Goal: Information Seeking & Learning: Compare options

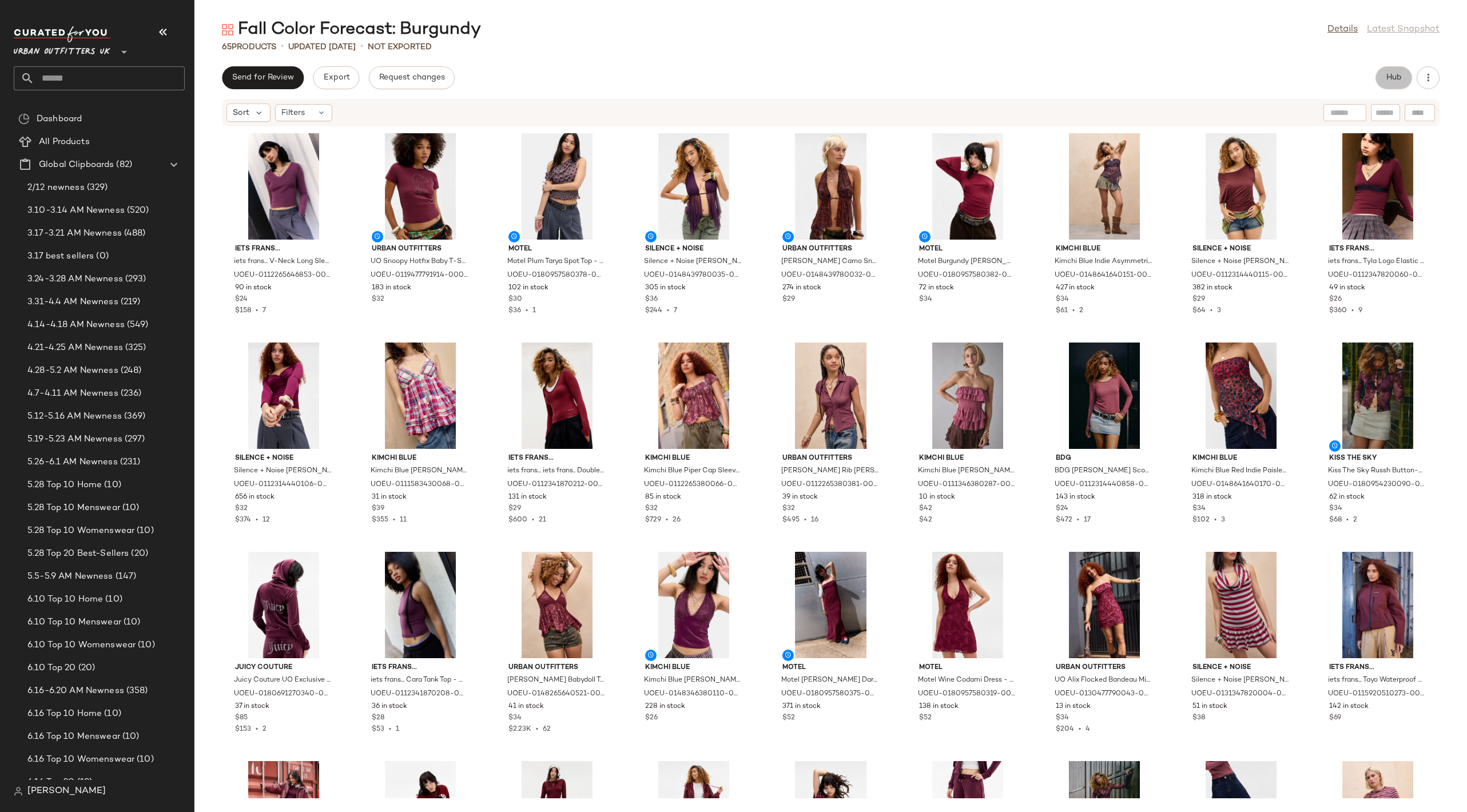
click at [1382, 76] on button "Hub" at bounding box center [1394, 77] width 36 height 23
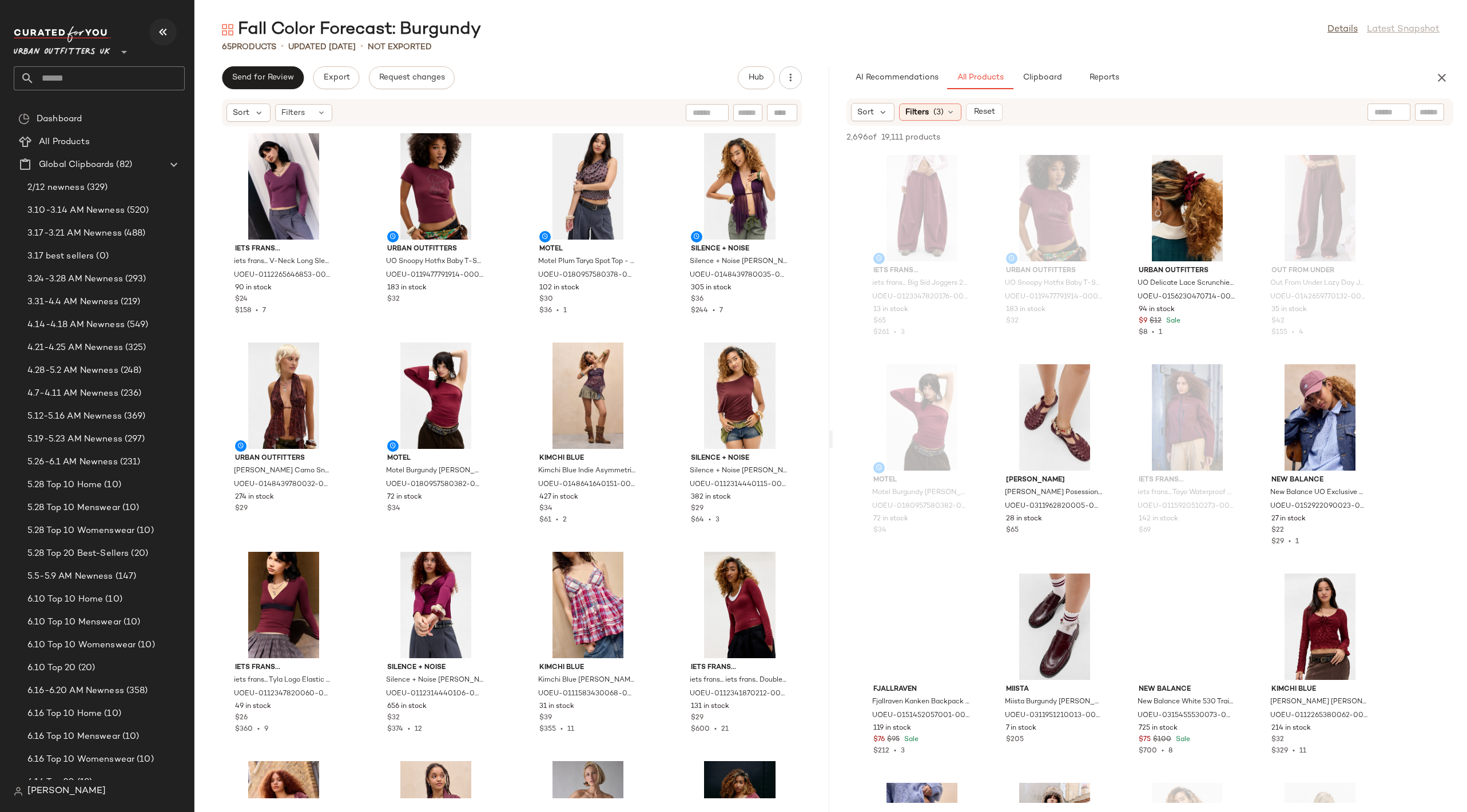
click at [170, 30] on icon "button" at bounding box center [163, 32] width 13 height 13
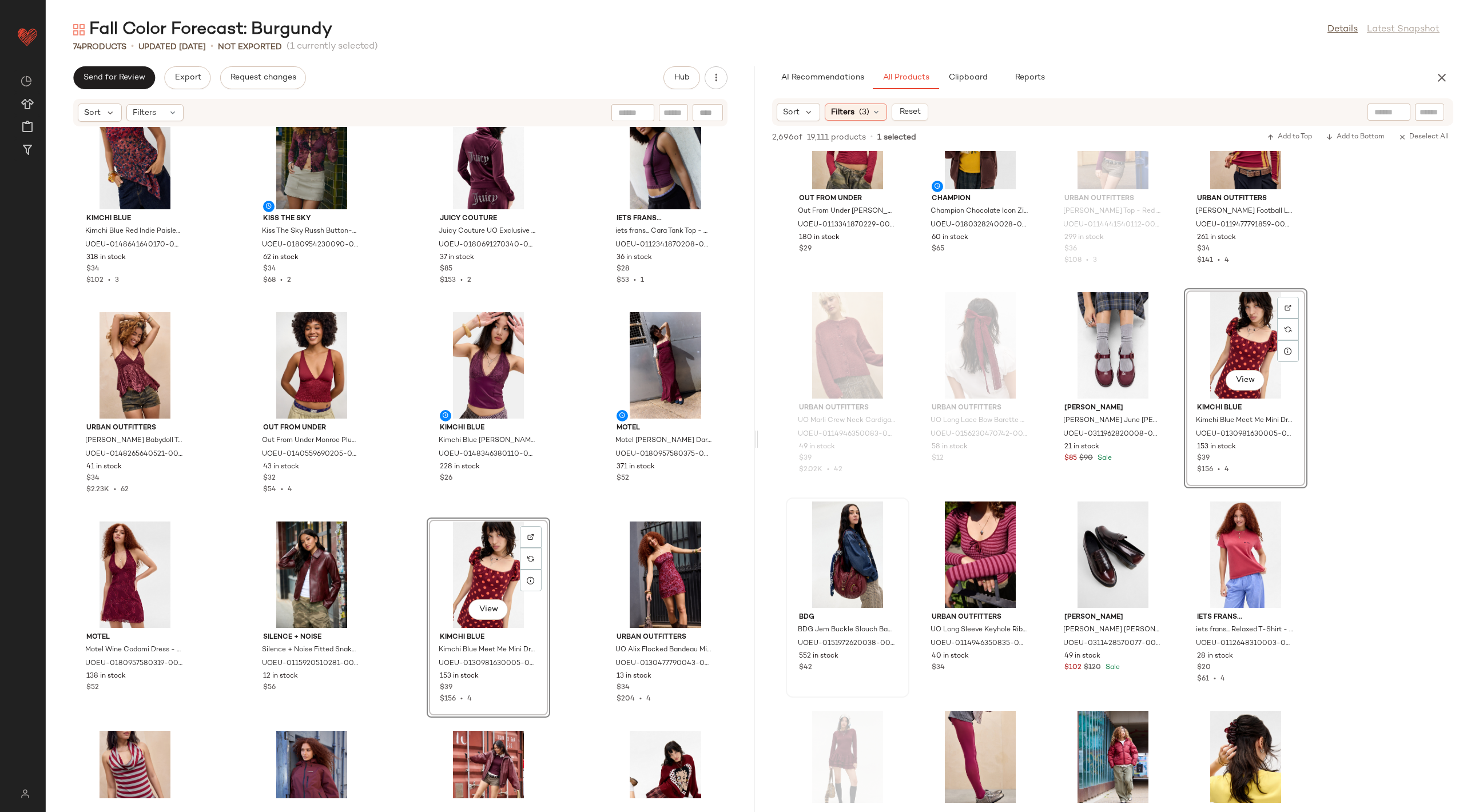
scroll to position [2244, 0]
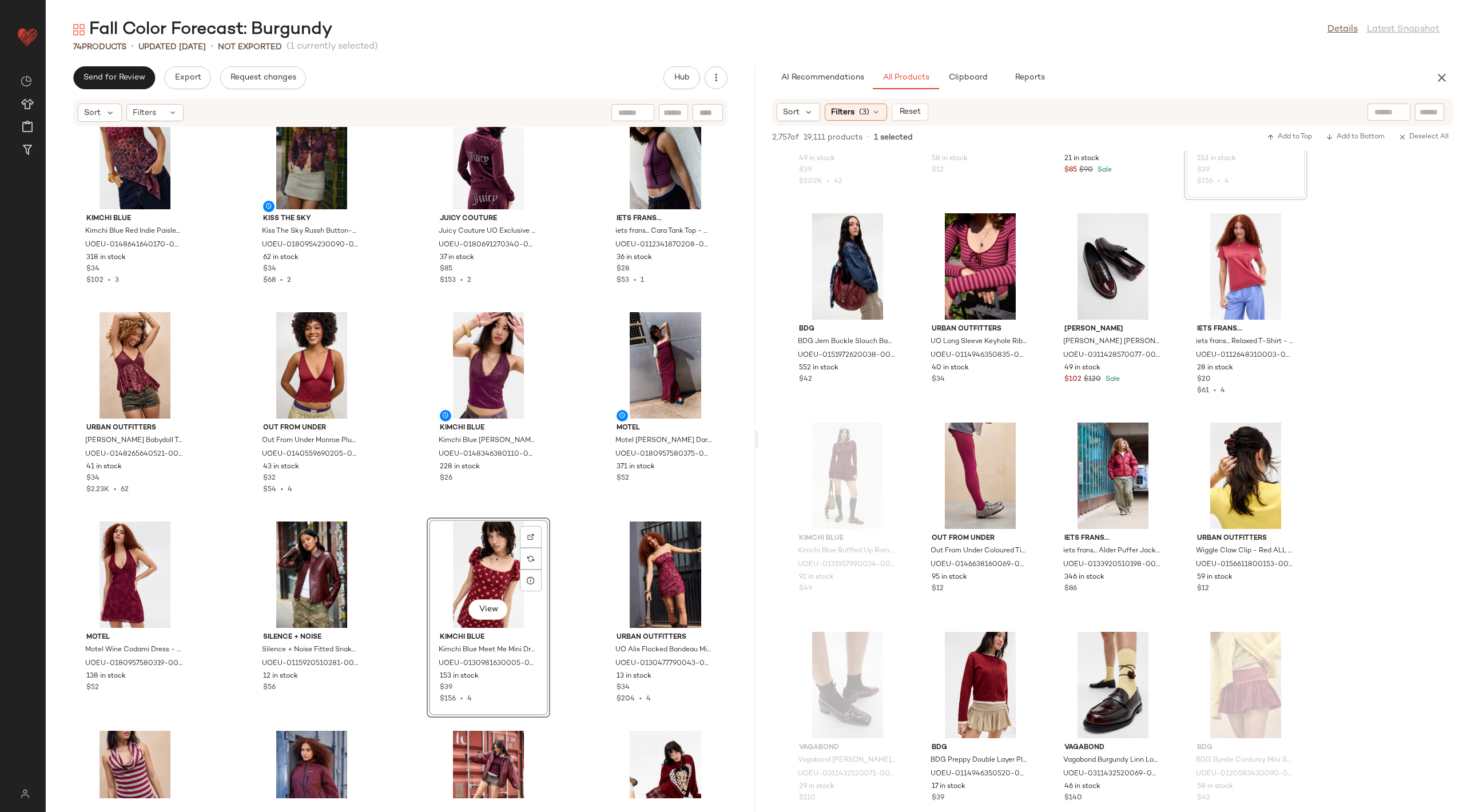
drag, startPoint x: 1236, startPoint y: 591, endPoint x: 1354, endPoint y: 7, distance: 595.8
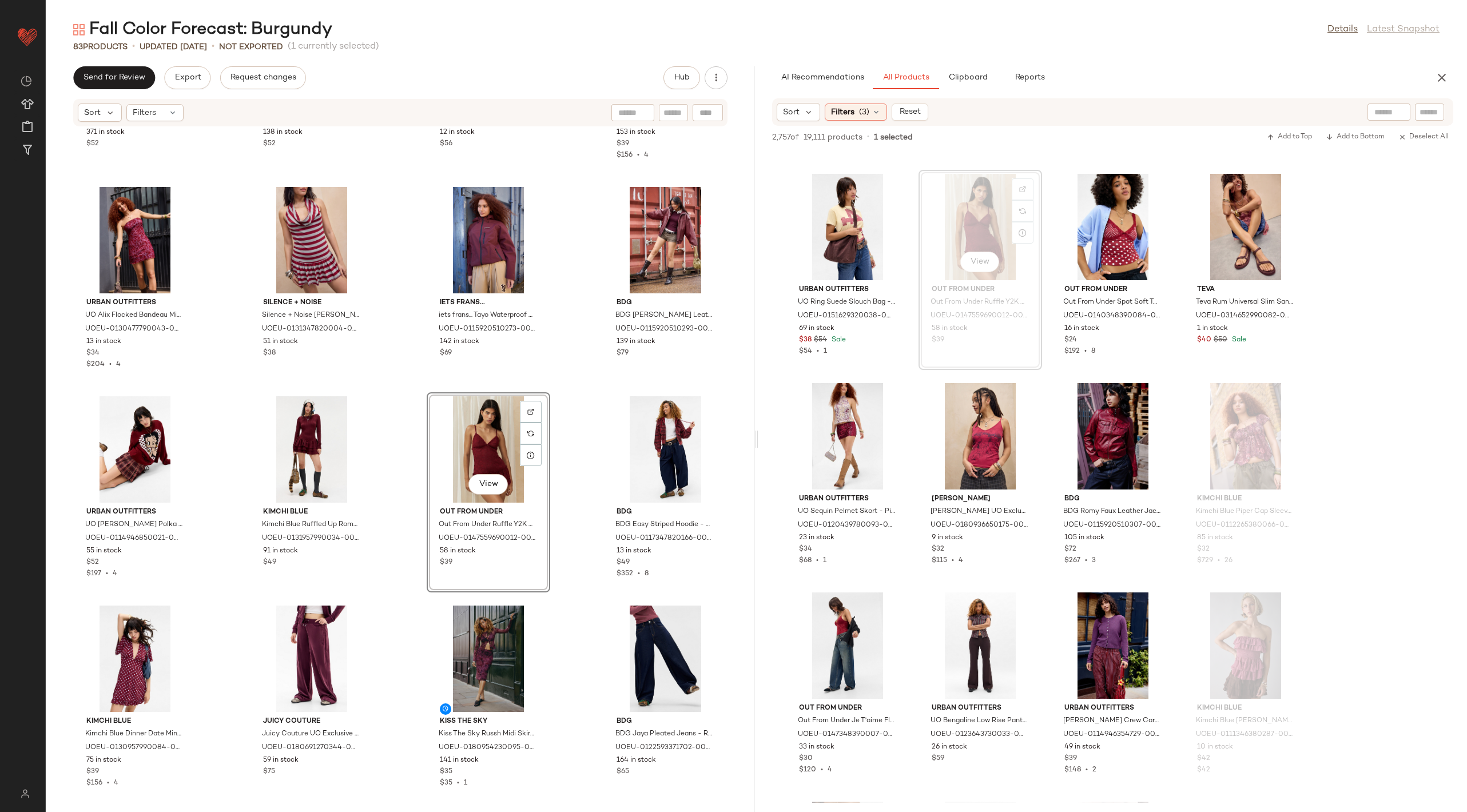
scroll to position [5278, 0]
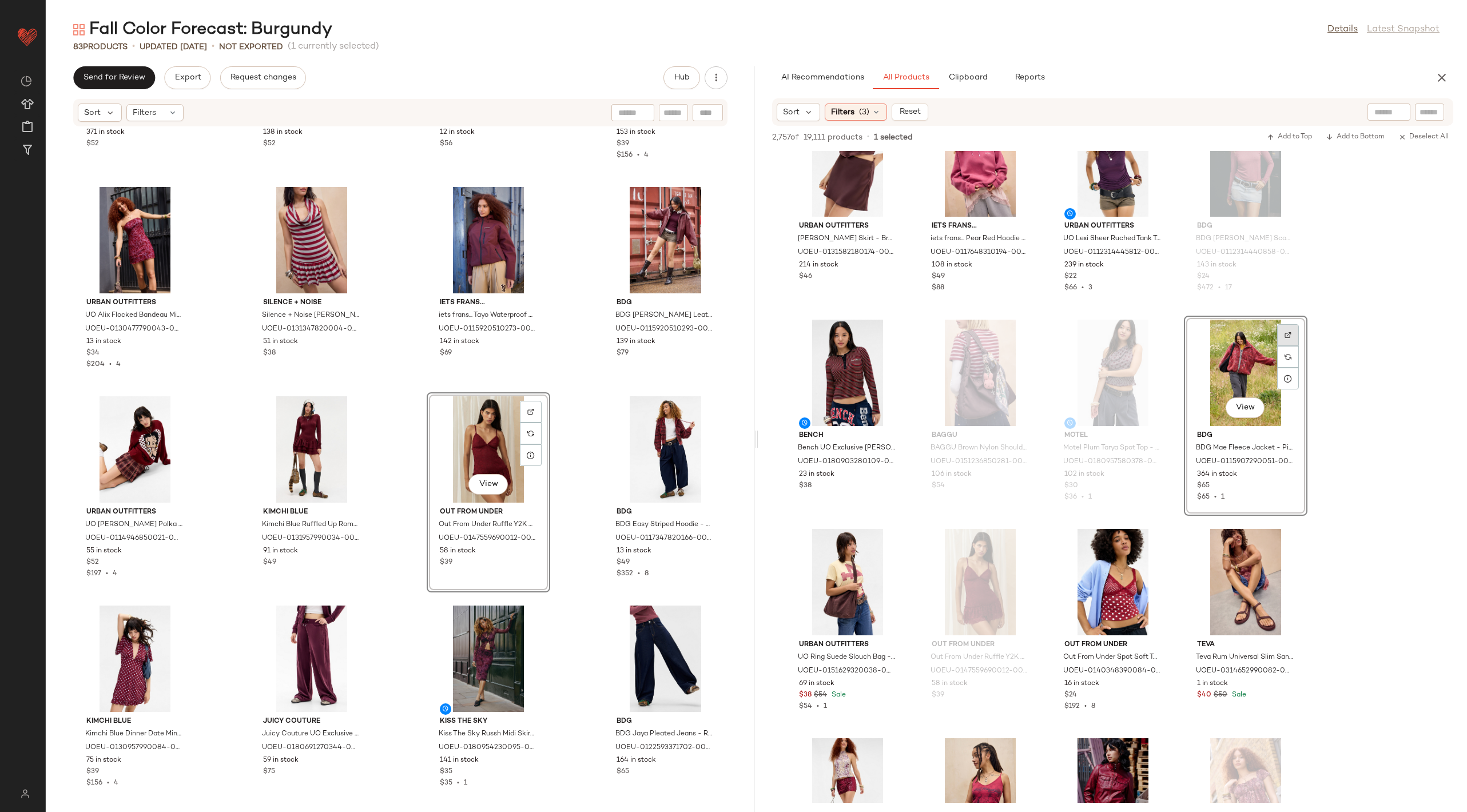
click at [1285, 334] on img at bounding box center [1288, 335] width 7 height 7
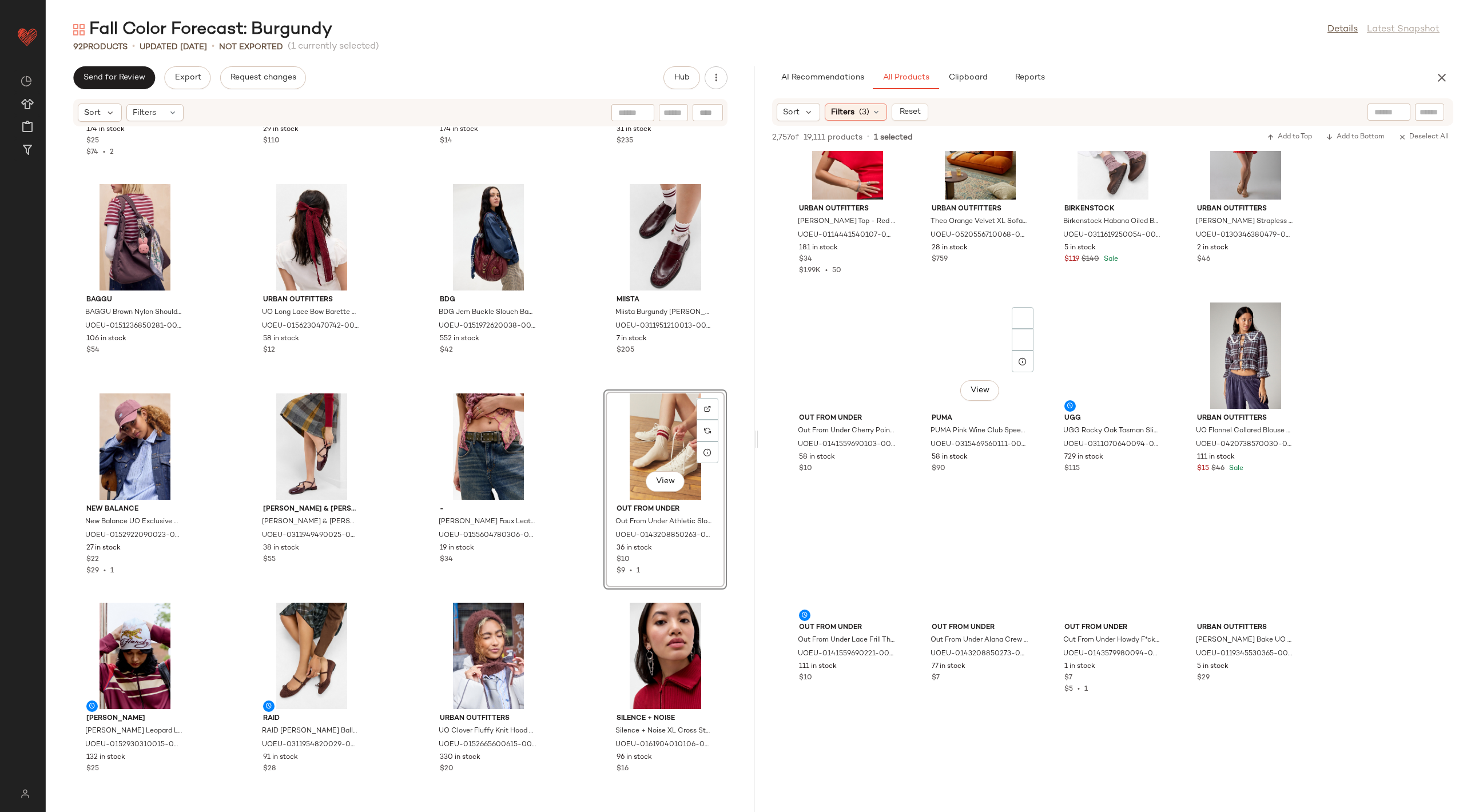
scroll to position [22337, 0]
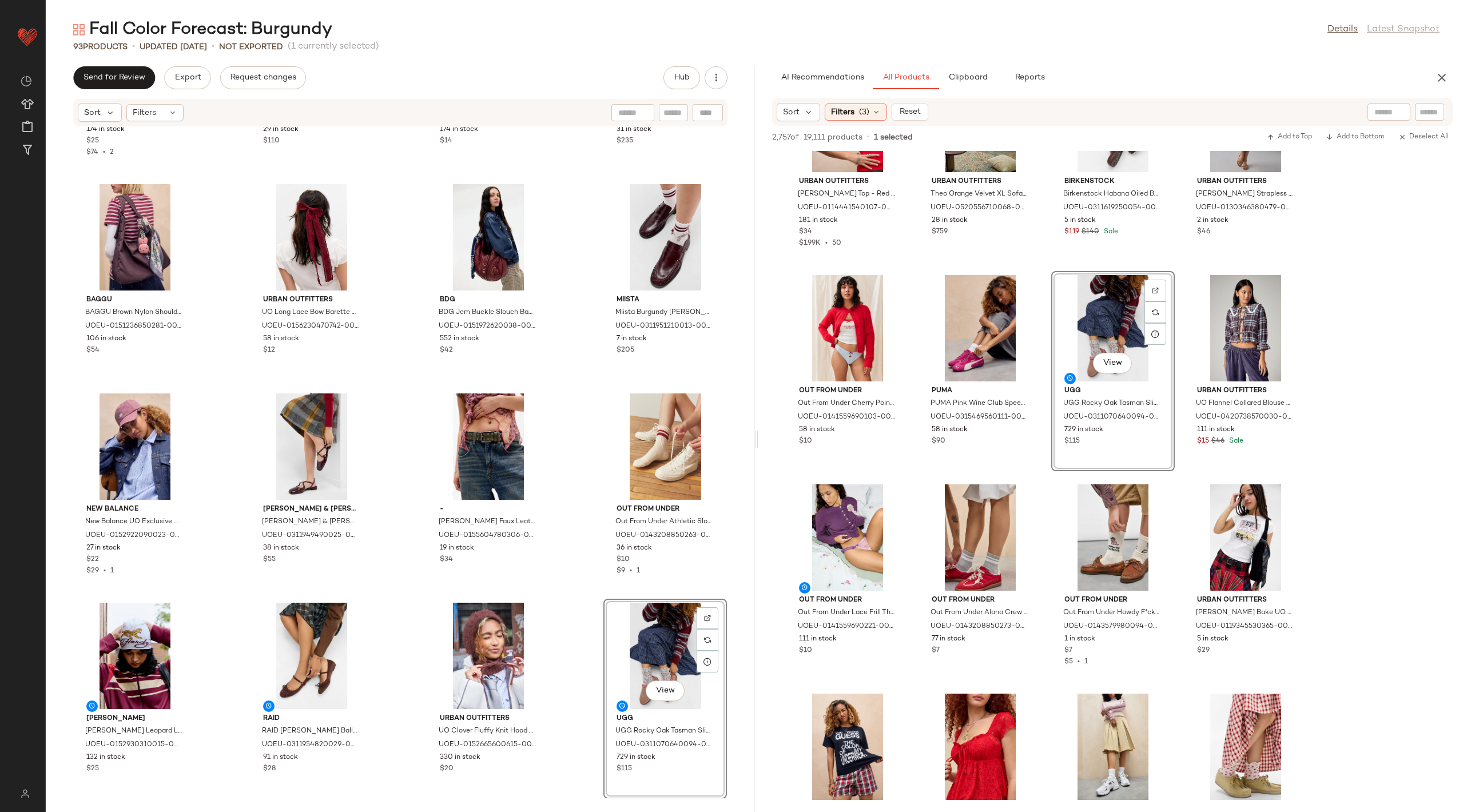
drag, startPoint x: 1111, startPoint y: 295, endPoint x: 630, endPoint y: 12, distance: 558.1
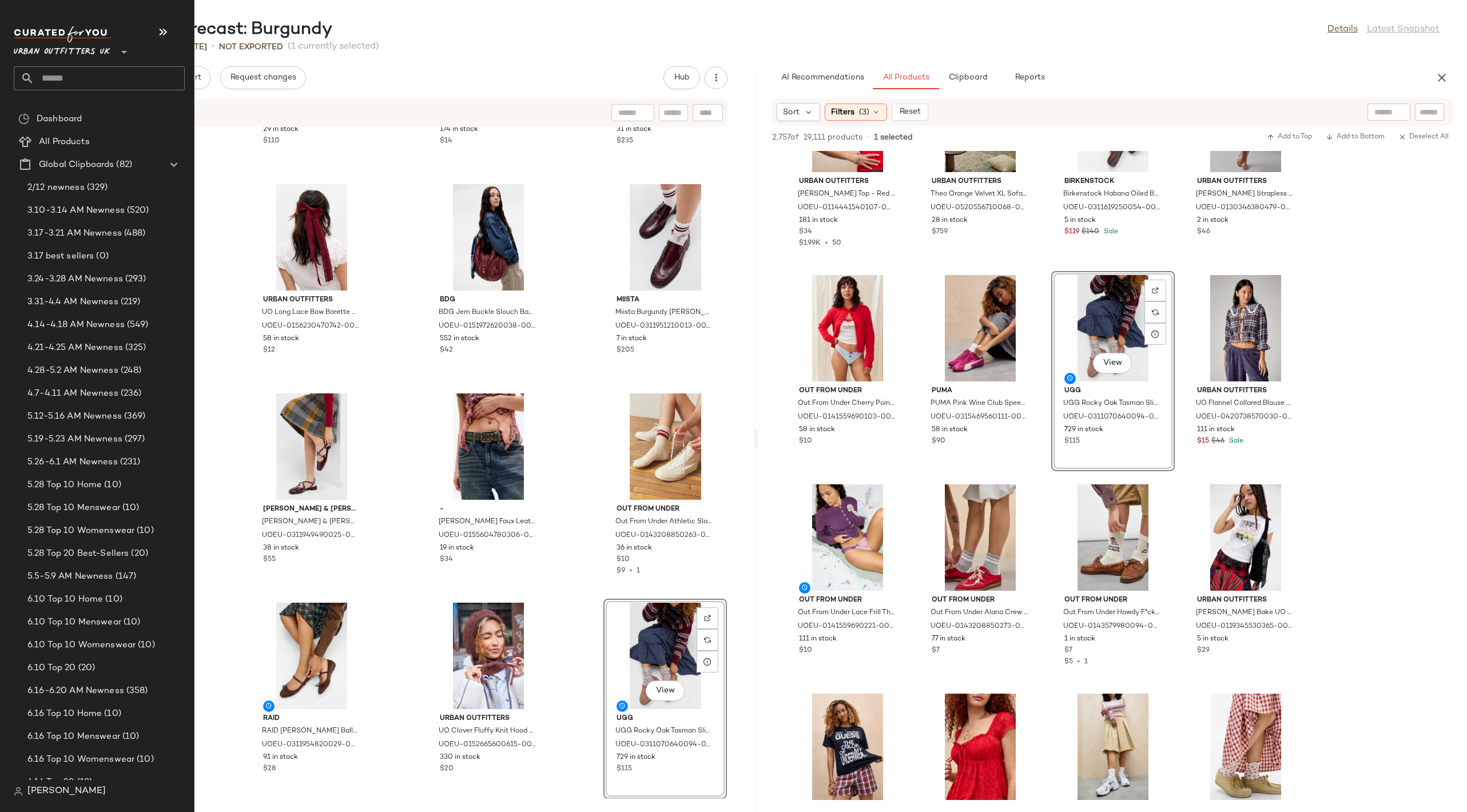
click at [47, 51] on span "Urban Outfitters UK" at bounding box center [62, 49] width 97 height 21
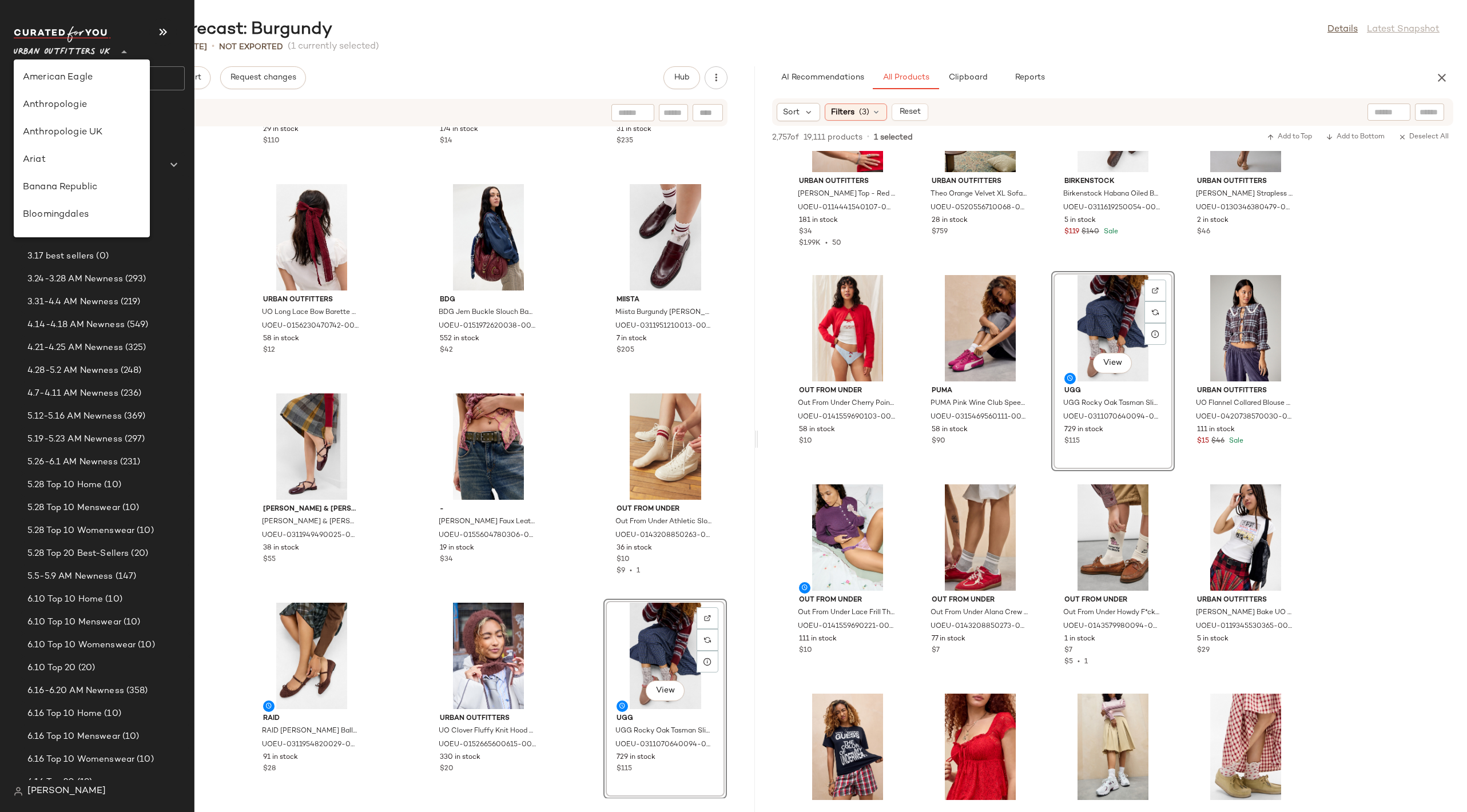
scroll to position [655, 0]
click at [92, 107] on div "Urban Outfitters" at bounding box center [81, 109] width 118 height 13
type input "**"
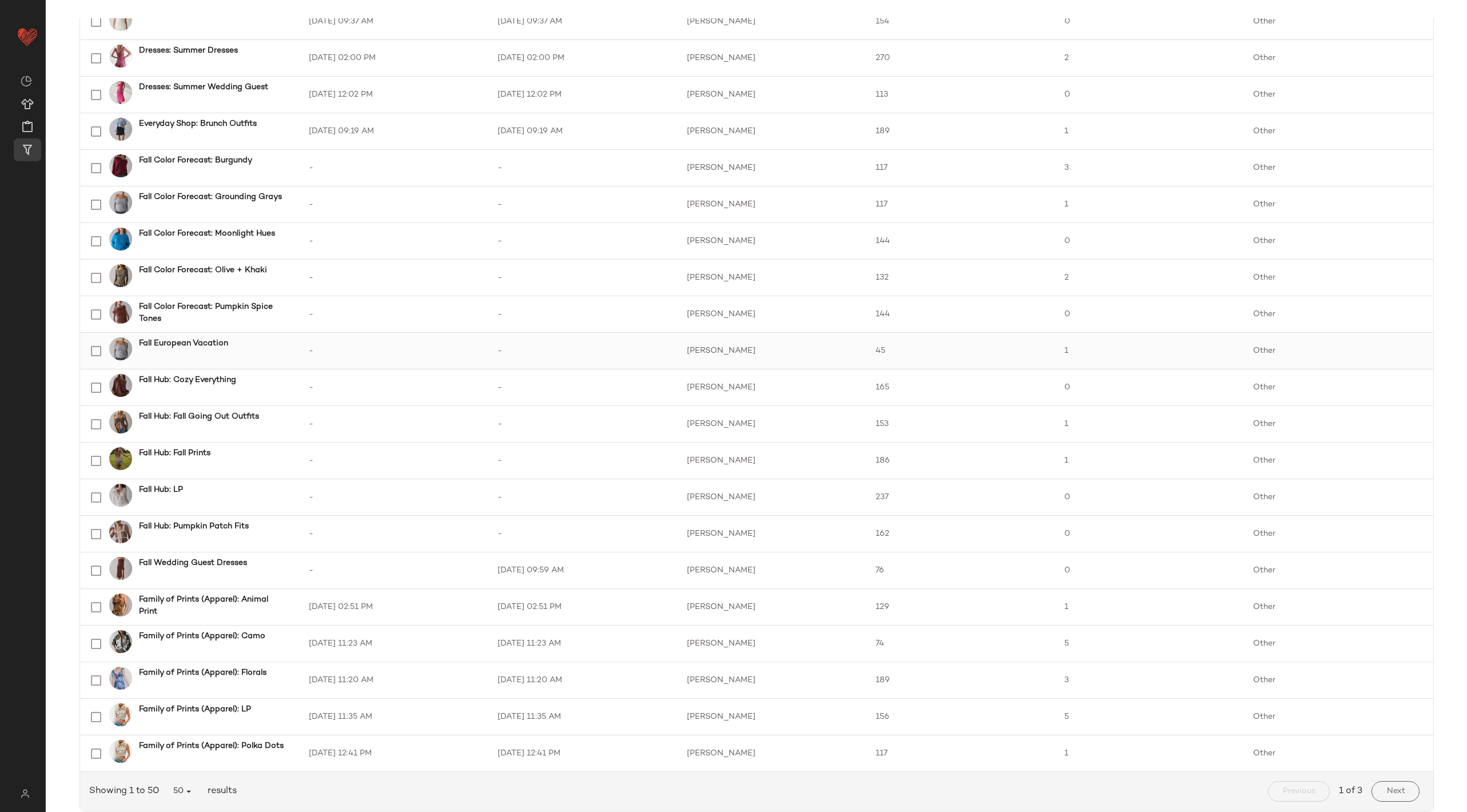
scroll to position [1251, 0]
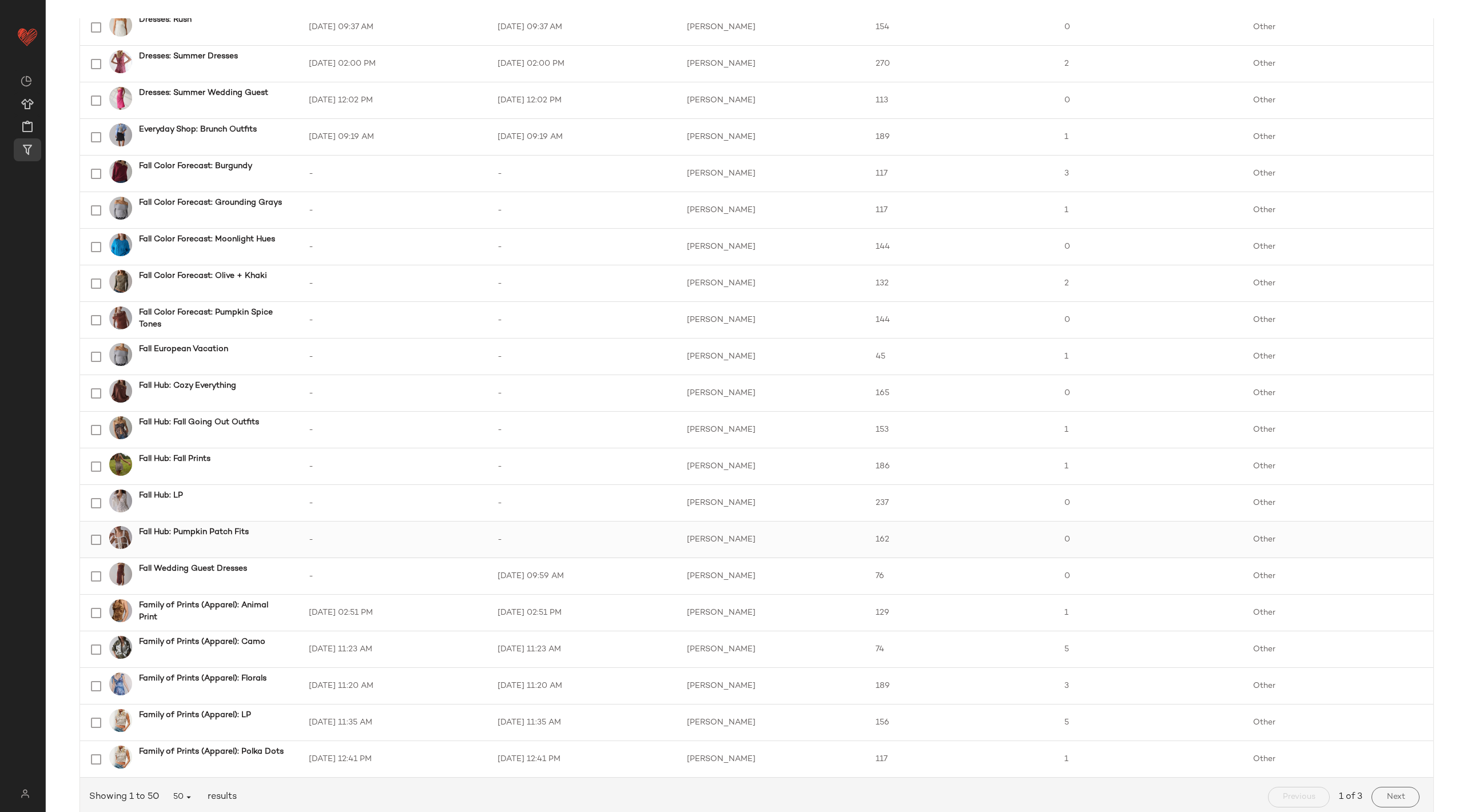
click at [228, 529] on b "Fall Hub: Pumpkin Patch Fits" at bounding box center [193, 532] width 110 height 12
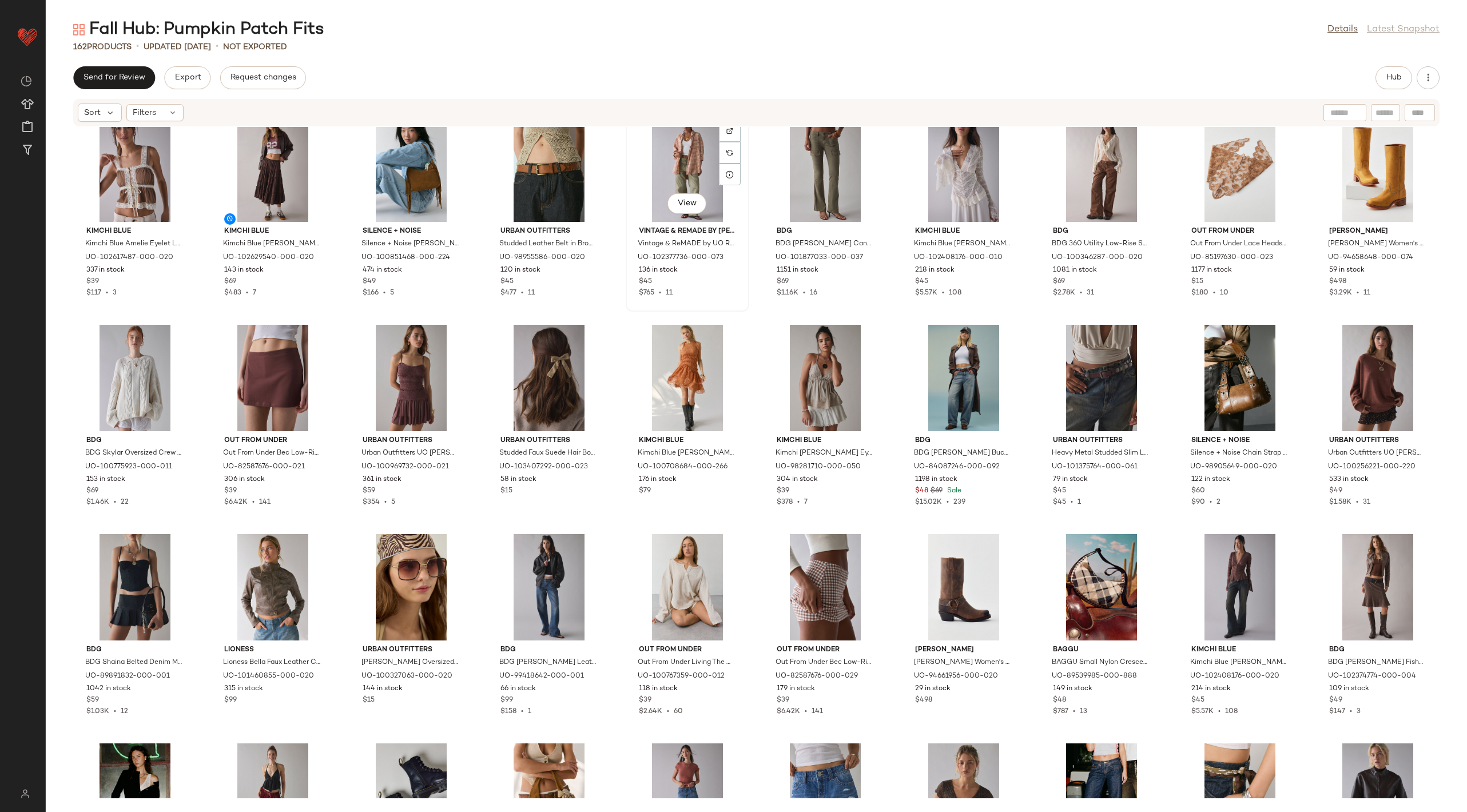
scroll to position [21, 0]
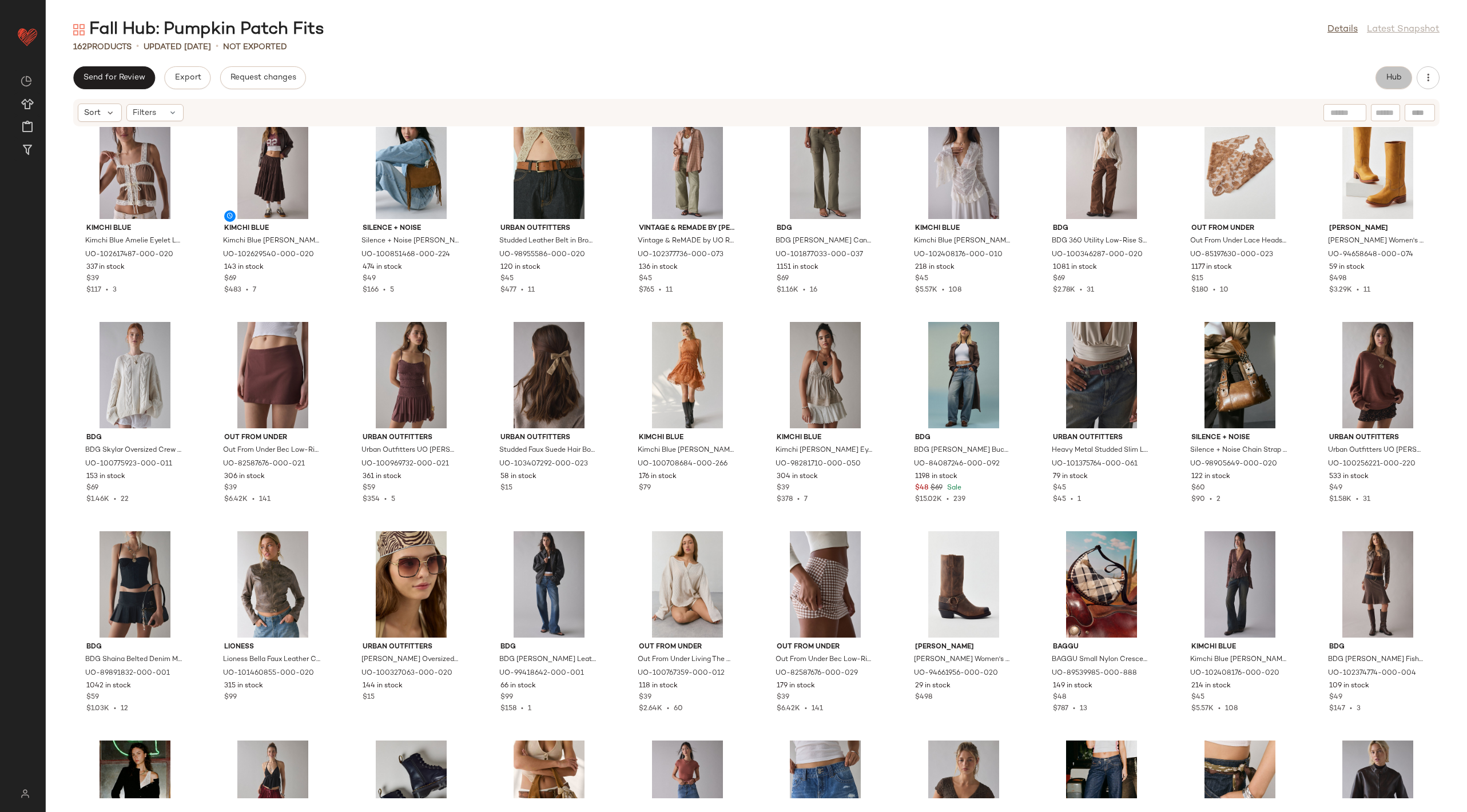
click at [1382, 70] on button "Hub" at bounding box center [1394, 77] width 36 height 23
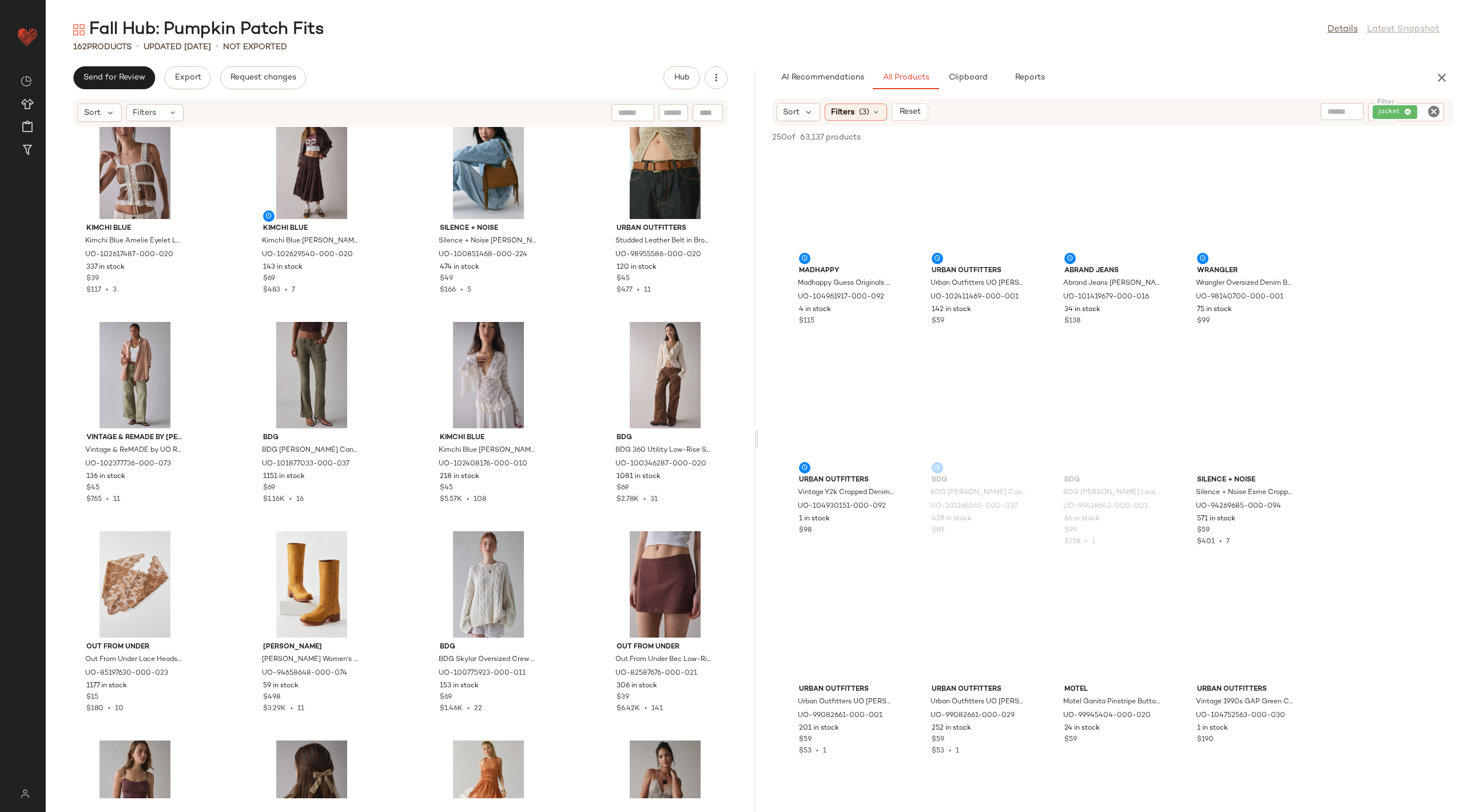
scroll to position [0, 0]
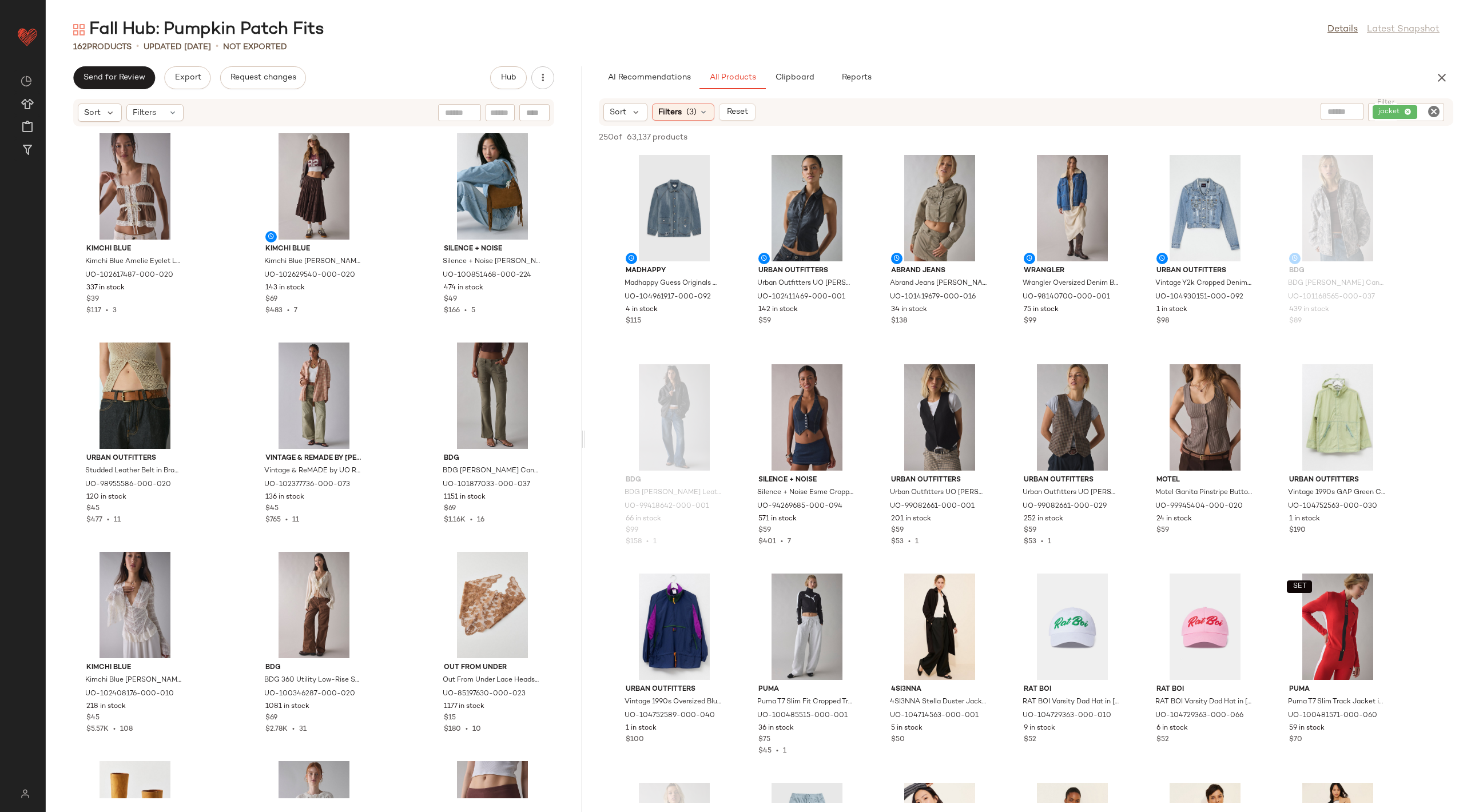
drag, startPoint x: 756, startPoint y: 442, endPoint x: 585, endPoint y: 454, distance: 171.4
click at [585, 454] on div "Fall Hub: Pumpkin Patch Fits Details Latest Snapshot 162 Products • updated Aug…" at bounding box center [756, 415] width 1421 height 794
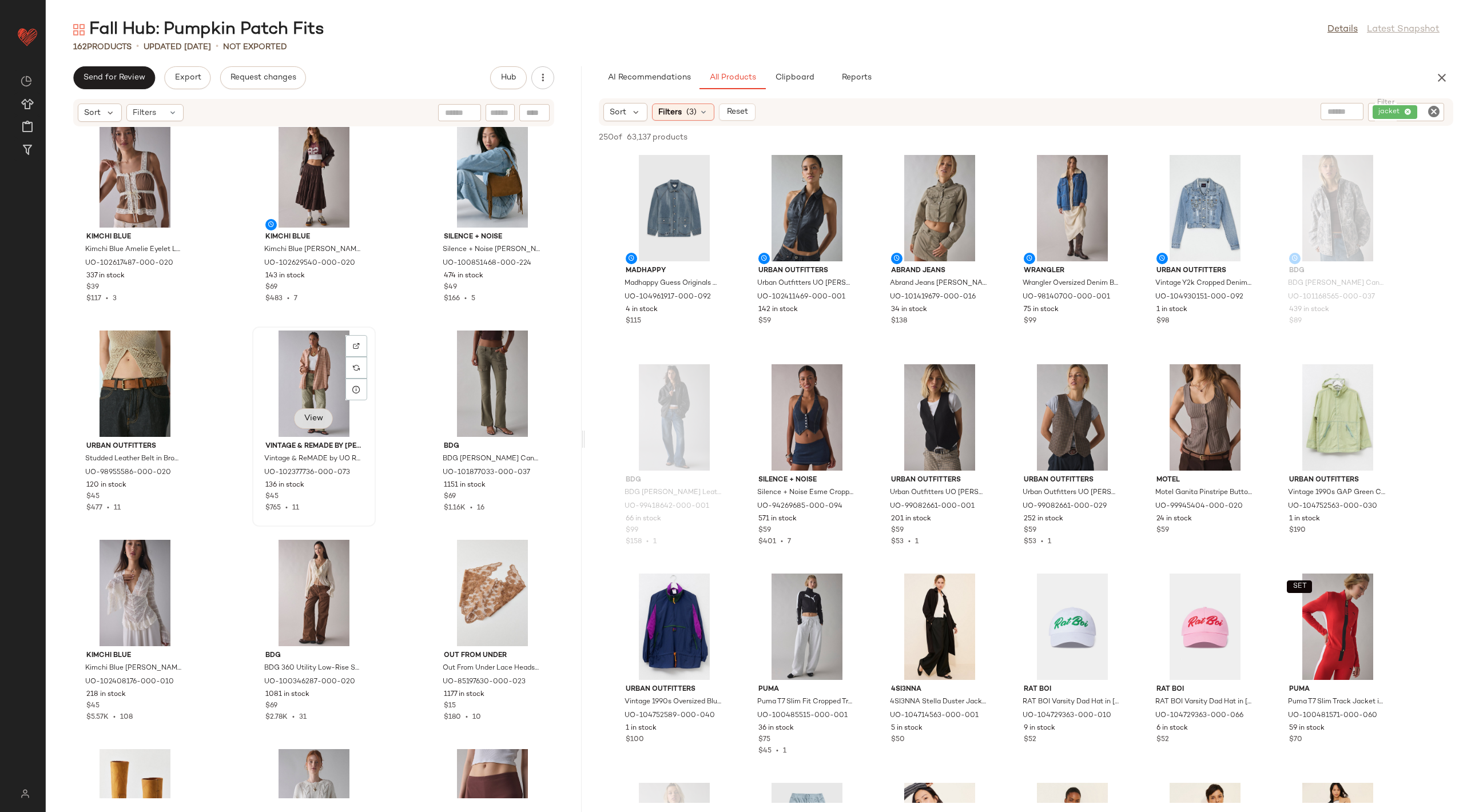
click at [314, 419] on span "View" at bounding box center [313, 419] width 20 height 9
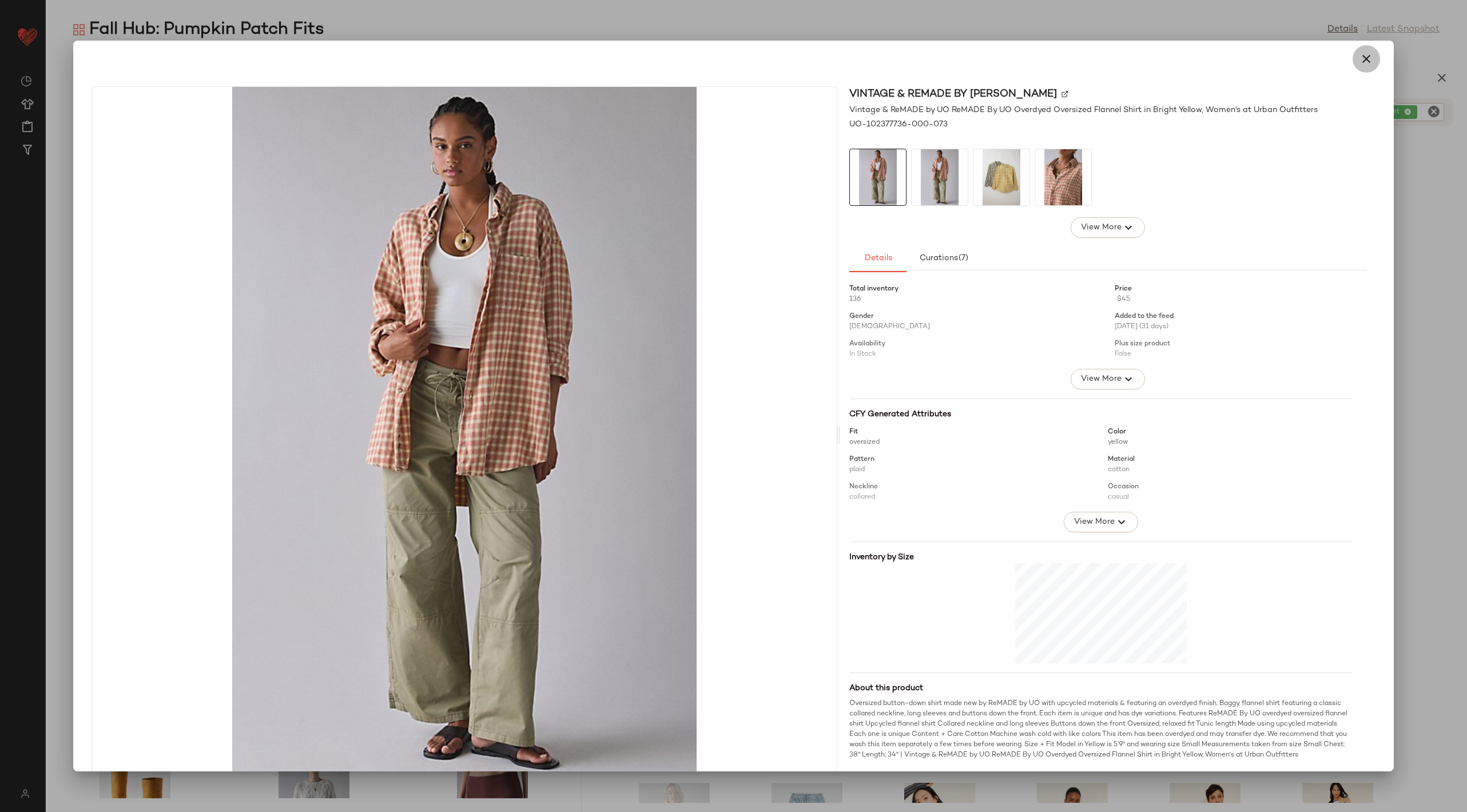
click at [1360, 63] on icon "button" at bounding box center [1366, 58] width 13 height 13
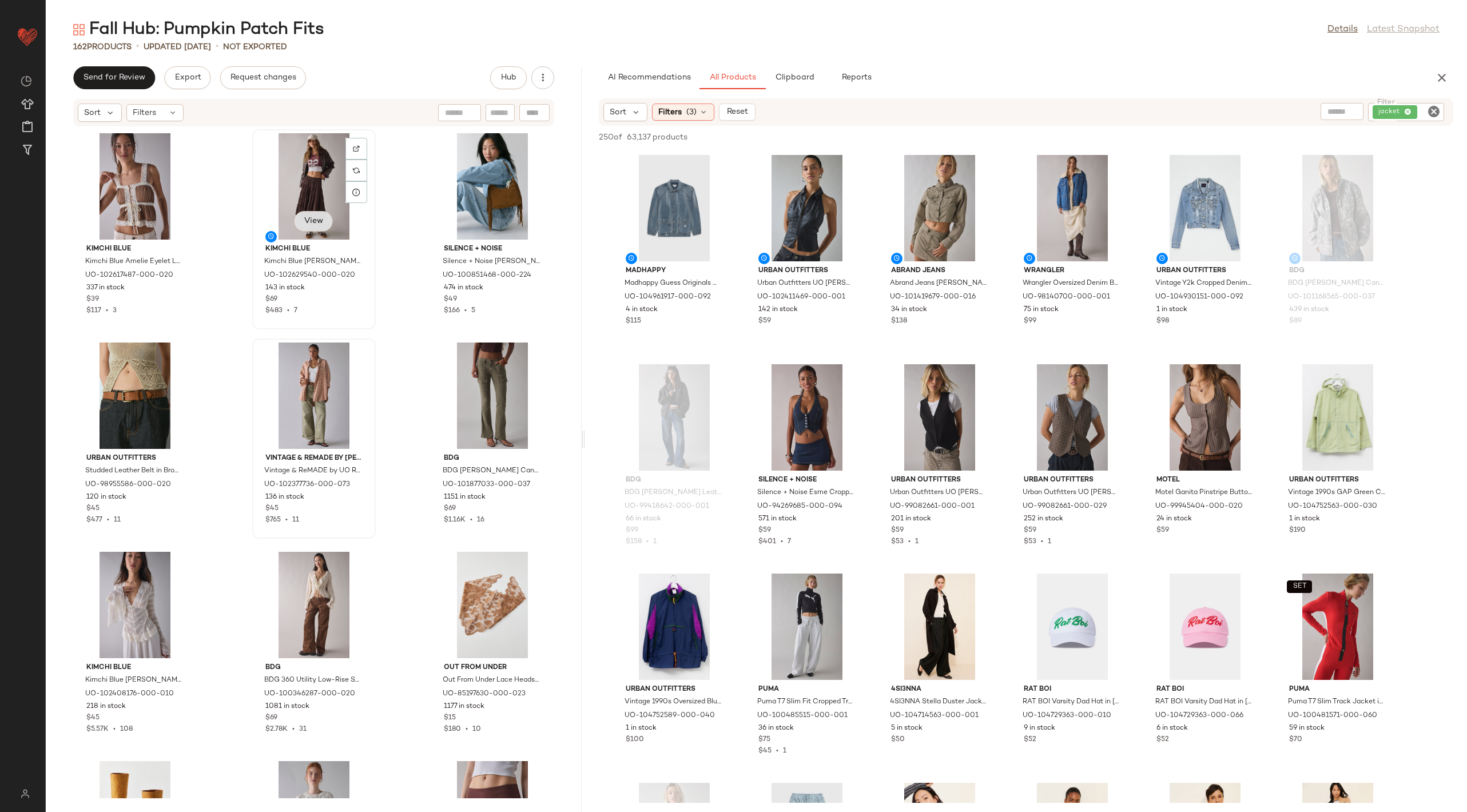
click at [319, 222] on button "View" at bounding box center [313, 221] width 39 height 21
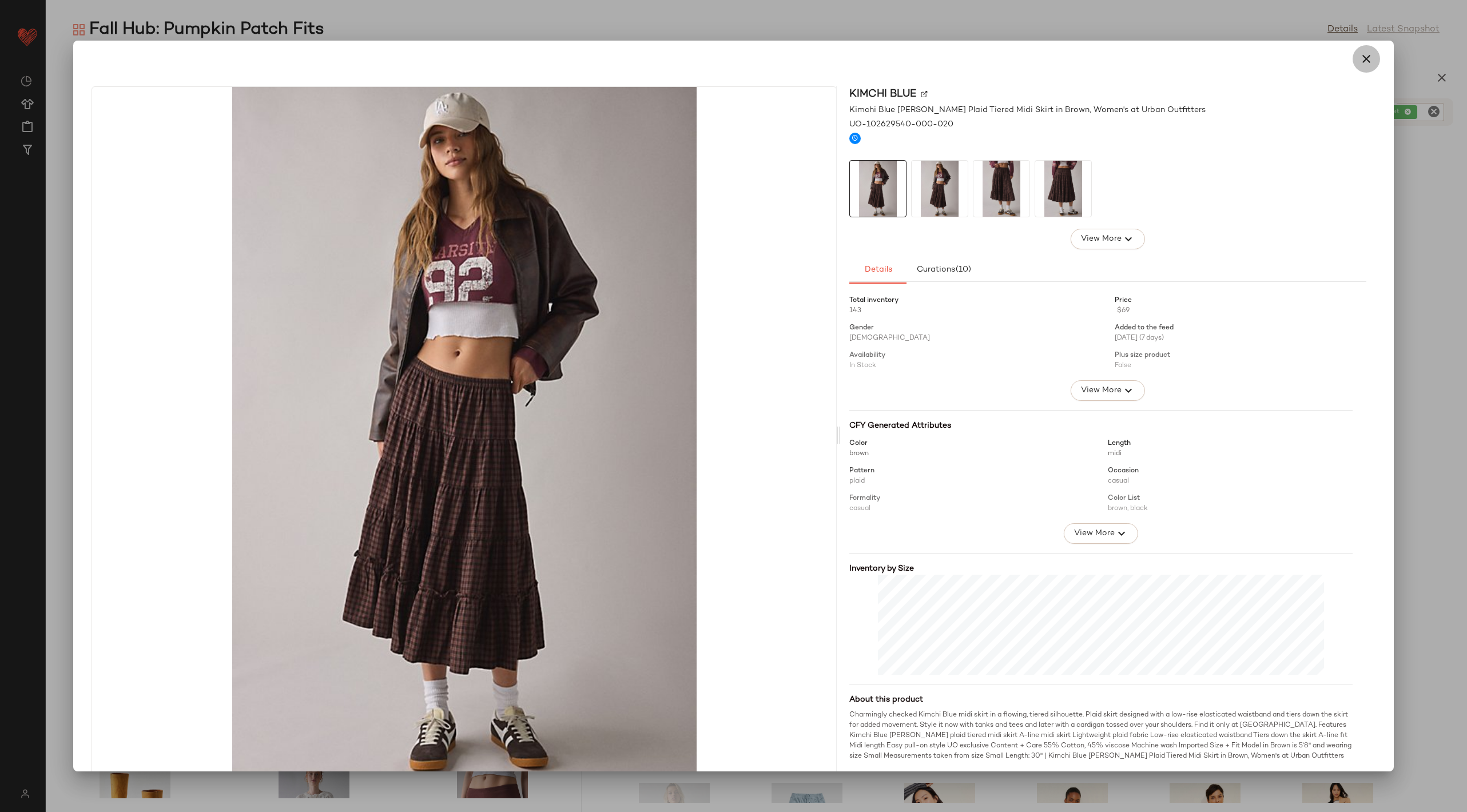
click at [1362, 59] on icon "button" at bounding box center [1366, 58] width 13 height 13
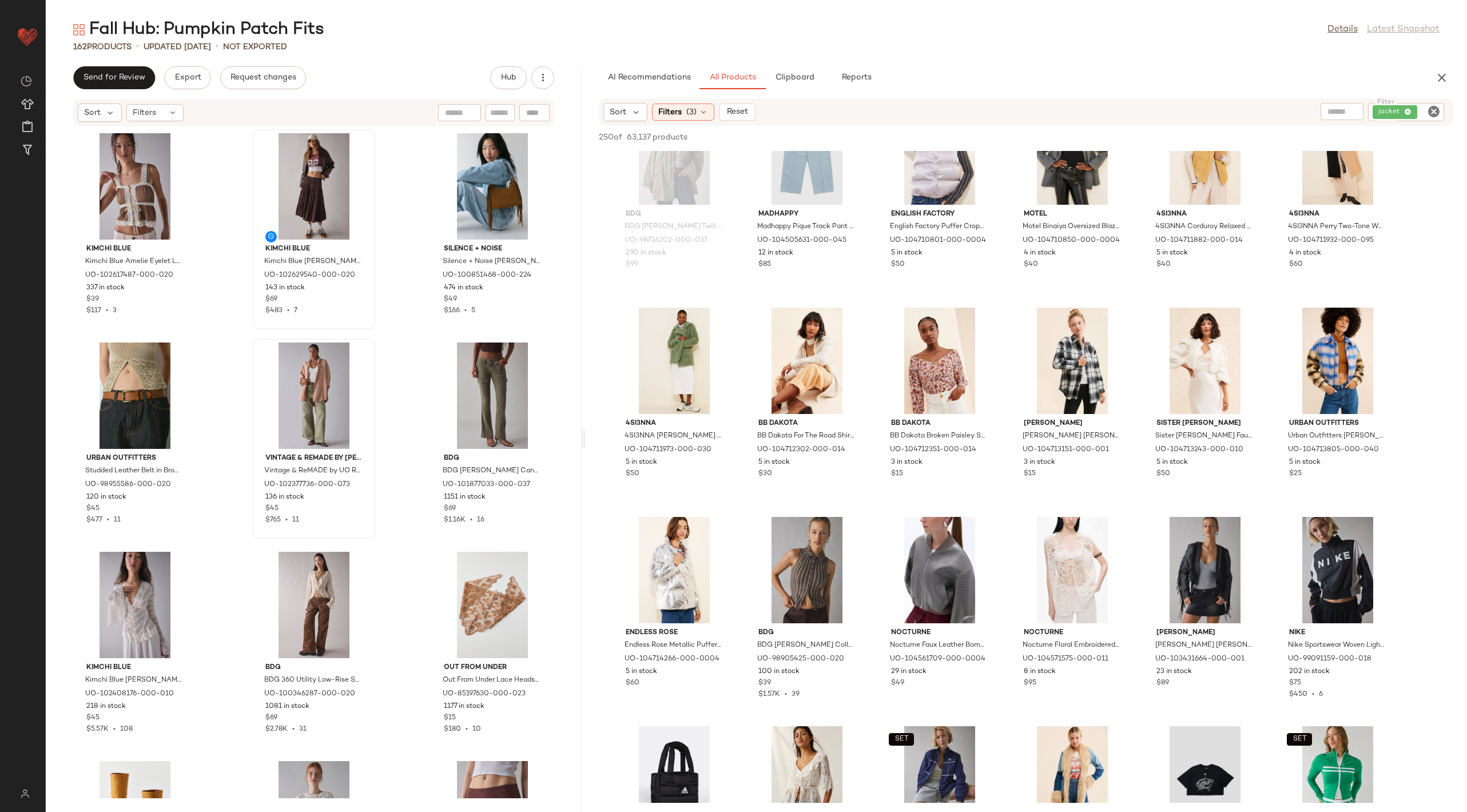
scroll to position [548, 0]
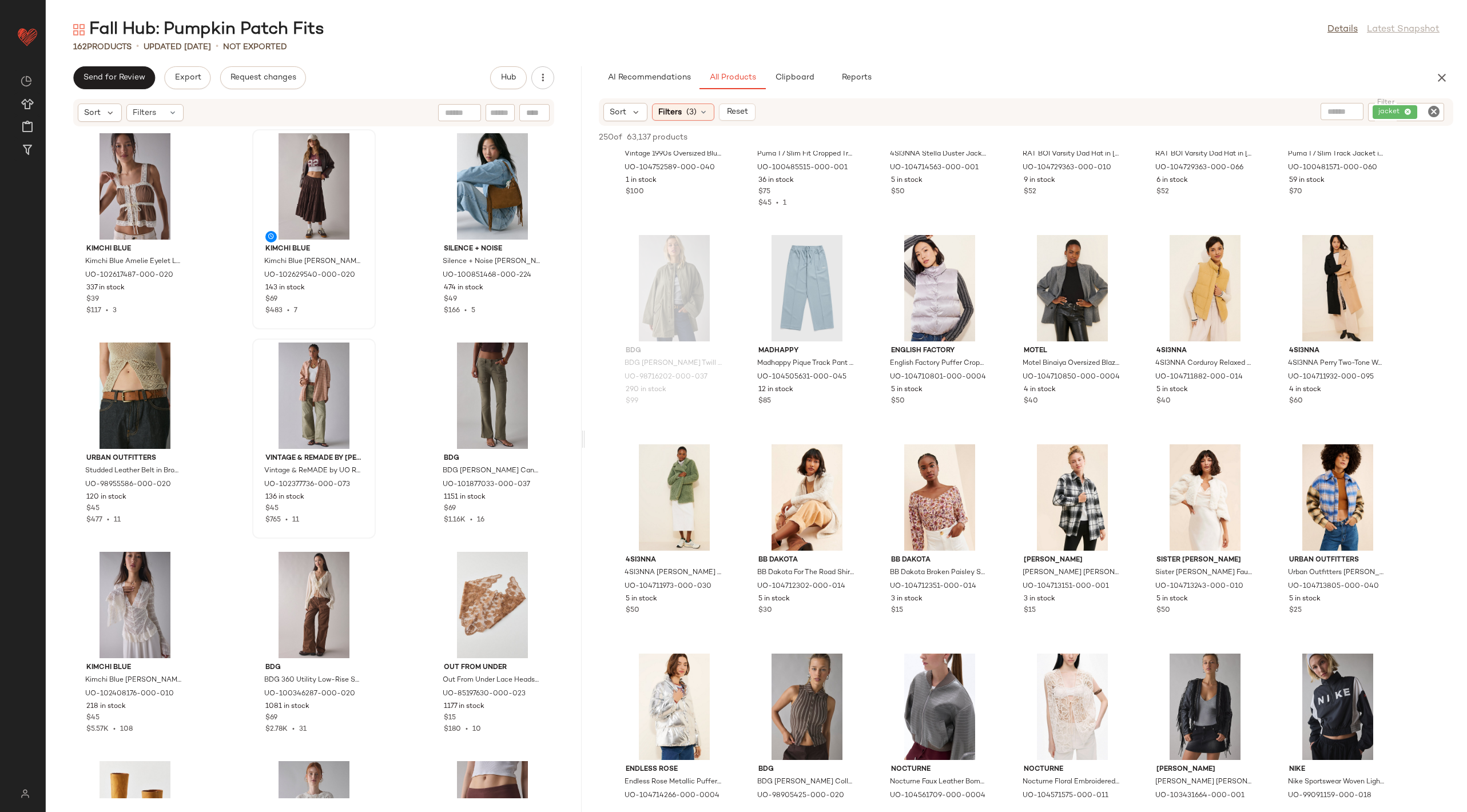
click at [1434, 115] on icon "Clear Filter" at bounding box center [1434, 111] width 13 height 13
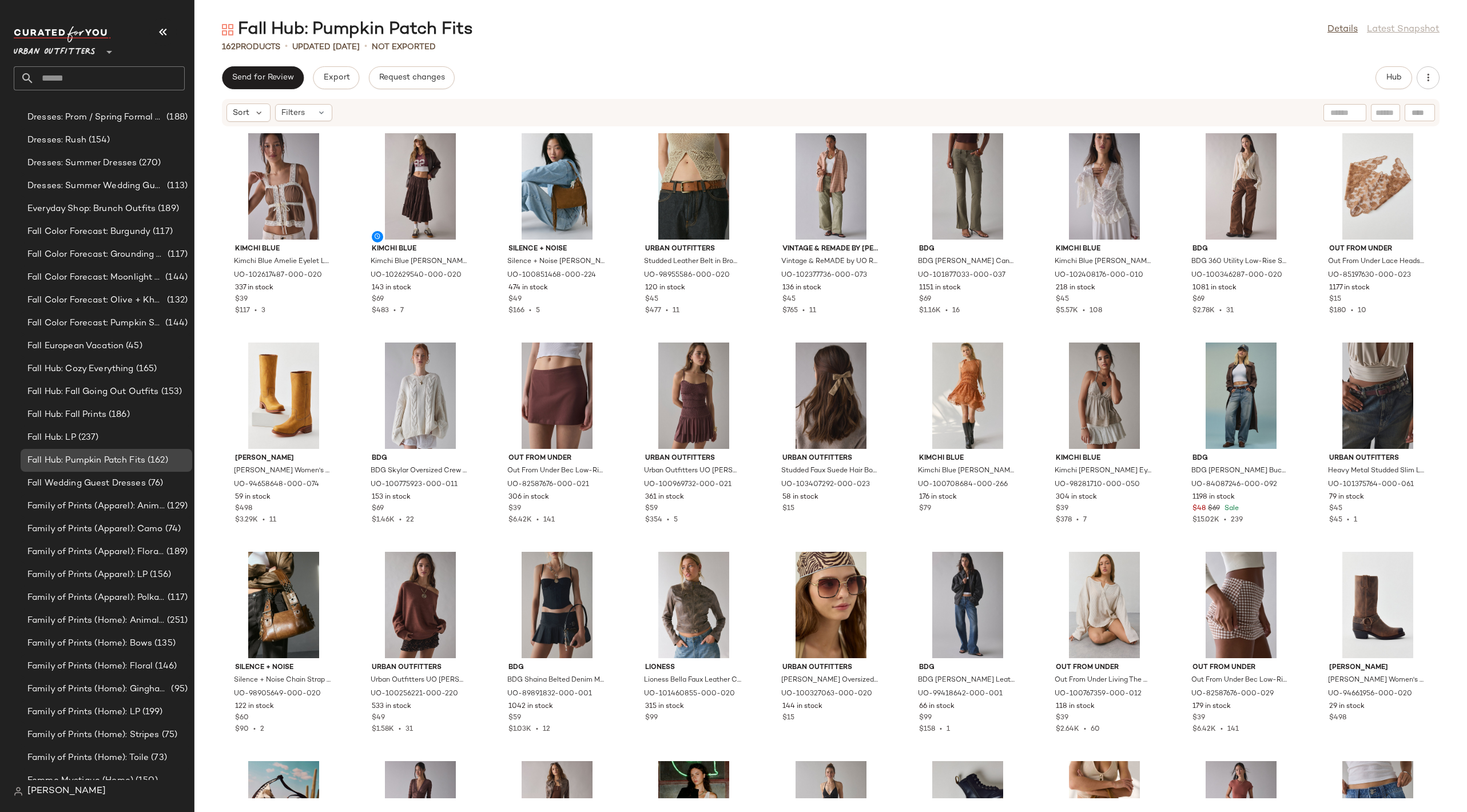
scroll to position [1177, 0]
click at [147, 380] on span "Fall Hub: Fall Going Out Outfits" at bounding box center [93, 384] width 132 height 13
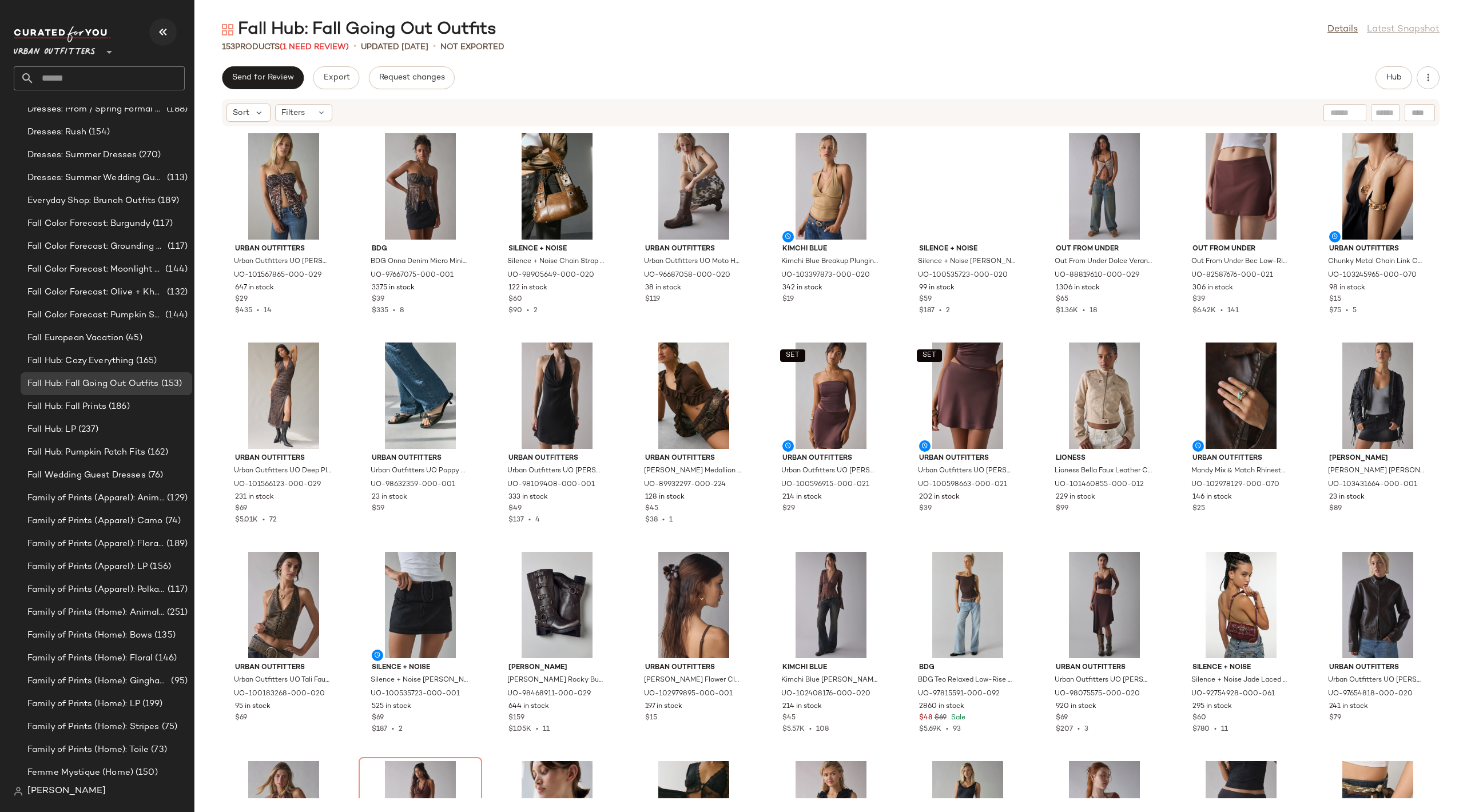
click at [159, 32] on icon "button" at bounding box center [163, 32] width 13 height 13
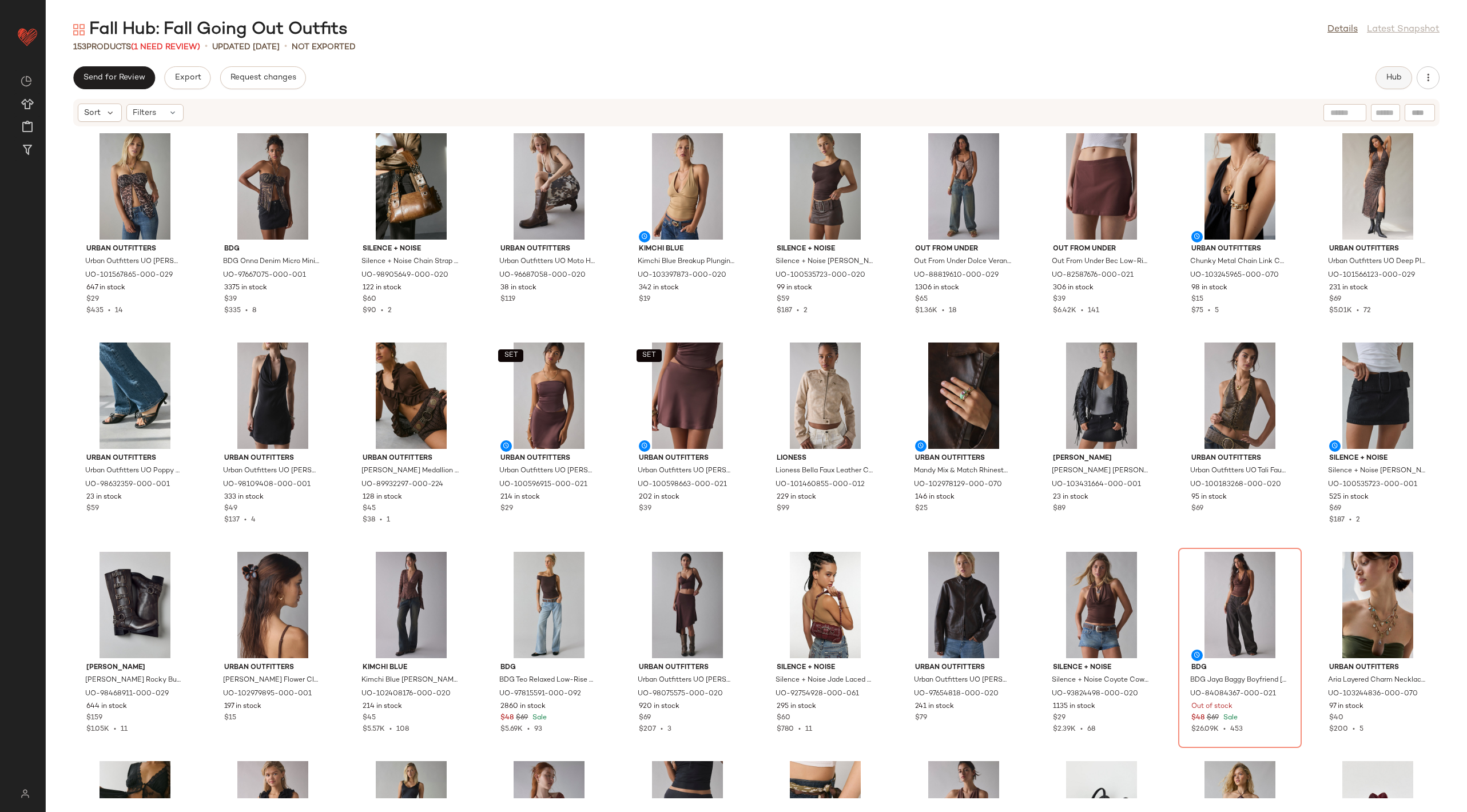
click at [1392, 74] on span "Hub" at bounding box center [1394, 78] width 16 height 9
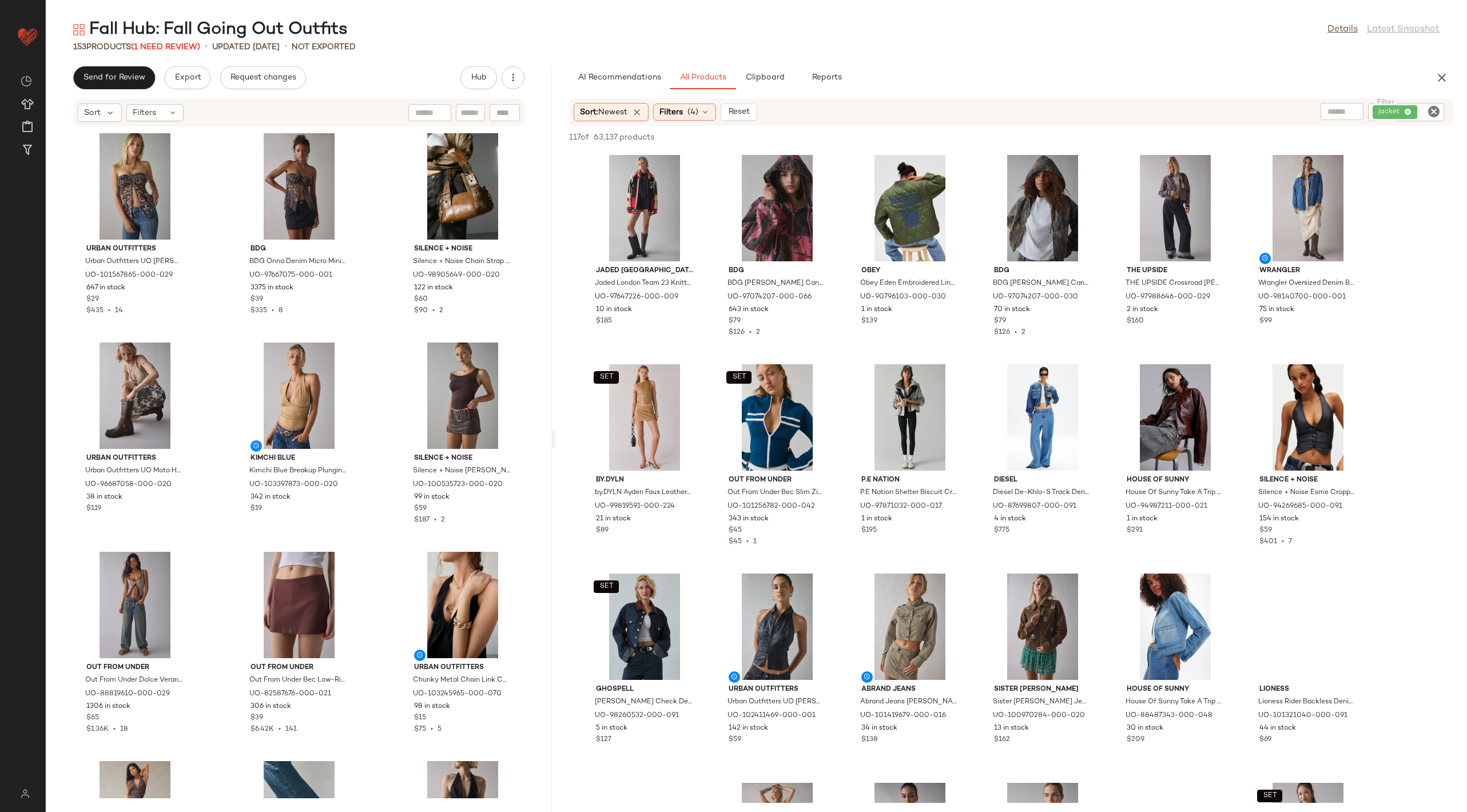
drag, startPoint x: 756, startPoint y: 443, endPoint x: 555, endPoint y: 488, distance: 206.0
click at [555, 488] on div "Fall Hub: Fall Going Out Outfits Details Latest Snapshot 153 Products (1 Need R…" at bounding box center [756, 415] width 1421 height 794
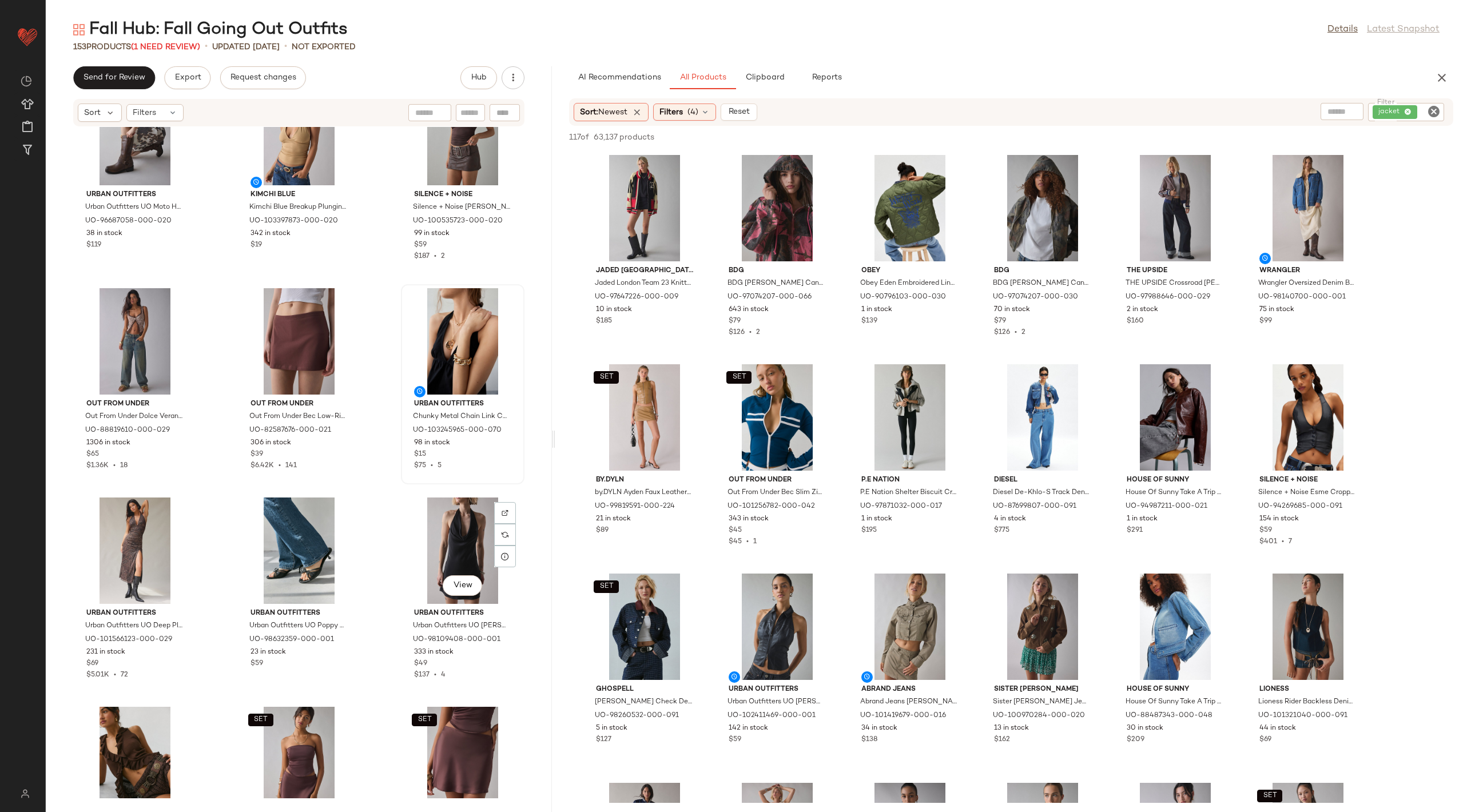
scroll to position [281, 0]
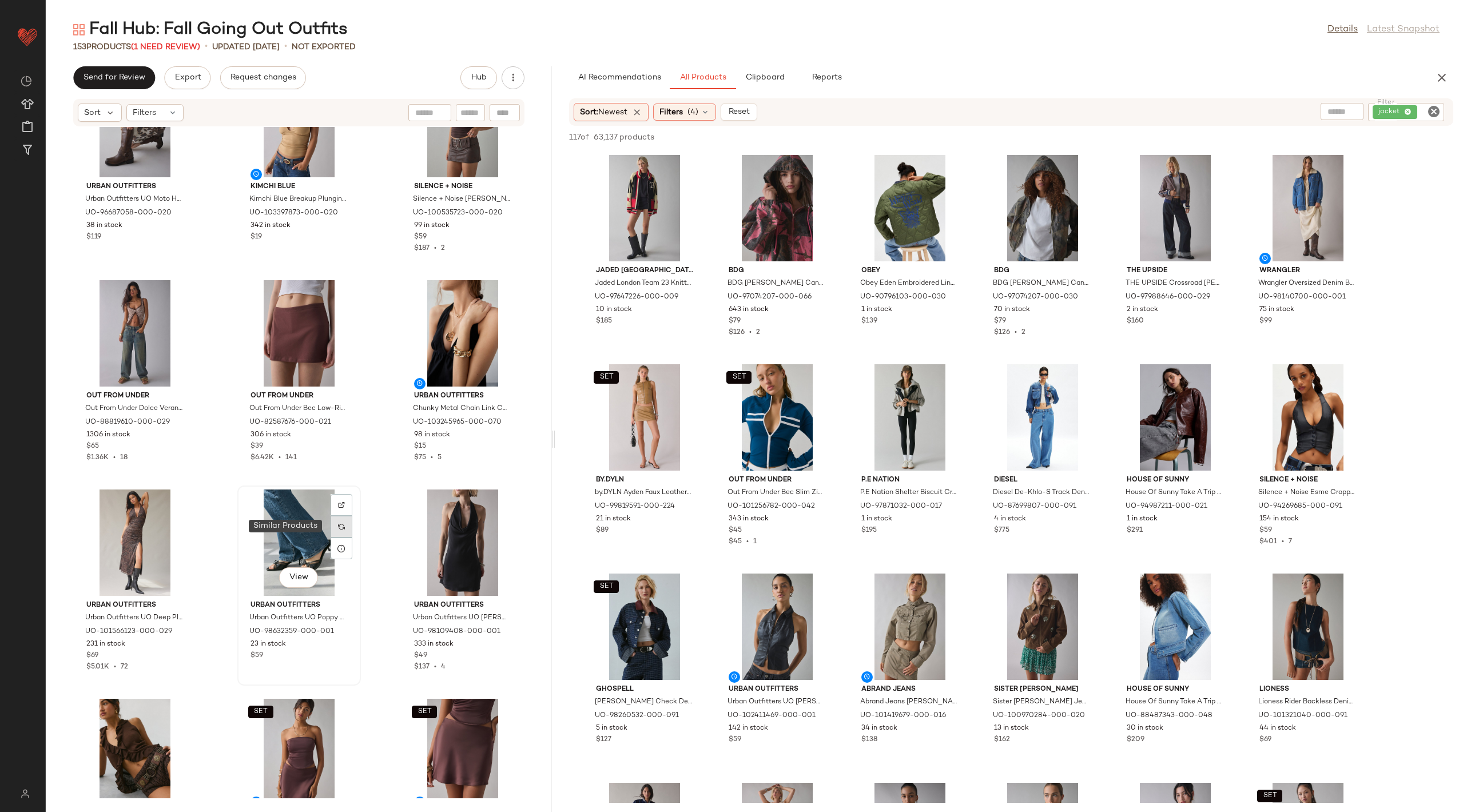
click at [332, 526] on div at bounding box center [342, 527] width 22 height 22
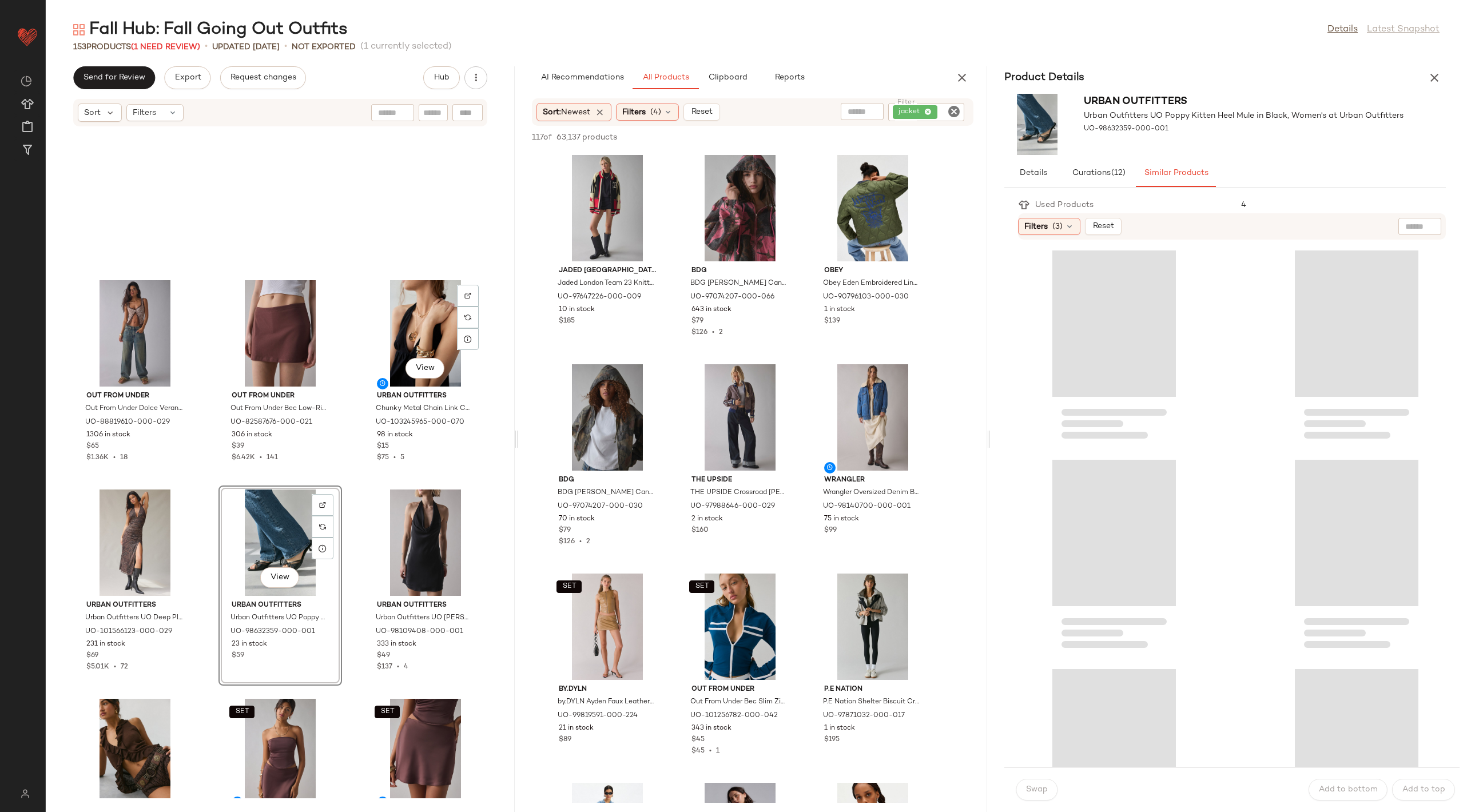
scroll to position [419, 0]
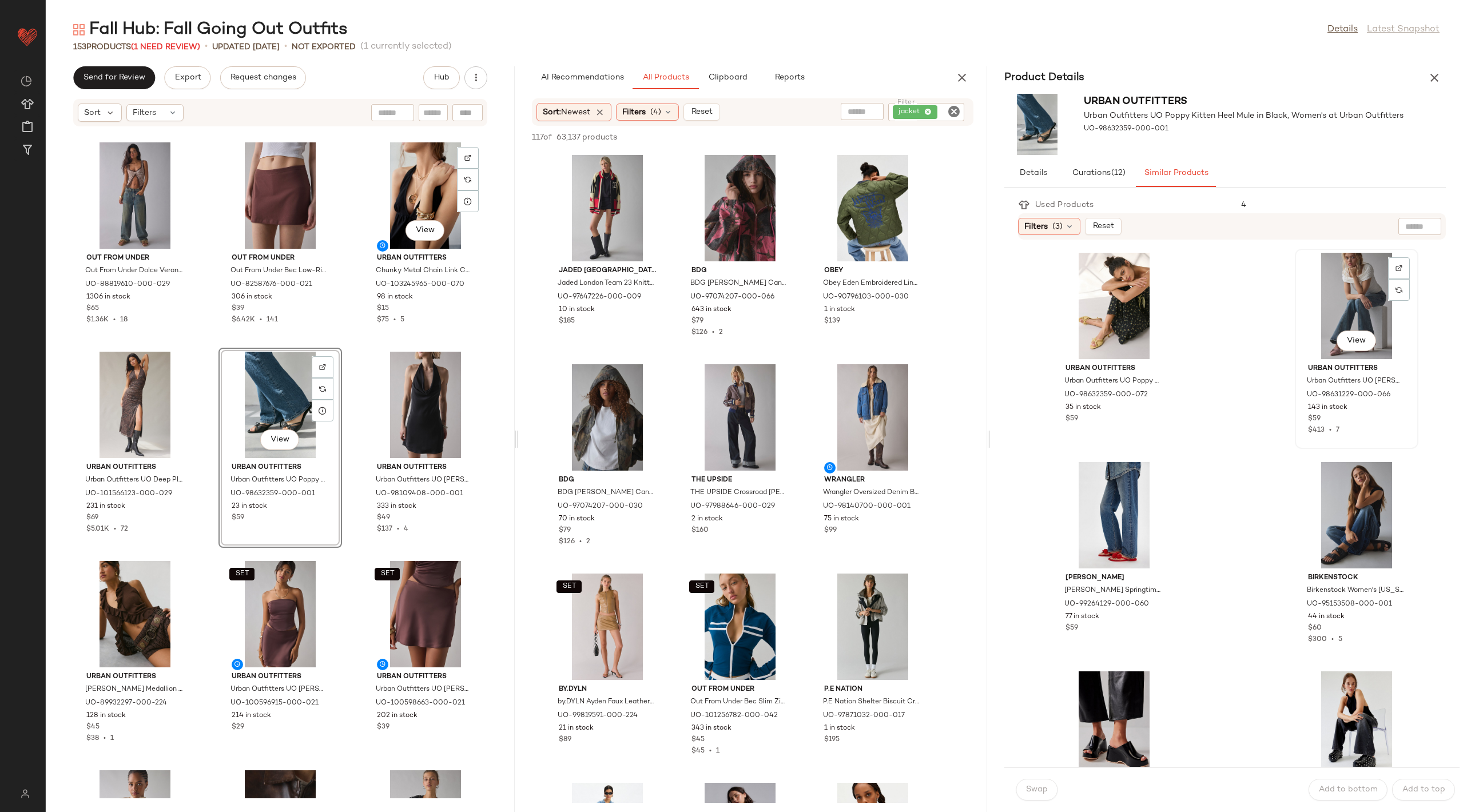
click at [1340, 305] on div "View" at bounding box center [1357, 305] width 115 height 107
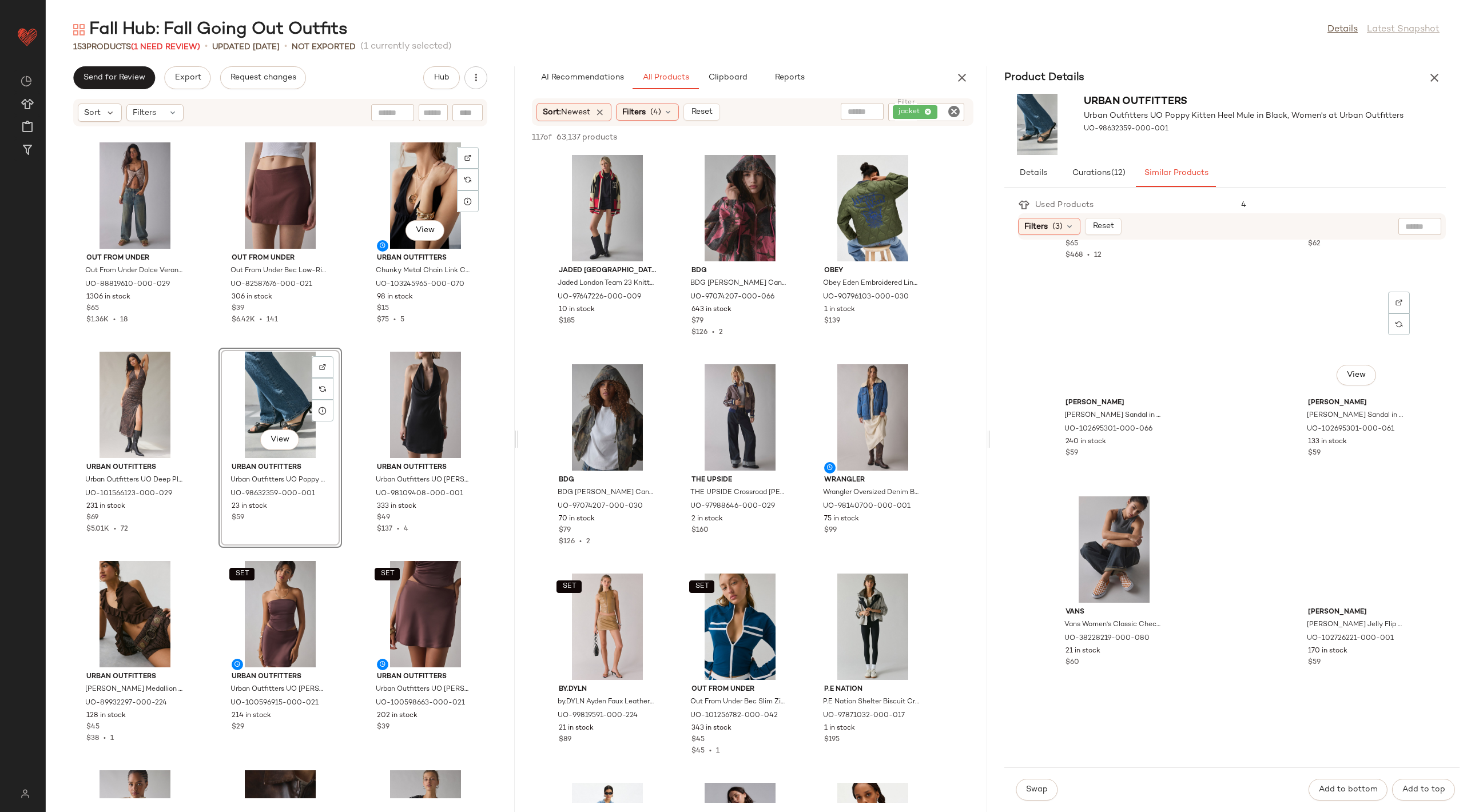
scroll to position [1644, 0]
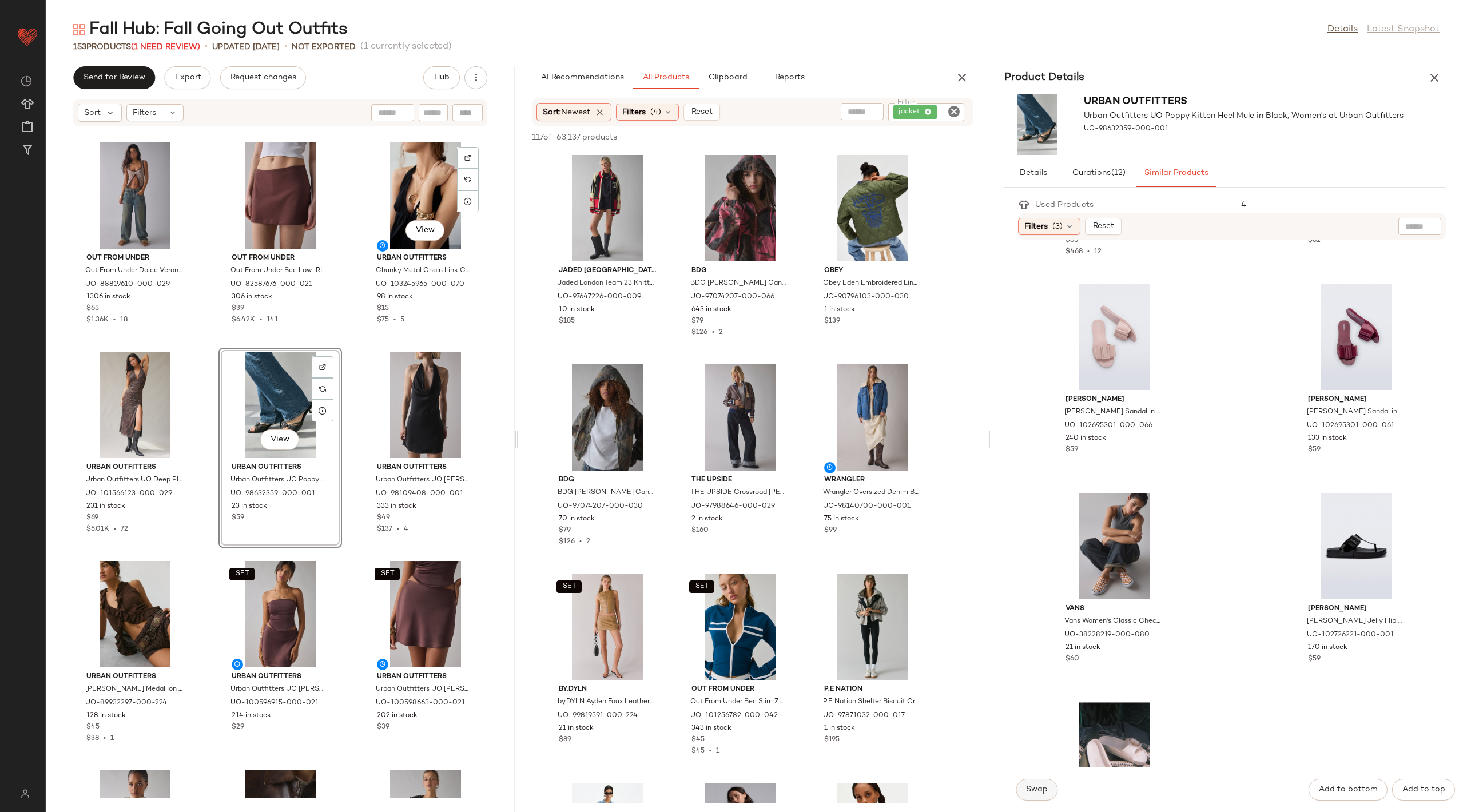
click at [1039, 793] on span "Swap" at bounding box center [1037, 790] width 22 height 9
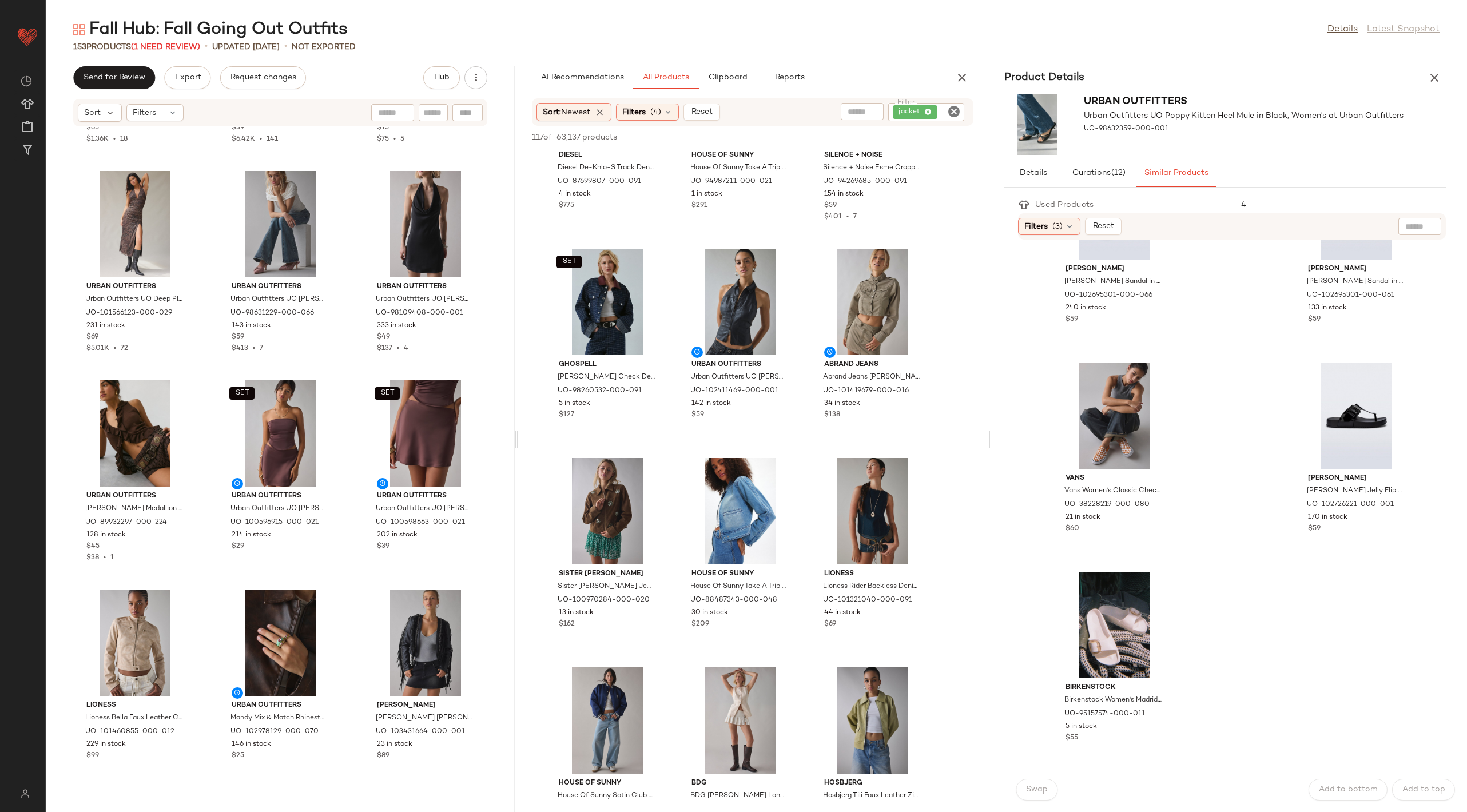
scroll to position [800, 0]
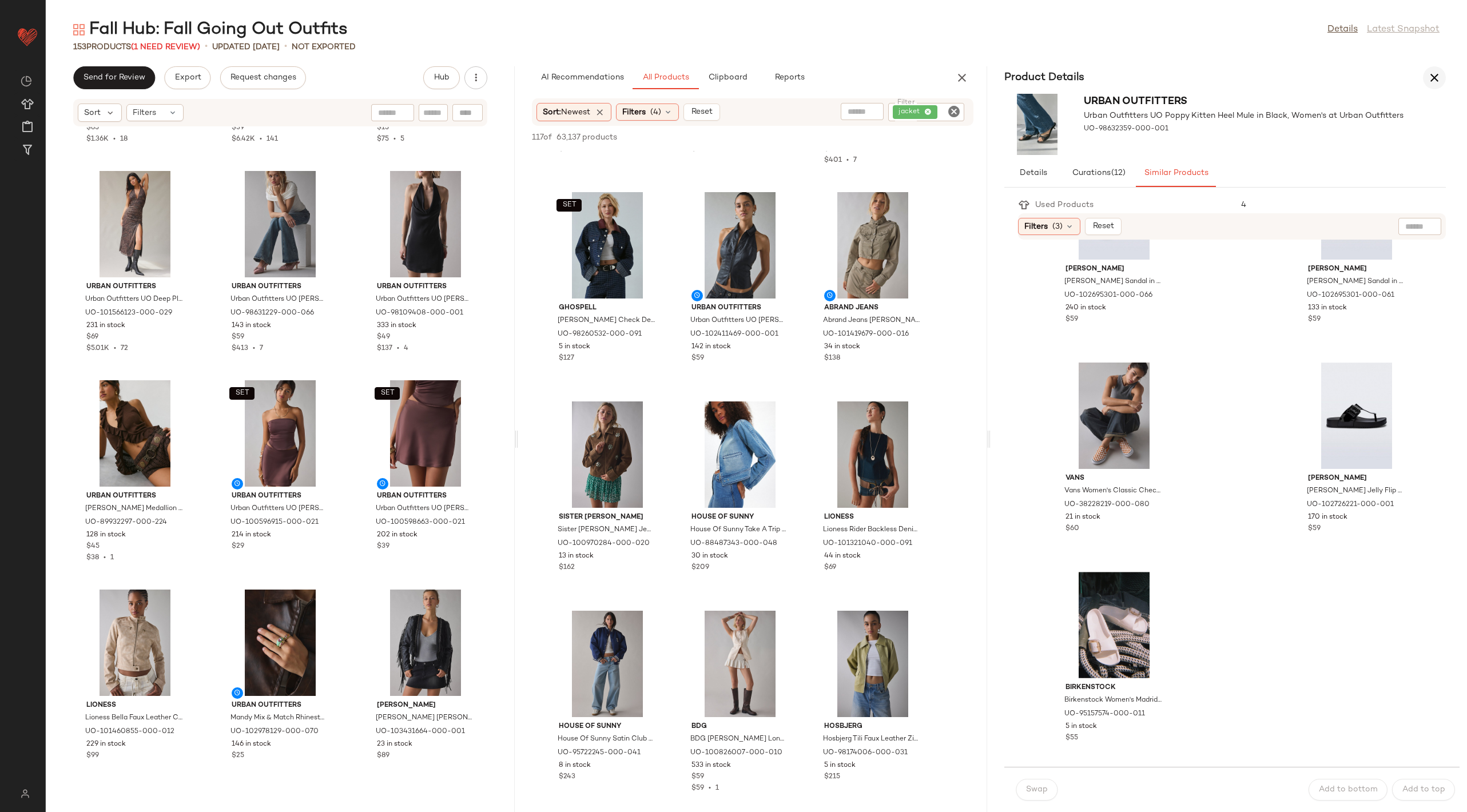
click at [1436, 78] on icon "button" at bounding box center [1434, 77] width 13 height 13
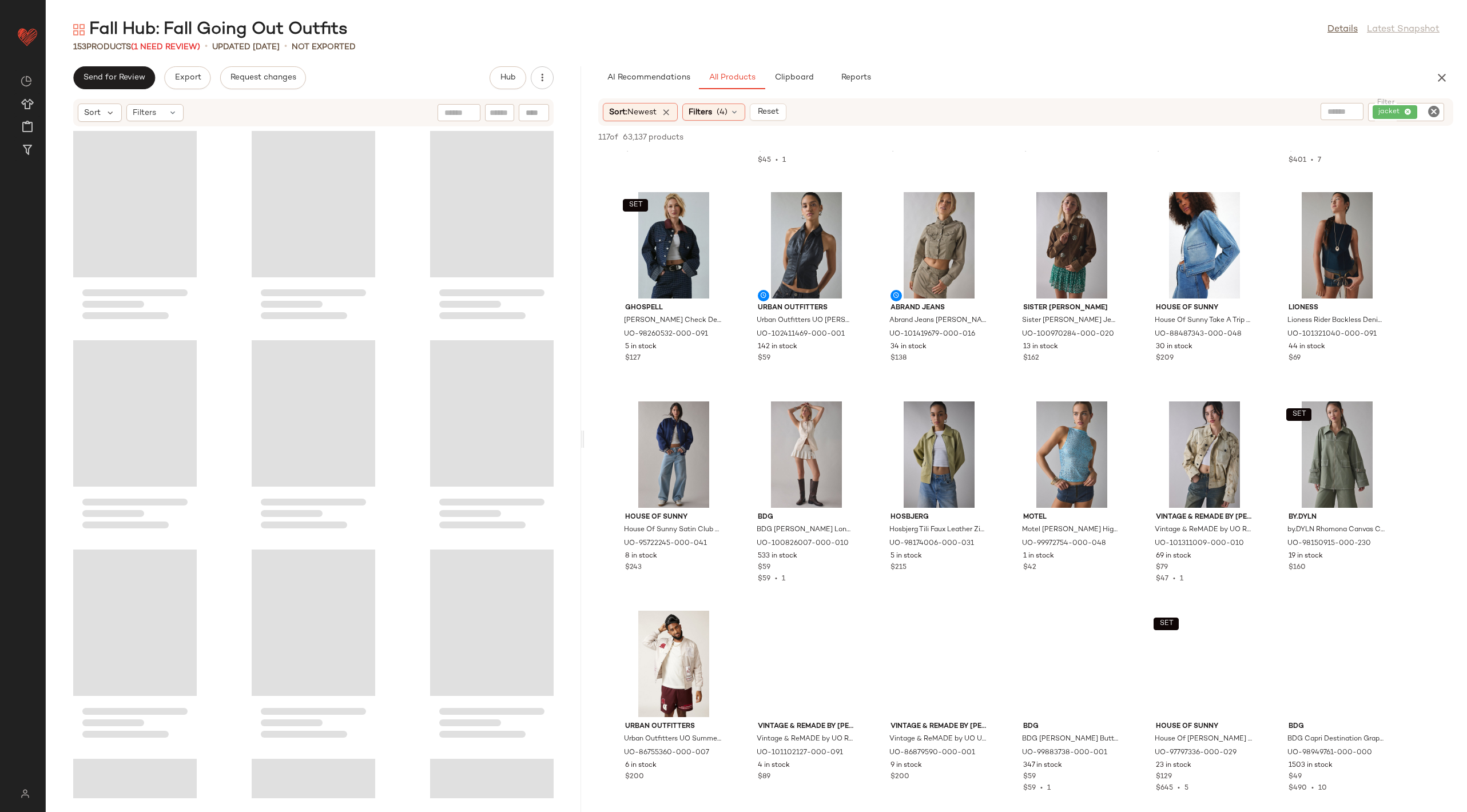
scroll to position [200, 0]
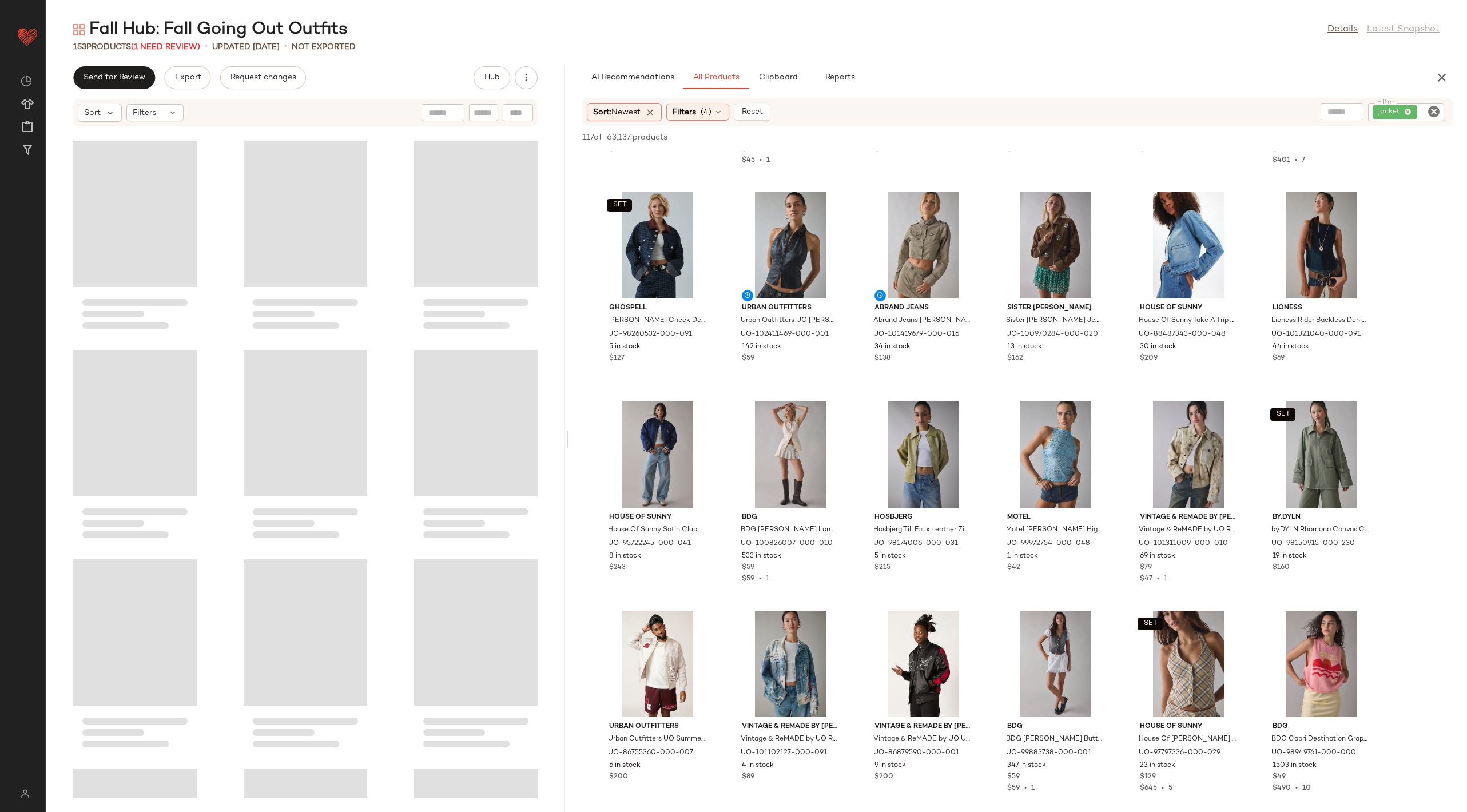
drag, startPoint x: 755, startPoint y: 441, endPoint x: 567, endPoint y: 438, distance: 188.0
click at [567, 438] on div "Fall Hub: Fall Going Out Outfits Details Latest Snapshot 153 Products (1 Need R…" at bounding box center [756, 415] width 1421 height 794
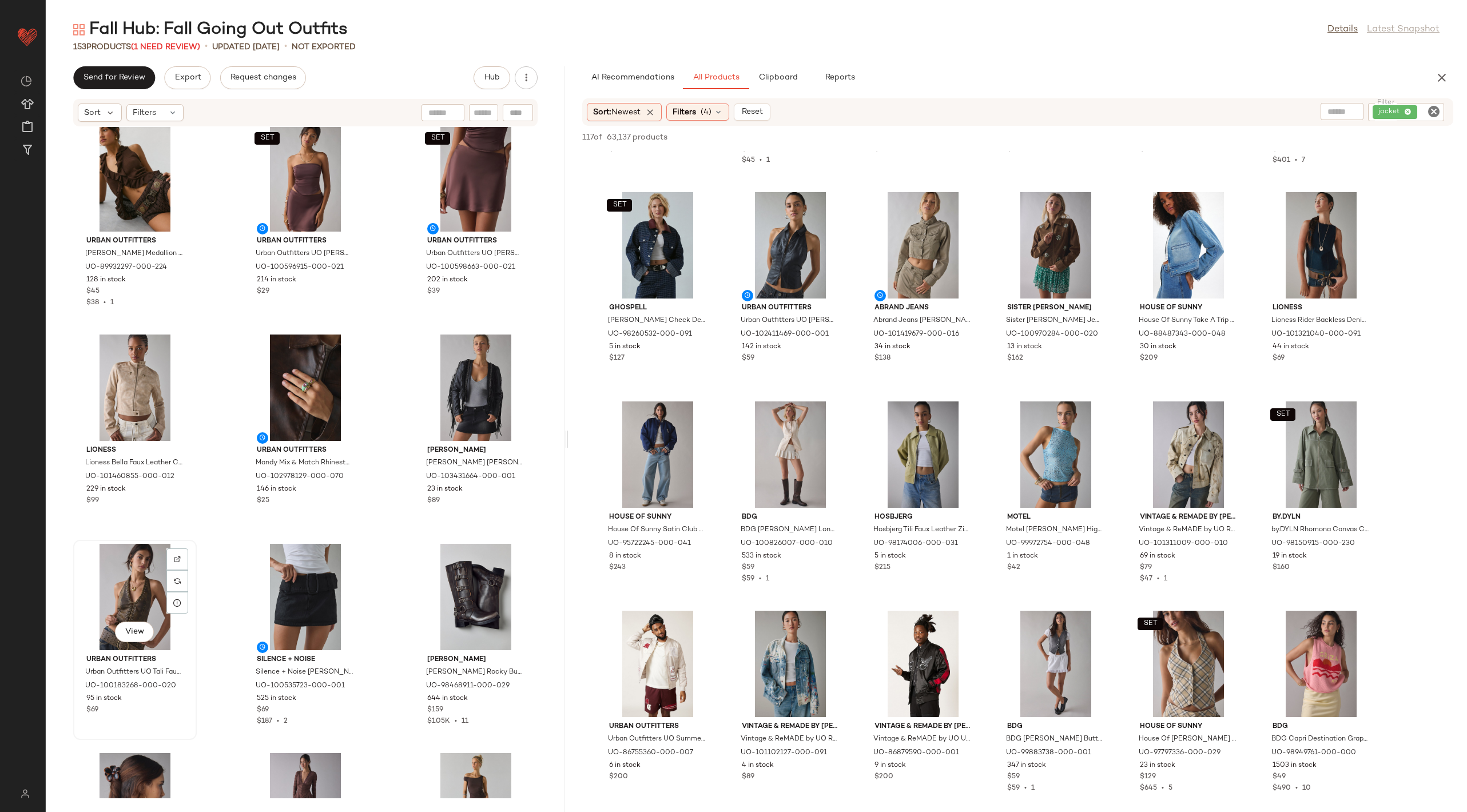
scroll to position [849, 0]
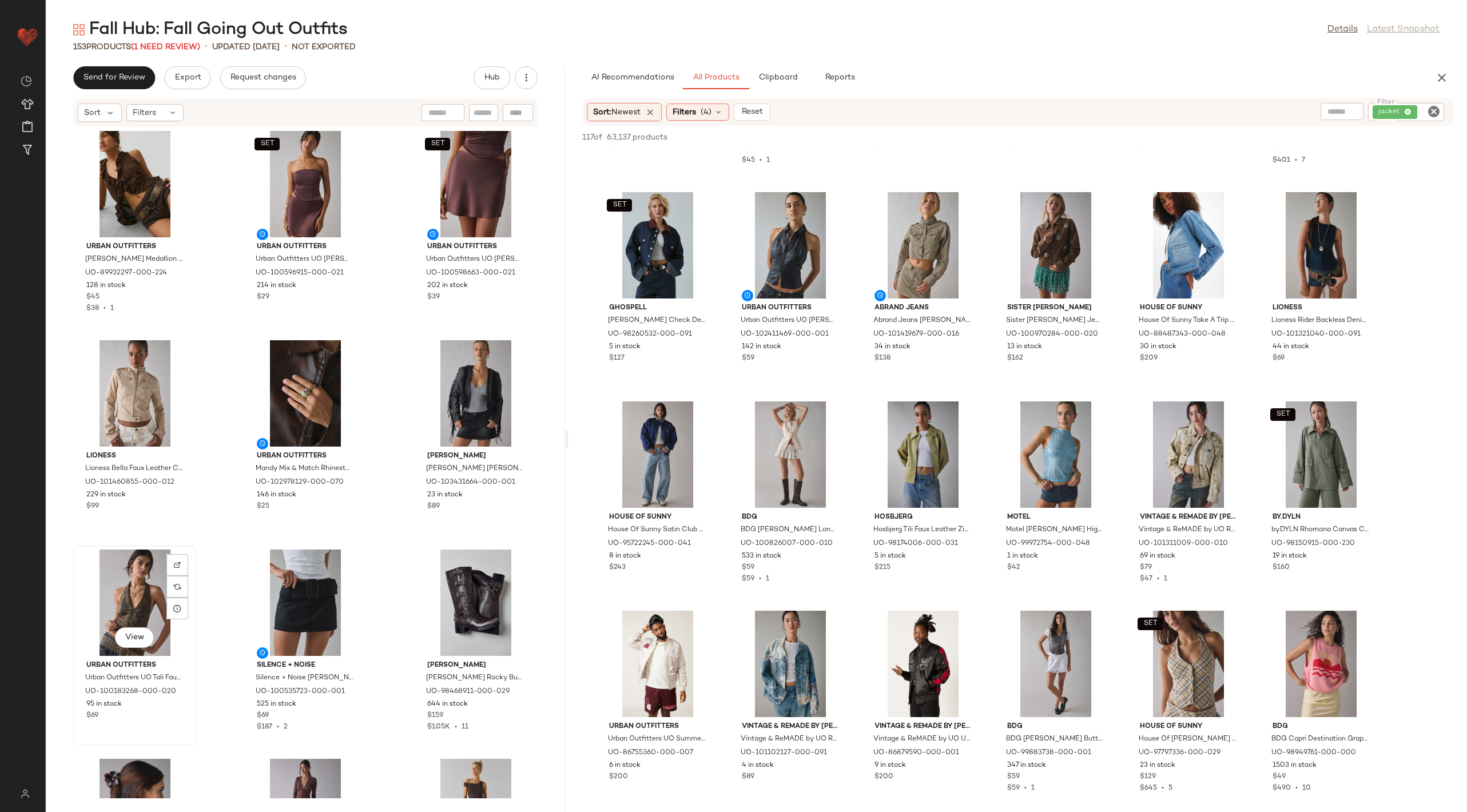
click at [125, 593] on div "View" at bounding box center [135, 603] width 115 height 107
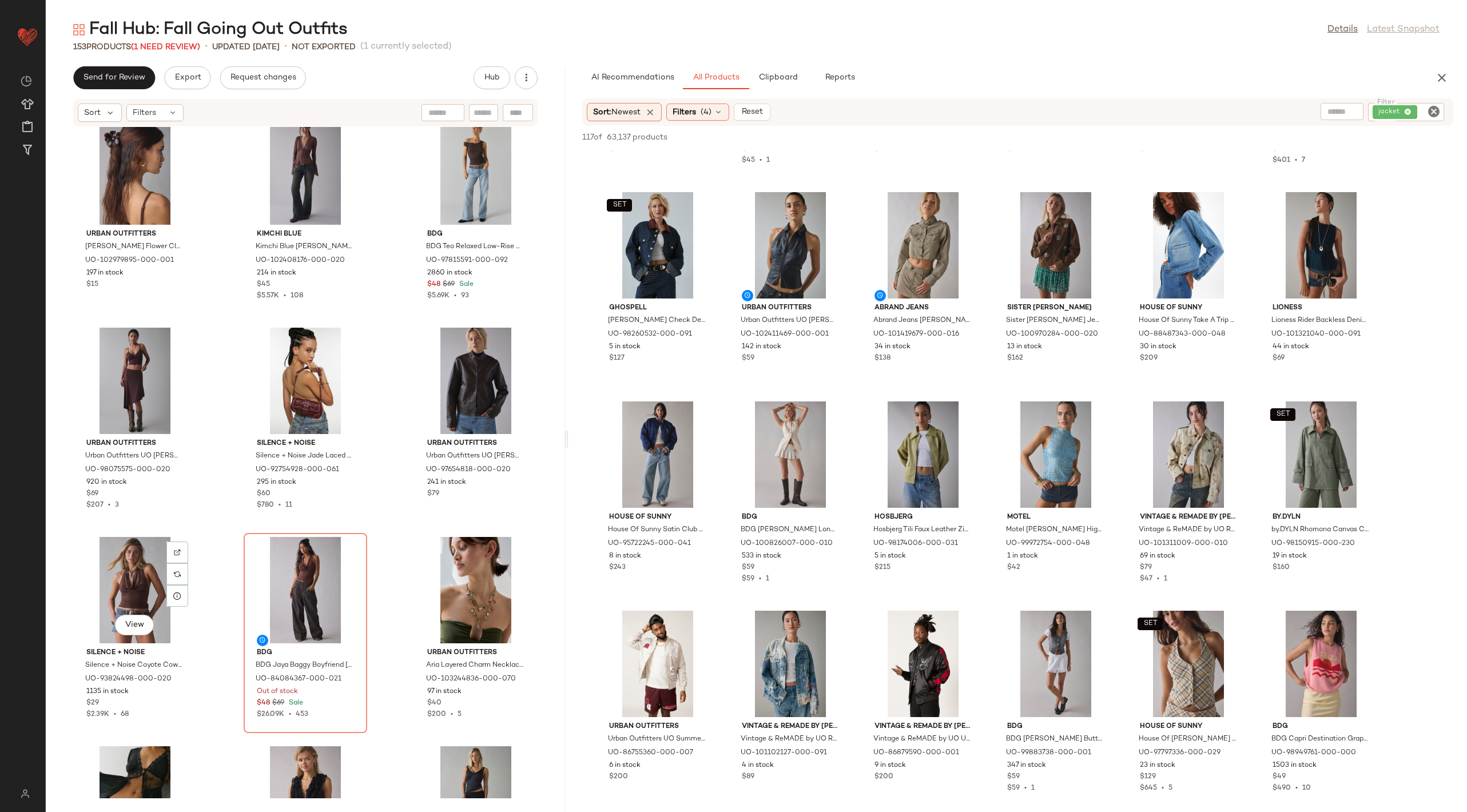
scroll to position [1500, 0]
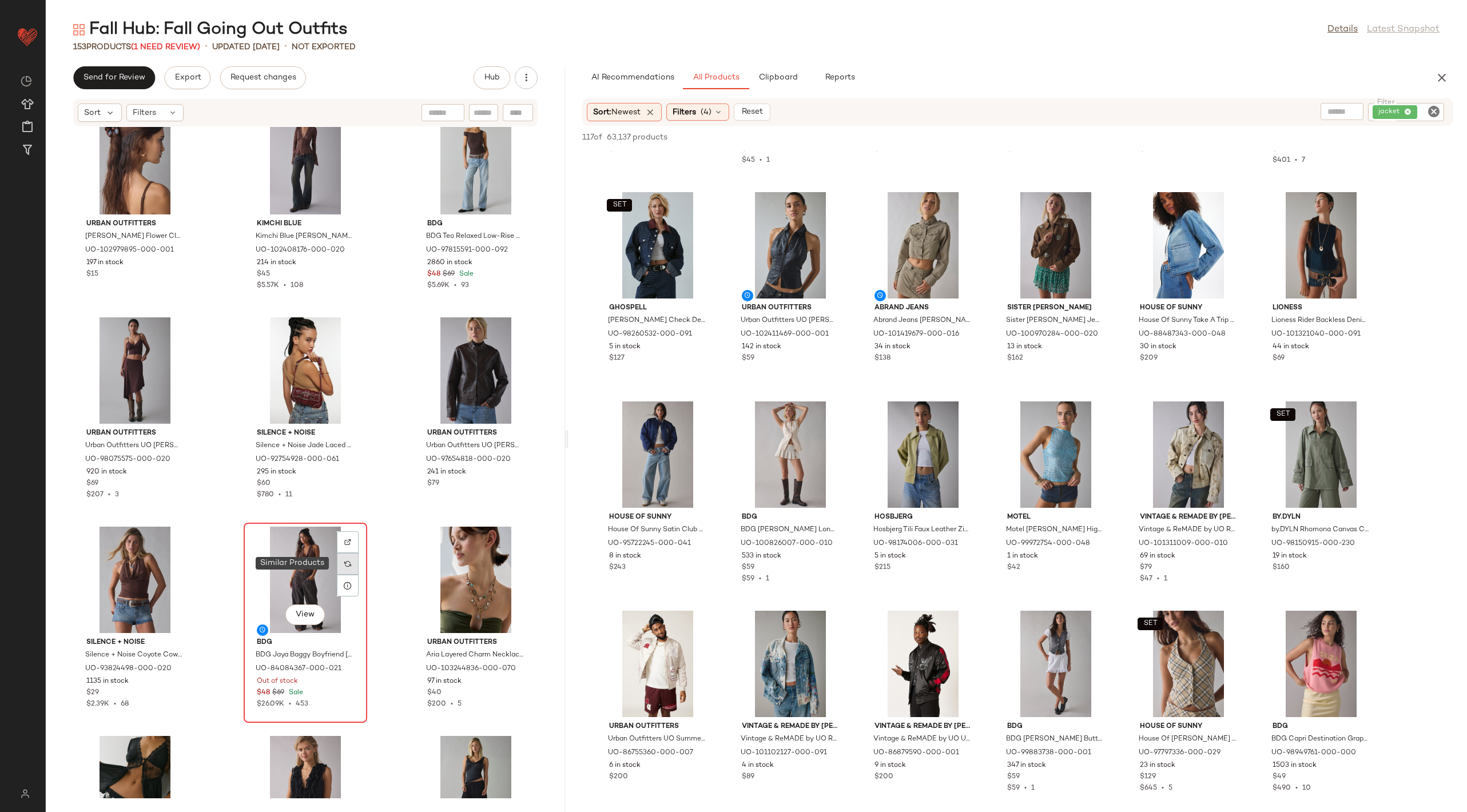
click at [346, 562] on img at bounding box center [347, 563] width 7 height 7
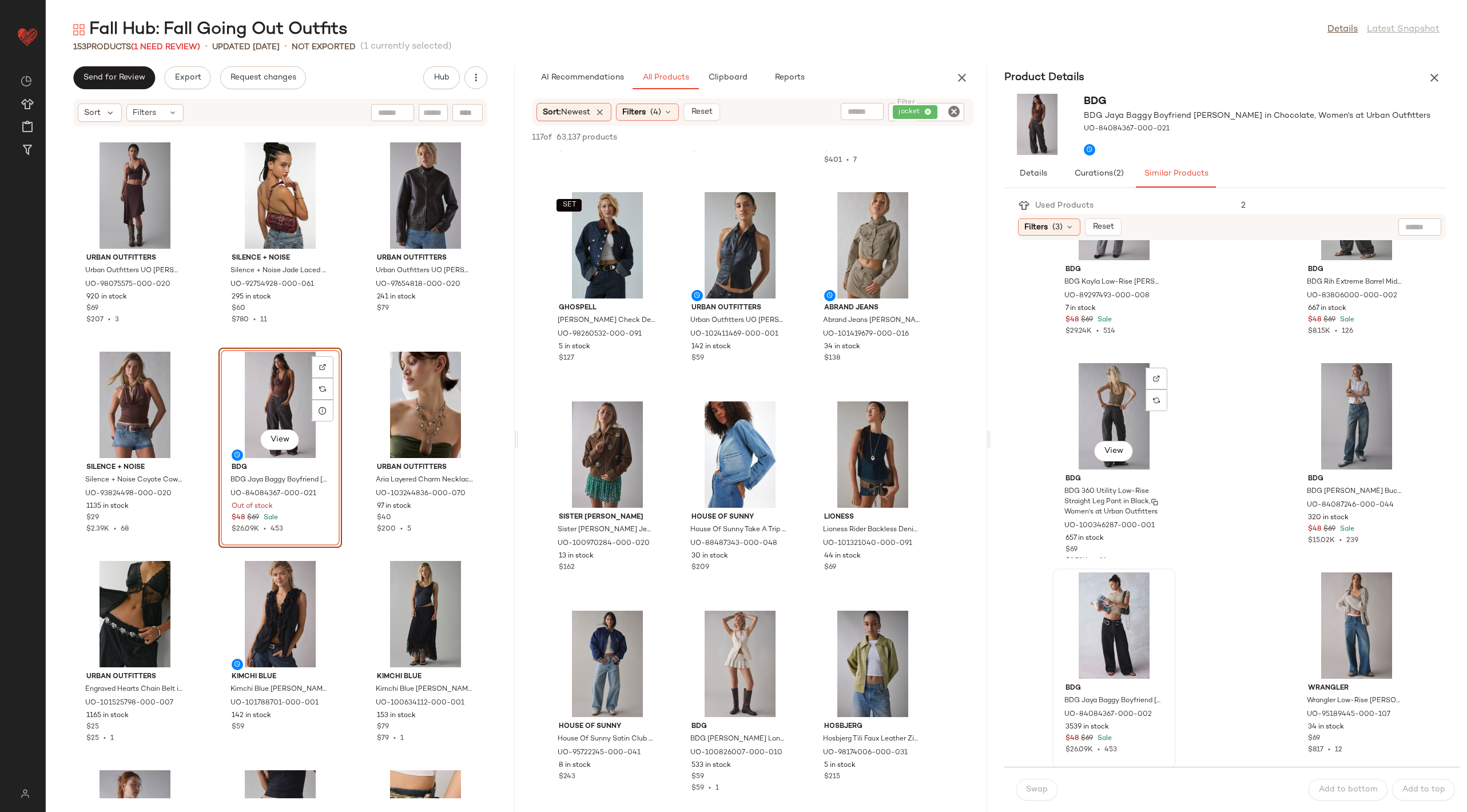
scroll to position [517, 0]
click at [1121, 596] on div "View" at bounding box center [1114, 627] width 115 height 107
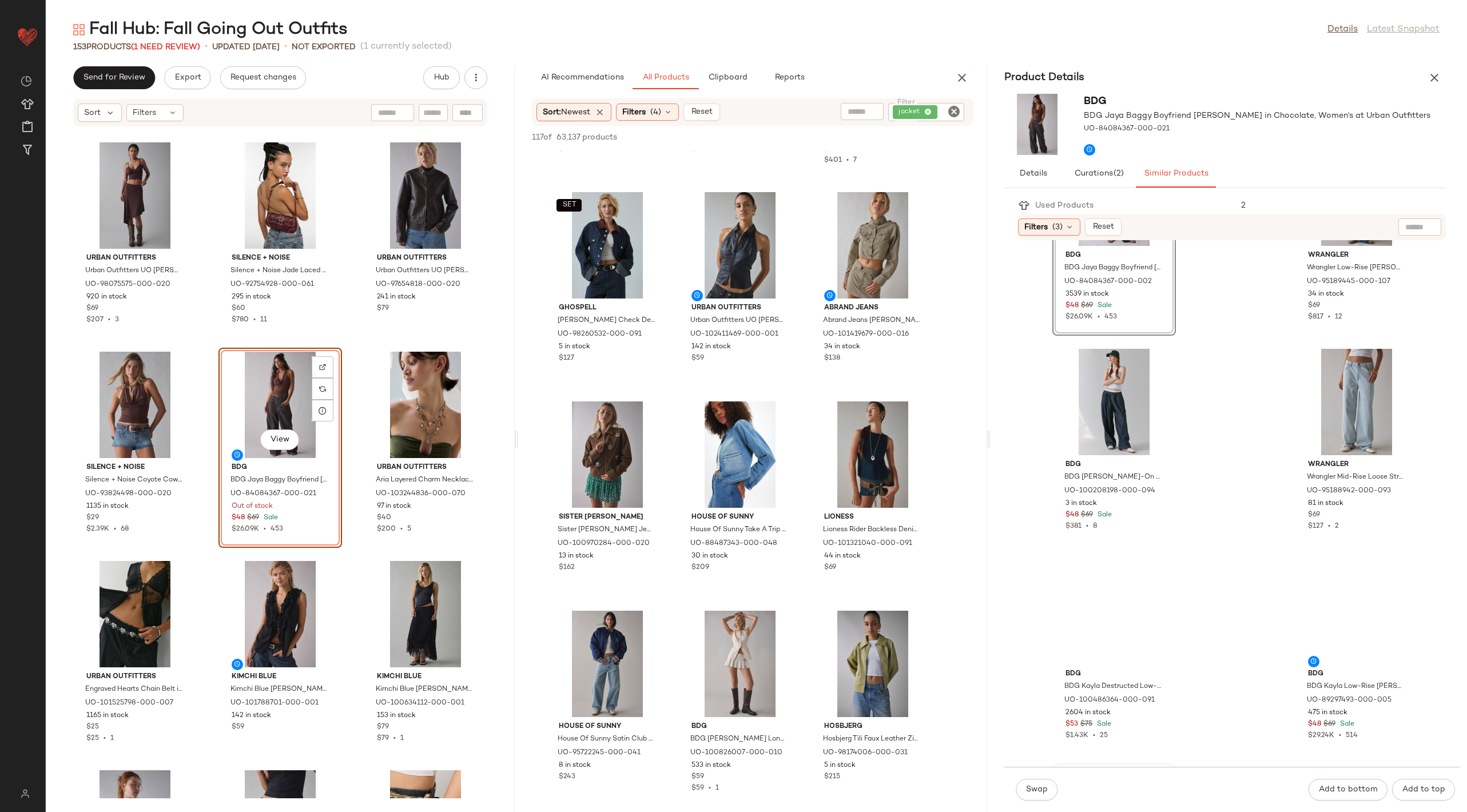
scroll to position [1126, 0]
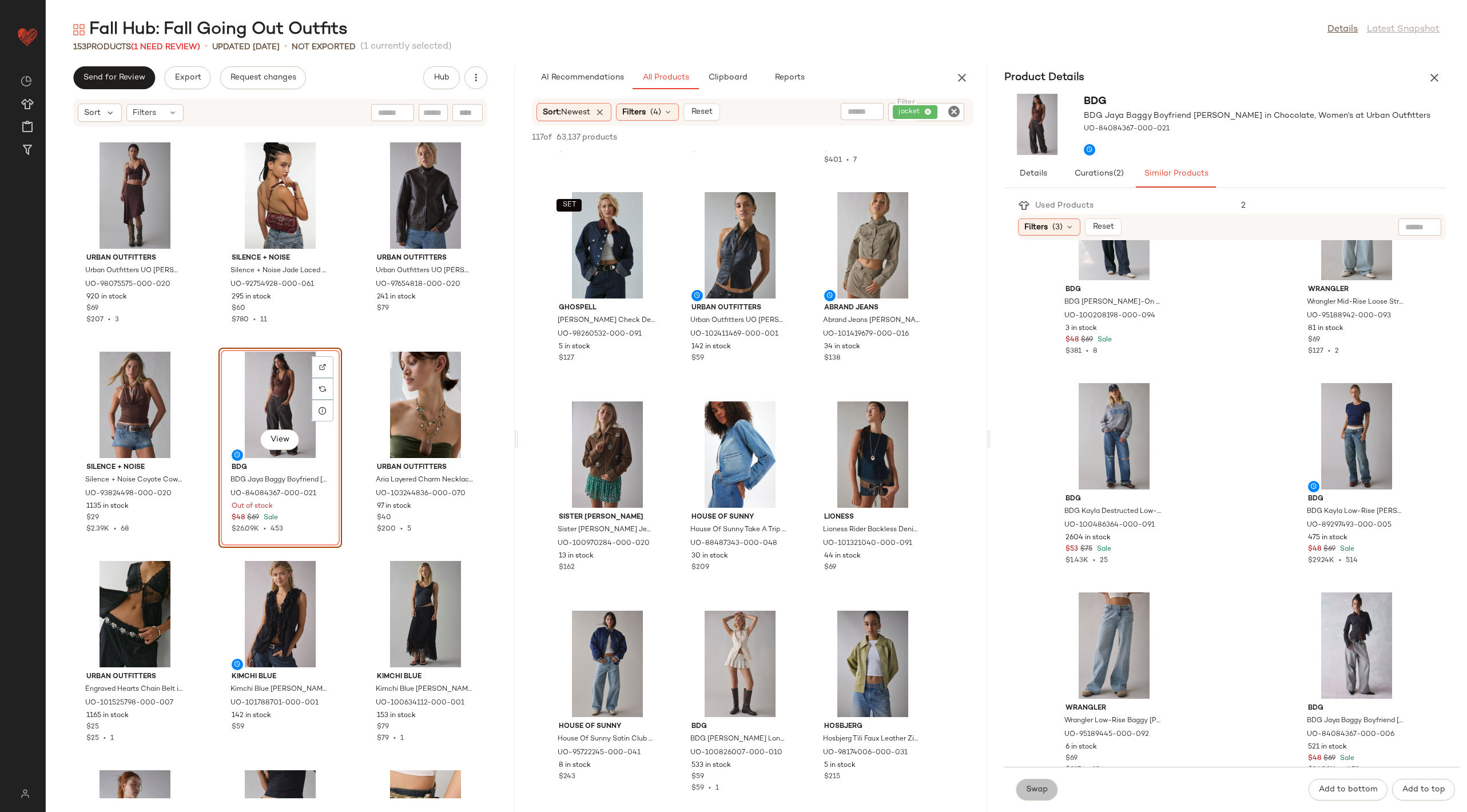
click at [1031, 793] on span "Swap" at bounding box center [1037, 790] width 22 height 9
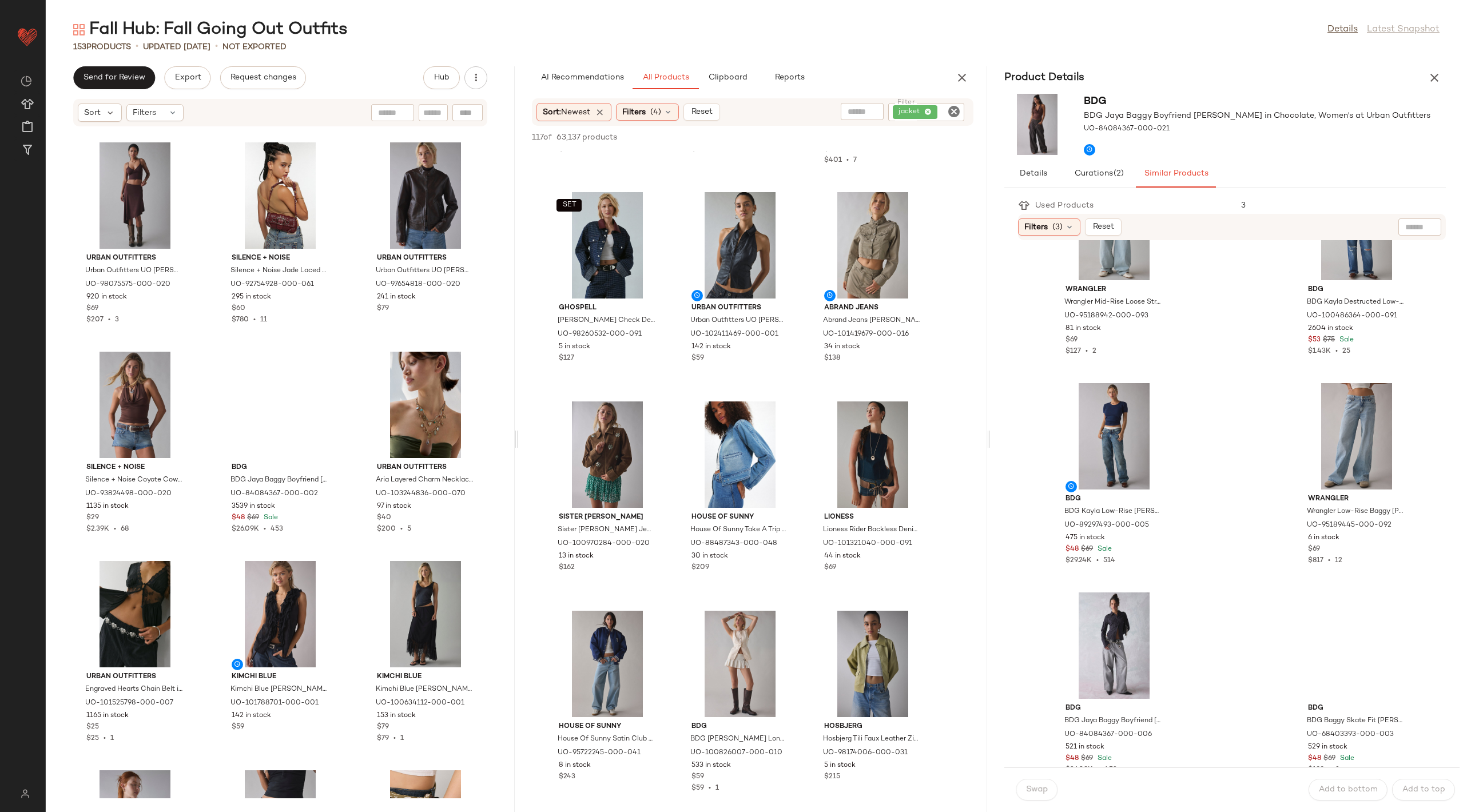
scroll to position [917, 0]
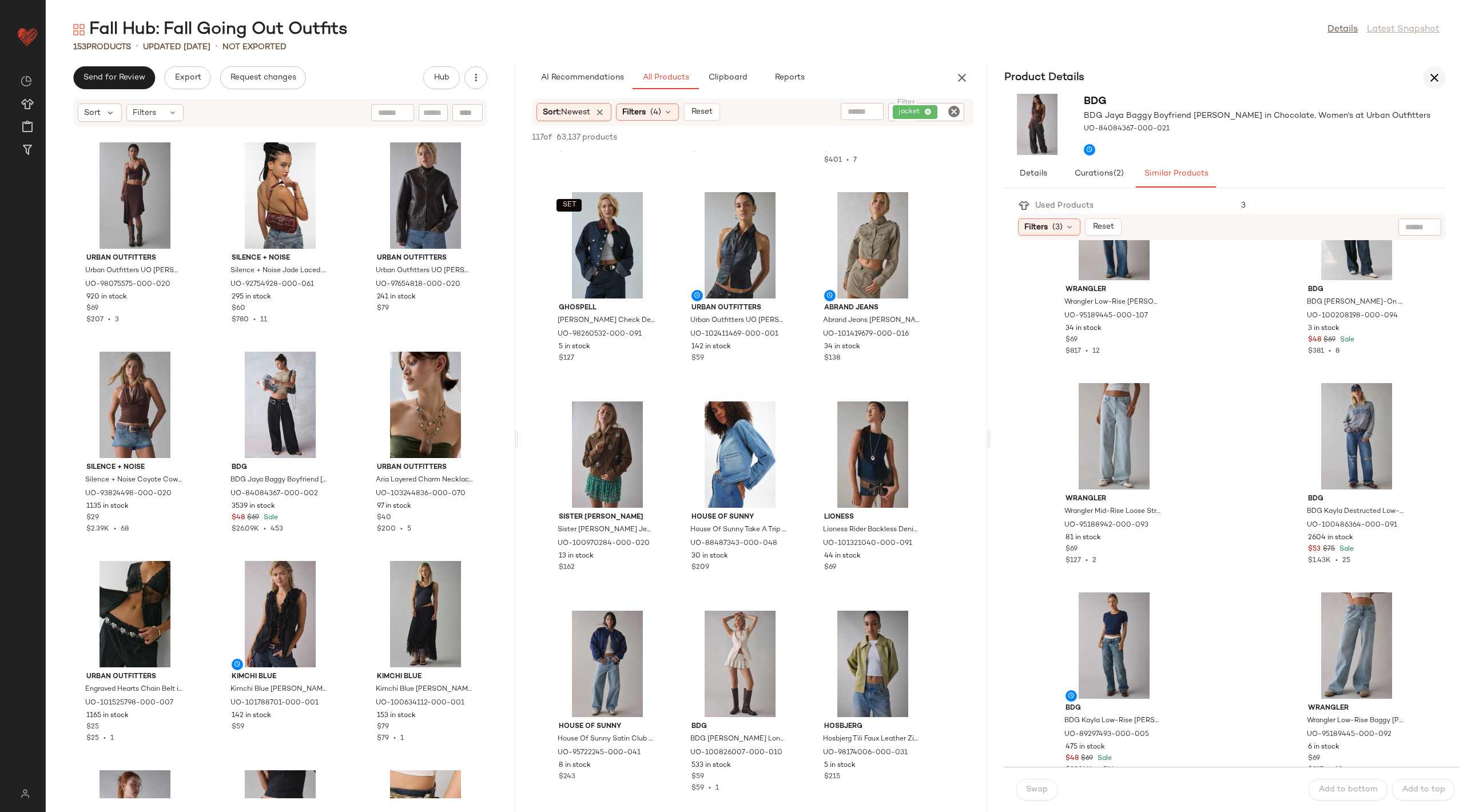
click at [1431, 78] on icon "button" at bounding box center [1434, 77] width 13 height 13
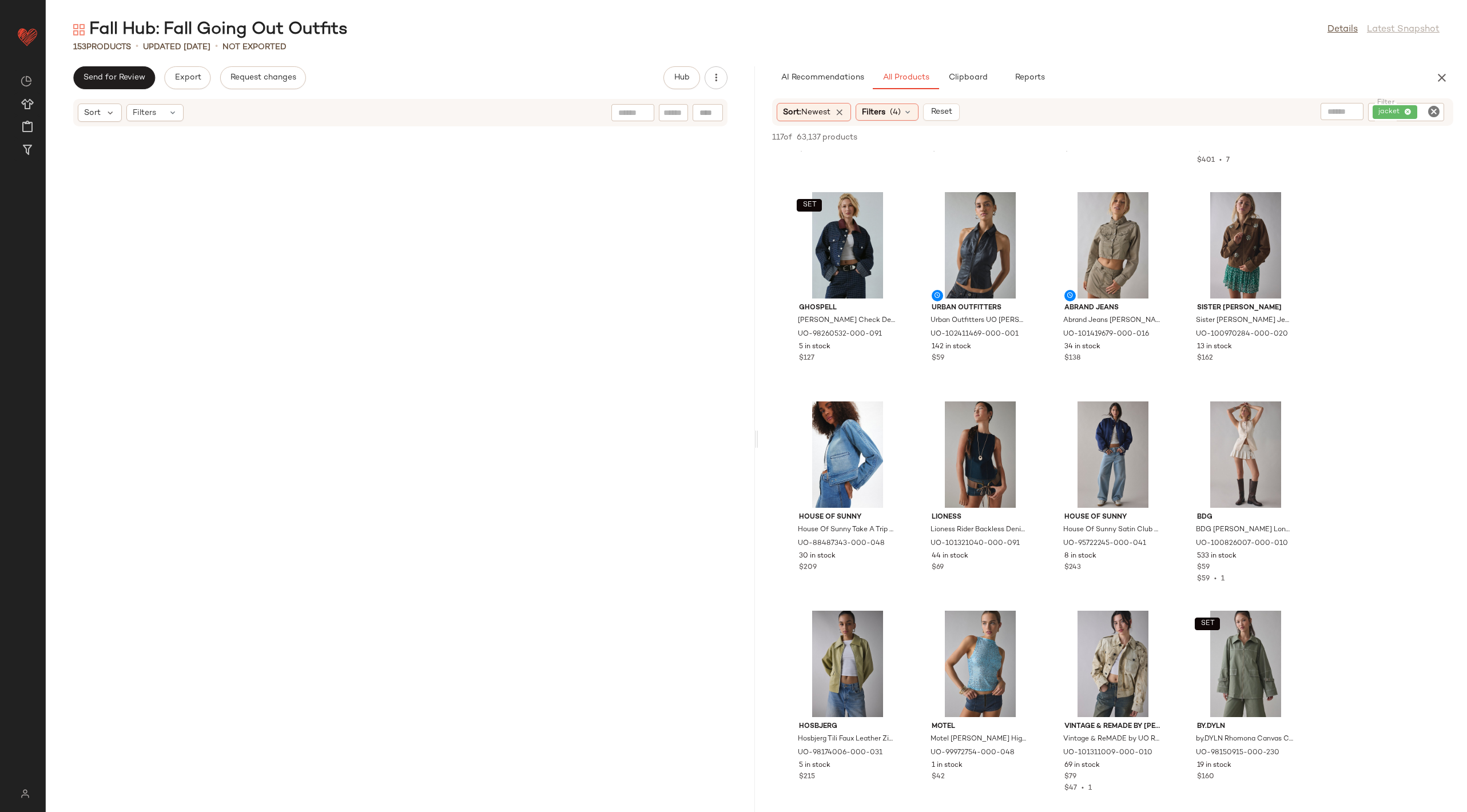
scroll to position [1056, 0]
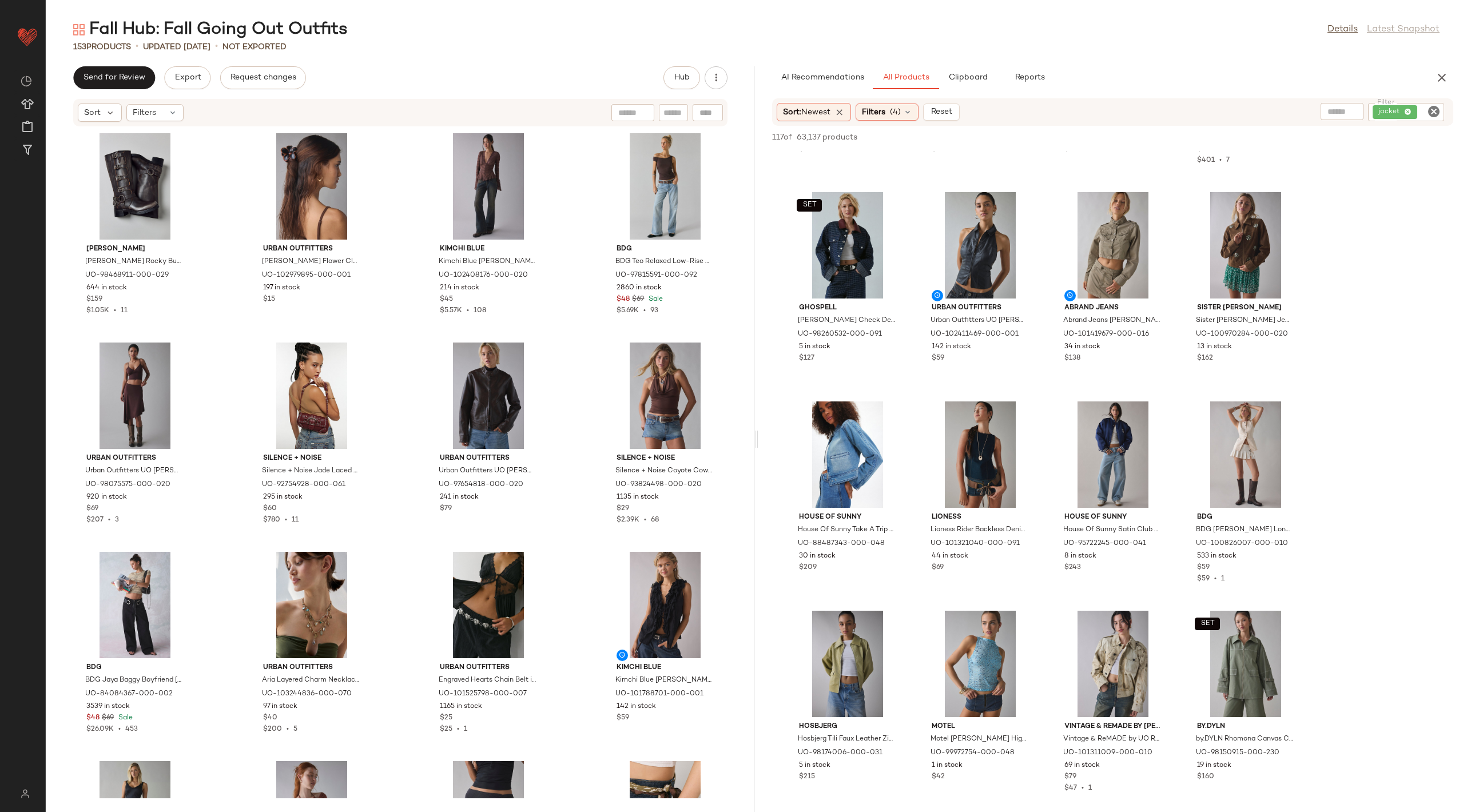
click at [1433, 109] on icon "Clear Filter" at bounding box center [1434, 111] width 13 height 13
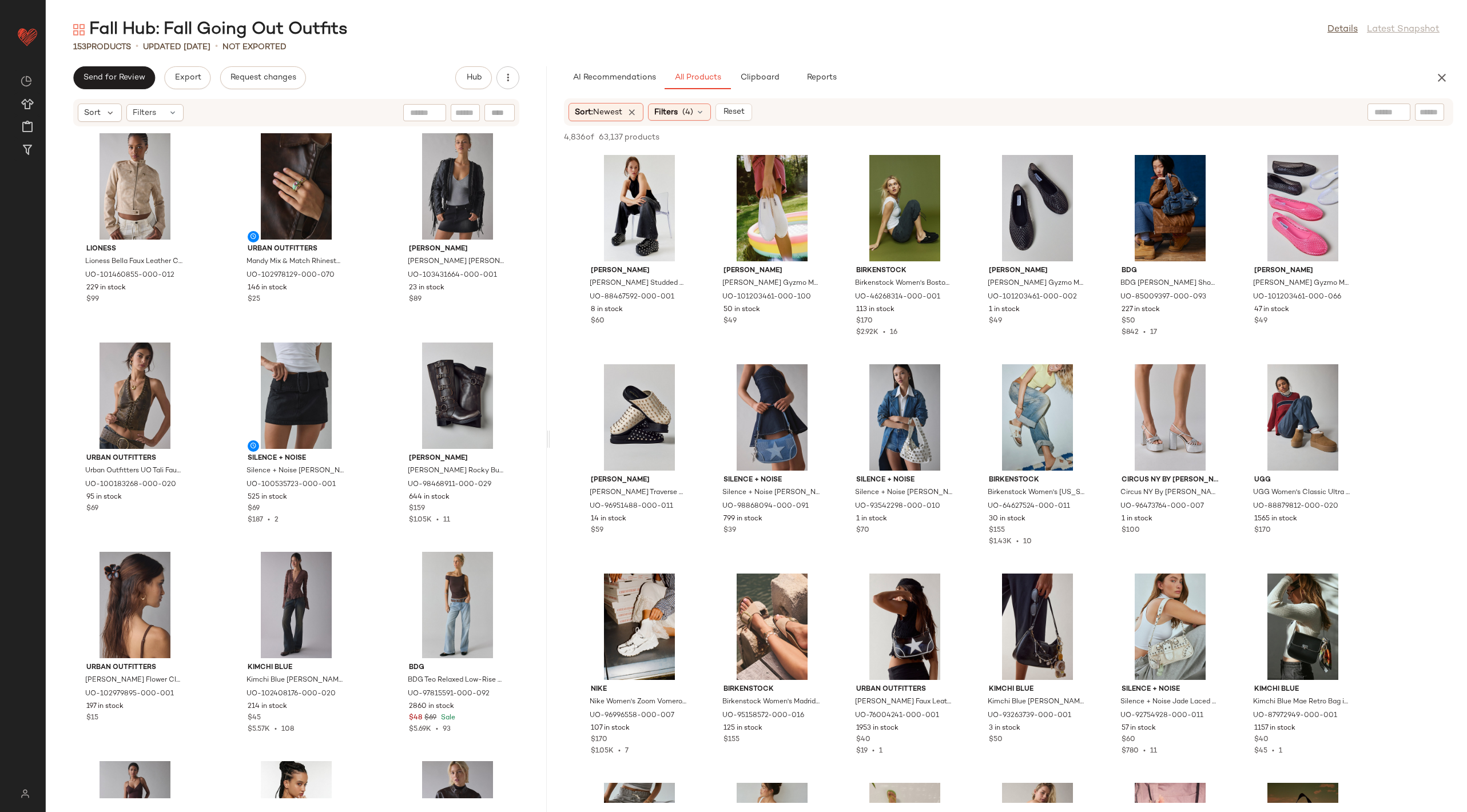
drag, startPoint x: 756, startPoint y: 440, endPoint x: 551, endPoint y: 418, distance: 206.2
click at [551, 418] on div "Fall Hub: Fall Going Out Outfits Details Latest Snapshot 153 Products • updated…" at bounding box center [756, 415] width 1421 height 794
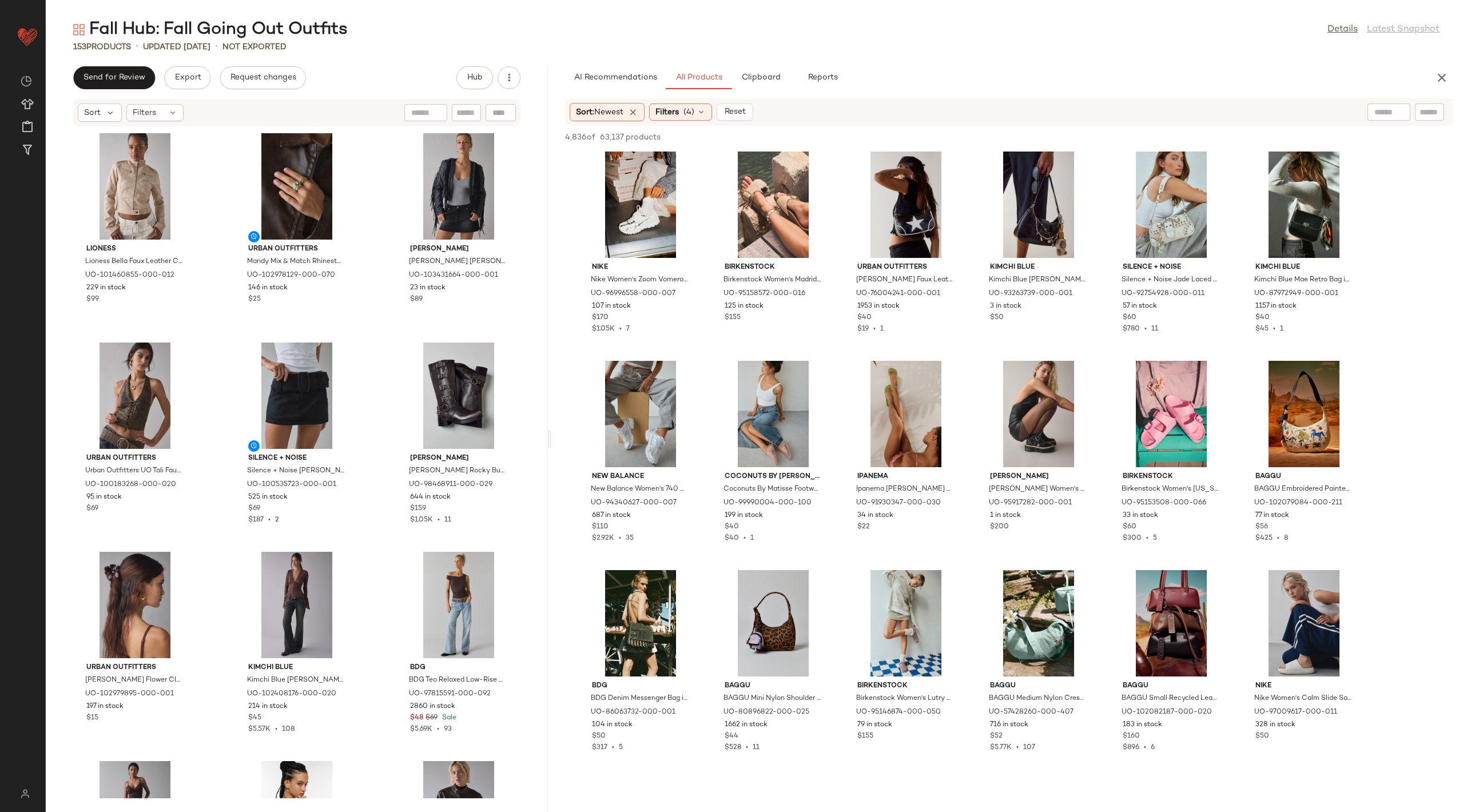
scroll to position [483, 0]
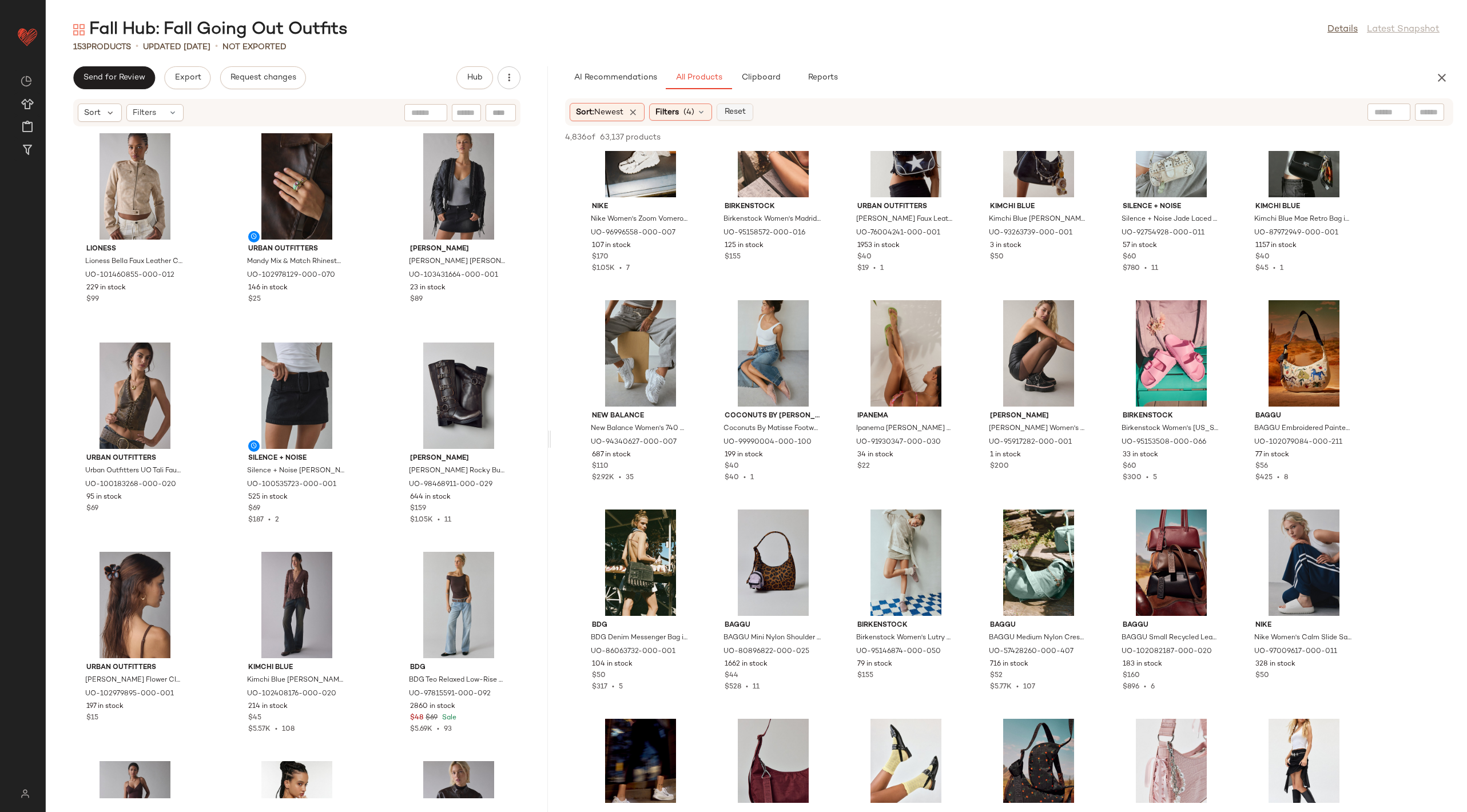
click at [735, 119] on button "Reset" at bounding box center [735, 112] width 36 height 17
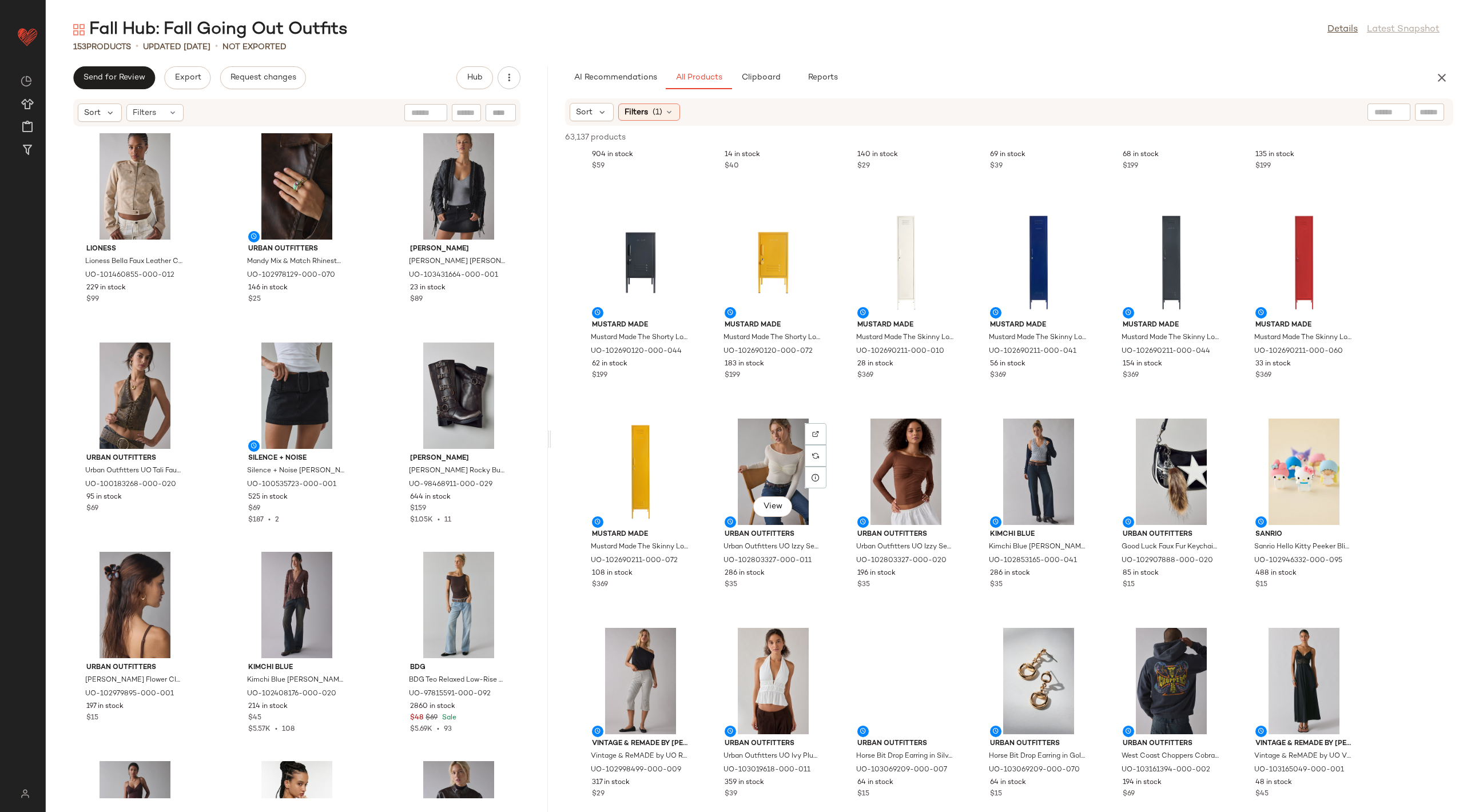
scroll to position [4999, 0]
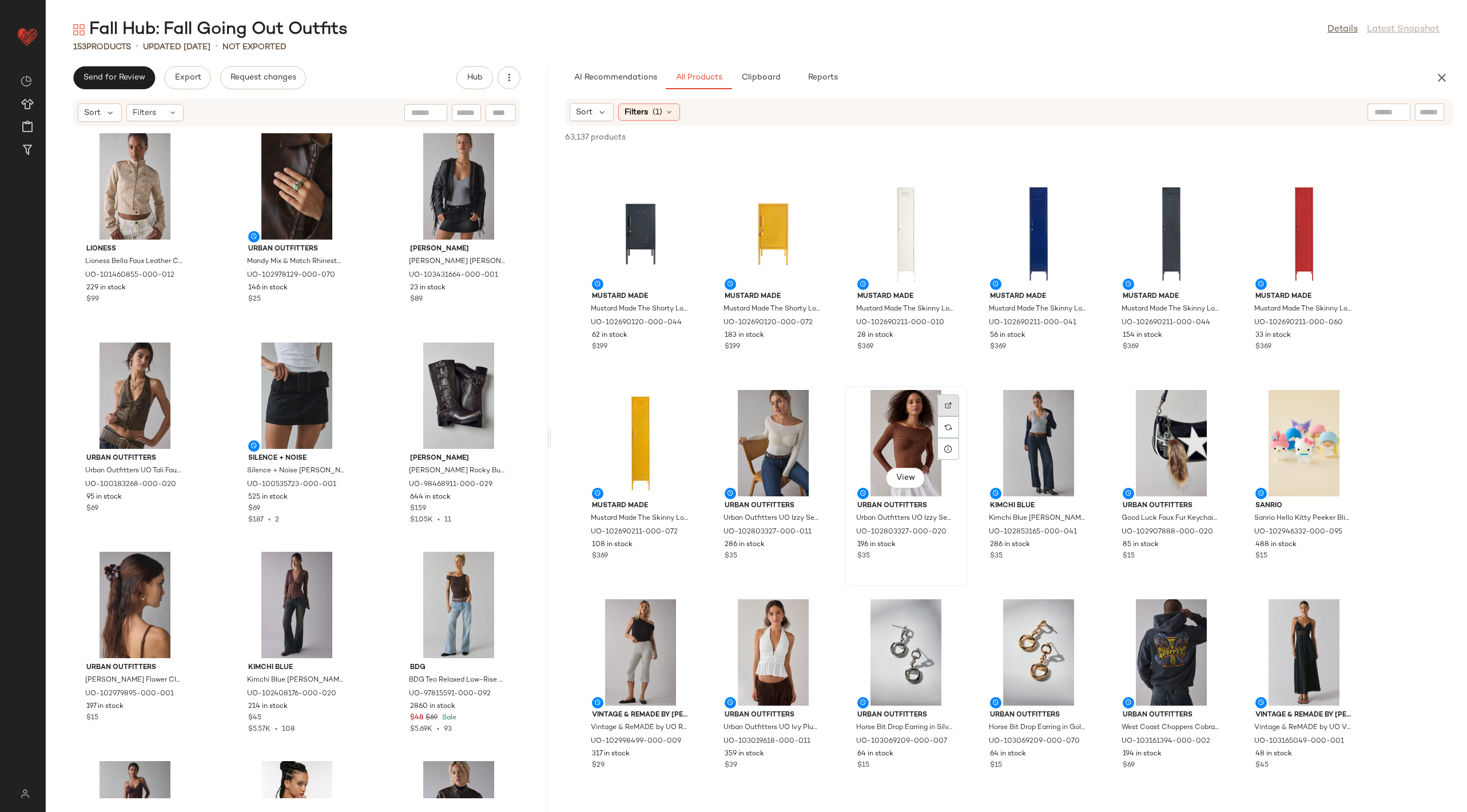
click at [949, 417] on div at bounding box center [949, 428] width 22 height 22
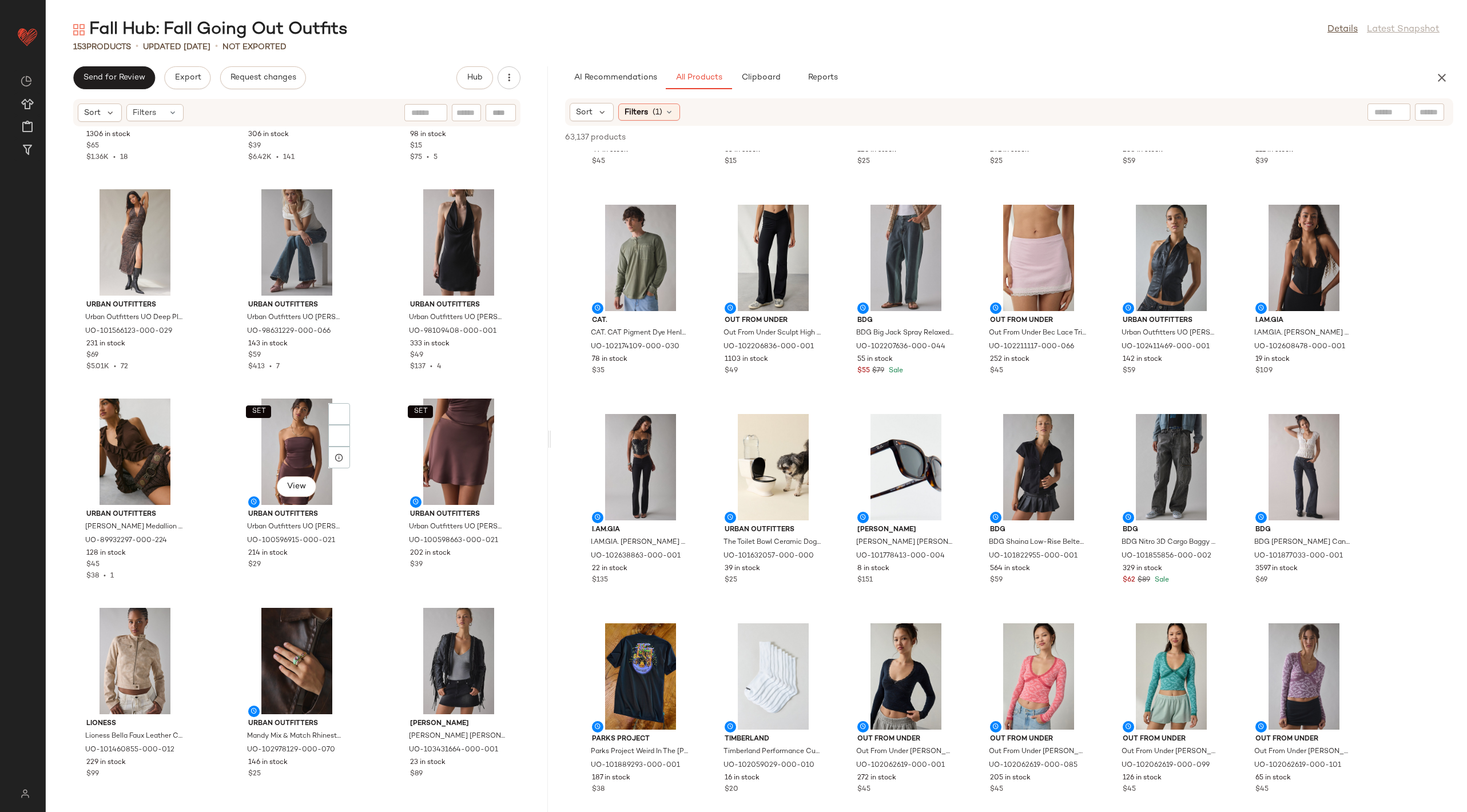
scroll to position [606, 0]
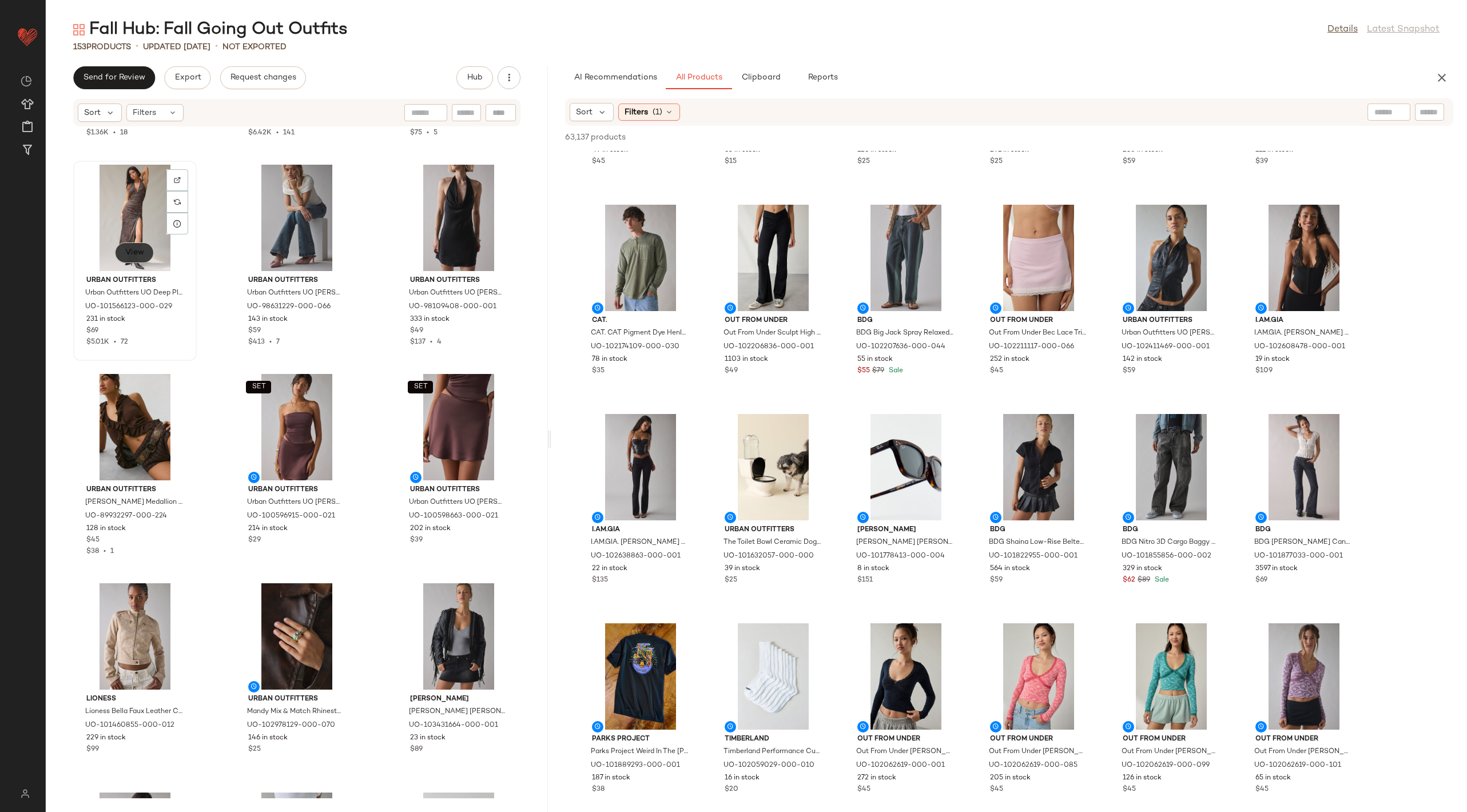
click at [137, 250] on span "View" at bounding box center [134, 253] width 20 height 9
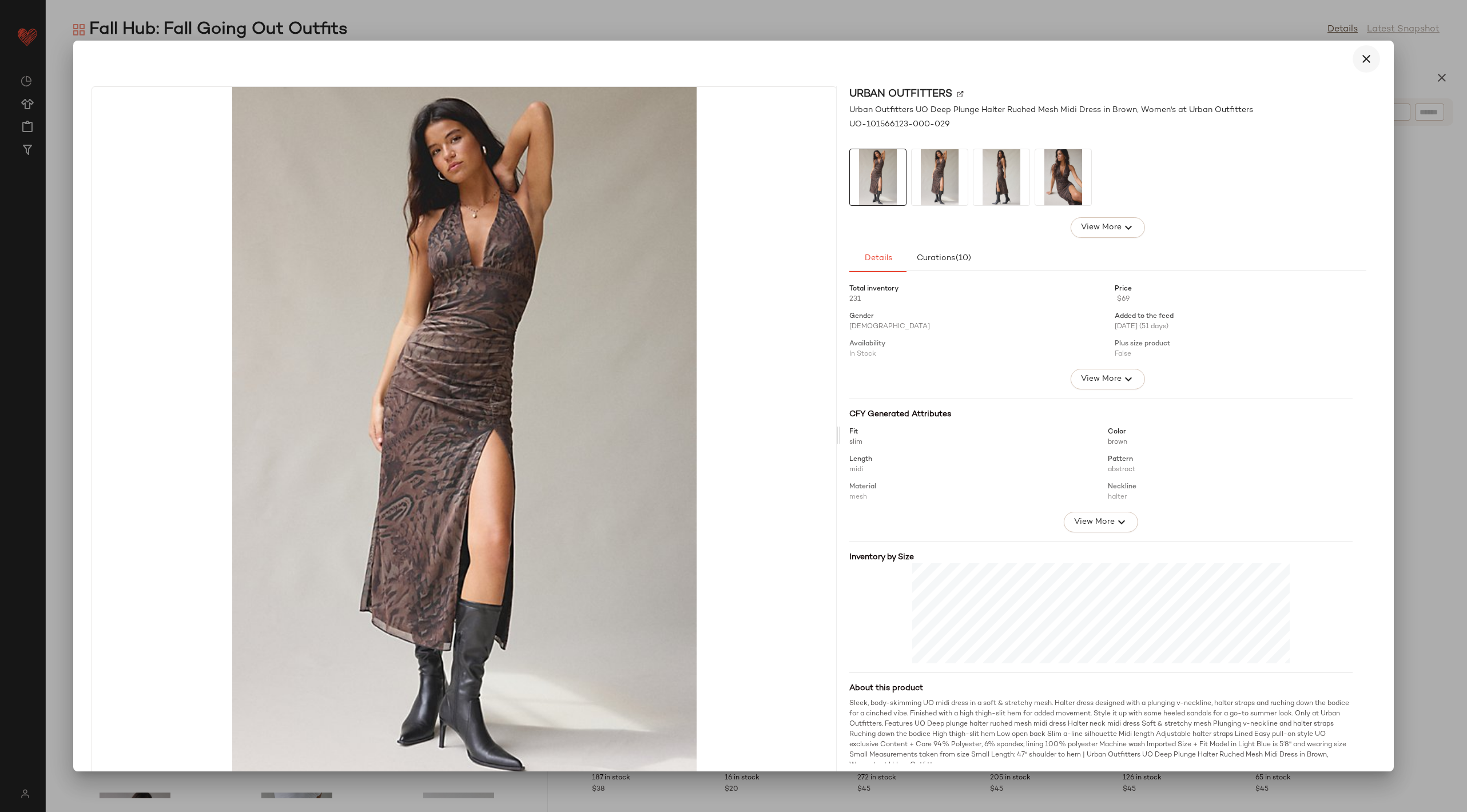
click at [1363, 58] on icon "button" at bounding box center [1366, 58] width 13 height 13
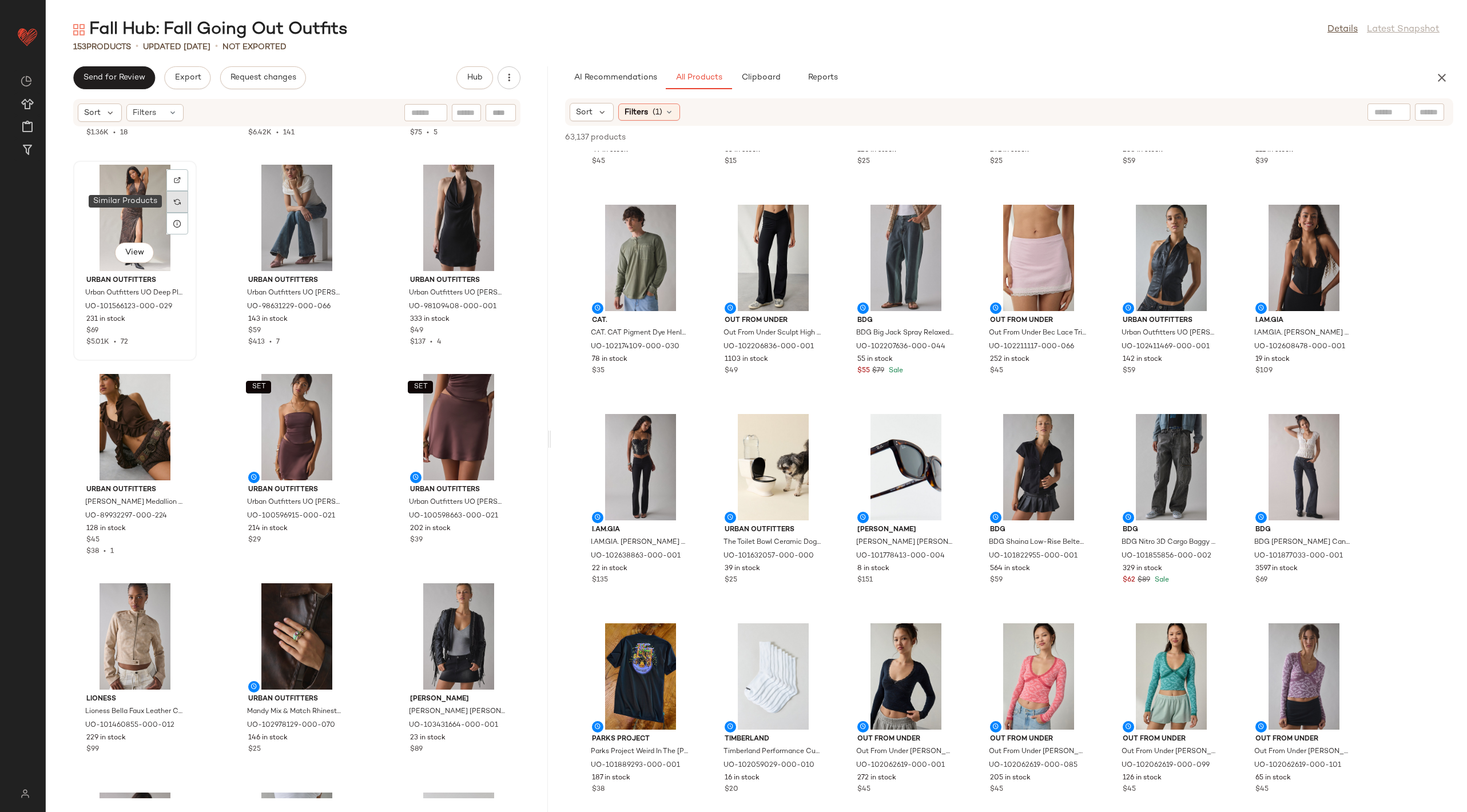
click at [177, 202] on img at bounding box center [177, 202] width 7 height 7
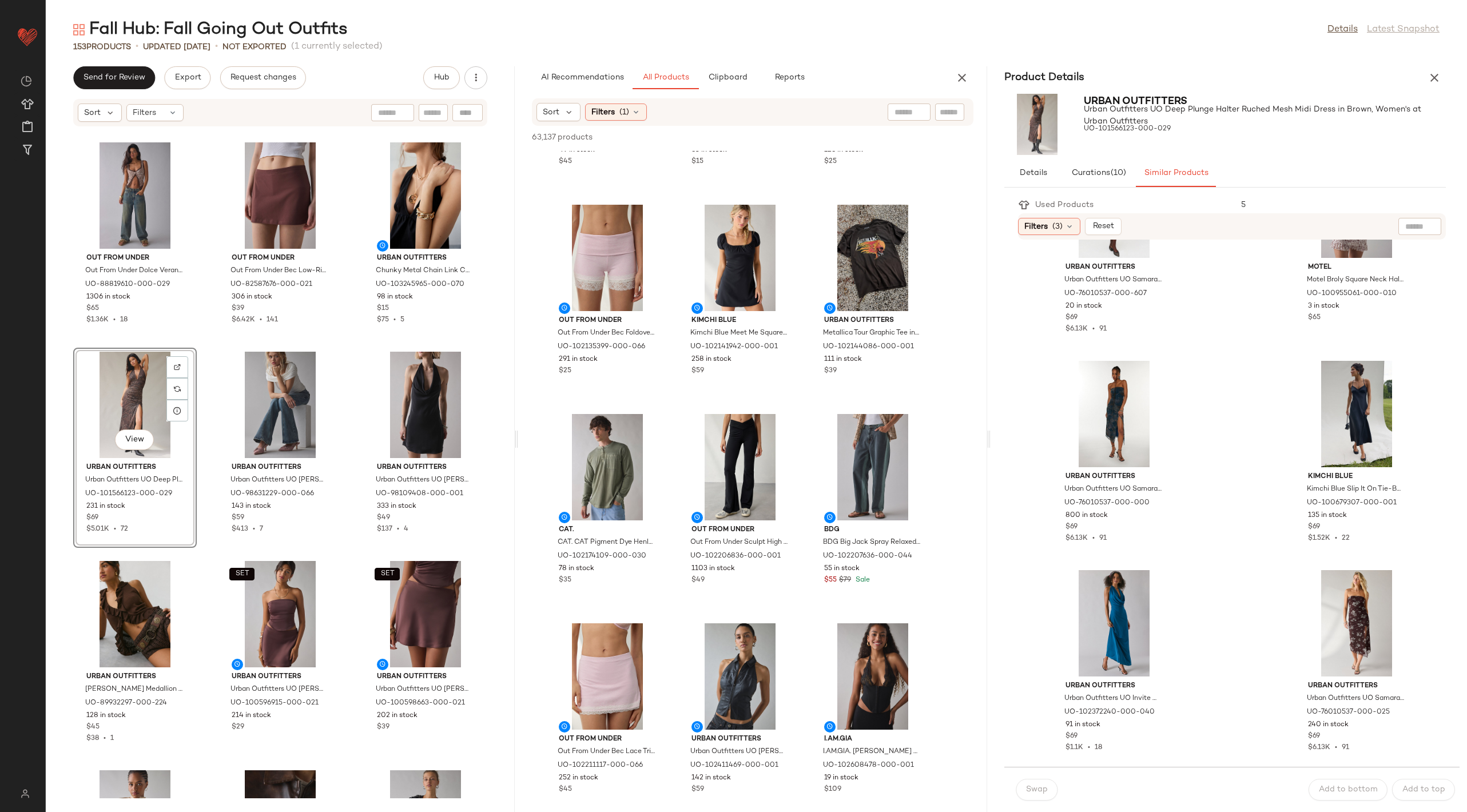
scroll to position [1177, 0]
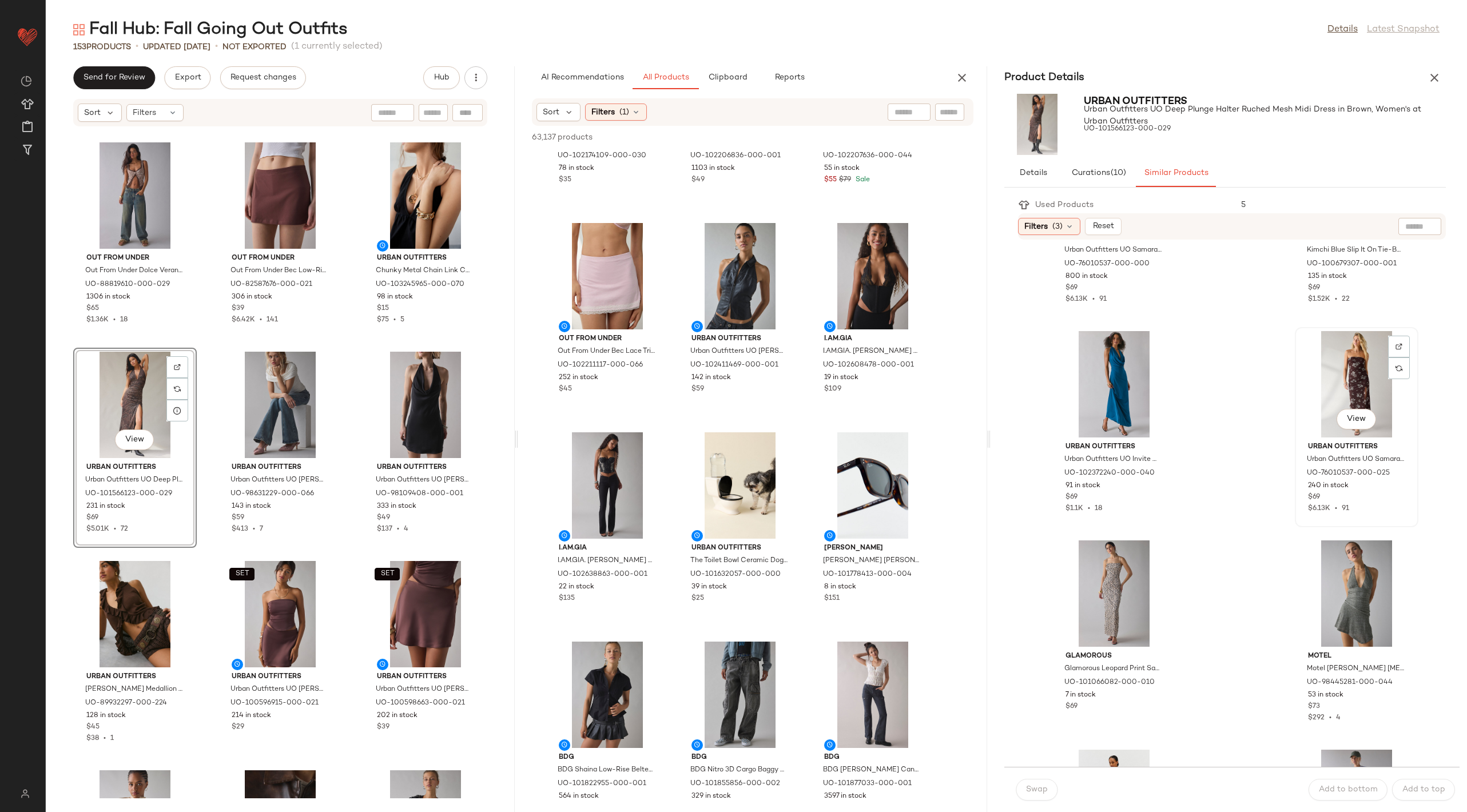
click at [1354, 368] on div "View" at bounding box center [1357, 384] width 115 height 107
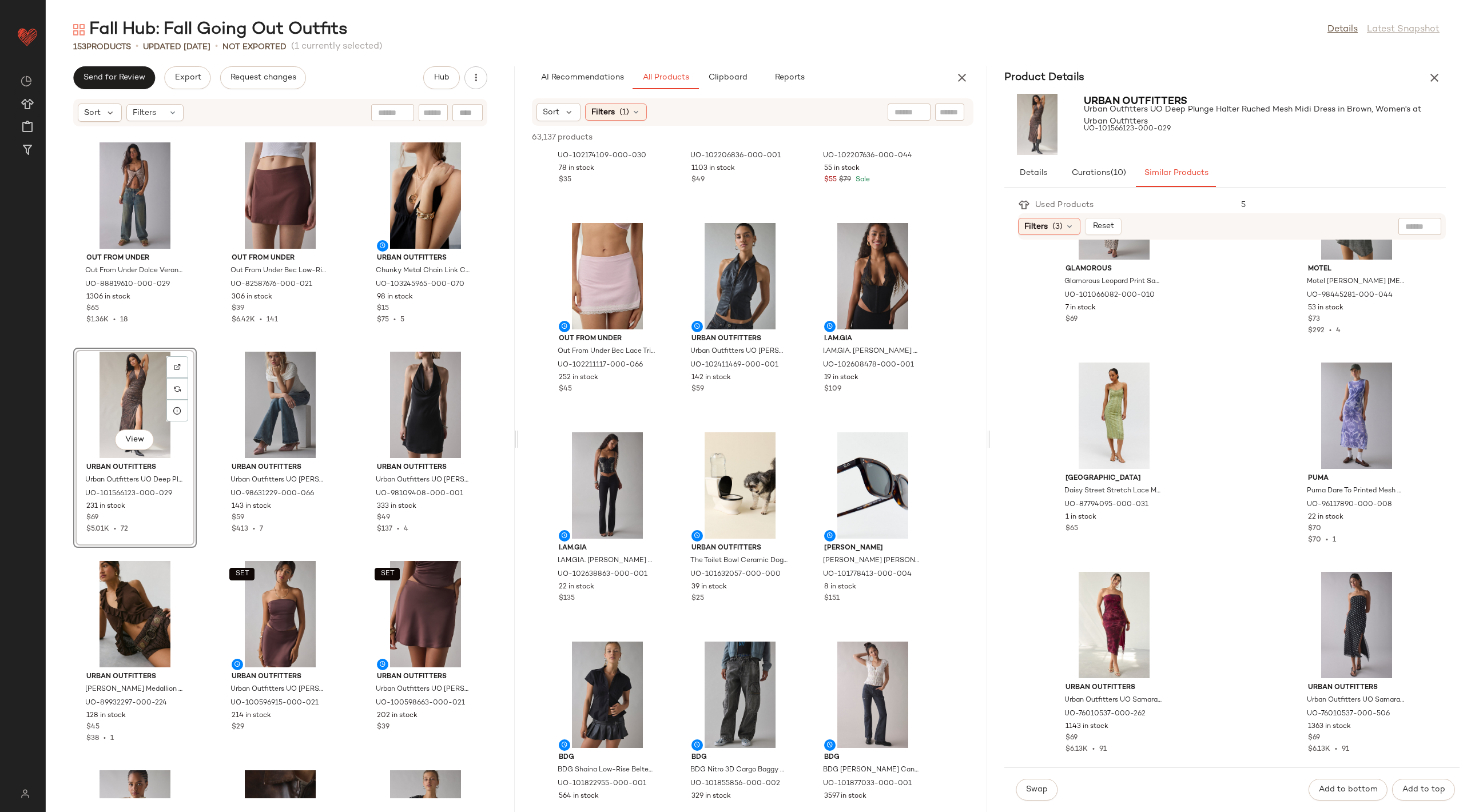
click at [1032, 803] on div "Swap Add to bottom Add to top" at bounding box center [1232, 789] width 455 height 45
click at [1035, 784] on button "Swap" at bounding box center [1036, 790] width 42 height 22
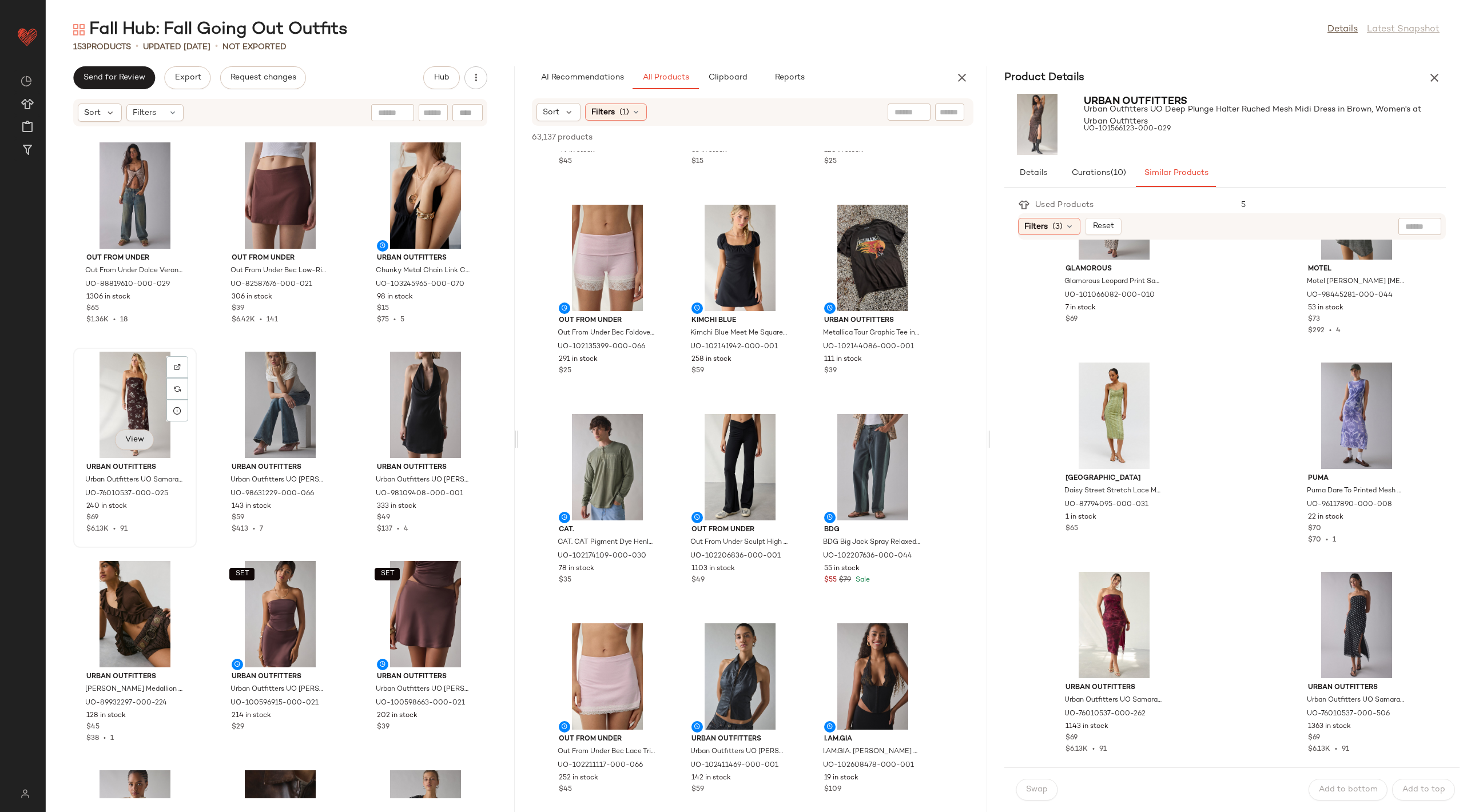
click at [134, 440] on span "View" at bounding box center [134, 440] width 20 height 9
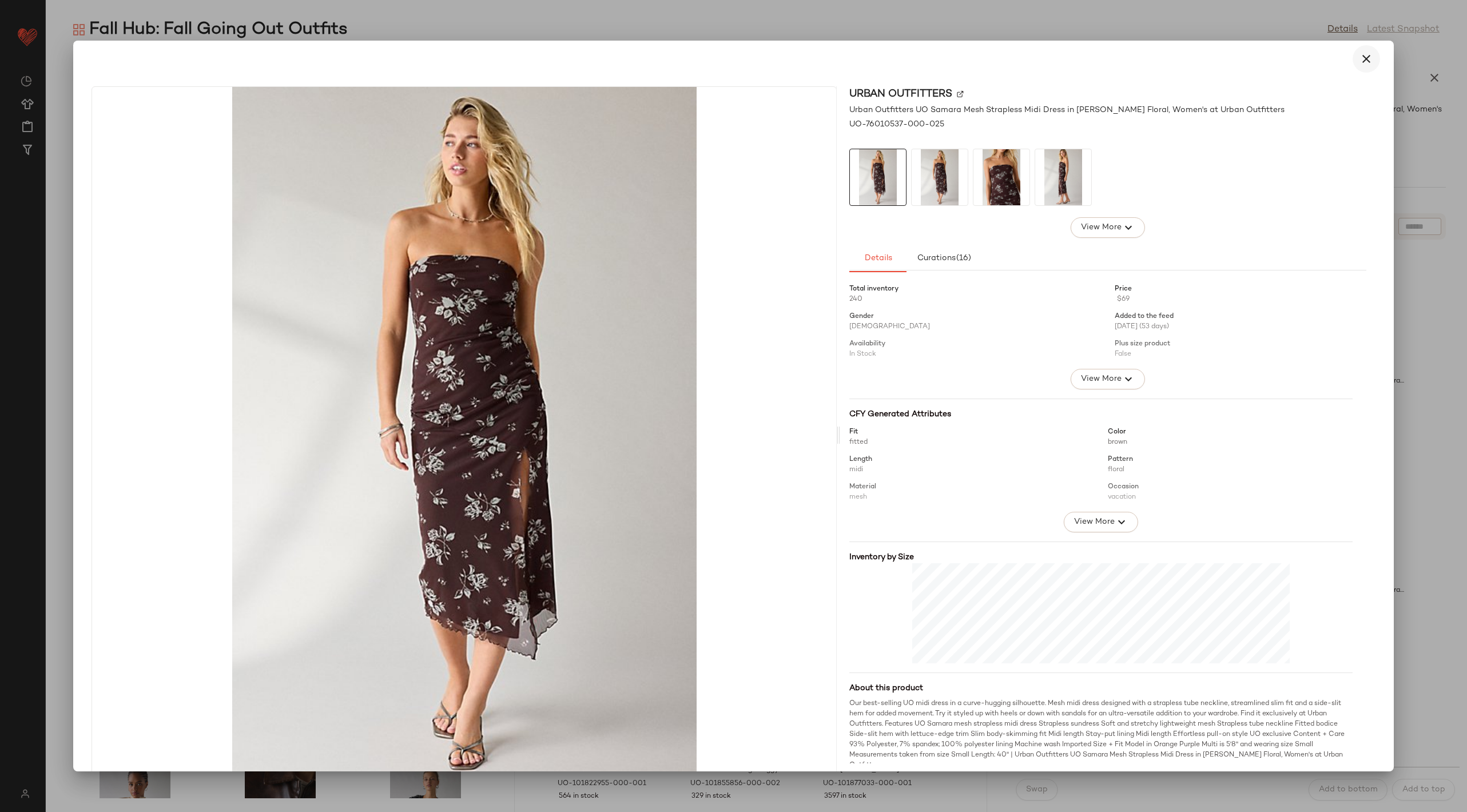
click at [1359, 67] on button "button" at bounding box center [1366, 58] width 28 height 28
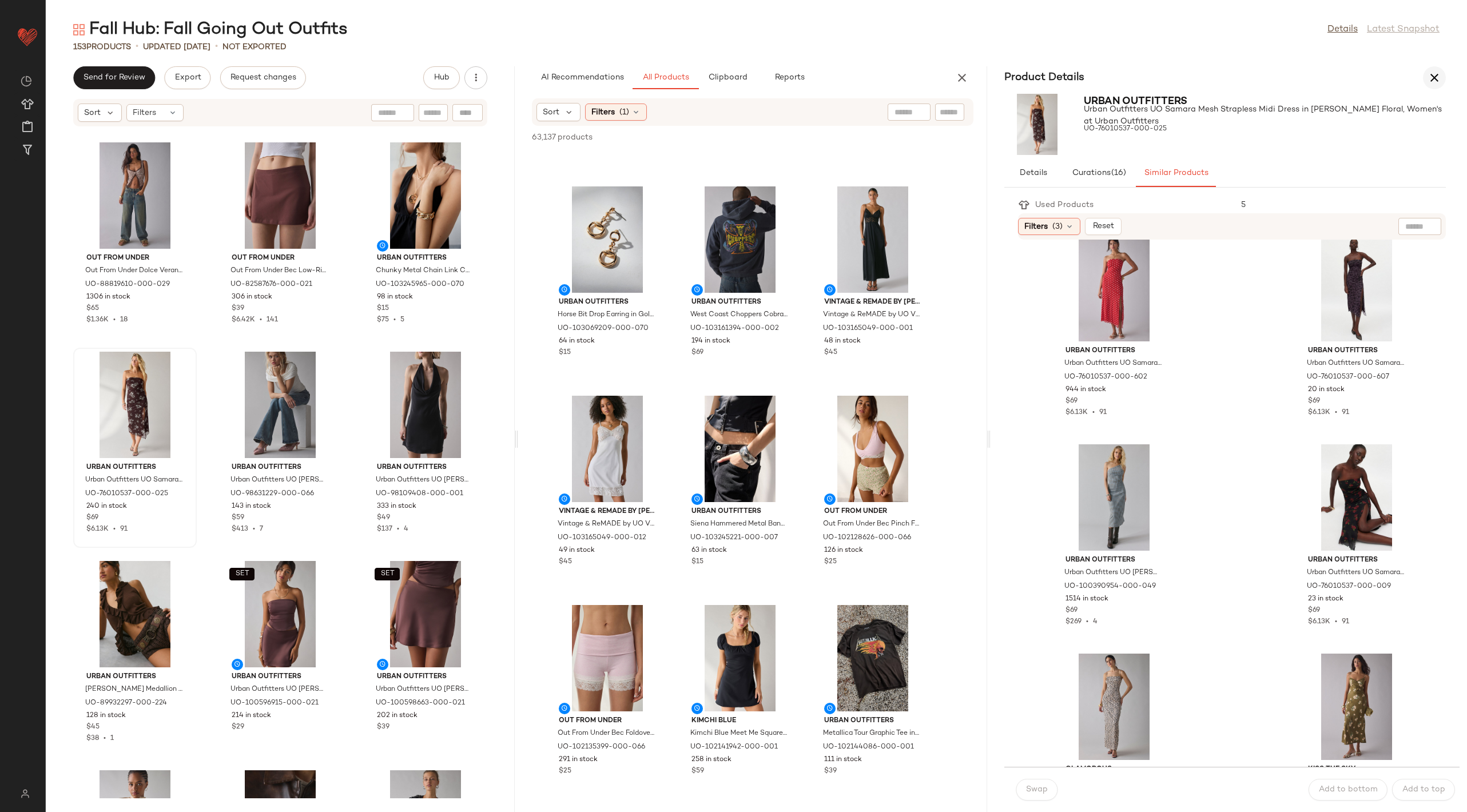
click at [1433, 74] on icon "button" at bounding box center [1434, 77] width 13 height 13
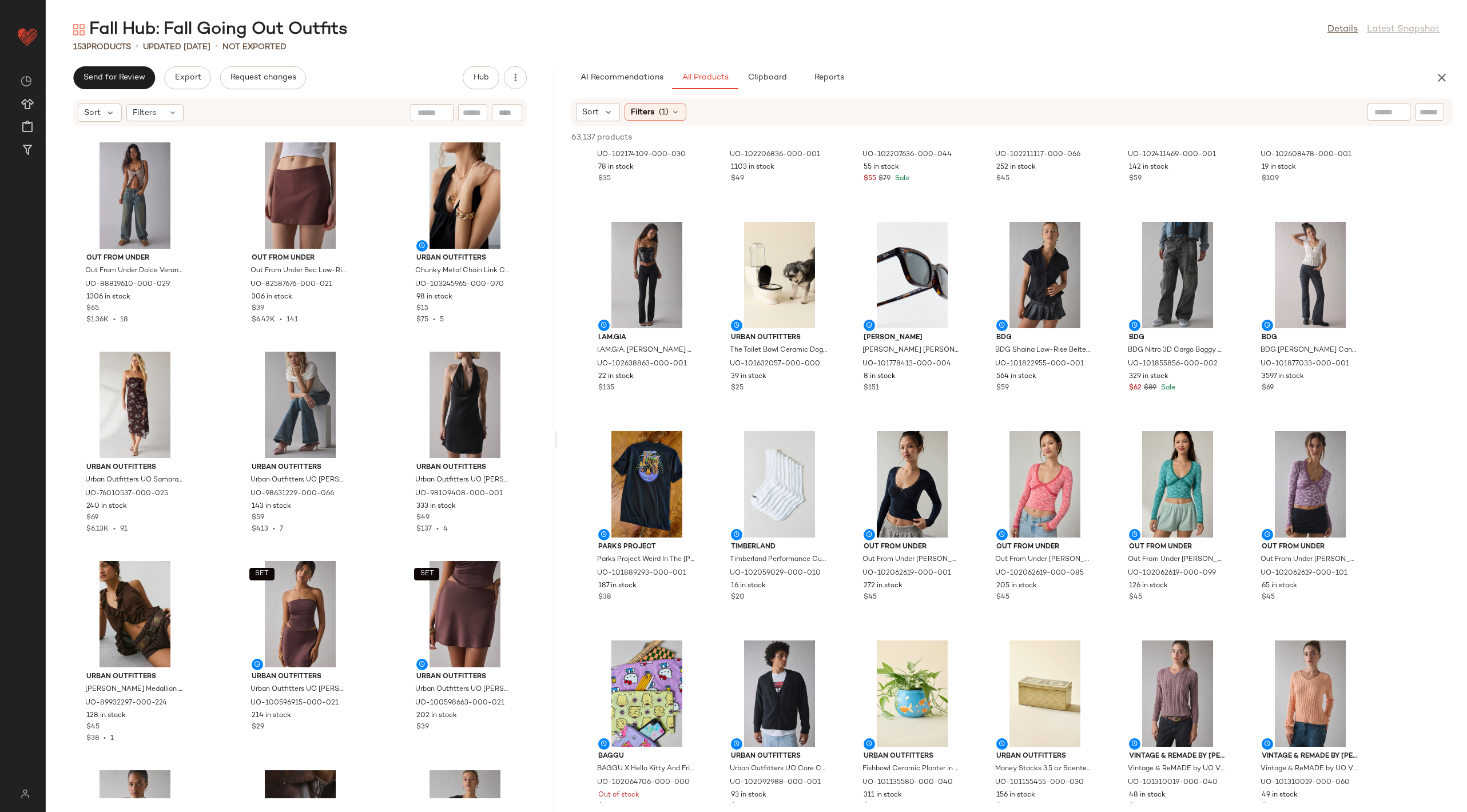
drag, startPoint x: 758, startPoint y: 438, endPoint x: 559, endPoint y: 415, distance: 200.3
click at [559, 415] on div "Fall Hub: Fall Going Out Outfits Details Latest Snapshot 153 Products • updated…" at bounding box center [756, 415] width 1421 height 794
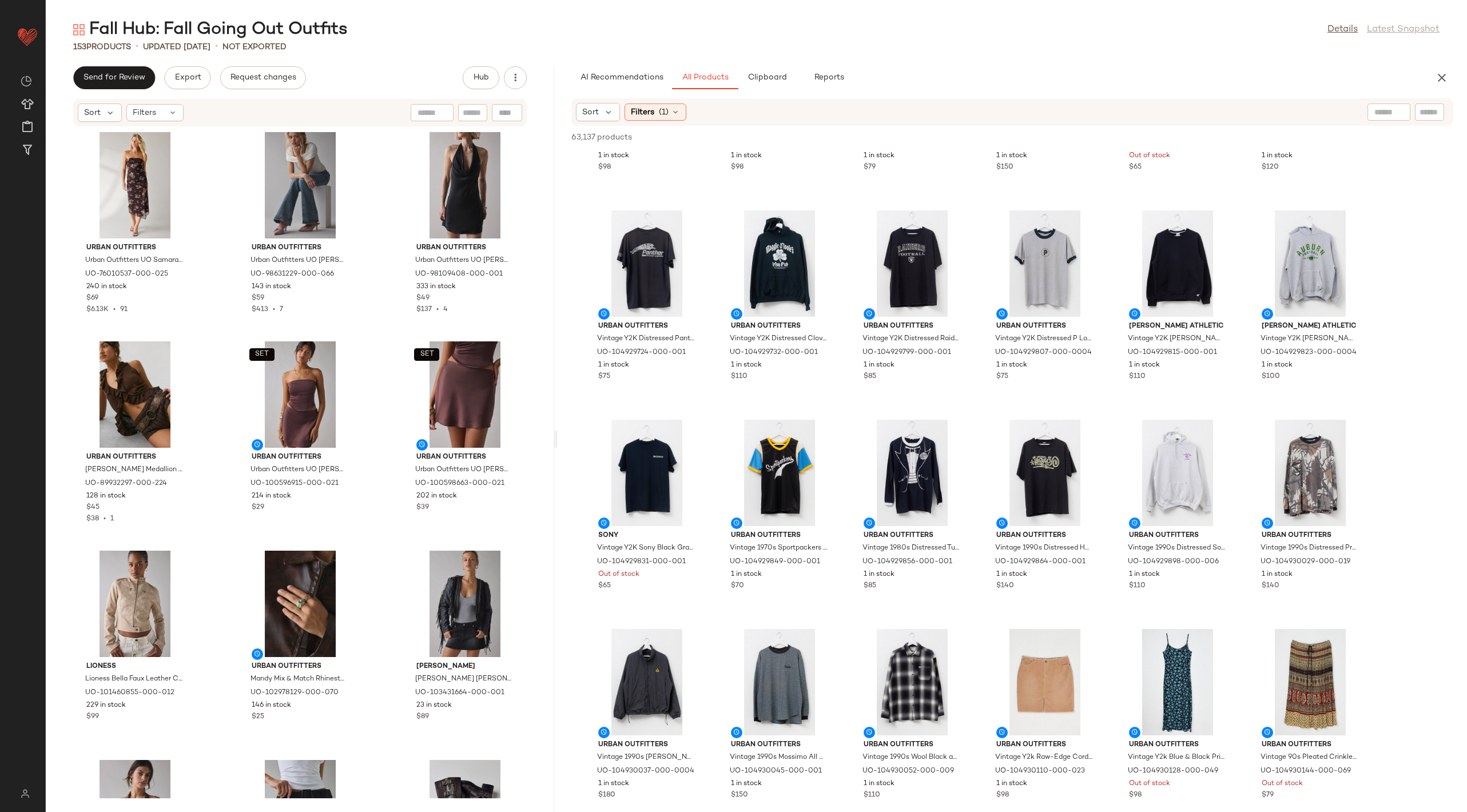
scroll to position [633, 0]
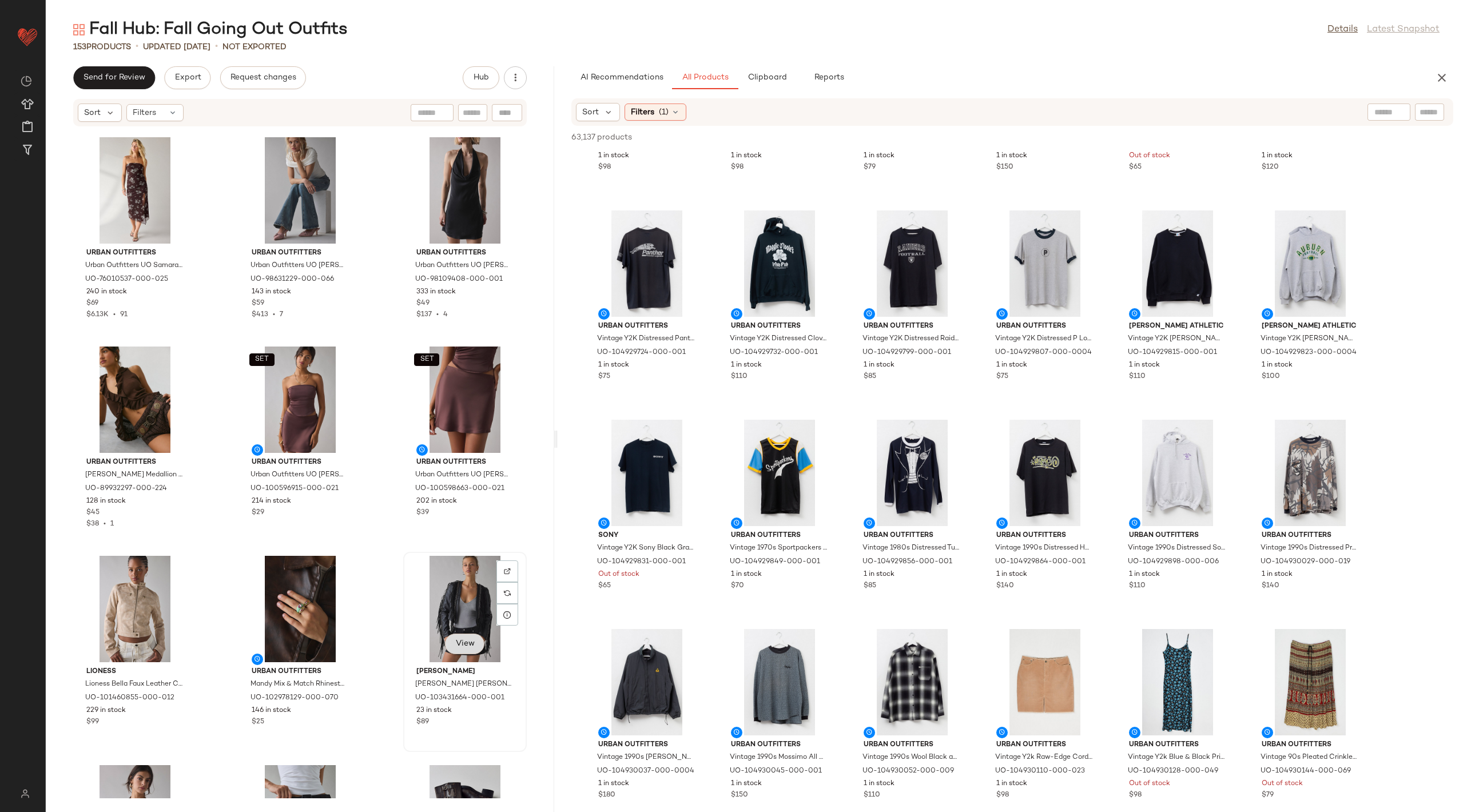
click at [455, 640] on span "View" at bounding box center [464, 644] width 20 height 9
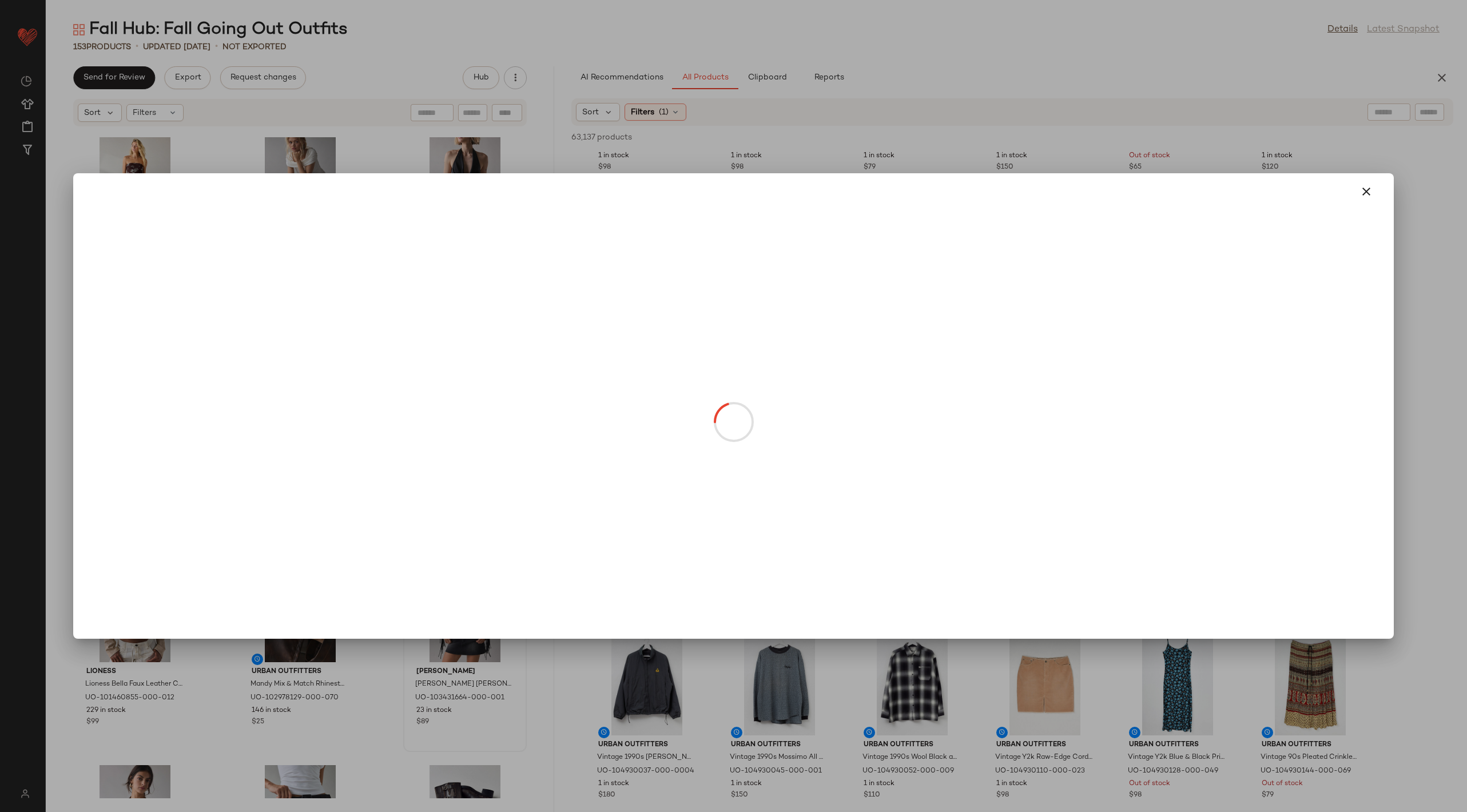
click at [1383, 185] on div at bounding box center [734, 192] width 1312 height 36
click at [1356, 189] on button "button" at bounding box center [1366, 191] width 28 height 28
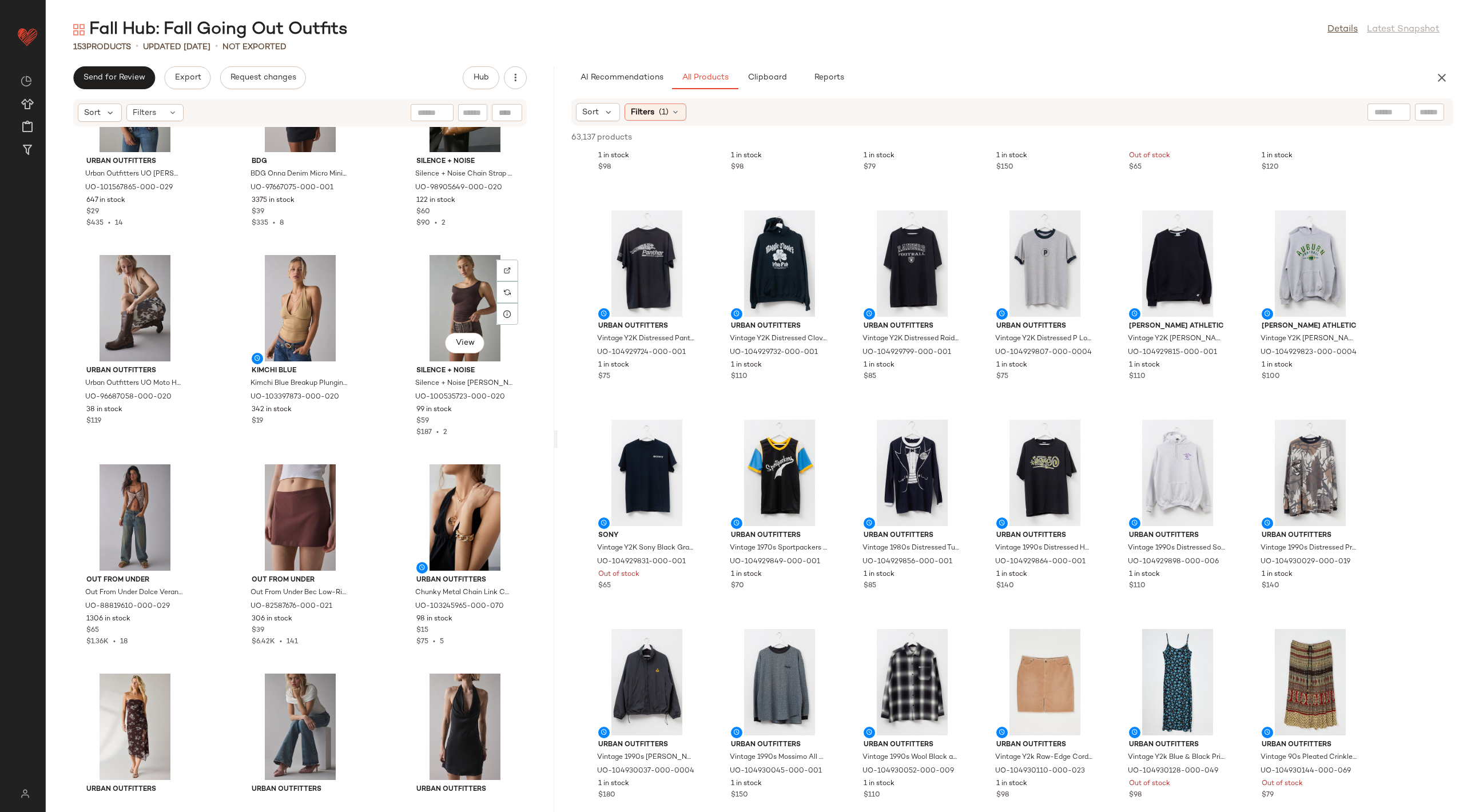
scroll to position [74, 0]
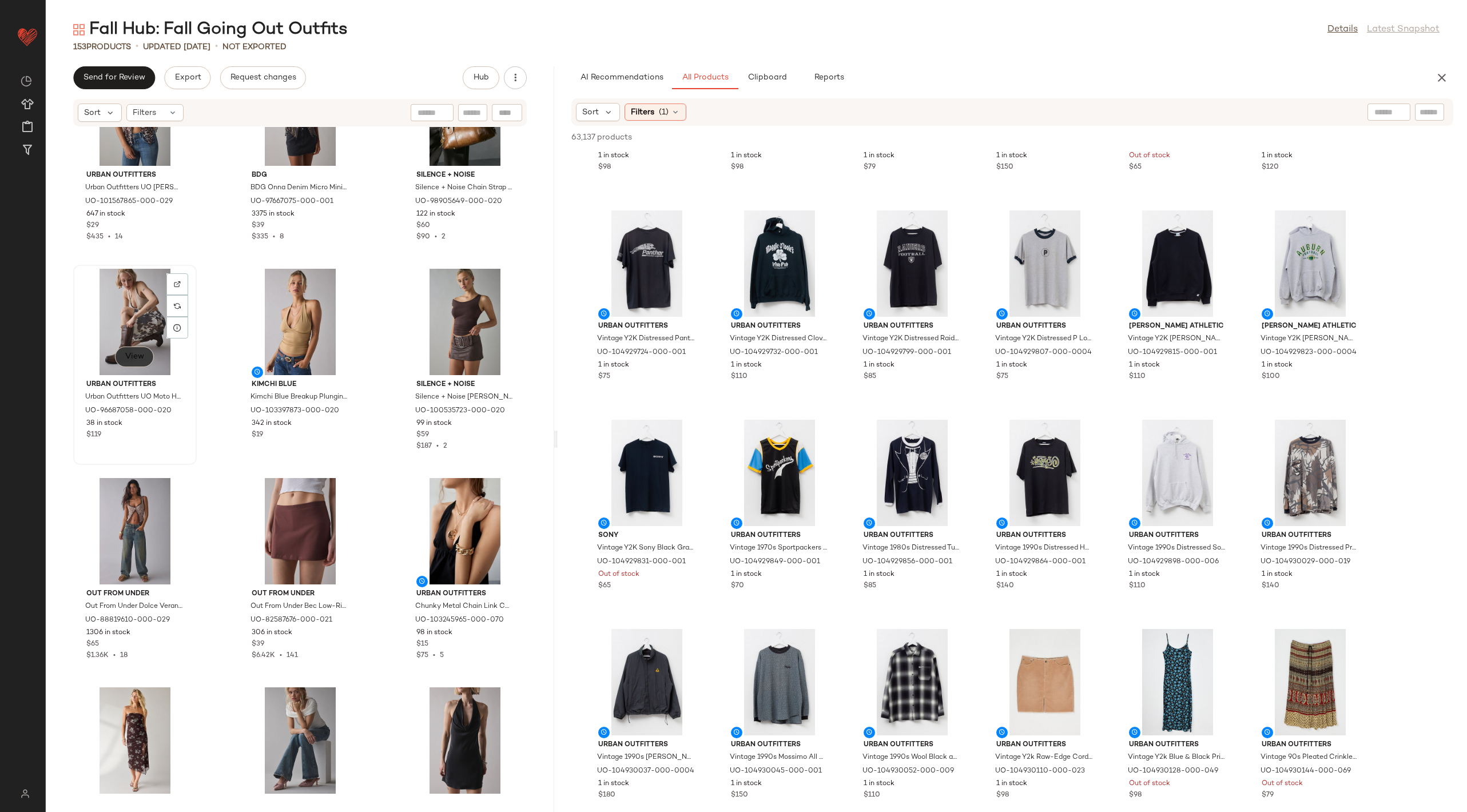
click at [138, 357] on span "View" at bounding box center [134, 357] width 20 height 9
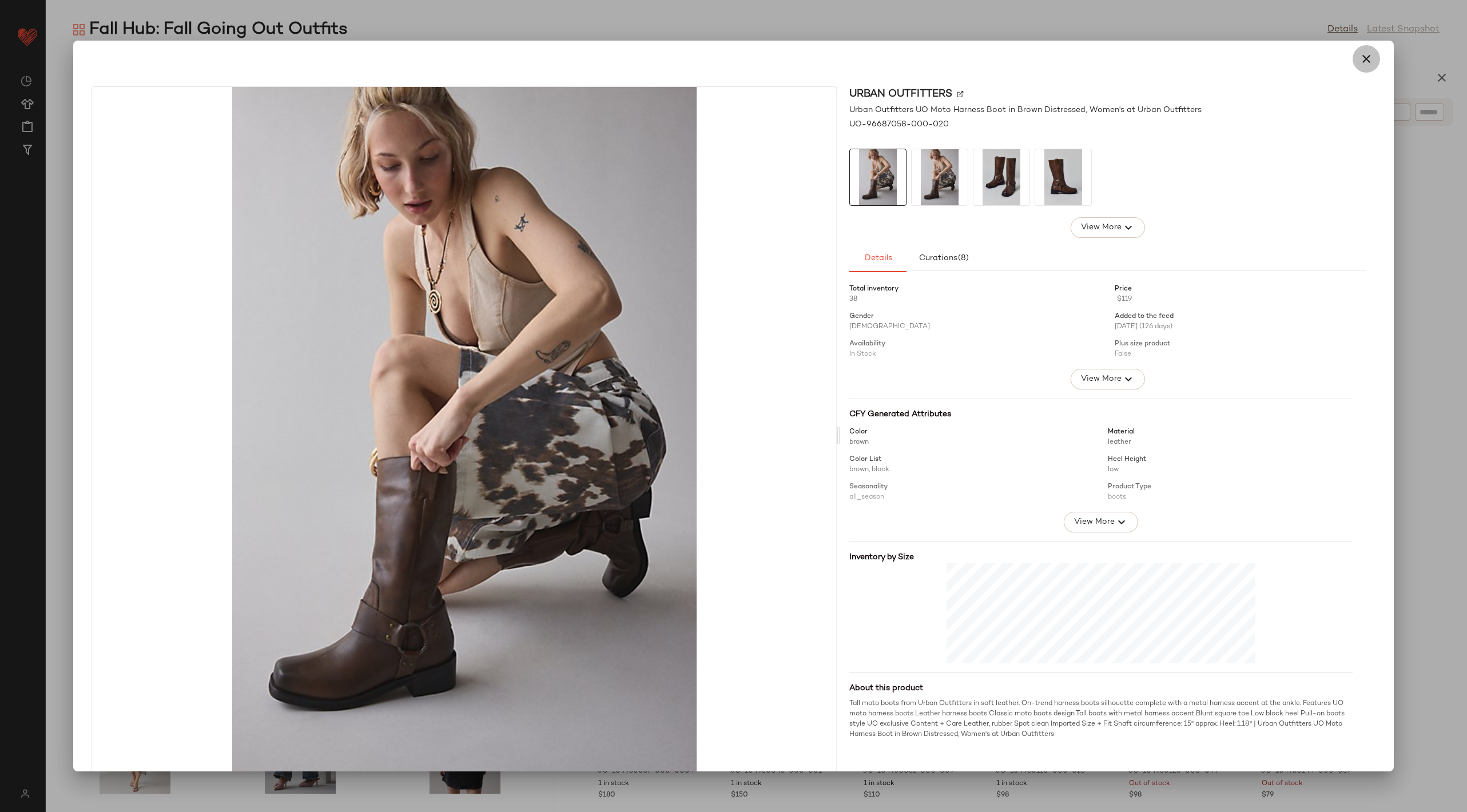
click at [1361, 58] on icon "button" at bounding box center [1366, 58] width 13 height 13
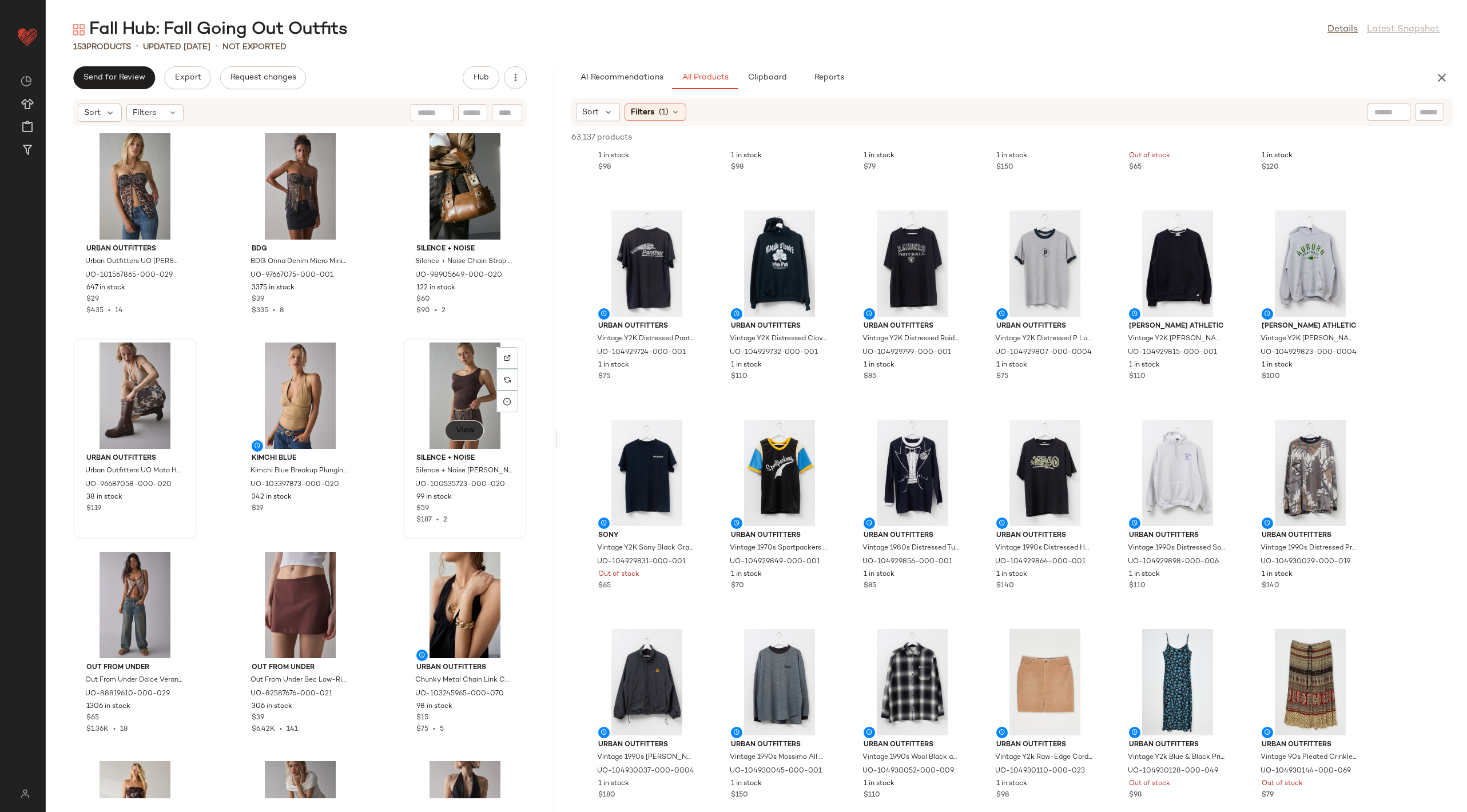
click at [466, 432] on span "View" at bounding box center [464, 431] width 20 height 9
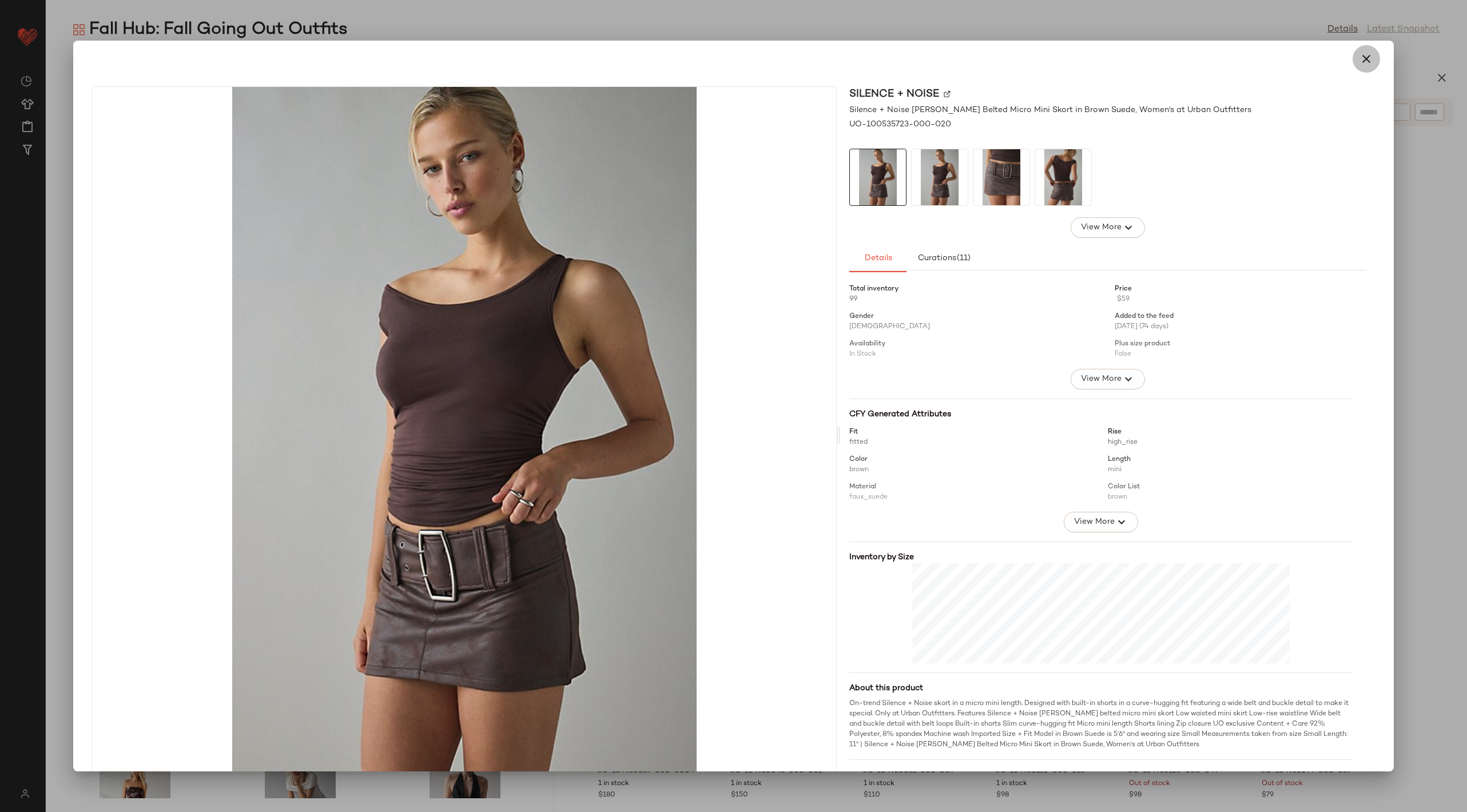
click at [1365, 55] on icon "button" at bounding box center [1366, 58] width 13 height 13
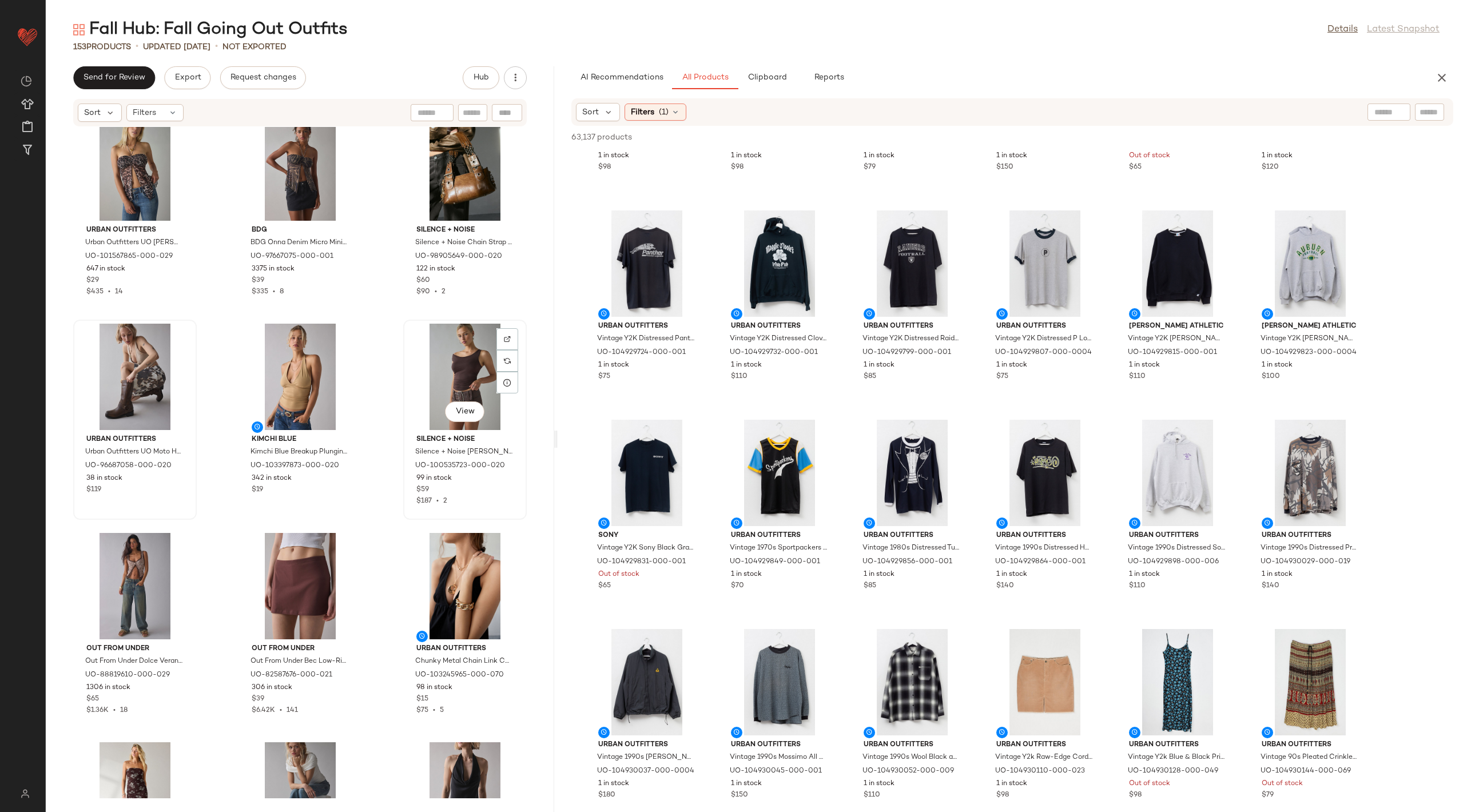
scroll to position [23, 0]
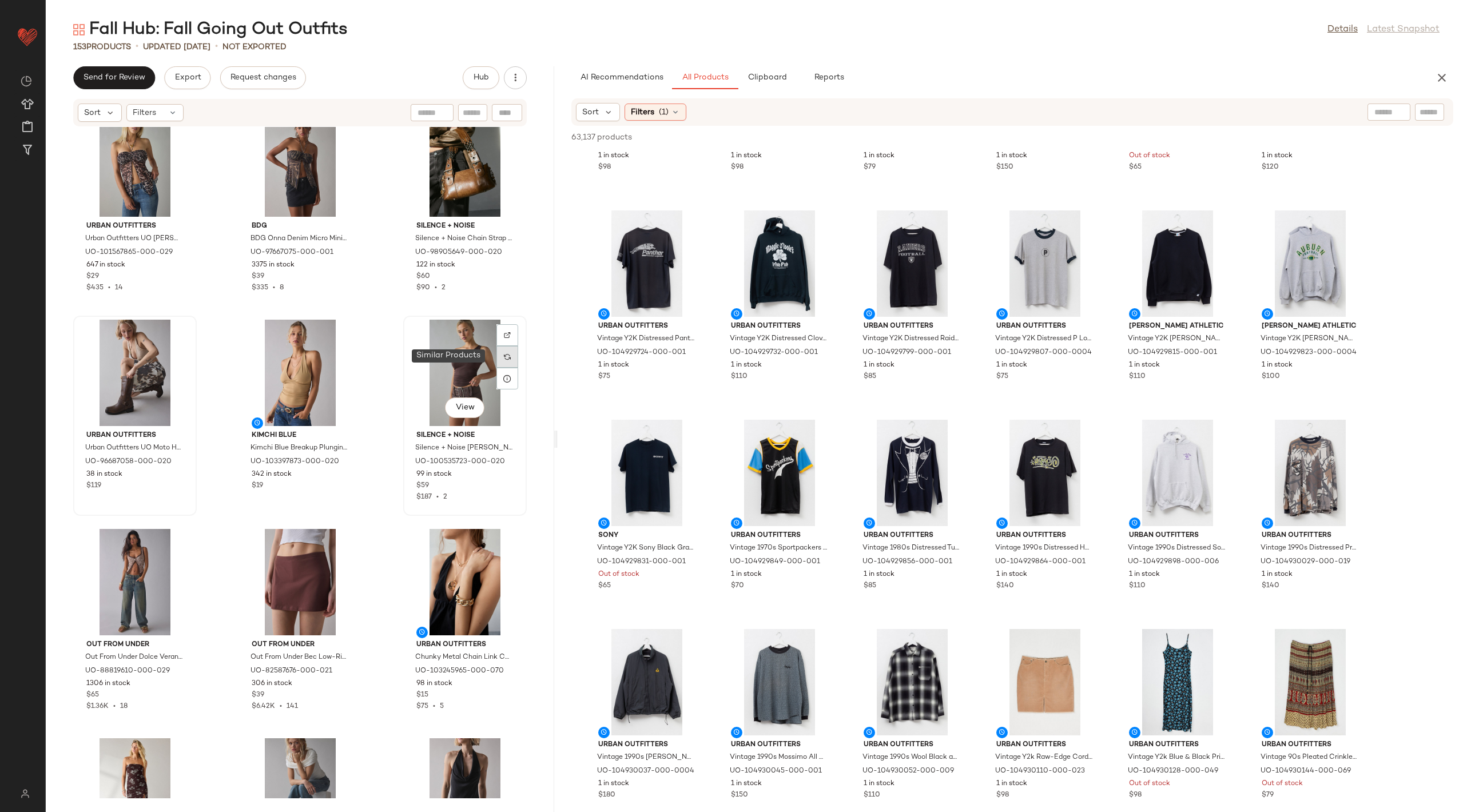
click at [504, 357] on img at bounding box center [507, 357] width 7 height 7
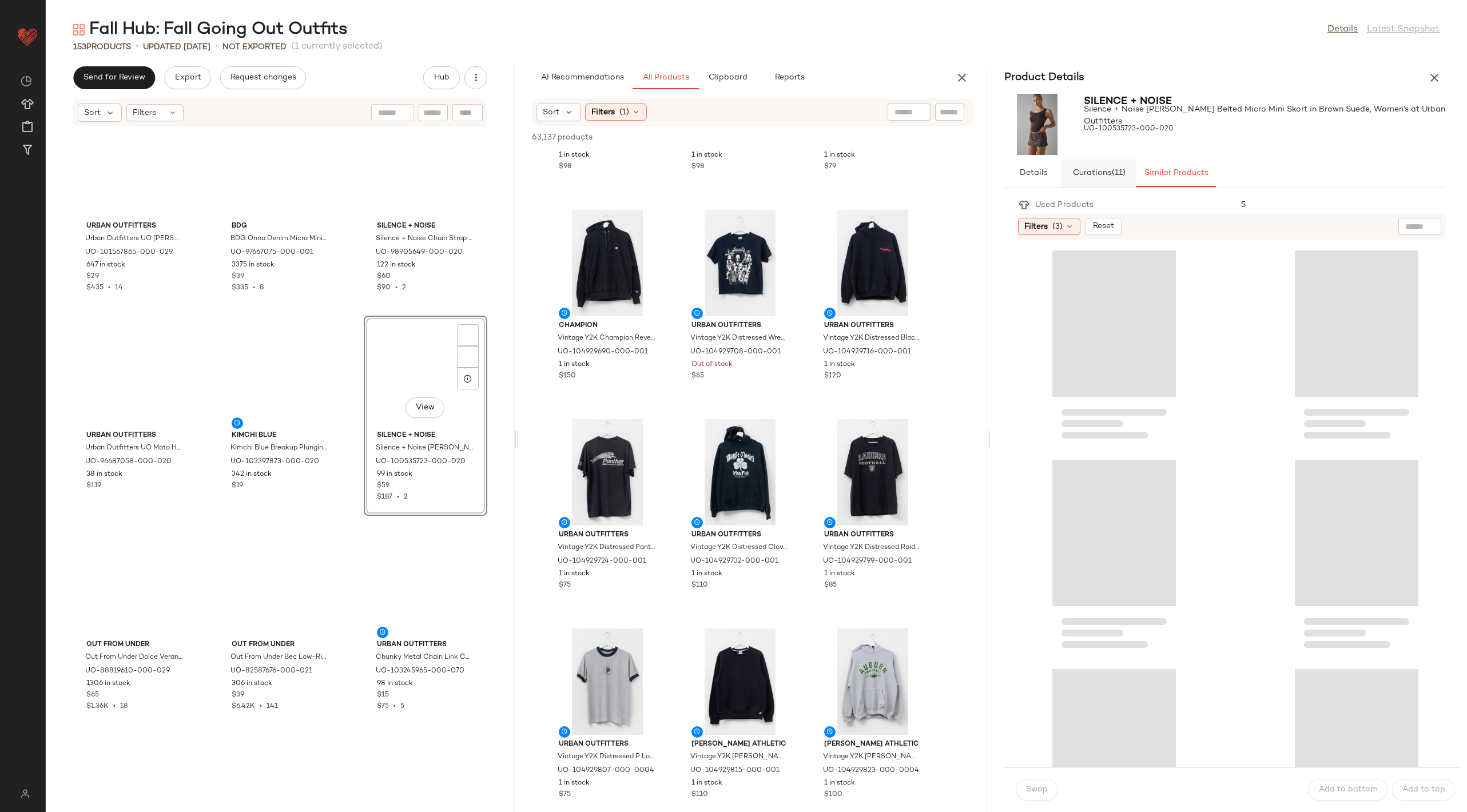
scroll to position [0, 0]
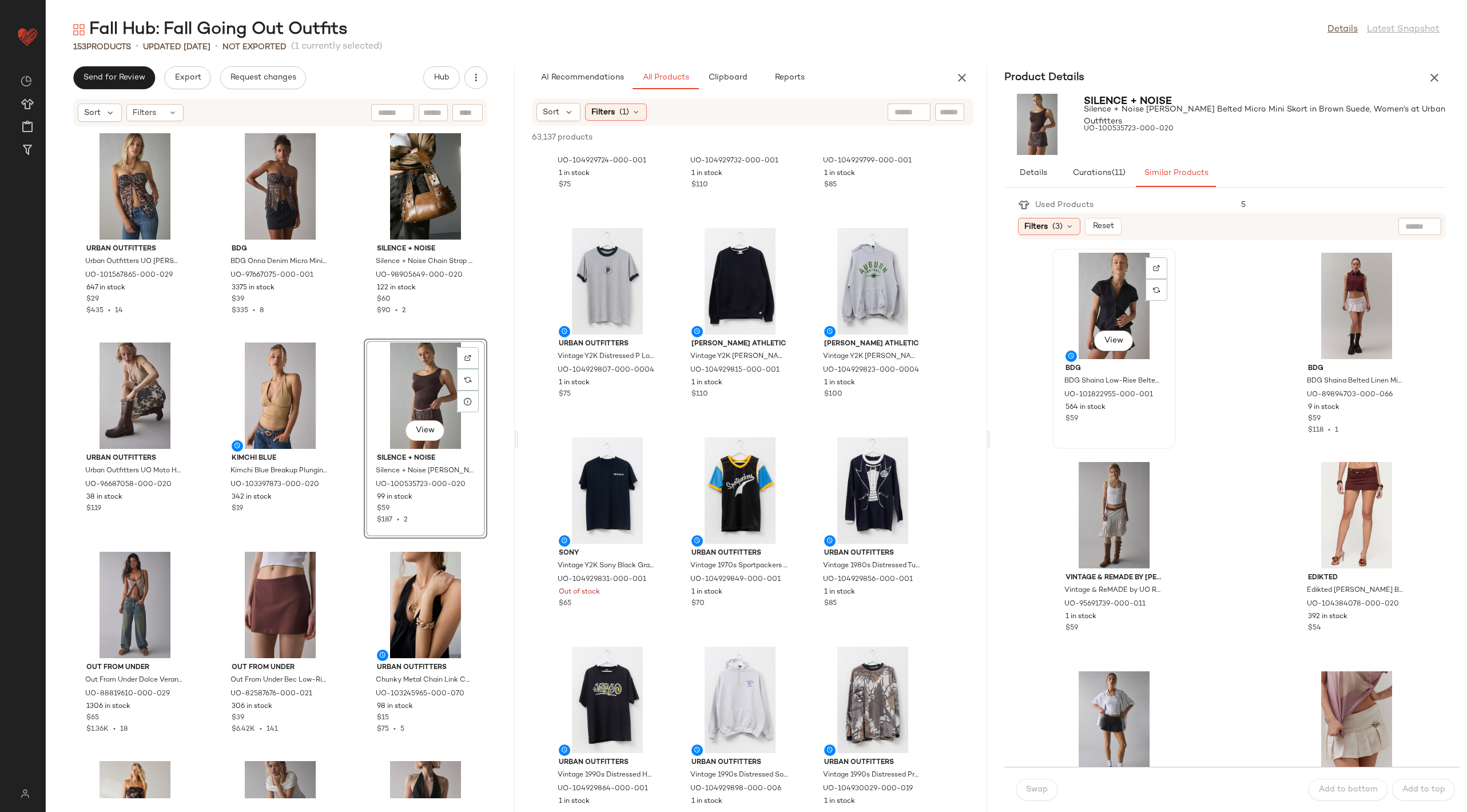
click at [1112, 287] on div "View" at bounding box center [1114, 305] width 115 height 107
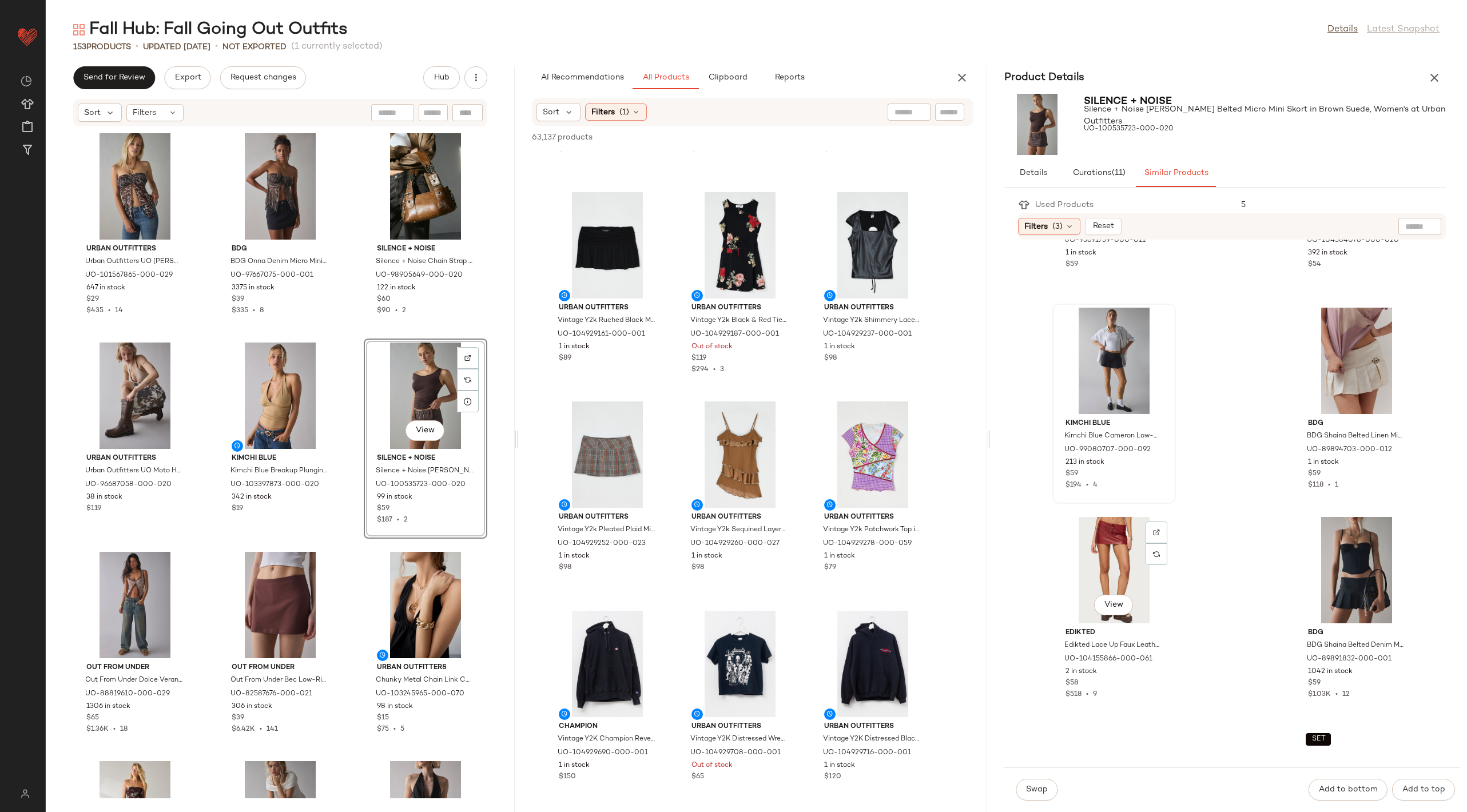
scroll to position [377, 0]
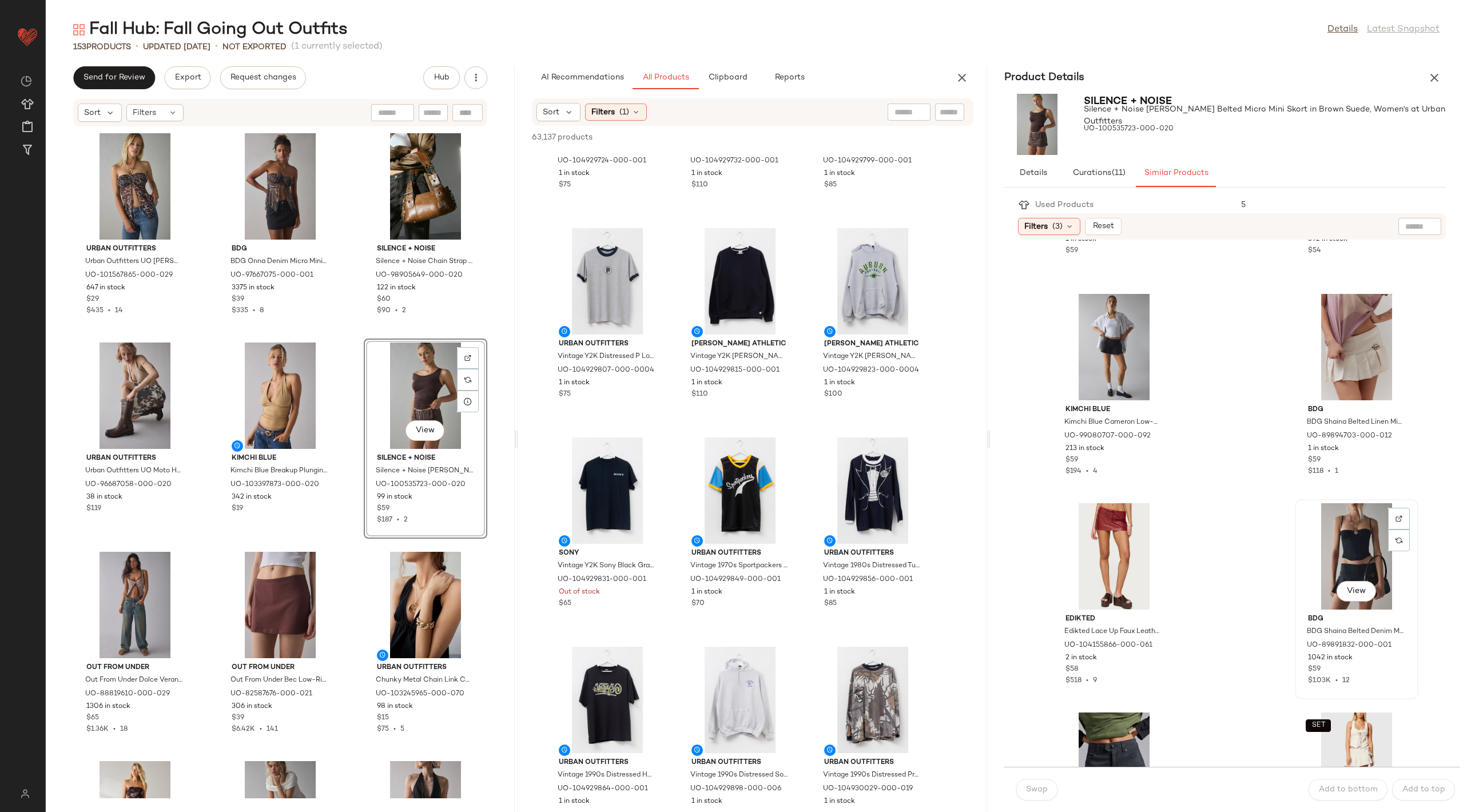
click at [1342, 526] on div "View" at bounding box center [1357, 556] width 115 height 107
click at [1041, 791] on span "Swap" at bounding box center [1037, 790] width 22 height 9
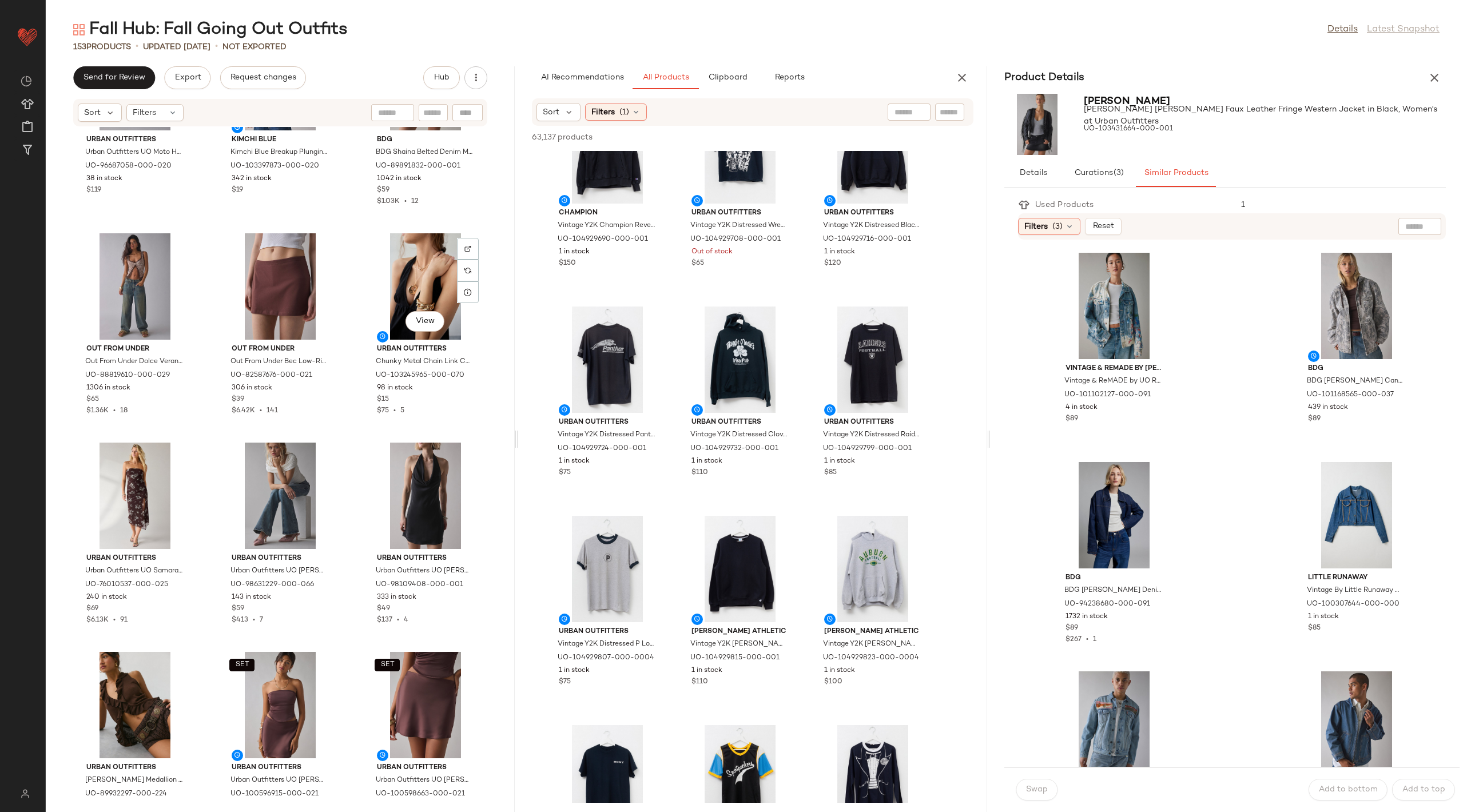
scroll to position [22097, 0]
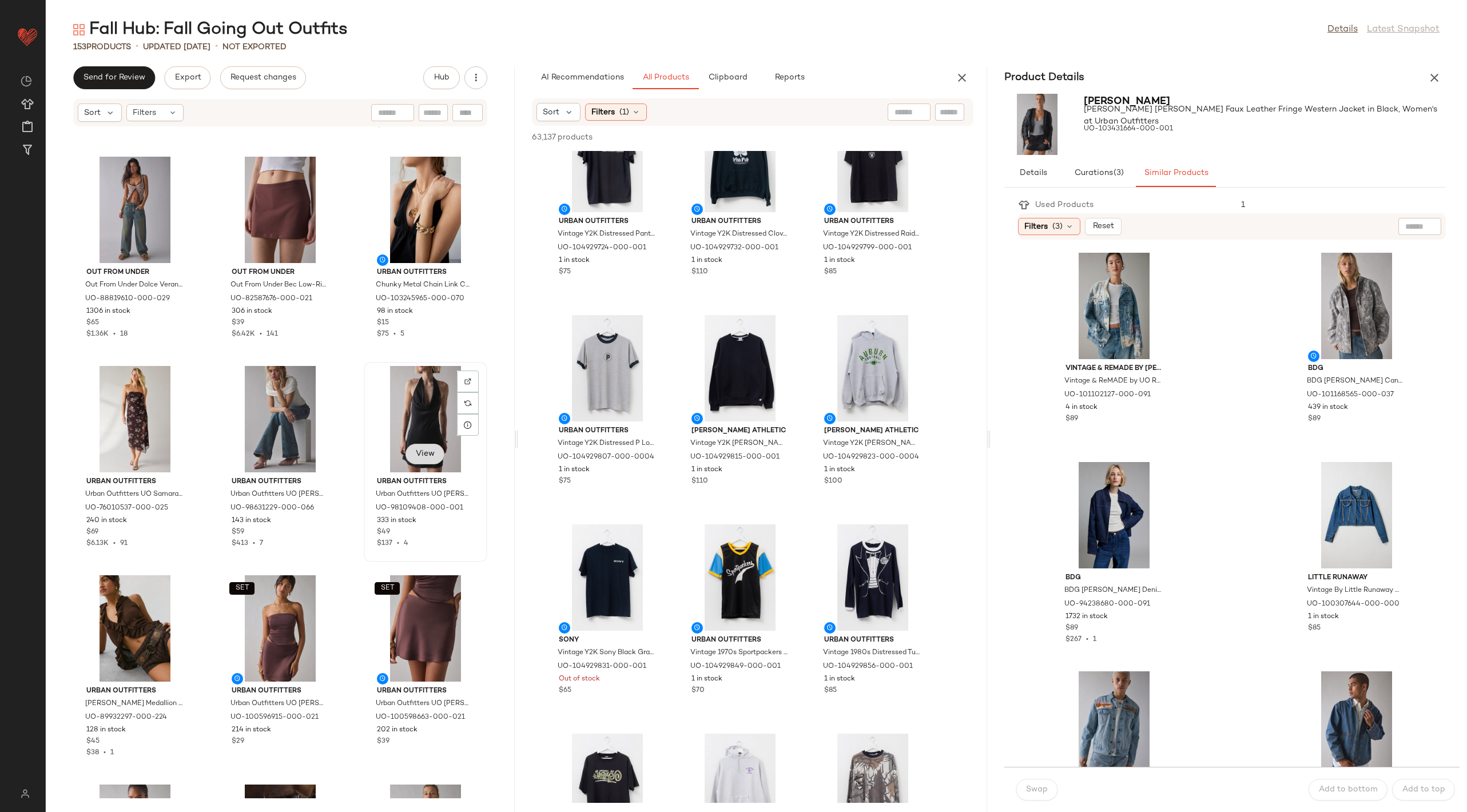
click at [423, 457] on span "View" at bounding box center [425, 455] width 20 height 9
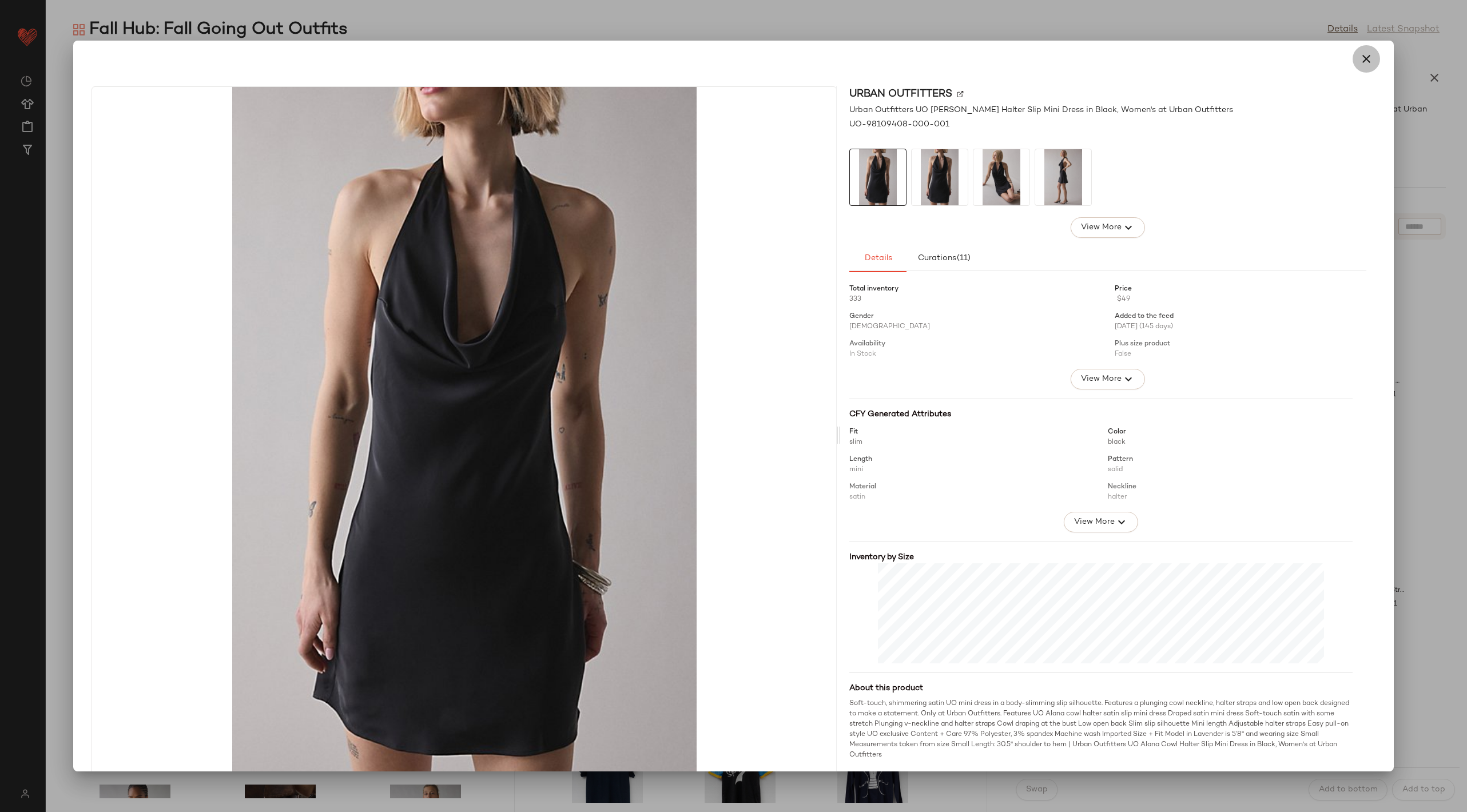
click at [1364, 56] on icon "button" at bounding box center [1366, 58] width 13 height 13
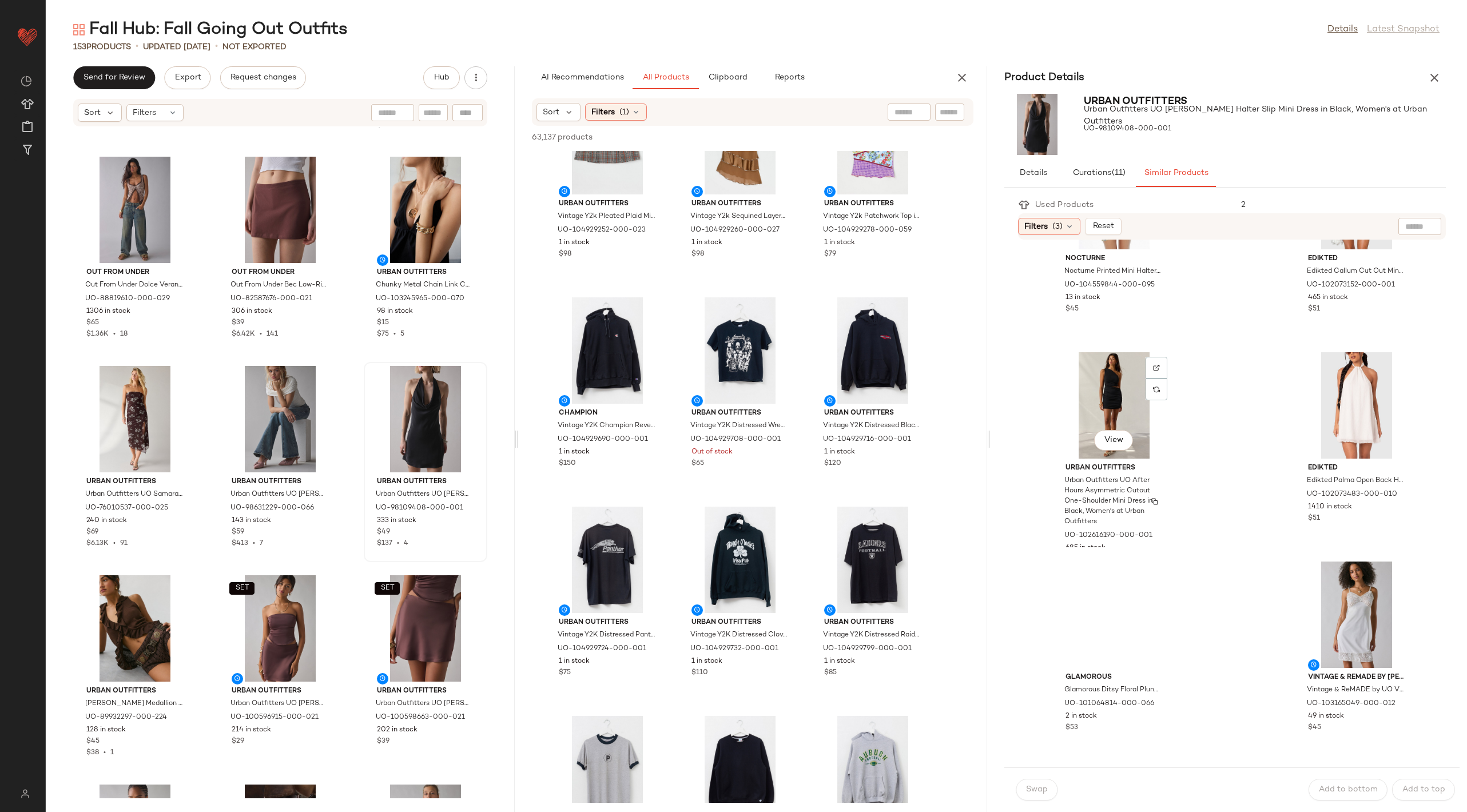
scroll to position [22097, 0]
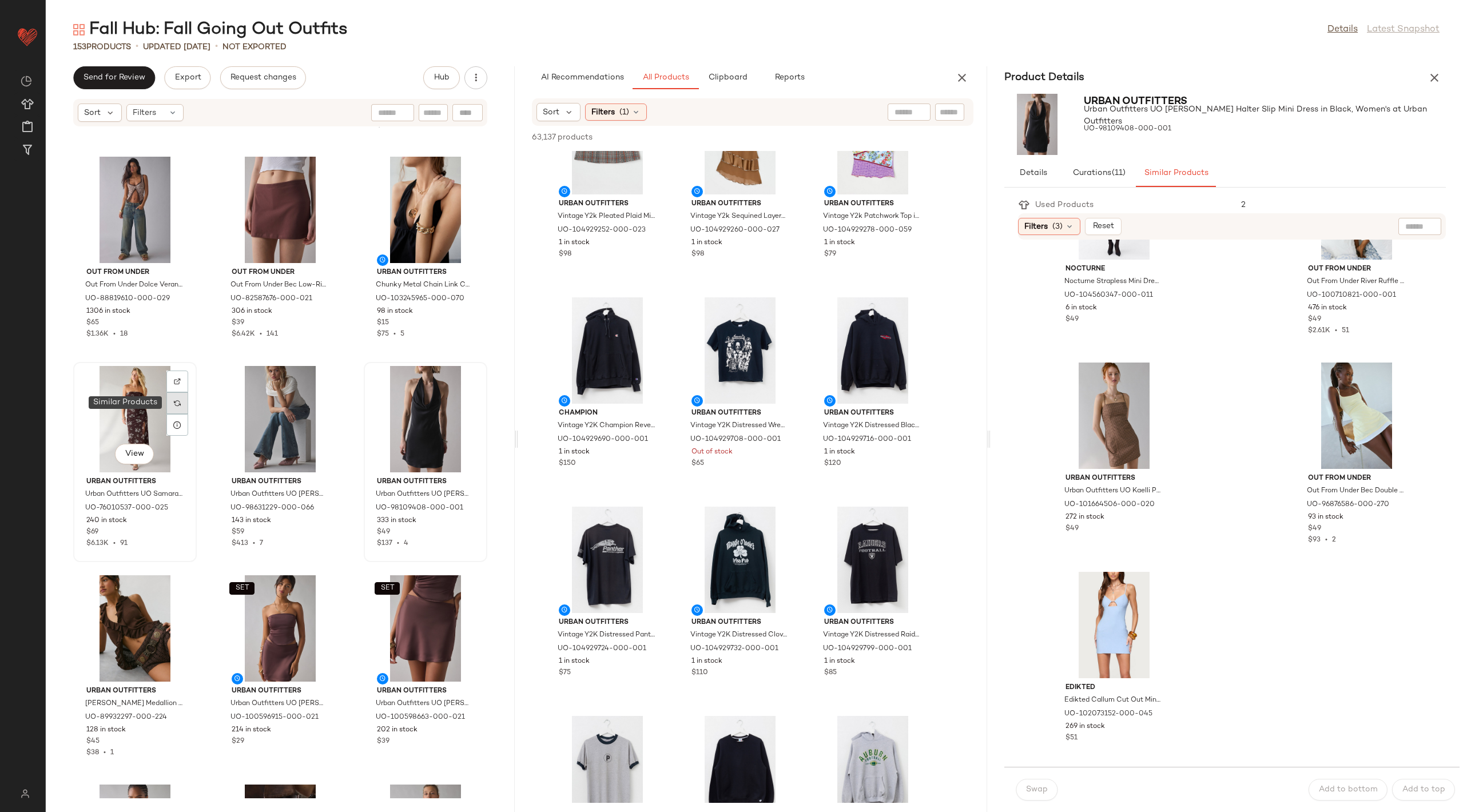
click at [176, 402] on img at bounding box center [177, 403] width 7 height 7
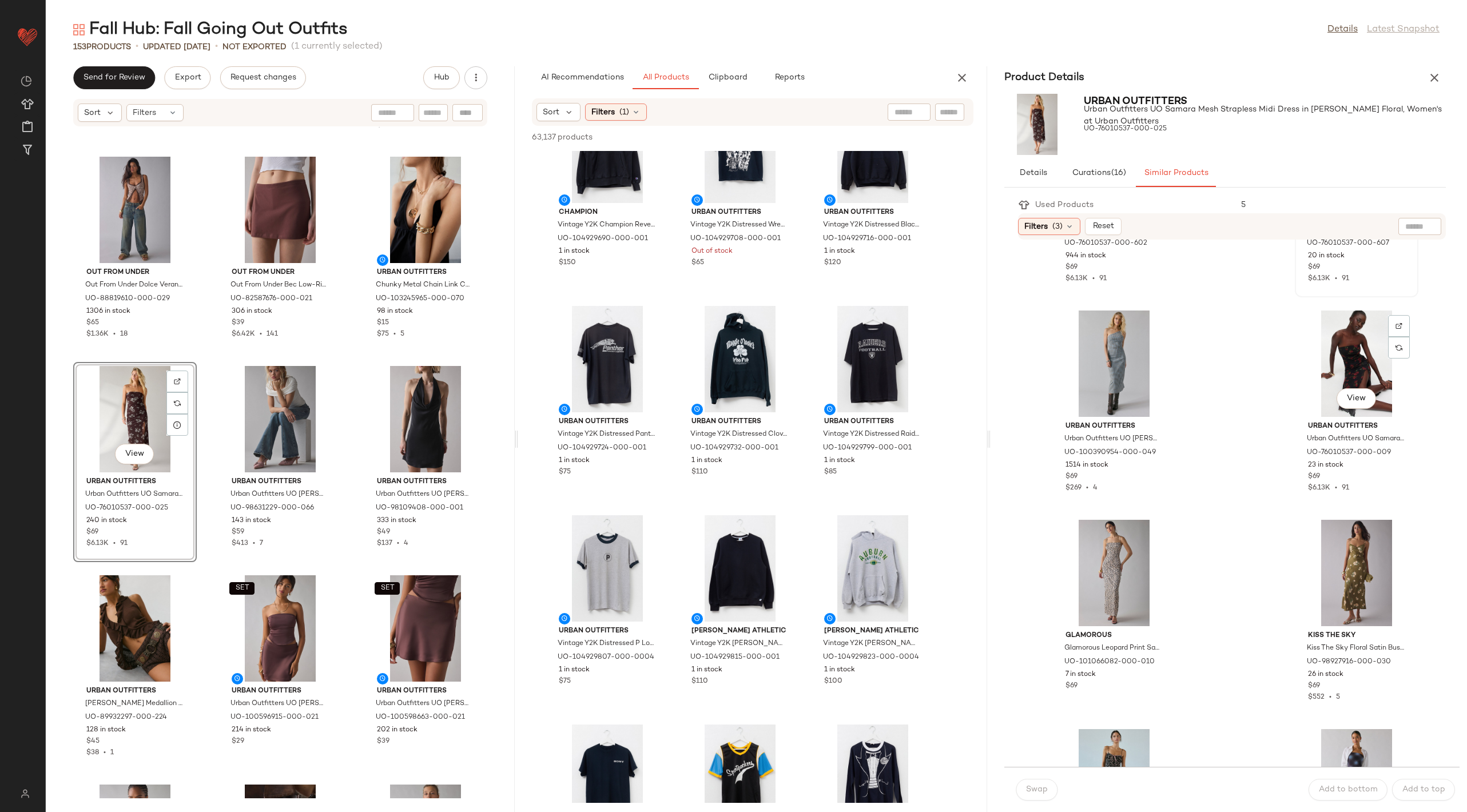
scroll to position [1020, 0]
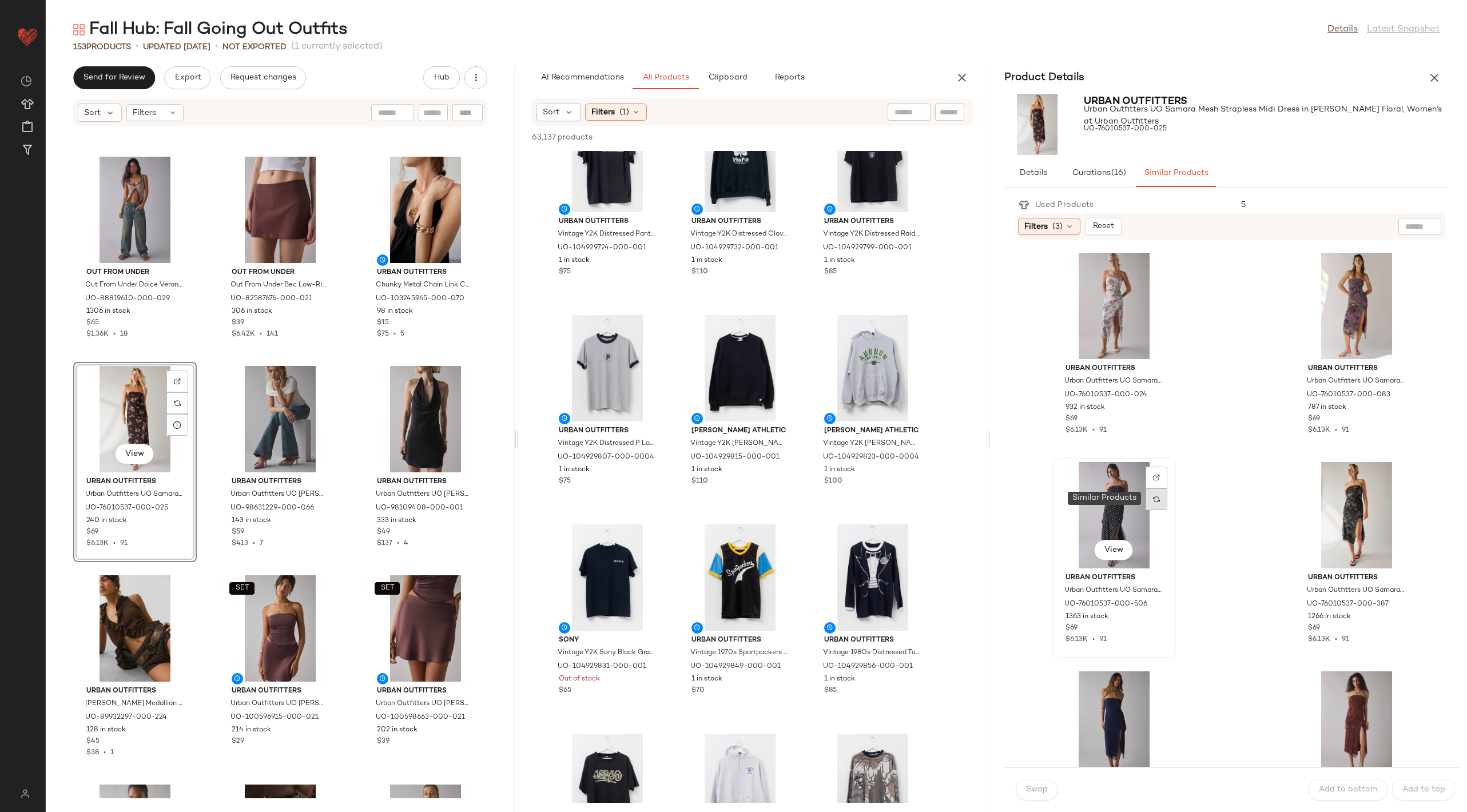
click at [1158, 501] on img at bounding box center [1156, 499] width 7 height 7
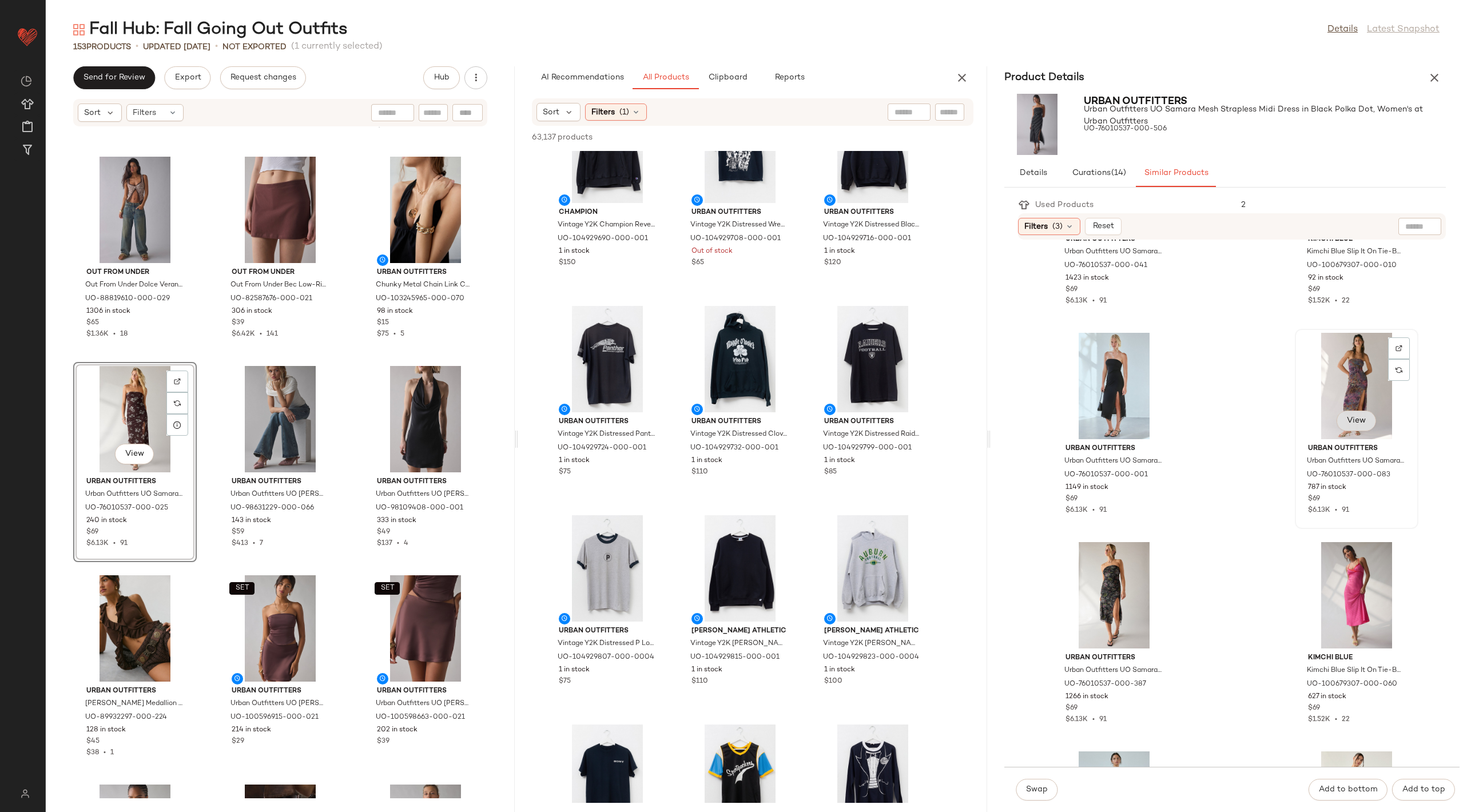
click at [1346, 423] on span "View" at bounding box center [1356, 421] width 20 height 9
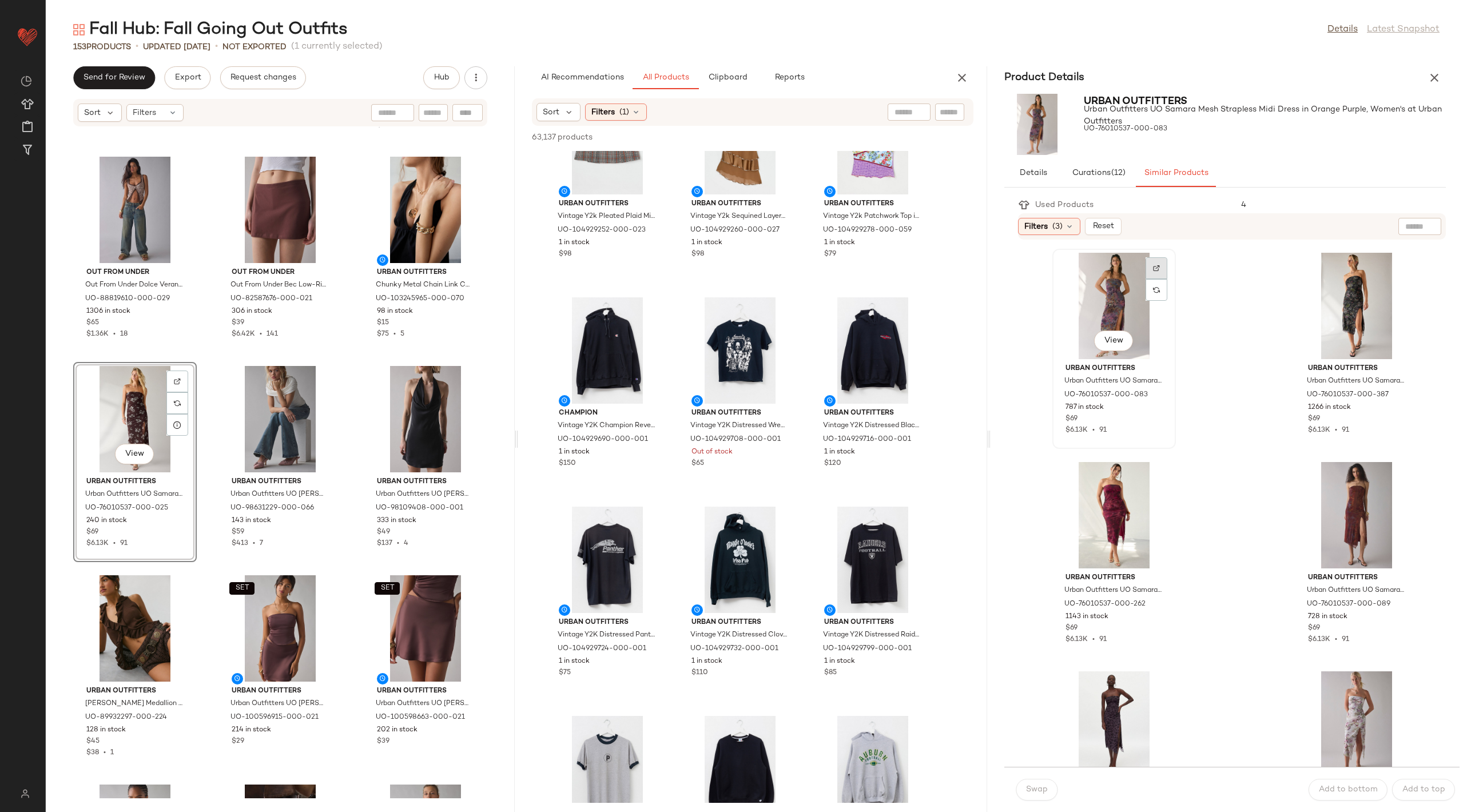
click at [1158, 267] on img at bounding box center [1156, 268] width 7 height 7
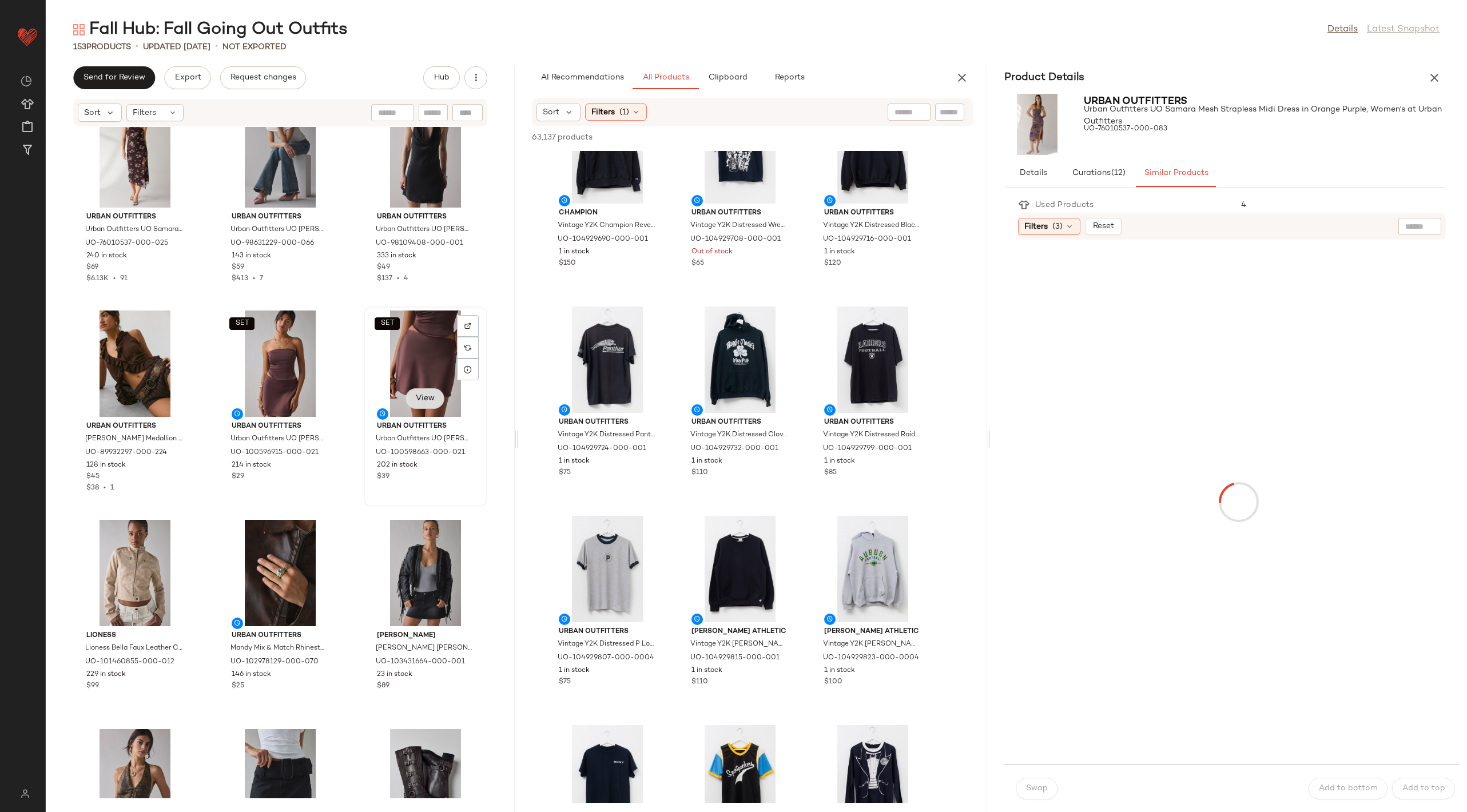
click at [415, 395] on span "View" at bounding box center [425, 399] width 20 height 9
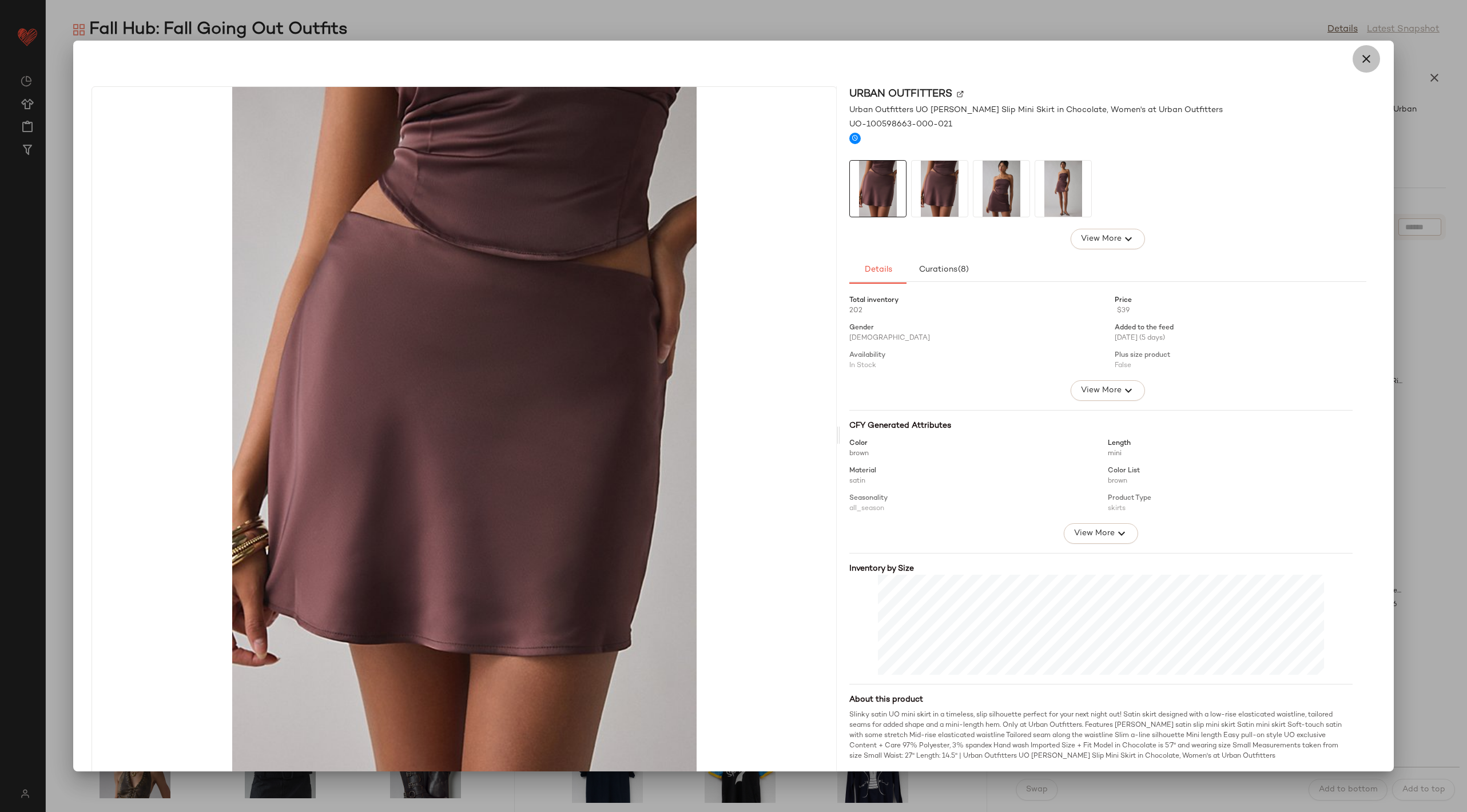
click at [1353, 65] on button "button" at bounding box center [1366, 58] width 28 height 28
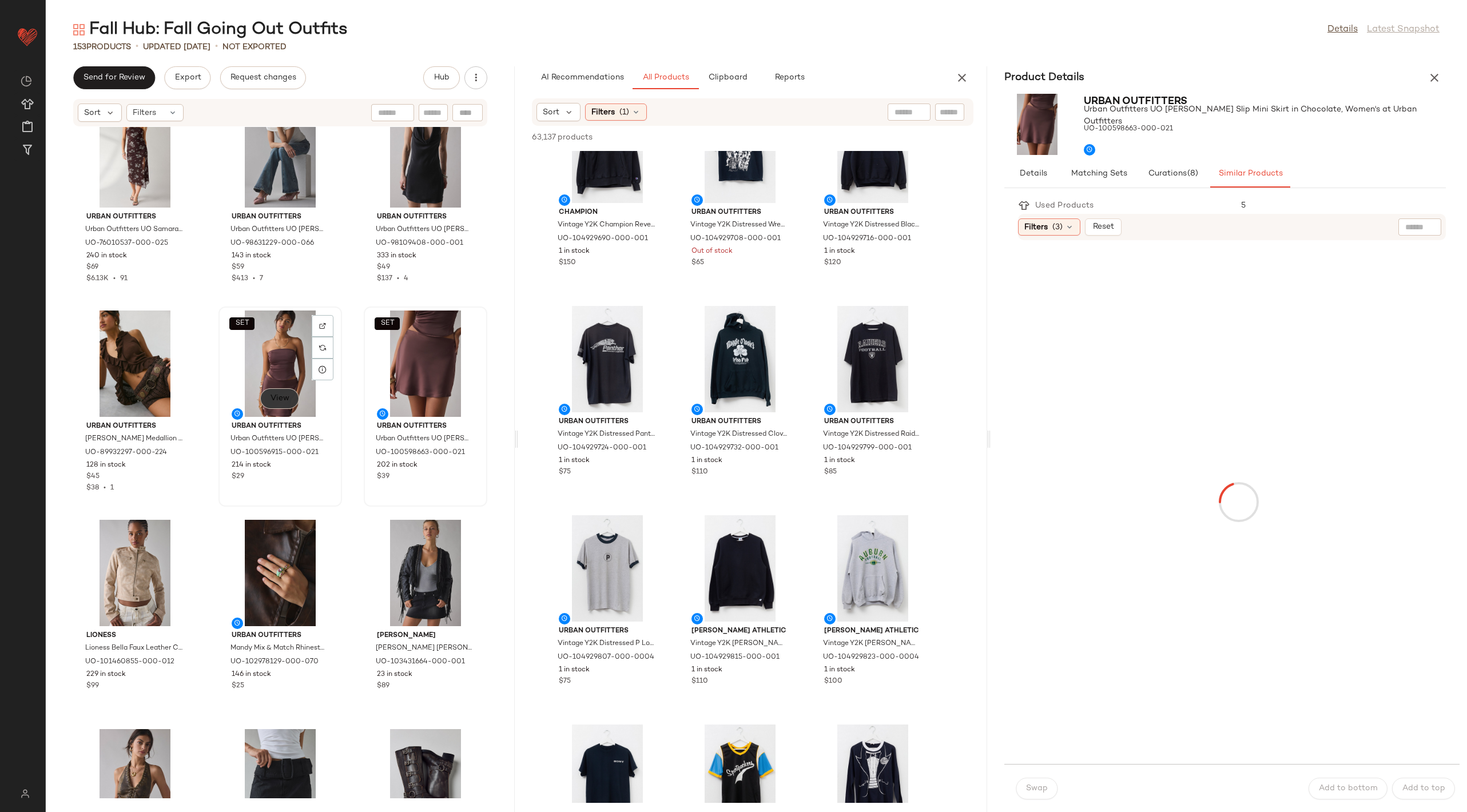
click at [271, 391] on button "View" at bounding box center [279, 399] width 39 height 21
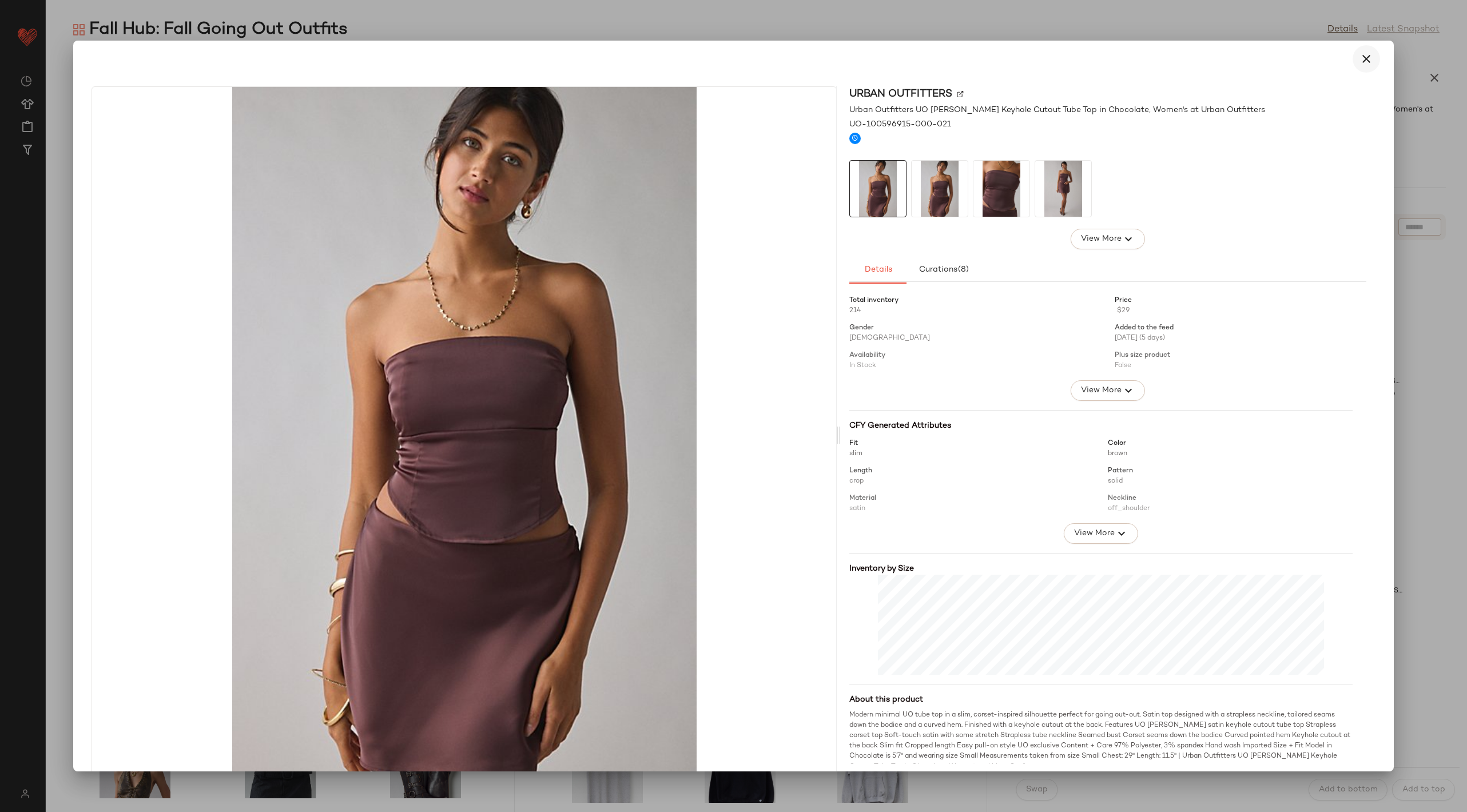
click at [1360, 59] on icon "button" at bounding box center [1366, 58] width 13 height 13
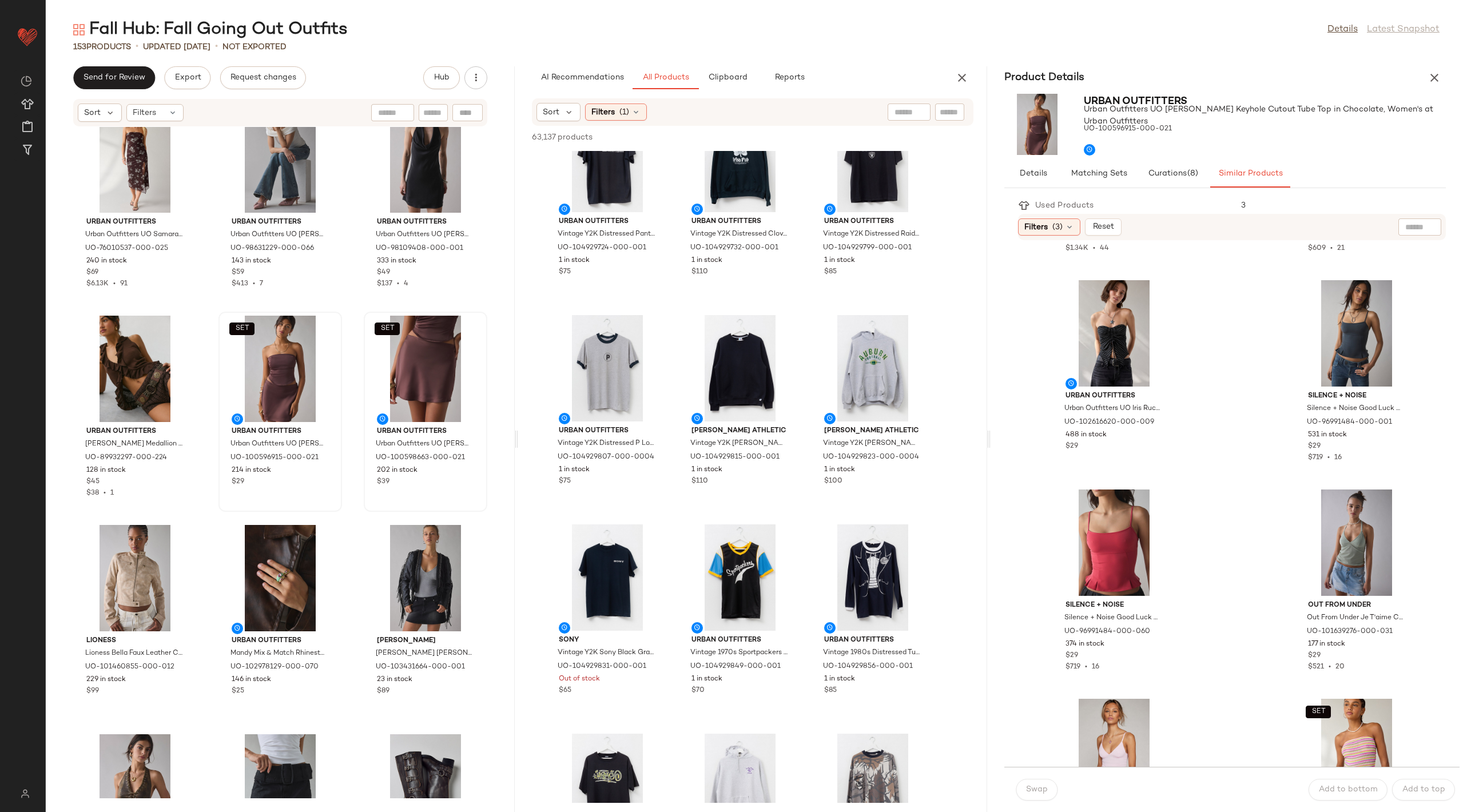
click at [1467, 97] on div "Send for Review Export Request changes Hub Sort Filters Urban Outfitters Urban …" at bounding box center [756, 439] width 1421 height 746
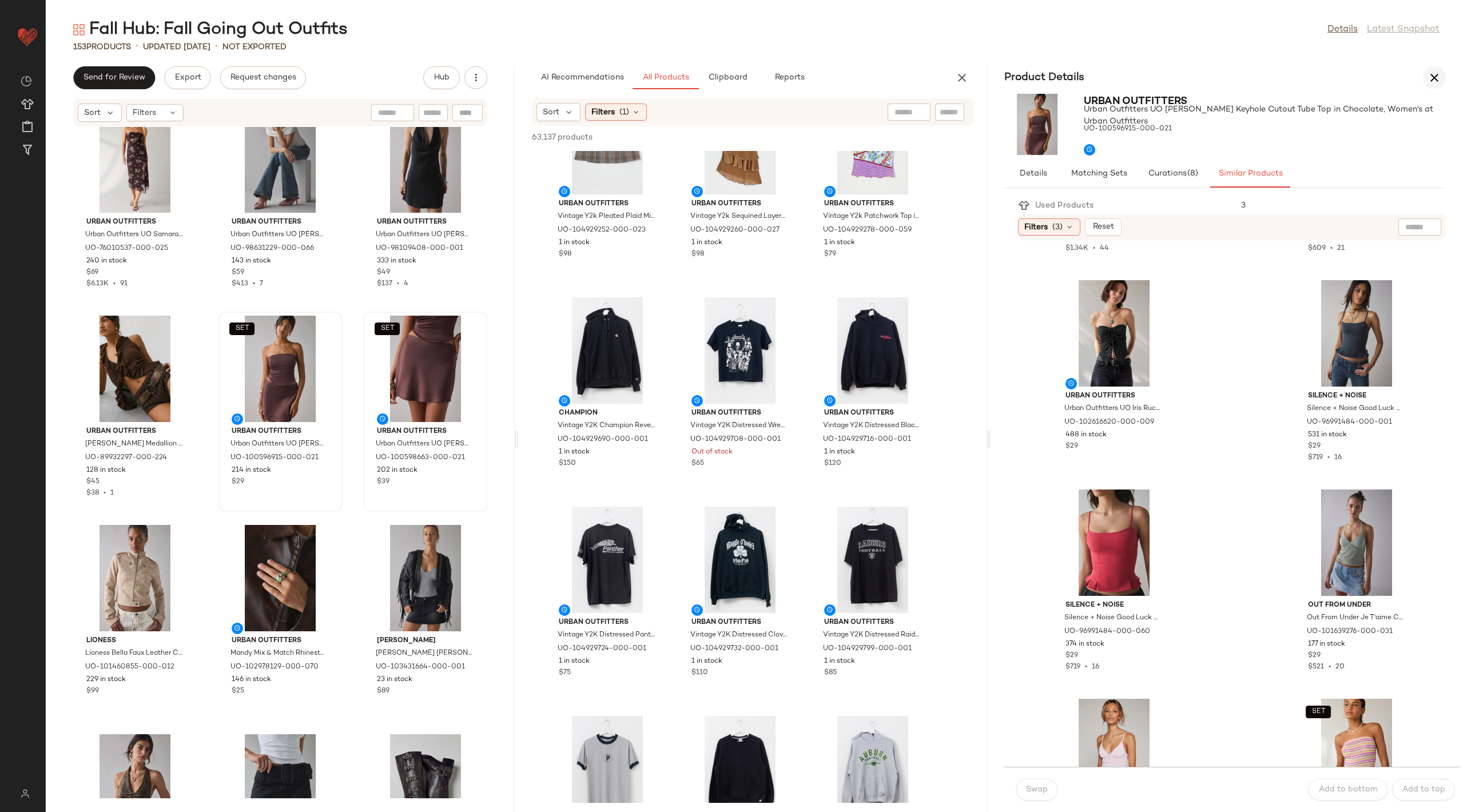
click at [1442, 78] on button "button" at bounding box center [1434, 77] width 23 height 23
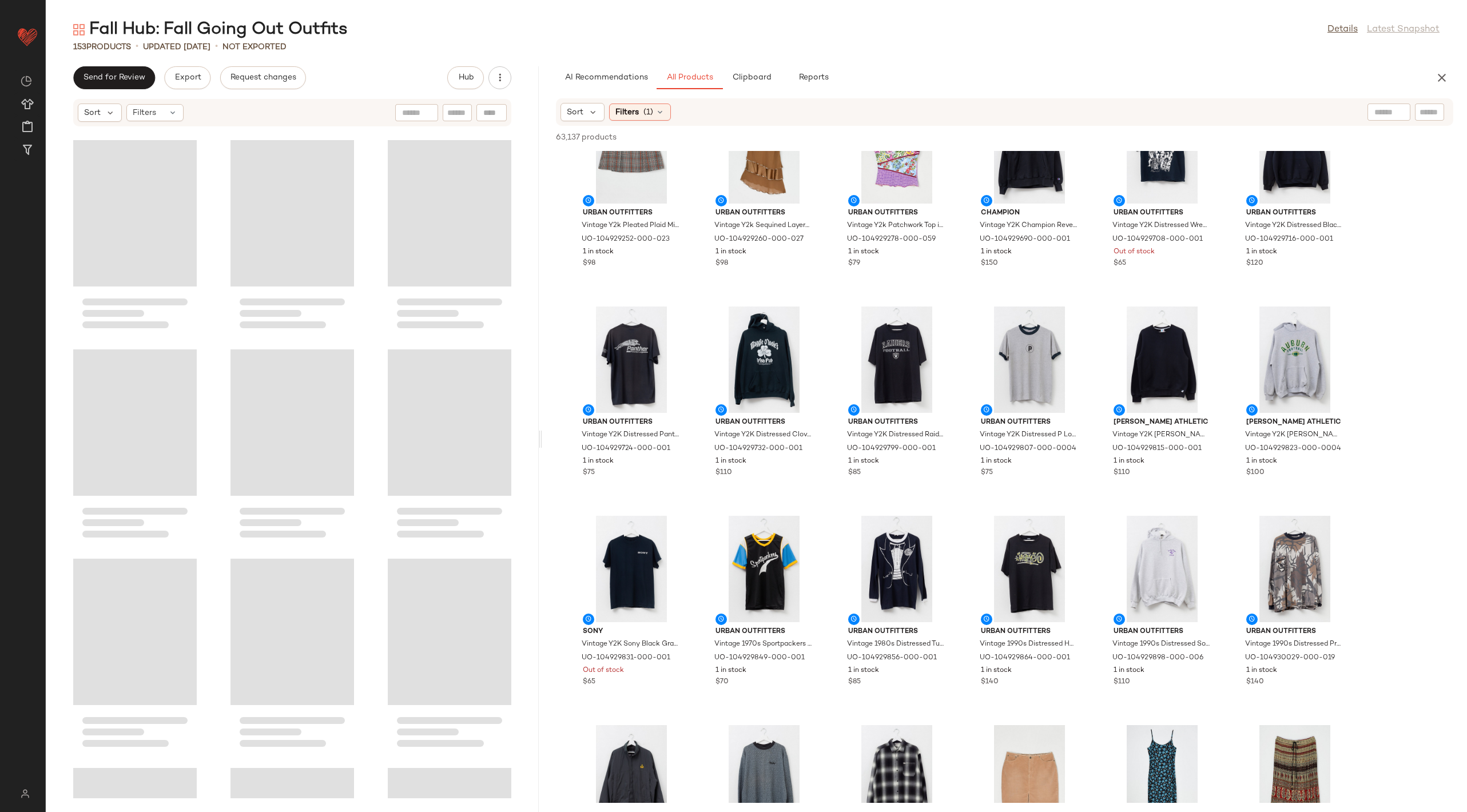
drag, startPoint x: 756, startPoint y: 443, endPoint x: 544, endPoint y: 469, distance: 213.6
click at [544, 469] on div "Fall Hub: Fall Going Out Outfits Details Latest Snapshot 153 Products • updated…" at bounding box center [756, 415] width 1421 height 794
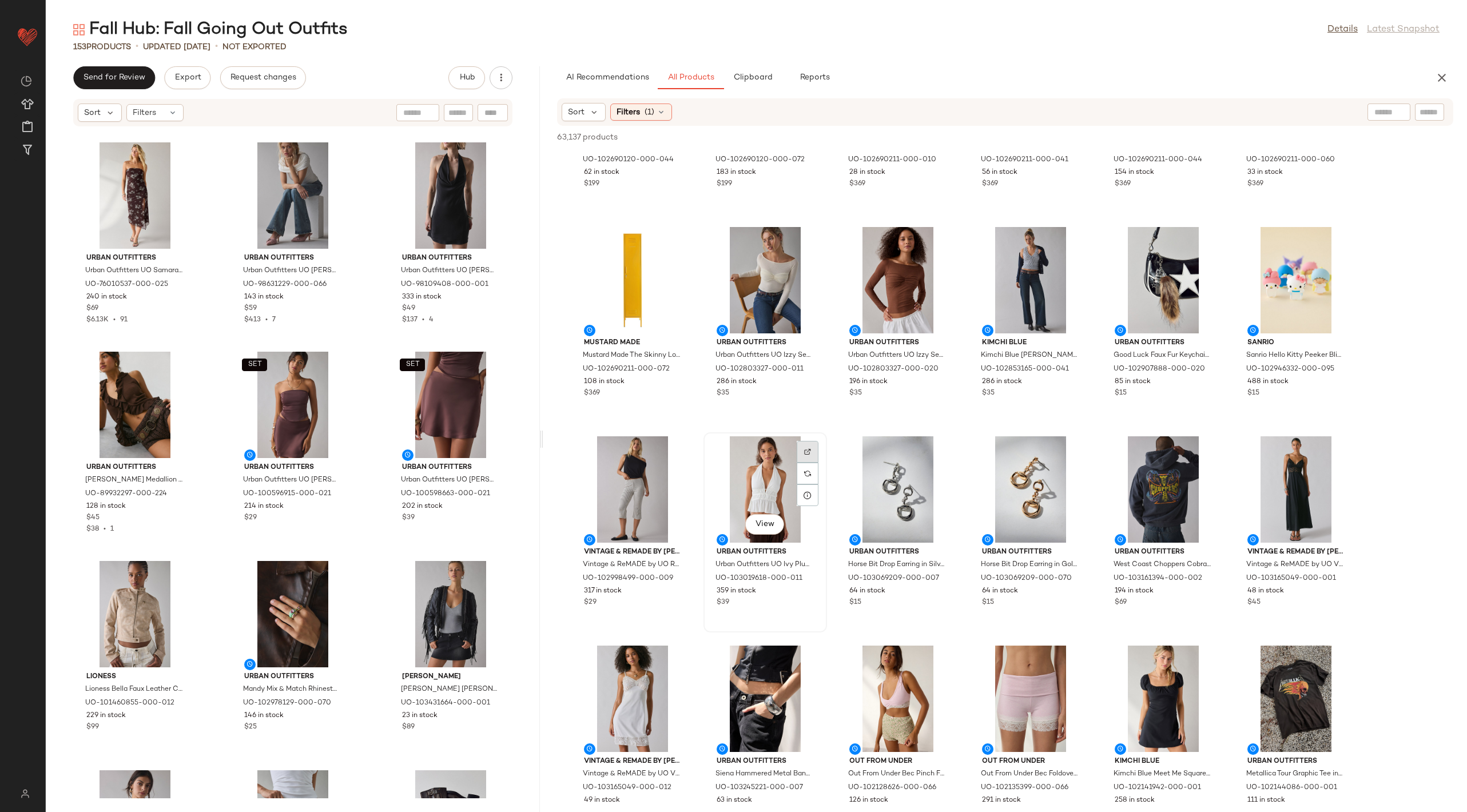
click at [810, 462] on div at bounding box center [808, 473] width 22 height 22
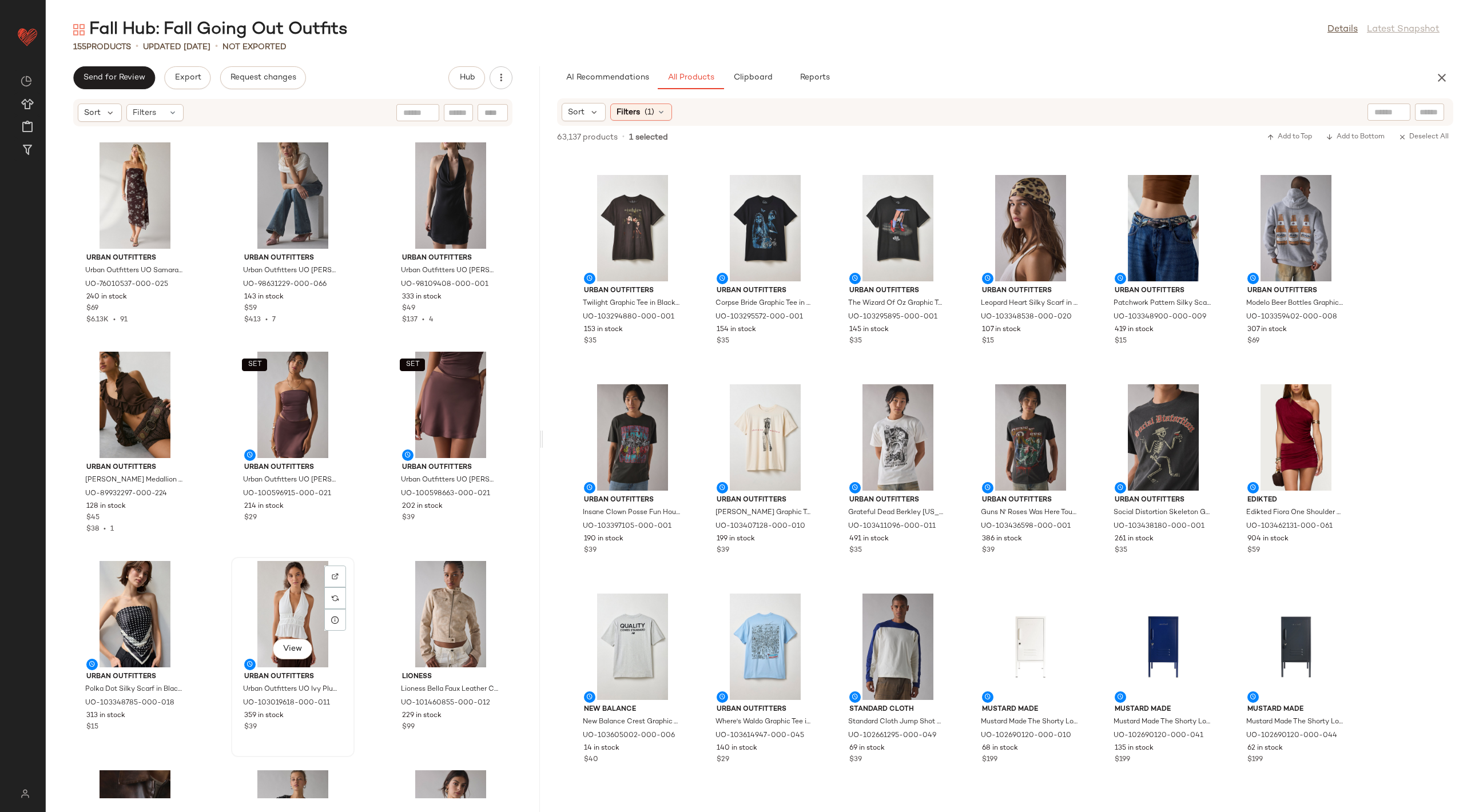
click at [280, 593] on div "View" at bounding box center [293, 614] width 115 height 107
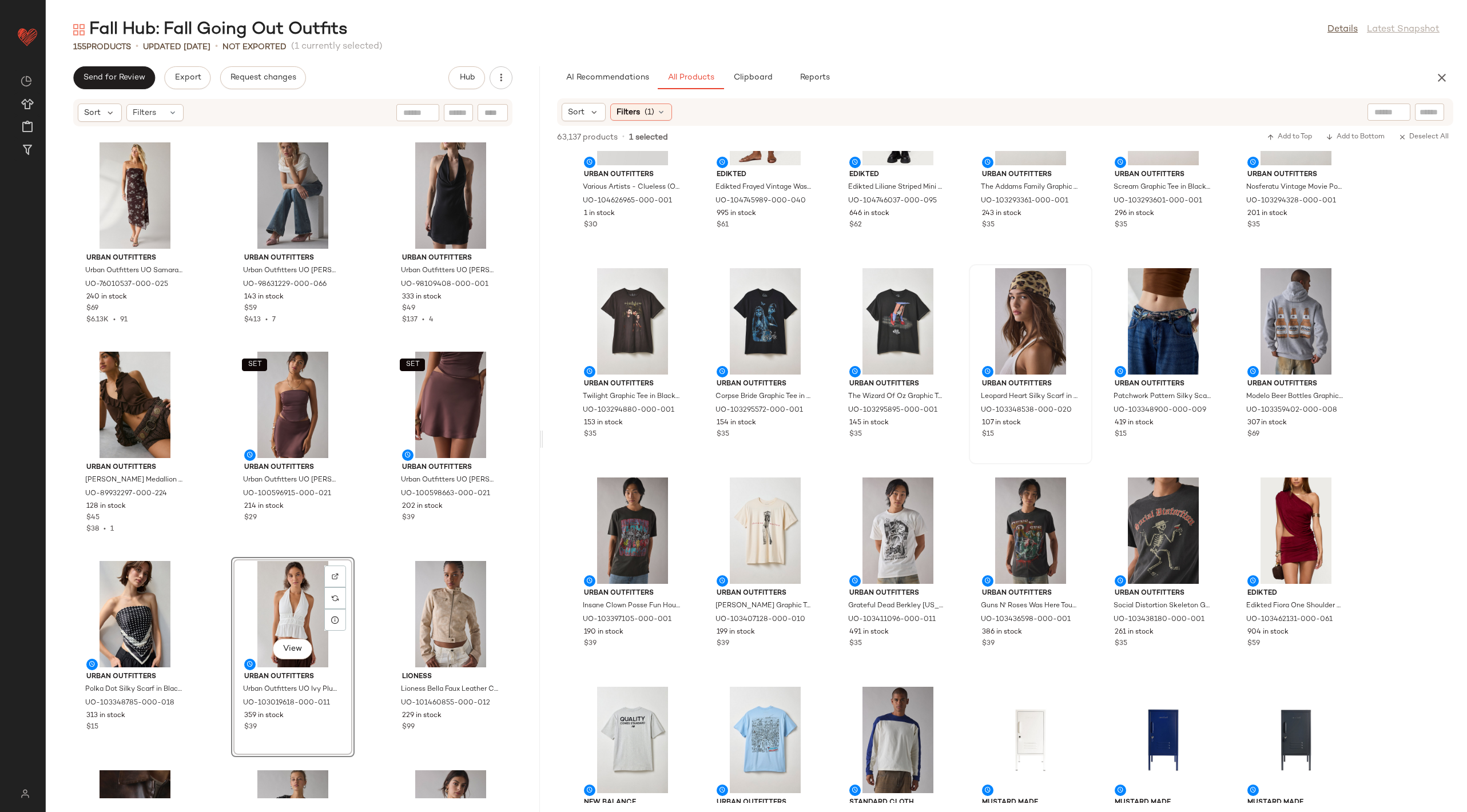
scroll to position [3944, 0]
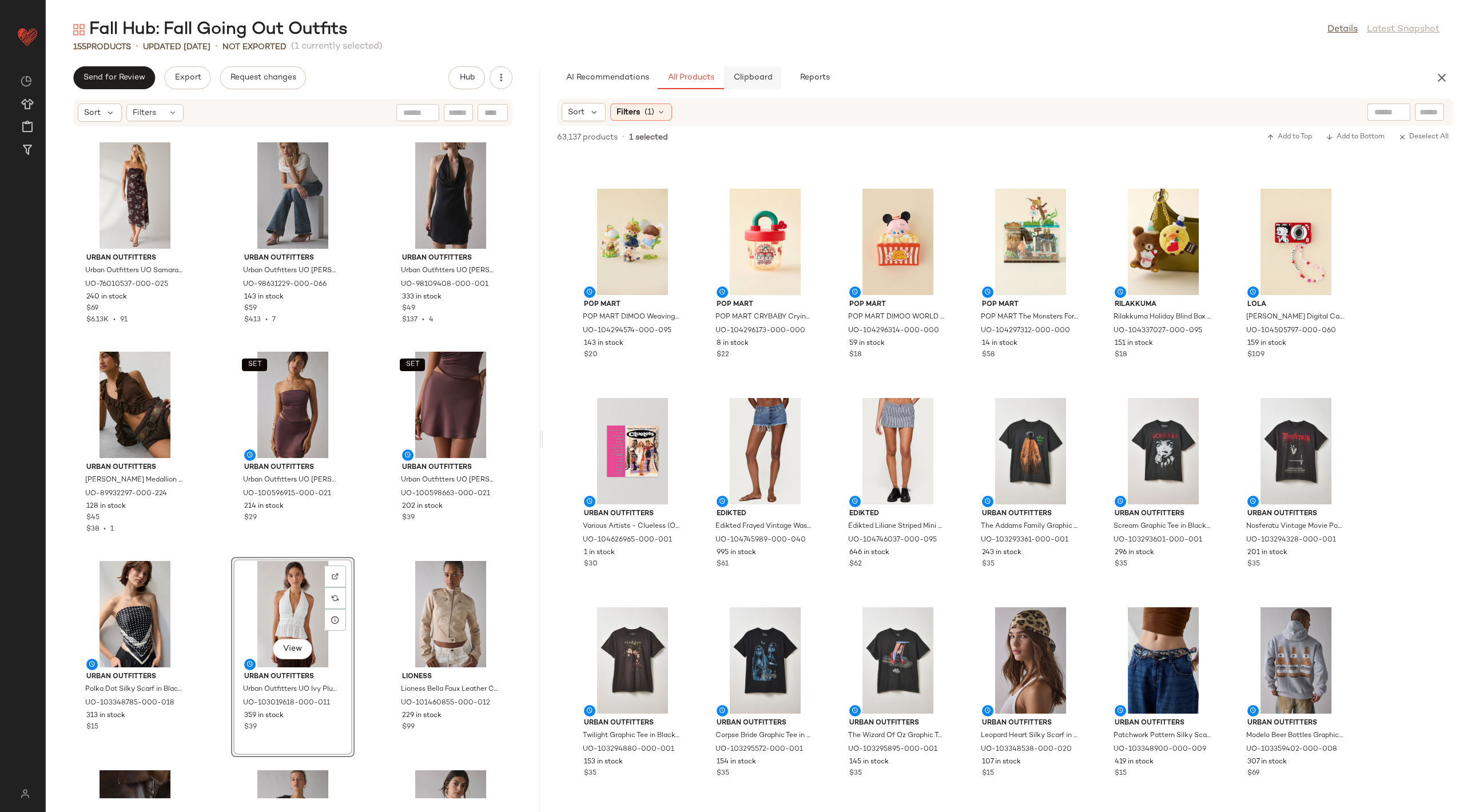
click at [767, 76] on span "Clipboard" at bounding box center [753, 78] width 39 height 9
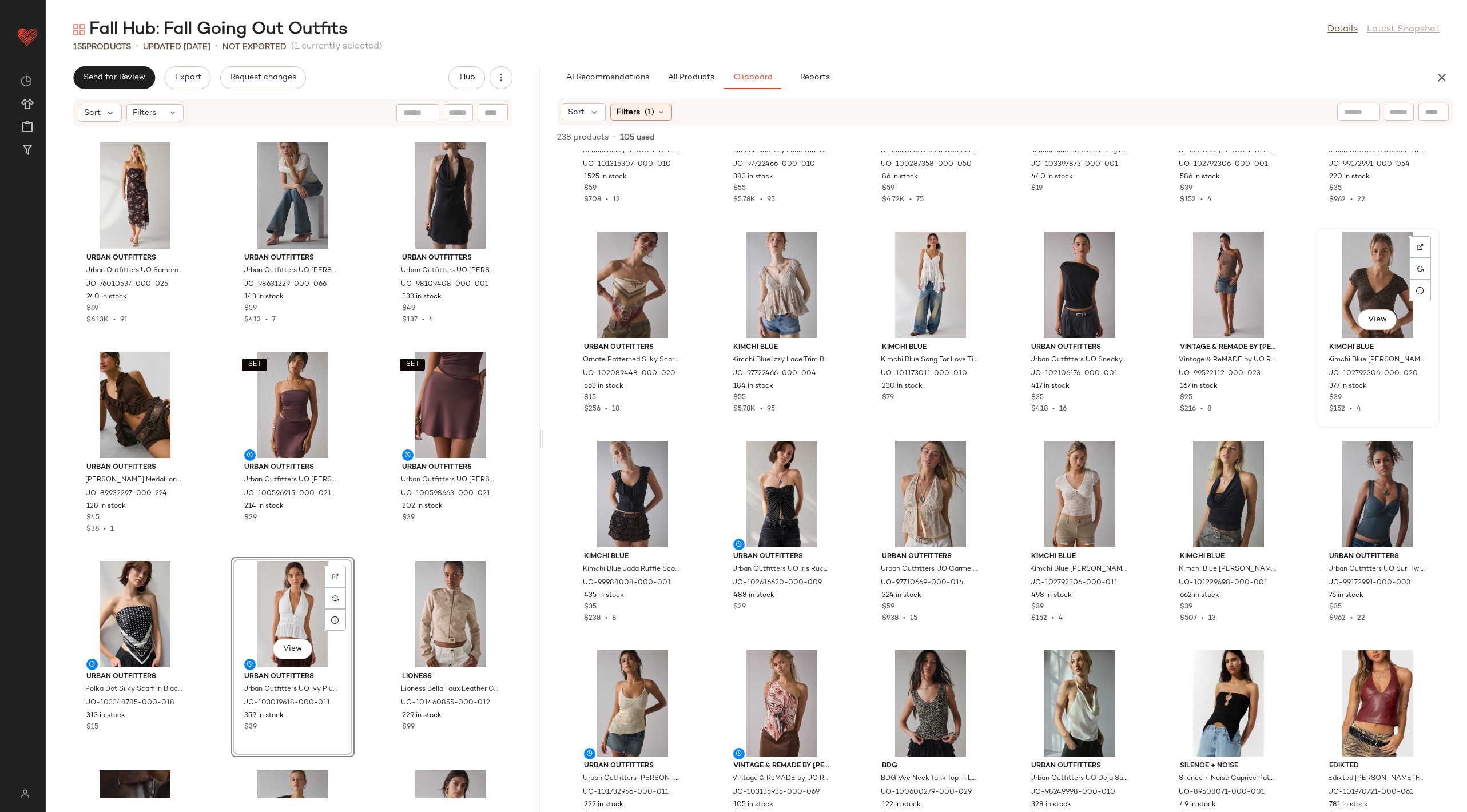
scroll to position [1192, 0]
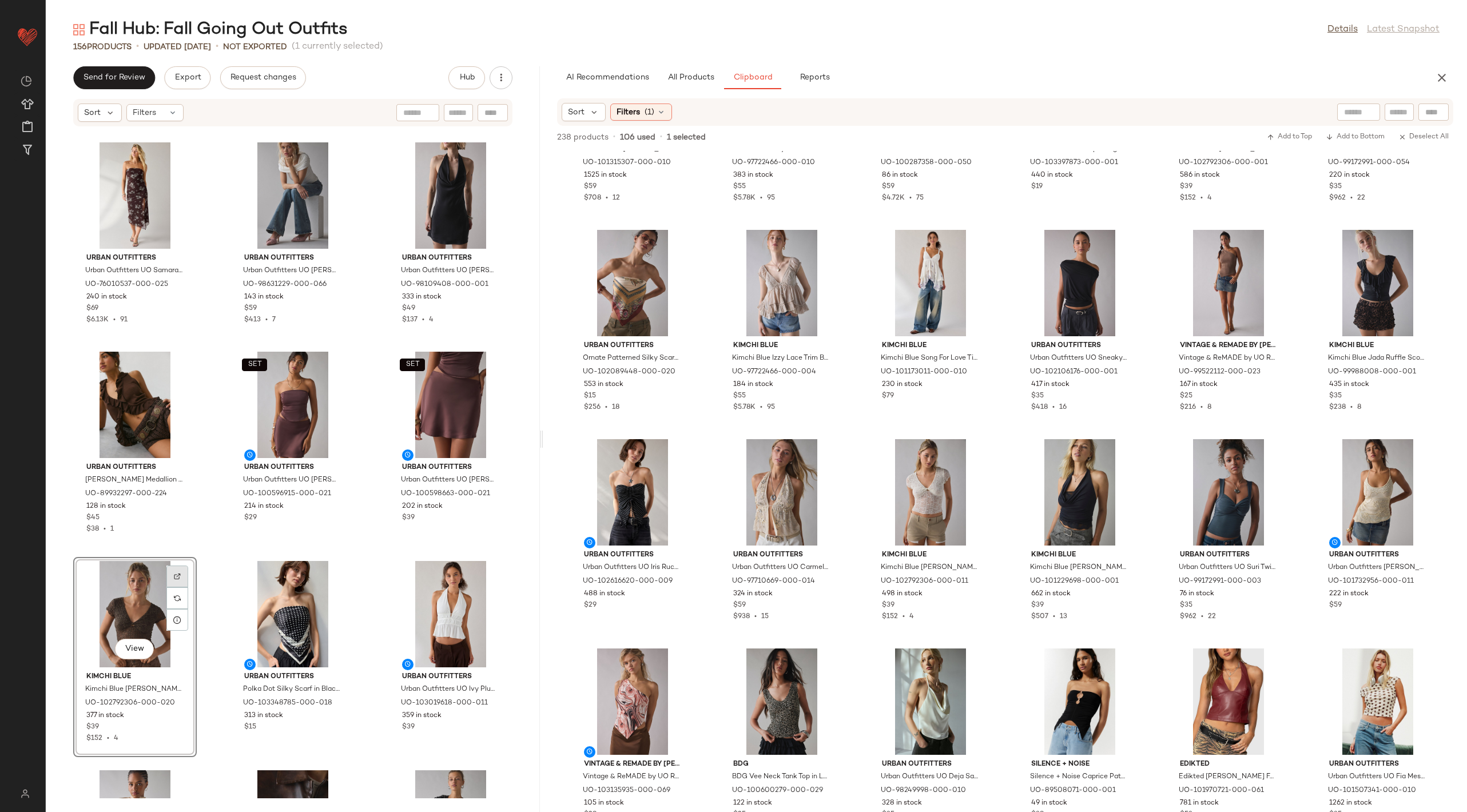
click at [181, 587] on div at bounding box center [178, 598] width 22 height 22
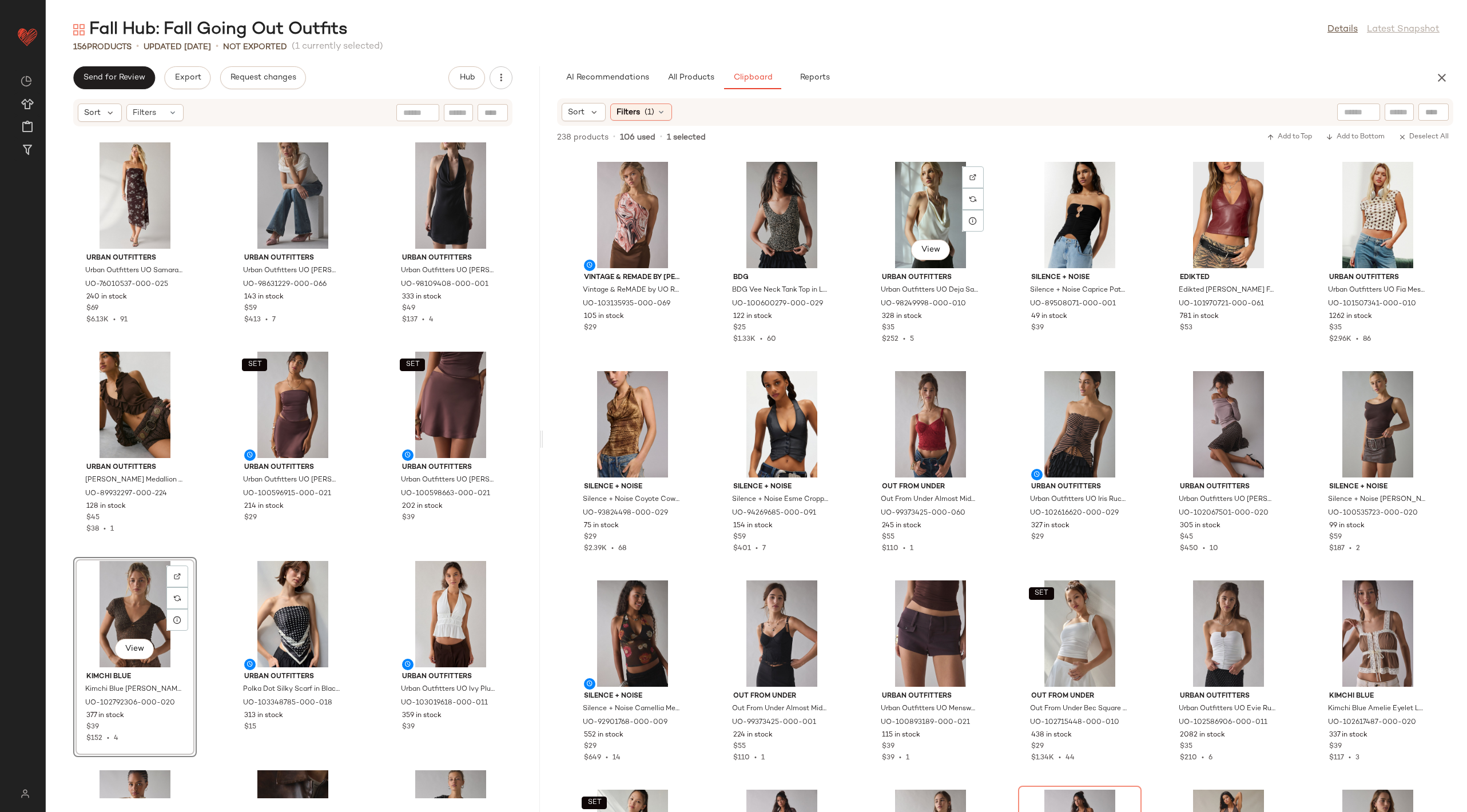
scroll to position [1678, 0]
click at [135, 649] on span "View" at bounding box center [134, 649] width 20 height 9
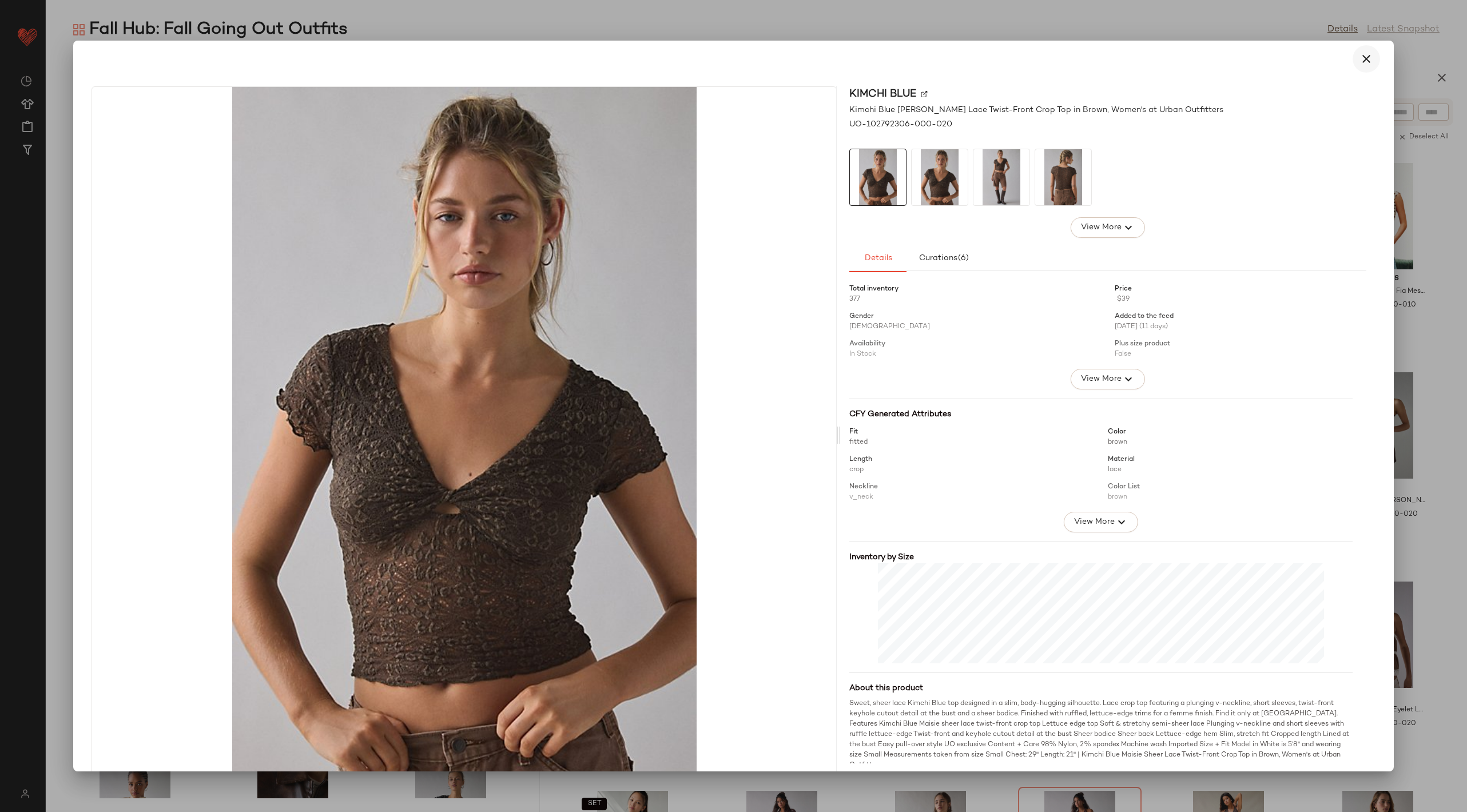
click at [1366, 58] on icon "button" at bounding box center [1366, 58] width 13 height 13
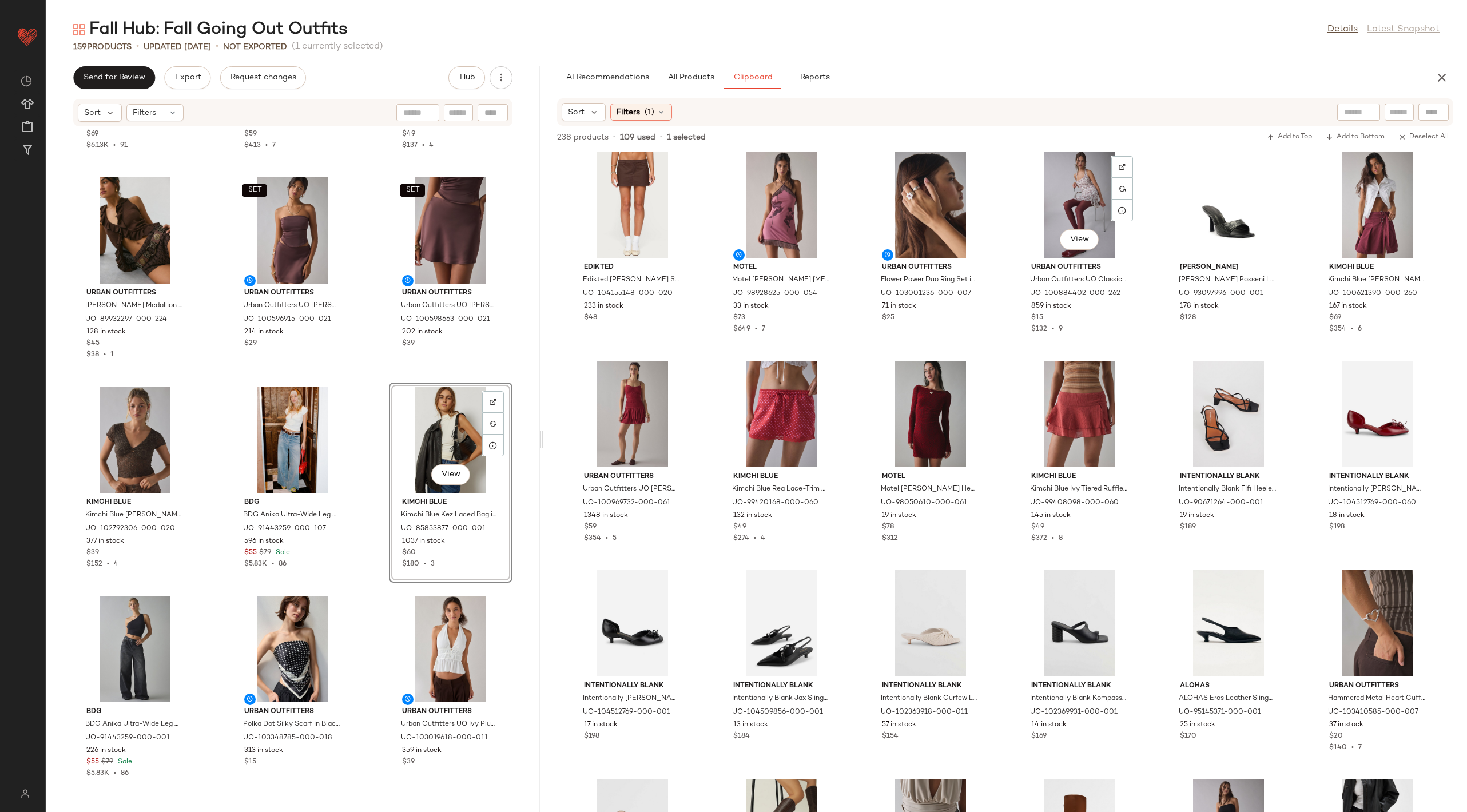
scroll to position [928, 0]
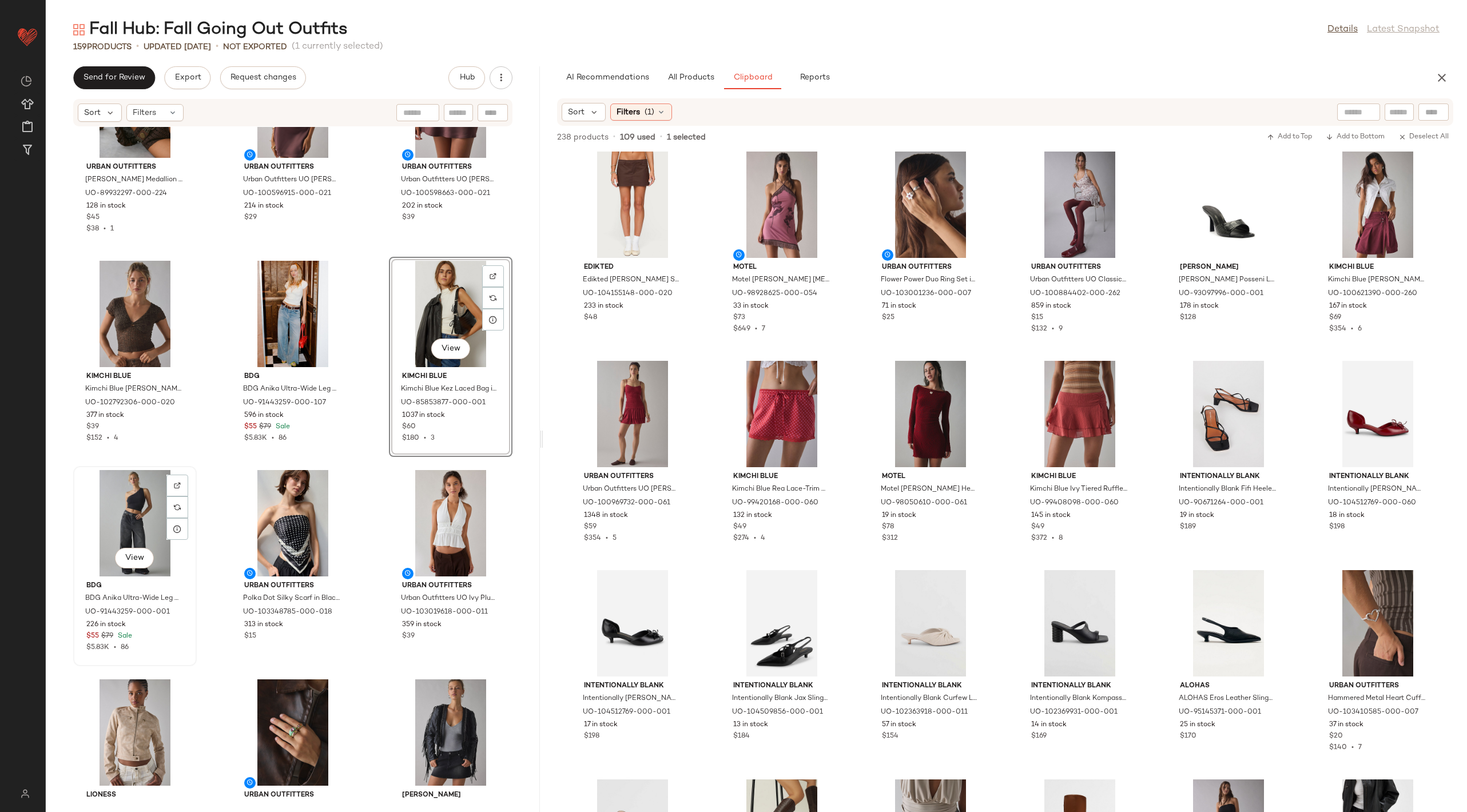
click at [132, 527] on div "View" at bounding box center [135, 523] width 115 height 107
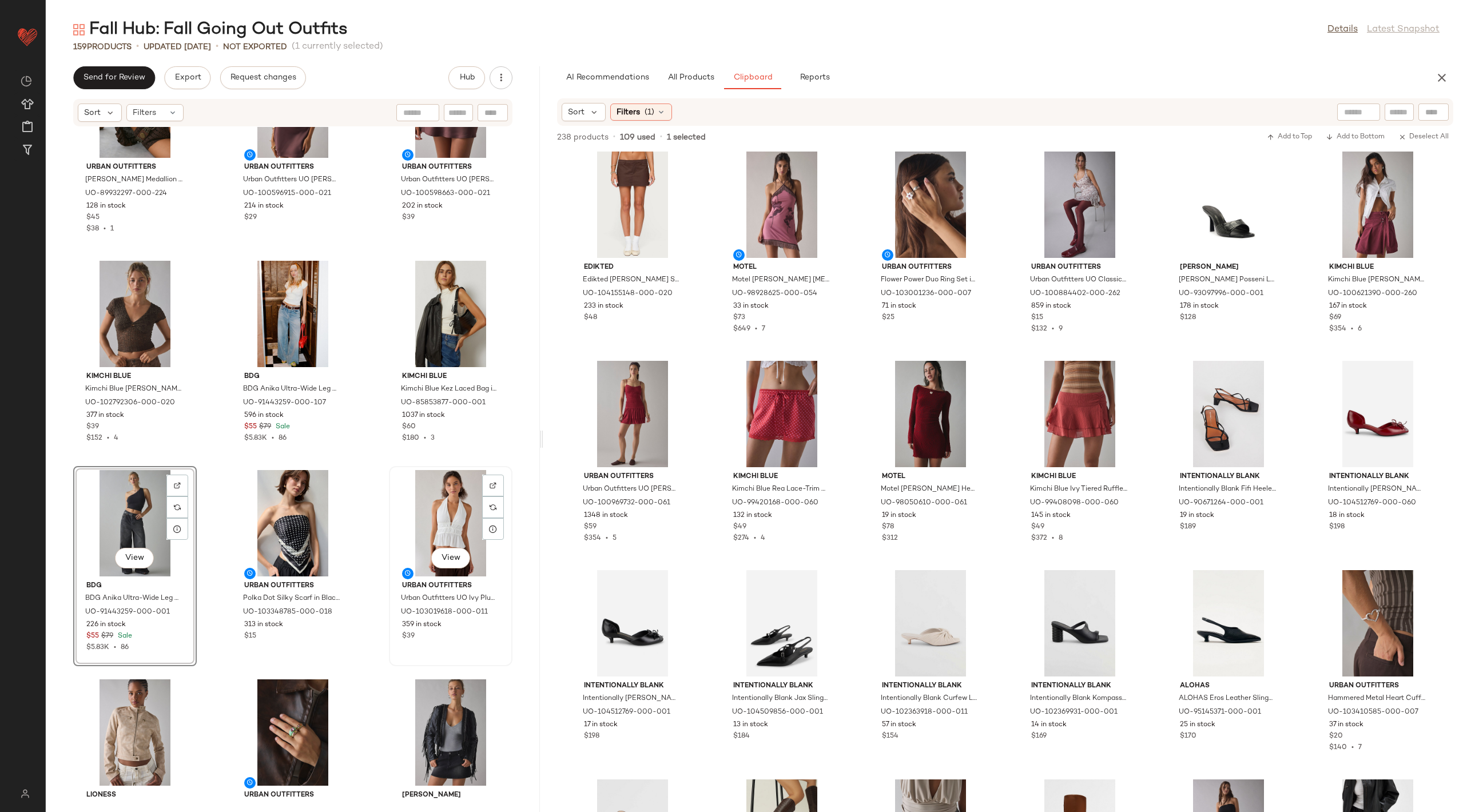
click at [440, 494] on div "View" at bounding box center [451, 523] width 115 height 107
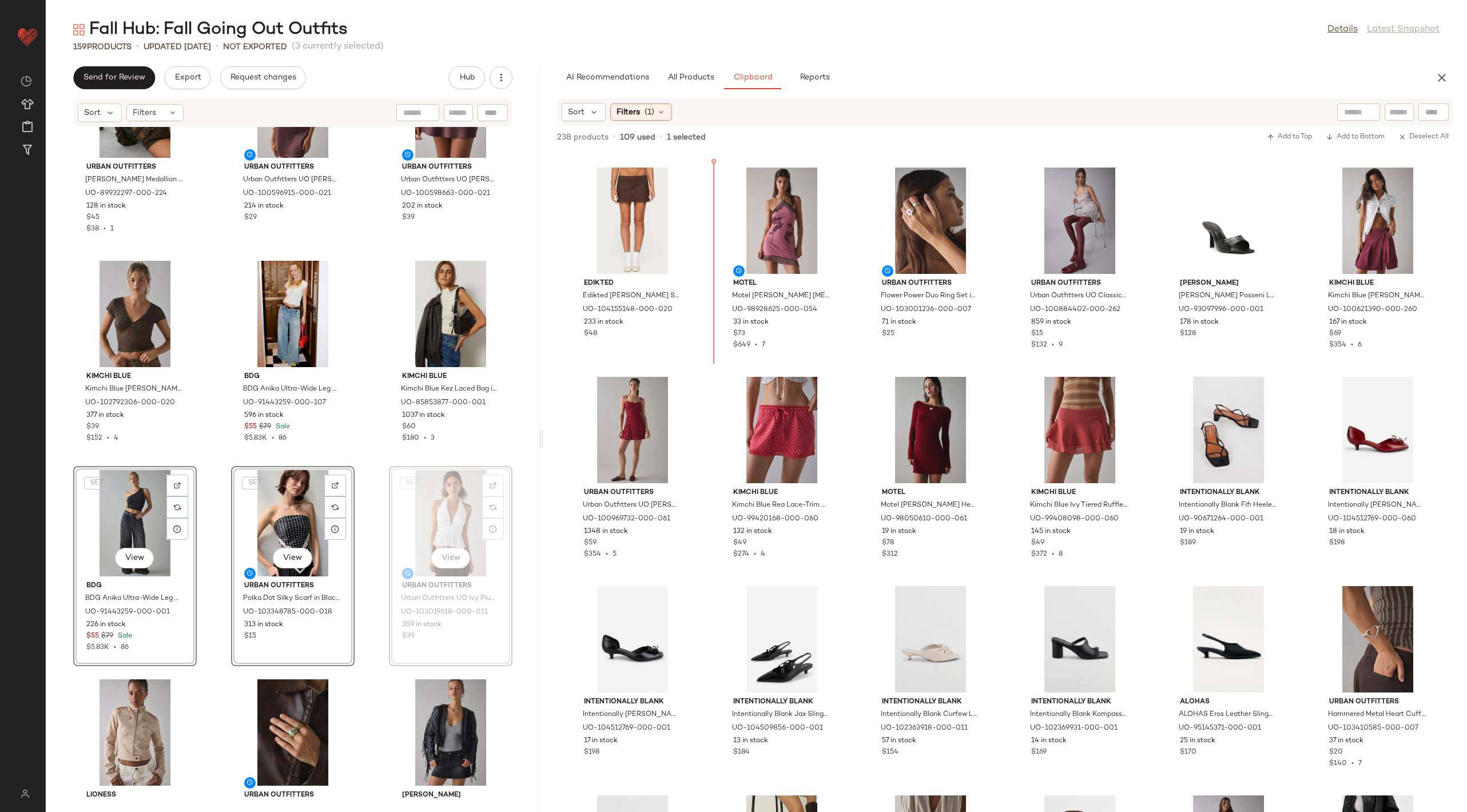
scroll to position [3139, 0]
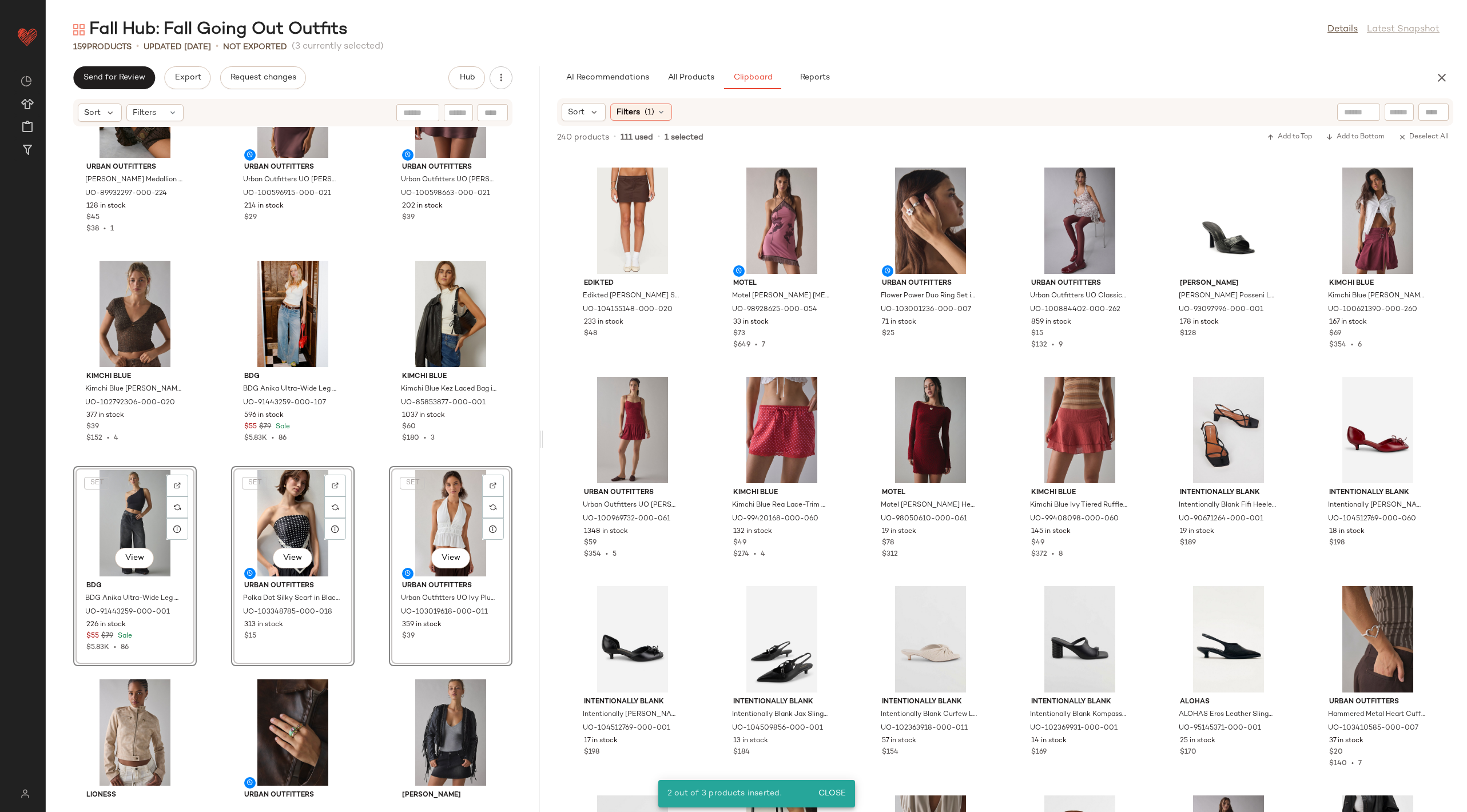
click at [367, 554] on div "Urban Outfitters Ophelia Medallion Beaded Belt in Tan, Women's at Urban Outfitt…" at bounding box center [293, 462] width 494 height 672
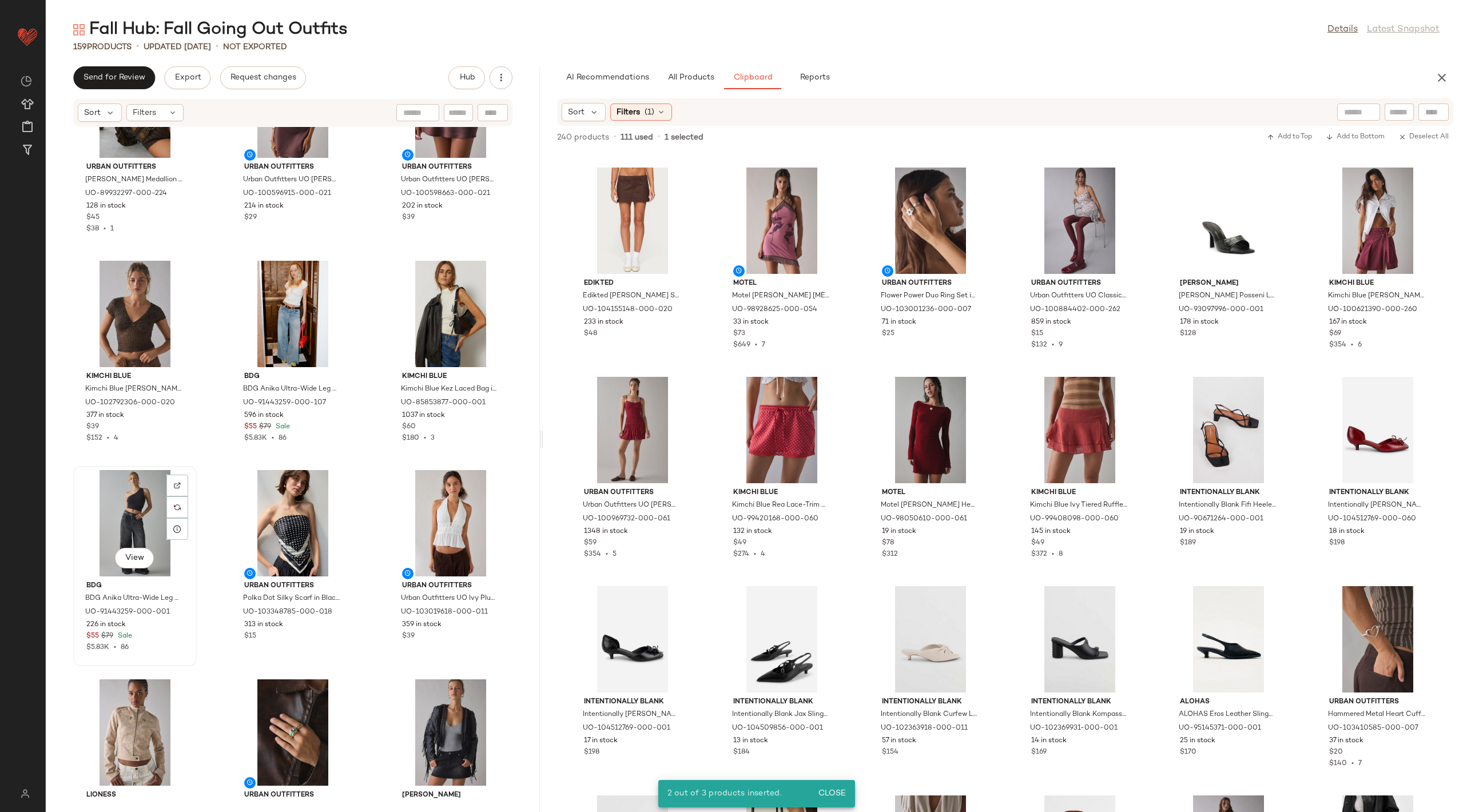
click at [135, 532] on div "View" at bounding box center [135, 523] width 115 height 107
click at [418, 525] on div "View" at bounding box center [451, 523] width 115 height 107
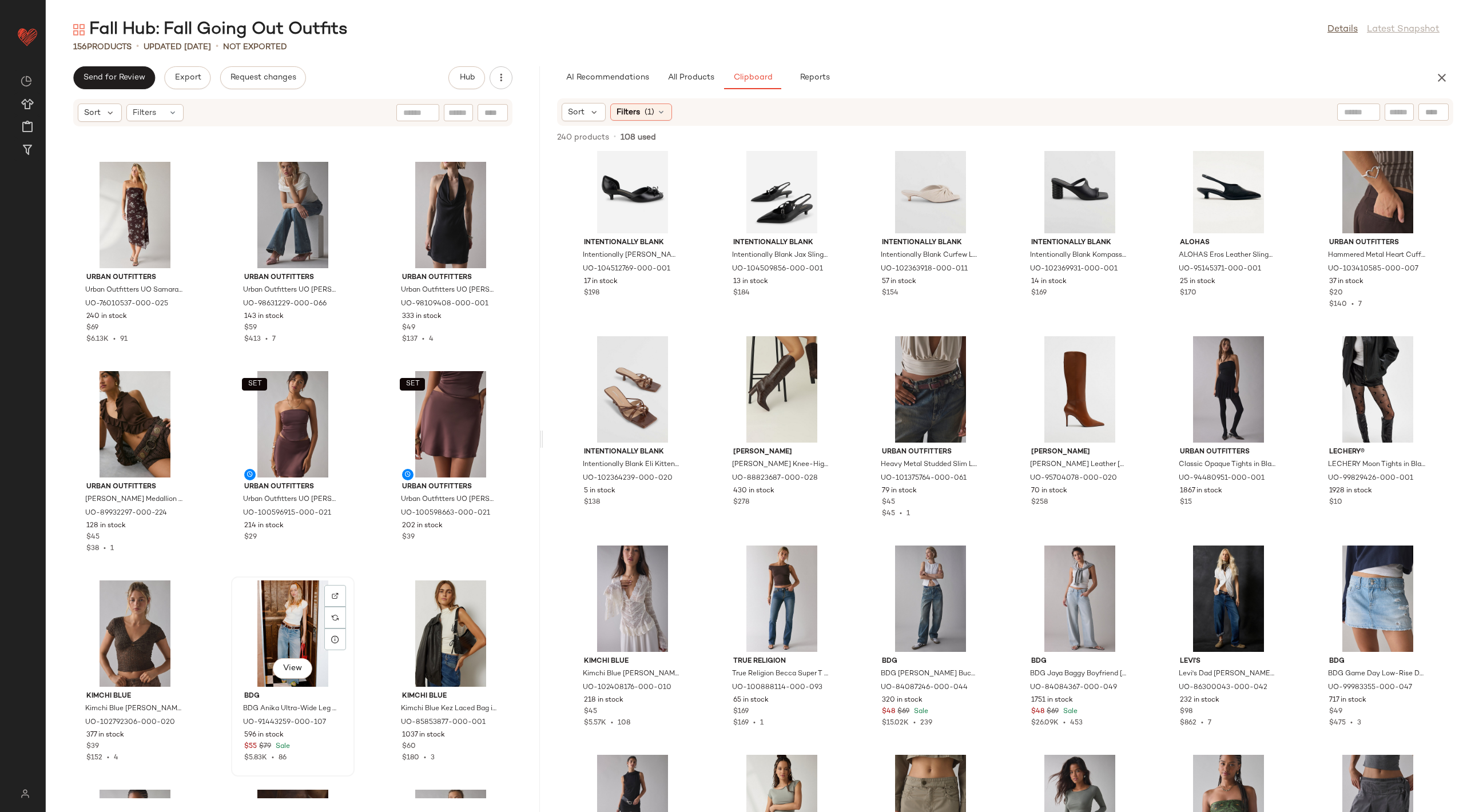
scroll to position [605, 0]
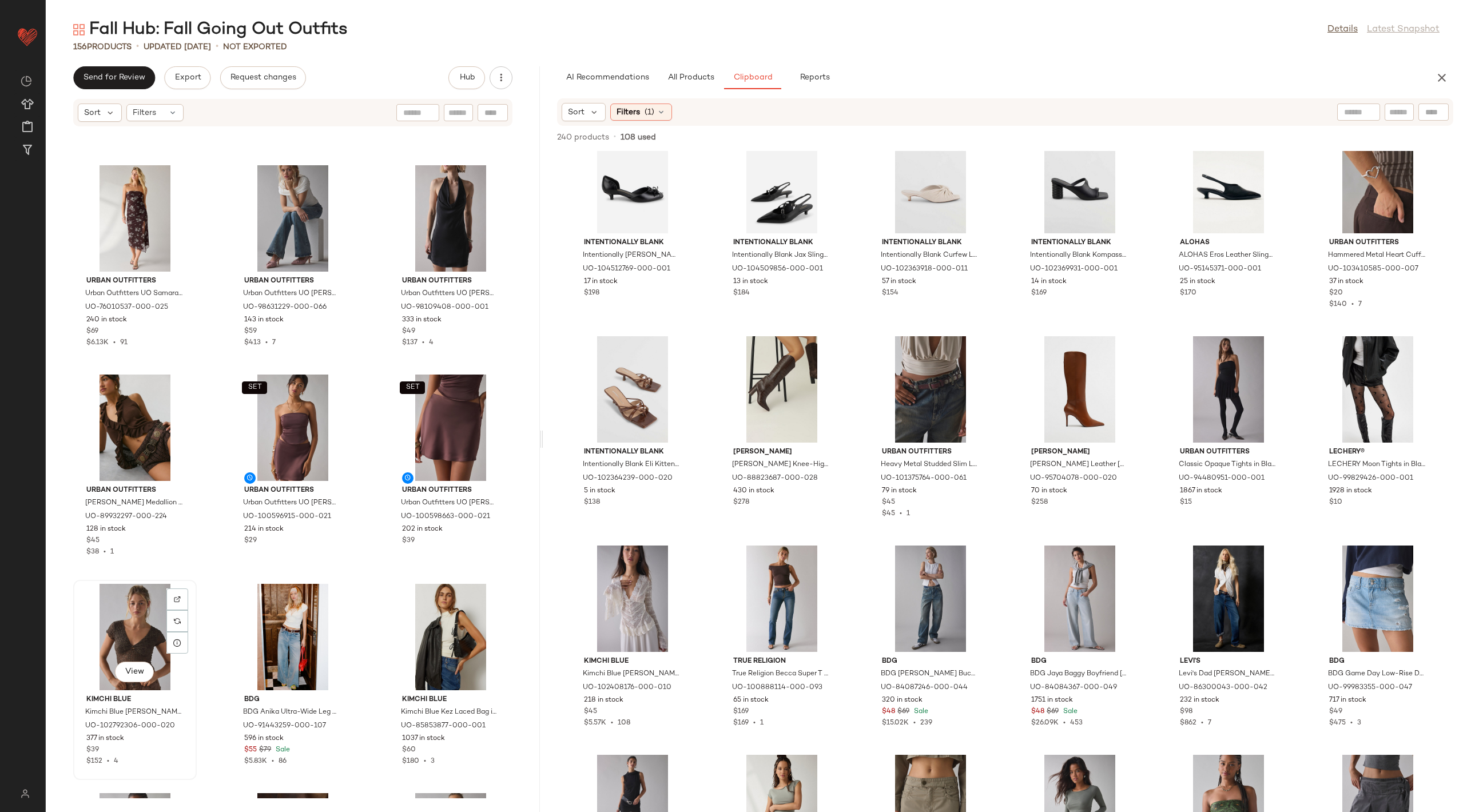
click at [144, 643] on div "View" at bounding box center [135, 637] width 115 height 107
click at [428, 626] on div "View" at bounding box center [451, 637] width 115 height 107
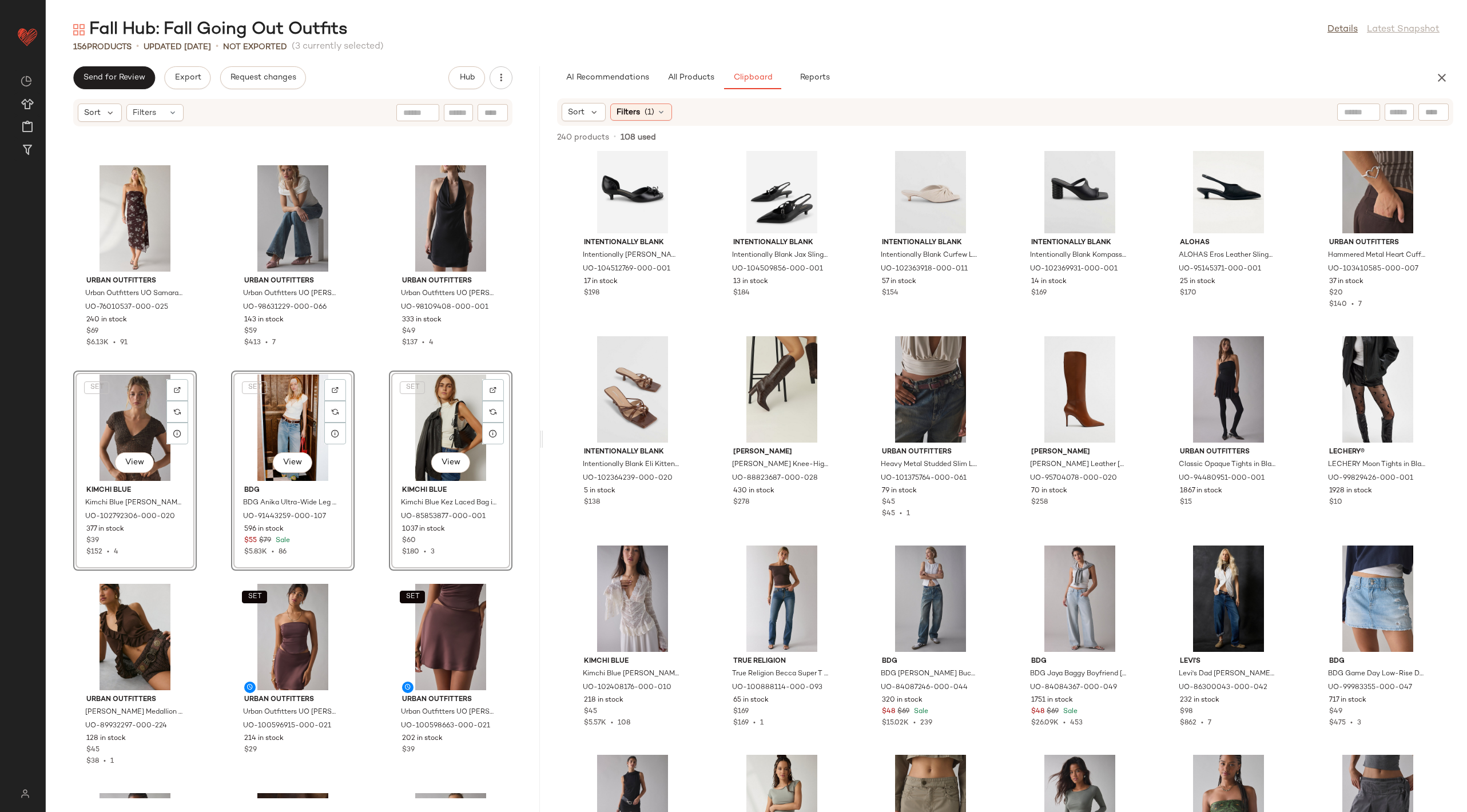
click at [372, 398] on div "Urban Outfitters Urban Outfitters UO Samara Mesh Strapless Midi Dress in Brown …" at bounding box center [293, 462] width 494 height 672
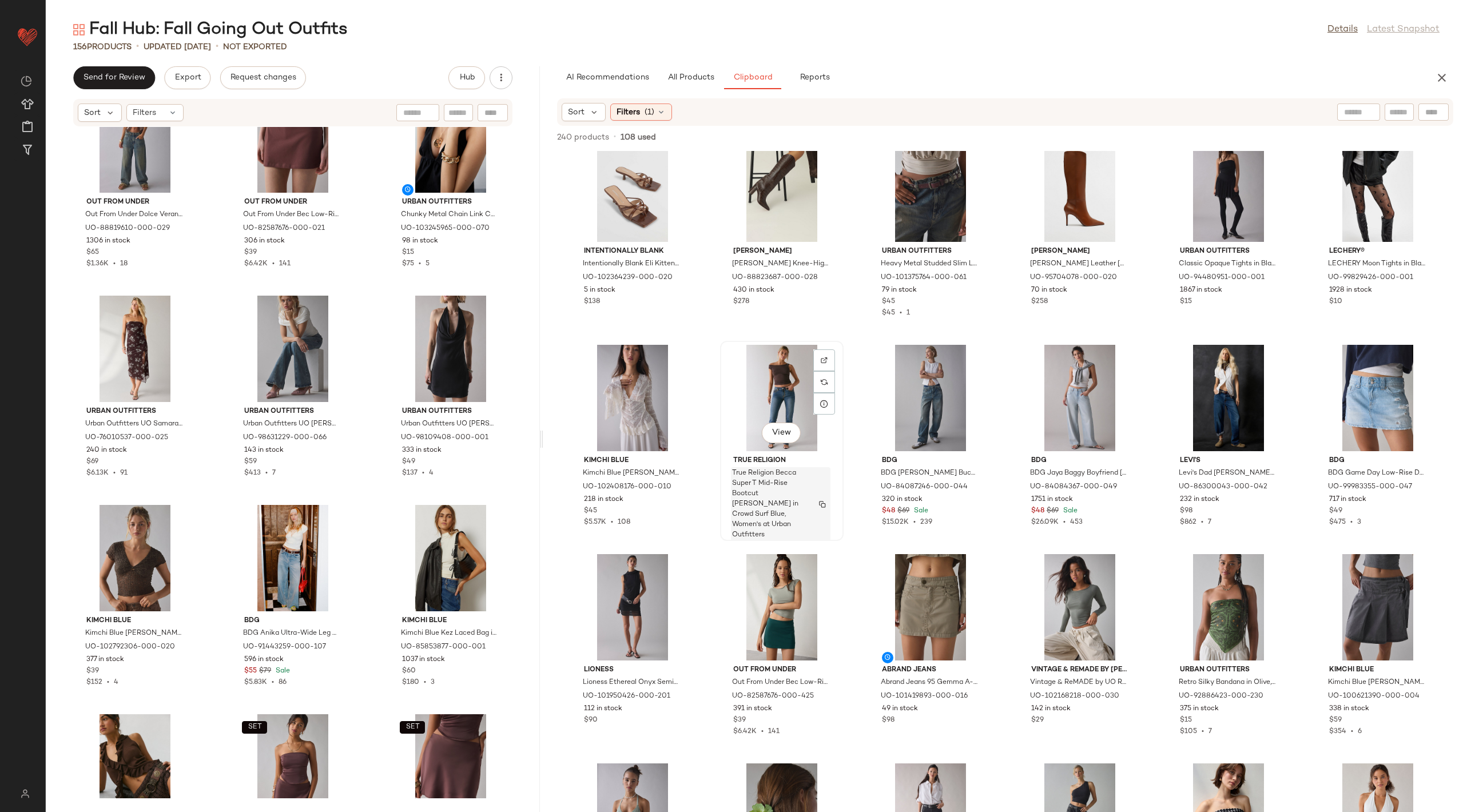
scroll to position [3946, 0]
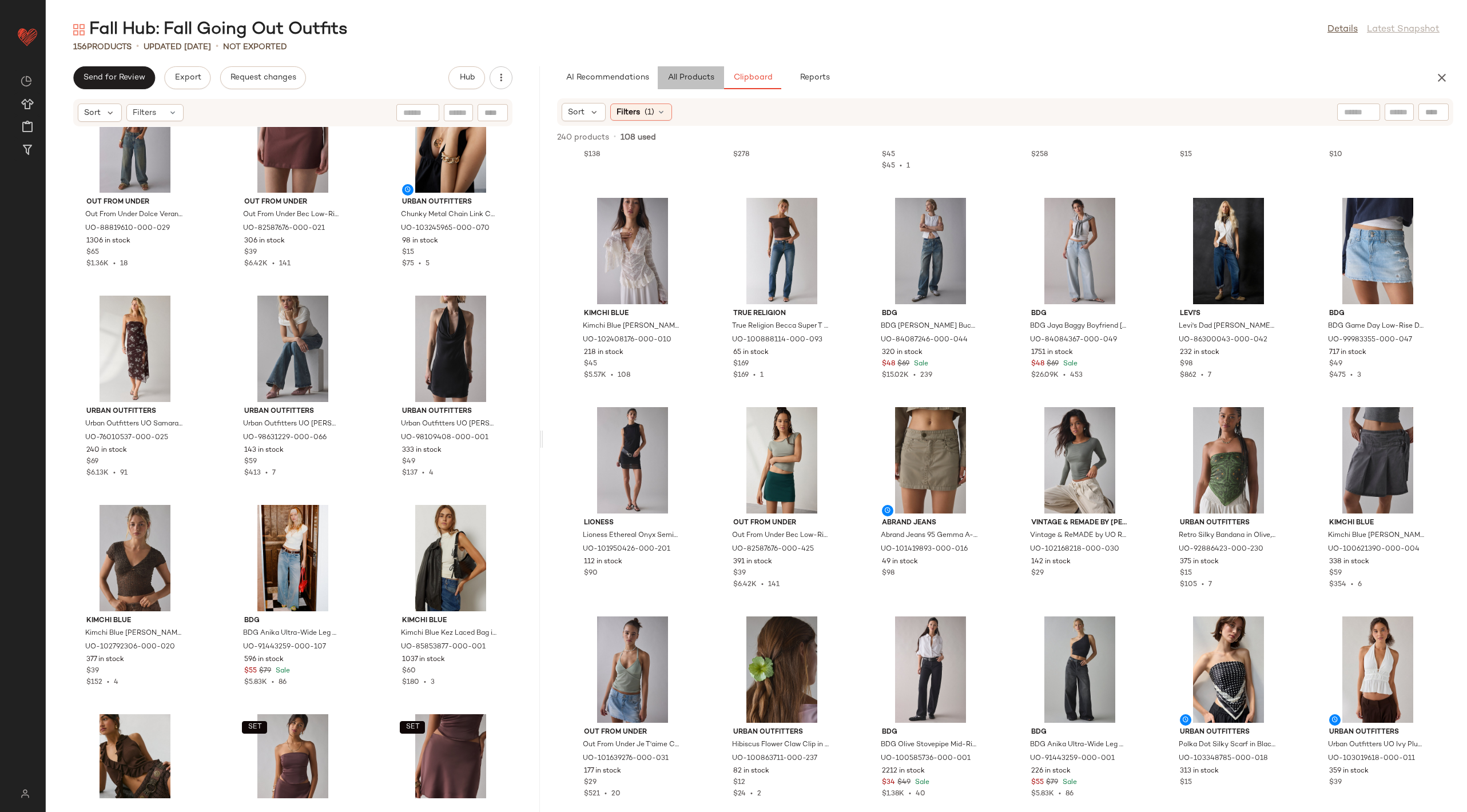
click at [690, 81] on span "All Products" at bounding box center [690, 78] width 47 height 9
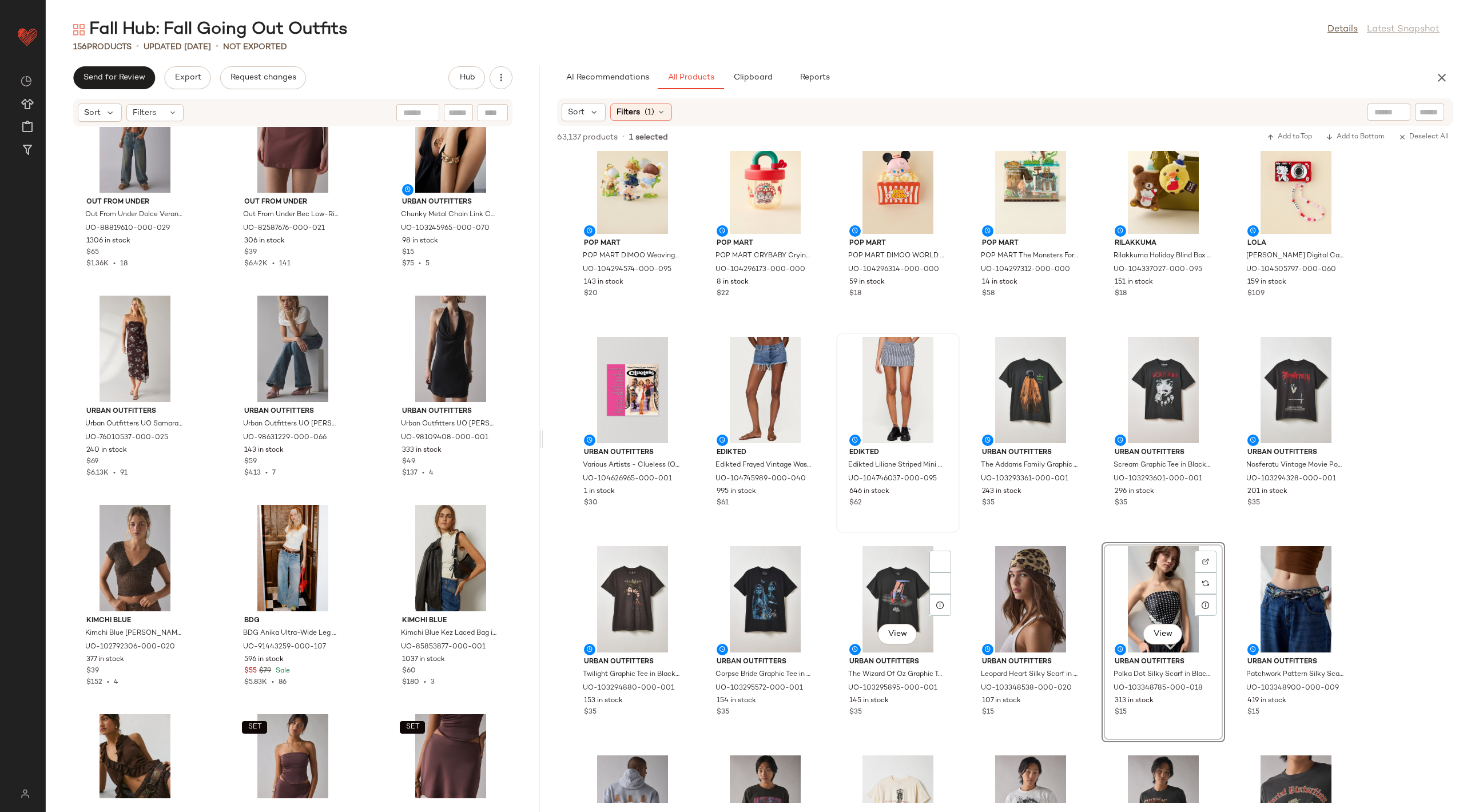
scroll to position [4256, 0]
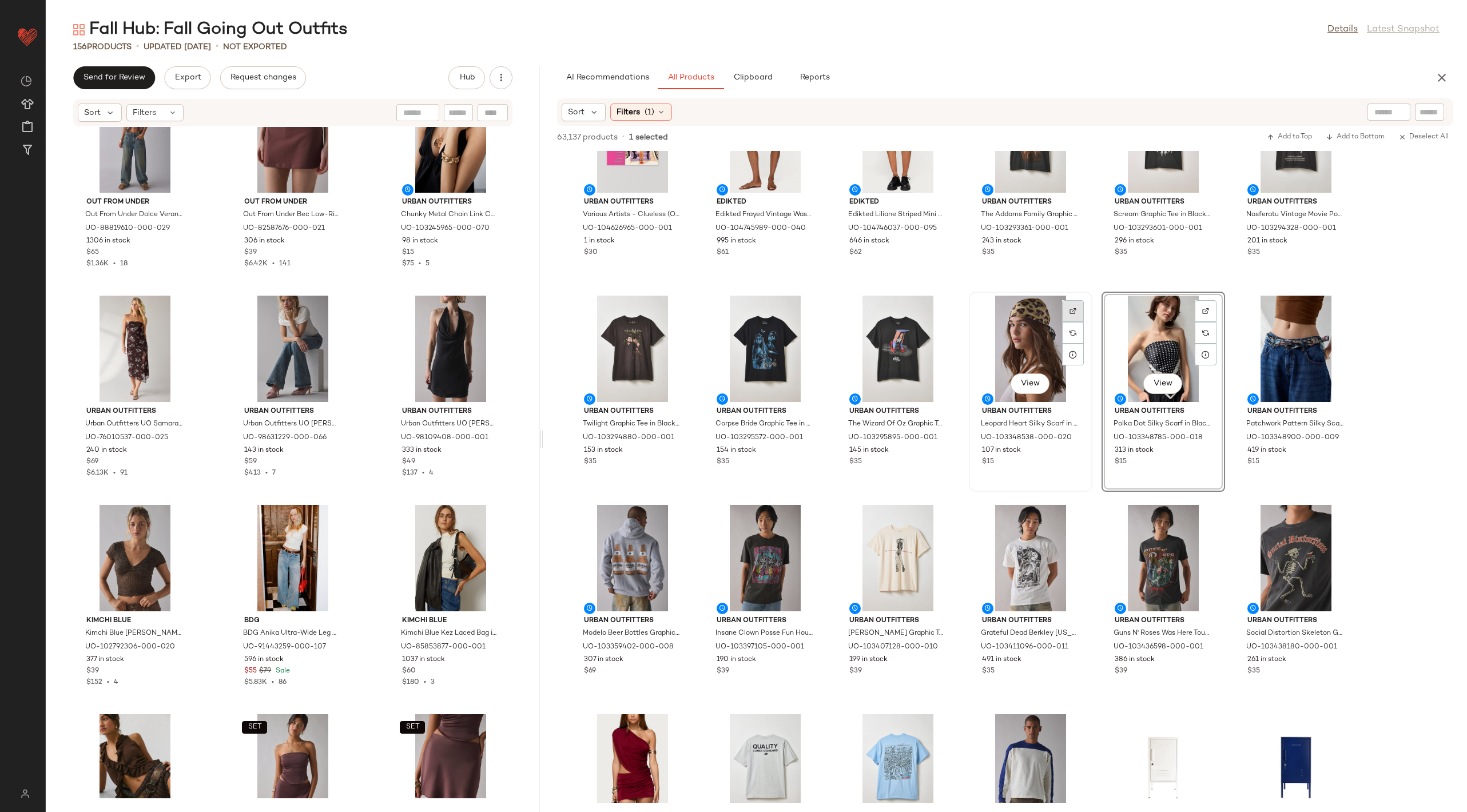
click at [1073, 308] on img at bounding box center [1072, 311] width 7 height 7
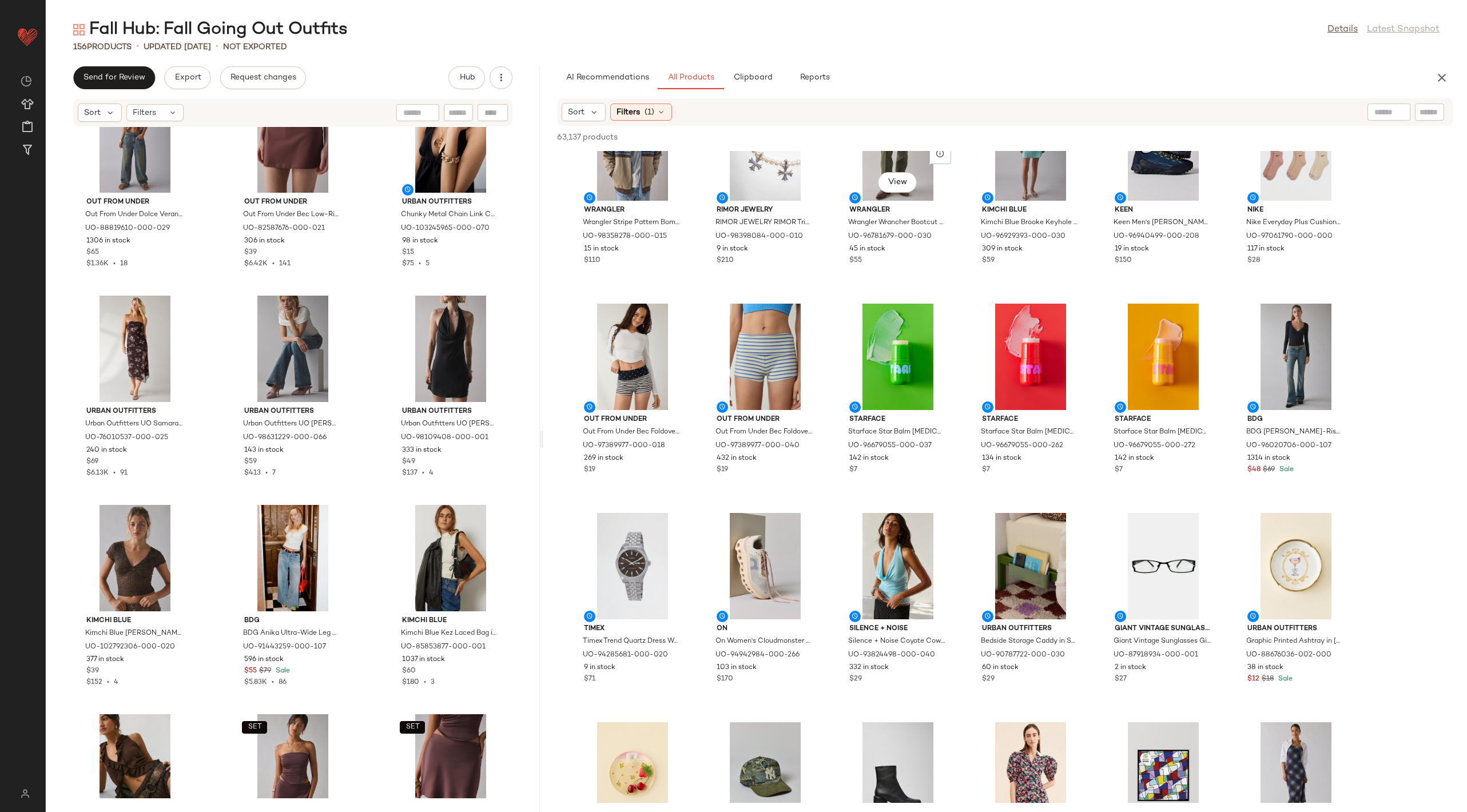
scroll to position [2075, 0]
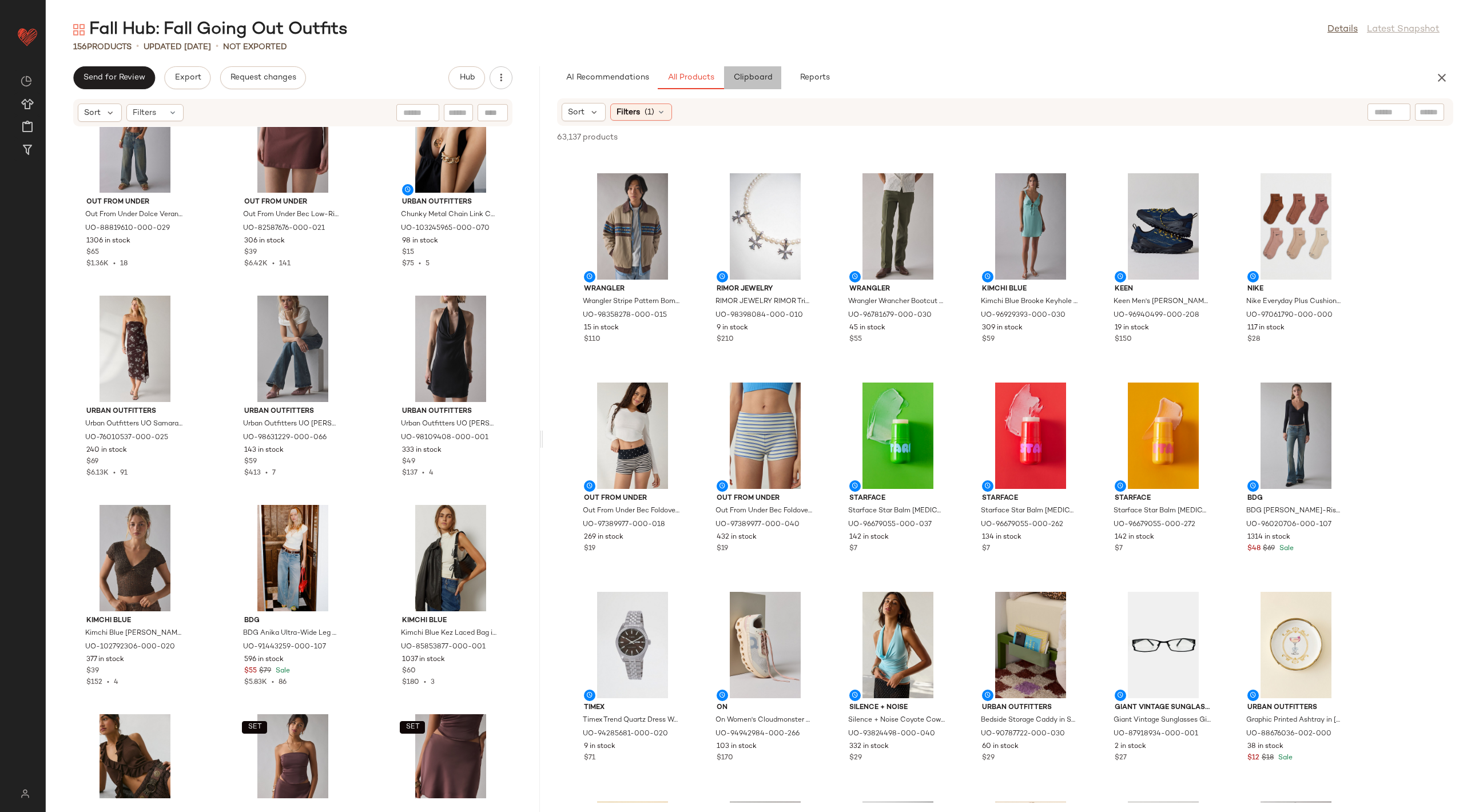
click at [770, 79] on span "Clipboard" at bounding box center [753, 78] width 39 height 9
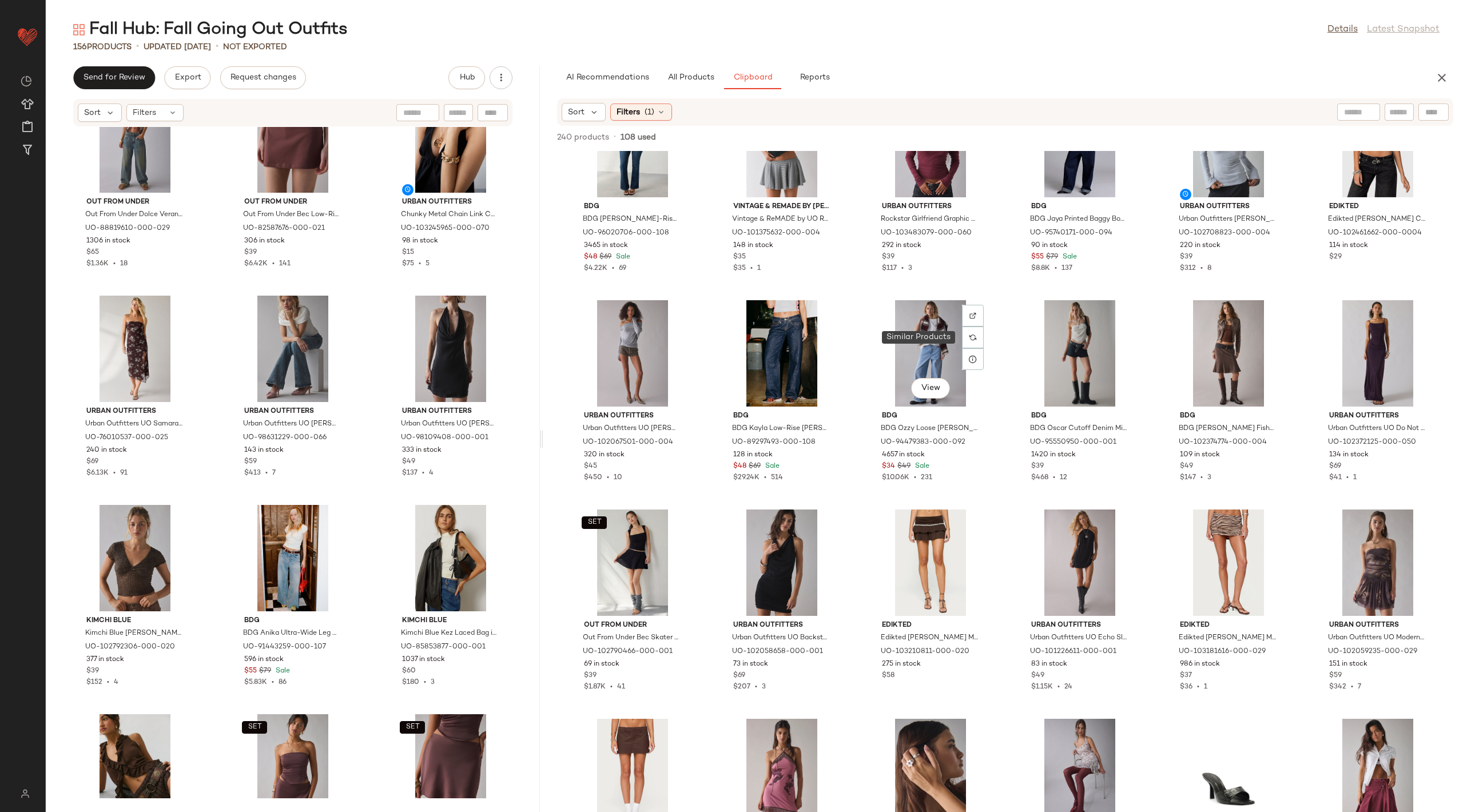
scroll to position [2585, 0]
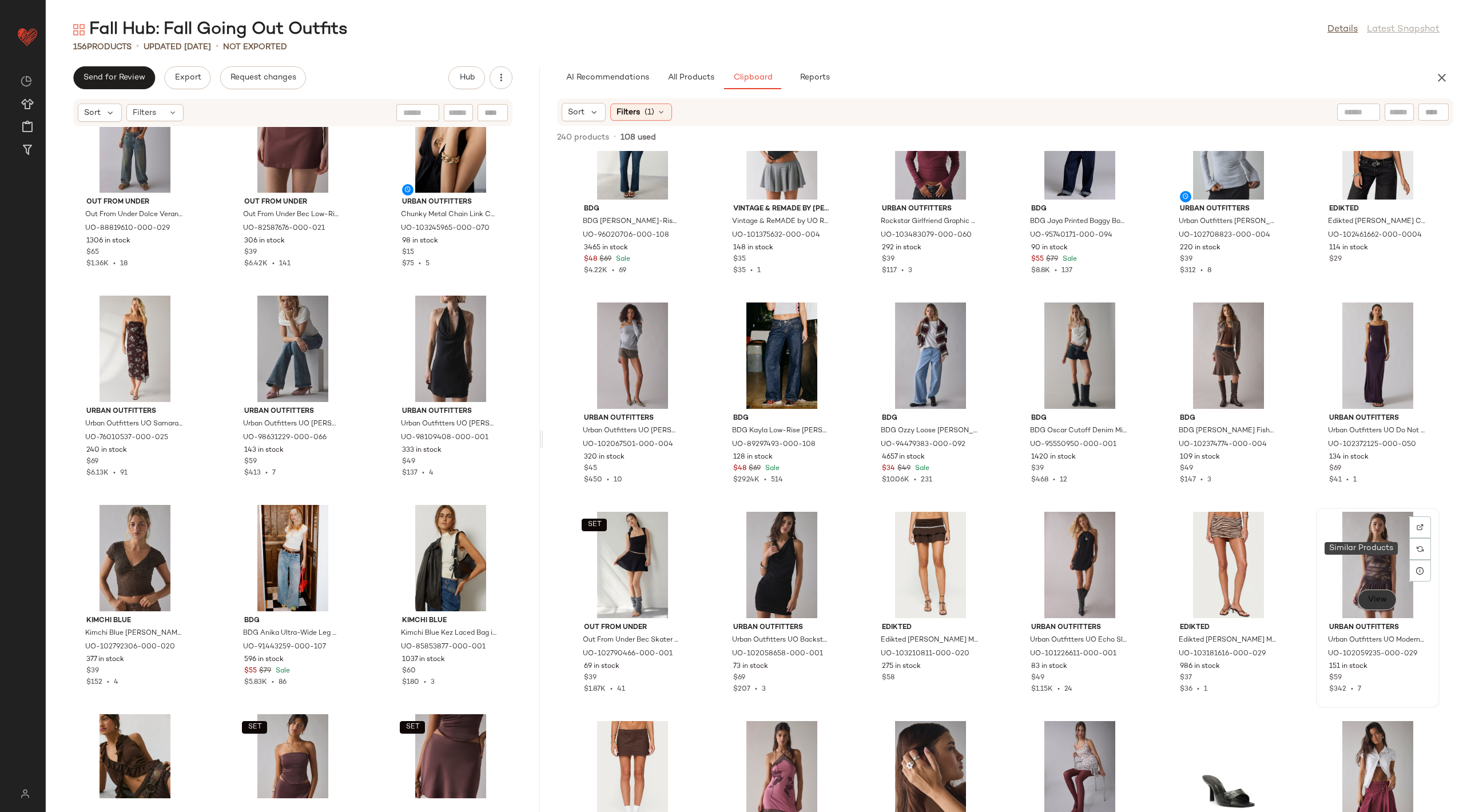
click at [1368, 602] on span "View" at bounding box center [1377, 601] width 20 height 9
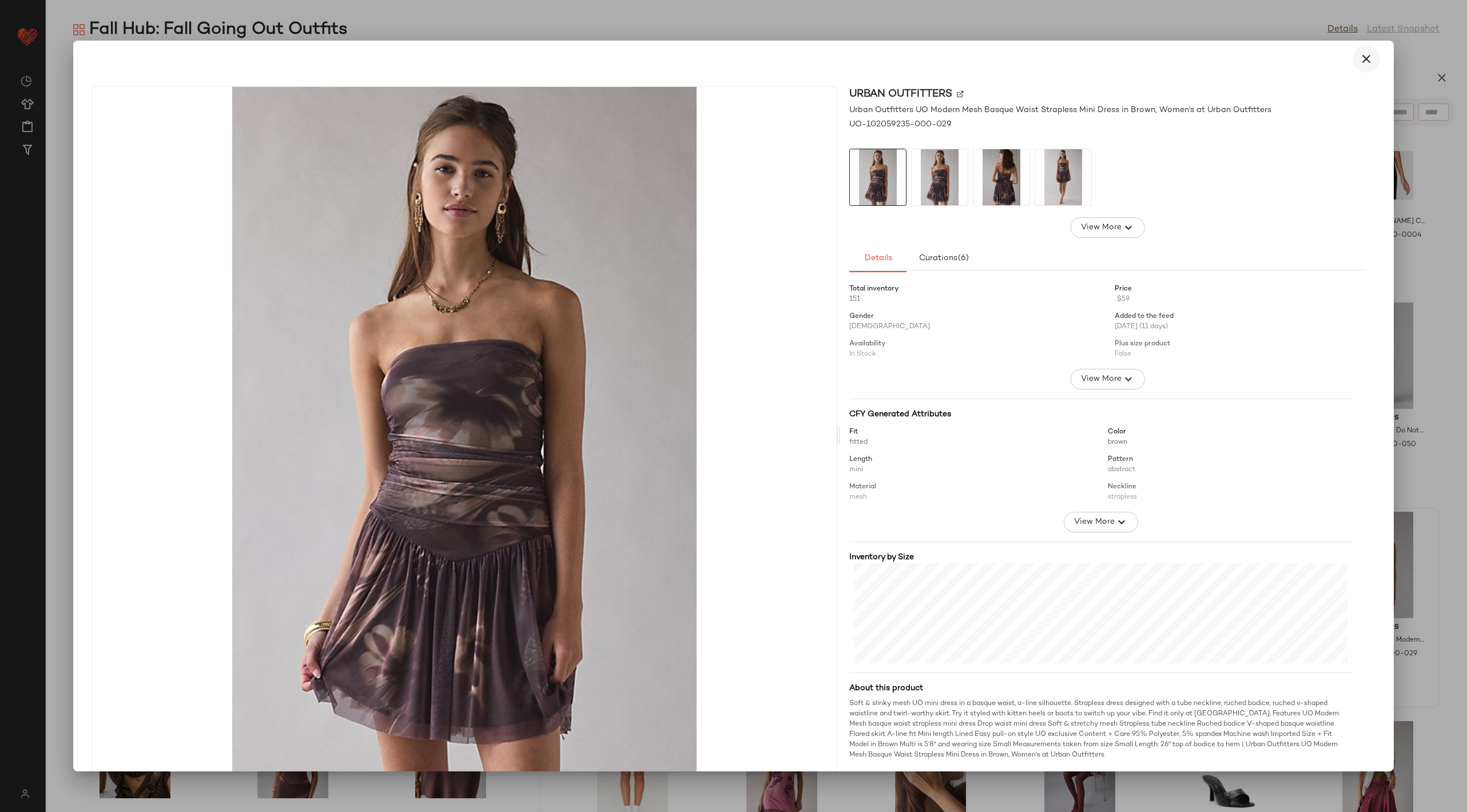
click at [1369, 56] on button "button" at bounding box center [1366, 58] width 28 height 28
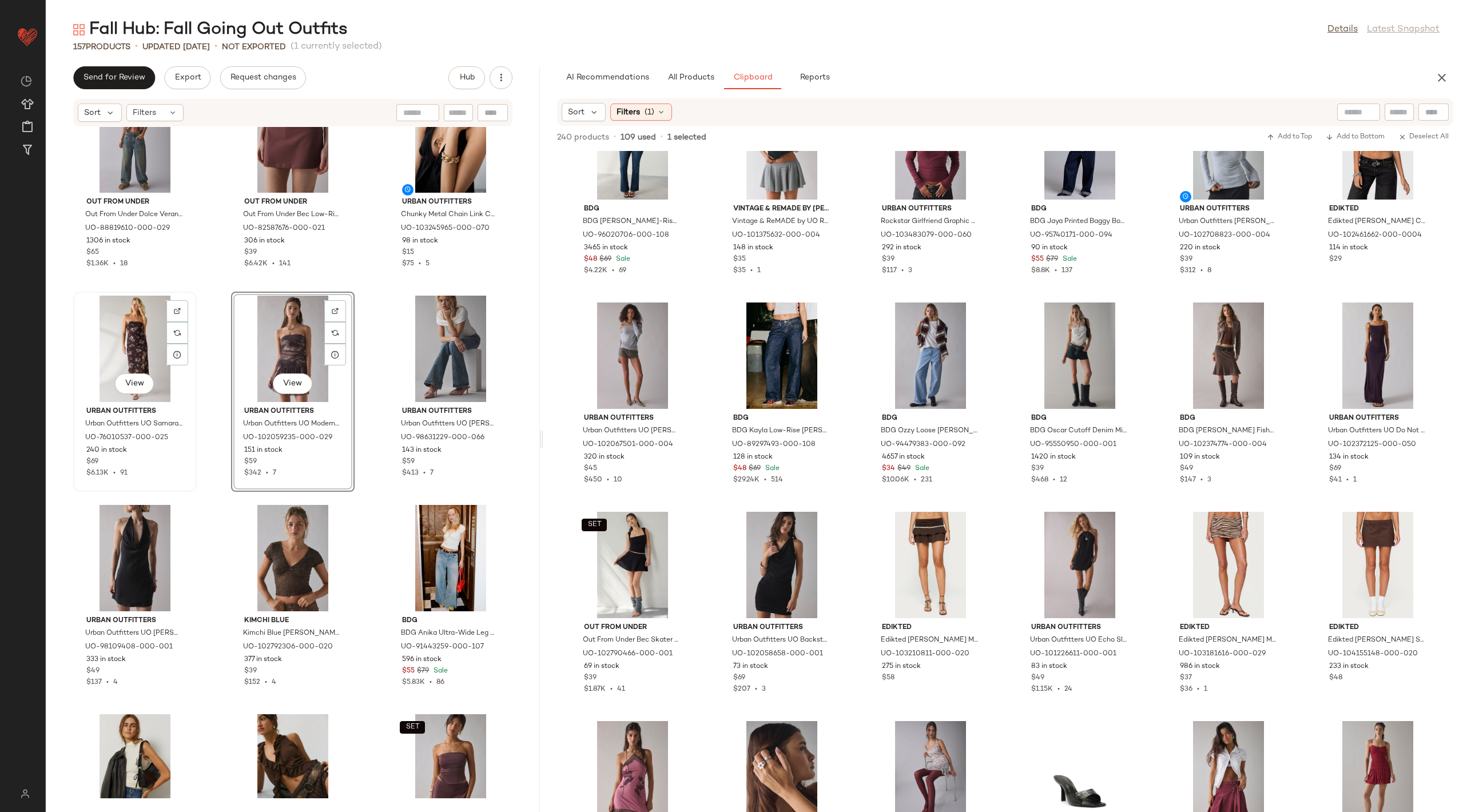
click at [125, 318] on div "View" at bounding box center [135, 349] width 115 height 107
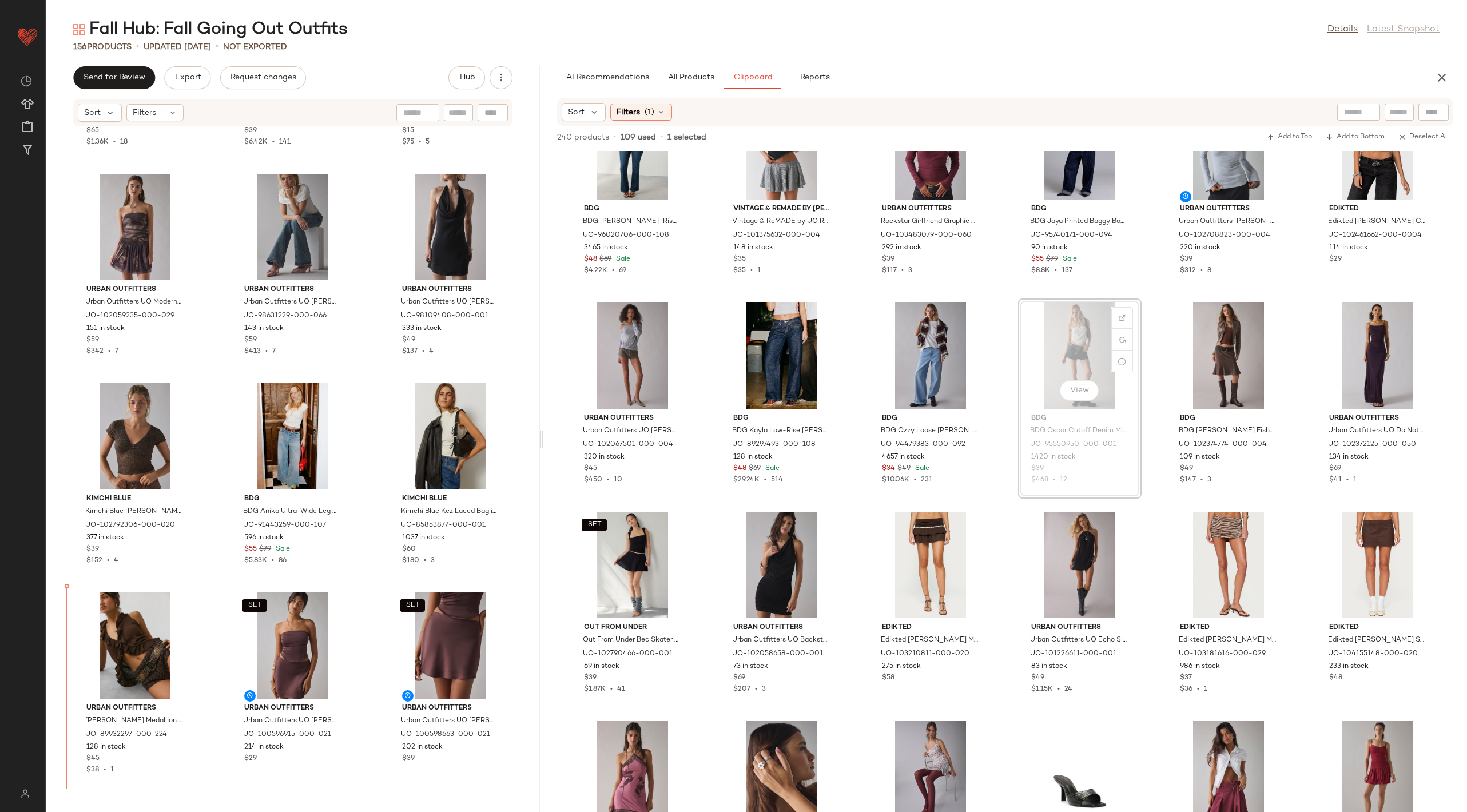
scroll to position [600, 0]
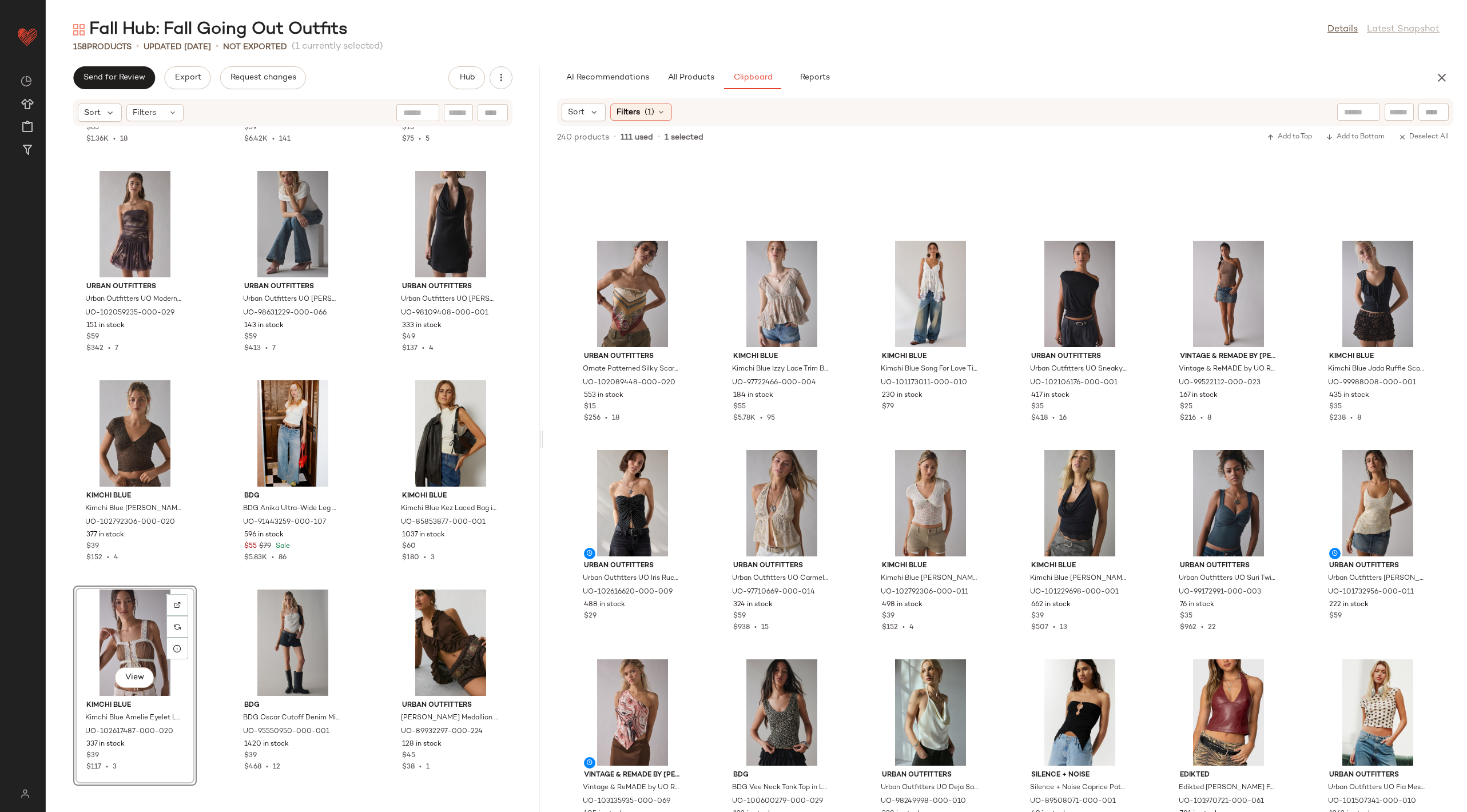
scroll to position [1442, 0]
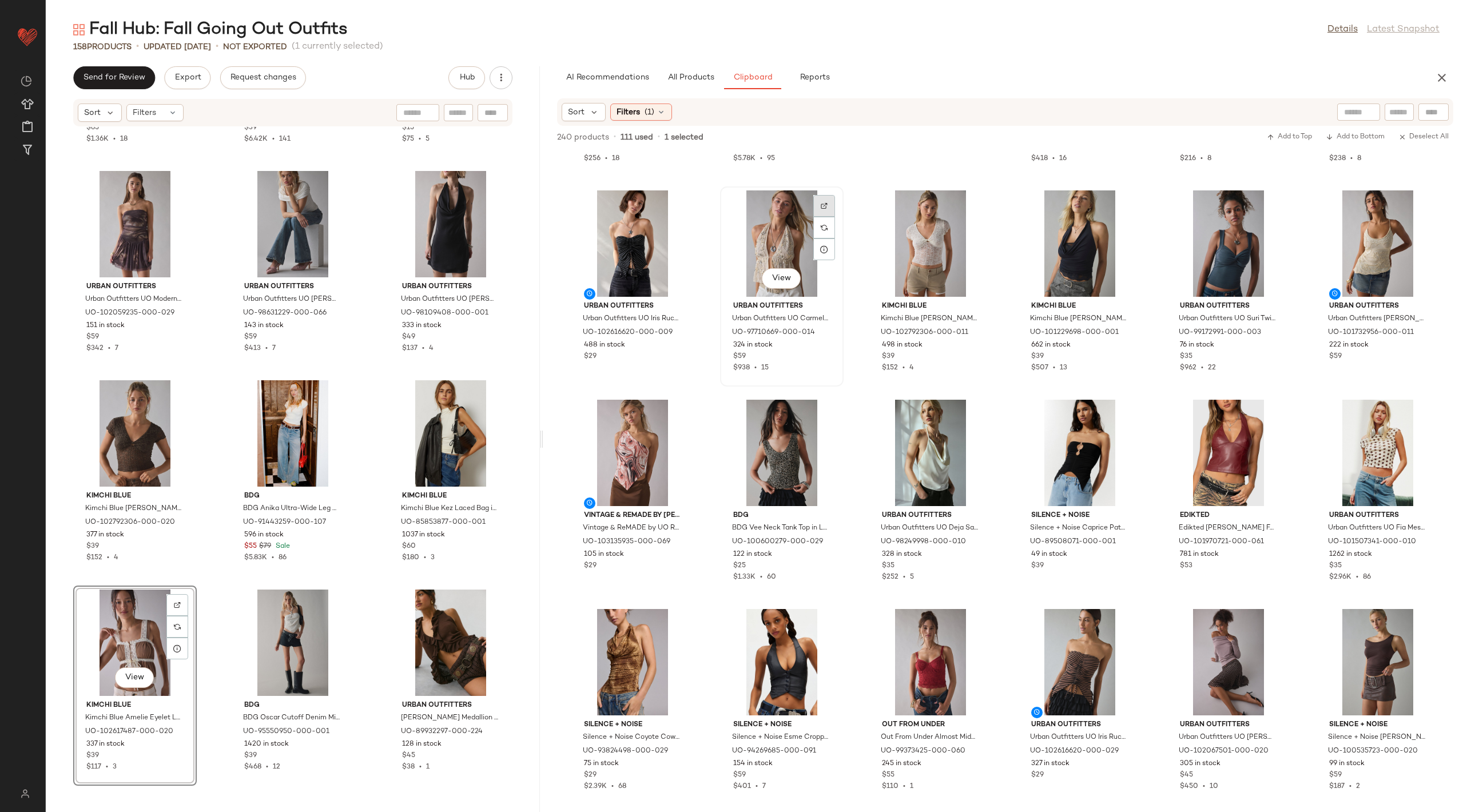
click at [825, 203] on img at bounding box center [824, 206] width 7 height 7
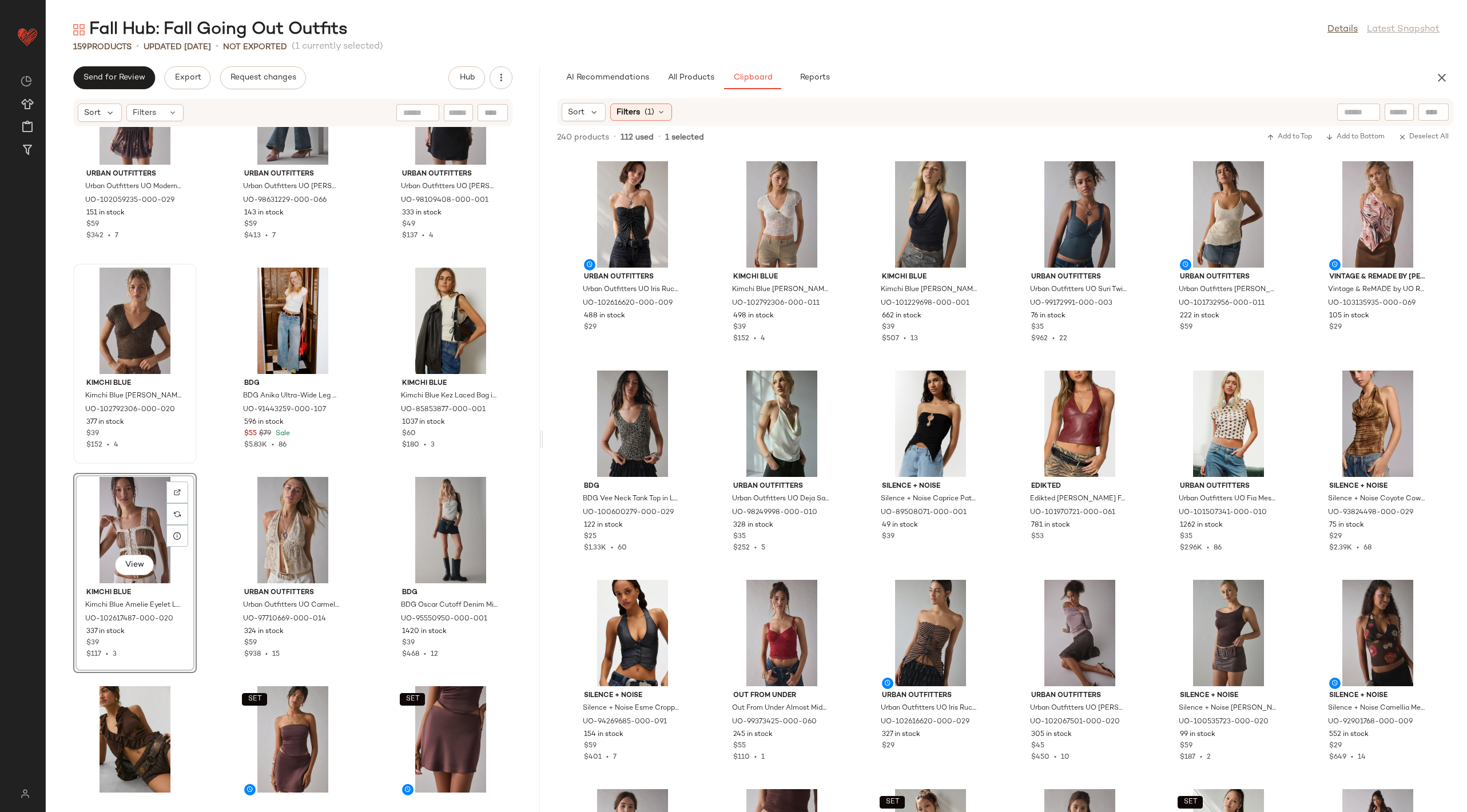
scroll to position [750, 0]
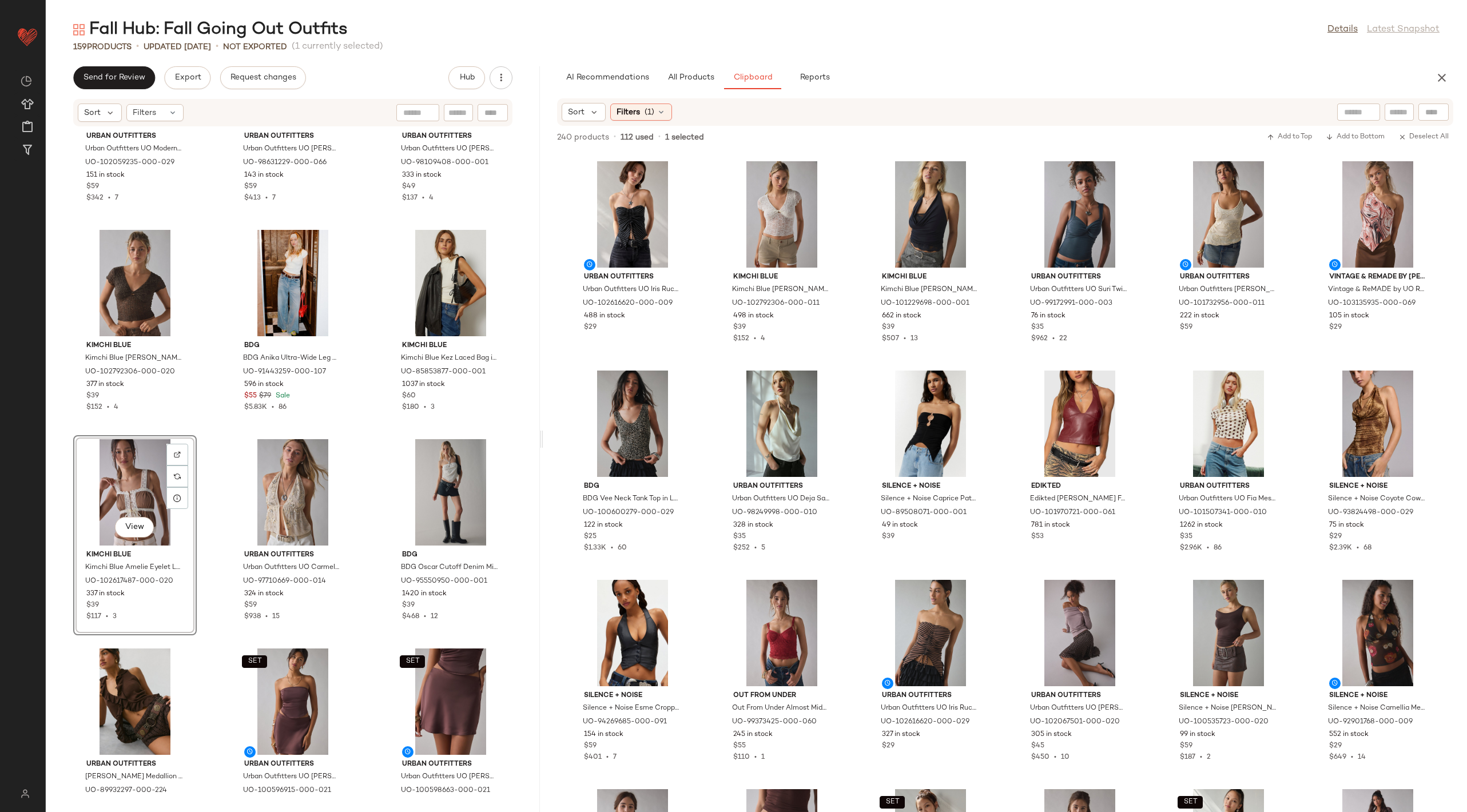
click at [159, 485] on div "View" at bounding box center [135, 492] width 115 height 107
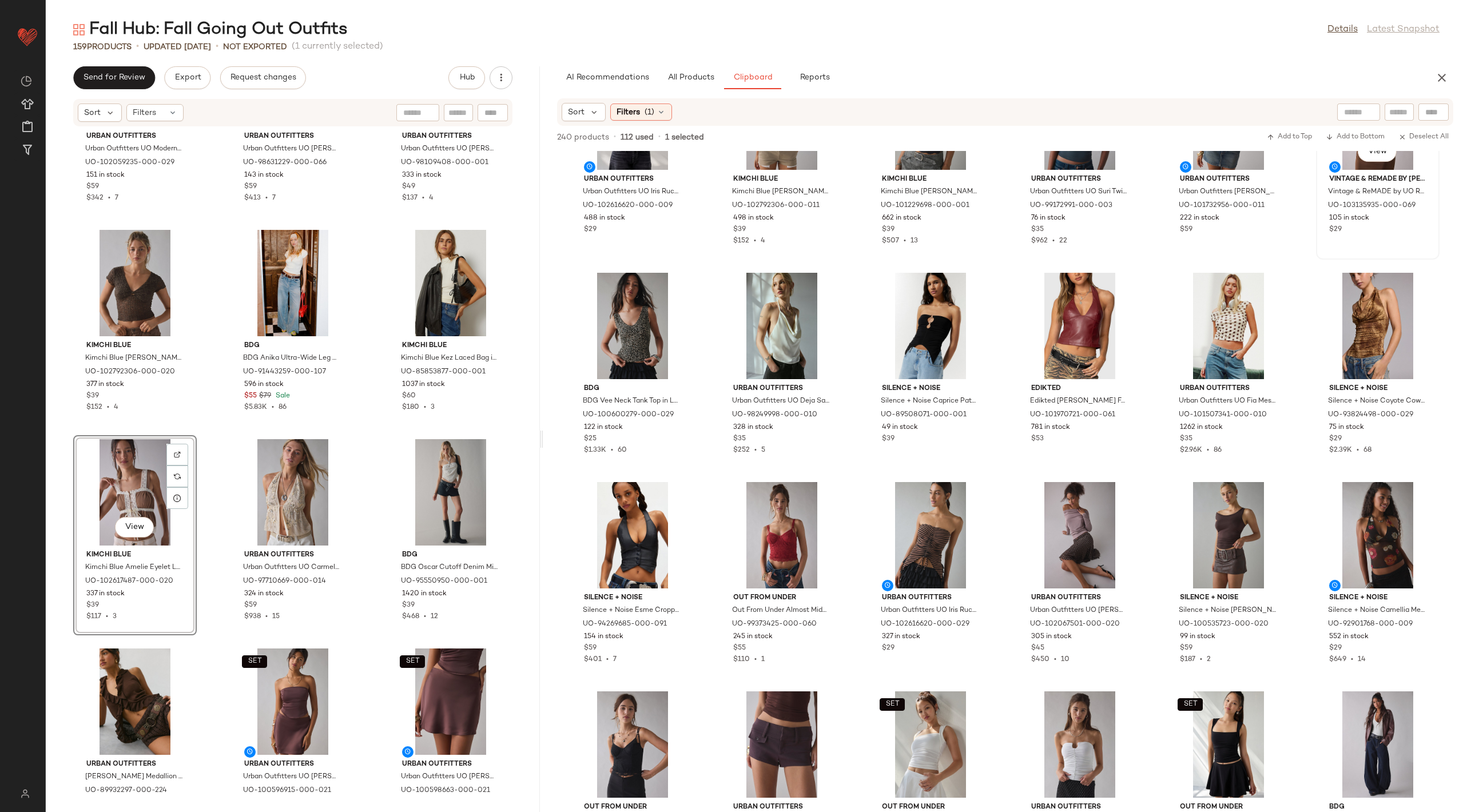
scroll to position [1571, 0]
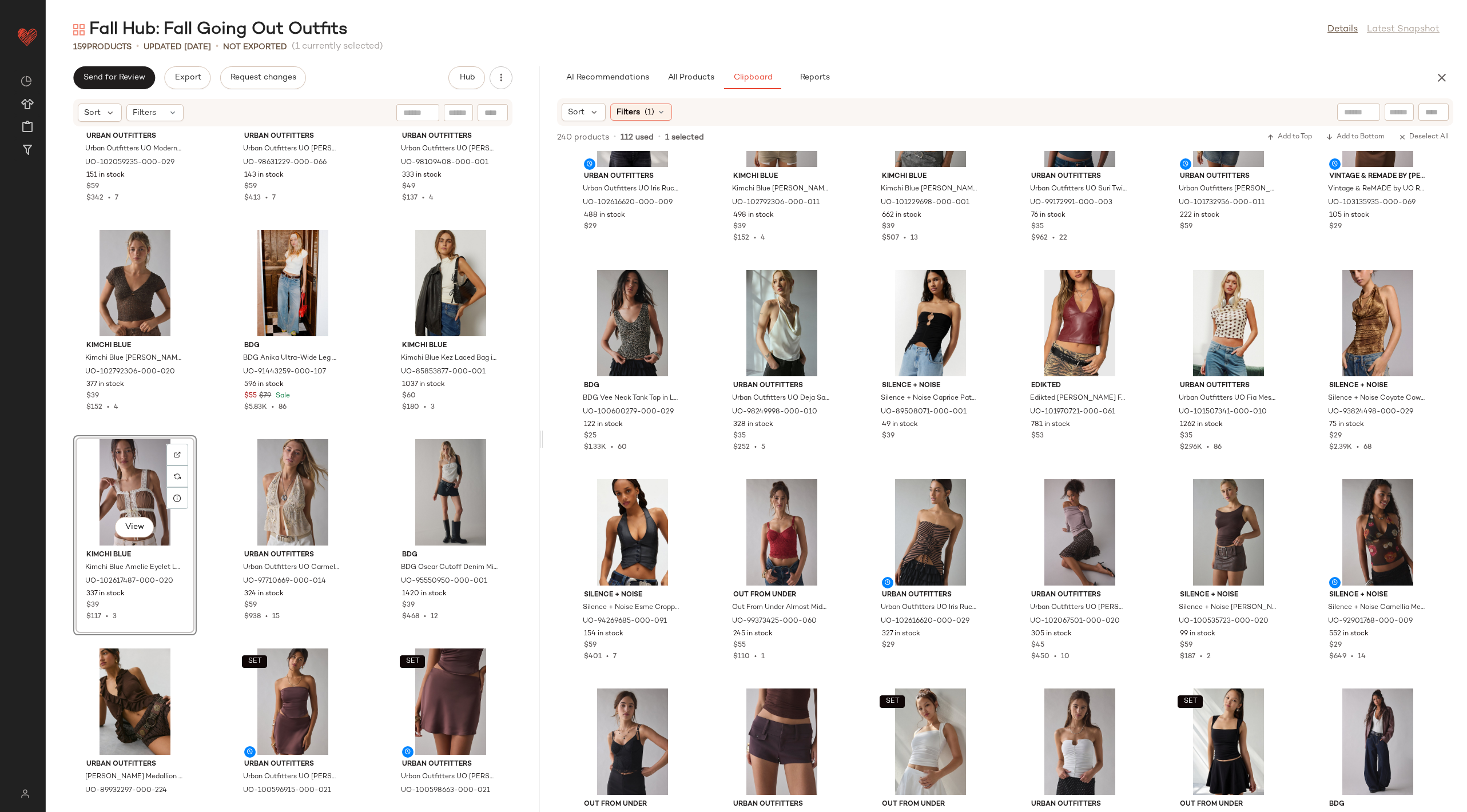
click at [134, 489] on div "View" at bounding box center [135, 492] width 115 height 107
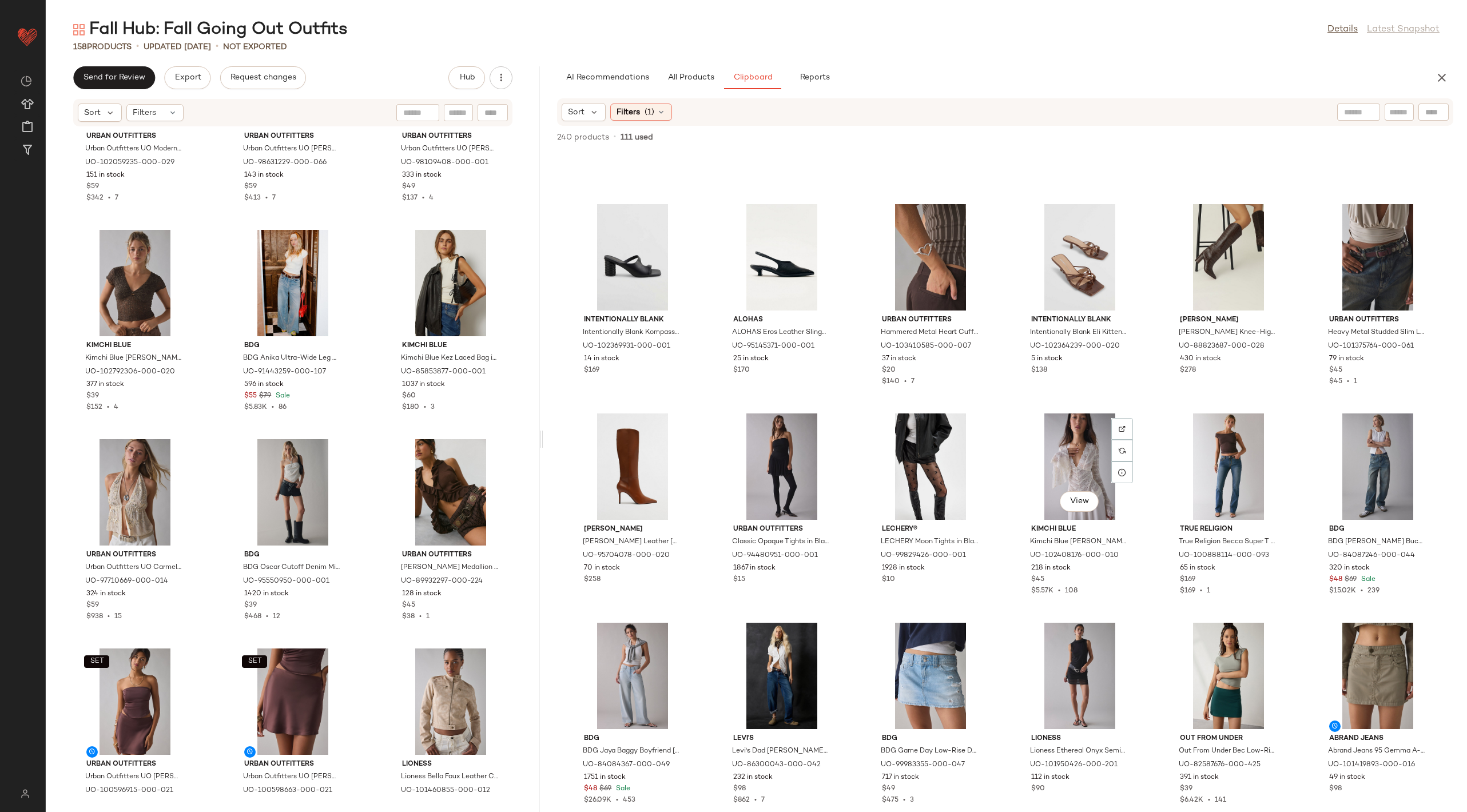
scroll to position [3516, 0]
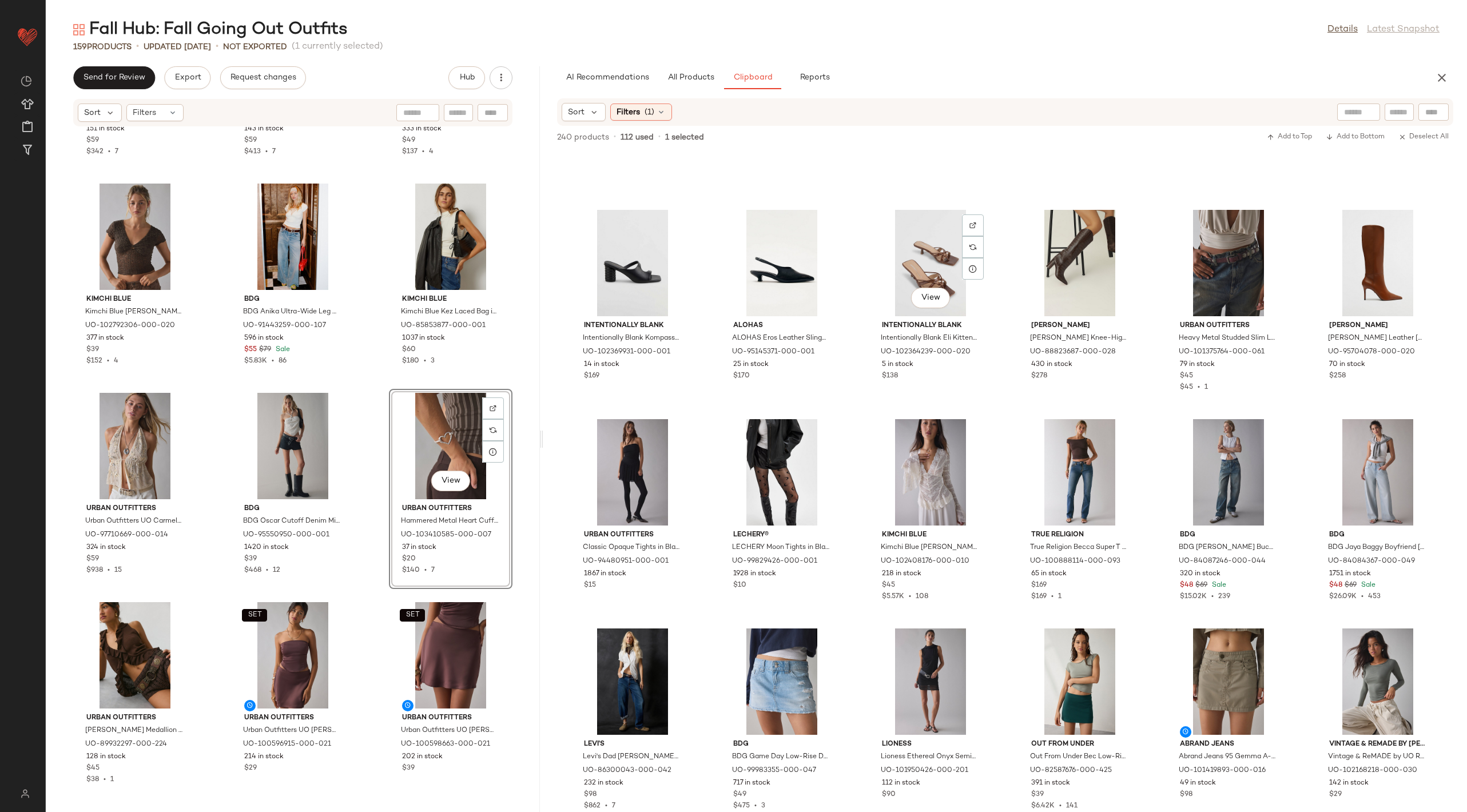
scroll to position [728, 0]
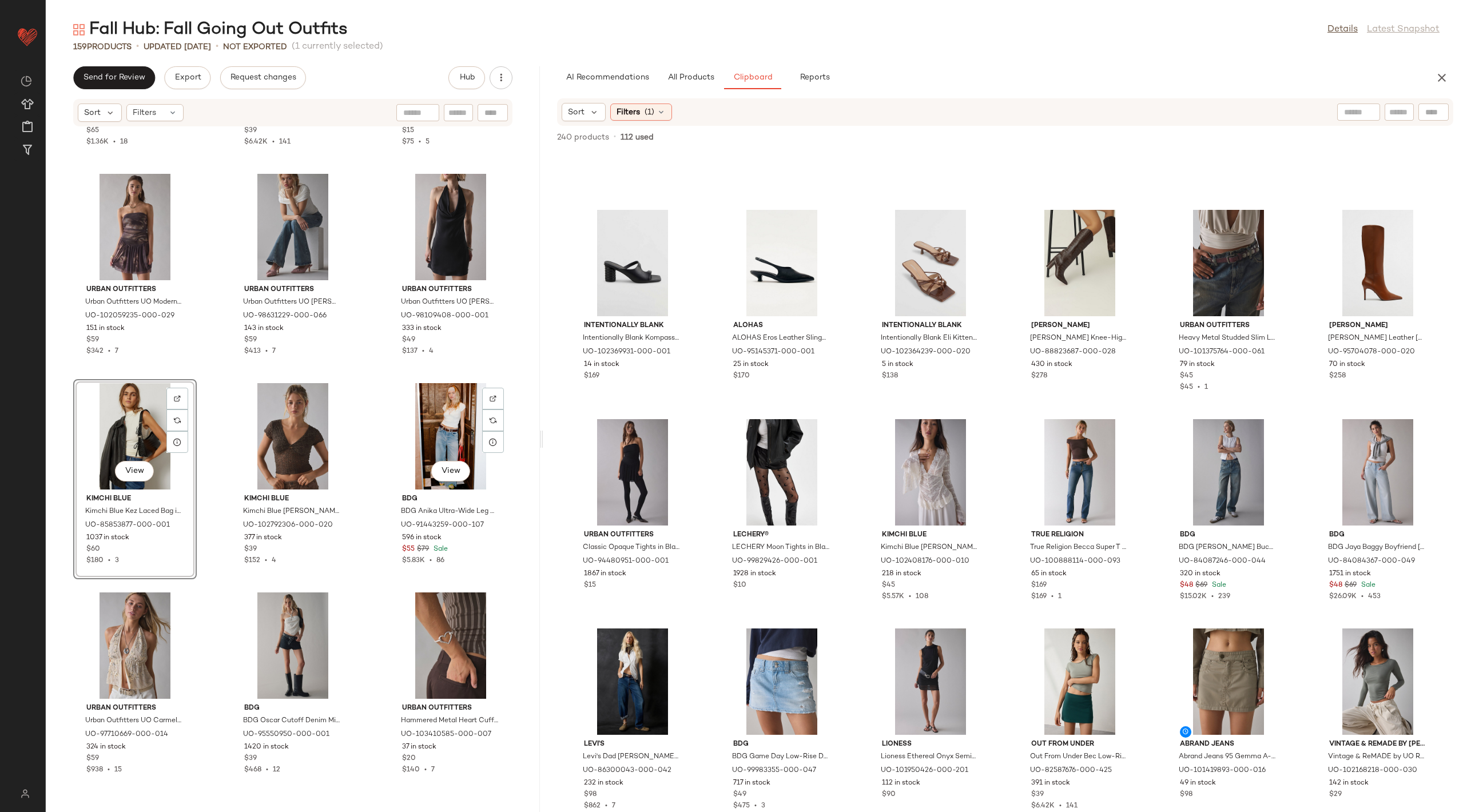
scroll to position [592, 0]
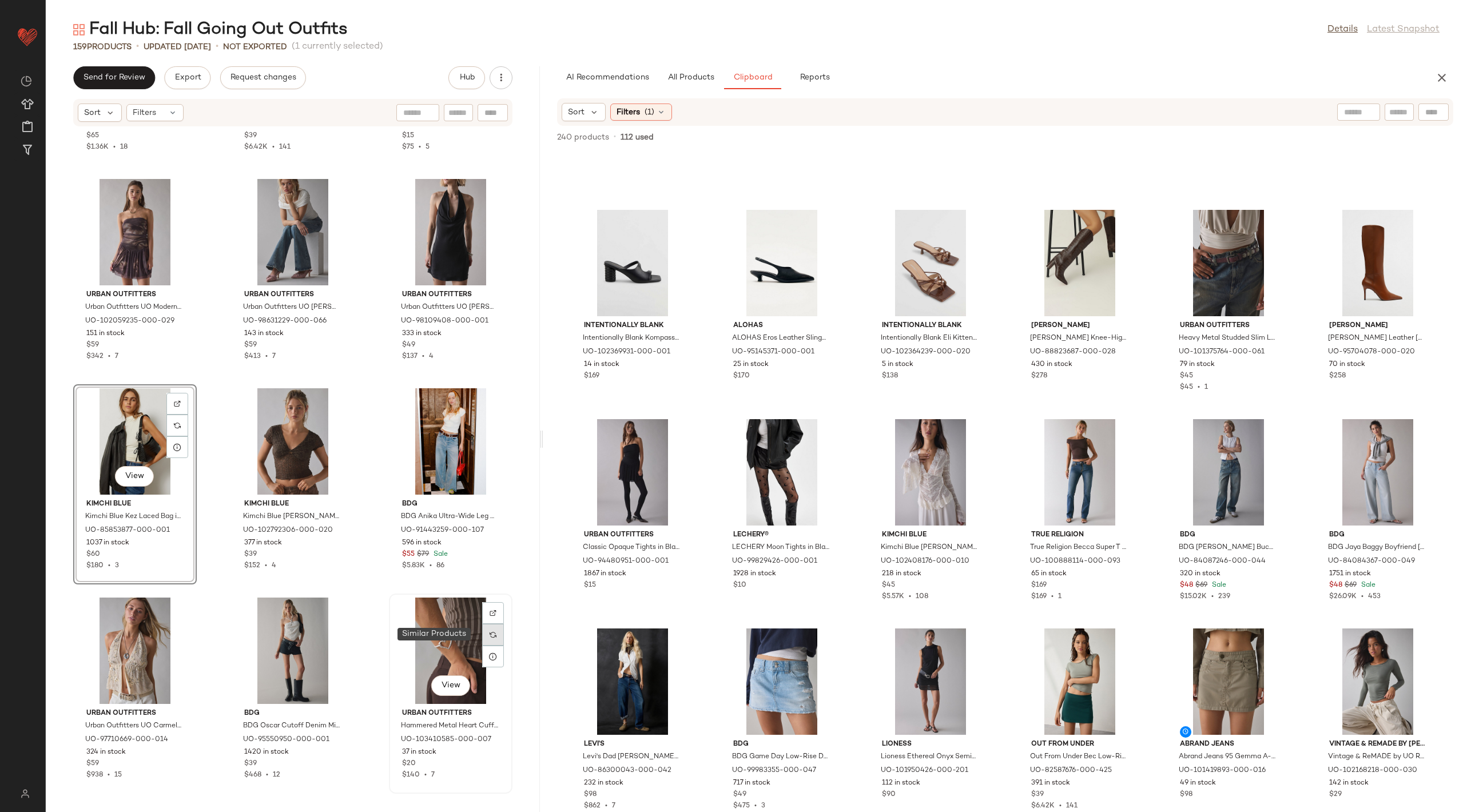
click at [489, 633] on img at bounding box center [492, 634] width 7 height 7
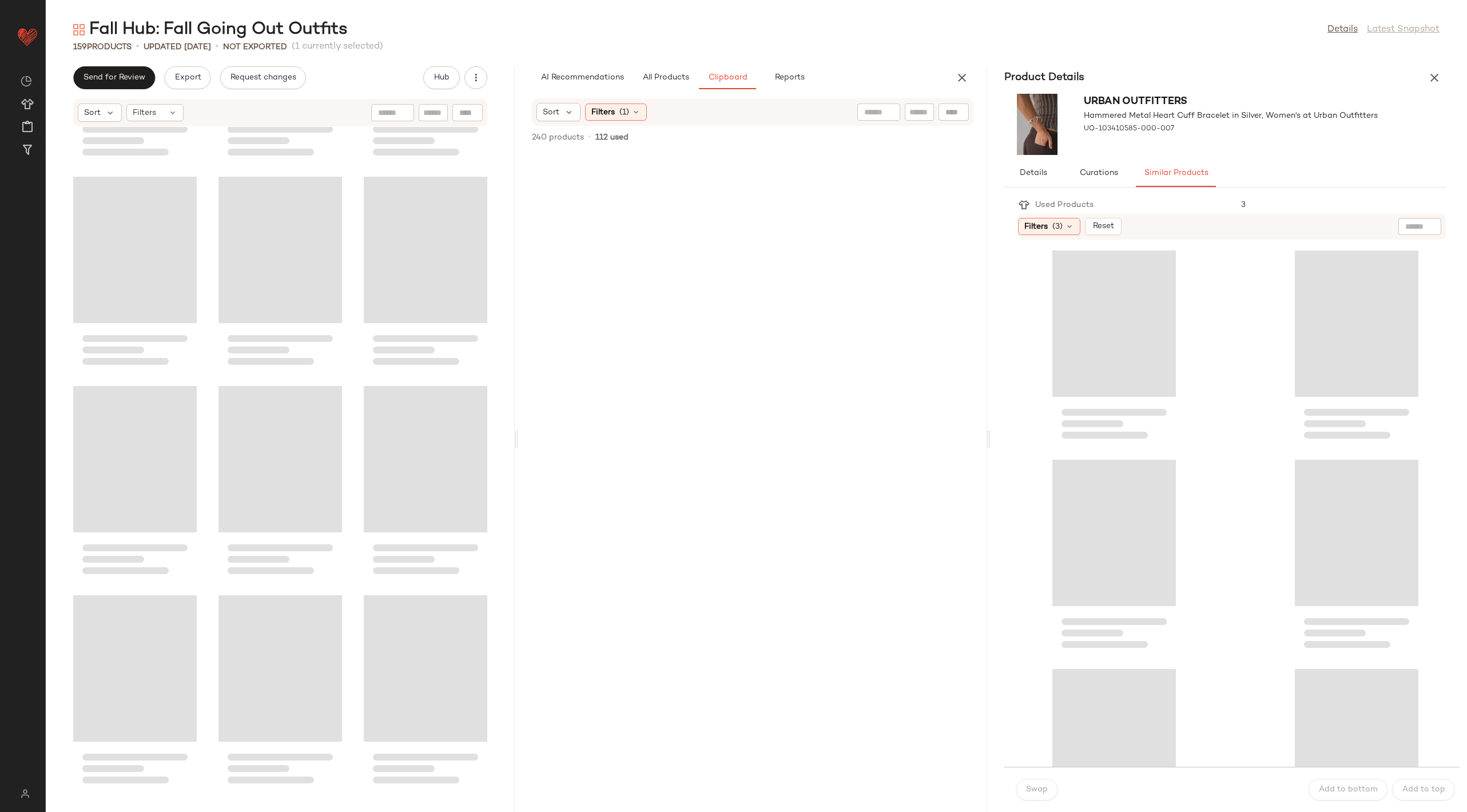
scroll to position [837, 0]
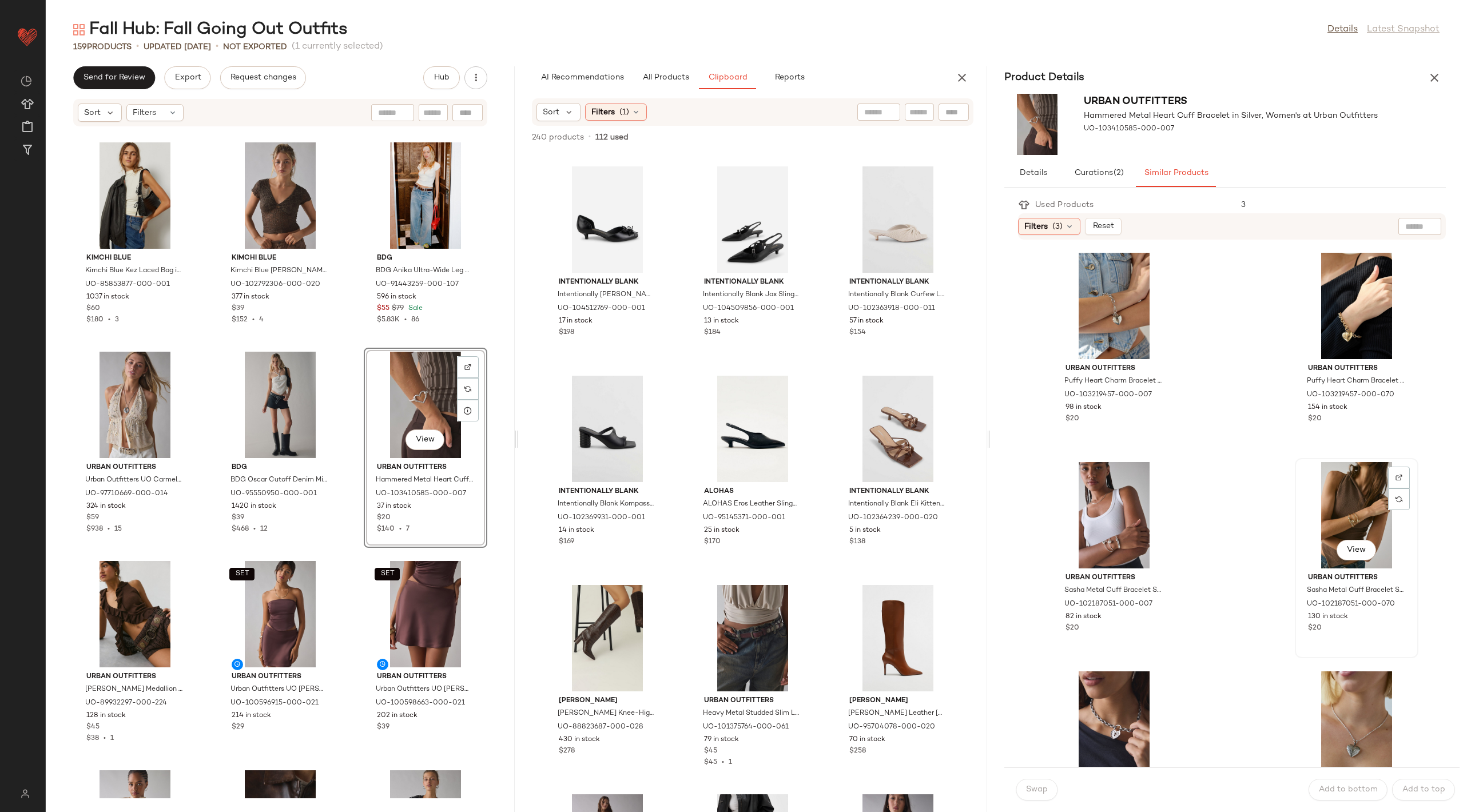
click at [1335, 523] on div "View" at bounding box center [1357, 515] width 115 height 107
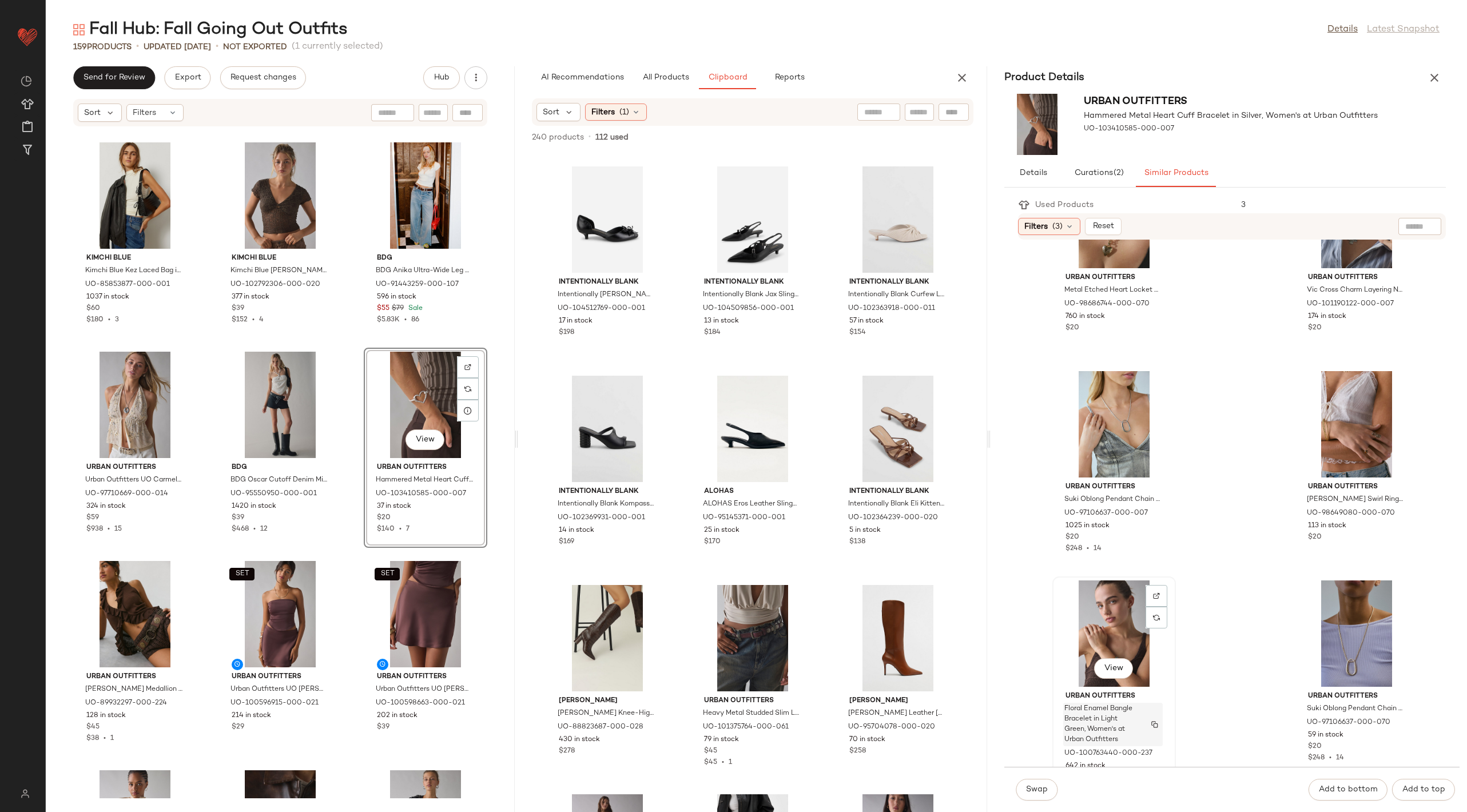
scroll to position [1775, 0]
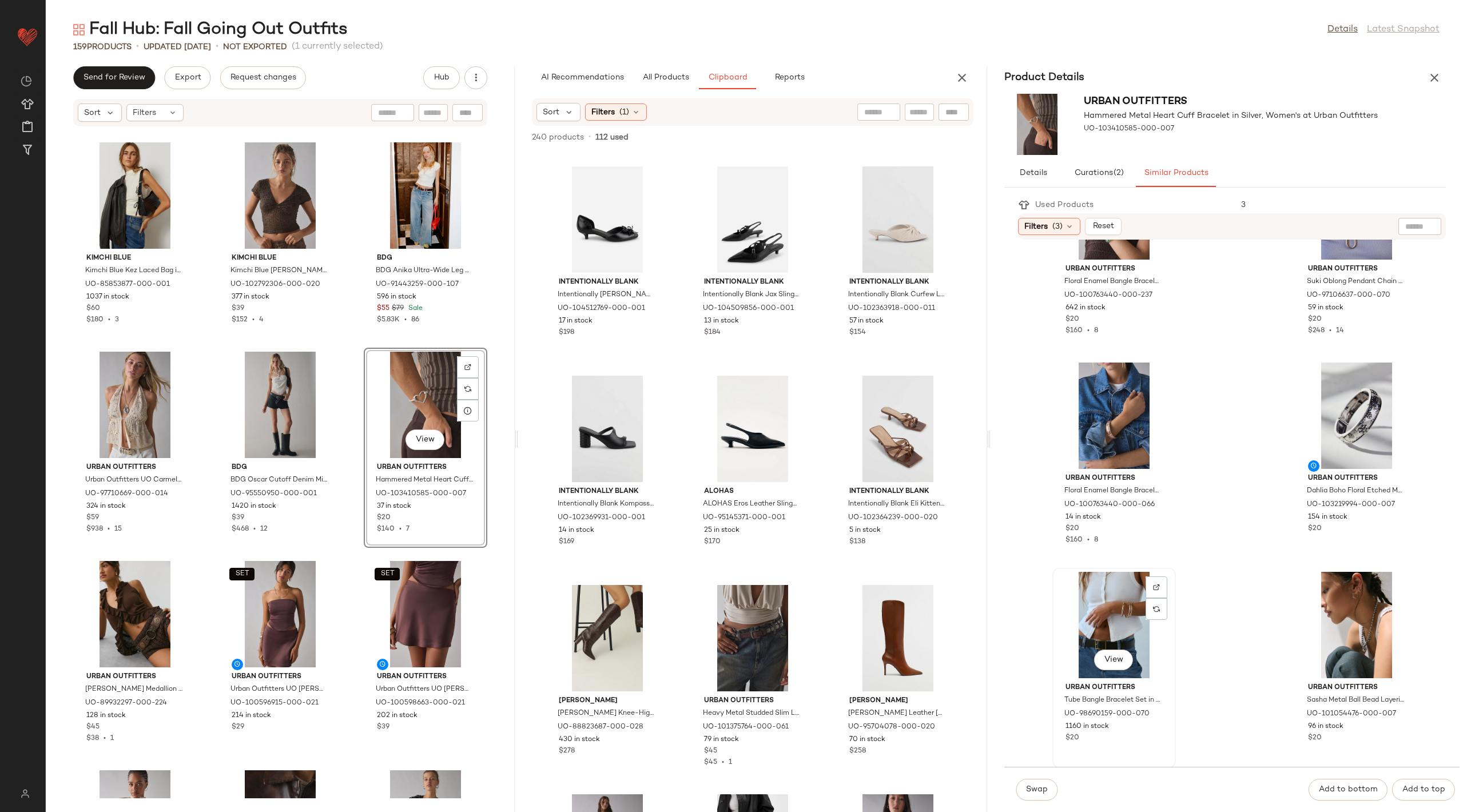
click at [1124, 606] on div "View" at bounding box center [1114, 625] width 115 height 107
click at [1049, 791] on button "Swap" at bounding box center [1036, 790] width 42 height 22
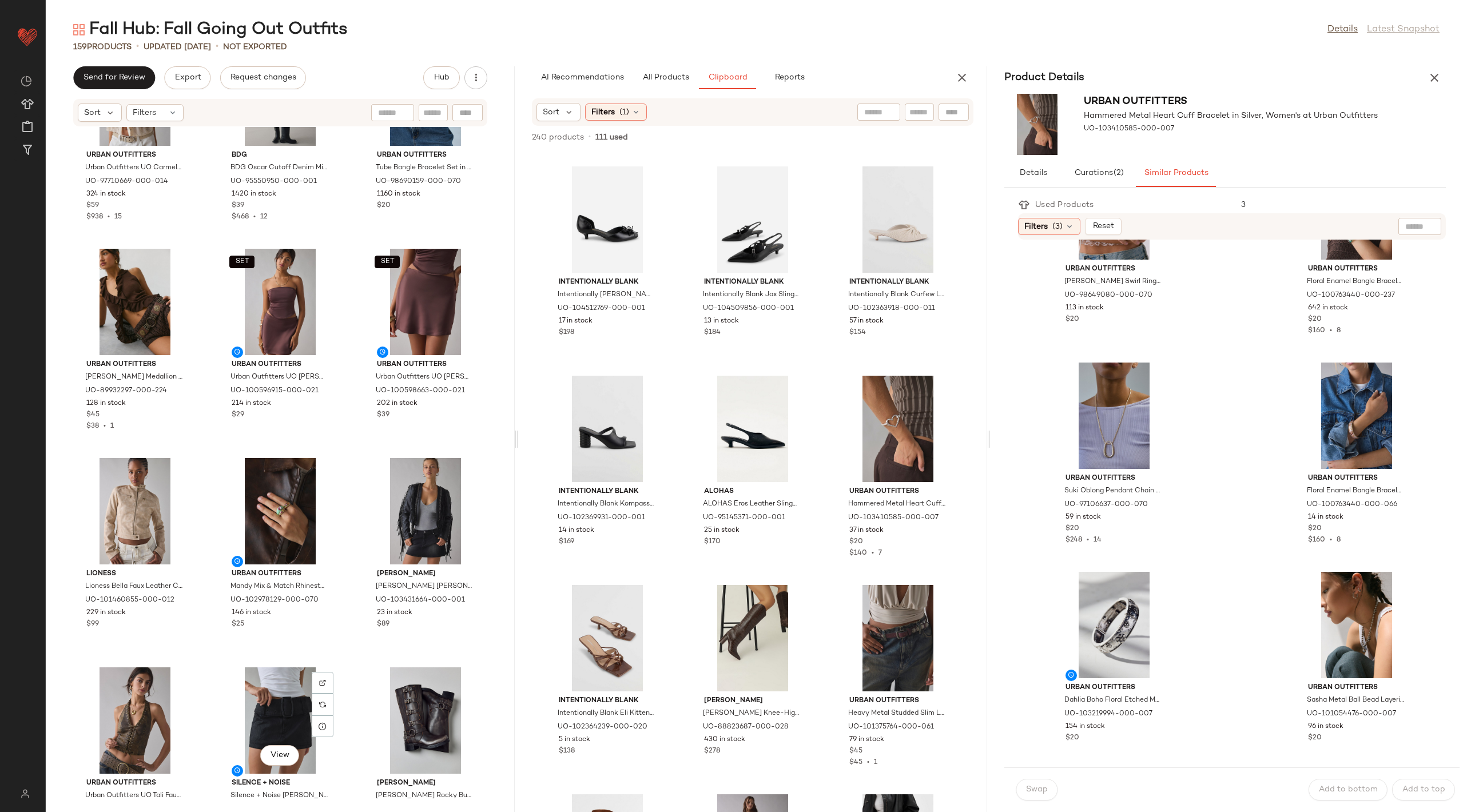
scroll to position [1151, 0]
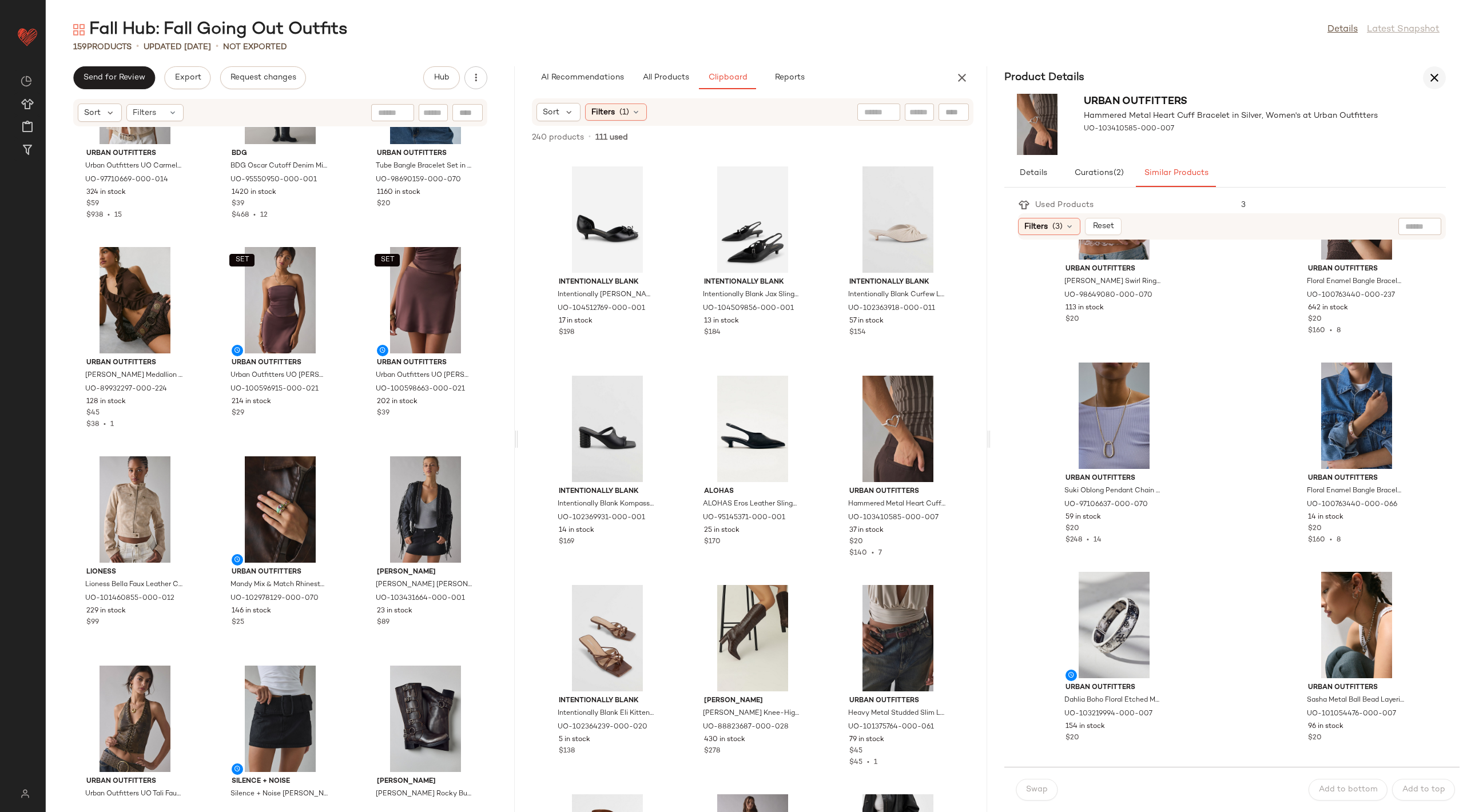
click at [1439, 82] on icon "button" at bounding box center [1434, 77] width 13 height 13
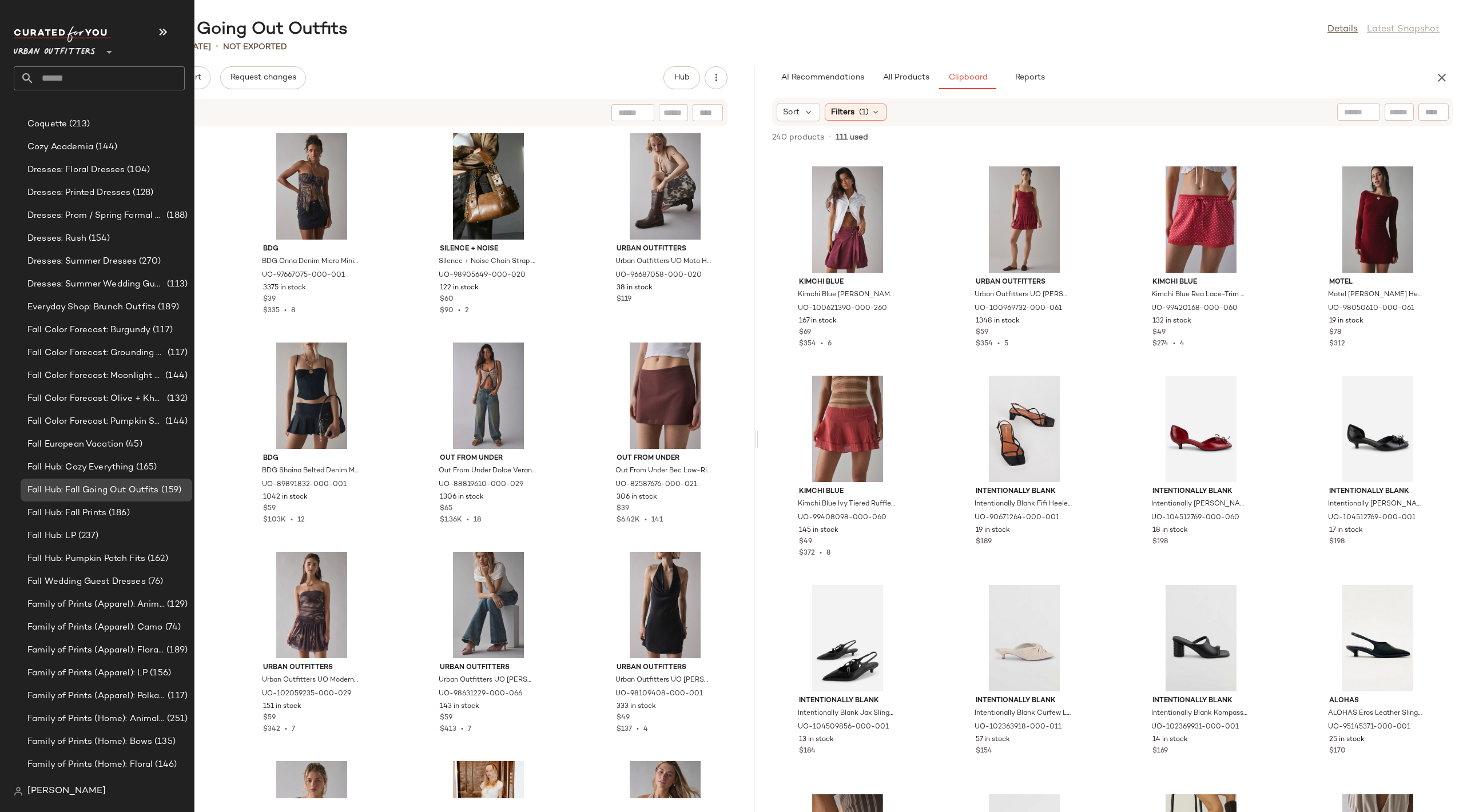
scroll to position [1042, 0]
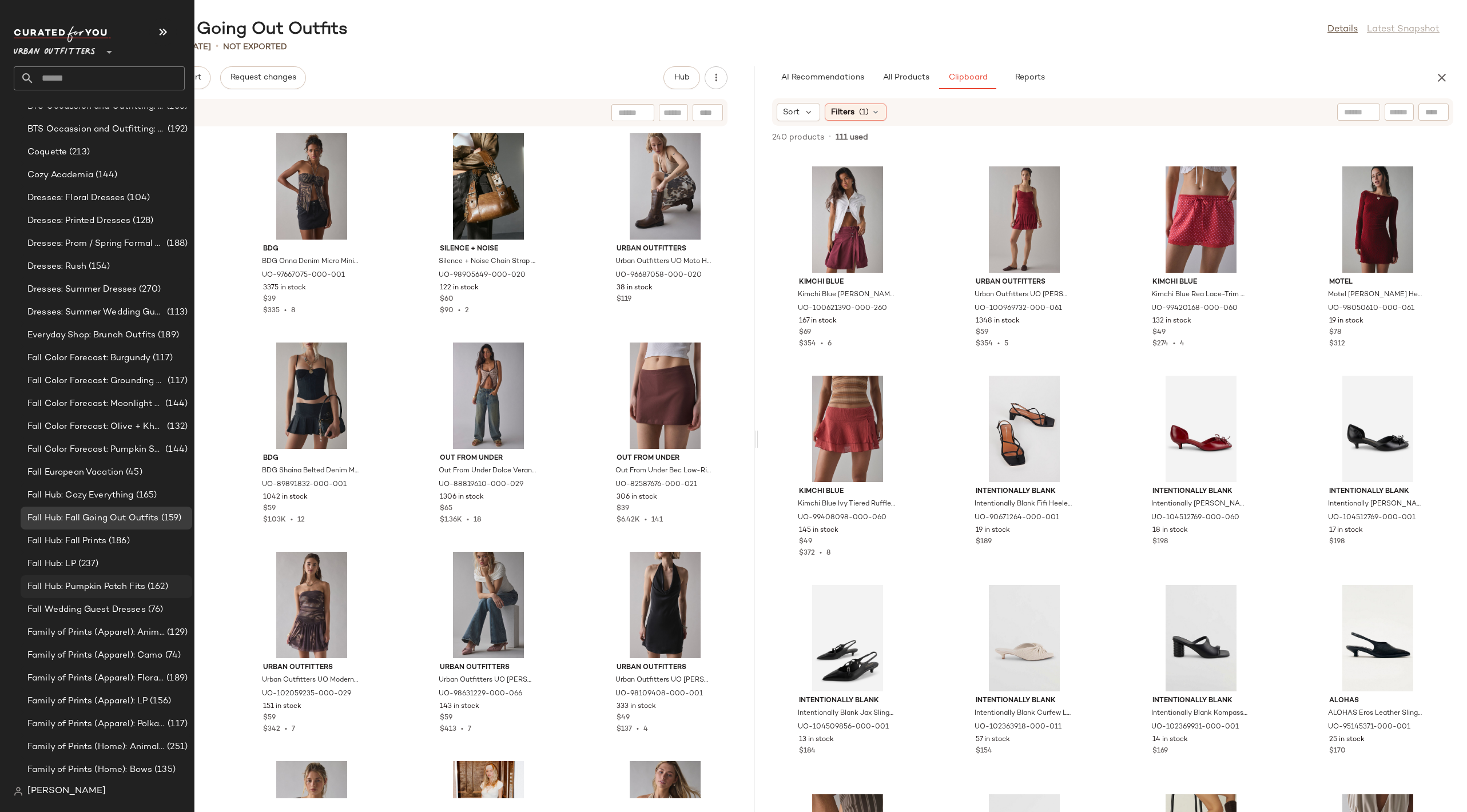
click at [128, 589] on span "Fall Hub: Pumpkin Patch Fits" at bounding box center [86, 587] width 118 height 13
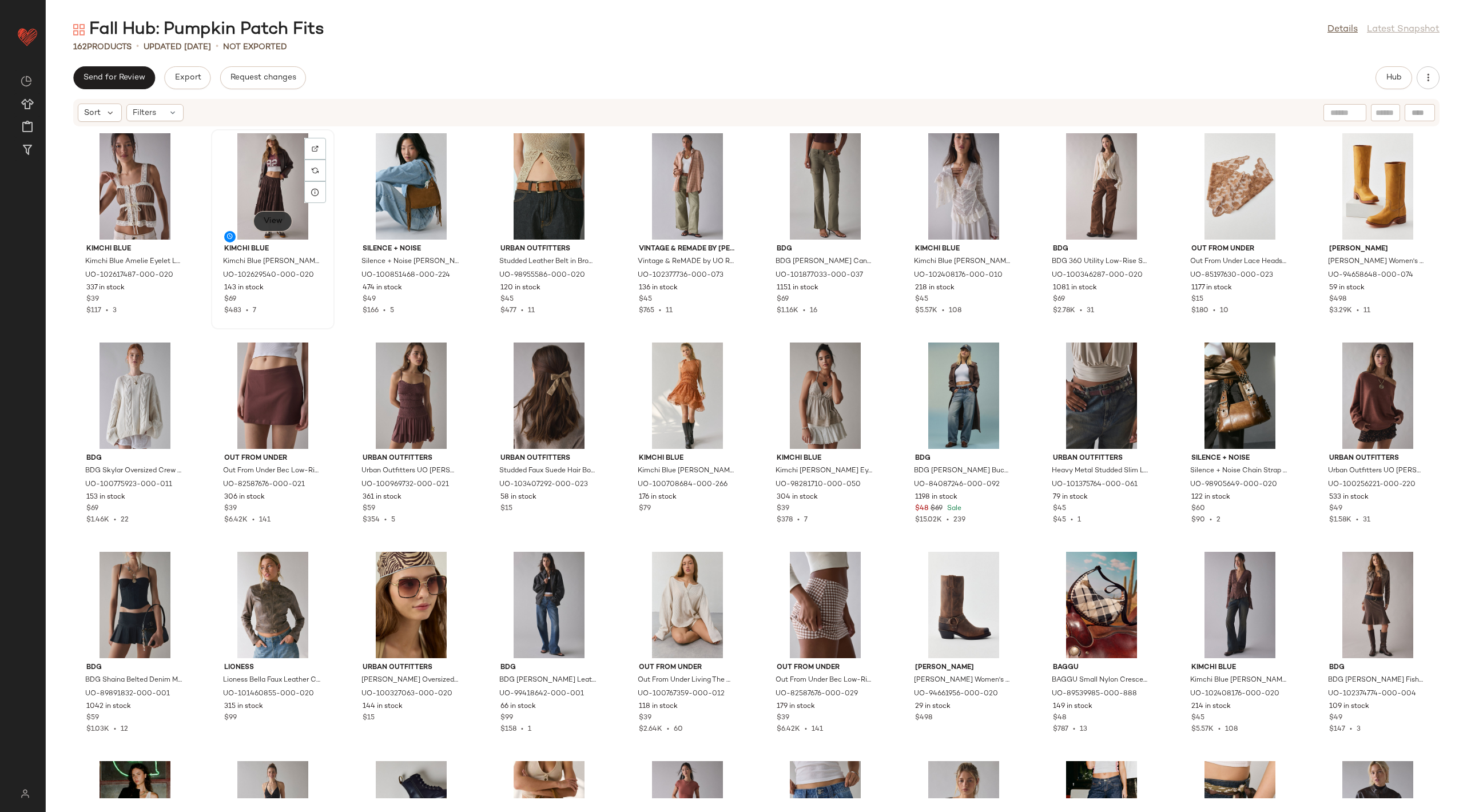
click at [269, 222] on span "View" at bounding box center [272, 222] width 20 height 9
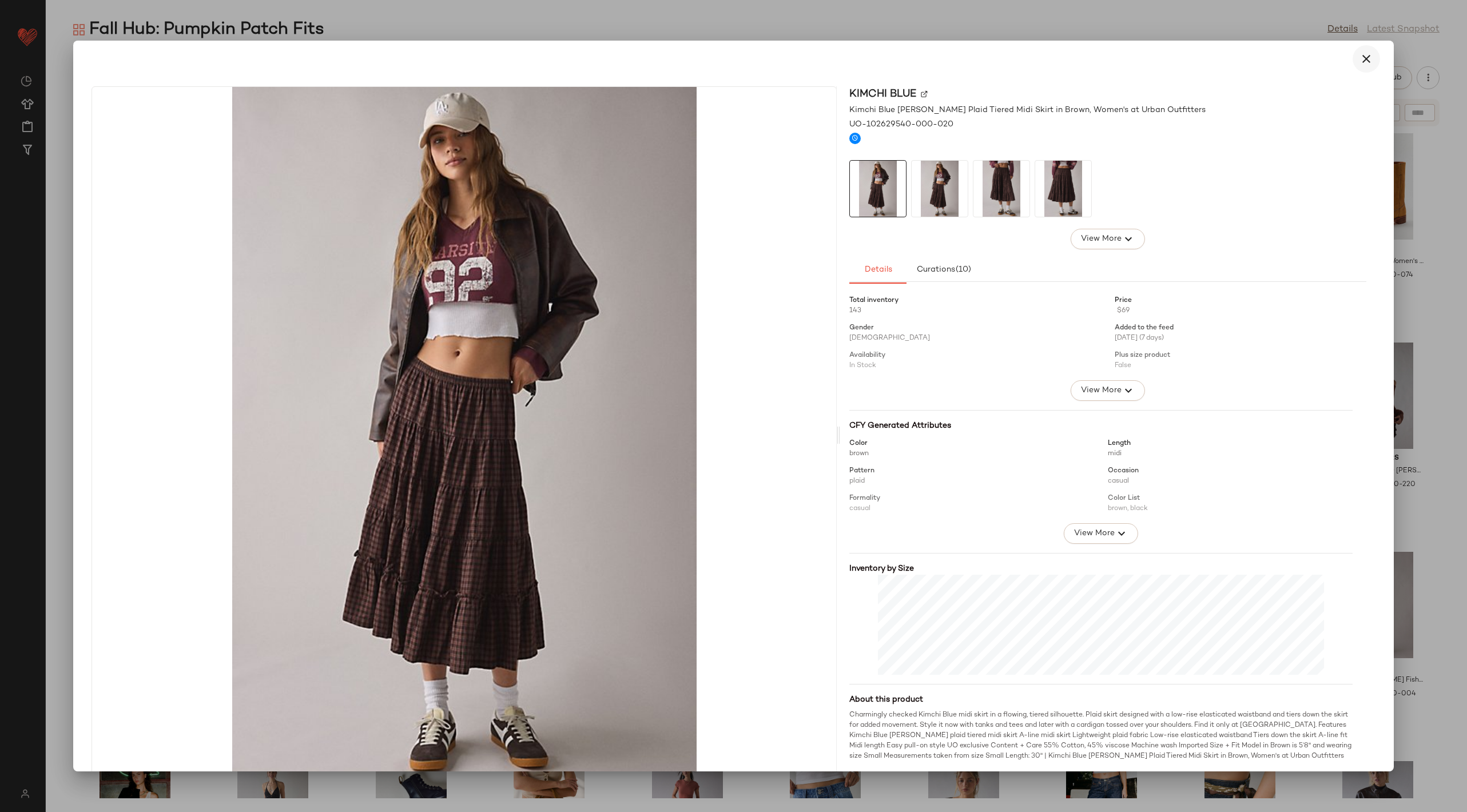
click at [1353, 62] on button "button" at bounding box center [1366, 58] width 28 height 28
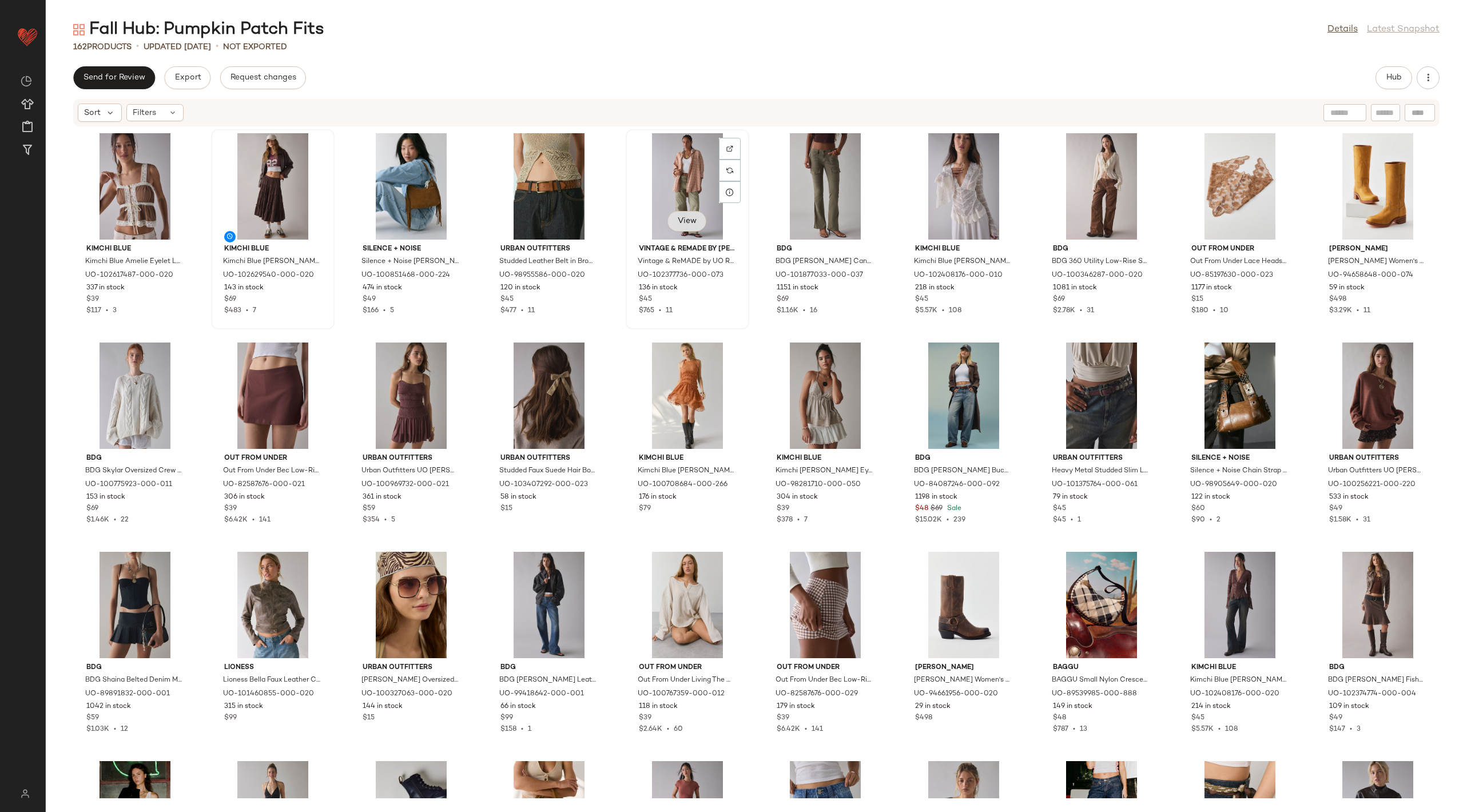
click at [688, 215] on button "View" at bounding box center [687, 221] width 39 height 21
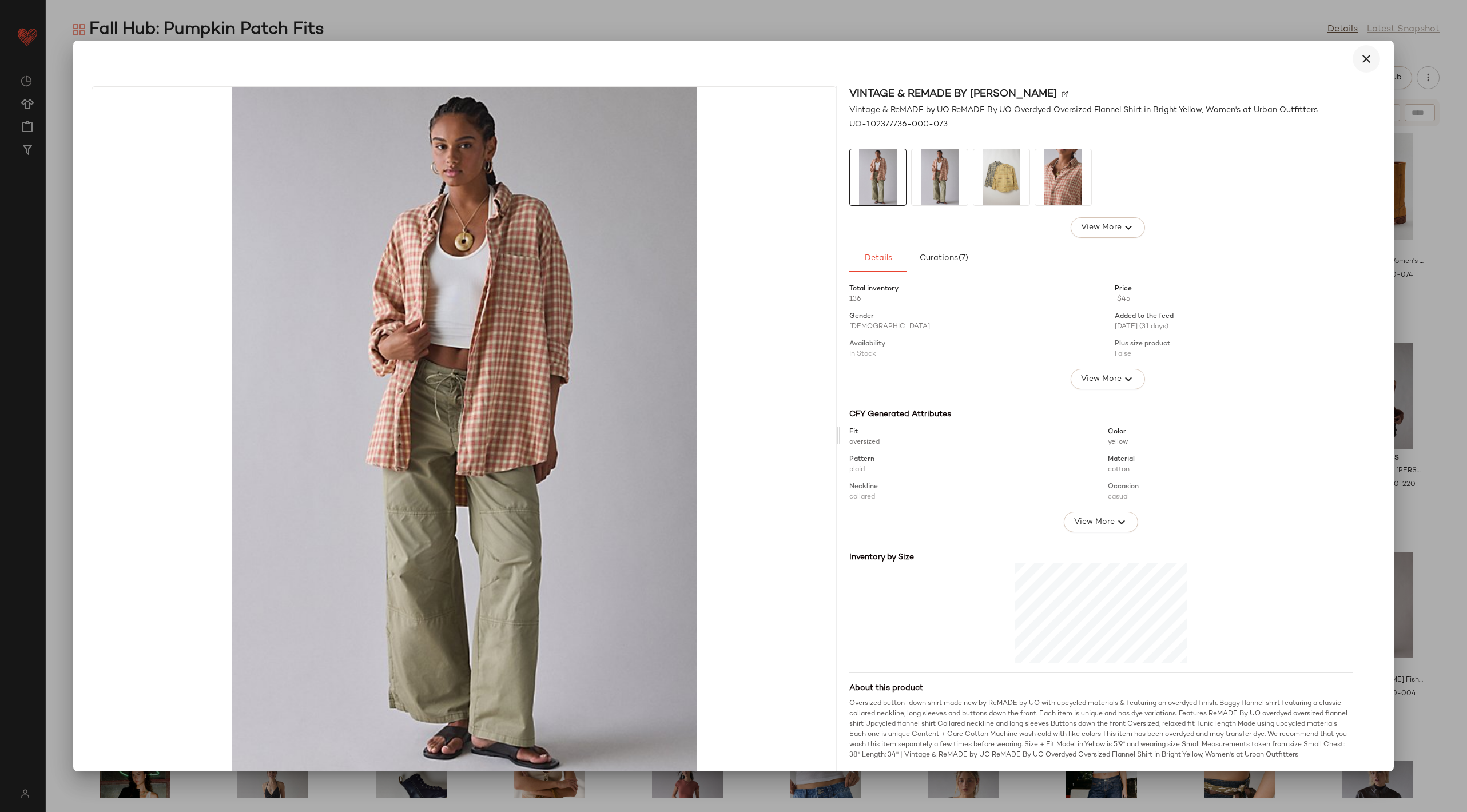
click at [1363, 67] on button "button" at bounding box center [1366, 58] width 28 height 28
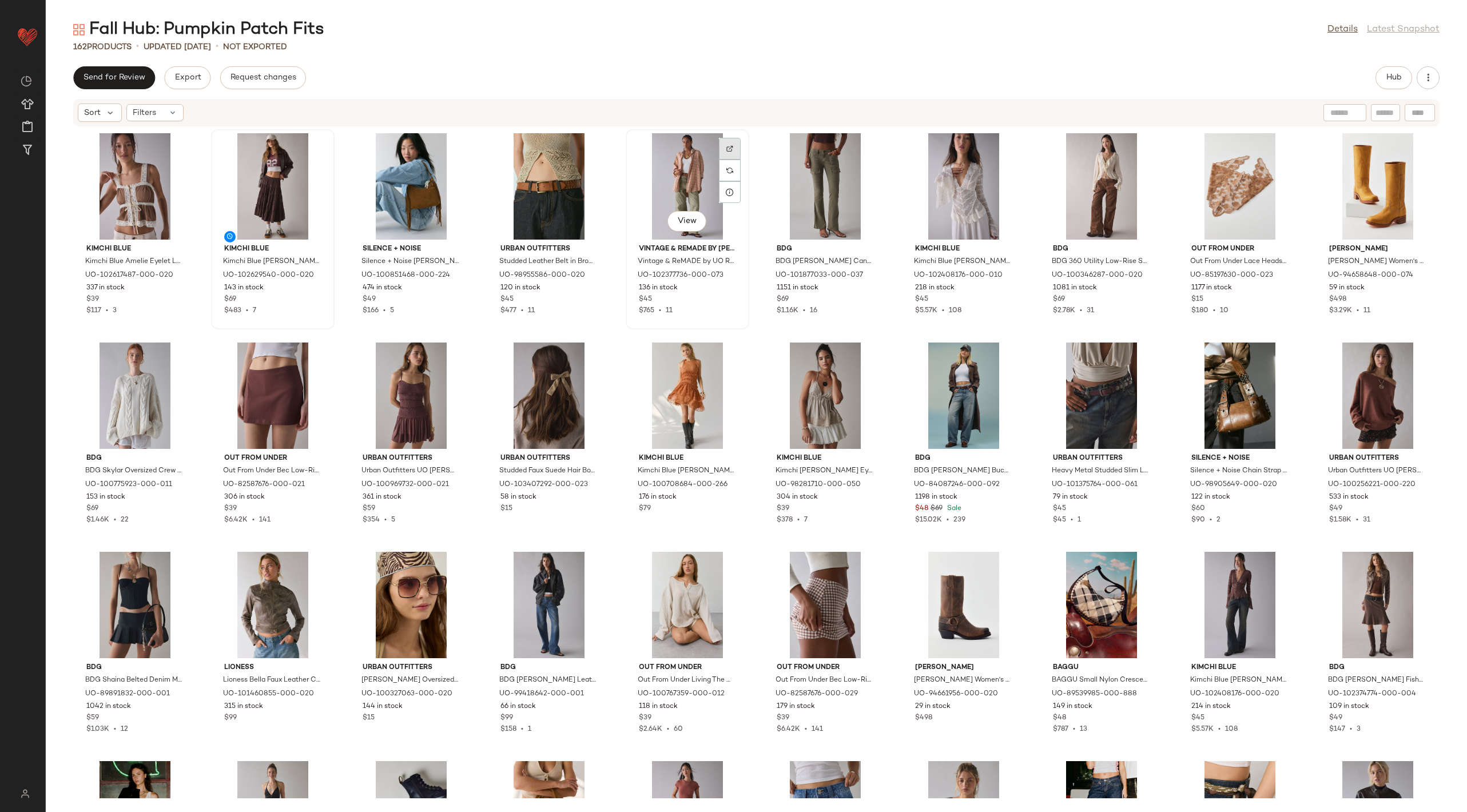
click at [728, 148] on img at bounding box center [730, 148] width 7 height 7
click at [1398, 80] on span "Hub" at bounding box center [1394, 78] width 16 height 9
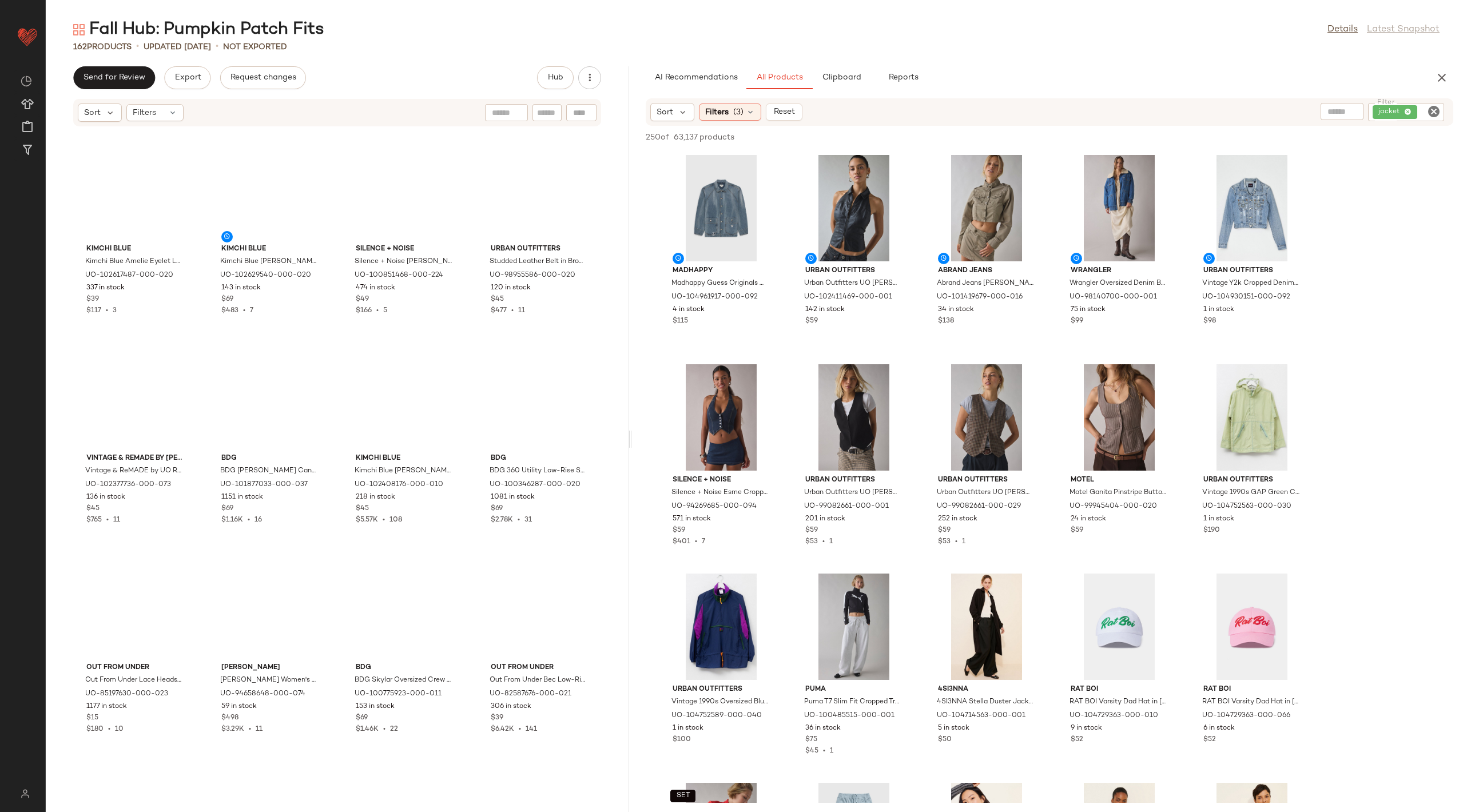
drag, startPoint x: 755, startPoint y: 440, endPoint x: 631, endPoint y: 473, distance: 128.3
click at [631, 473] on div "Fall Hub: Pumpkin Patch Fits Details Latest Snapshot 162 Products • updated Aug…" at bounding box center [756, 415] width 1421 height 794
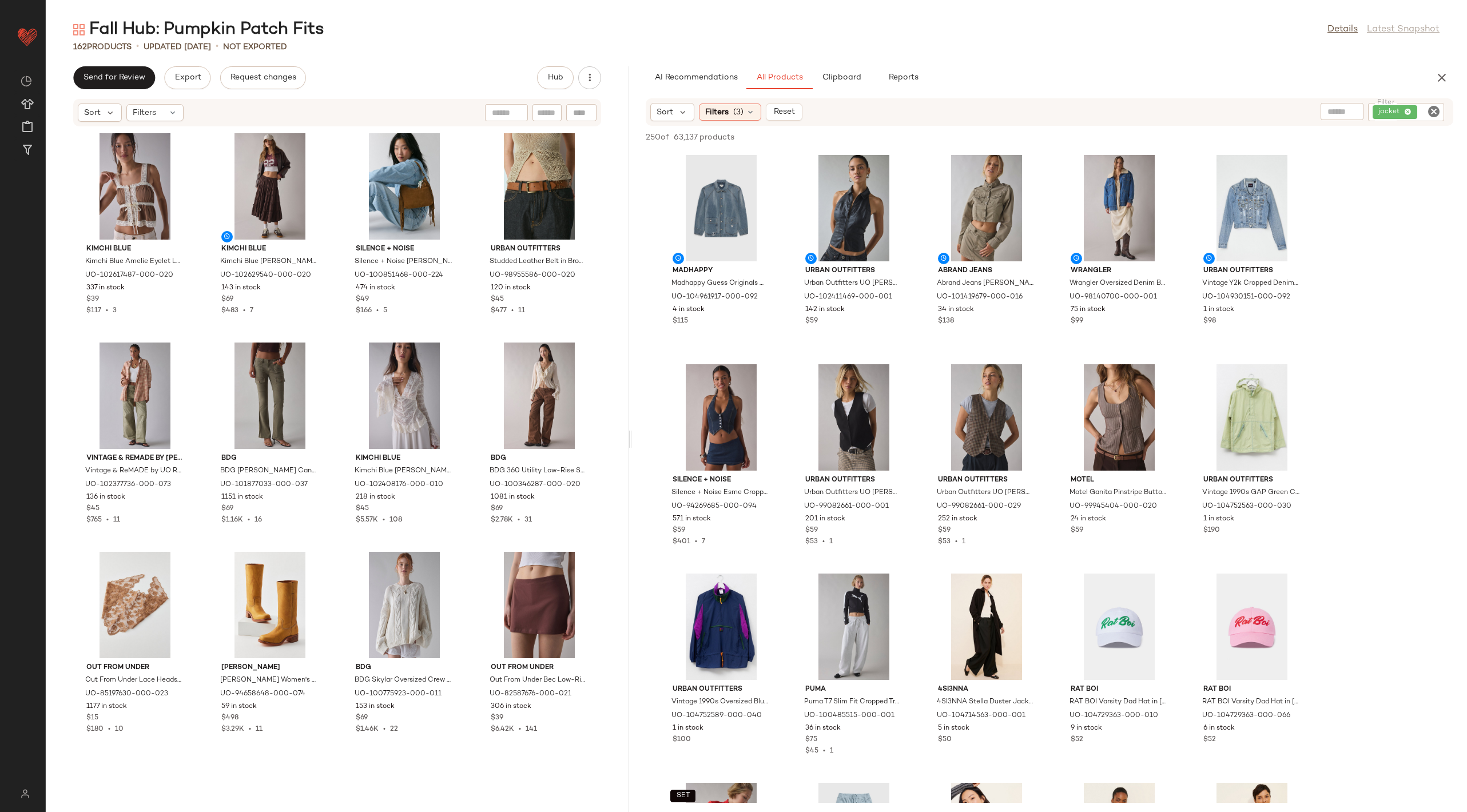
click at [1439, 110] on icon "Clear Filter" at bounding box center [1434, 111] width 13 height 13
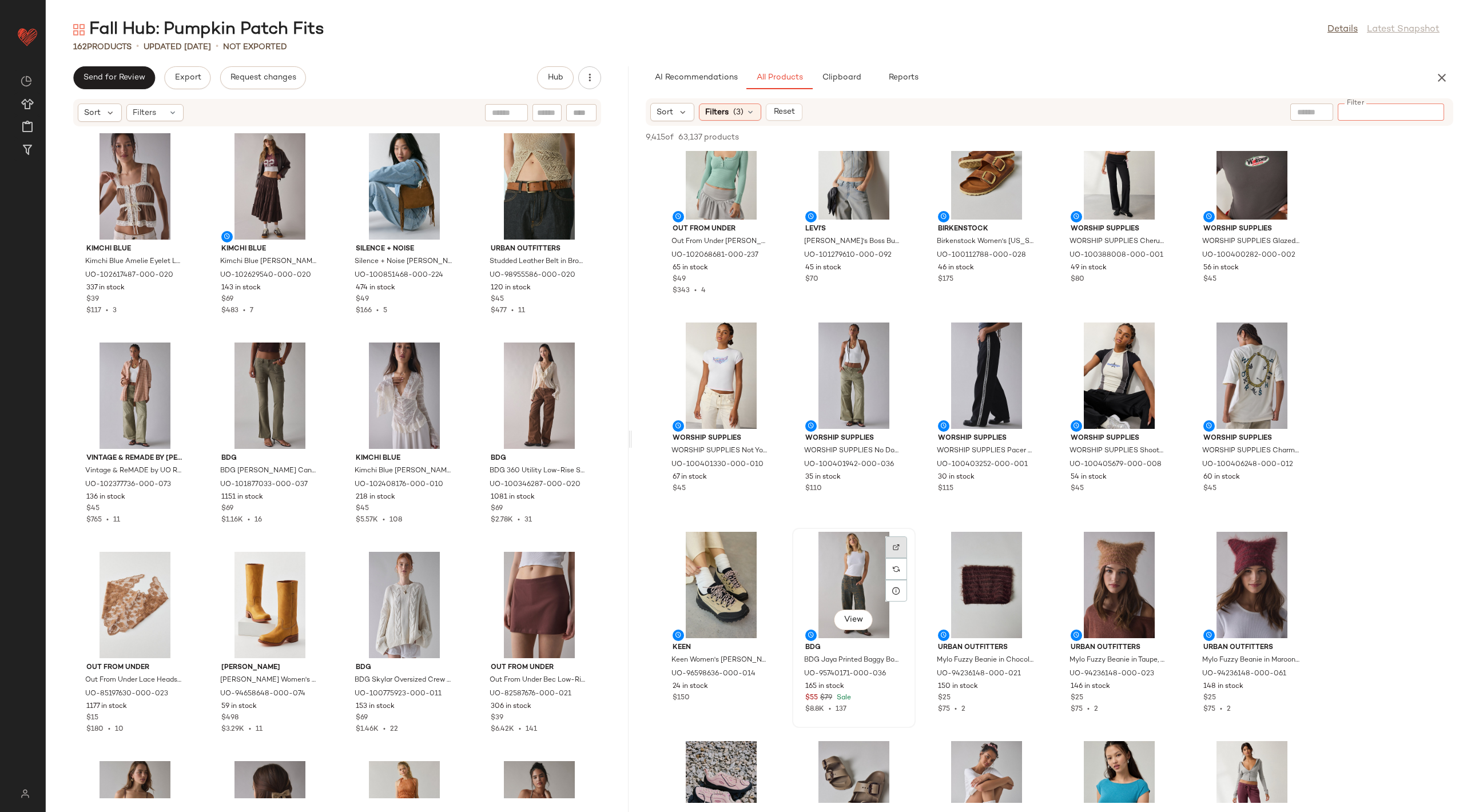
click at [899, 544] on img at bounding box center [896, 547] width 7 height 7
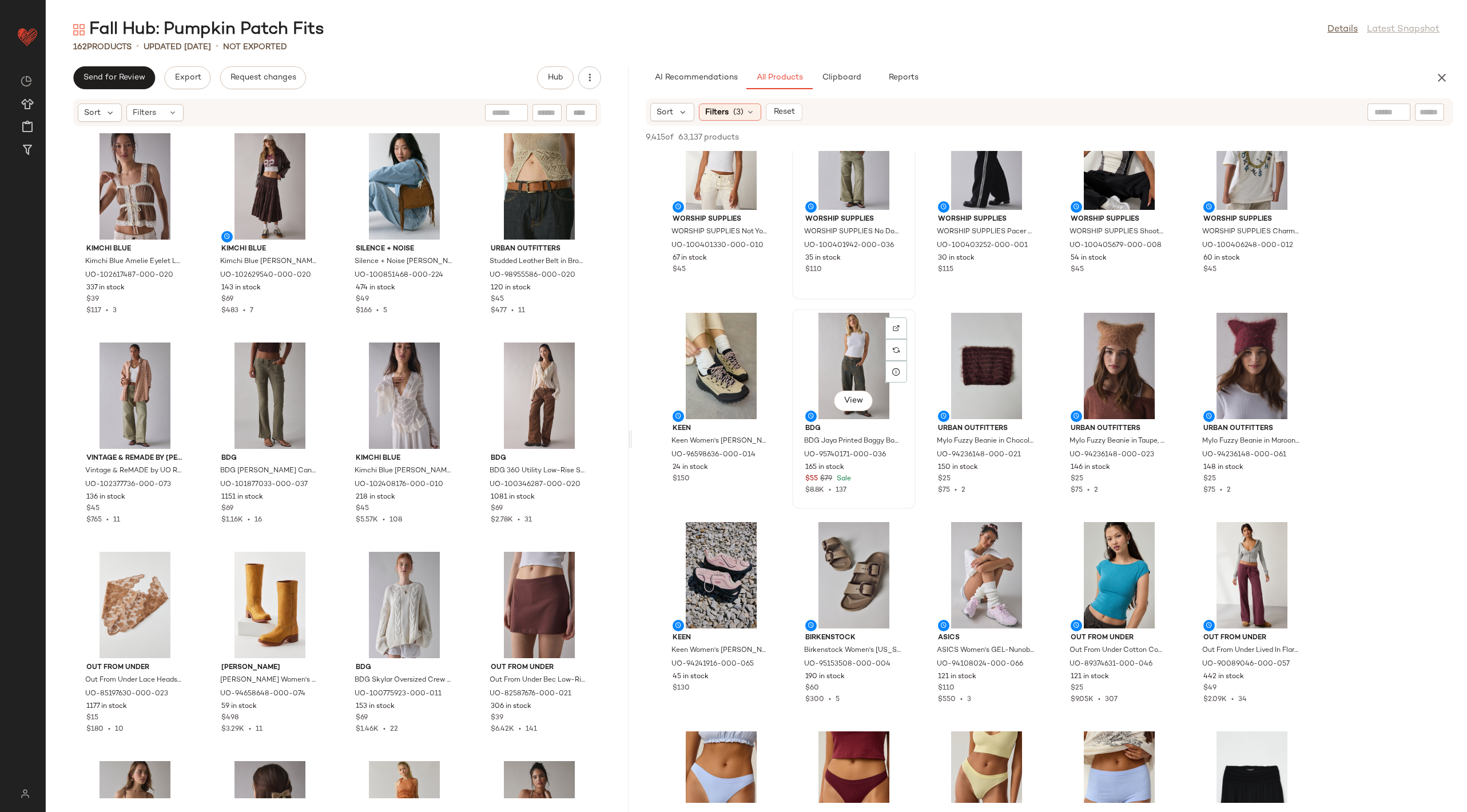
scroll to position [6143, 0]
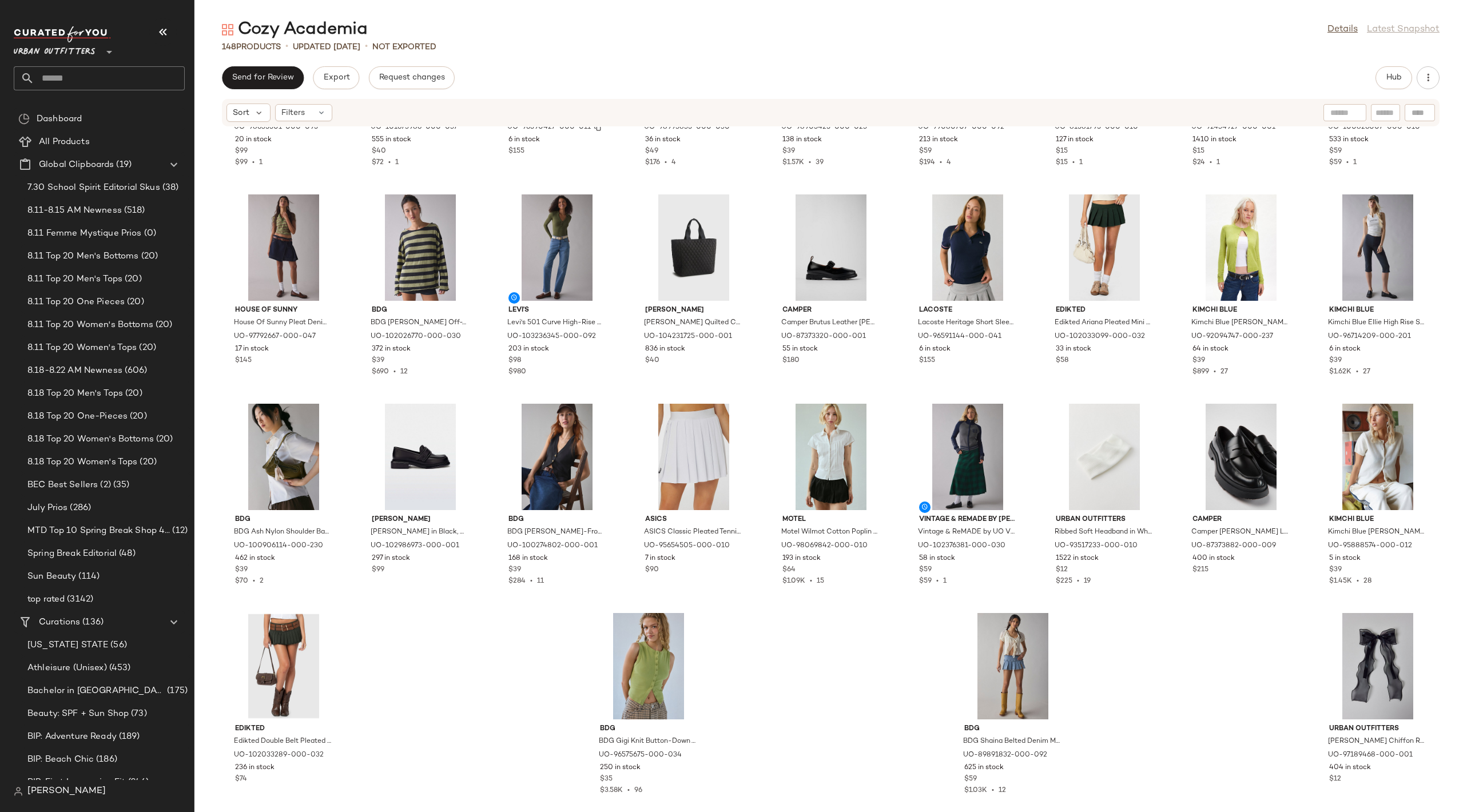
scroll to position [2876, 0]
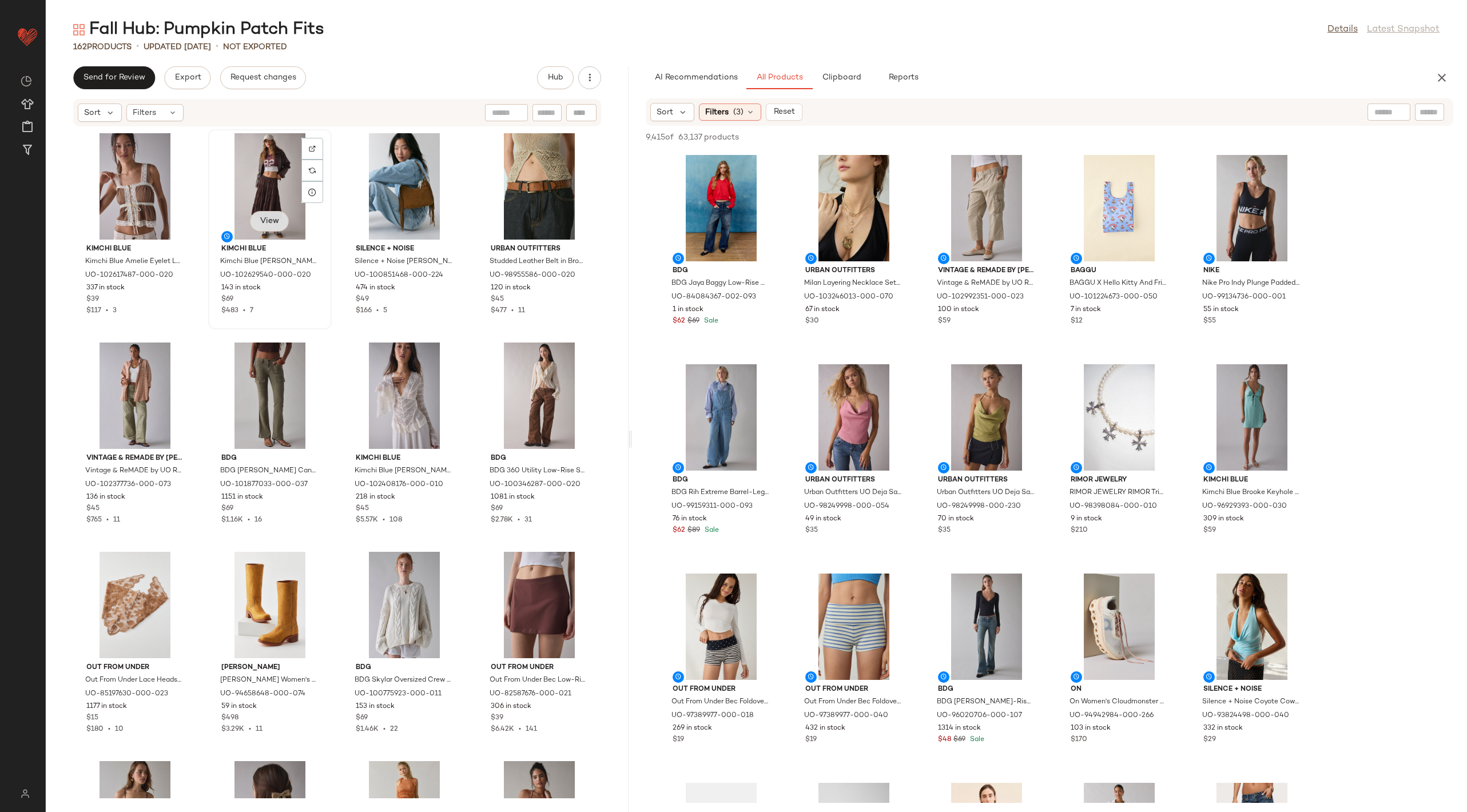
click at [279, 219] on span "View" at bounding box center [269, 222] width 20 height 9
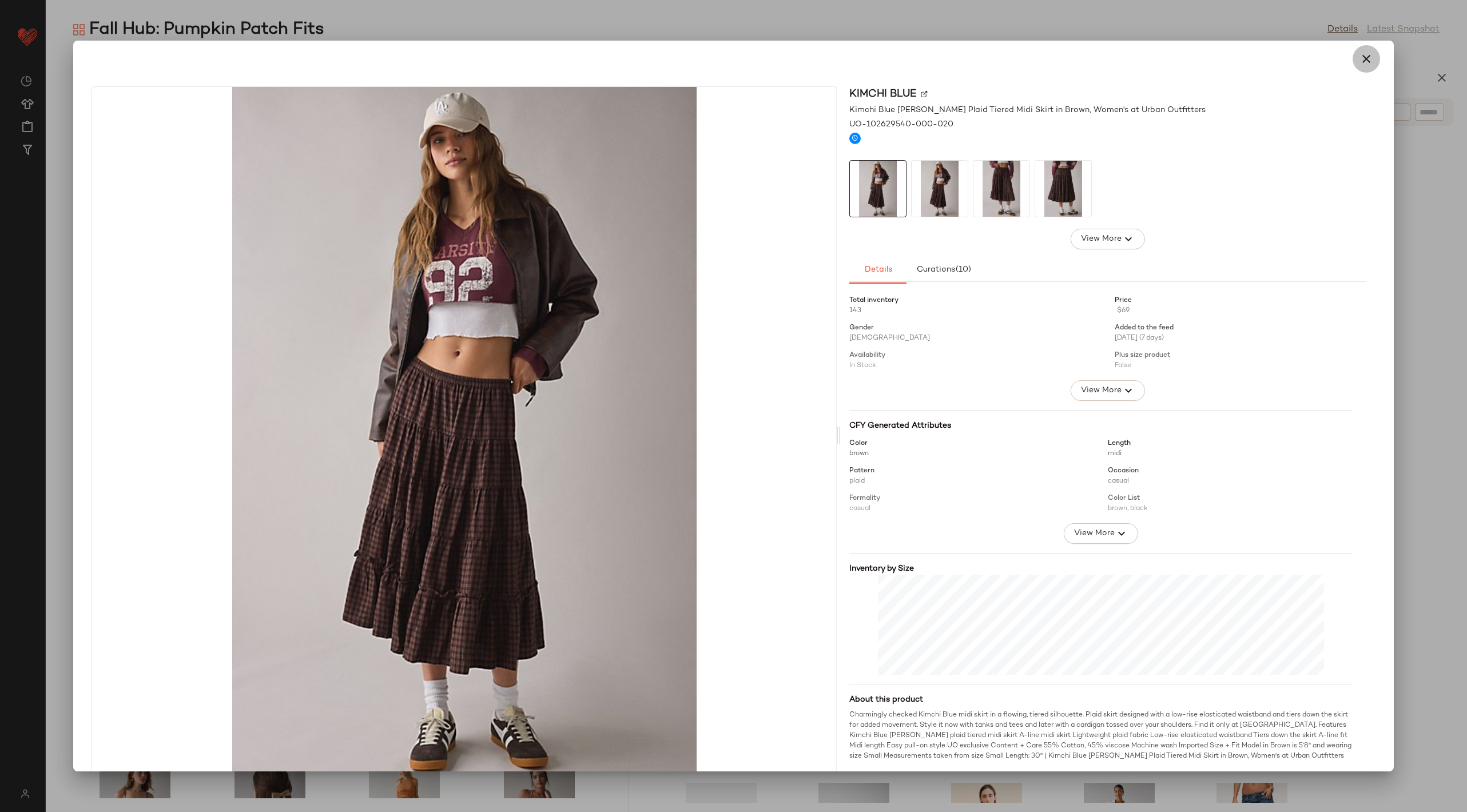
click at [1361, 54] on icon "button" at bounding box center [1366, 58] width 13 height 13
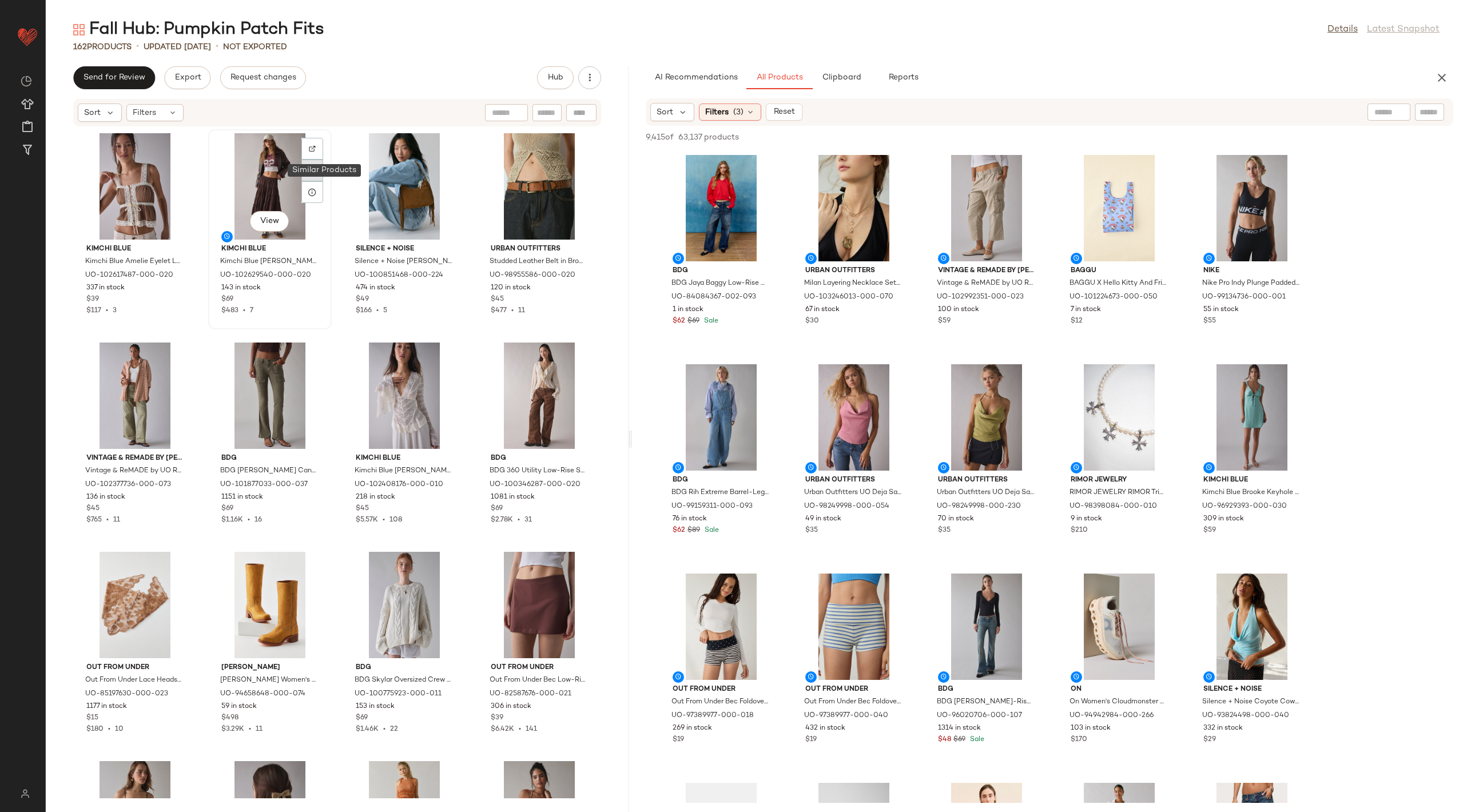
click at [316, 169] on img at bounding box center [312, 170] width 7 height 7
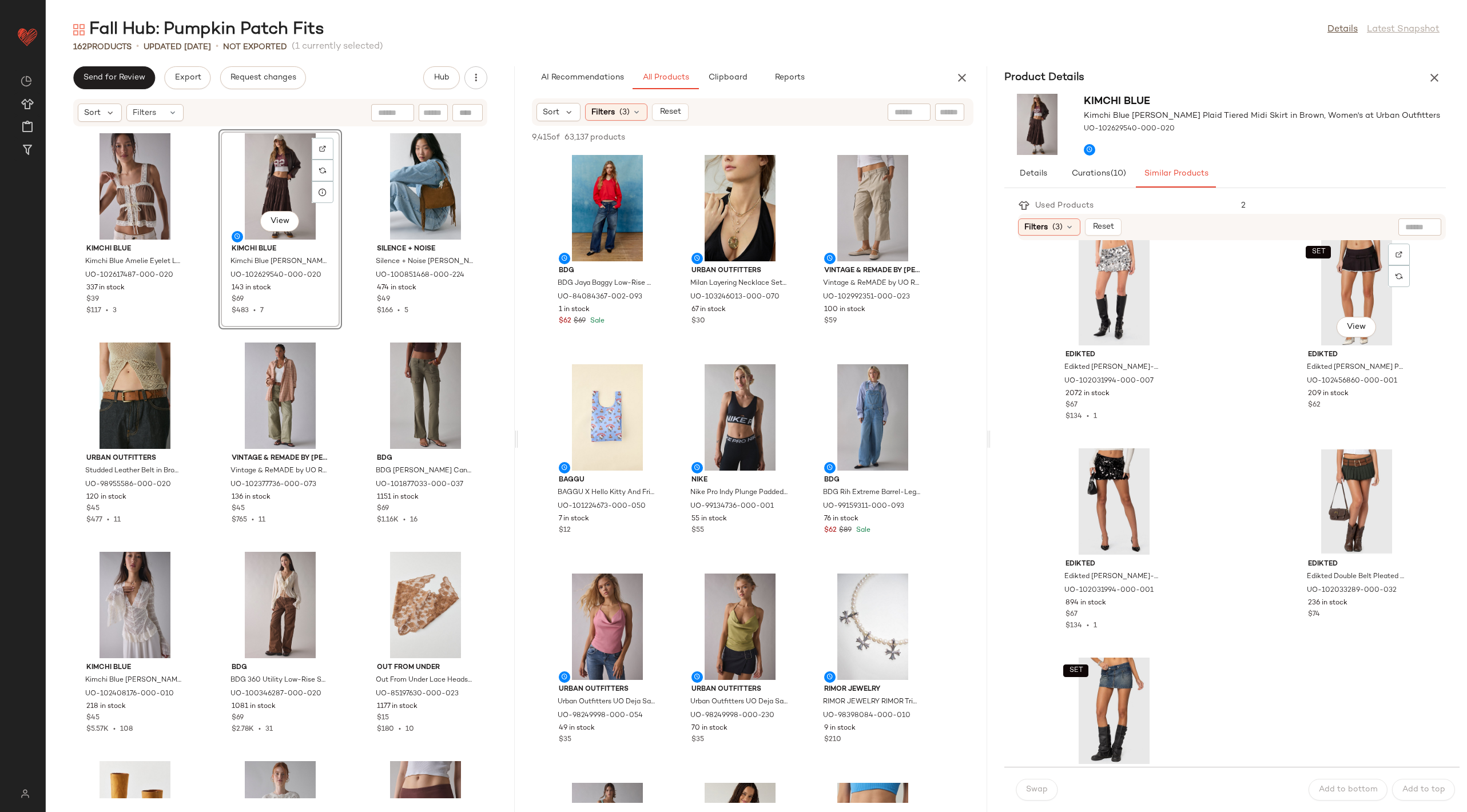
scroll to position [1985, 0]
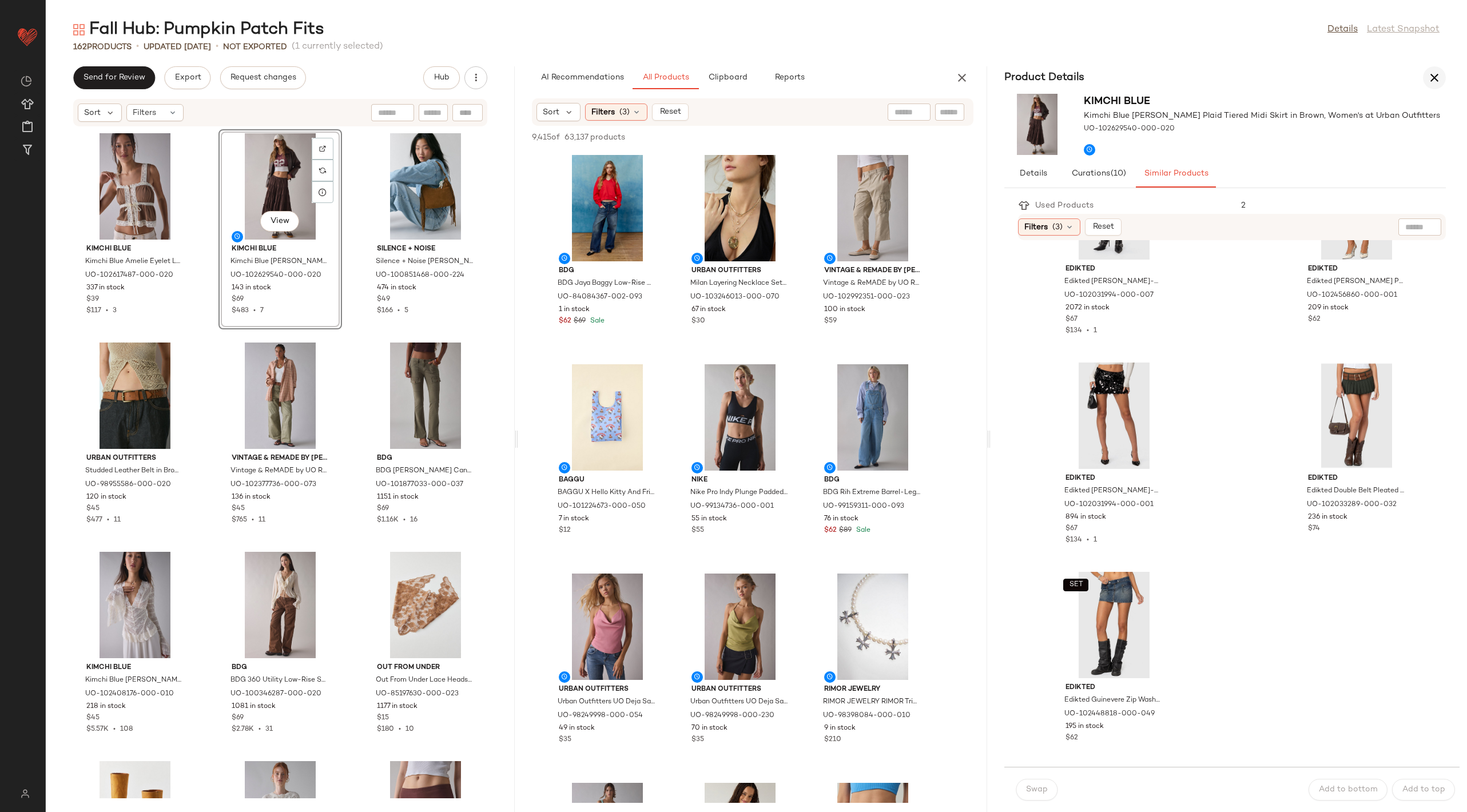
click at [1433, 73] on icon "button" at bounding box center [1434, 77] width 13 height 13
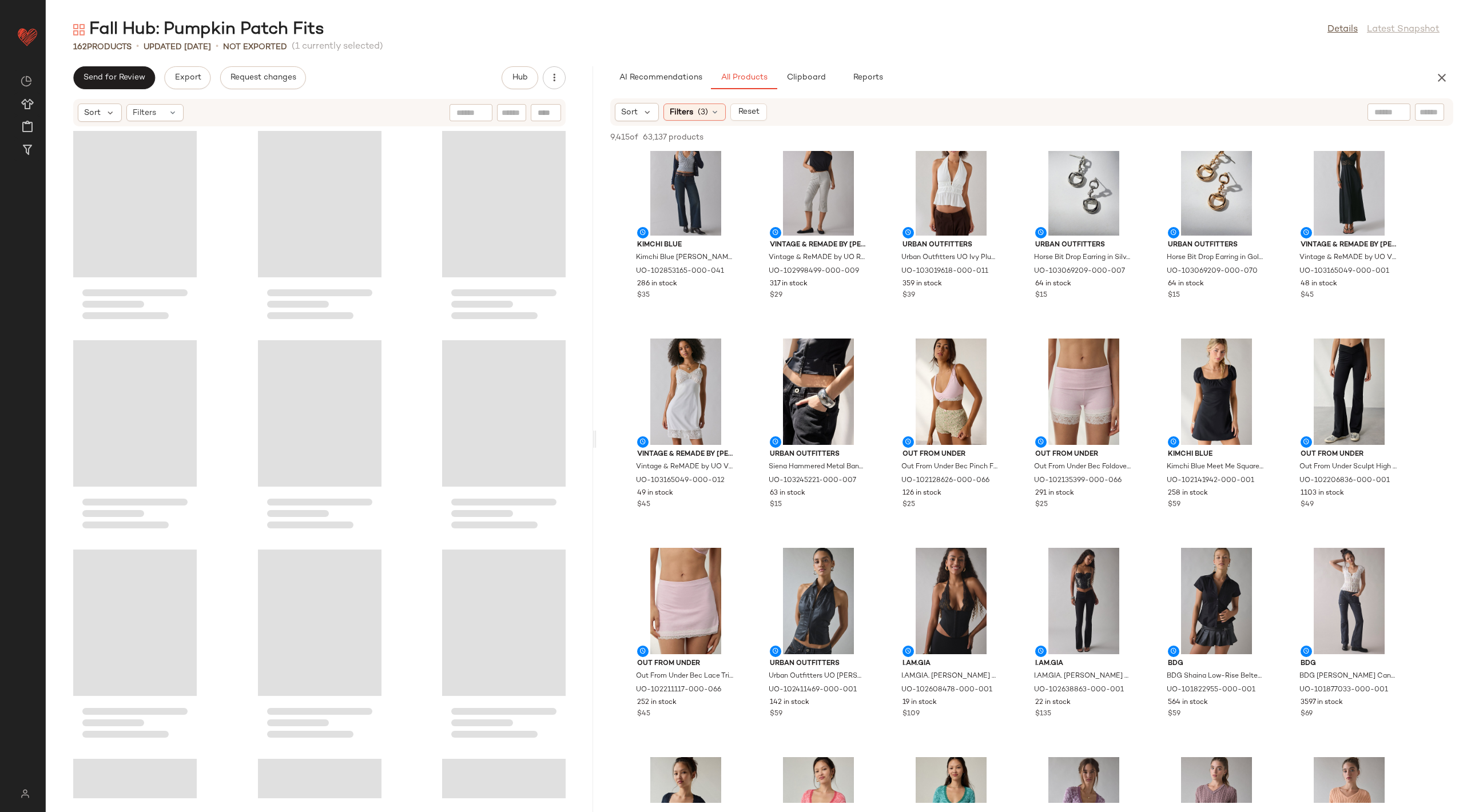
scroll to position [654, 0]
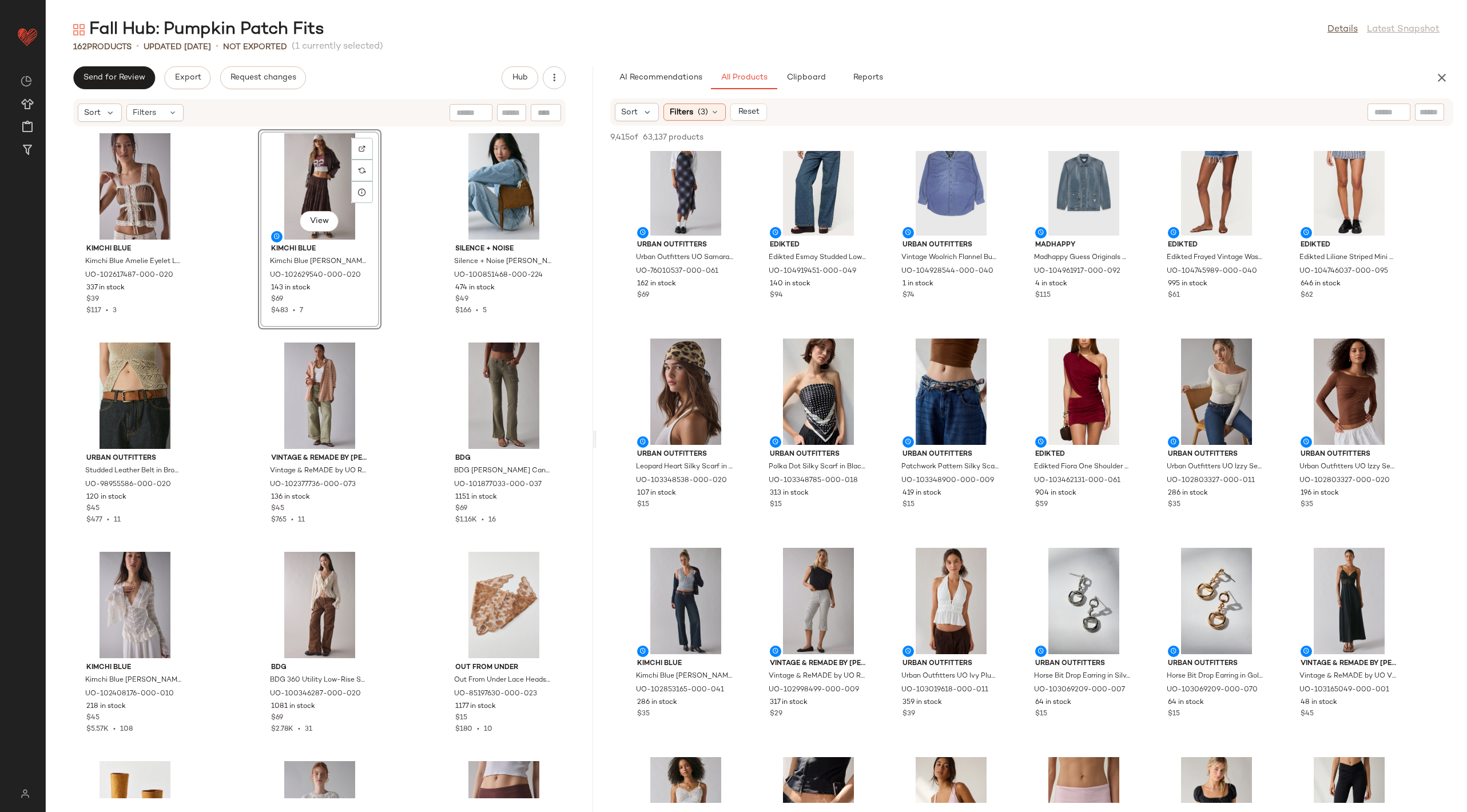
drag, startPoint x: 756, startPoint y: 435, endPoint x: 597, endPoint y: 429, distance: 159.1
click at [597, 429] on div "Fall Hub: Pumpkin Patch Fits Details Latest Snapshot 162 Products • updated [DA…" at bounding box center [756, 415] width 1421 height 794
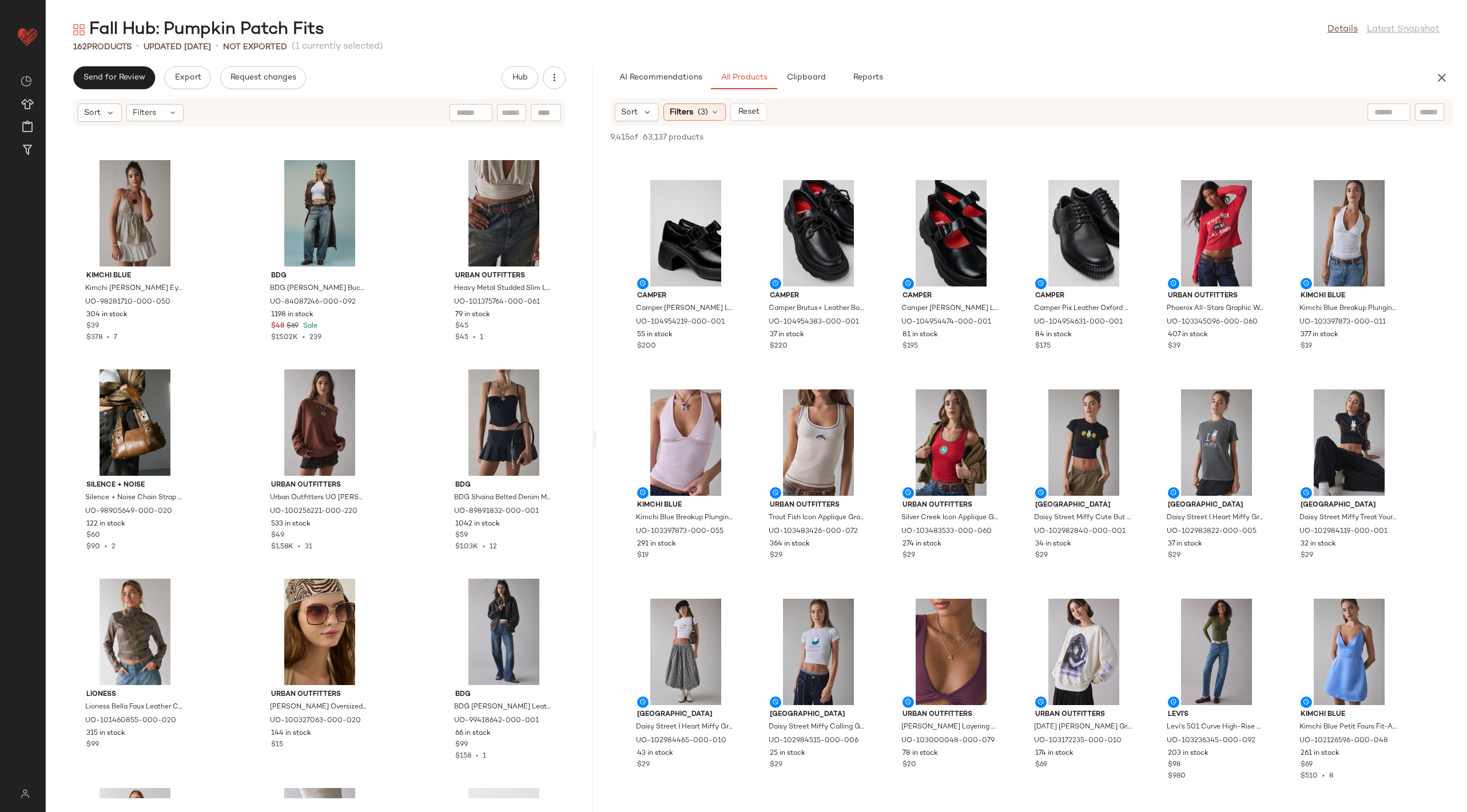
scroll to position [970, 0]
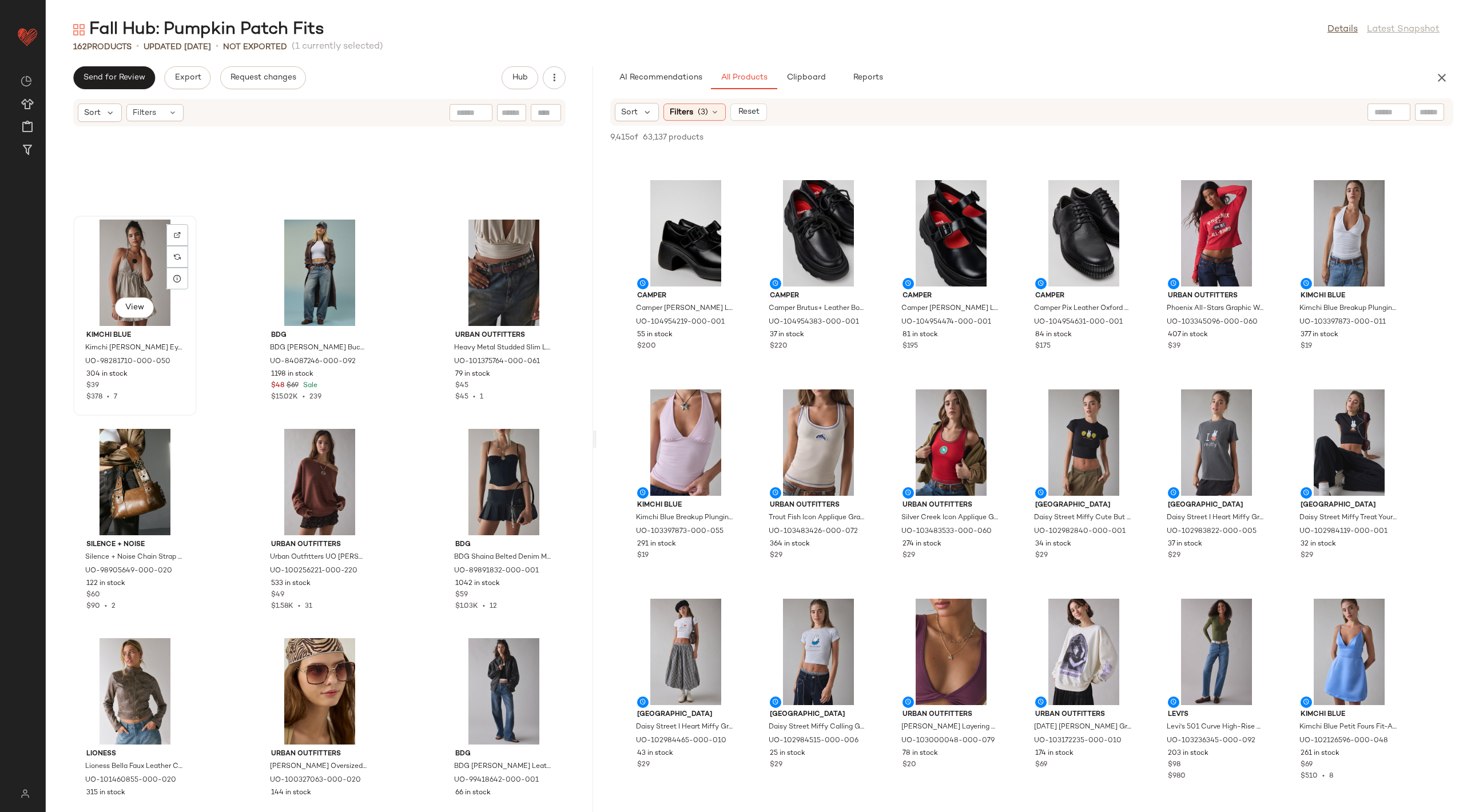
click at [144, 272] on div "View" at bounding box center [135, 272] width 115 height 107
click at [505, 440] on div "View" at bounding box center [503, 482] width 115 height 107
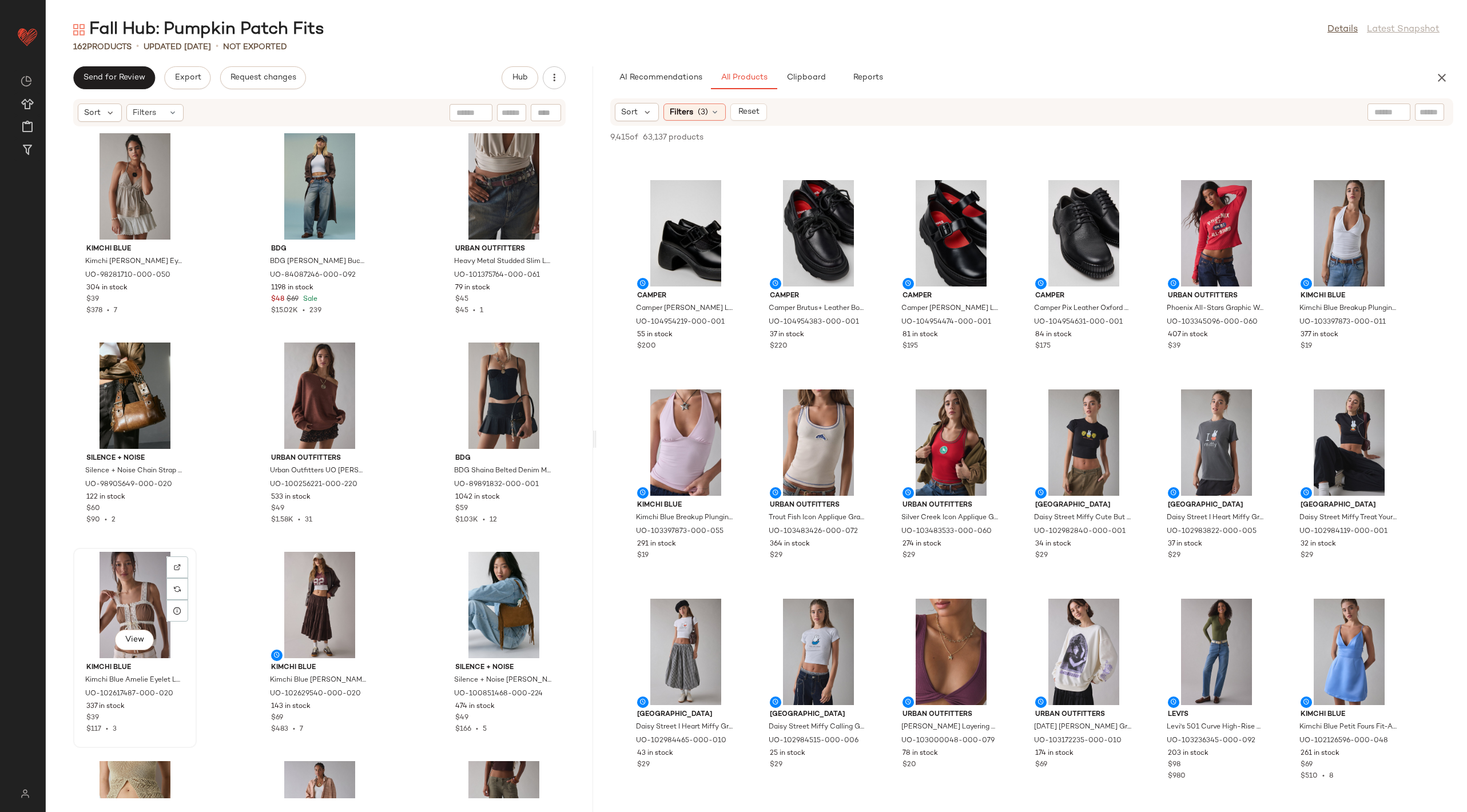
click at [135, 596] on div "View" at bounding box center [135, 604] width 115 height 107
click at [489, 576] on div "View" at bounding box center [503, 604] width 115 height 107
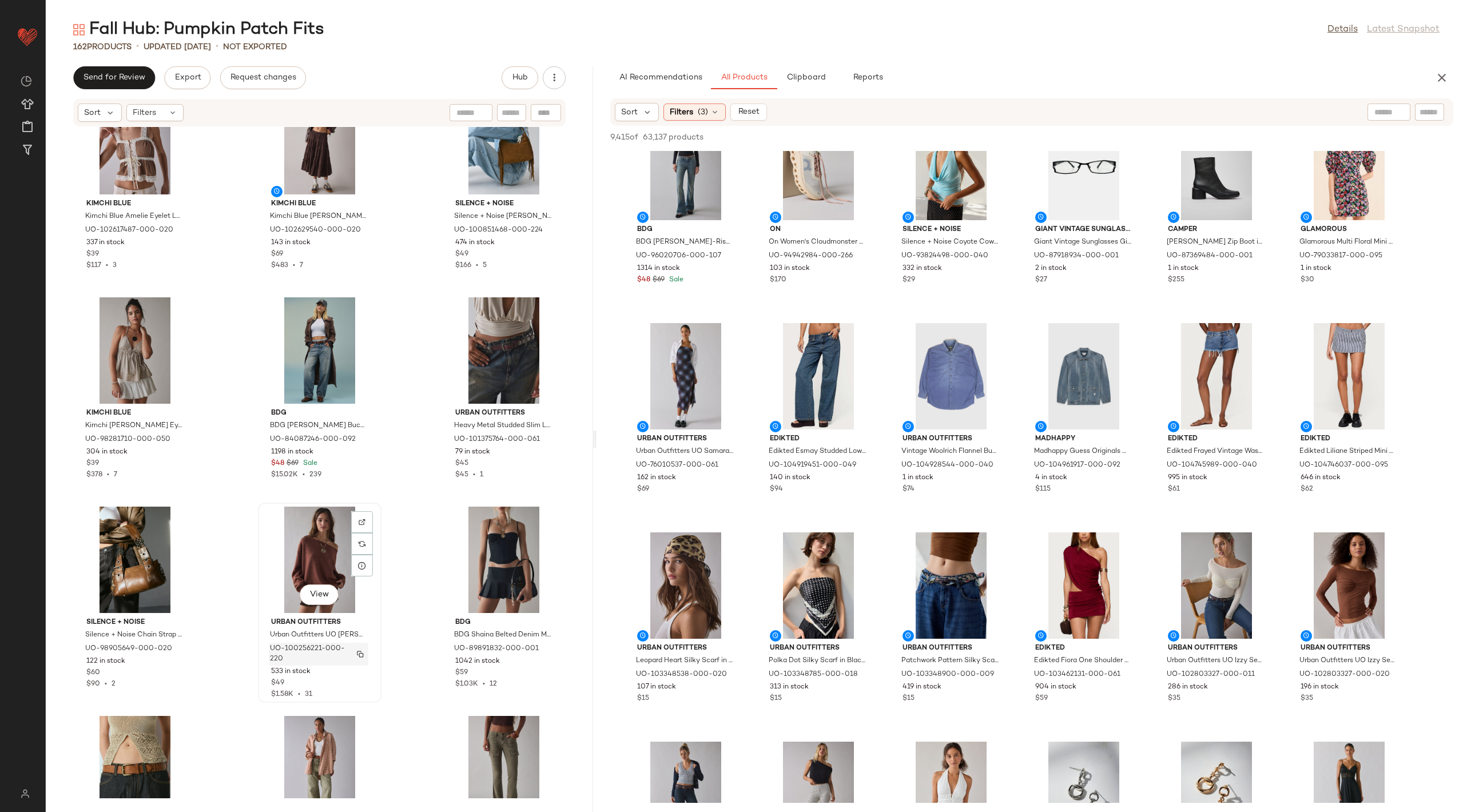
scroll to position [223, 0]
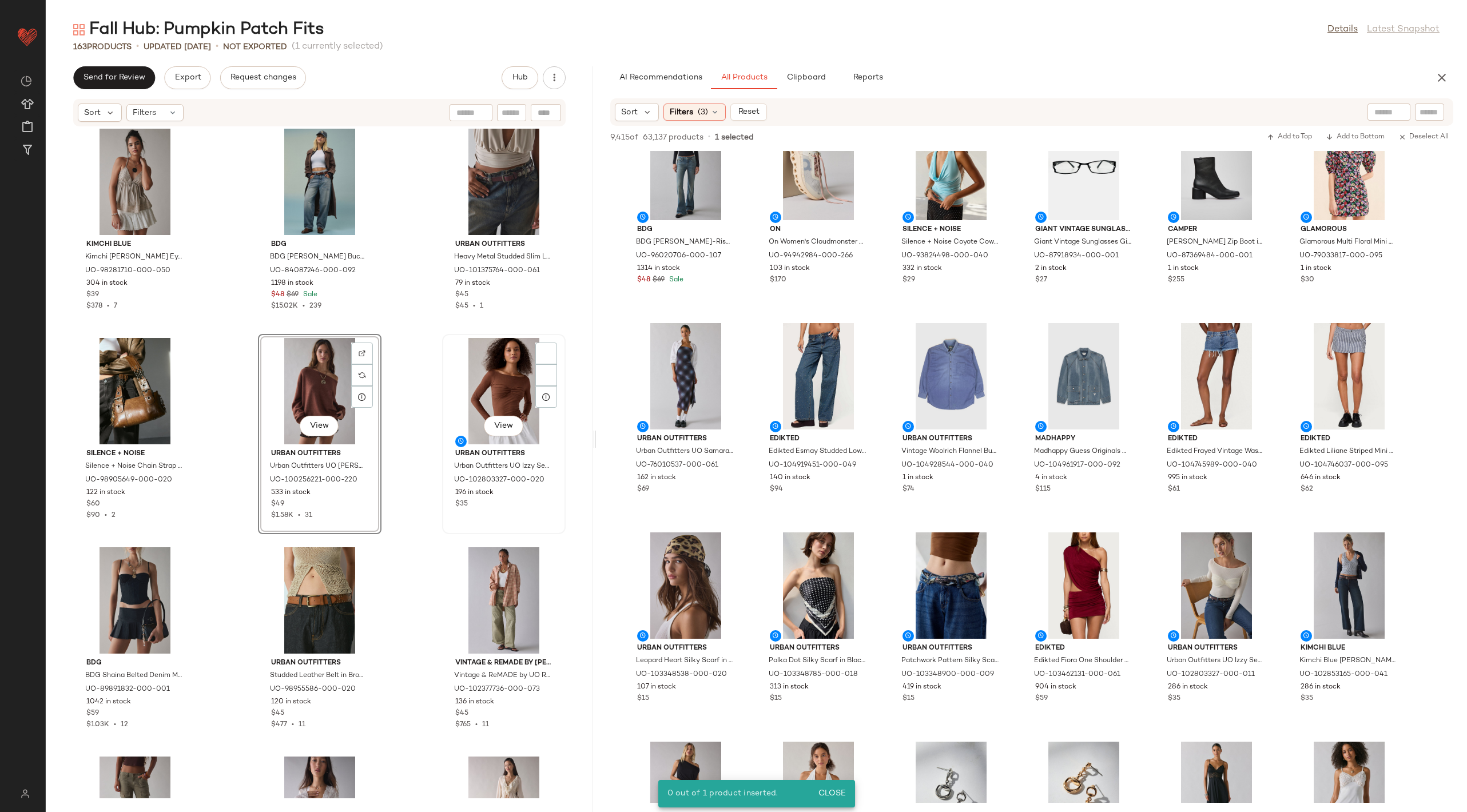
click at [485, 365] on div "View" at bounding box center [503, 391] width 115 height 107
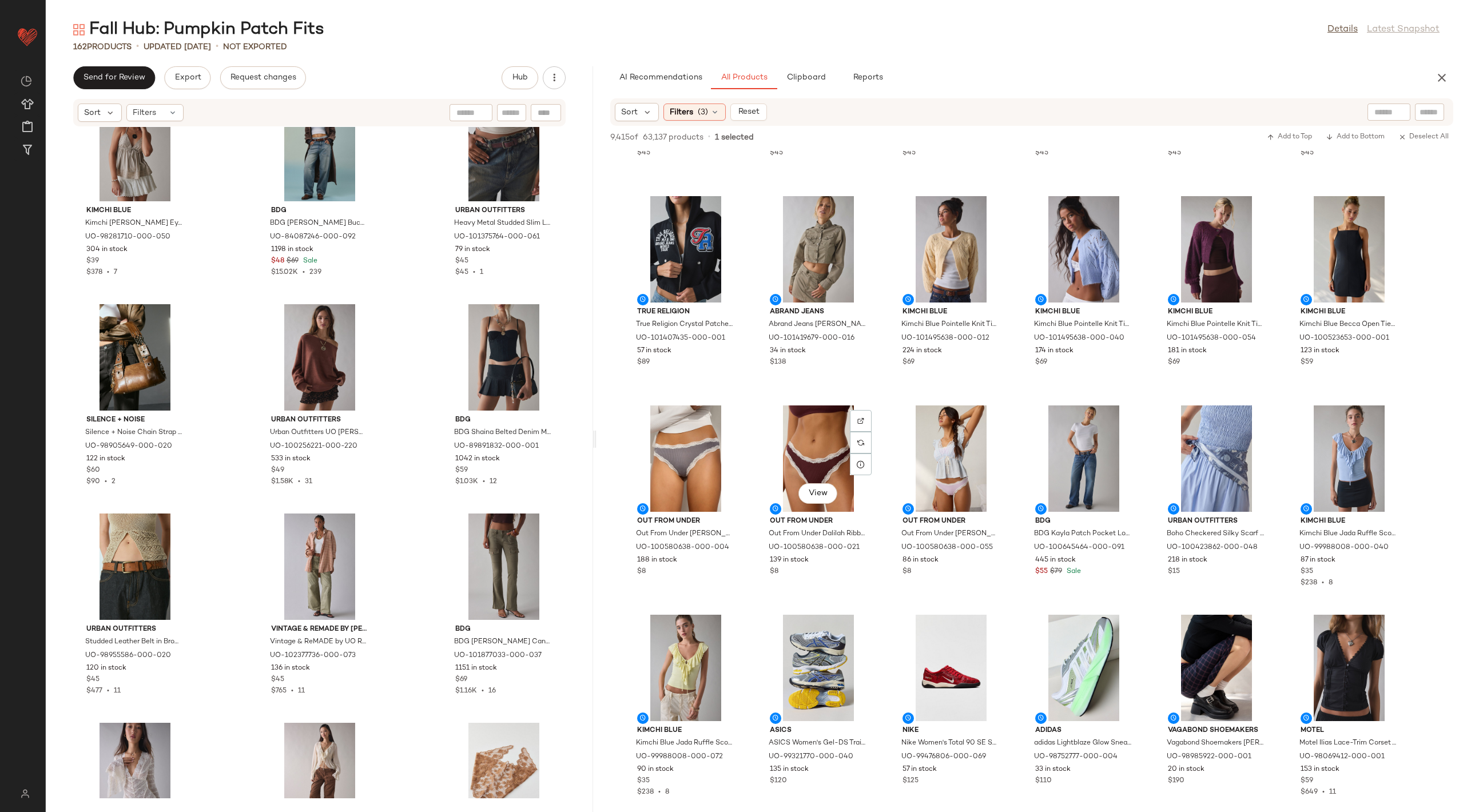
scroll to position [1842, 0]
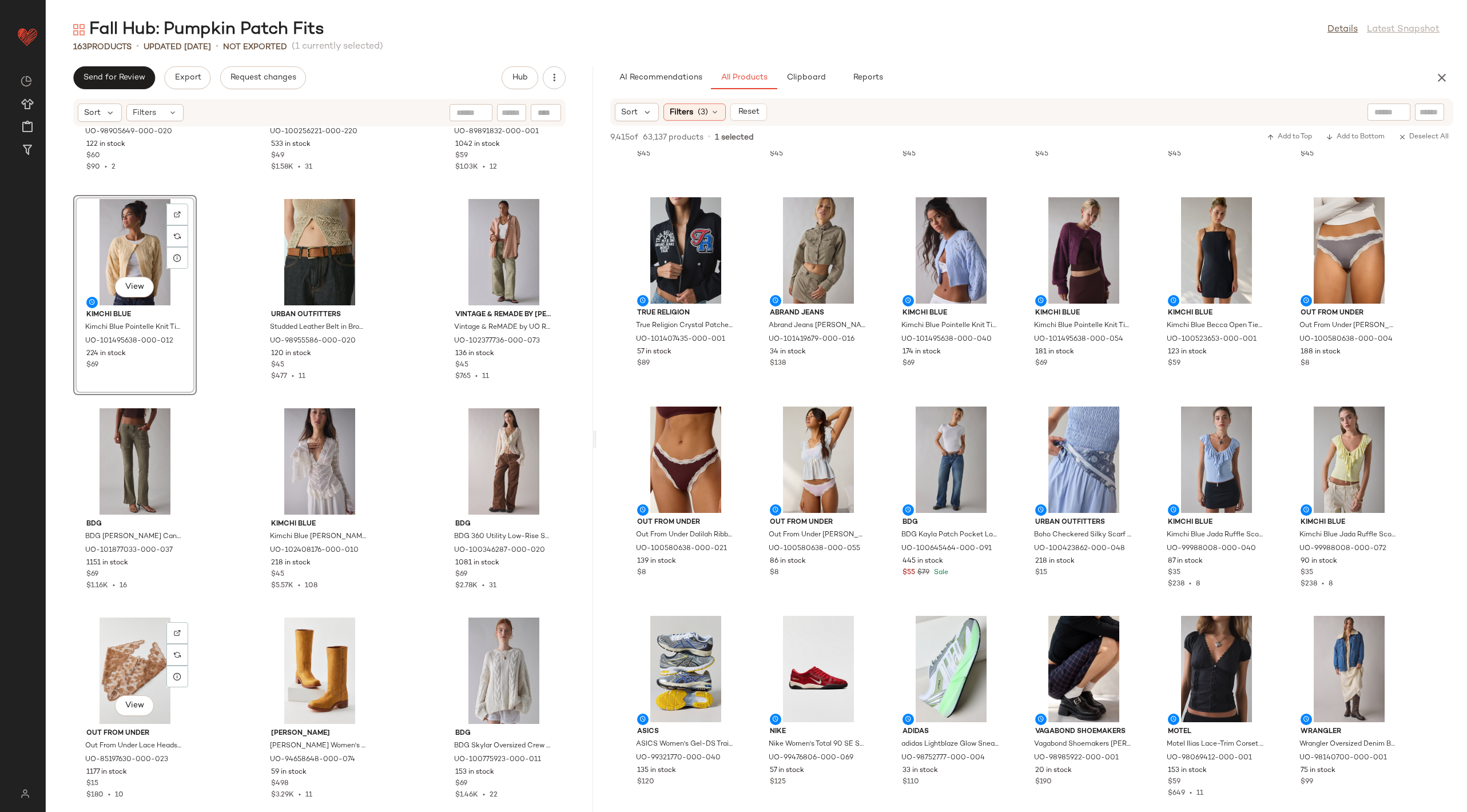
scroll to position [570, 0]
click at [797, 74] on span "Clipboard" at bounding box center [806, 78] width 39 height 9
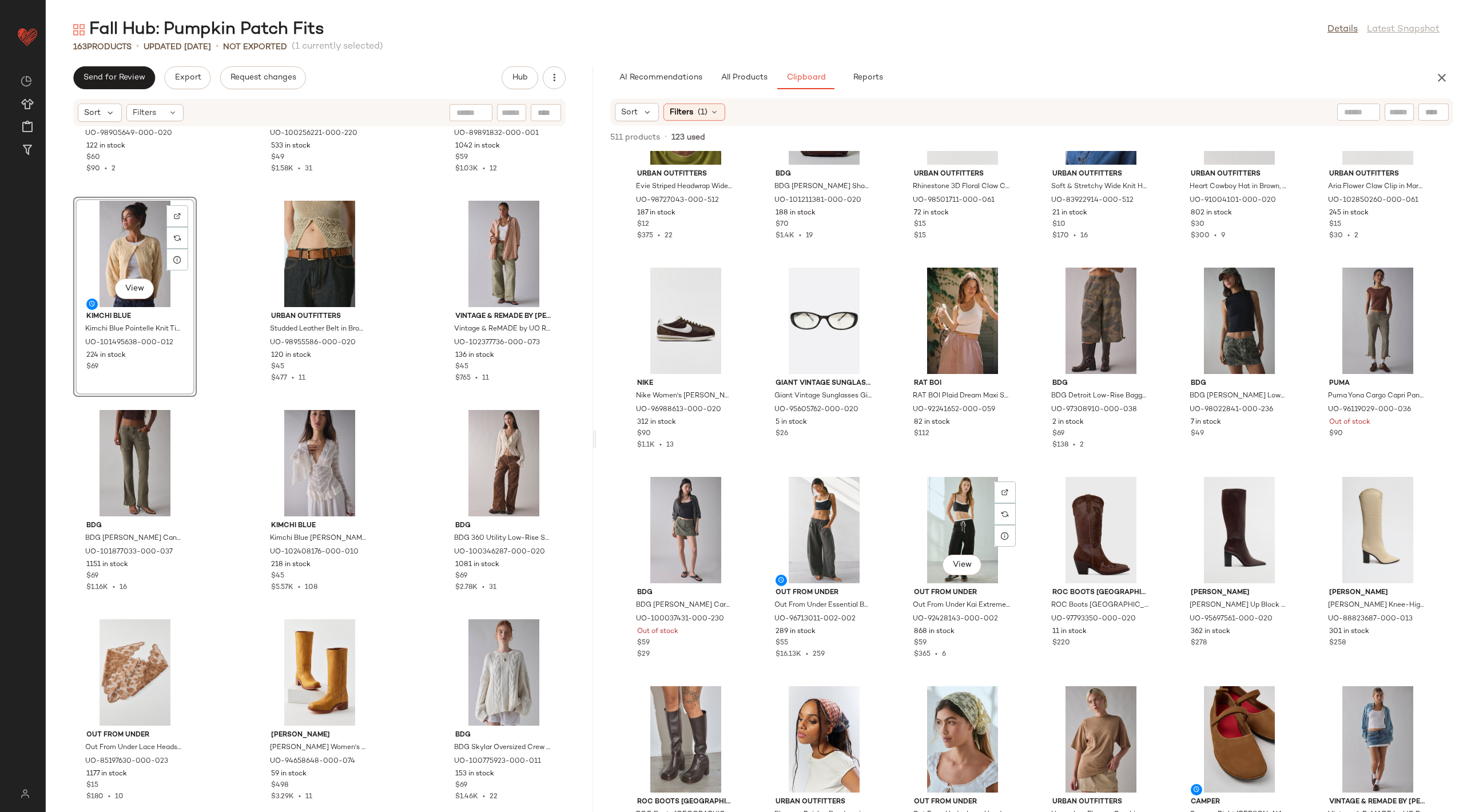
scroll to position [12949, 0]
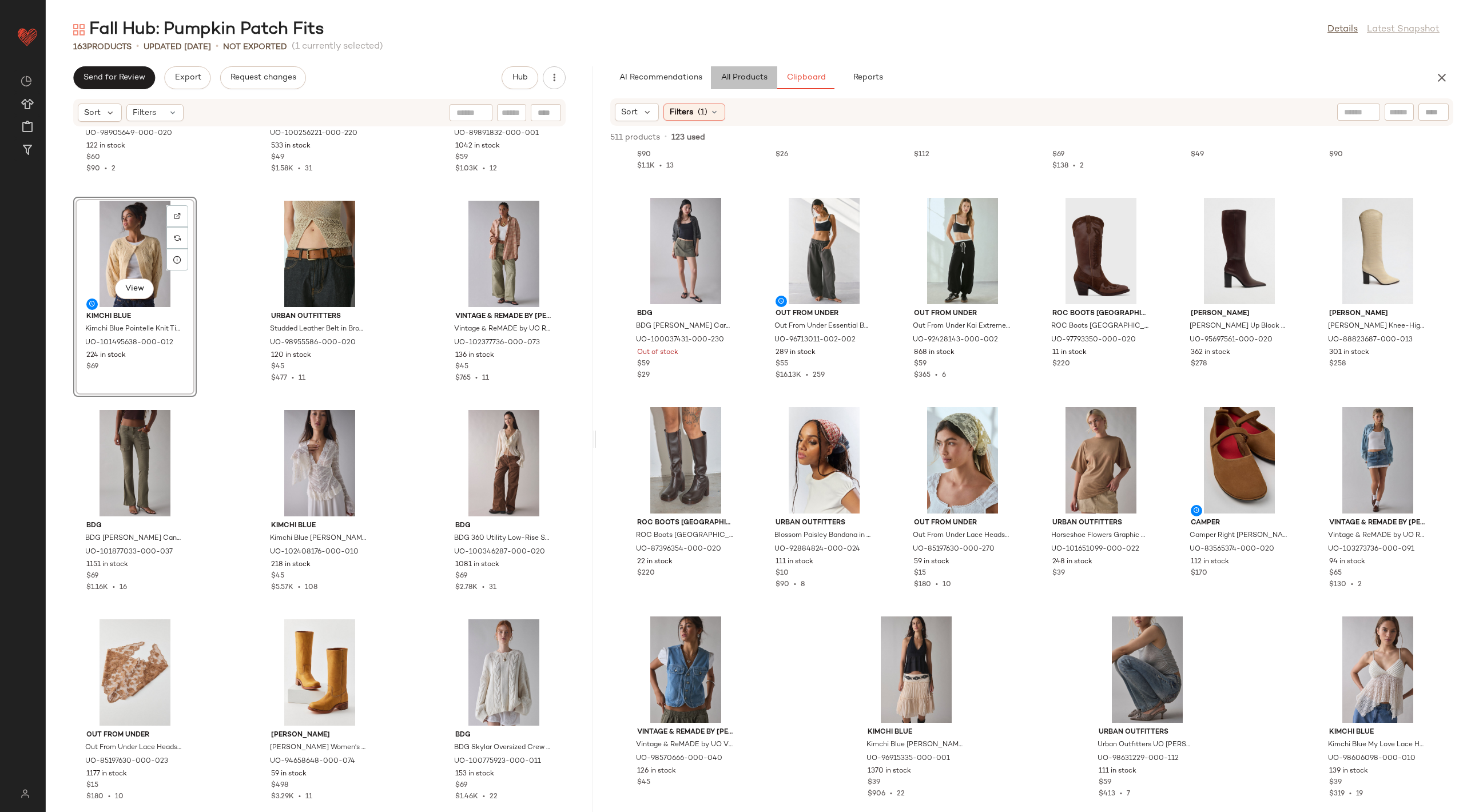
click at [735, 74] on span "All Products" at bounding box center [743, 78] width 47 height 9
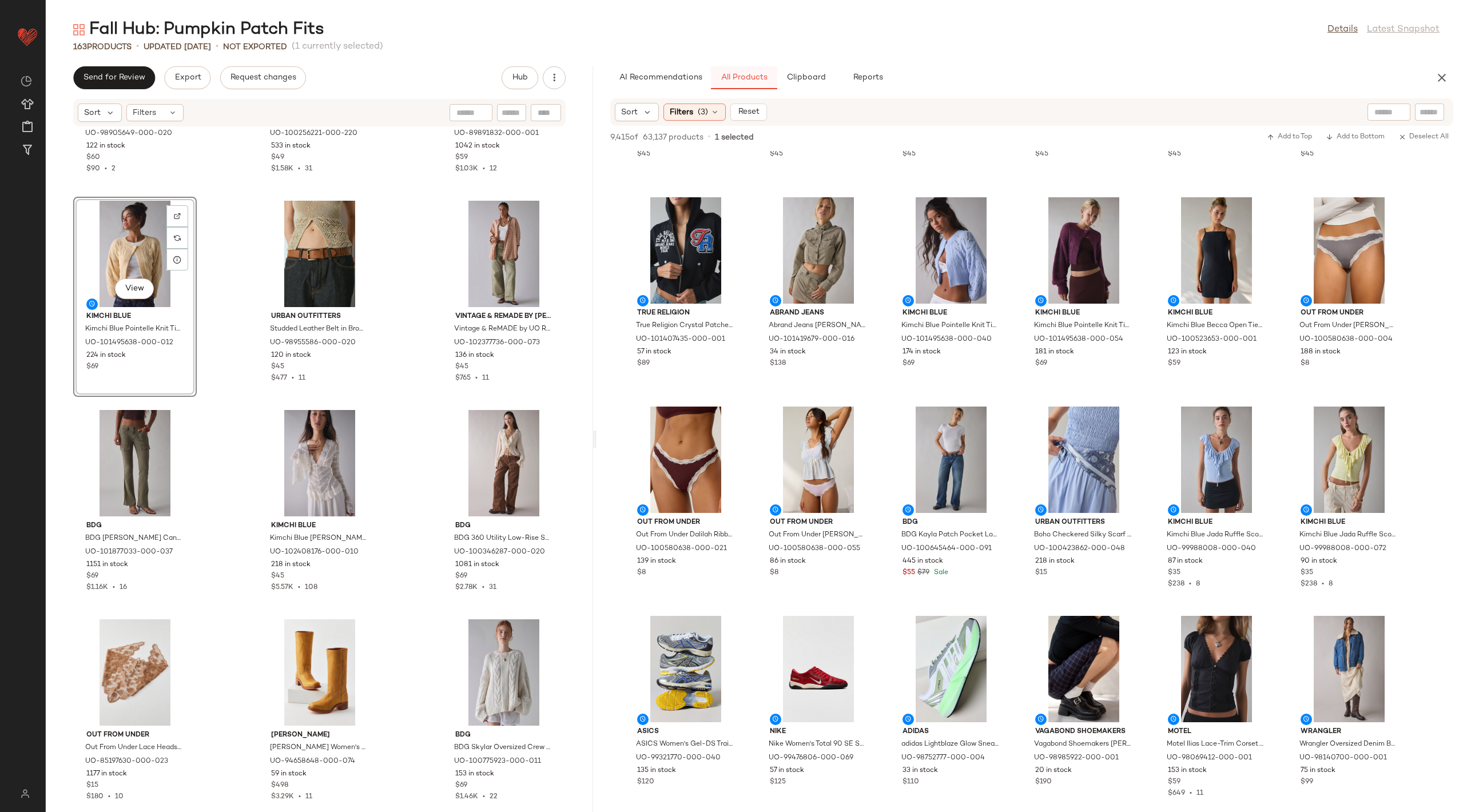
scroll to position [12948, 0]
click at [1383, 103] on div at bounding box center [1339, 112] width 99 height 17
type input "*****"
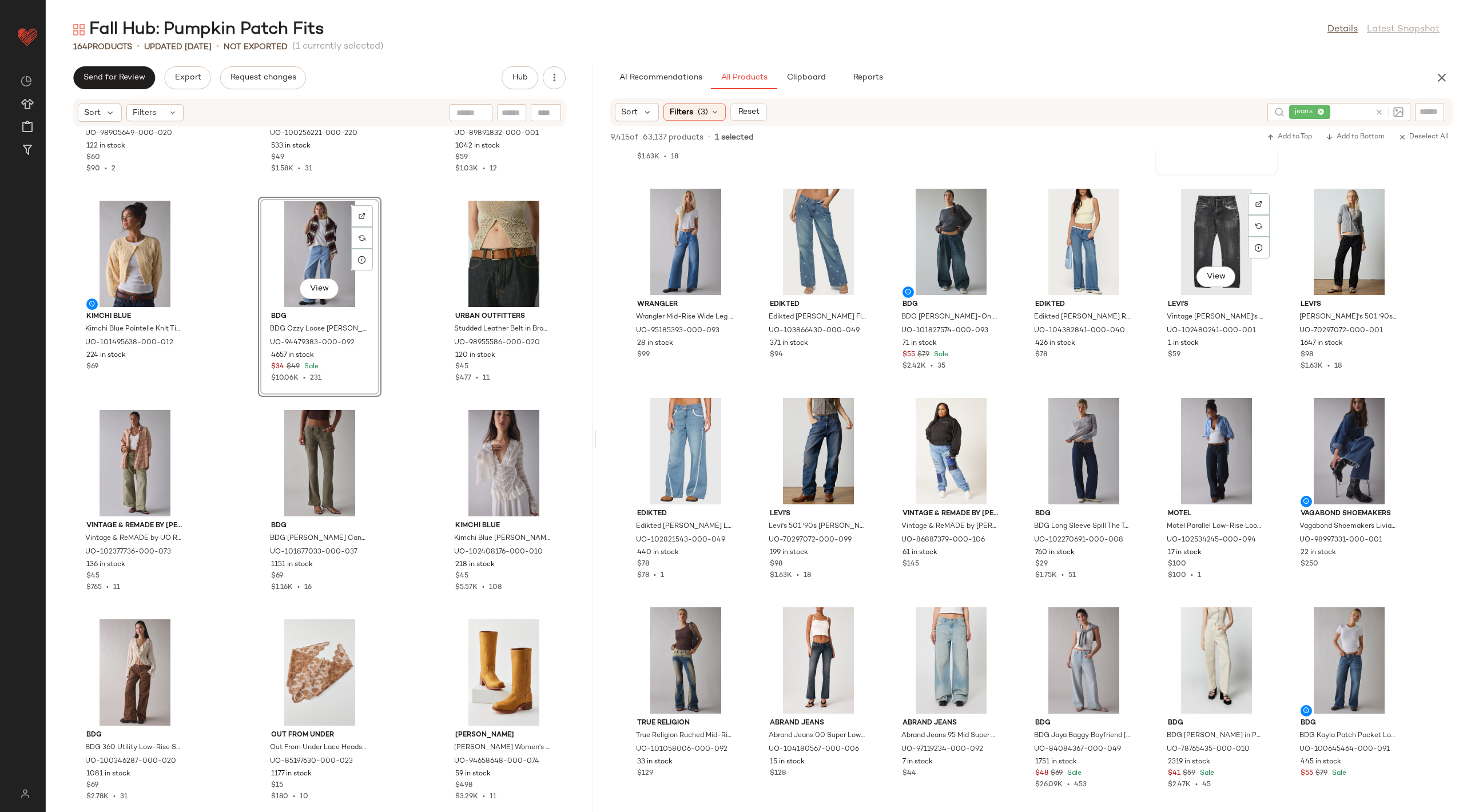
scroll to position [4573, 0]
click at [1381, 114] on icon at bounding box center [1379, 112] width 9 height 9
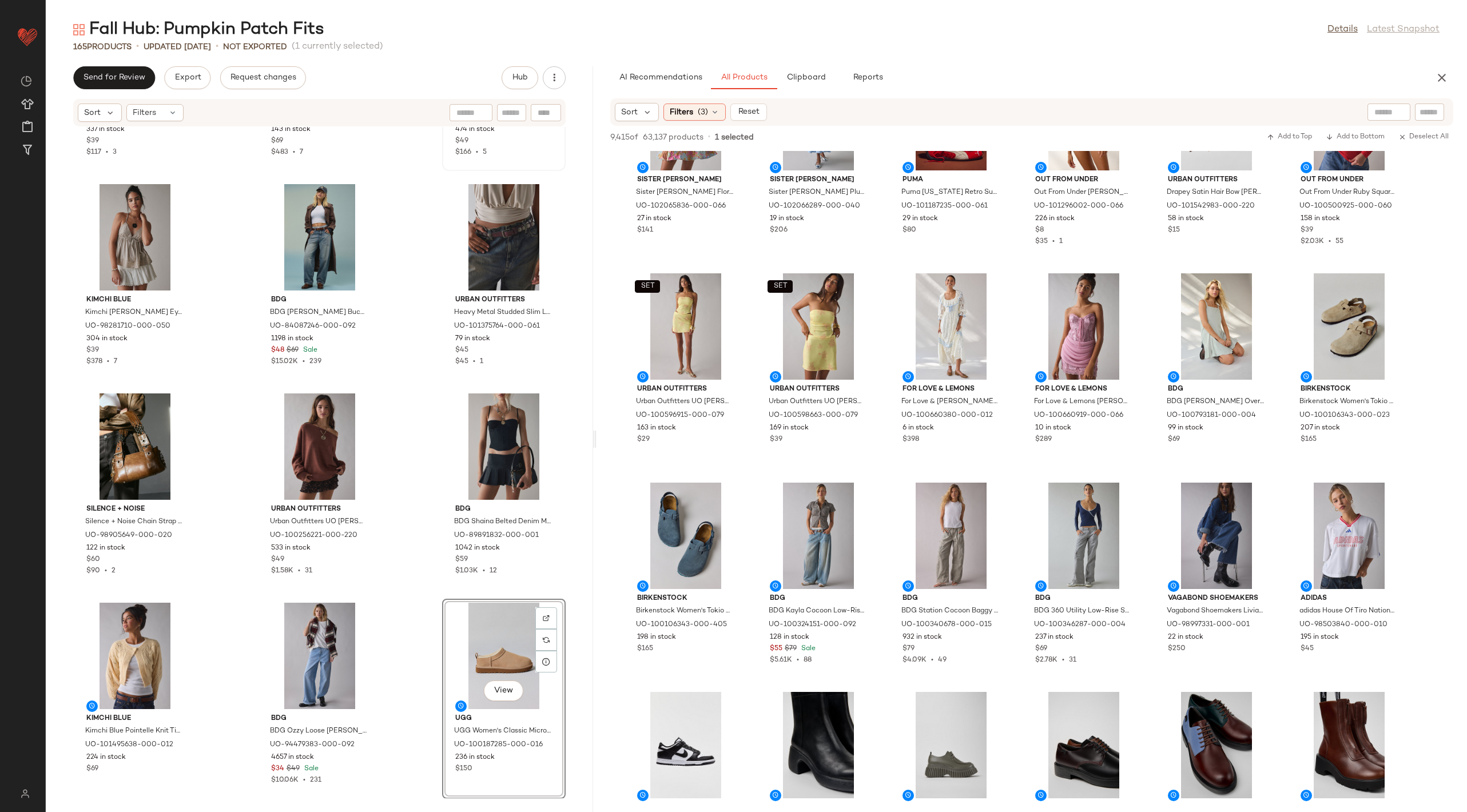
scroll to position [159, 0]
click at [125, 649] on div "View" at bounding box center [135, 655] width 115 height 107
click at [504, 629] on div "View" at bounding box center [503, 655] width 115 height 107
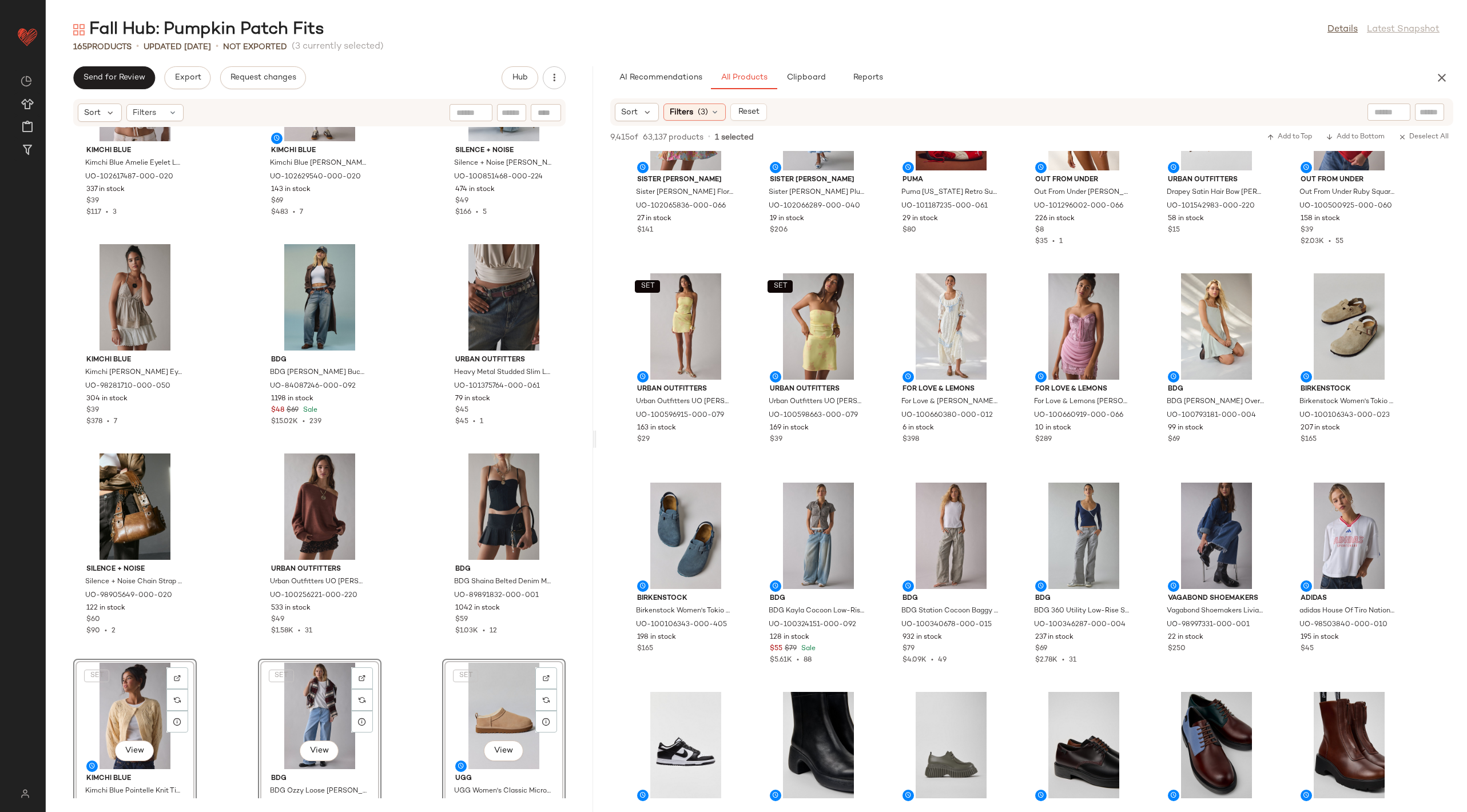
scroll to position [101, 0]
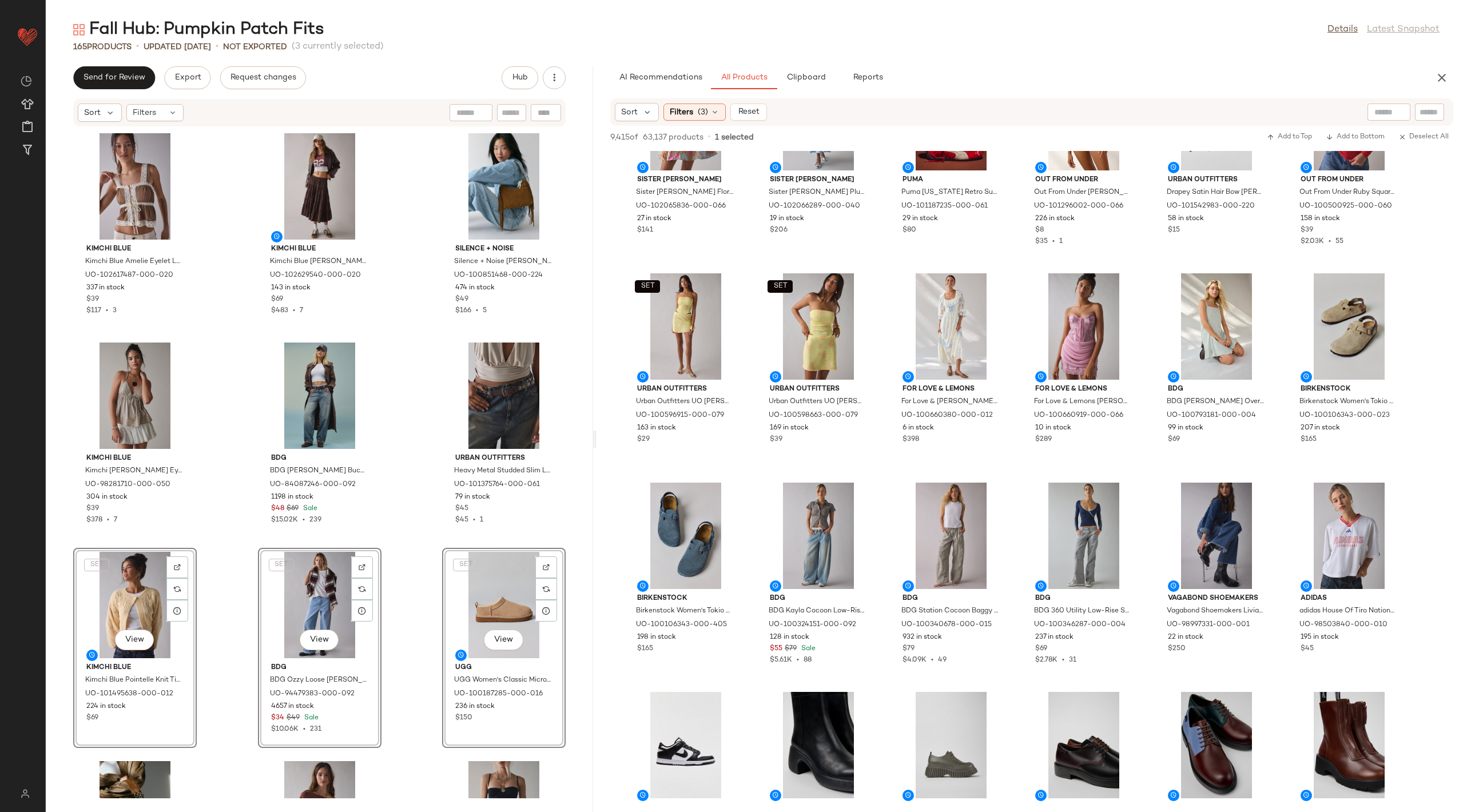
click at [239, 548] on div "Kimchi Blue Kimchi Blue Amelie Eyelet Lace Trim Tie-Front Babydoll Top in Brown…" at bounding box center [320, 462] width 548 height 672
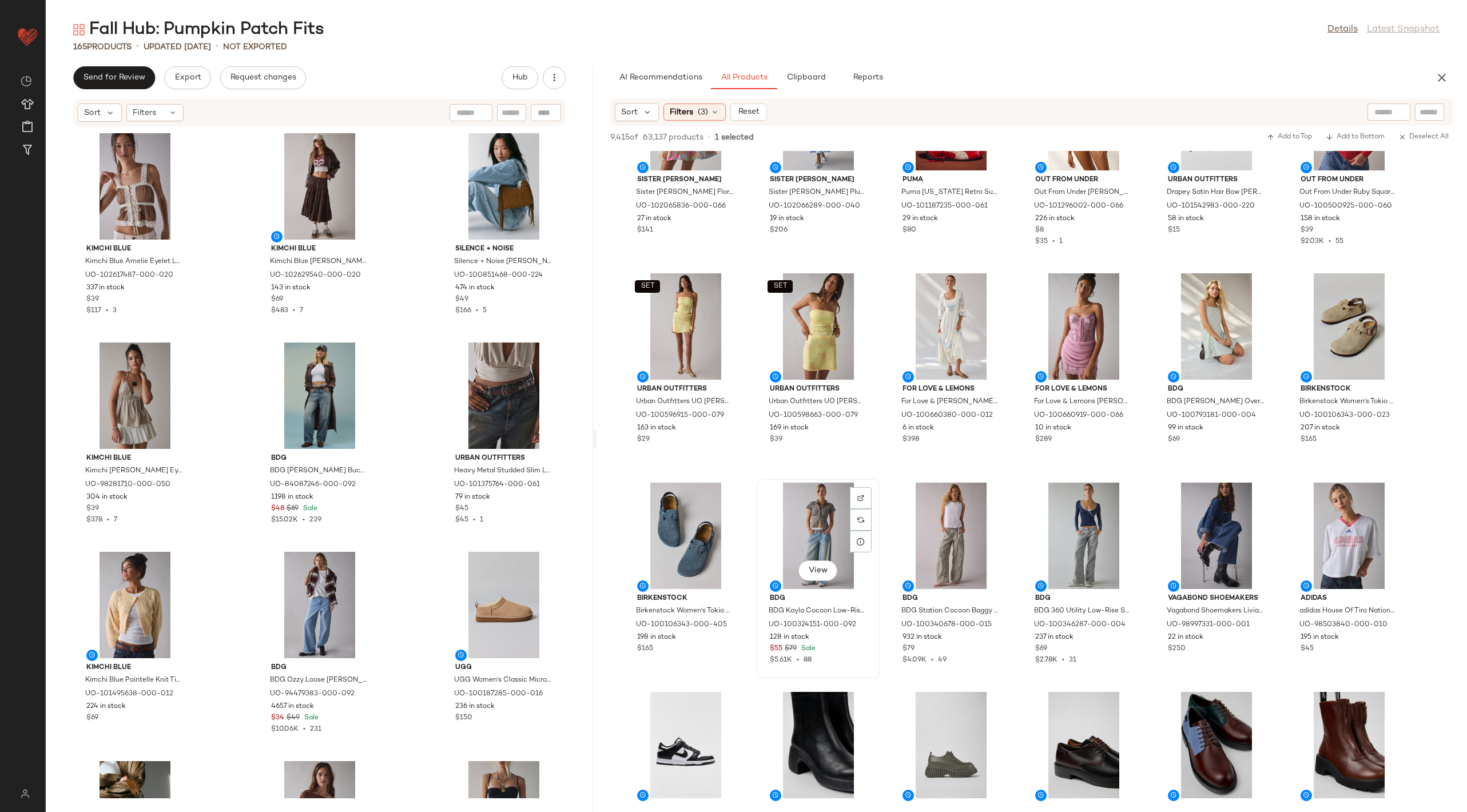
scroll to position [7046, 0]
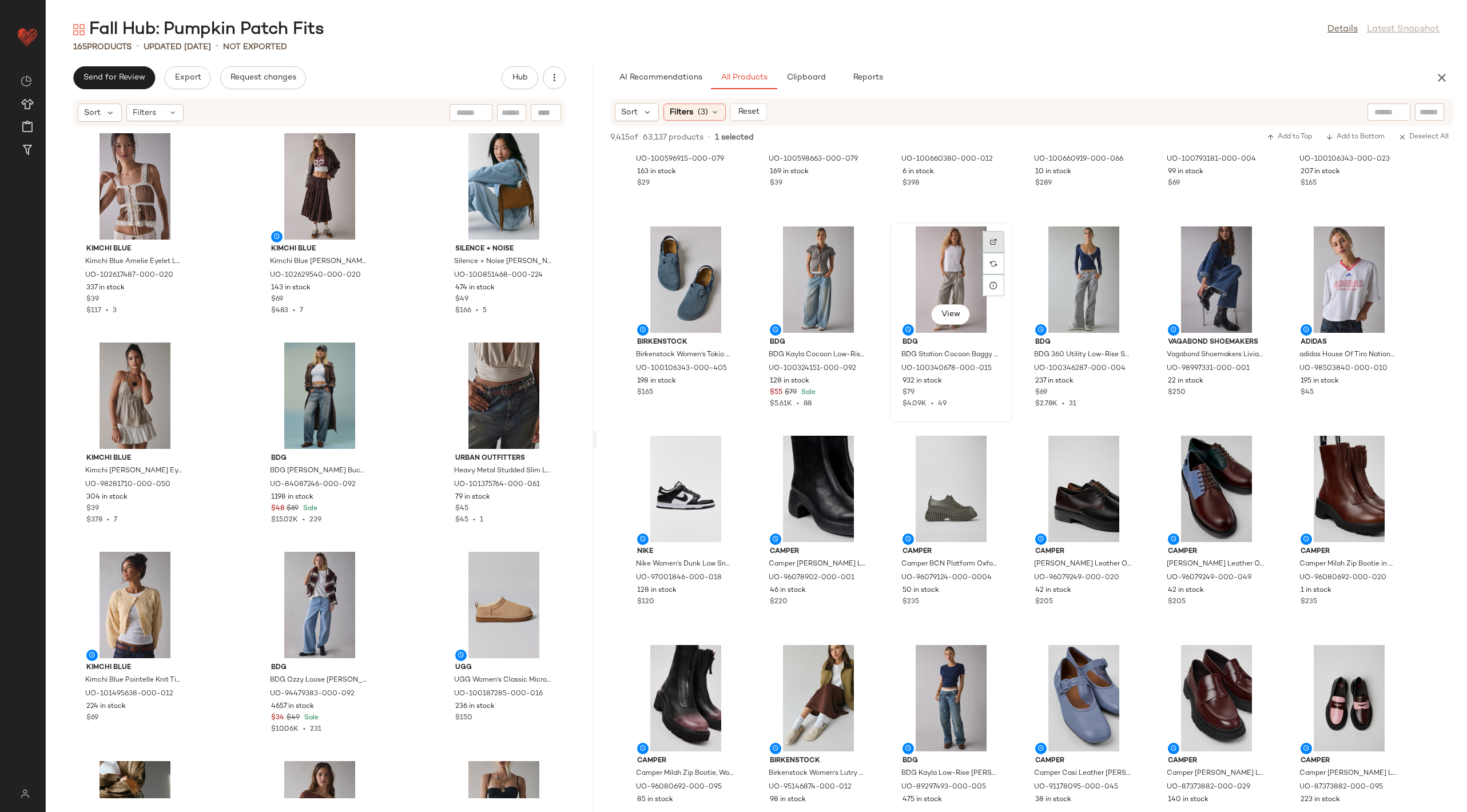
click at [986, 253] on div at bounding box center [994, 264] width 22 height 22
click at [137, 400] on div "View" at bounding box center [135, 395] width 115 height 107
click at [111, 596] on div "View" at bounding box center [135, 604] width 115 height 107
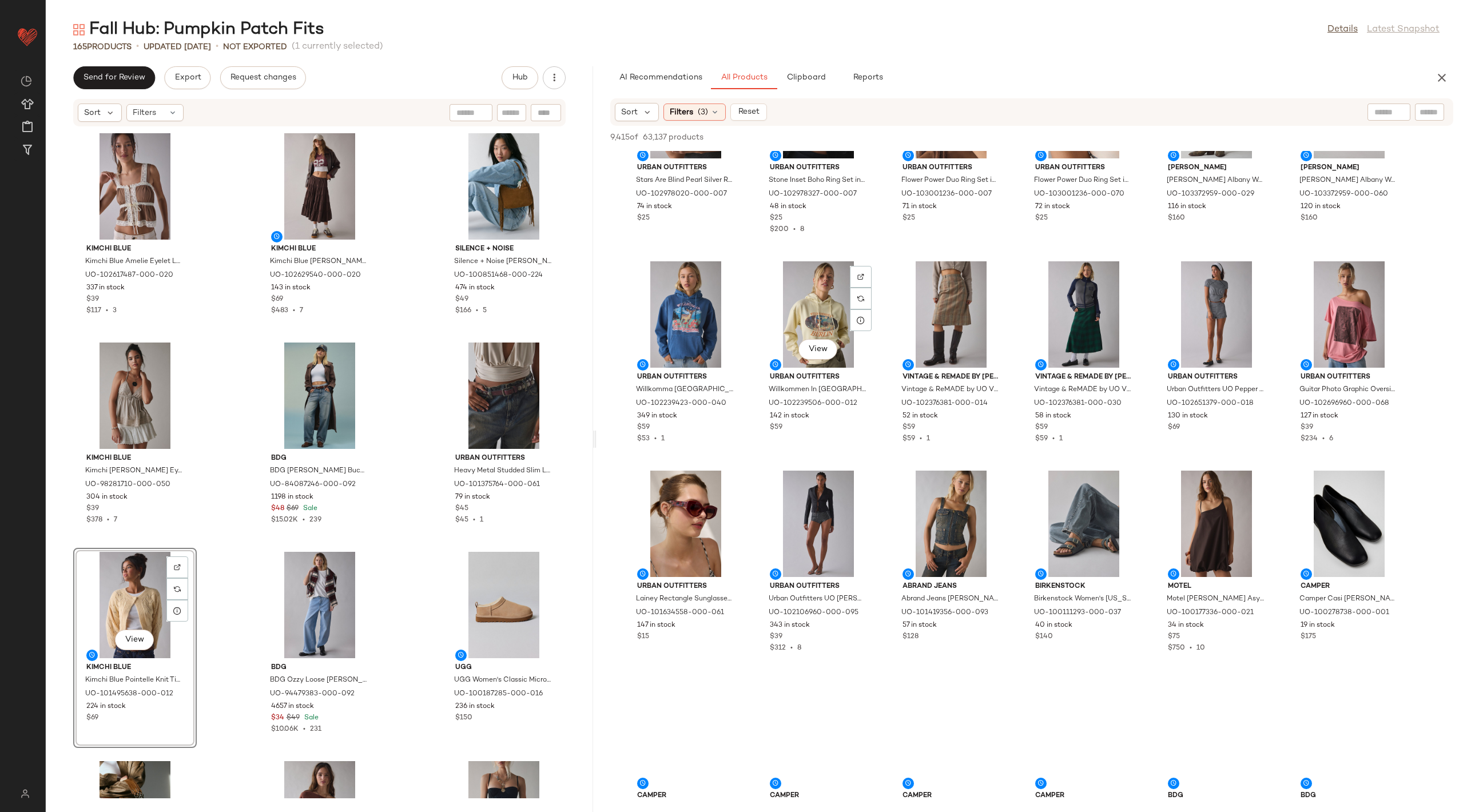
scroll to position [8425, 0]
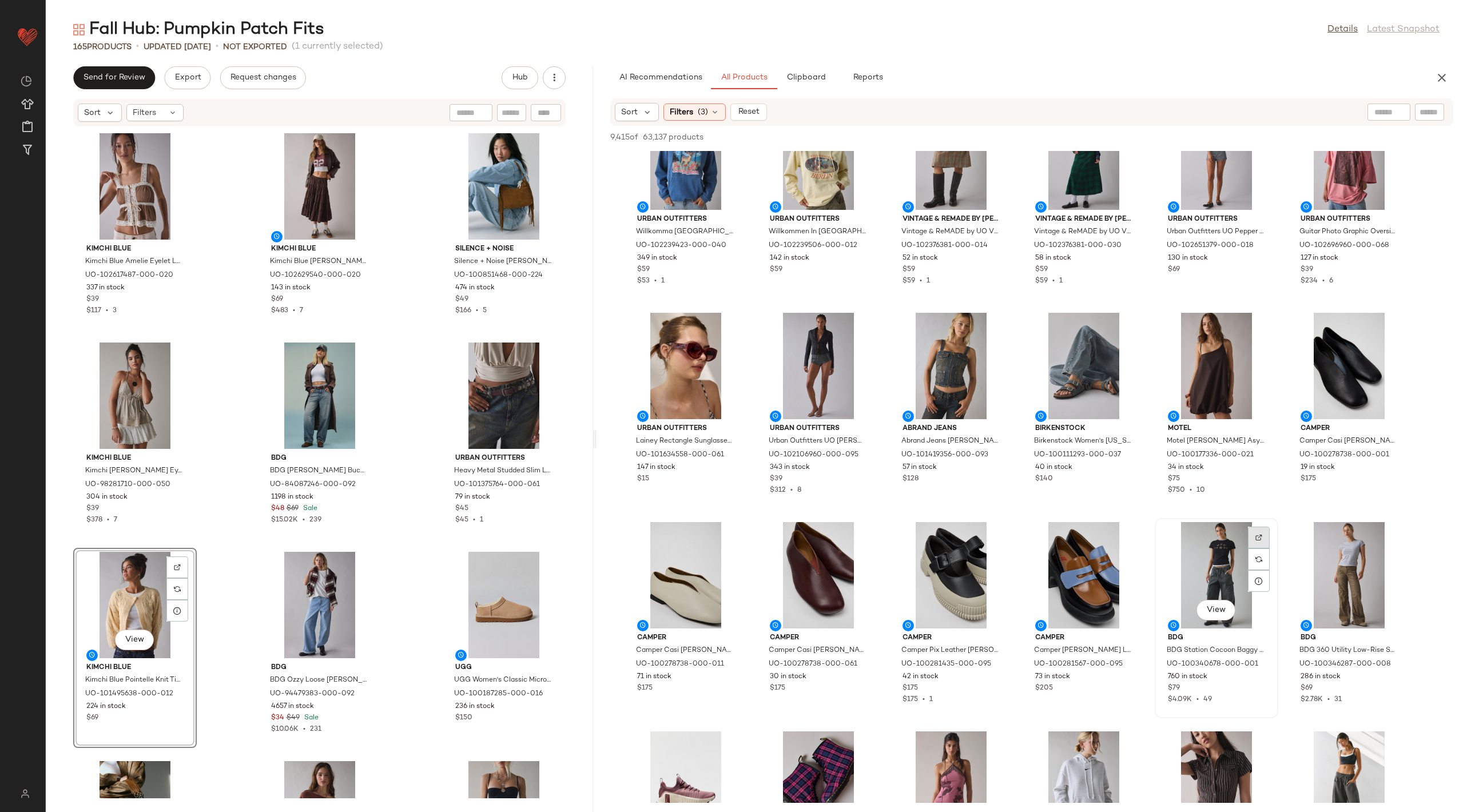
click at [1263, 548] on div at bounding box center [1259, 559] width 22 height 22
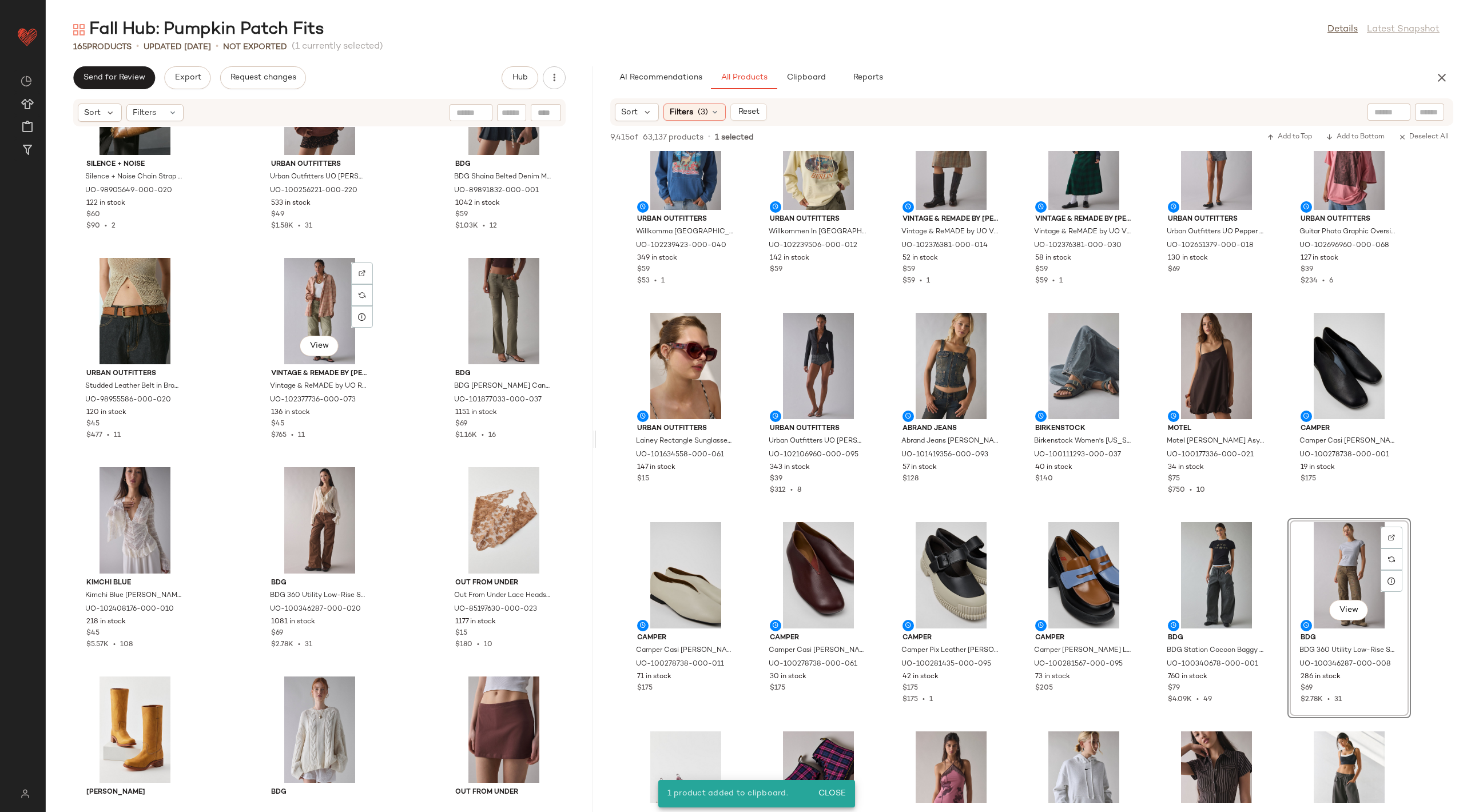
scroll to position [720, 0]
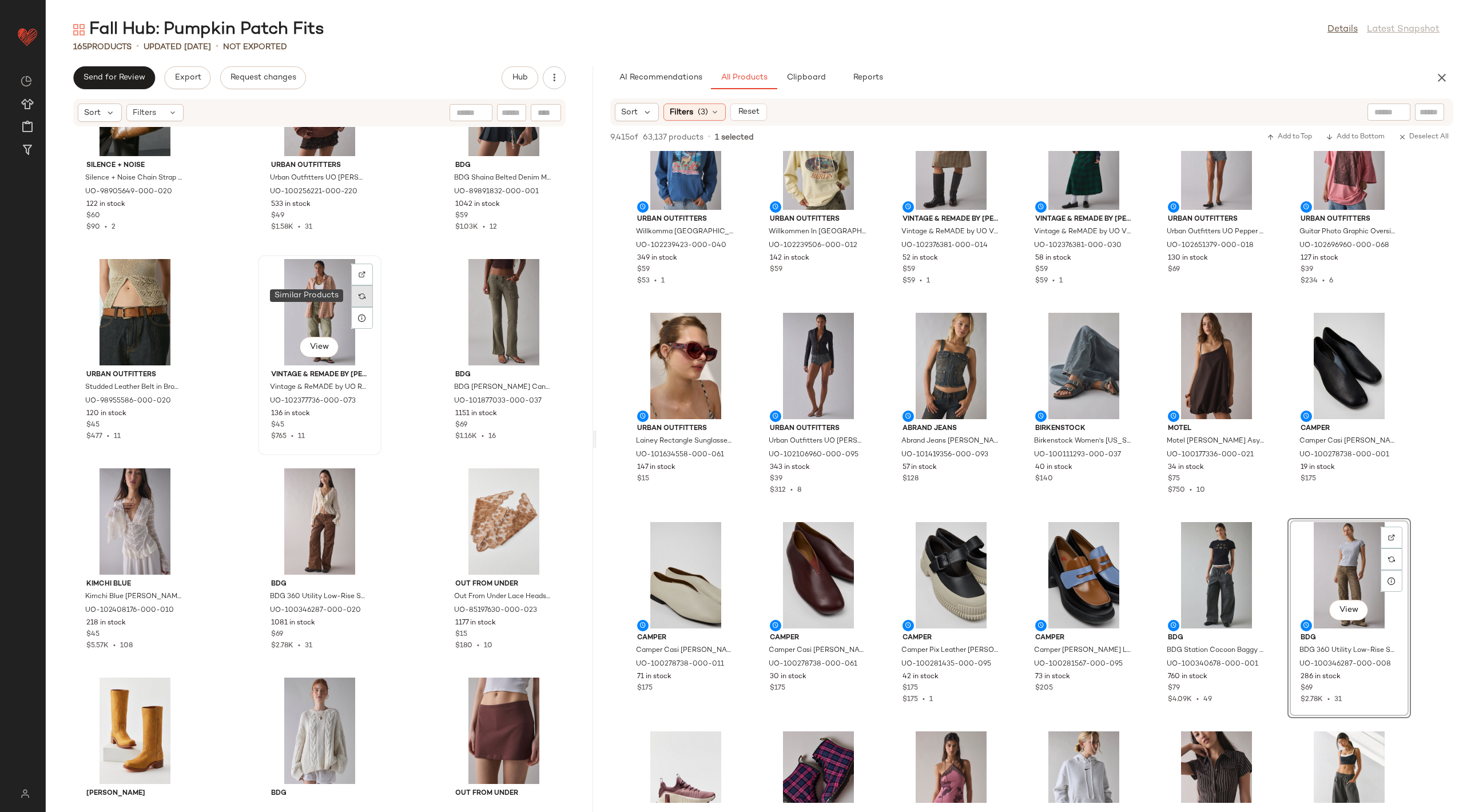
click at [363, 294] on div at bounding box center [362, 297] width 22 height 22
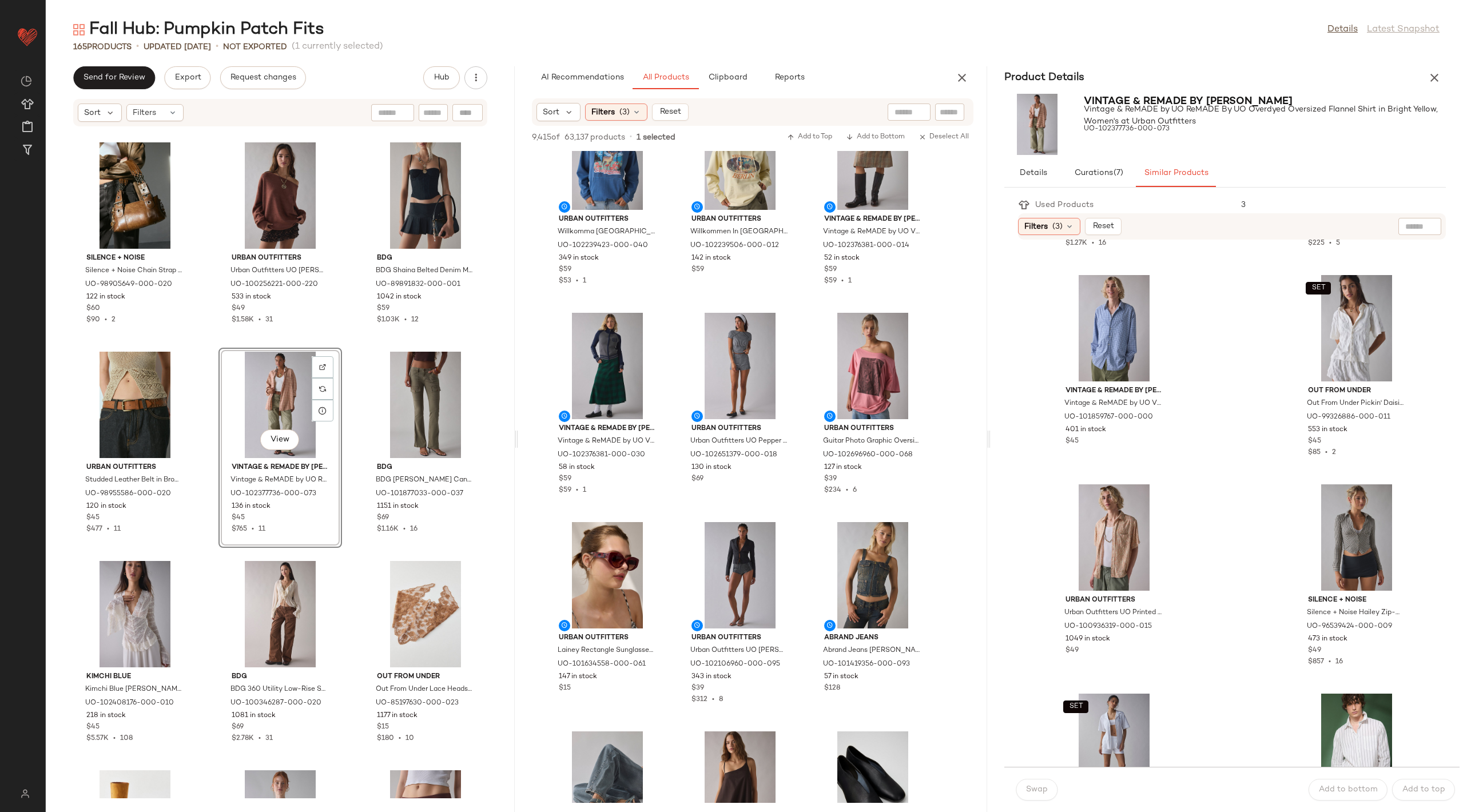
scroll to position [1186, 0]
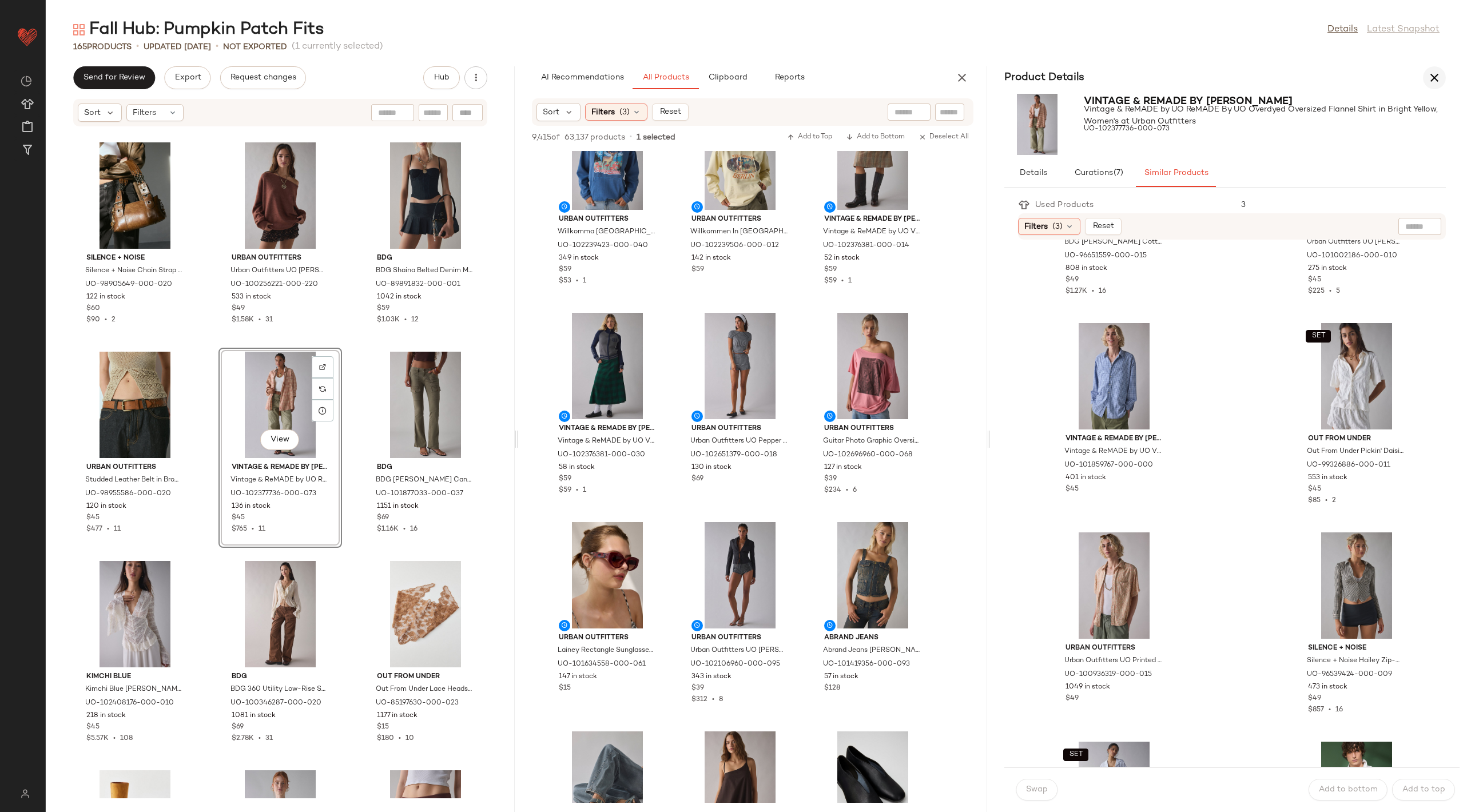
click at [1437, 77] on icon "button" at bounding box center [1434, 77] width 13 height 13
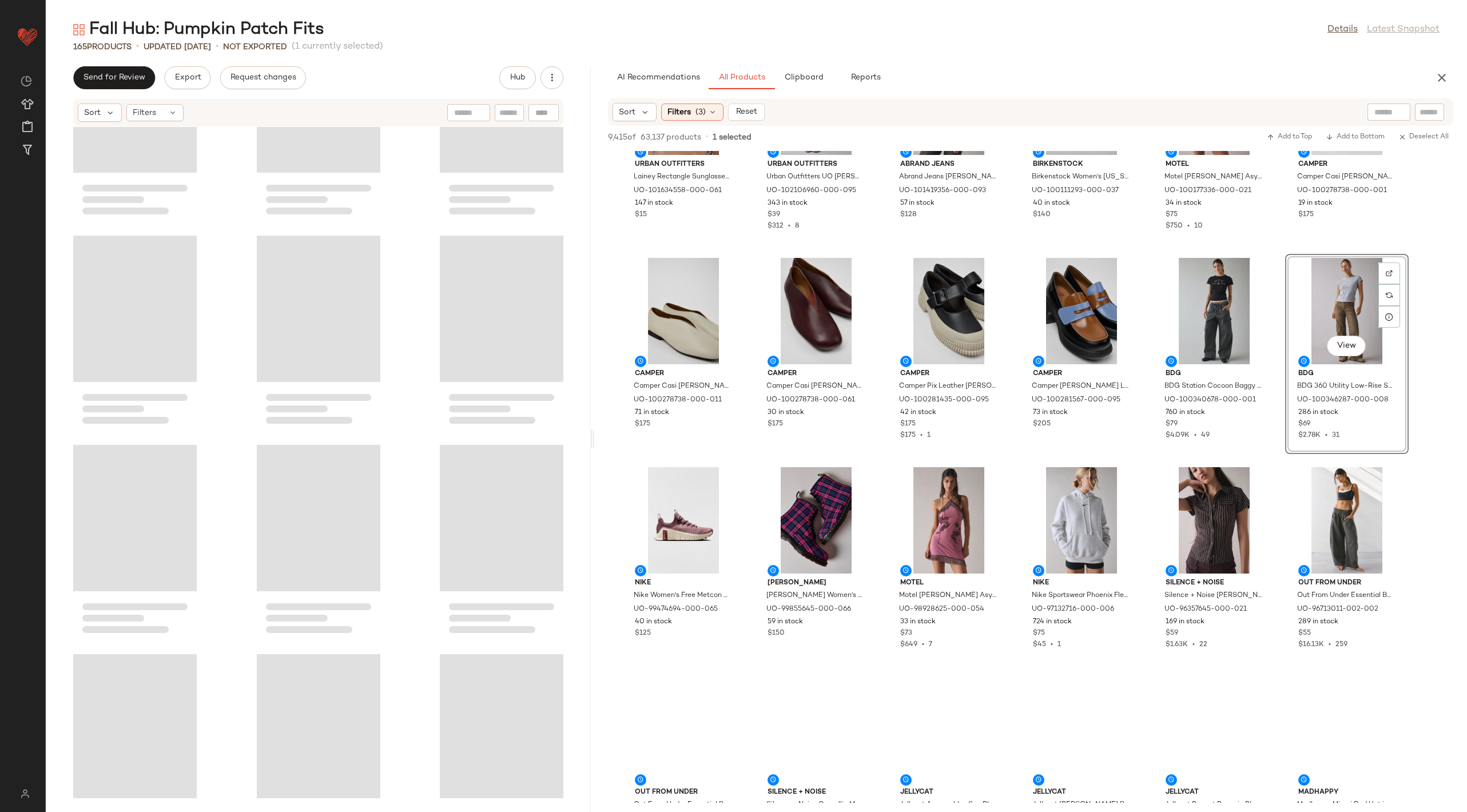
scroll to position [8425, 0]
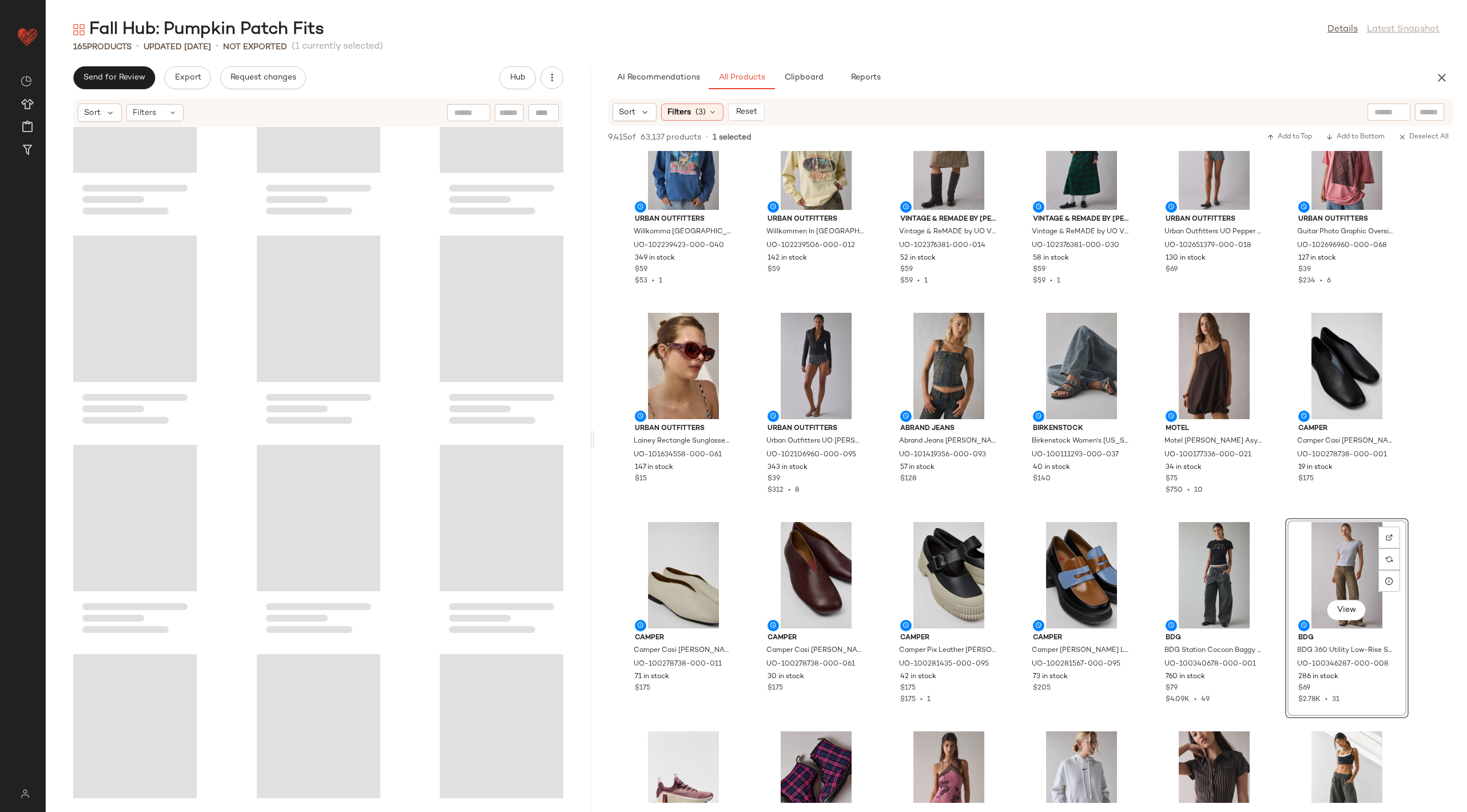
drag, startPoint x: 758, startPoint y: 440, endPoint x: 597, endPoint y: 467, distance: 163.2
click at [597, 467] on div "Fall Hub: Pumpkin Patch Fits Details Latest Snapshot 165 Products • updated [DA…" at bounding box center [756, 415] width 1421 height 794
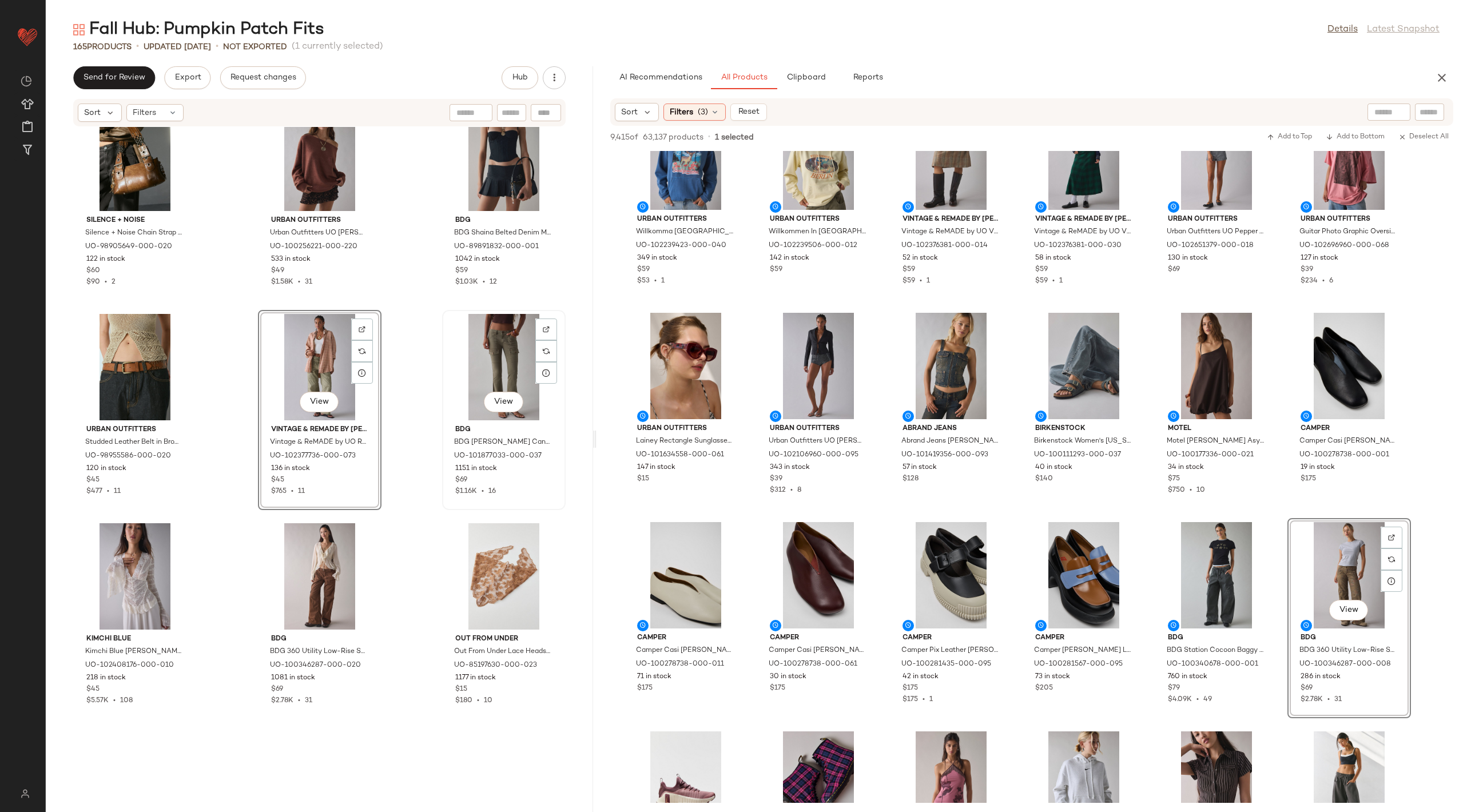
scroll to position [699, 0]
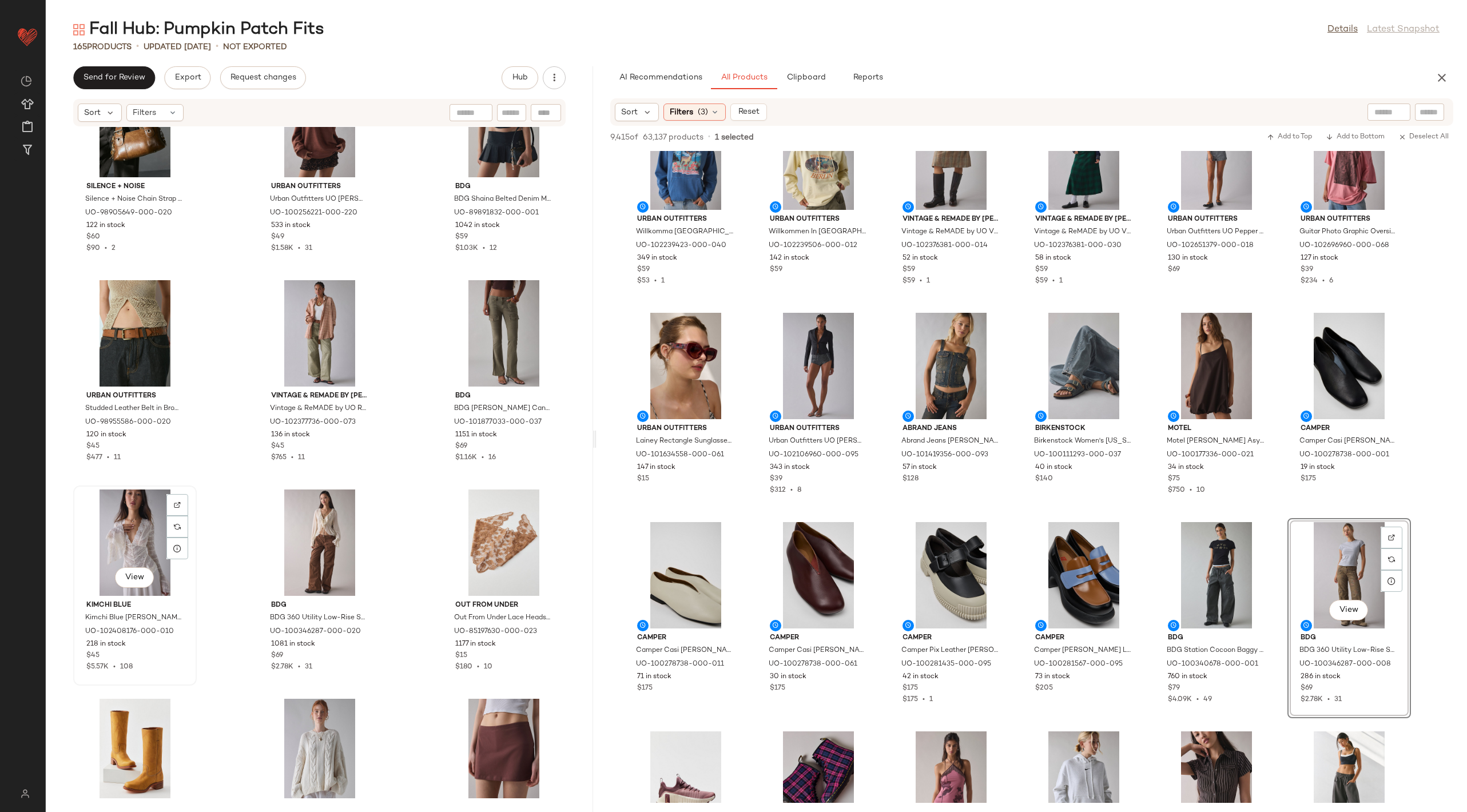
click at [138, 559] on div "View" at bounding box center [135, 542] width 115 height 107
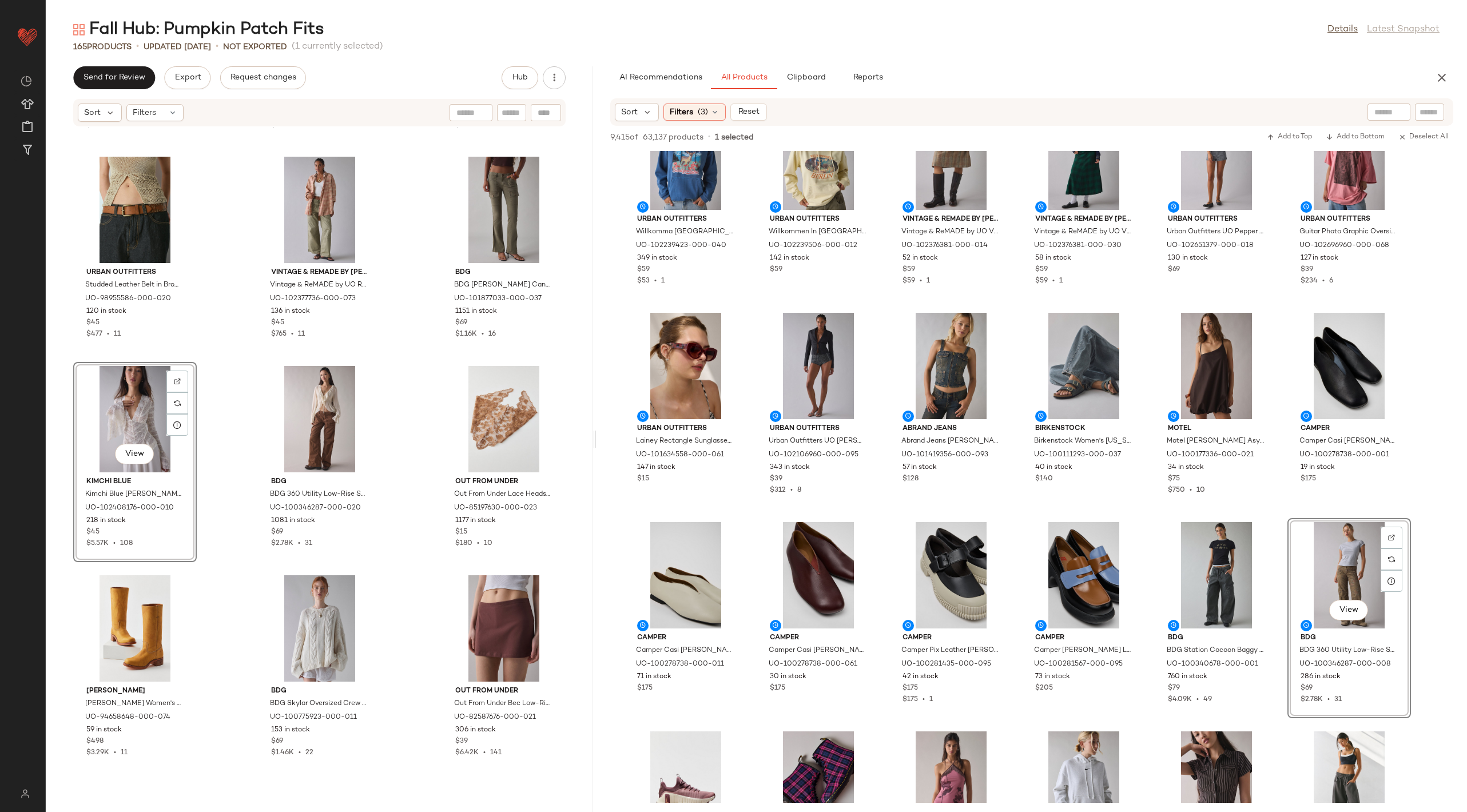
scroll to position [839, 0]
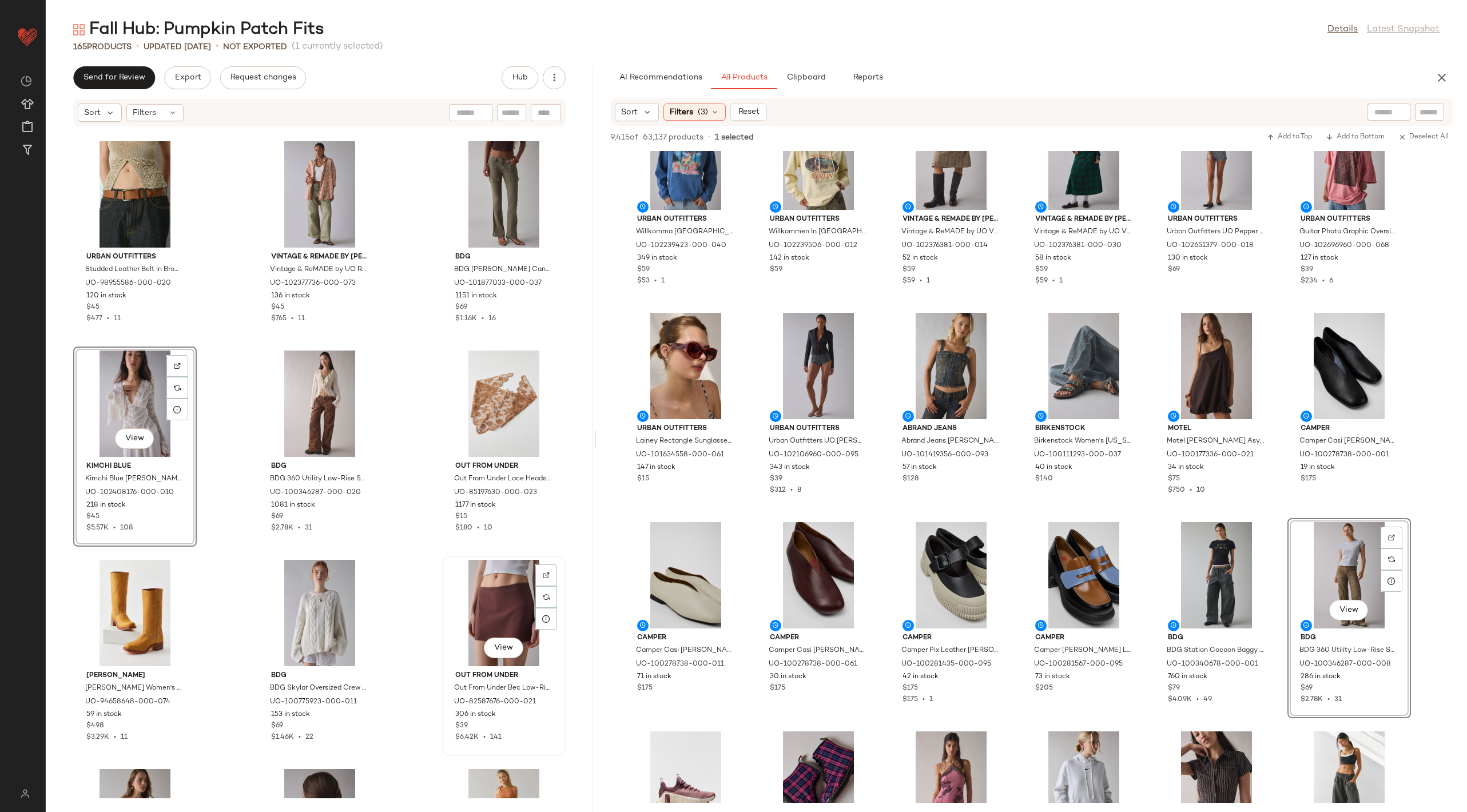
click at [489, 587] on div "View" at bounding box center [503, 613] width 115 height 107
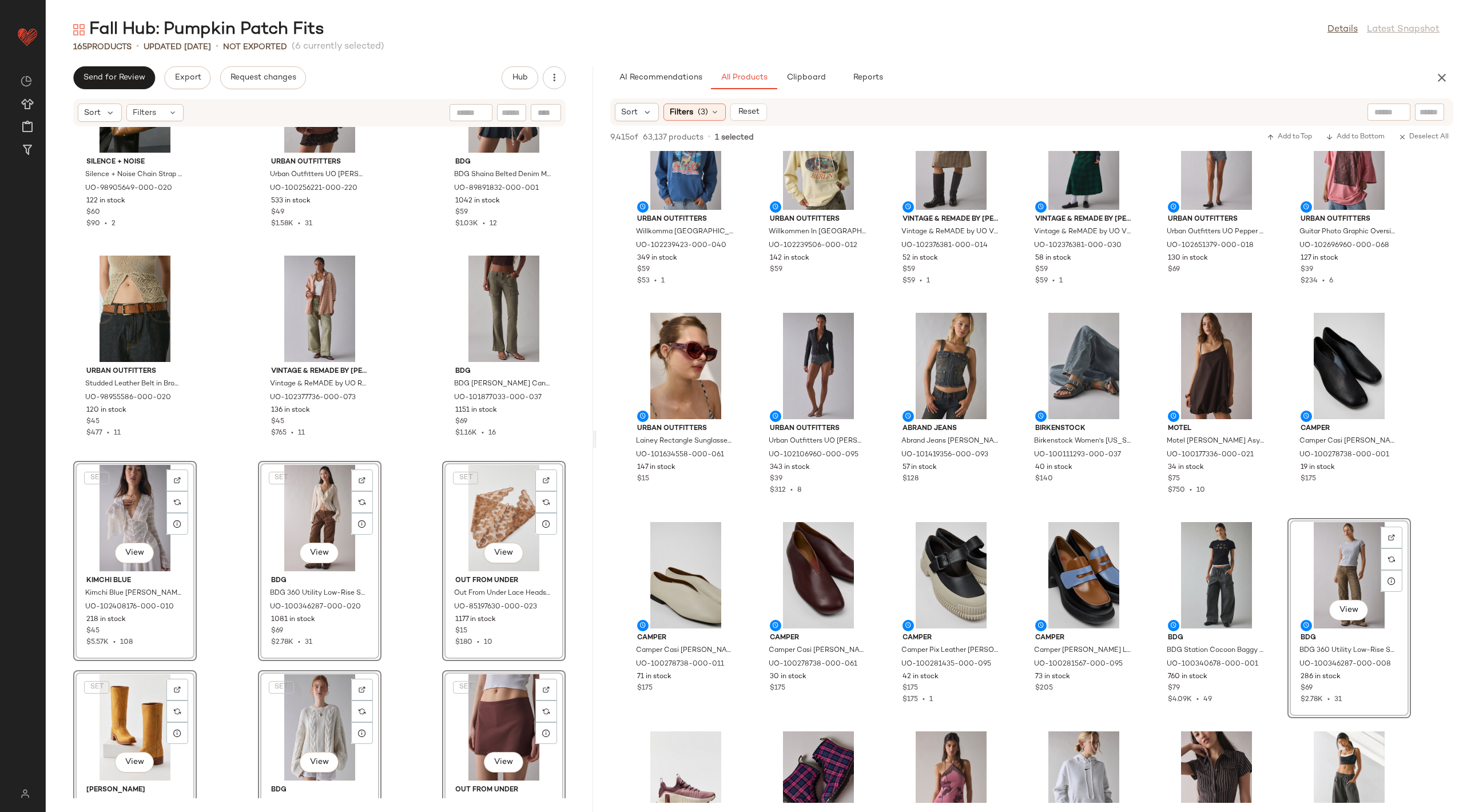
scroll to position [657, 0]
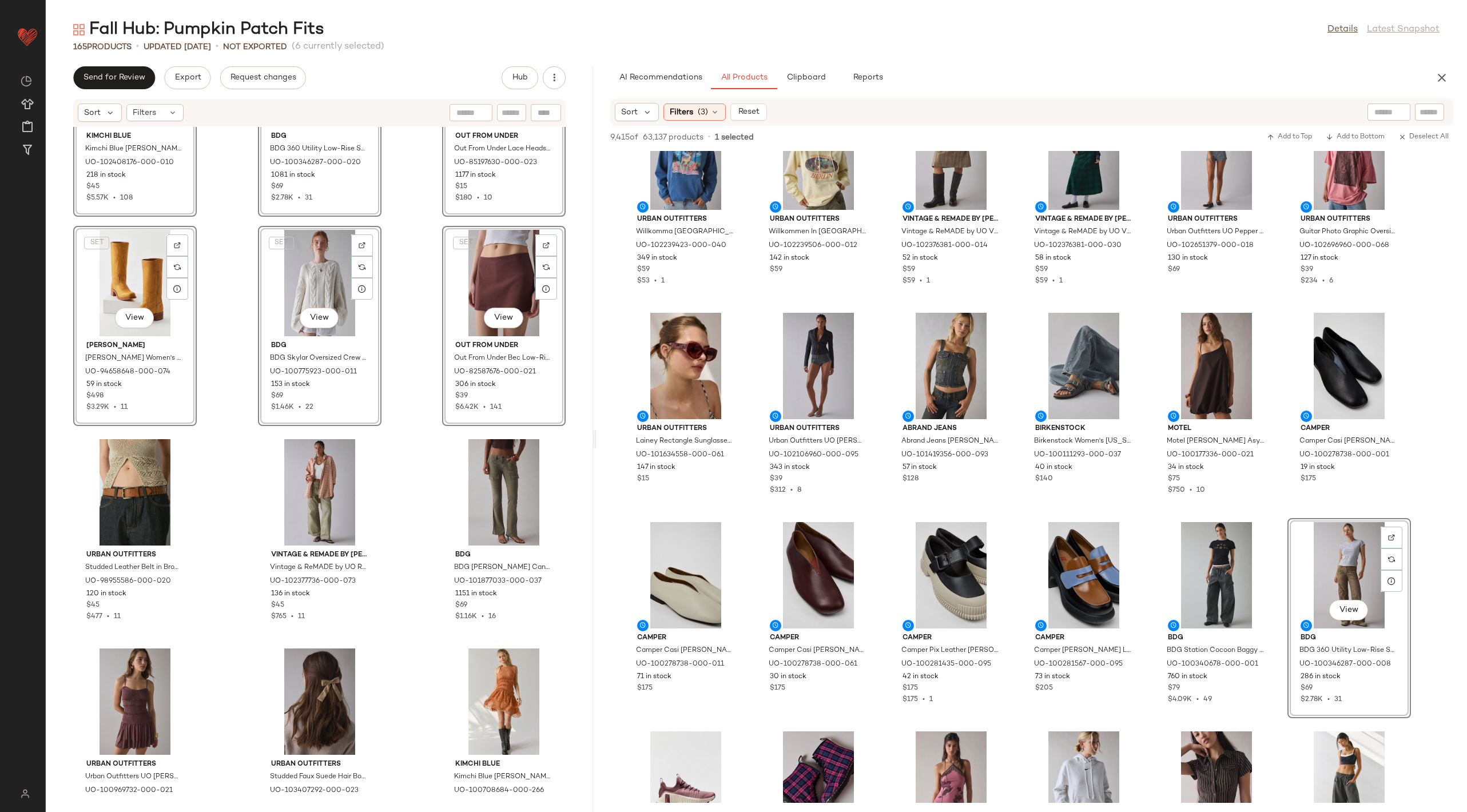
click at [227, 448] on div "SET View Kimchi Blue Kimchi Blue Irene Sheer Lace Ruffle Bell Sleeve Top in Whi…" at bounding box center [320, 462] width 548 height 672
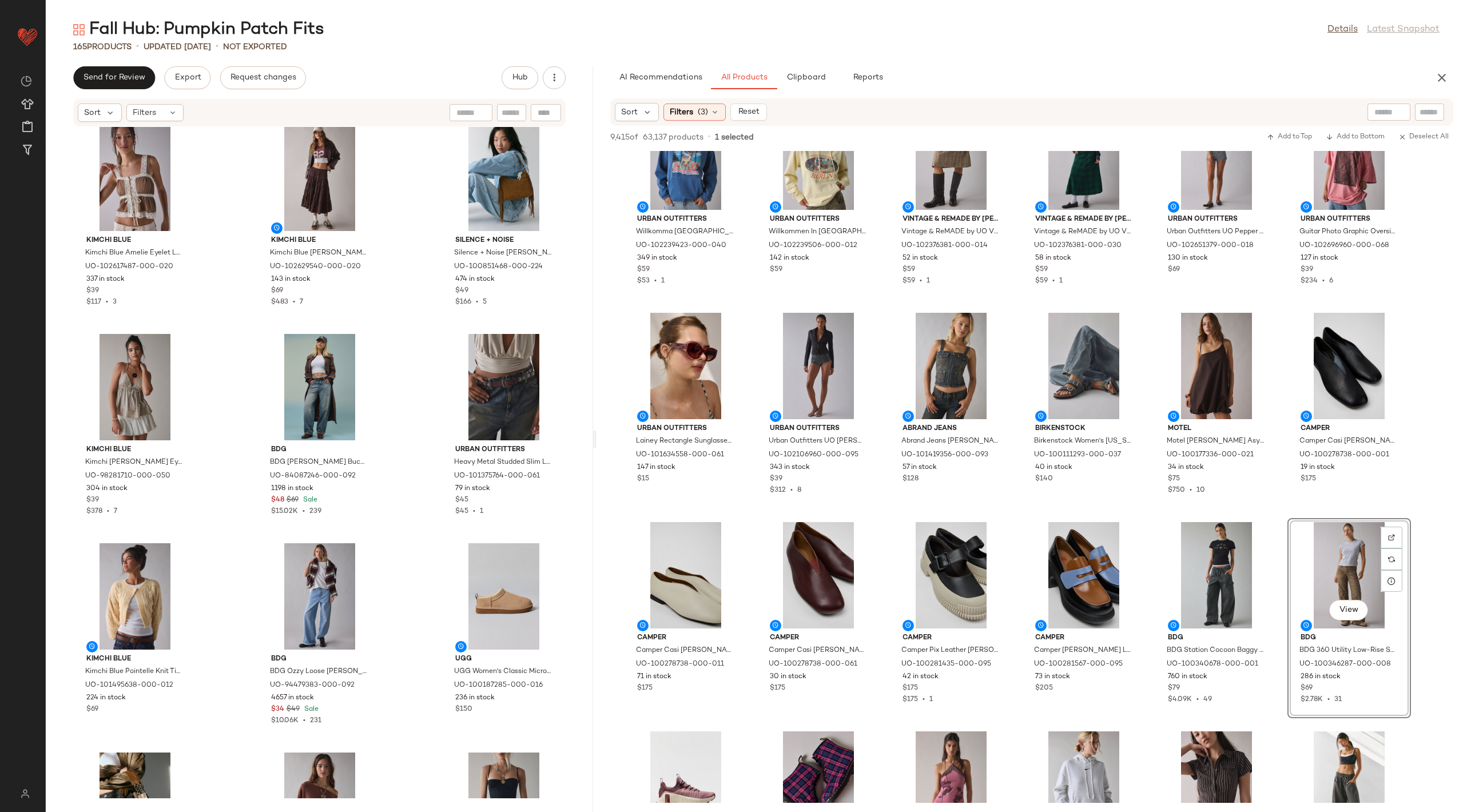
scroll to position [10, 0]
click at [119, 574] on div "View" at bounding box center [135, 594] width 115 height 107
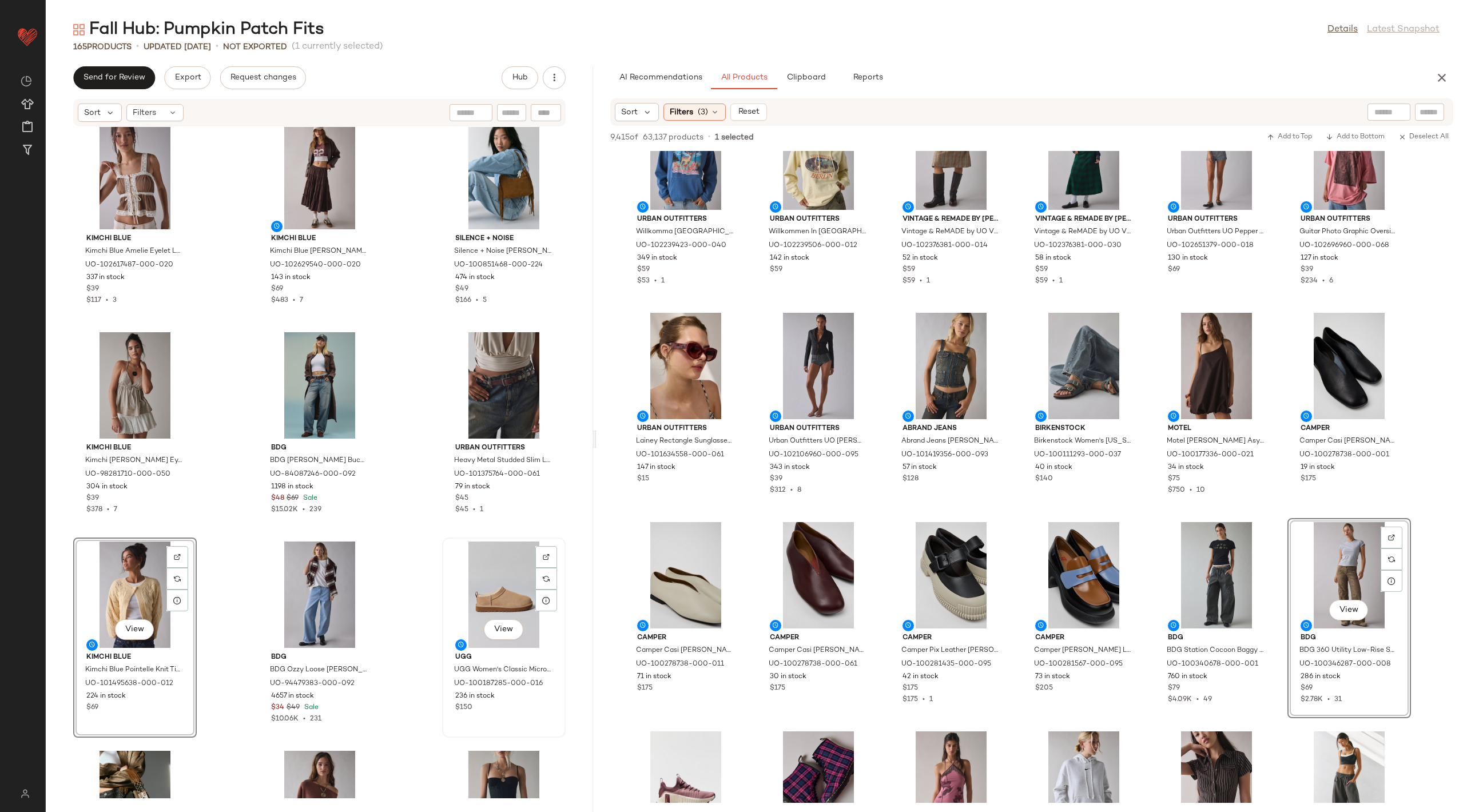
click at [481, 597] on div "View" at bounding box center [503, 594] width 115 height 107
click at [129, 591] on div "SET View" at bounding box center [135, 594] width 115 height 107
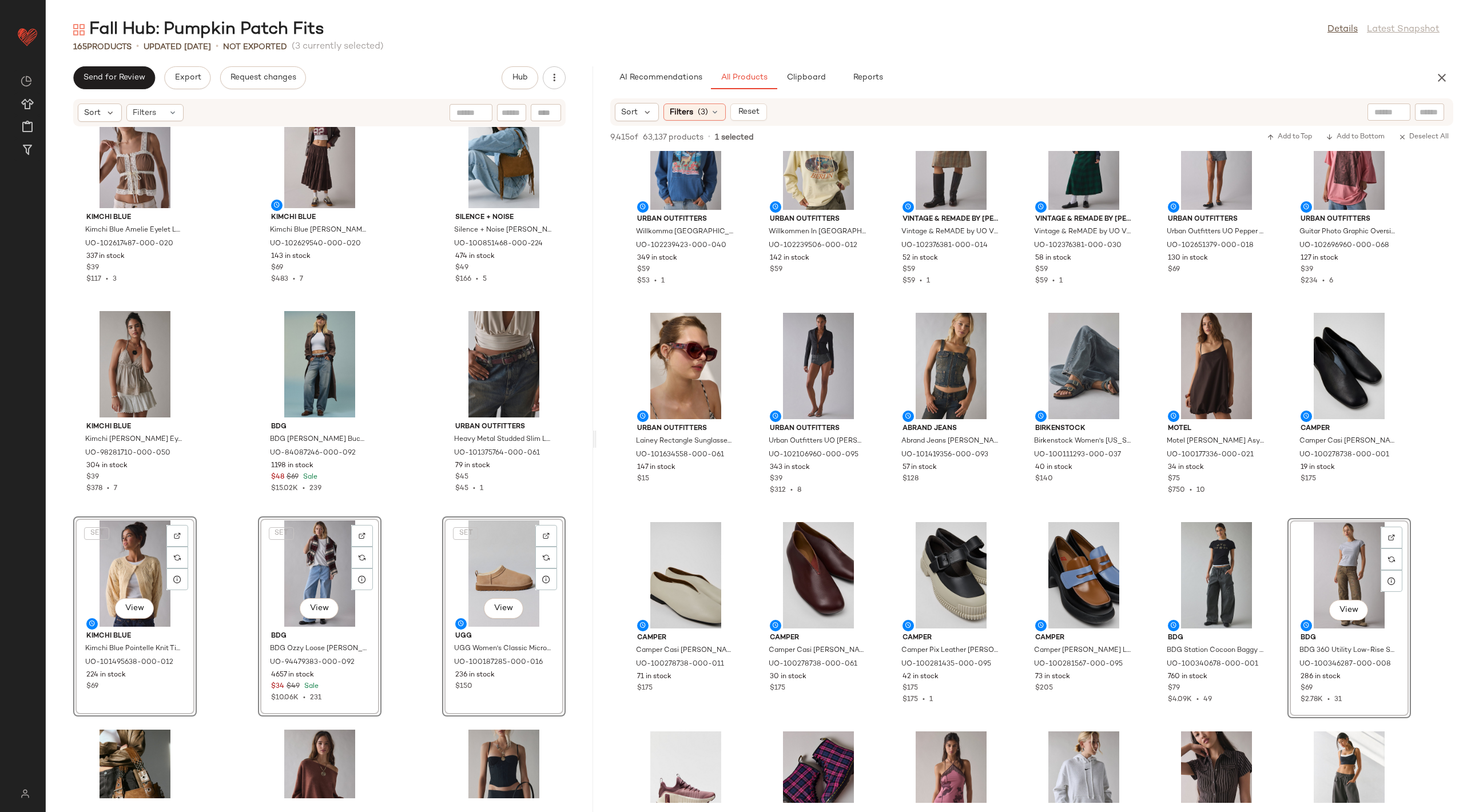
scroll to position [32, 0]
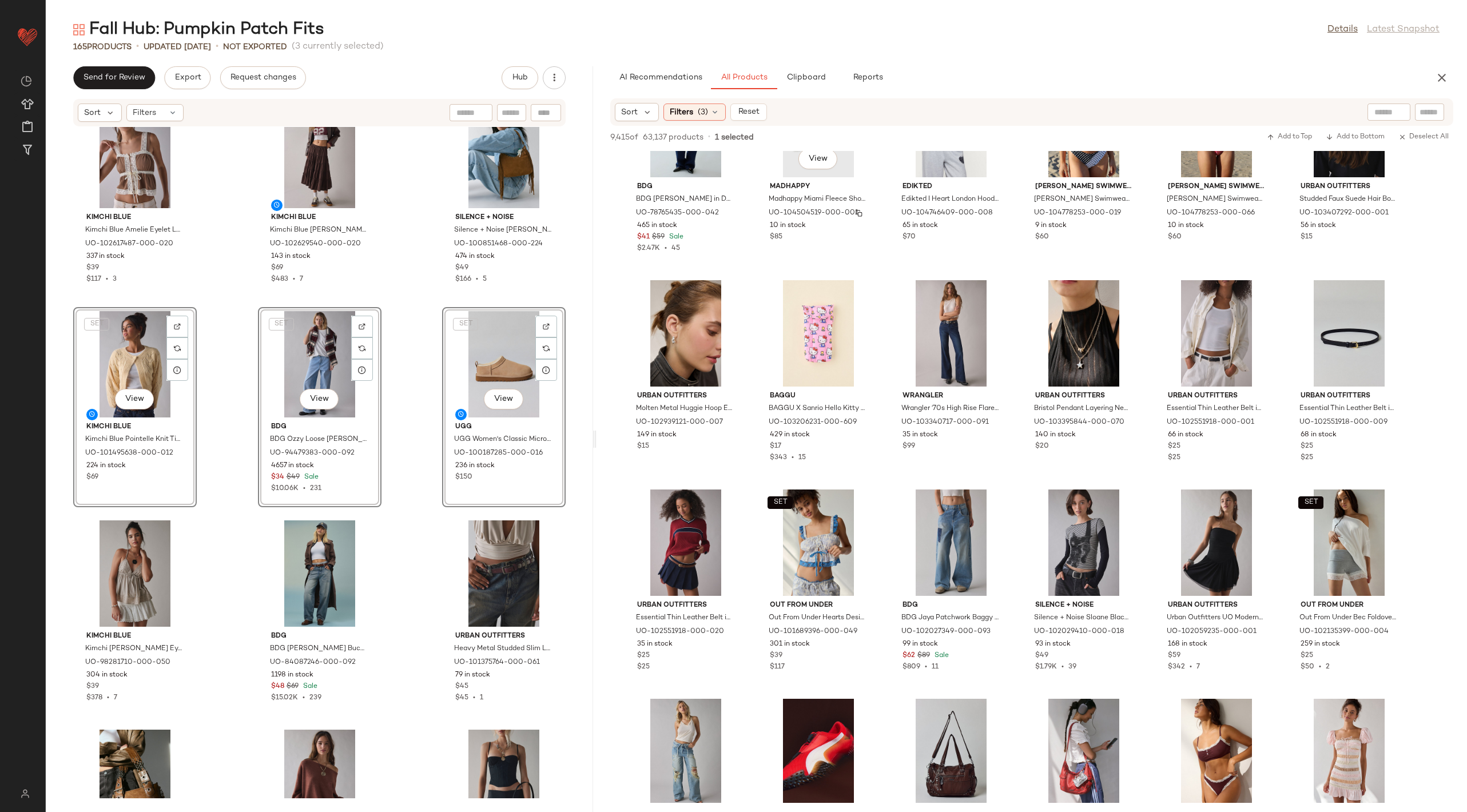
scroll to position [11269, 0]
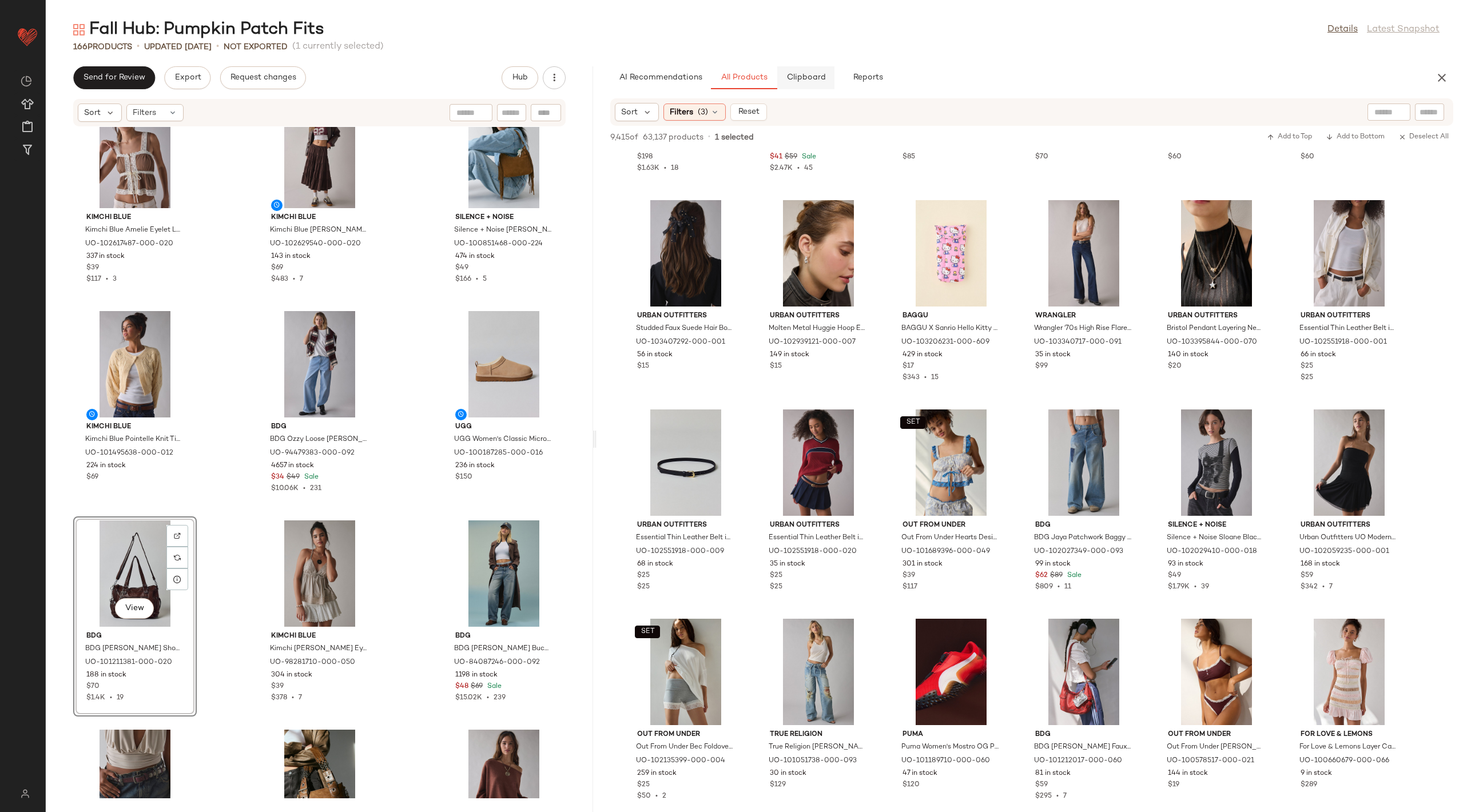
click at [798, 75] on span "Clipboard" at bounding box center [806, 78] width 39 height 9
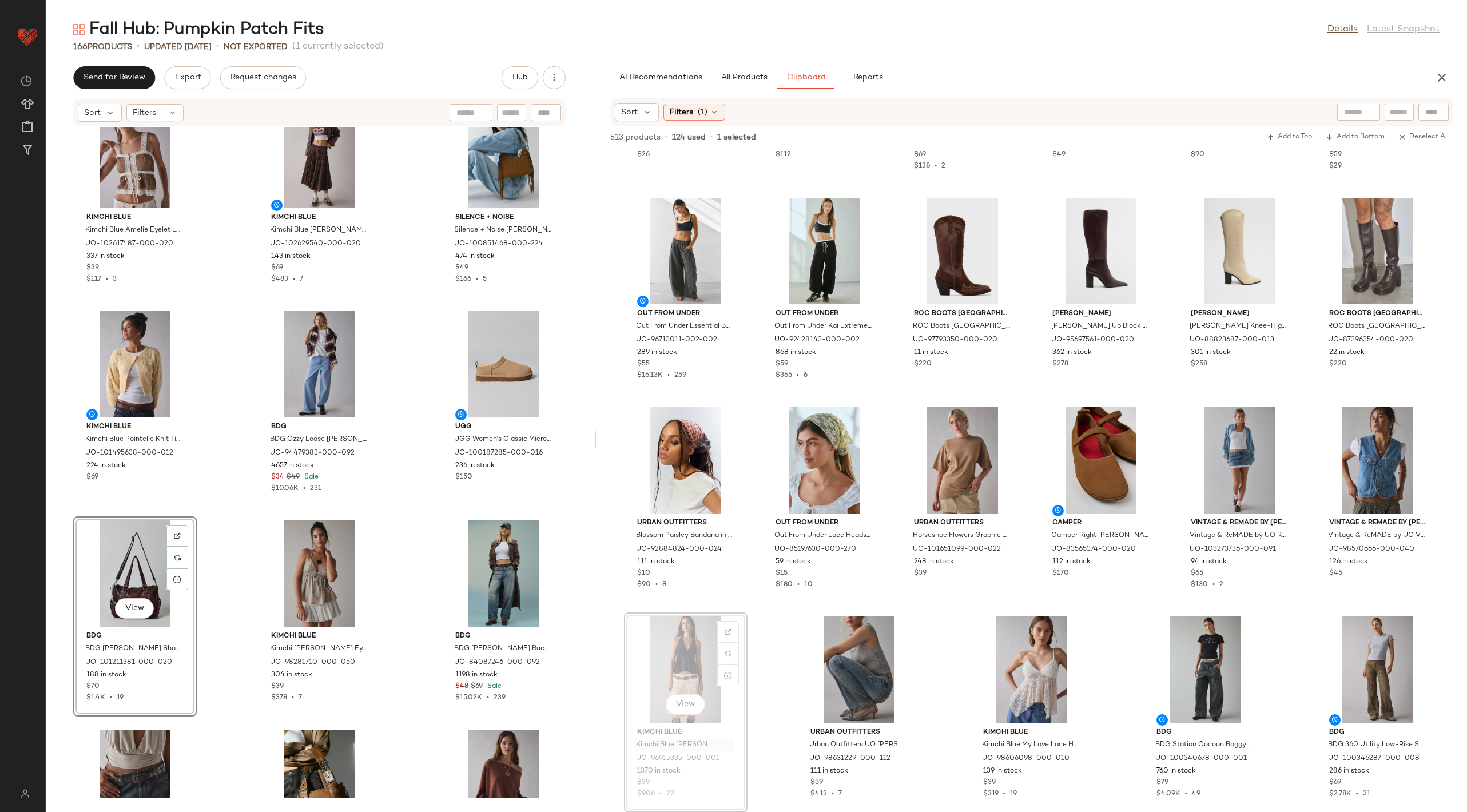
scroll to position [32, 0]
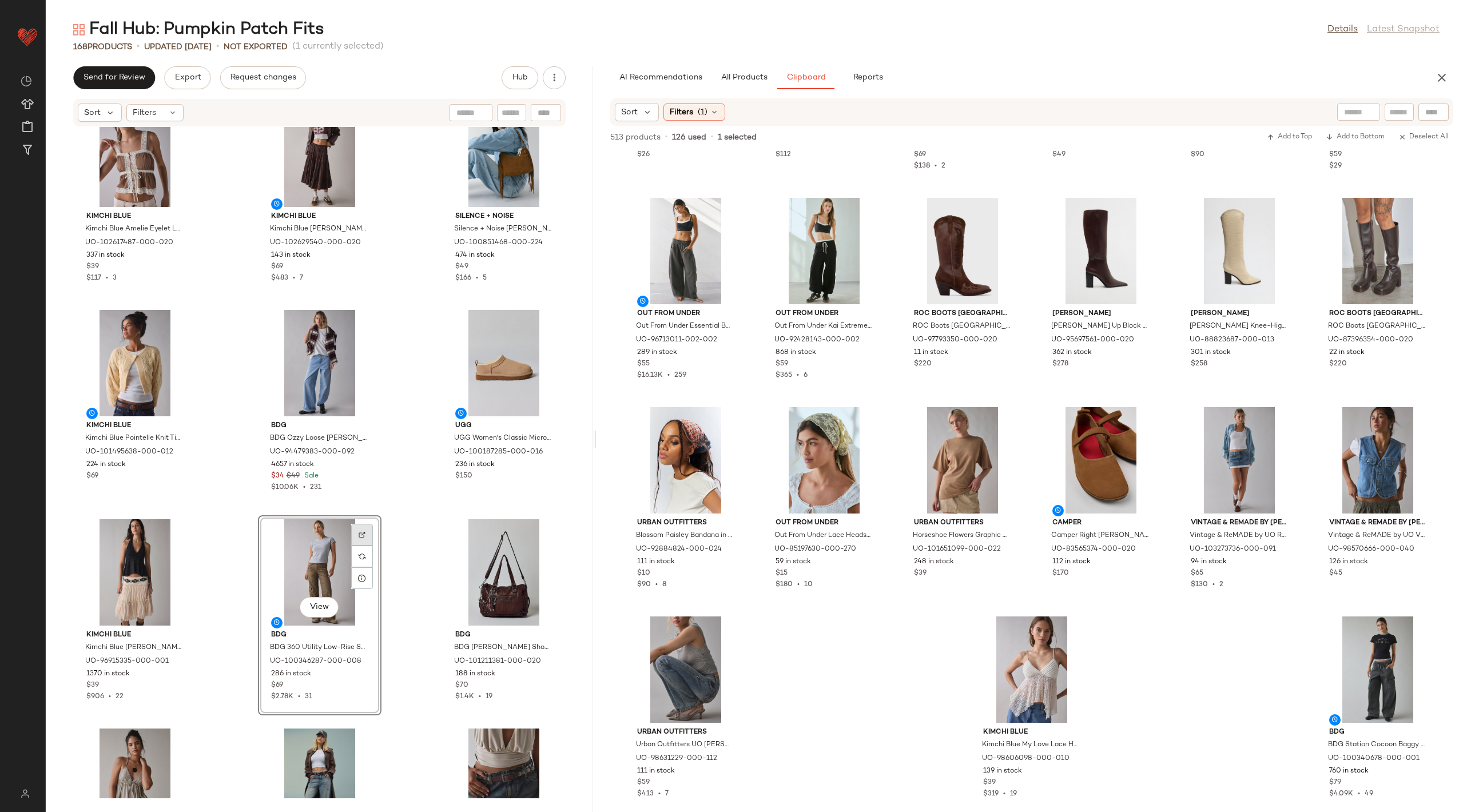
click at [360, 533] on img at bounding box center [361, 534] width 7 height 7
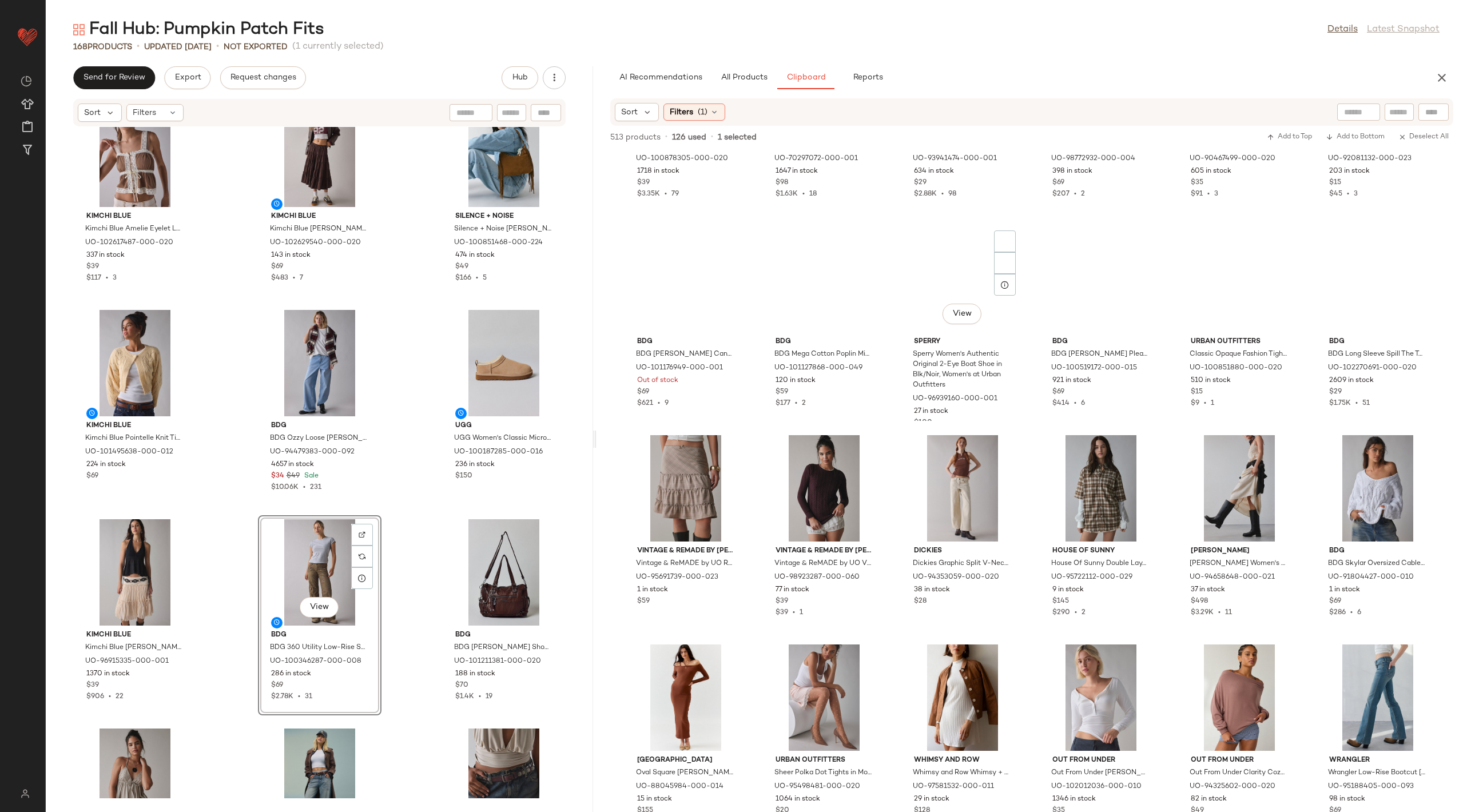
scroll to position [0, 0]
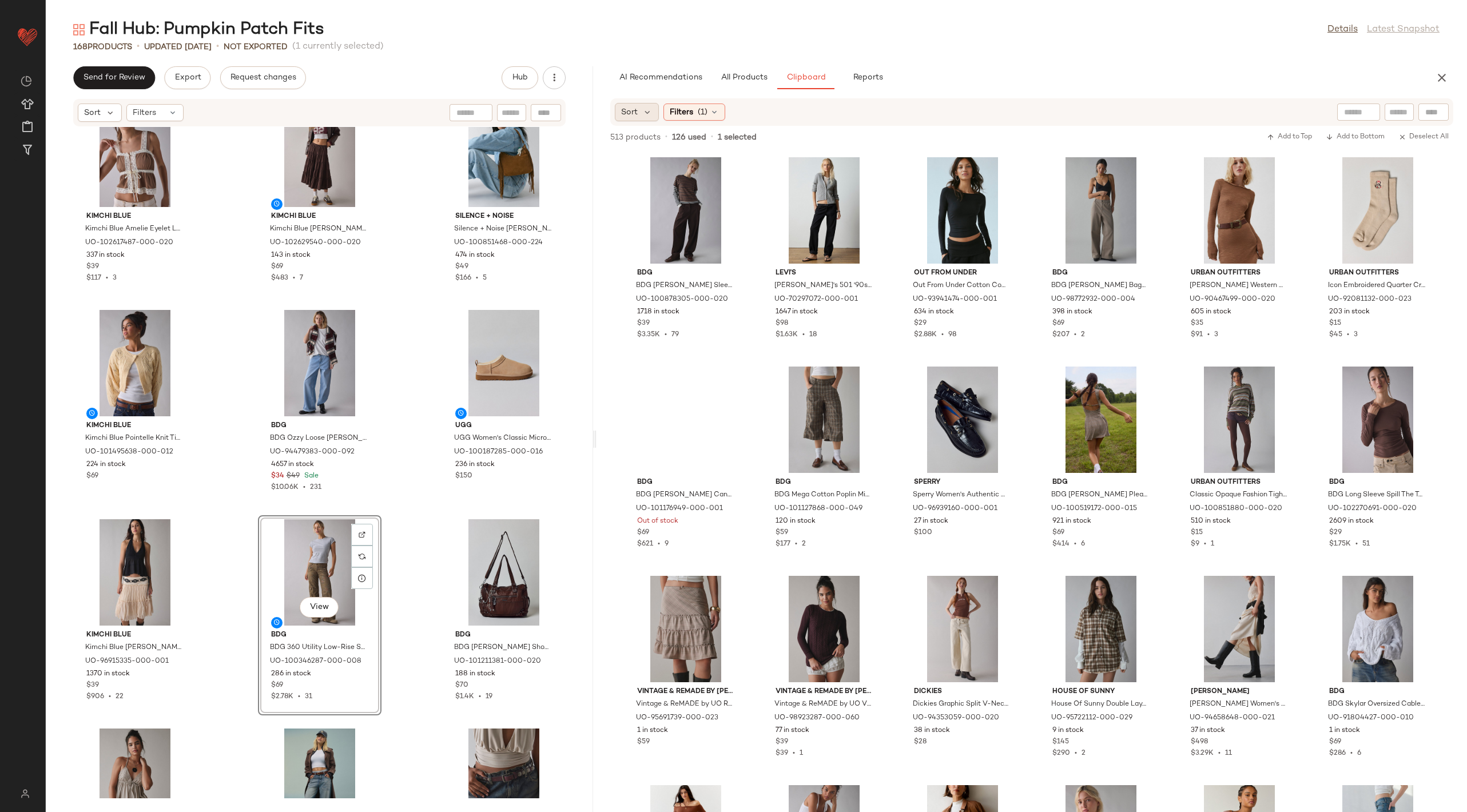
click at [637, 114] on div "Sort" at bounding box center [637, 111] width 44 height 18
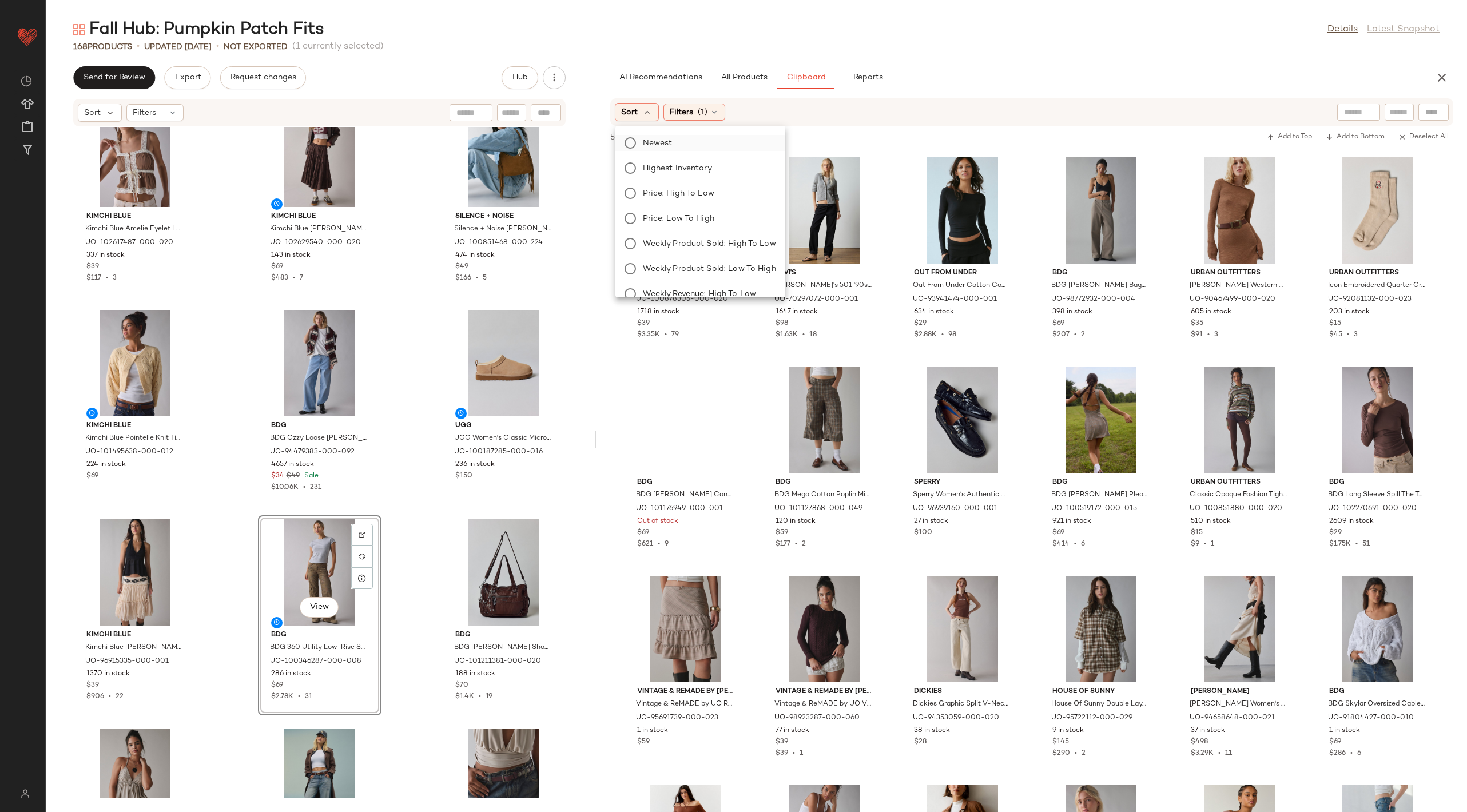
click at [674, 142] on label "Newest" at bounding box center [707, 143] width 138 height 16
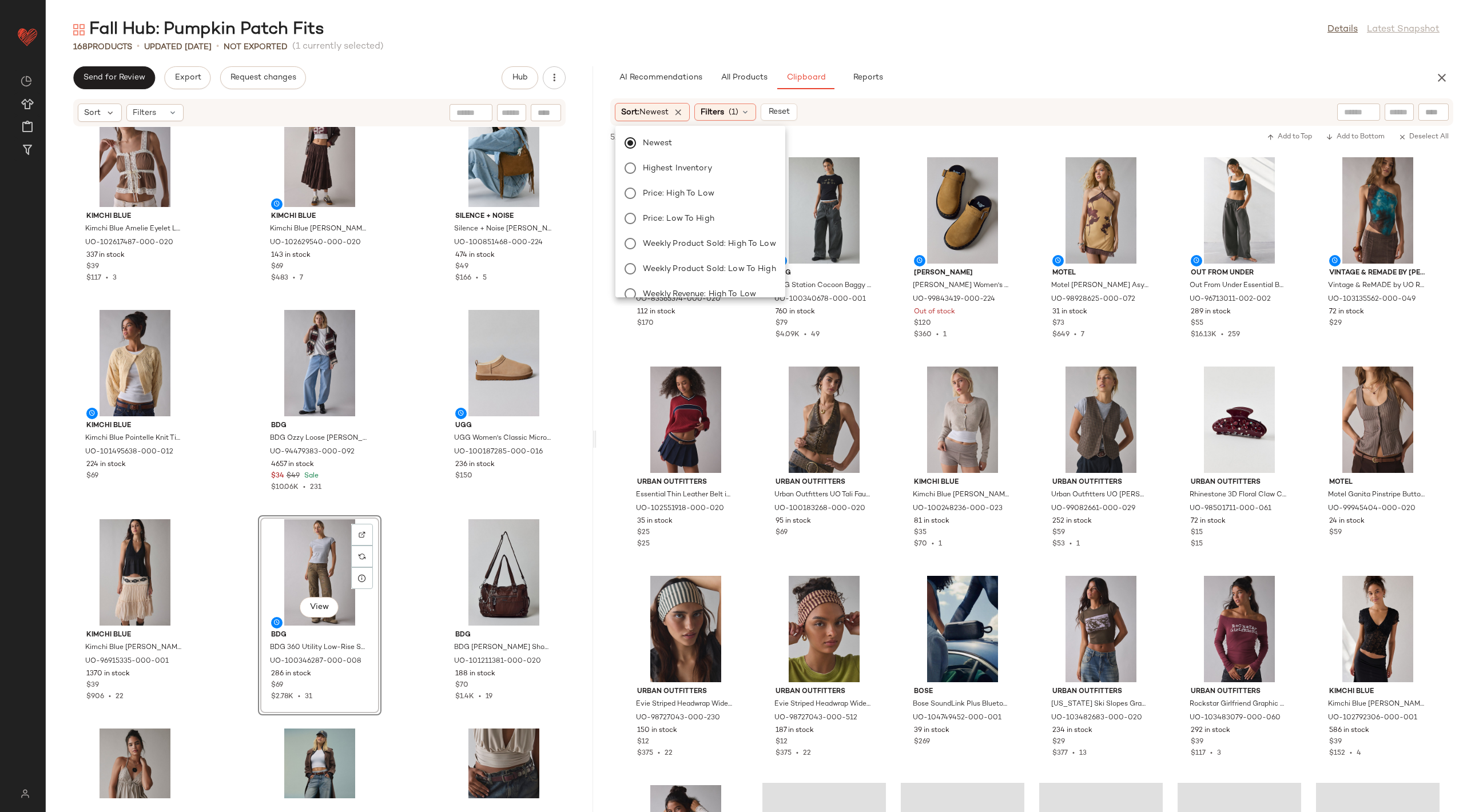
click at [912, 133] on div "513 products • 126 used • 1 selected Add to Top Add to Bottom Deselect All" at bounding box center [1031, 138] width 870 height 25
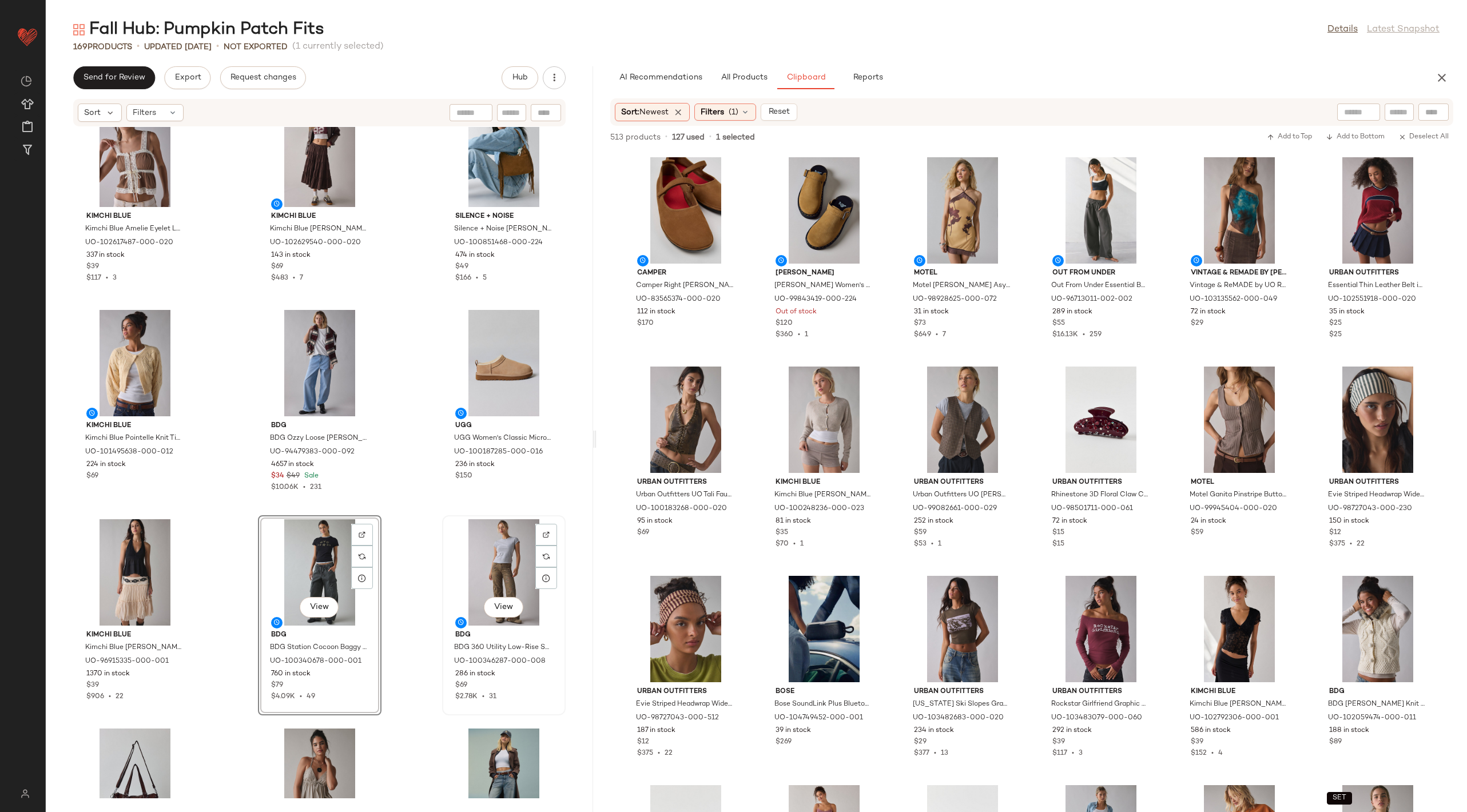
click at [506, 553] on div "View" at bounding box center [503, 572] width 115 height 107
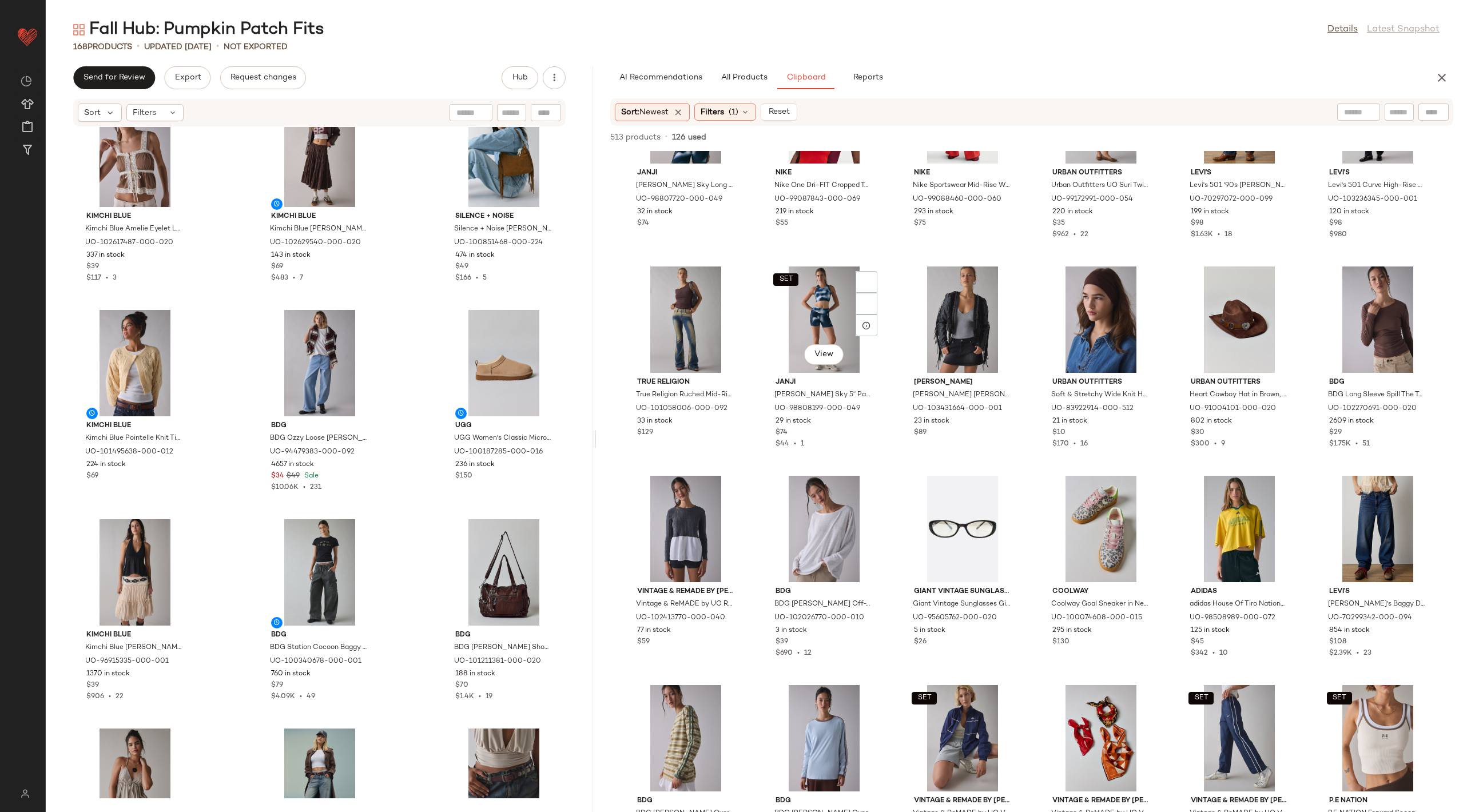
scroll to position [773, 0]
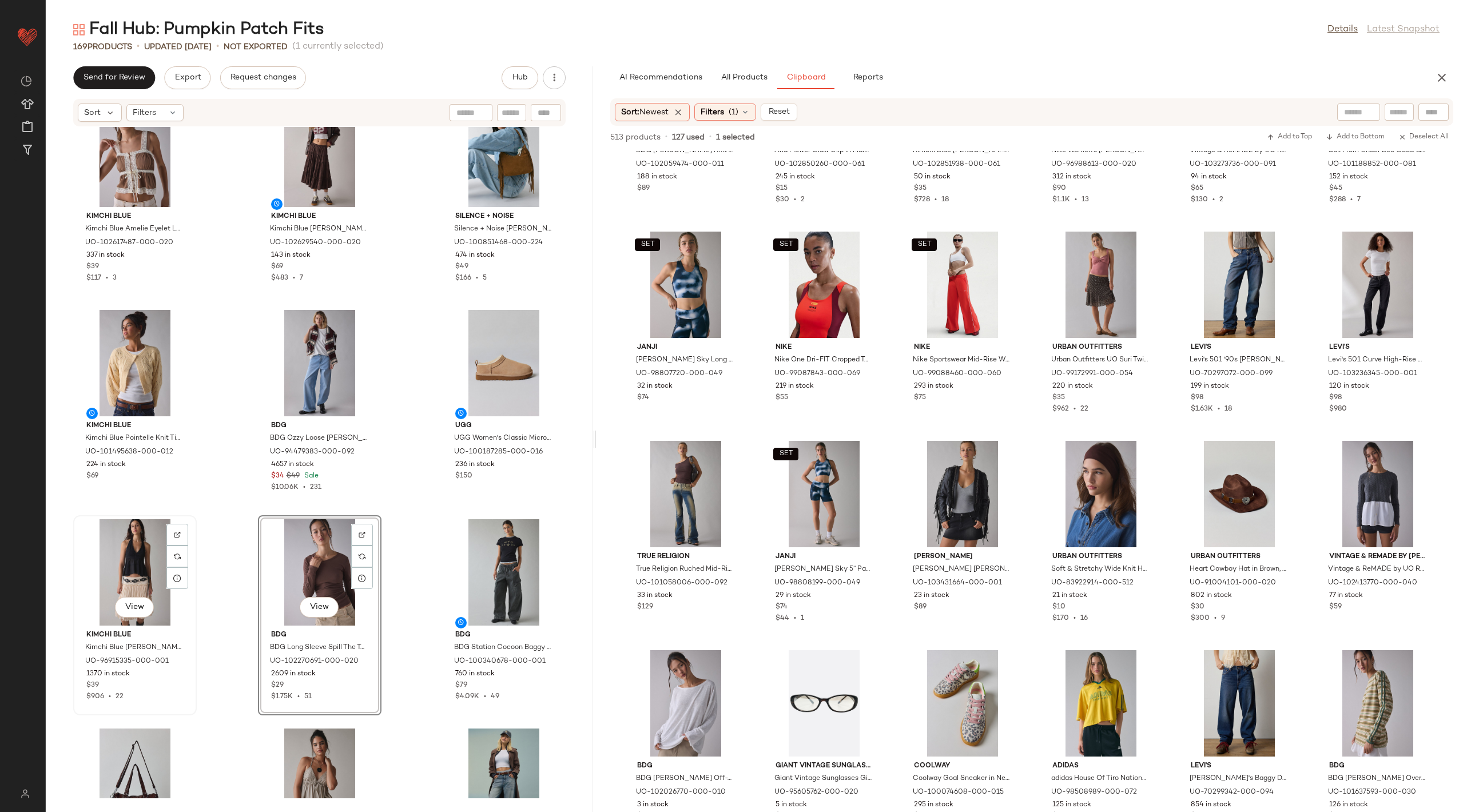
click at [117, 571] on div "View" at bounding box center [135, 572] width 115 height 107
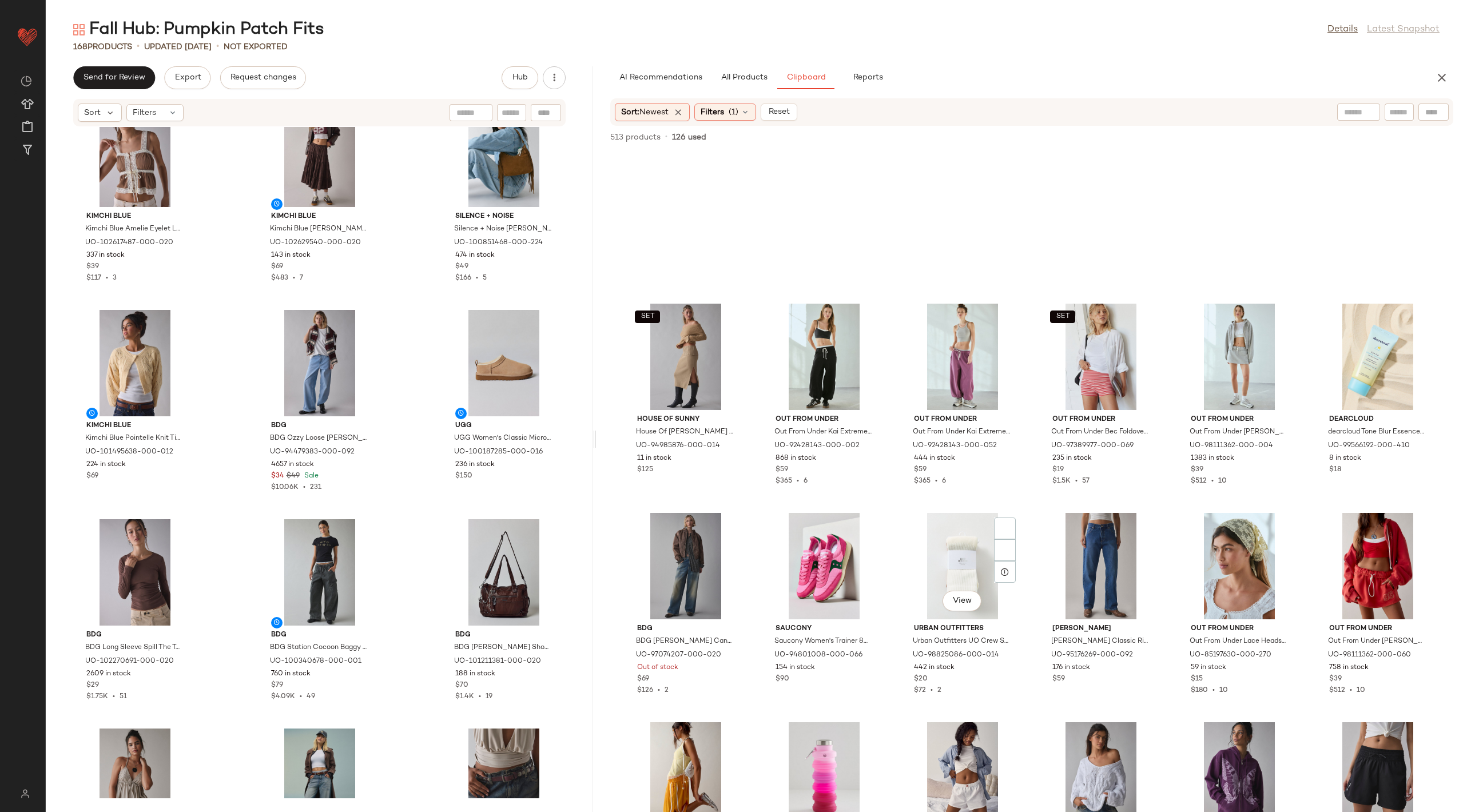
scroll to position [10330, 0]
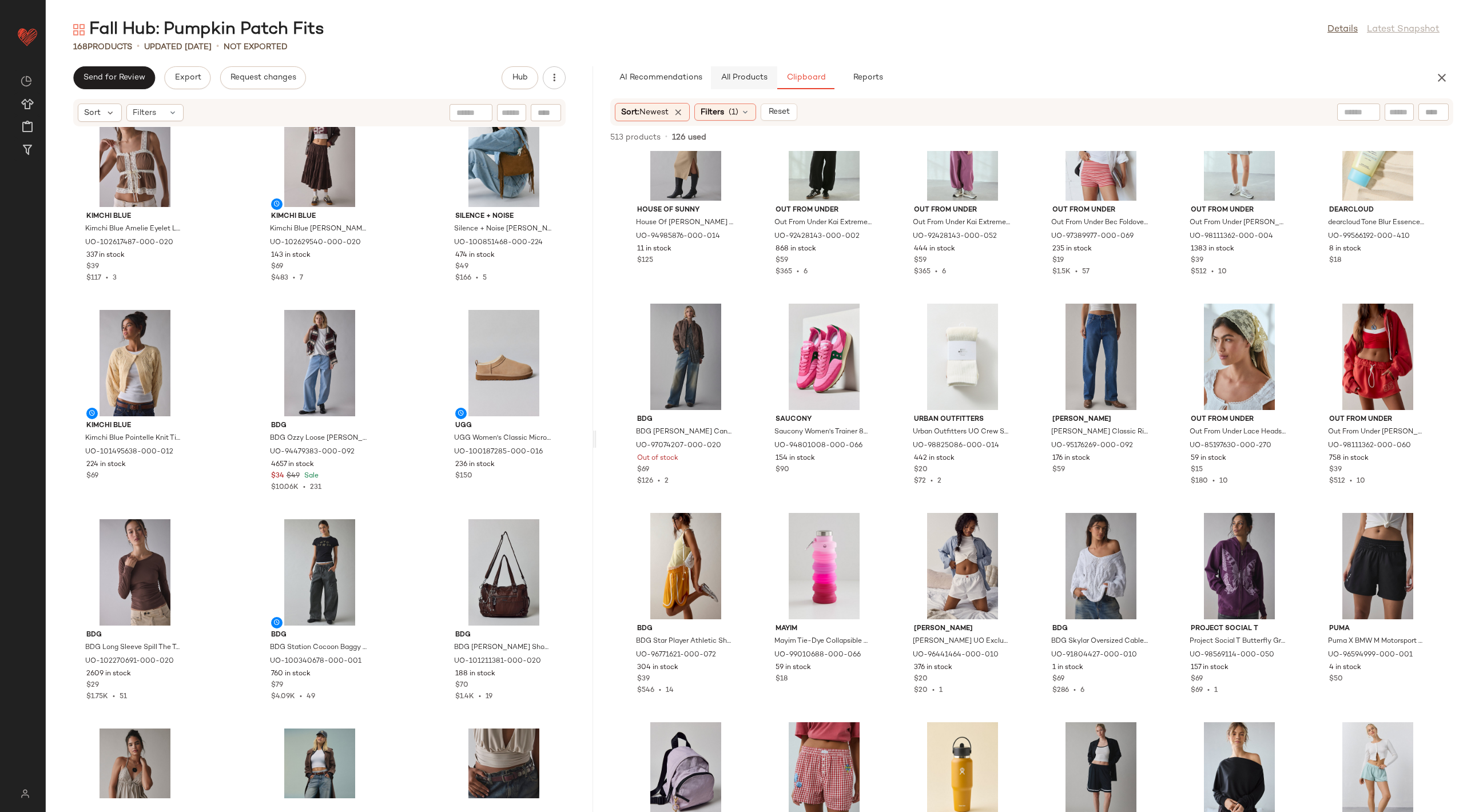
click at [758, 80] on span "All Products" at bounding box center [743, 78] width 47 height 9
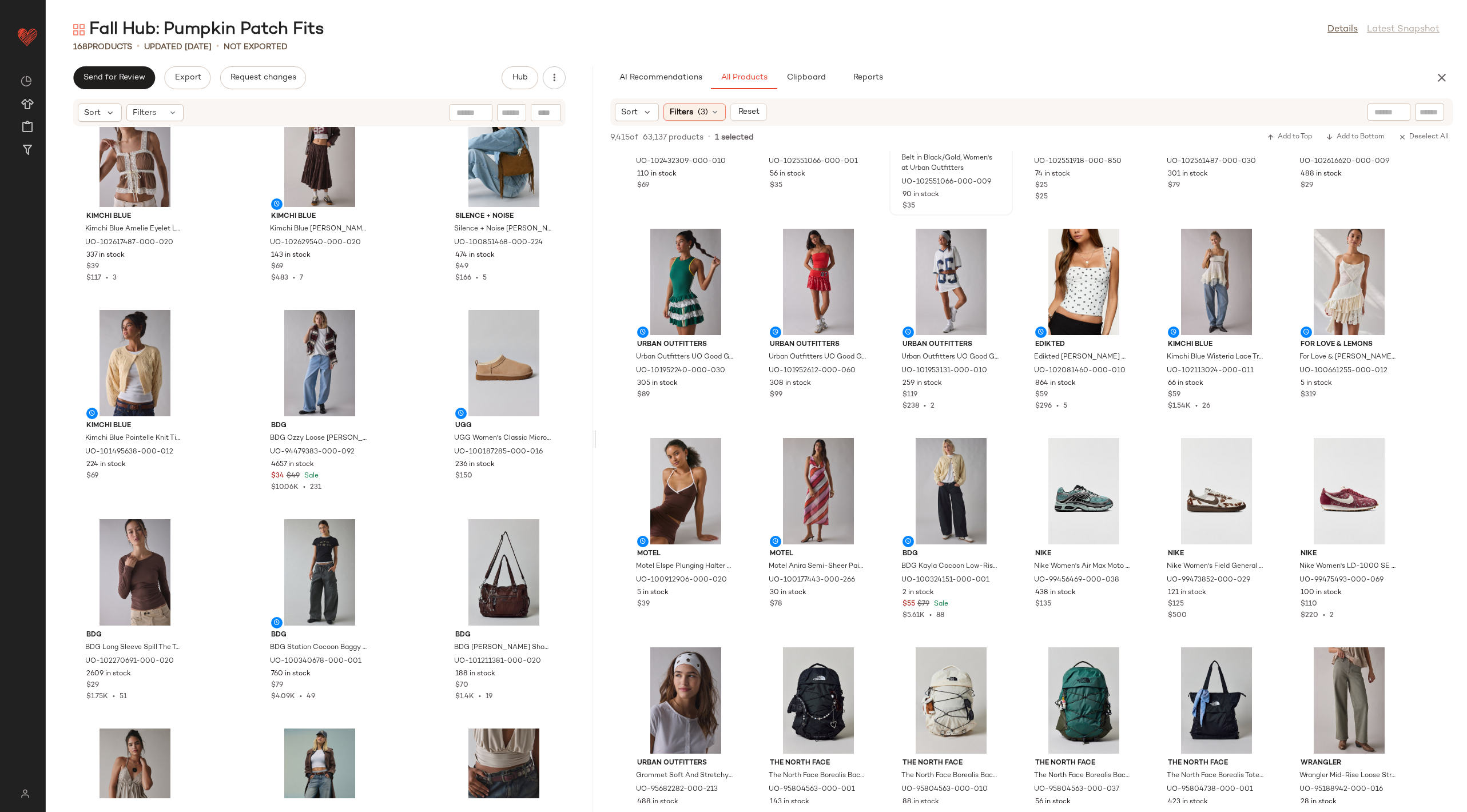
scroll to position [9939, 0]
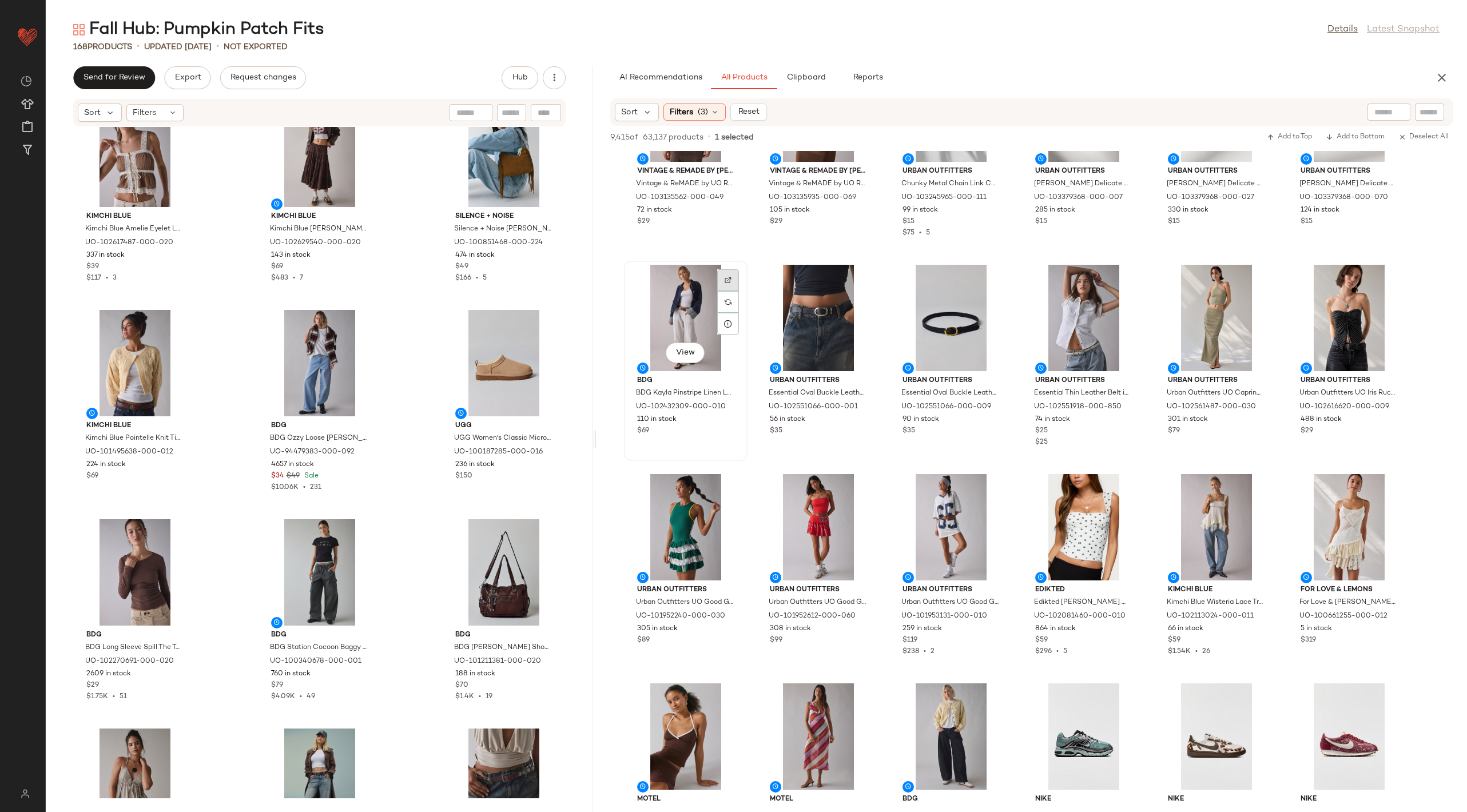
click at [724, 291] on div at bounding box center [728, 302] width 22 height 22
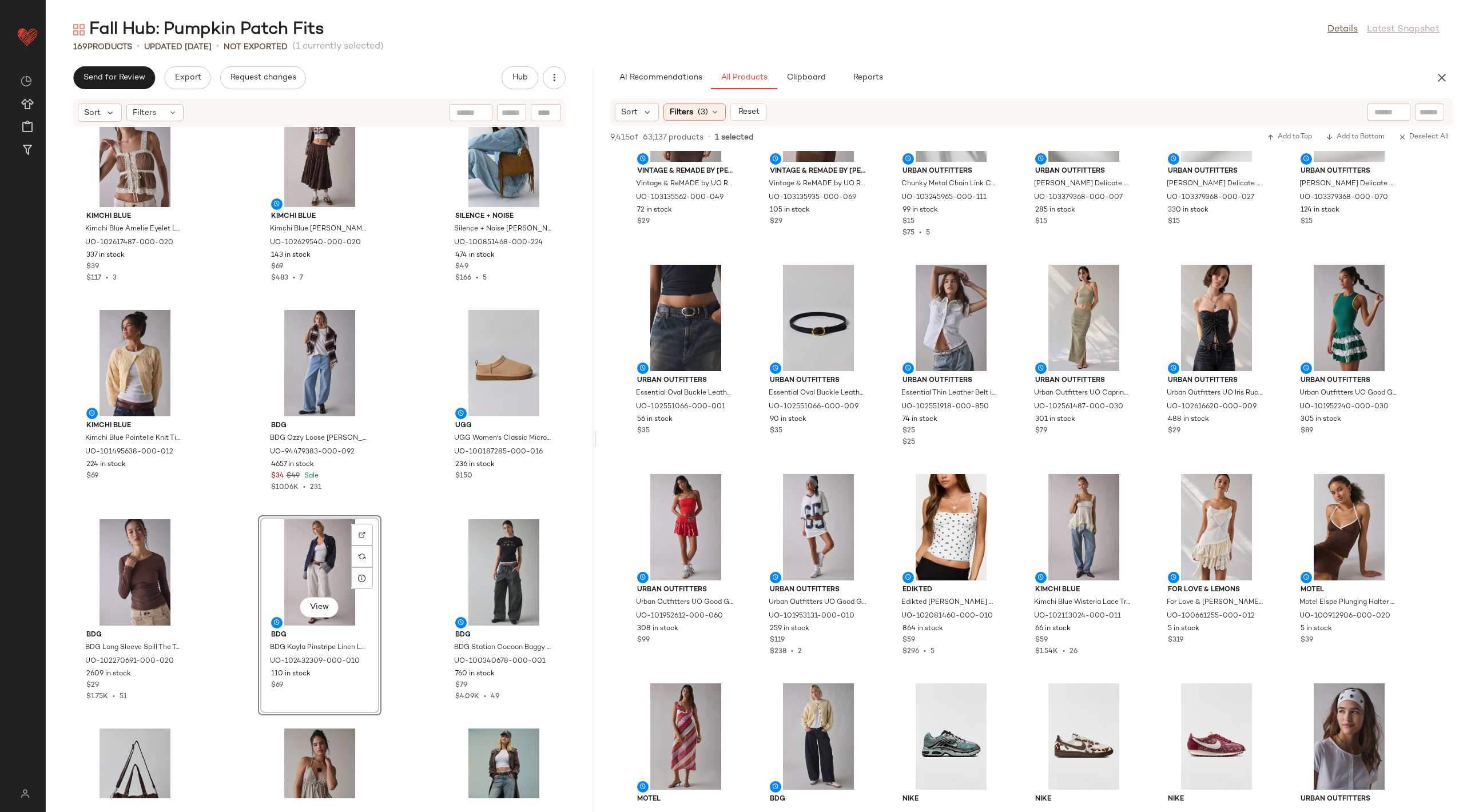
click at [324, 550] on div "View" at bounding box center [320, 572] width 115 height 107
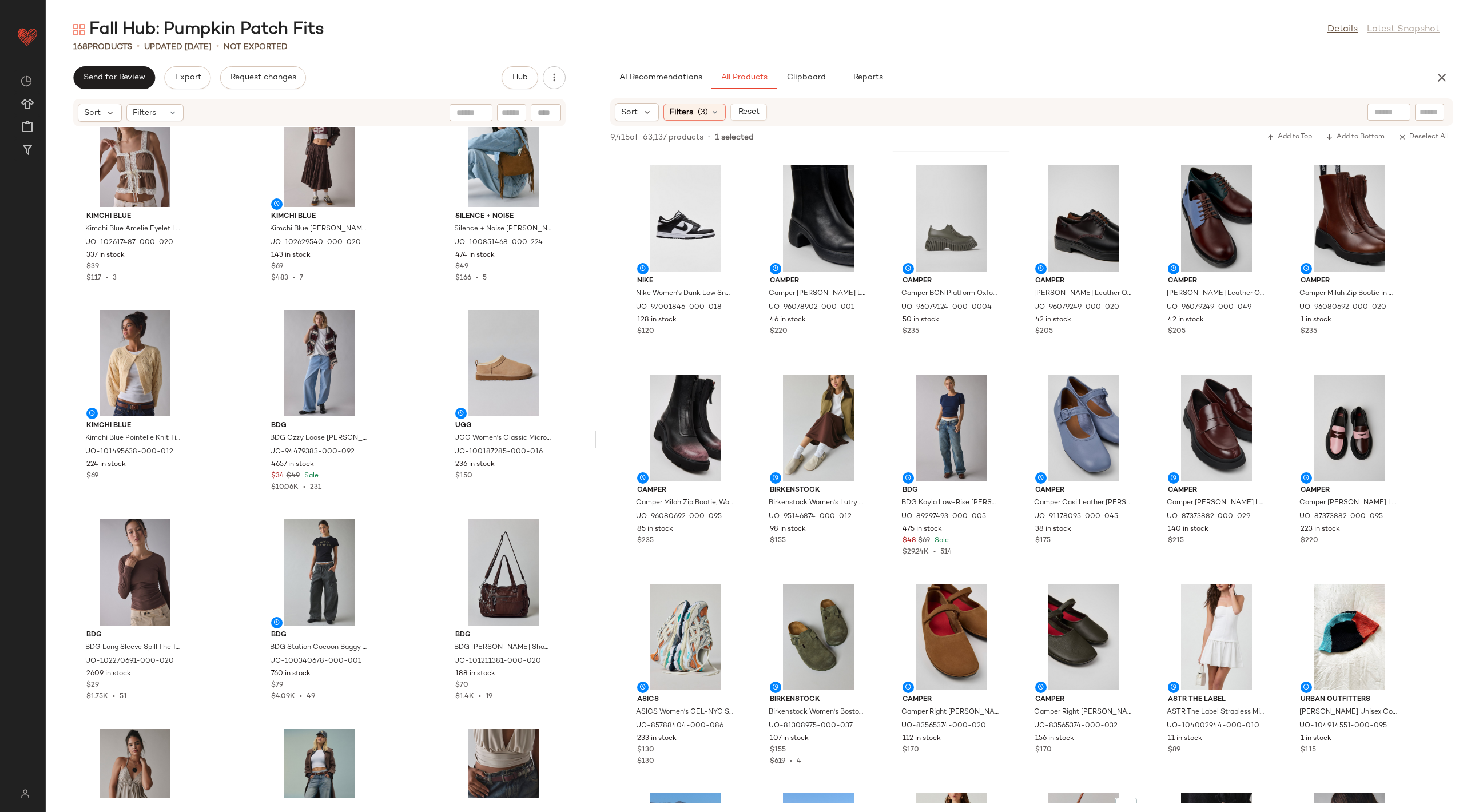
scroll to position [6921, 0]
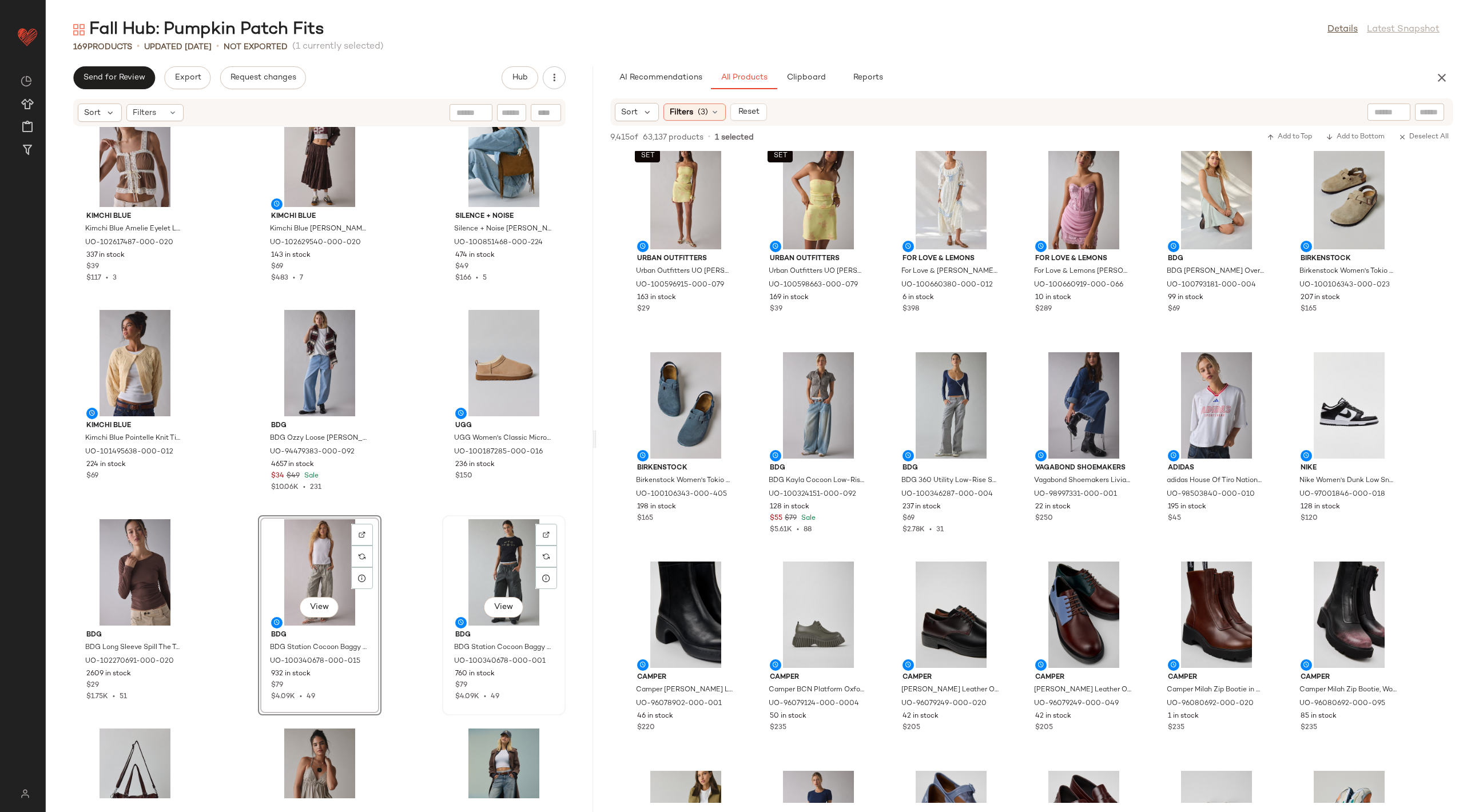
click at [485, 547] on div "View" at bounding box center [503, 572] width 115 height 107
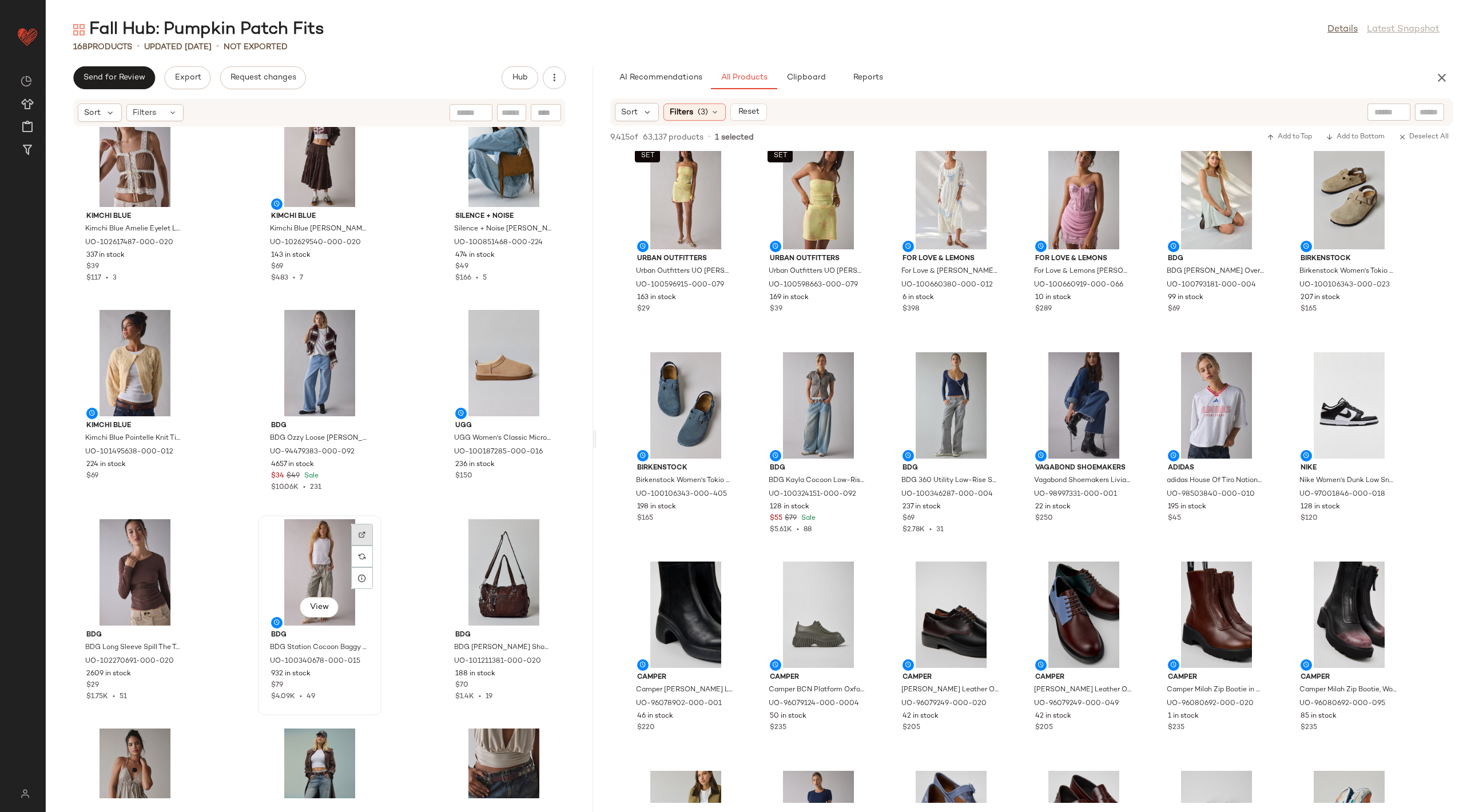
click at [355, 546] on div at bounding box center [362, 557] width 22 height 22
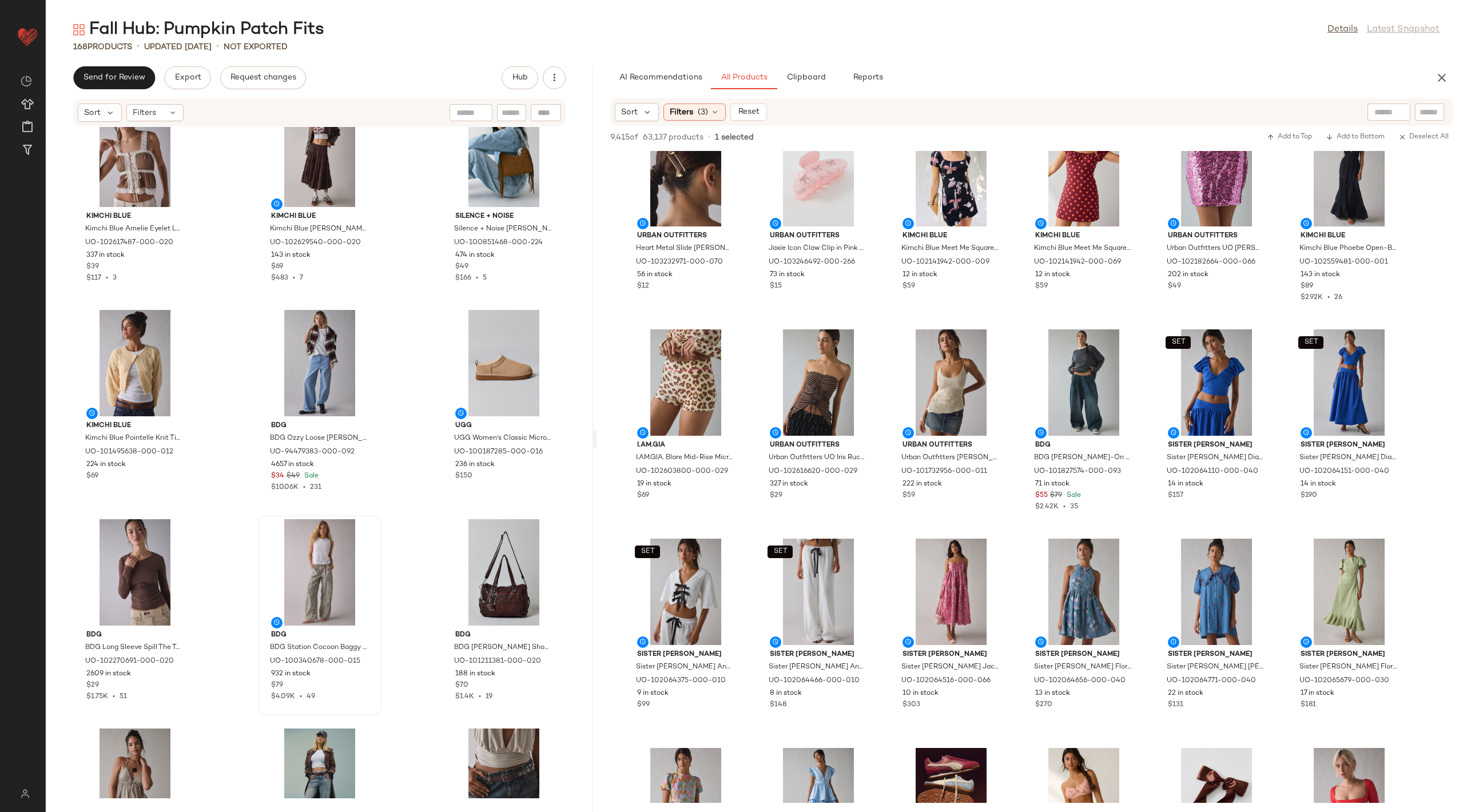
scroll to position [5938, 0]
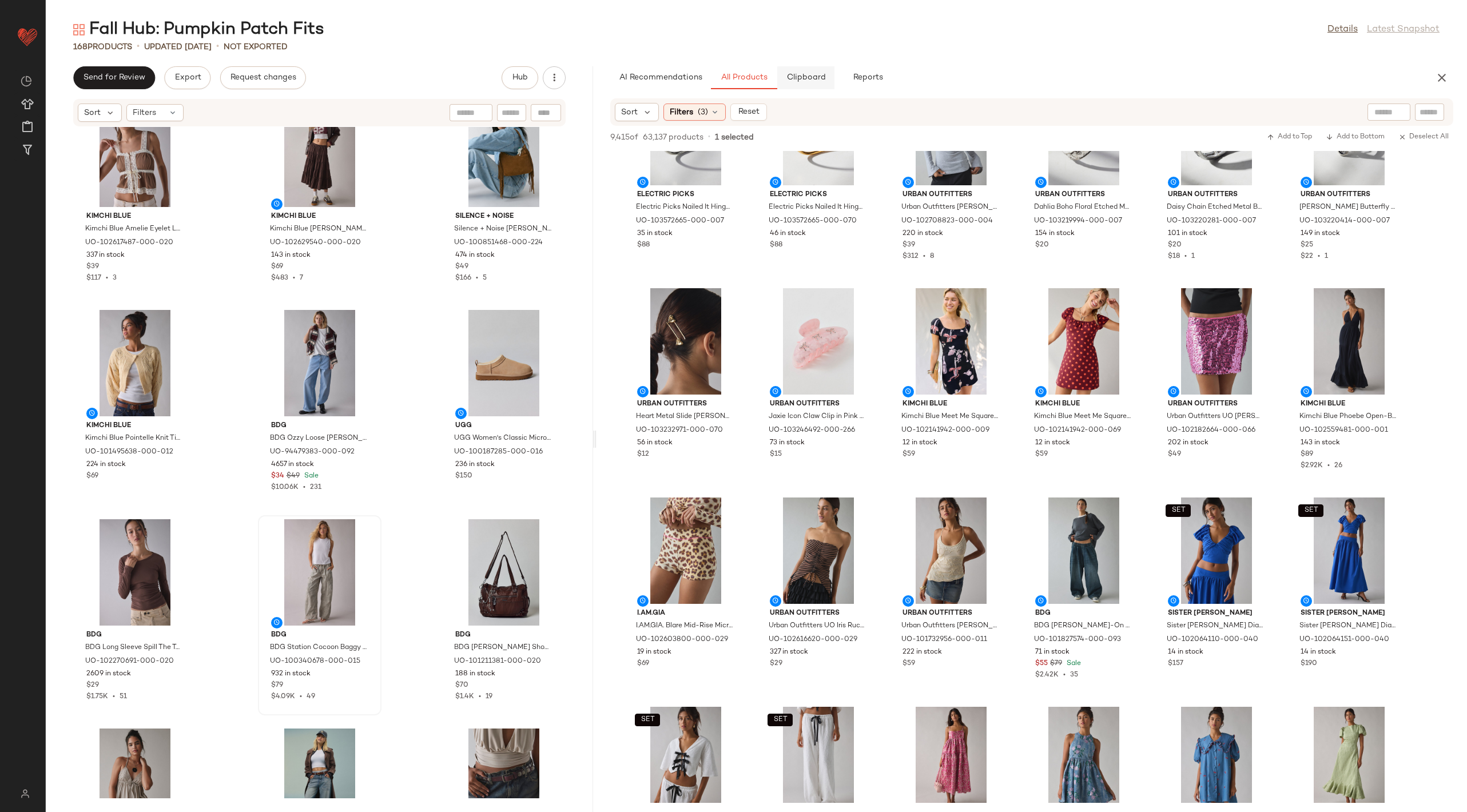
click at [807, 73] on button "Clipboard" at bounding box center [806, 77] width 57 height 23
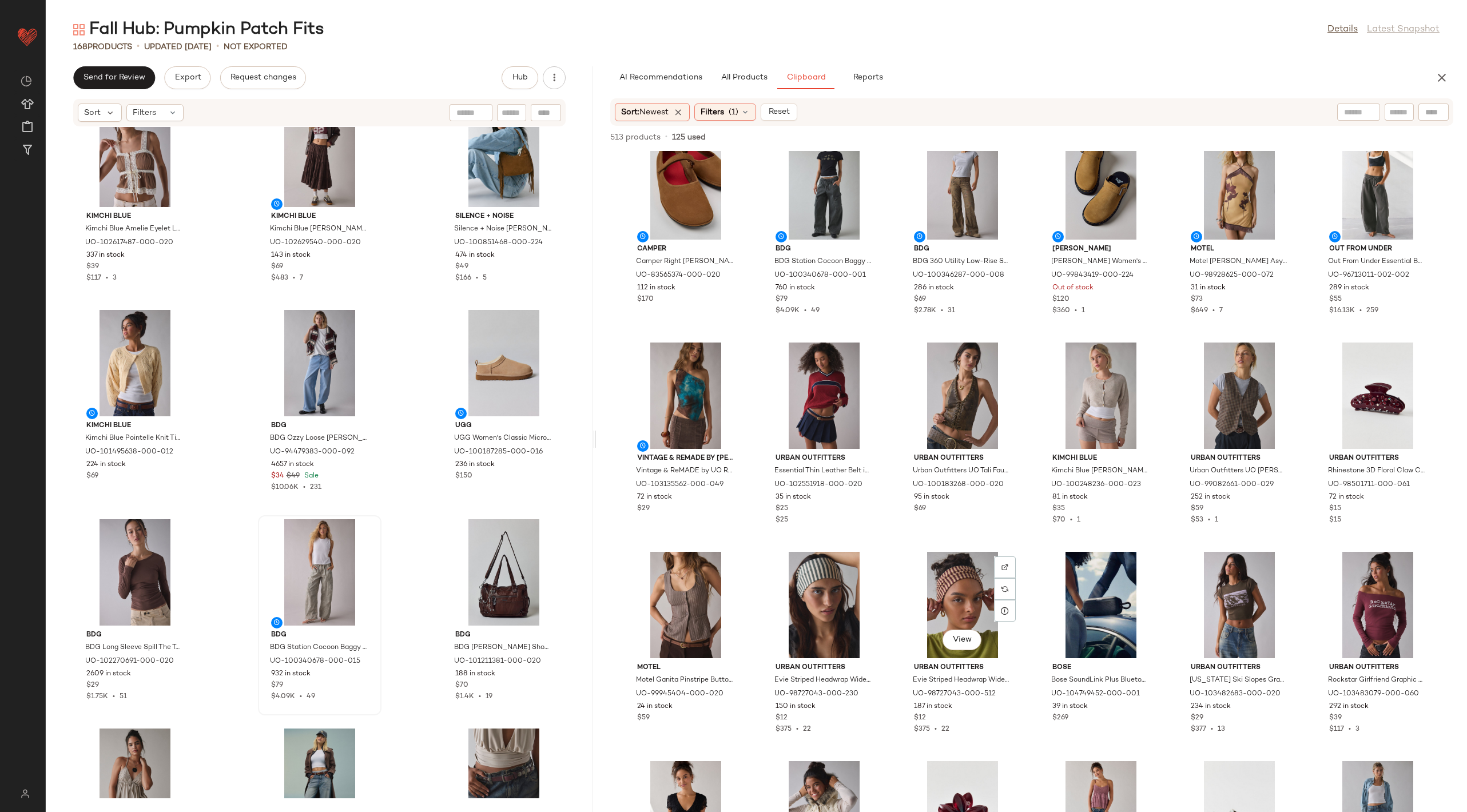
scroll to position [52, 0]
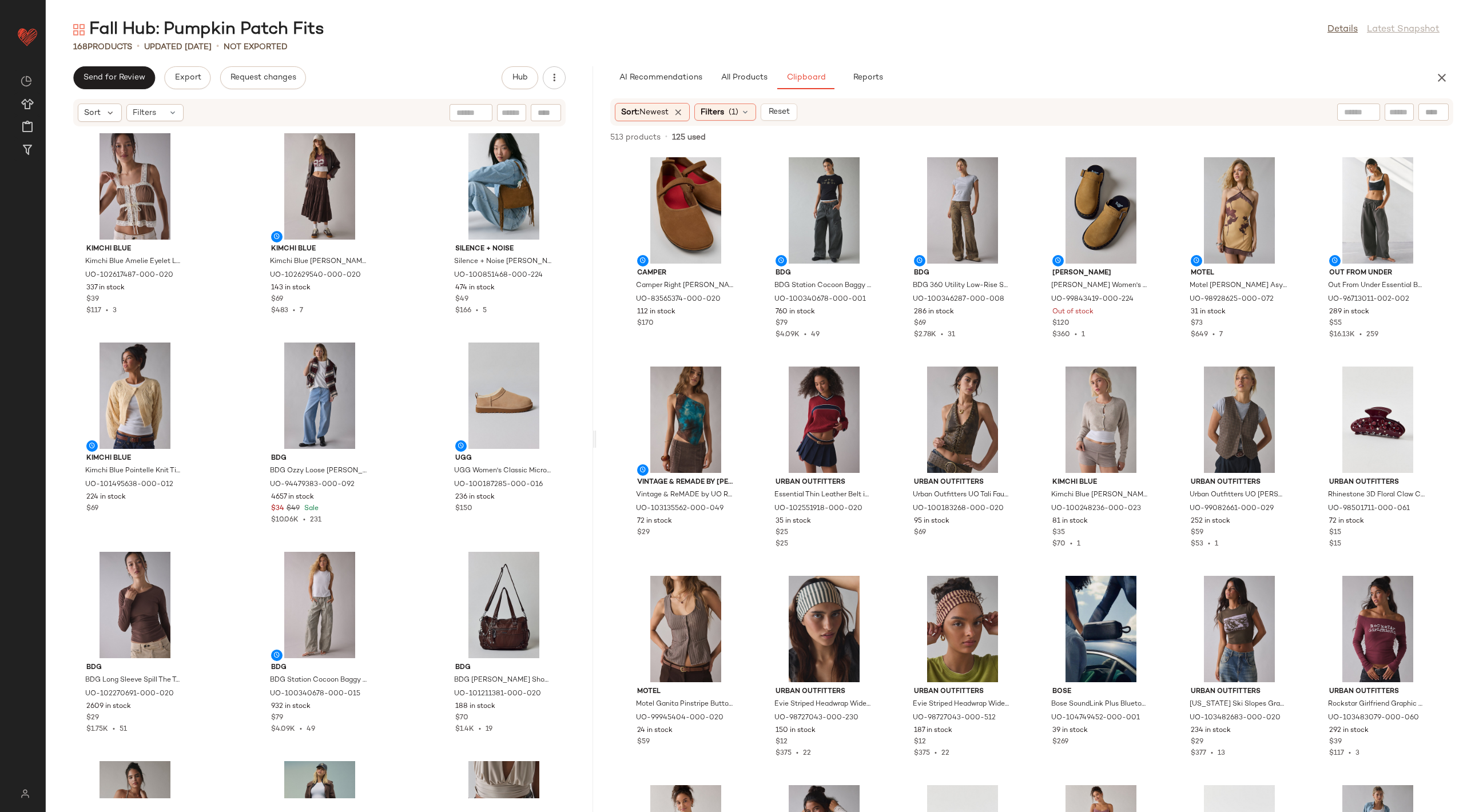
click at [724, 77] on span "All Products" at bounding box center [743, 78] width 47 height 9
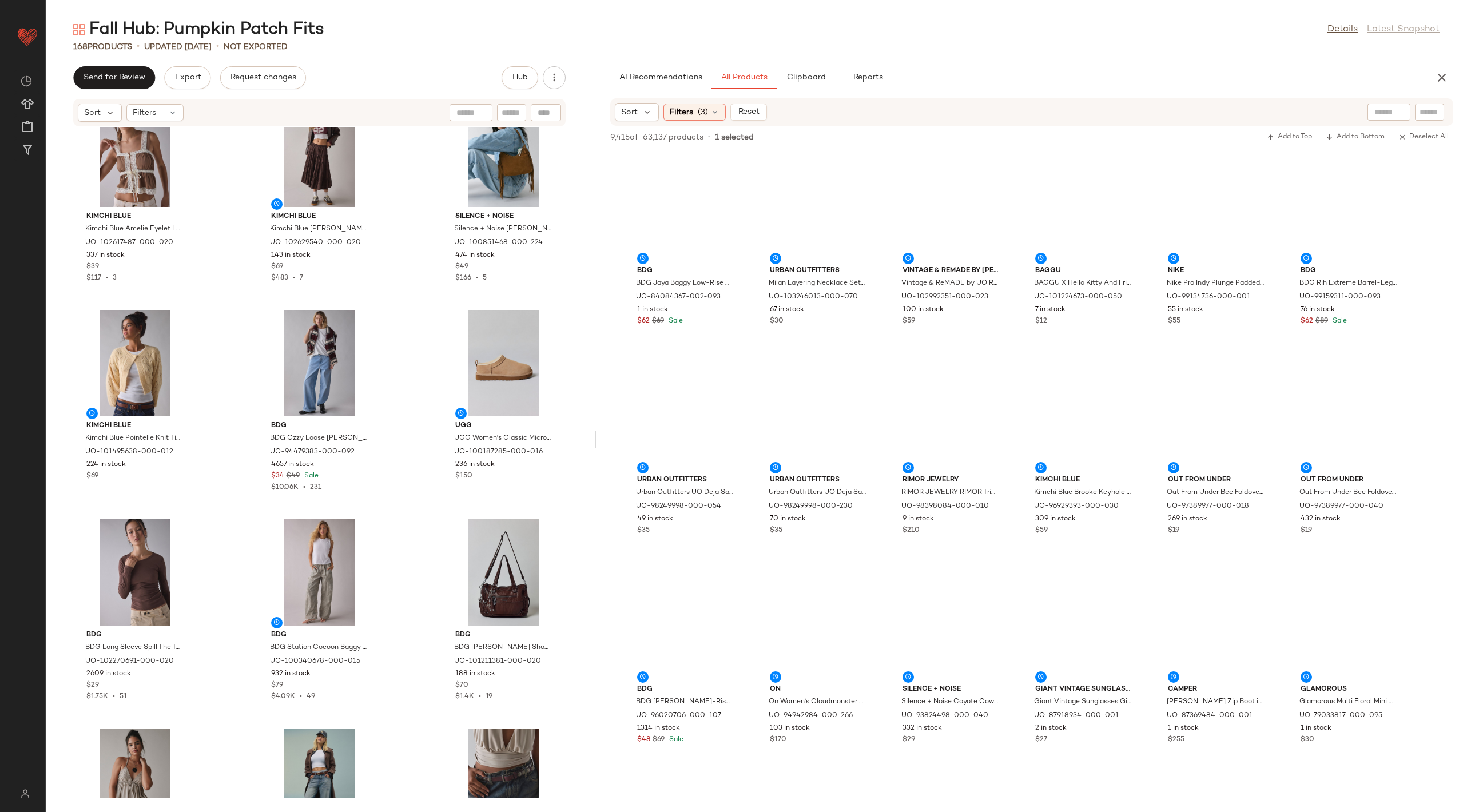
scroll to position [5990, 0]
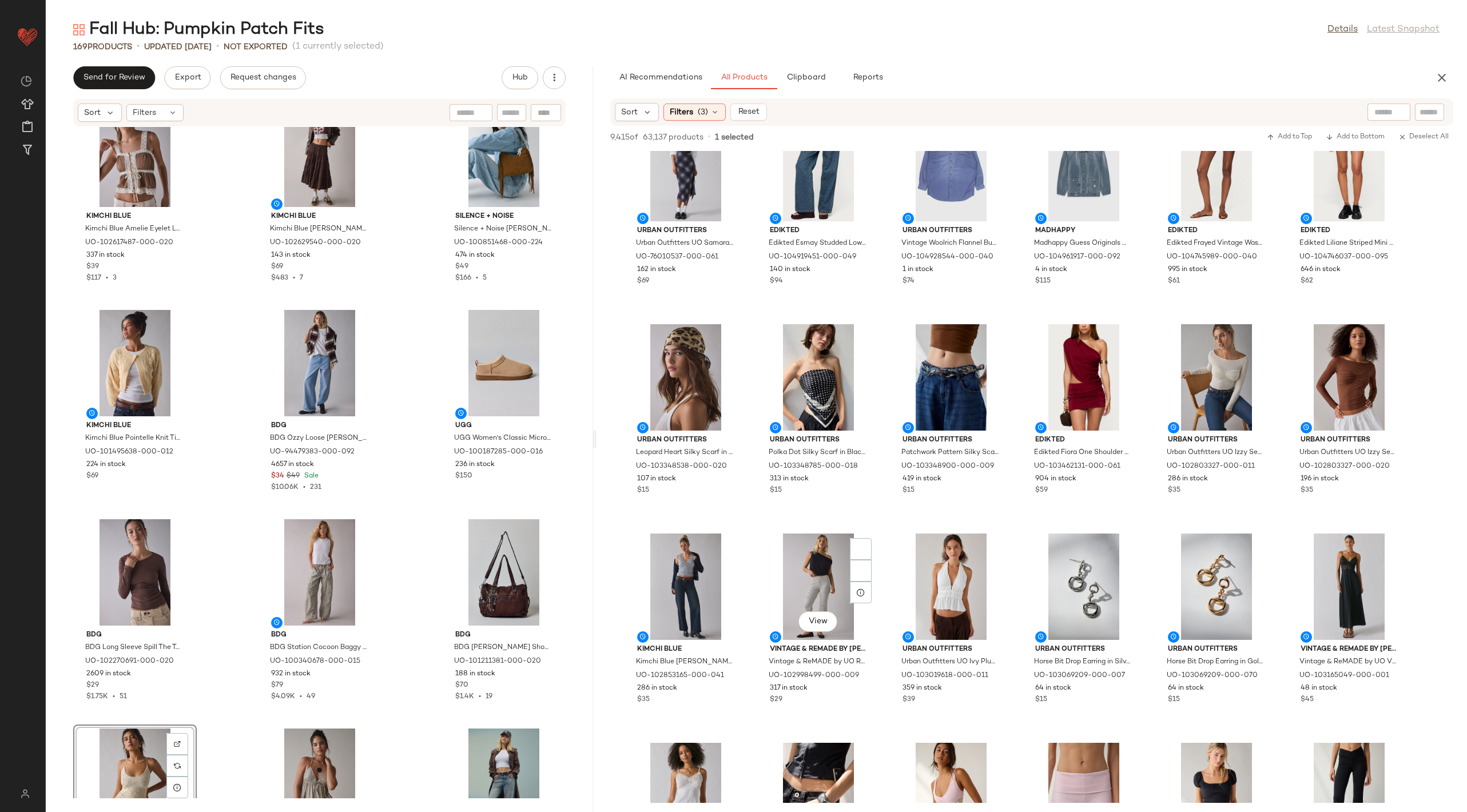
scroll to position [818, 0]
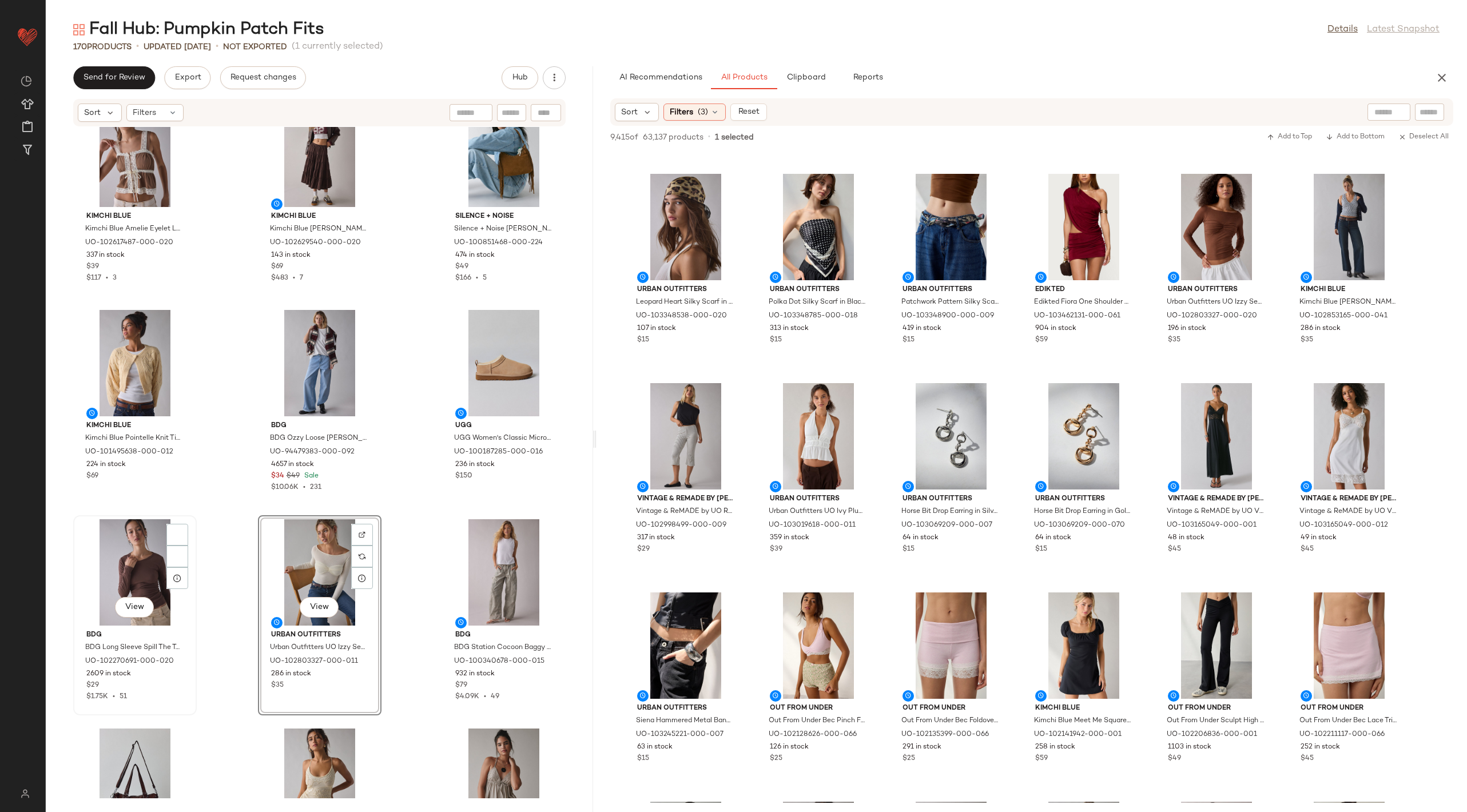
click at [155, 574] on div "View" at bounding box center [135, 572] width 115 height 107
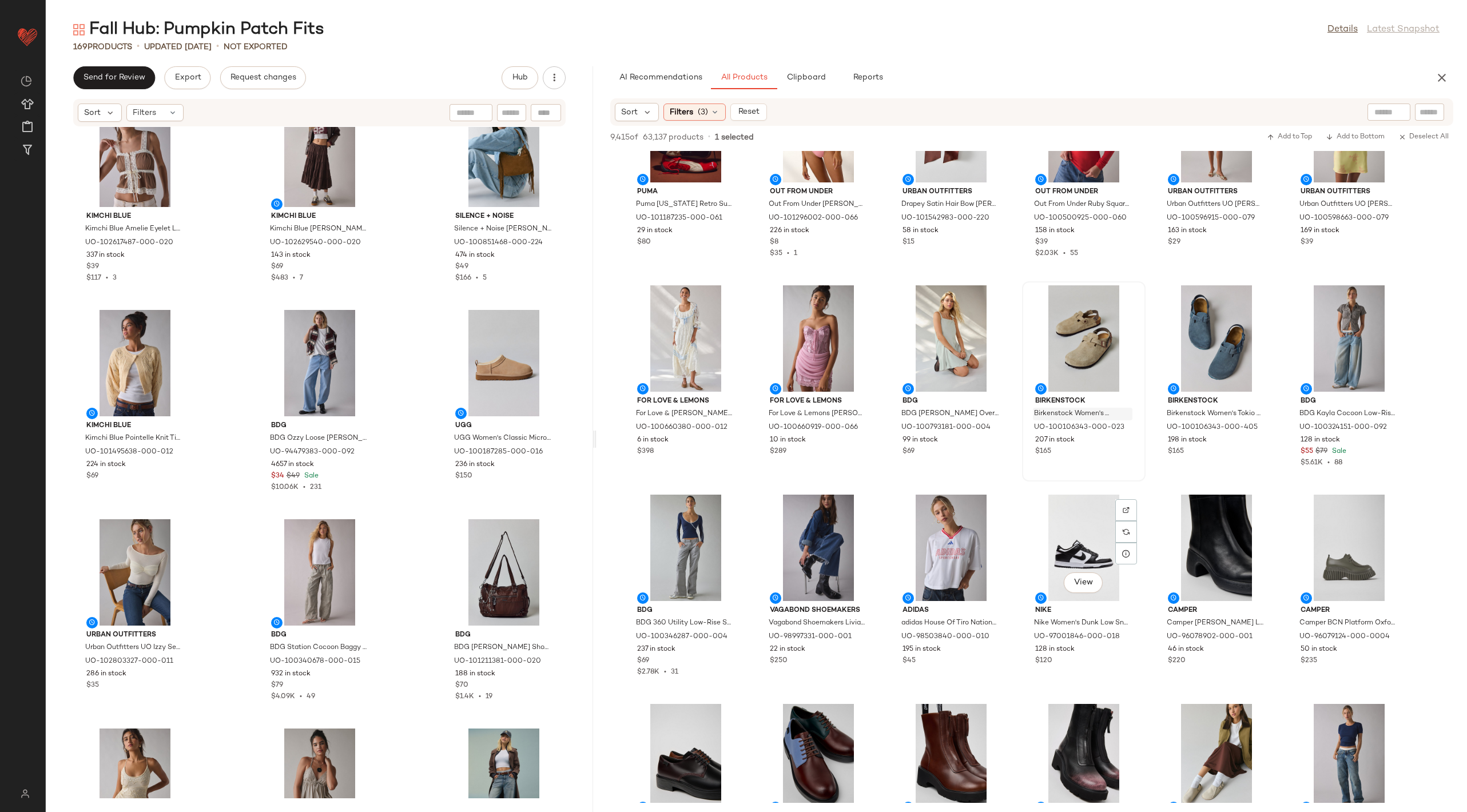
scroll to position [6770, 0]
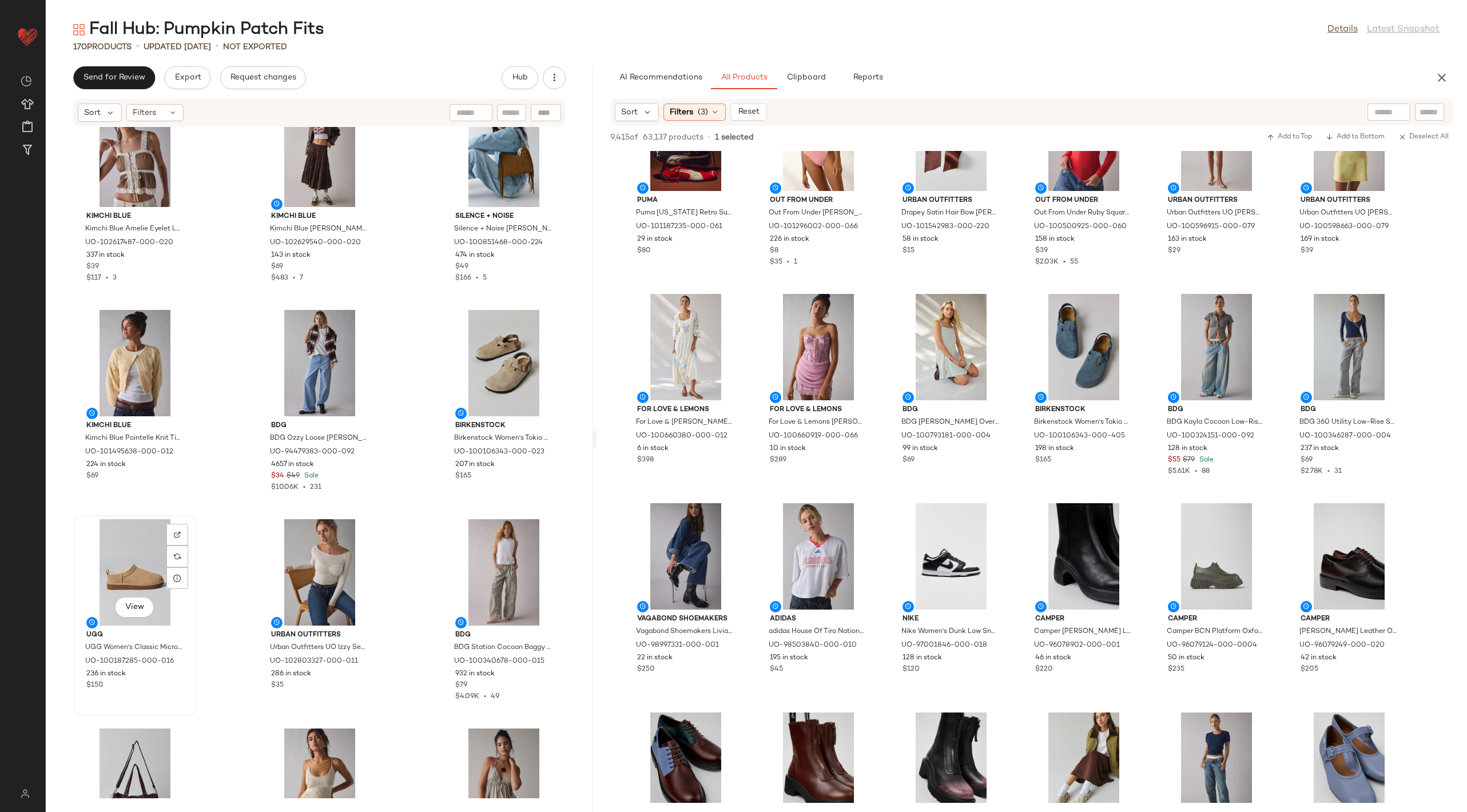
click at [130, 533] on div "View" at bounding box center [135, 572] width 115 height 107
click at [130, 563] on div "View" at bounding box center [135, 572] width 115 height 107
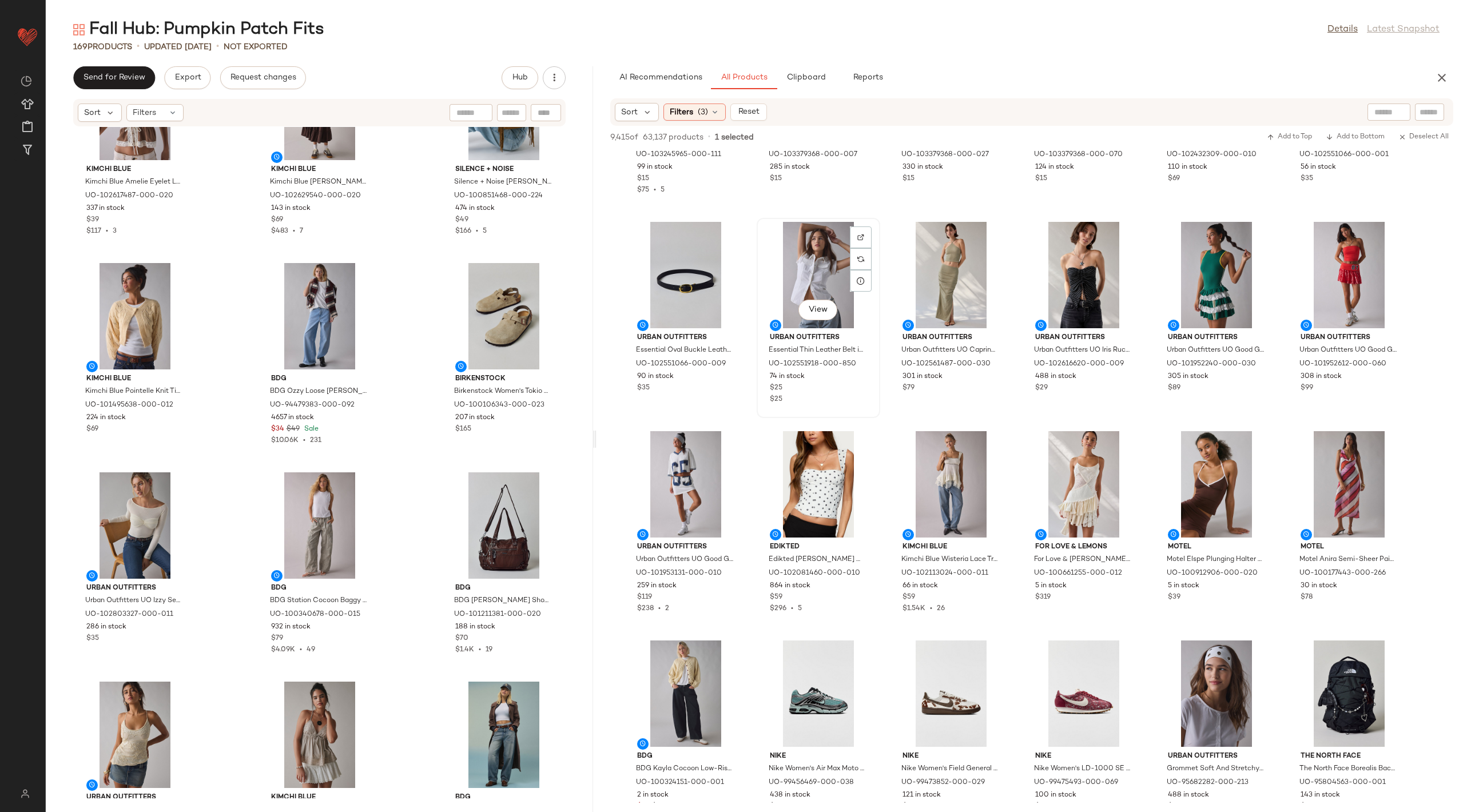
scroll to position [9984, 0]
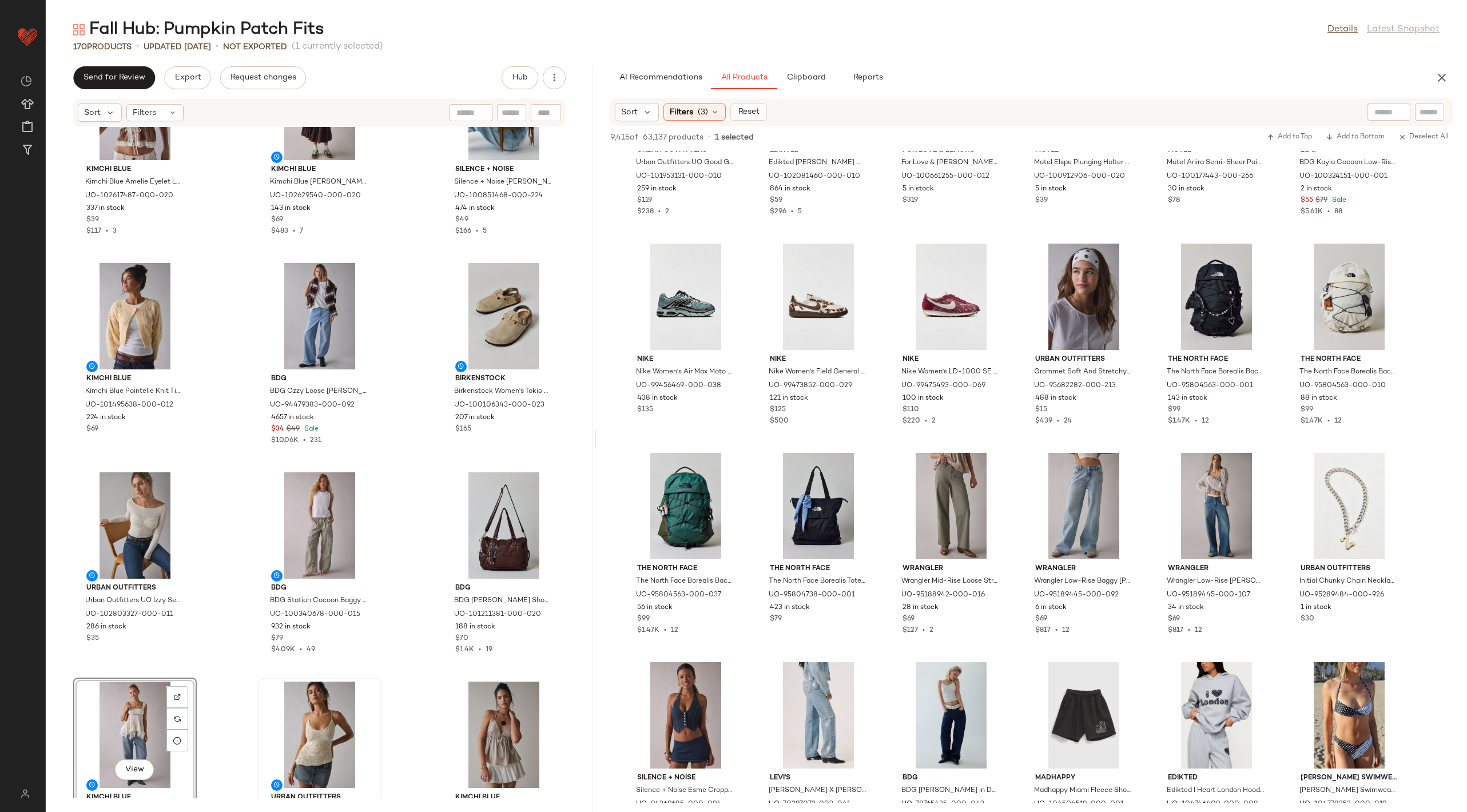
scroll to position [10390, 0]
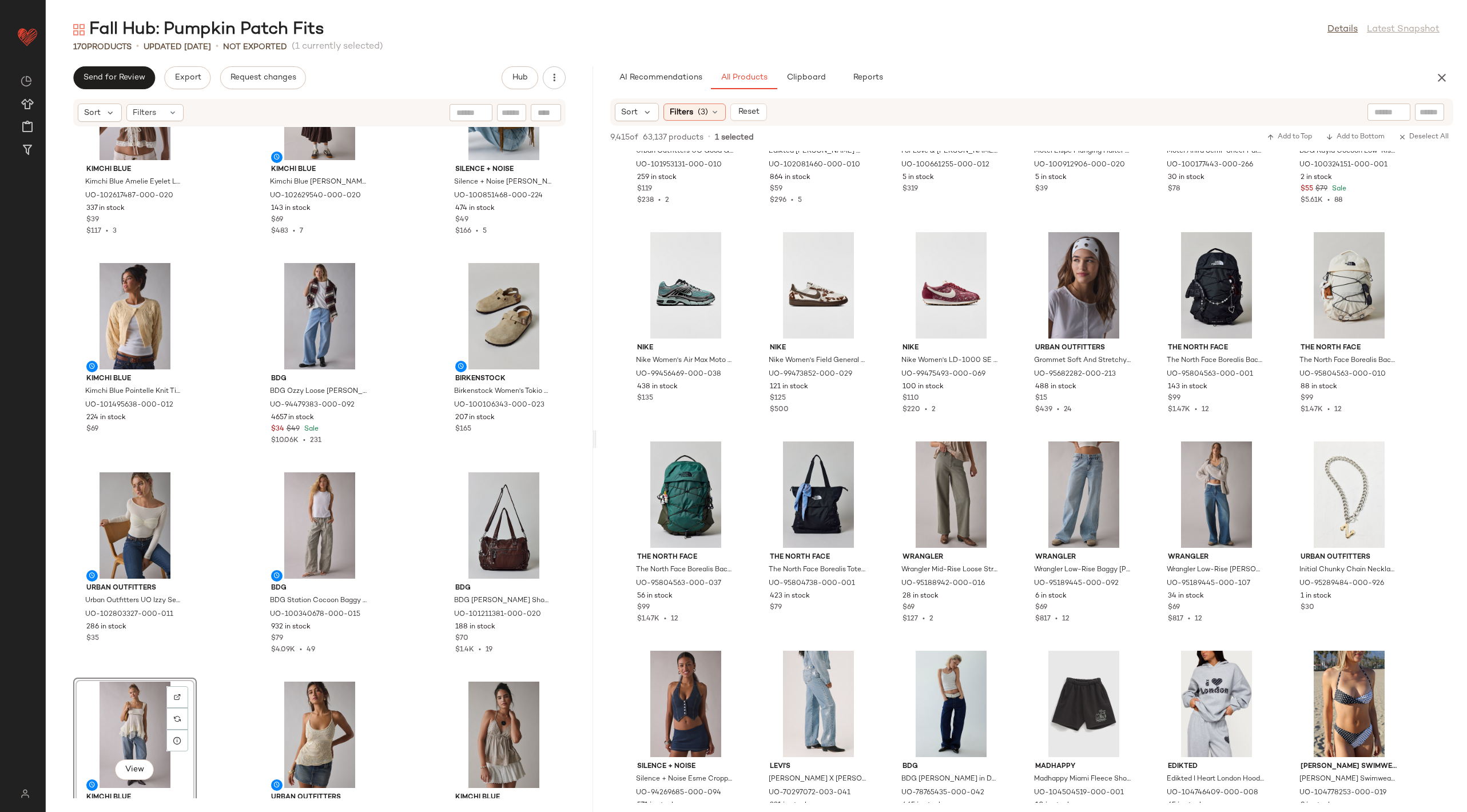
click at [110, 725] on div "View" at bounding box center [135, 735] width 115 height 107
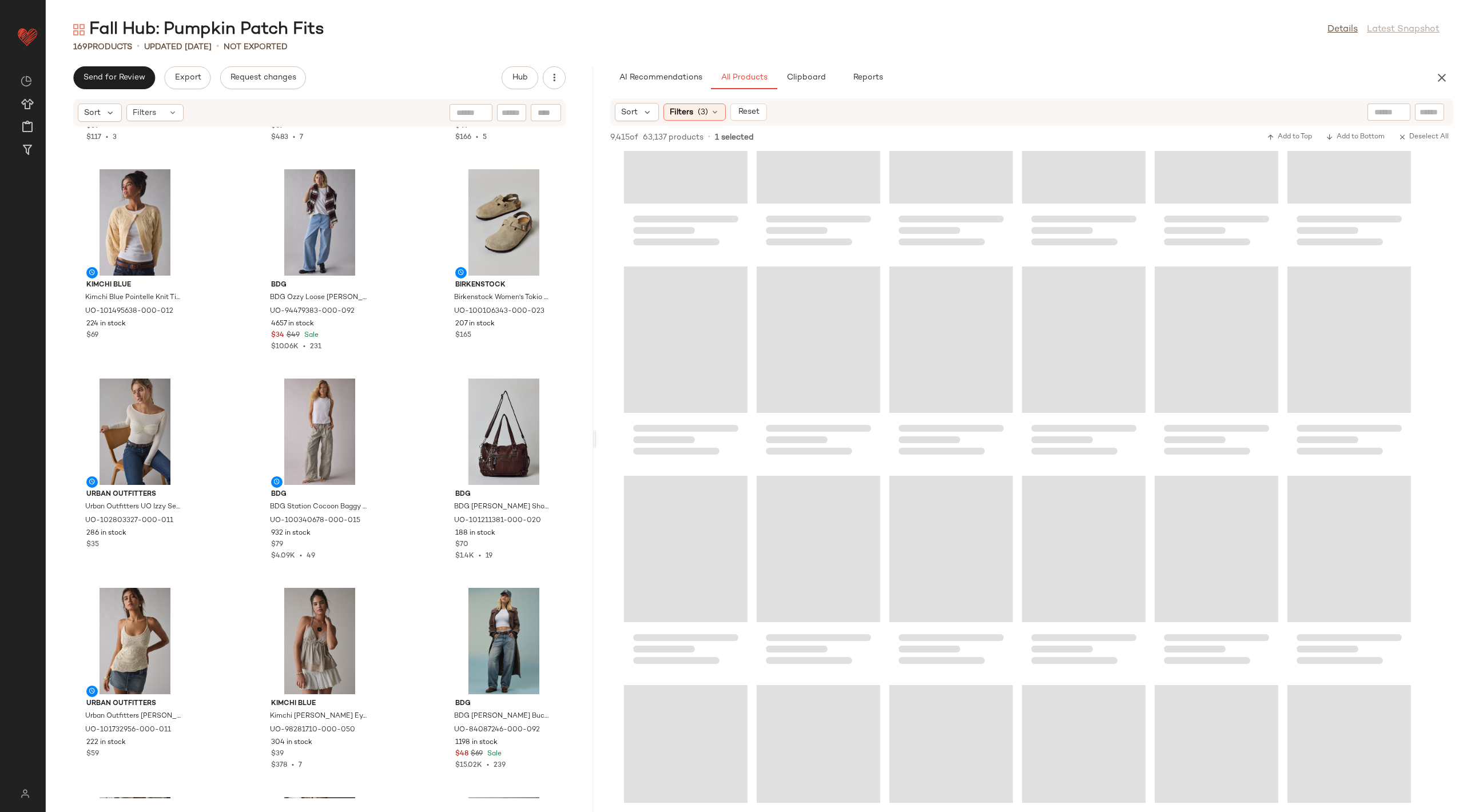
scroll to position [201, 0]
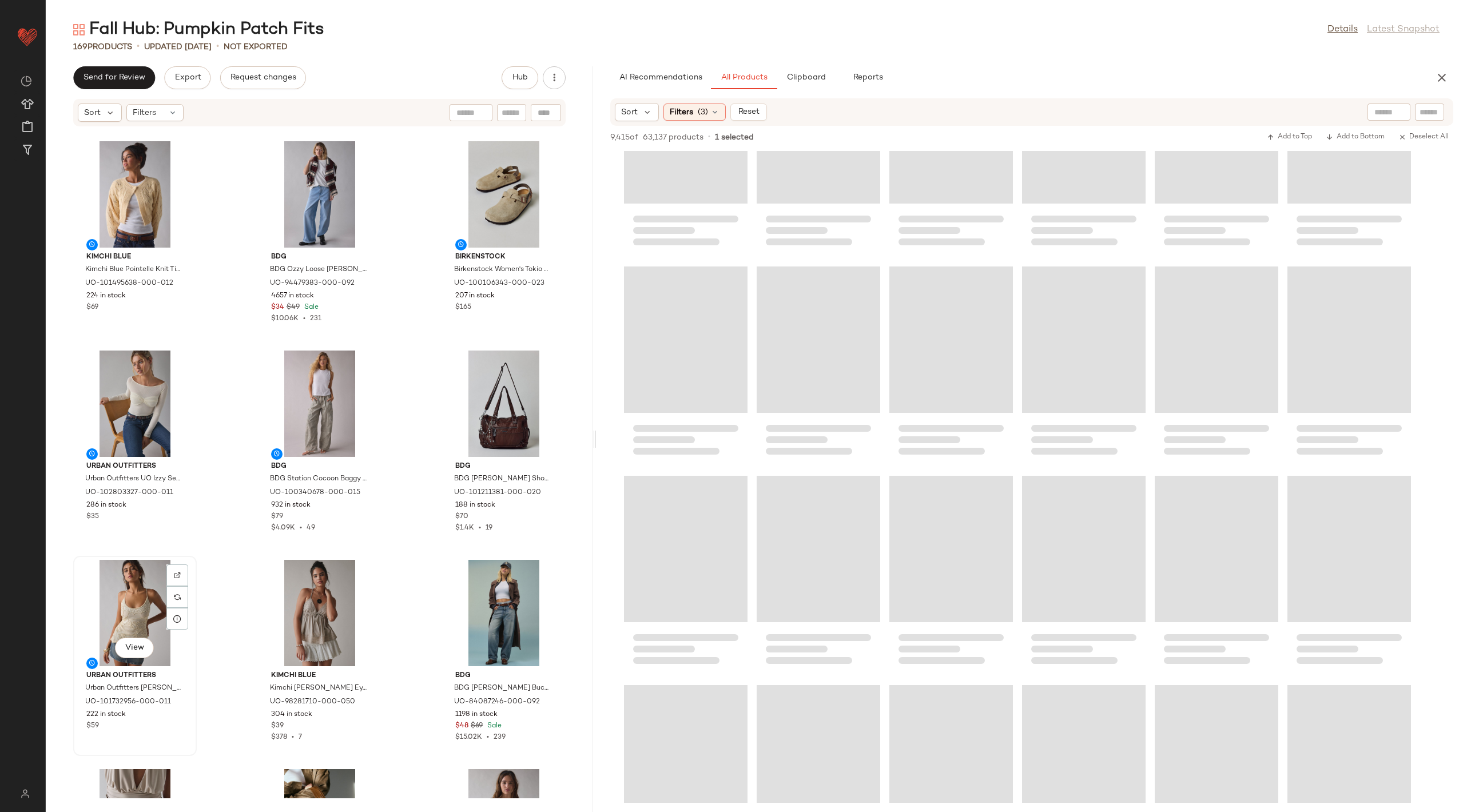
click at [148, 600] on div "View" at bounding box center [135, 613] width 115 height 107
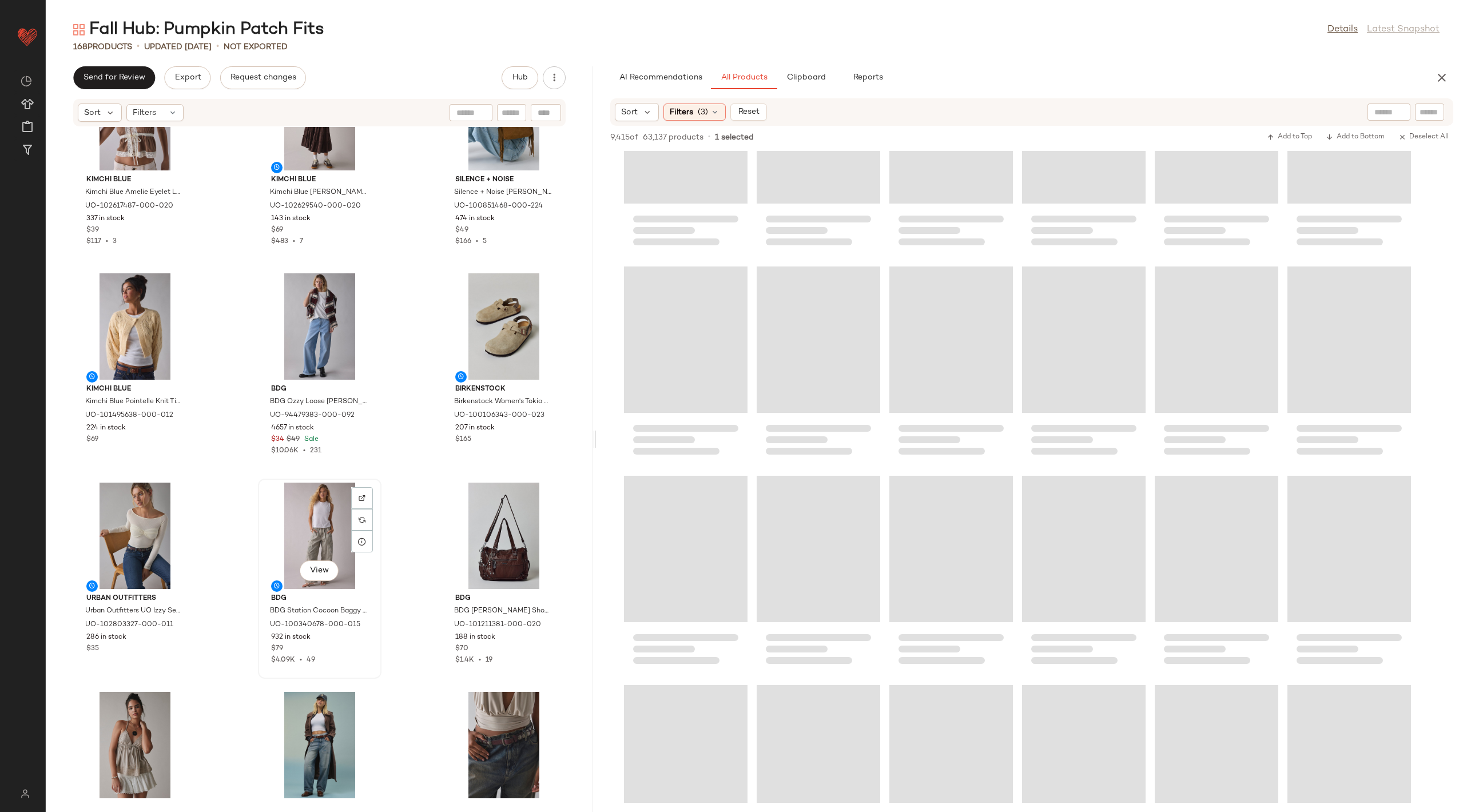
scroll to position [185, 0]
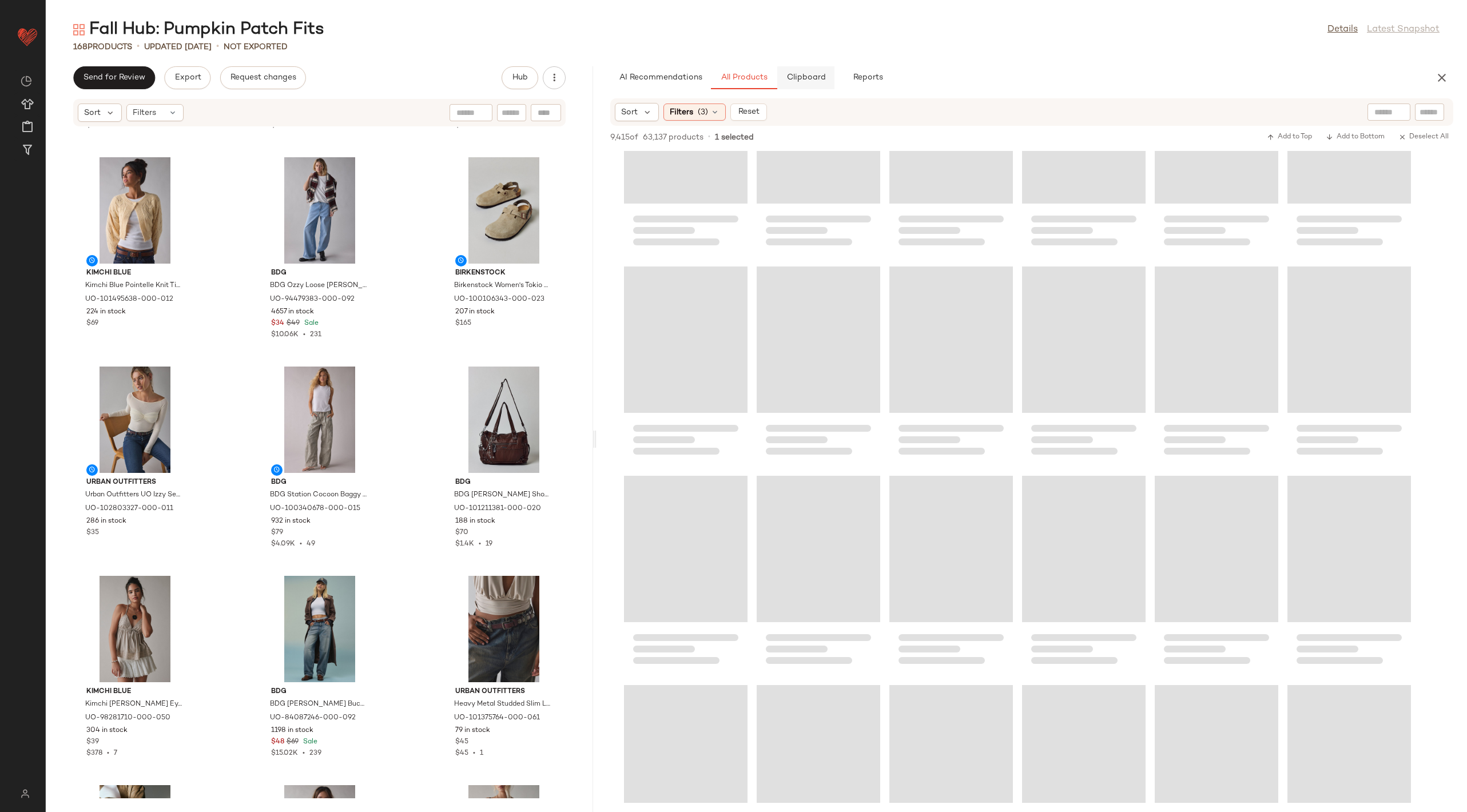
click at [803, 78] on span "Clipboard" at bounding box center [806, 78] width 39 height 9
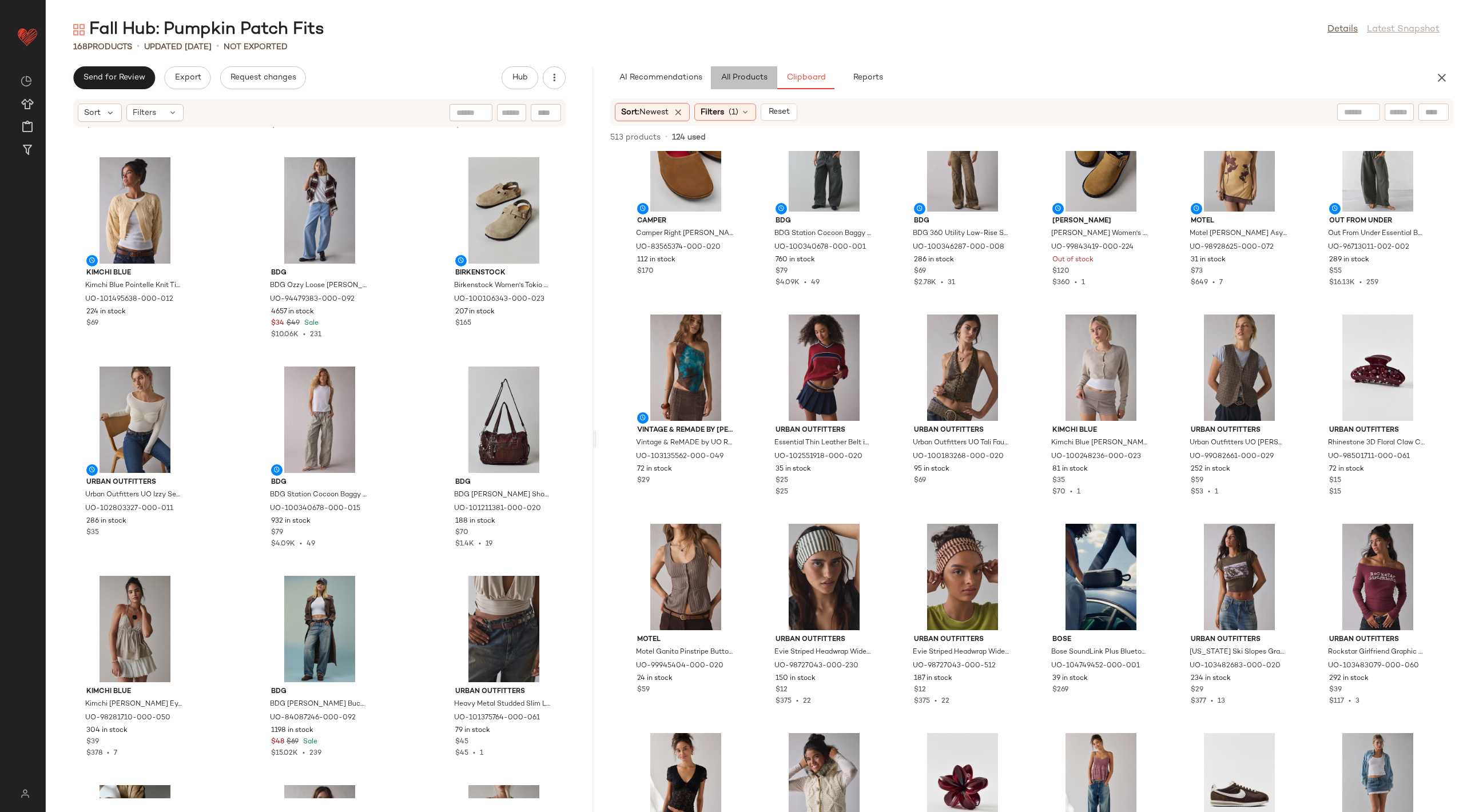
click at [758, 79] on span "All Products" at bounding box center [743, 78] width 47 height 9
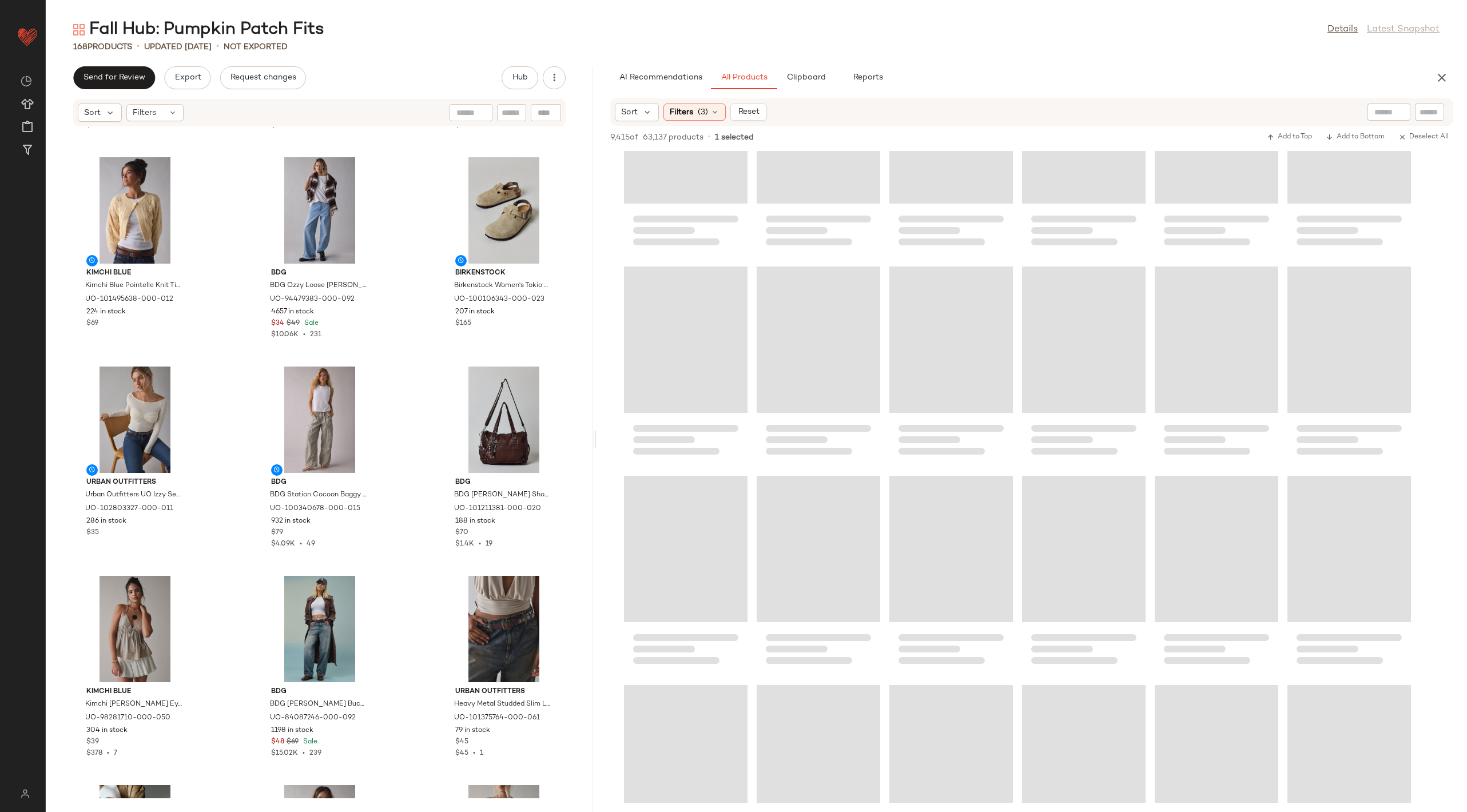
click at [1427, 108] on input "text" at bounding box center [1429, 112] width 20 height 12
type input "*******"
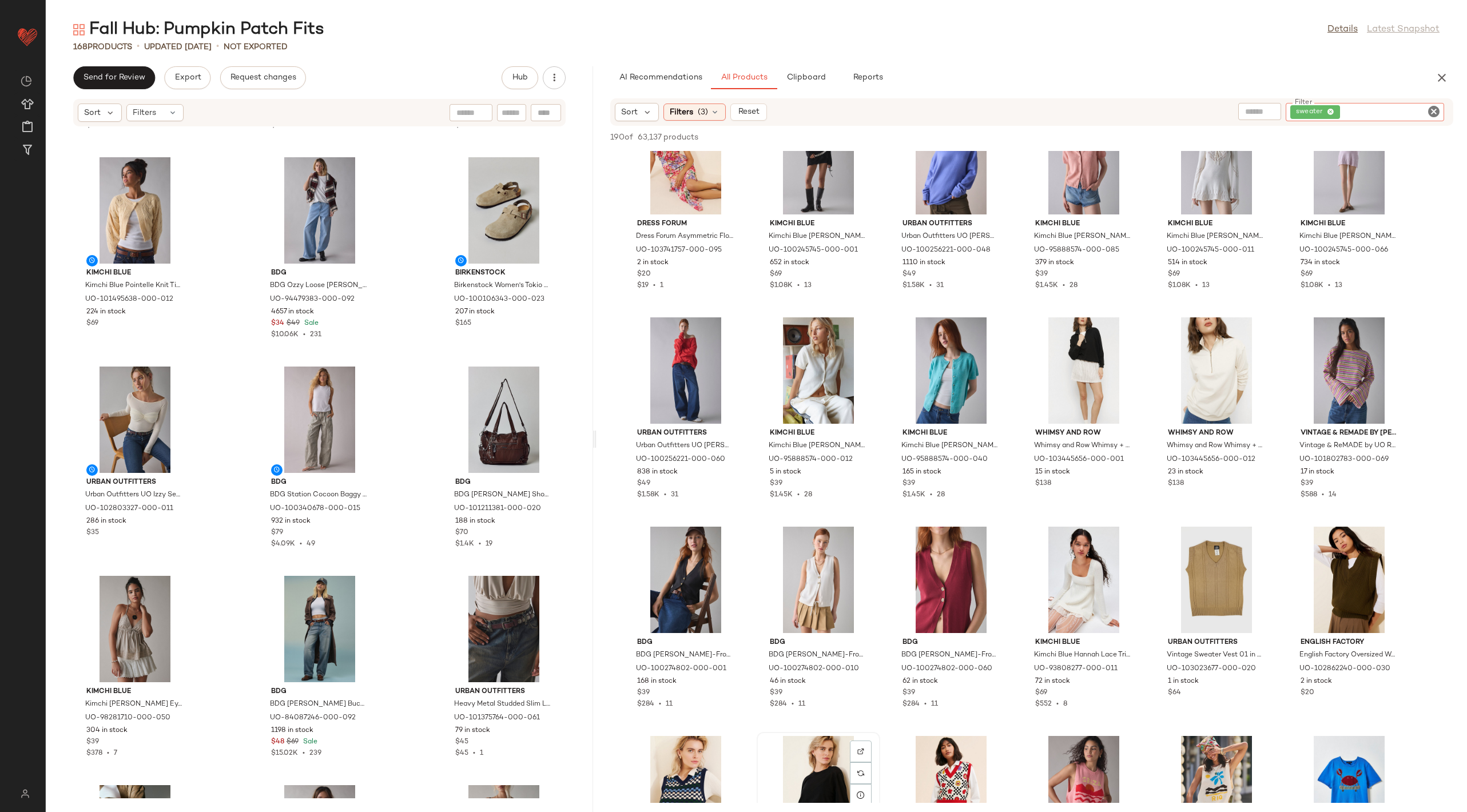
scroll to position [878, 0]
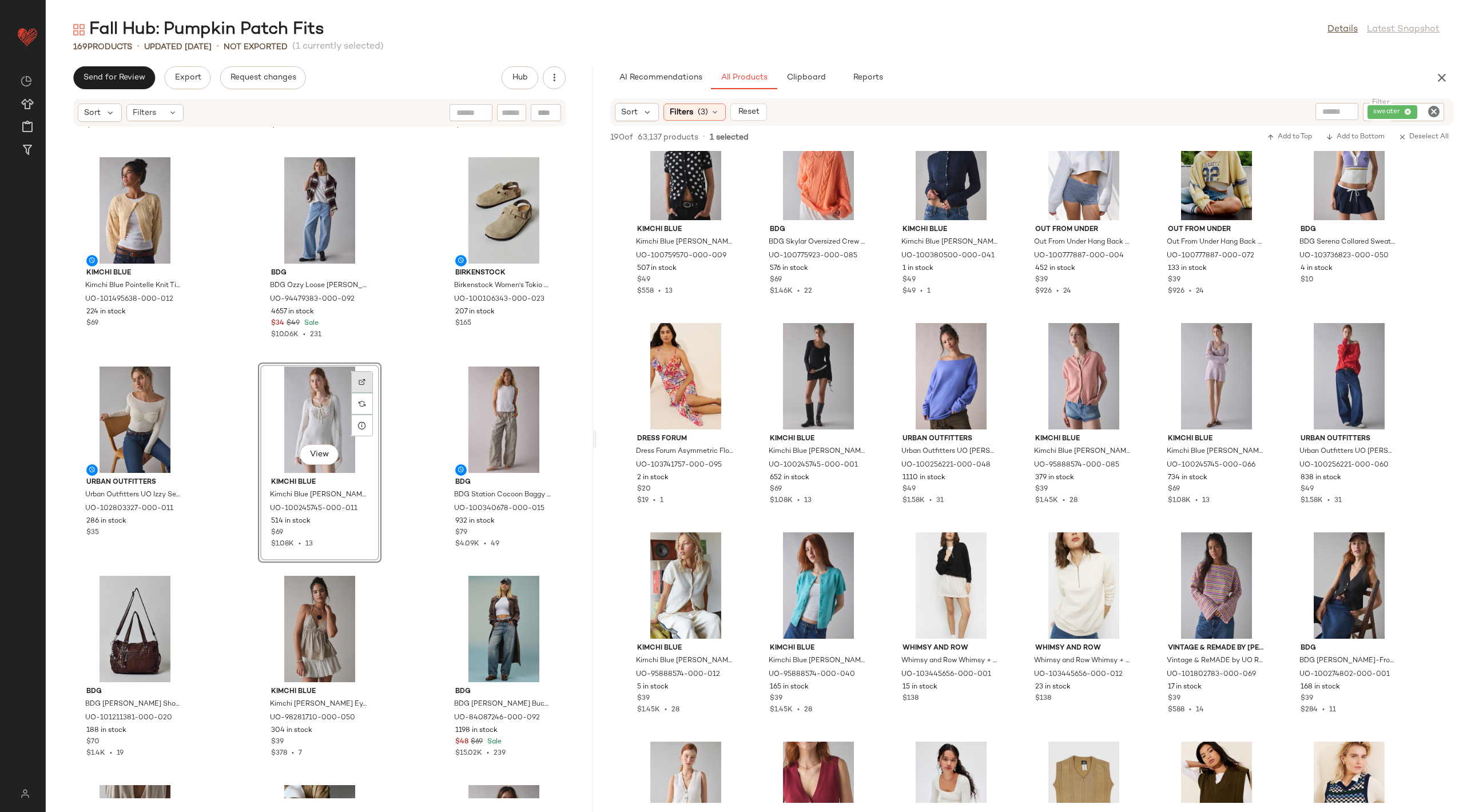
click at [358, 381] on img at bounding box center [361, 382] width 7 height 7
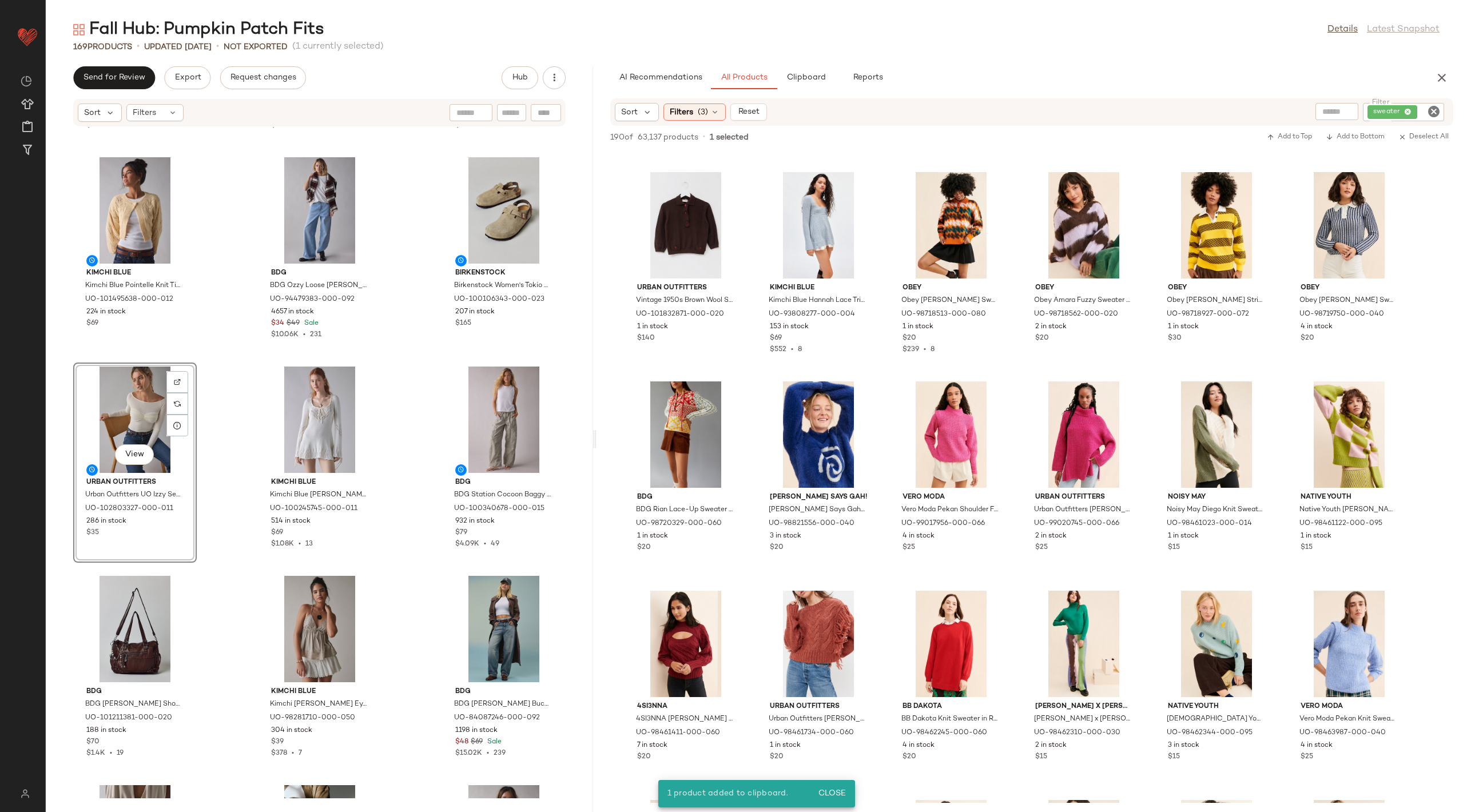
scroll to position [2673, 0]
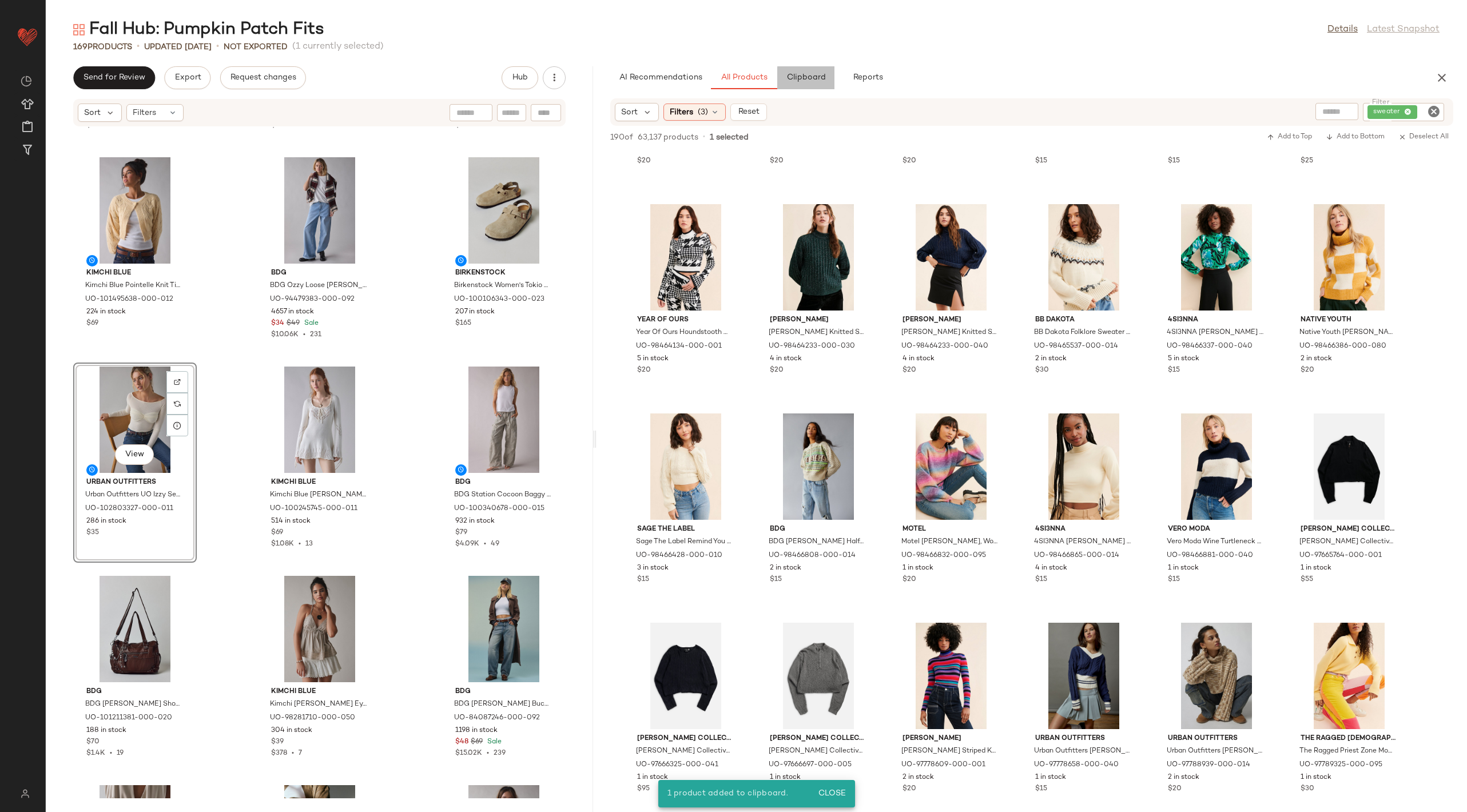
click at [806, 74] on span "Clipboard" at bounding box center [806, 78] width 39 height 9
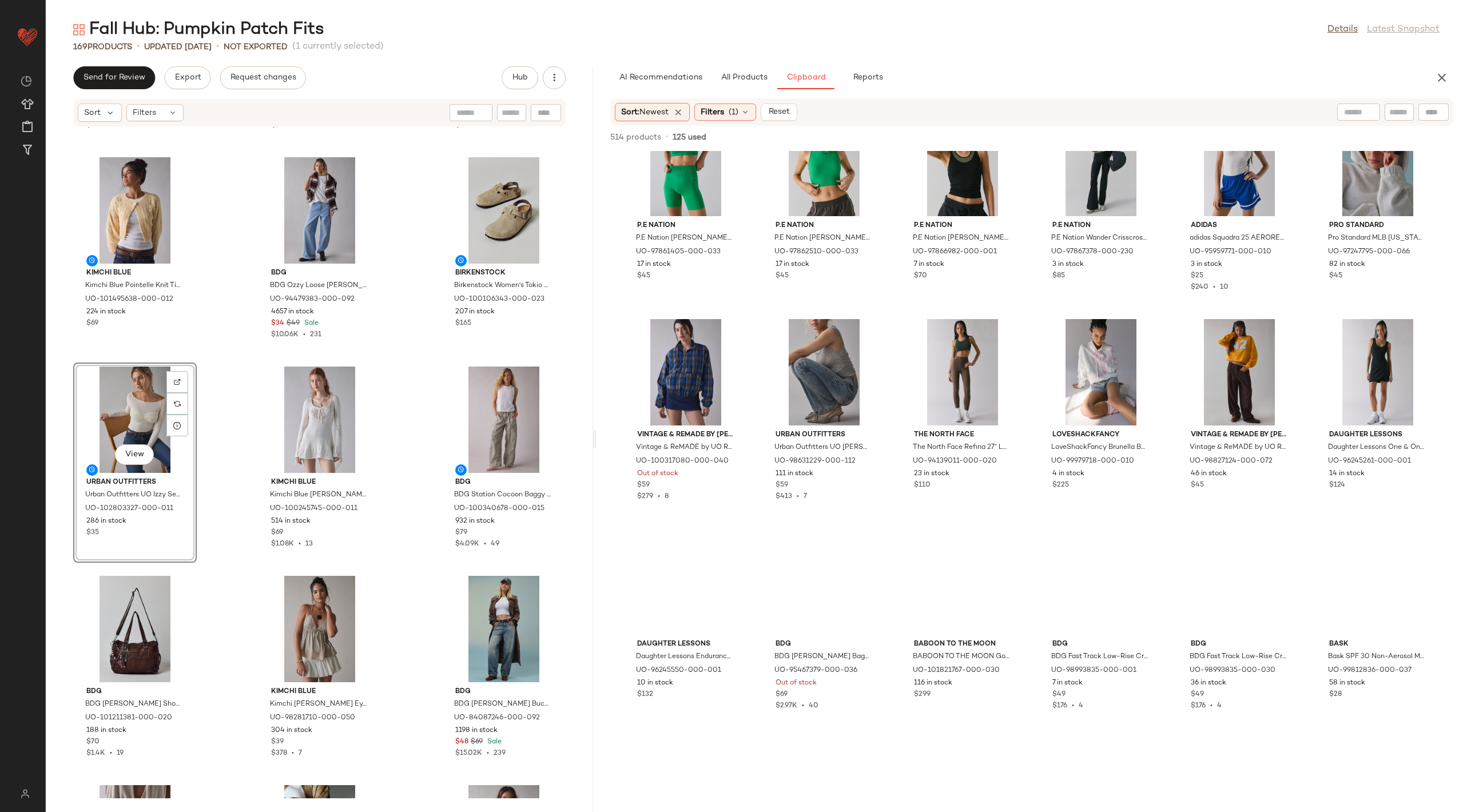
scroll to position [8350, 0]
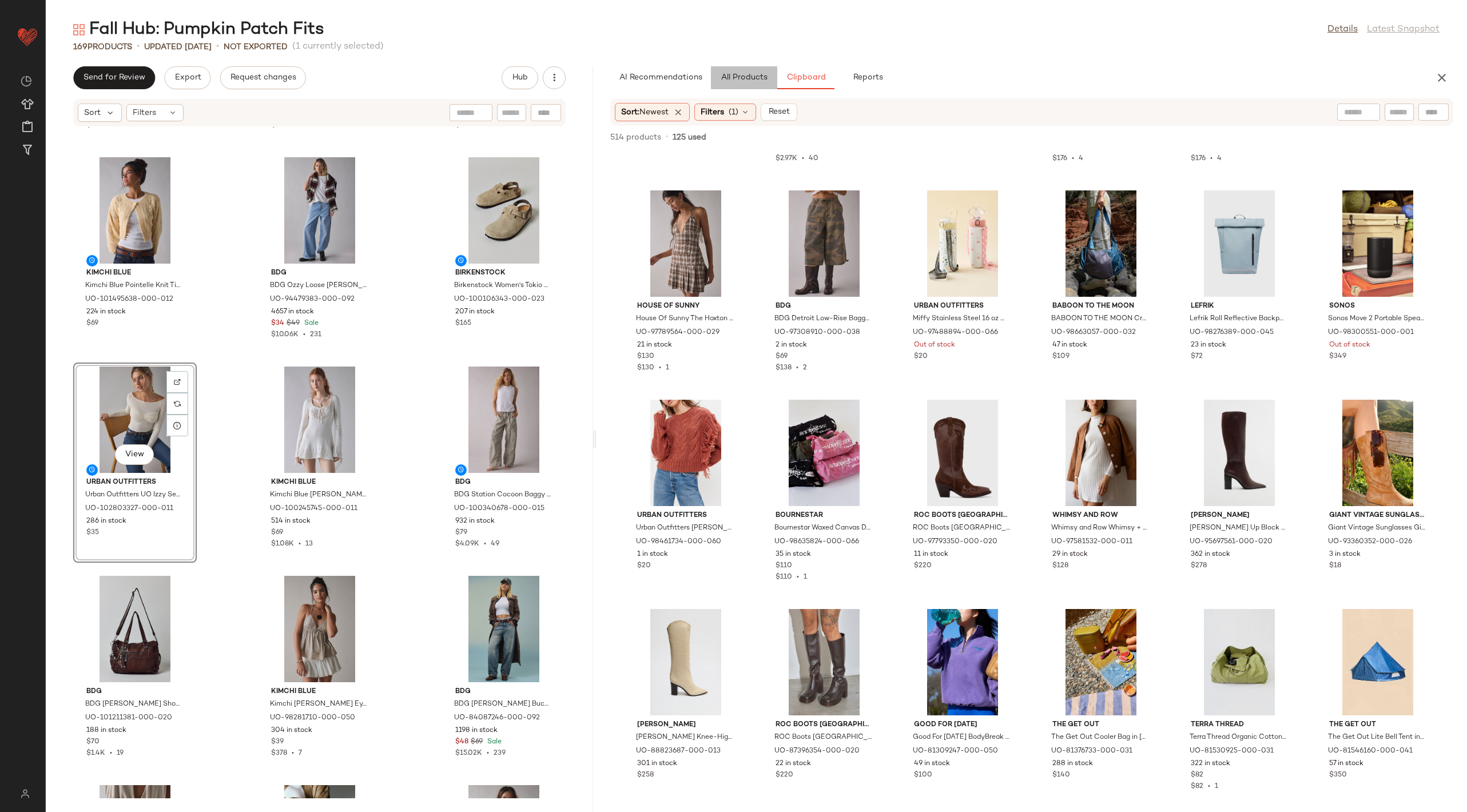
click at [743, 77] on span "All Products" at bounding box center [743, 78] width 47 height 9
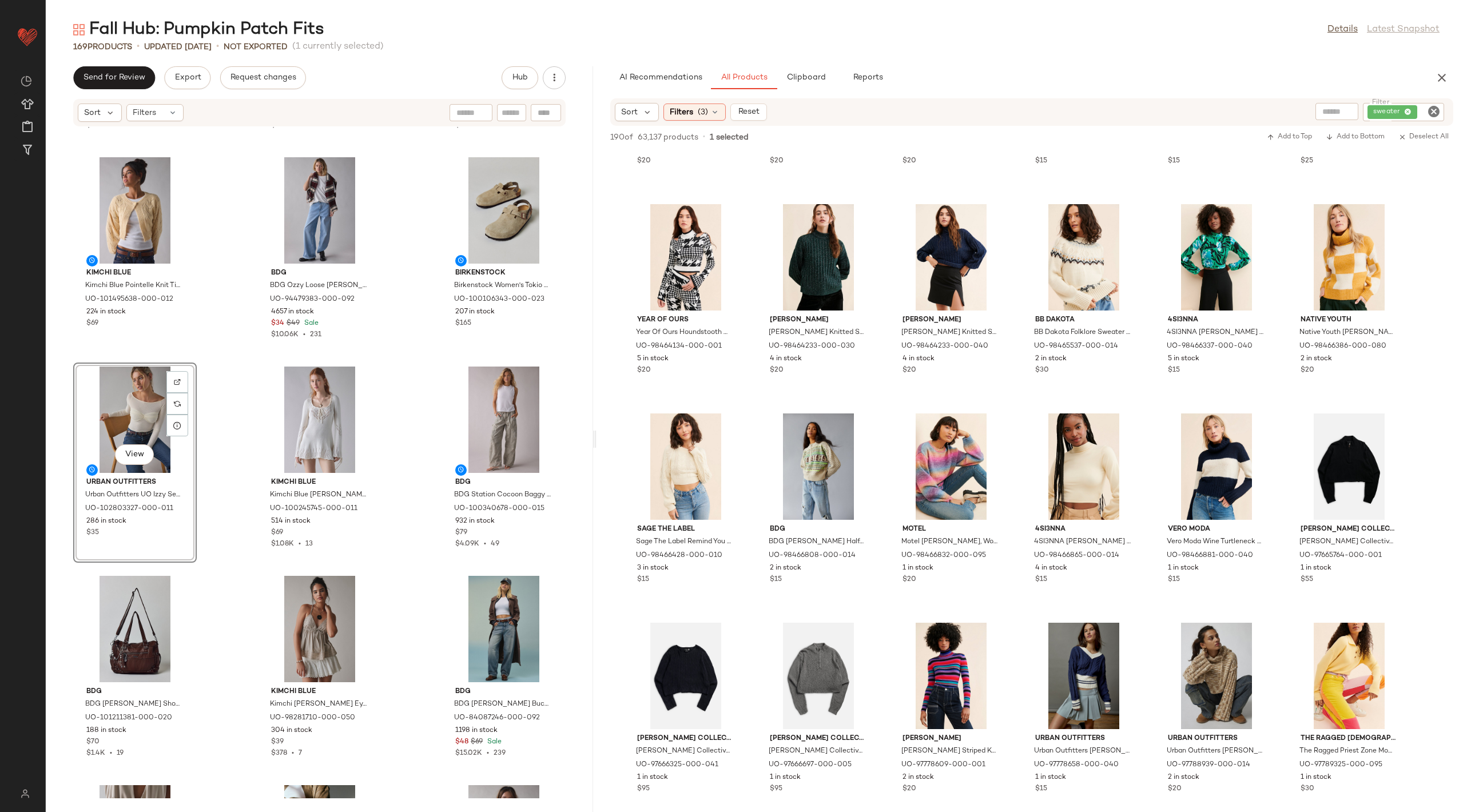
click at [1435, 109] on icon "Clear Filter" at bounding box center [1434, 111] width 13 height 13
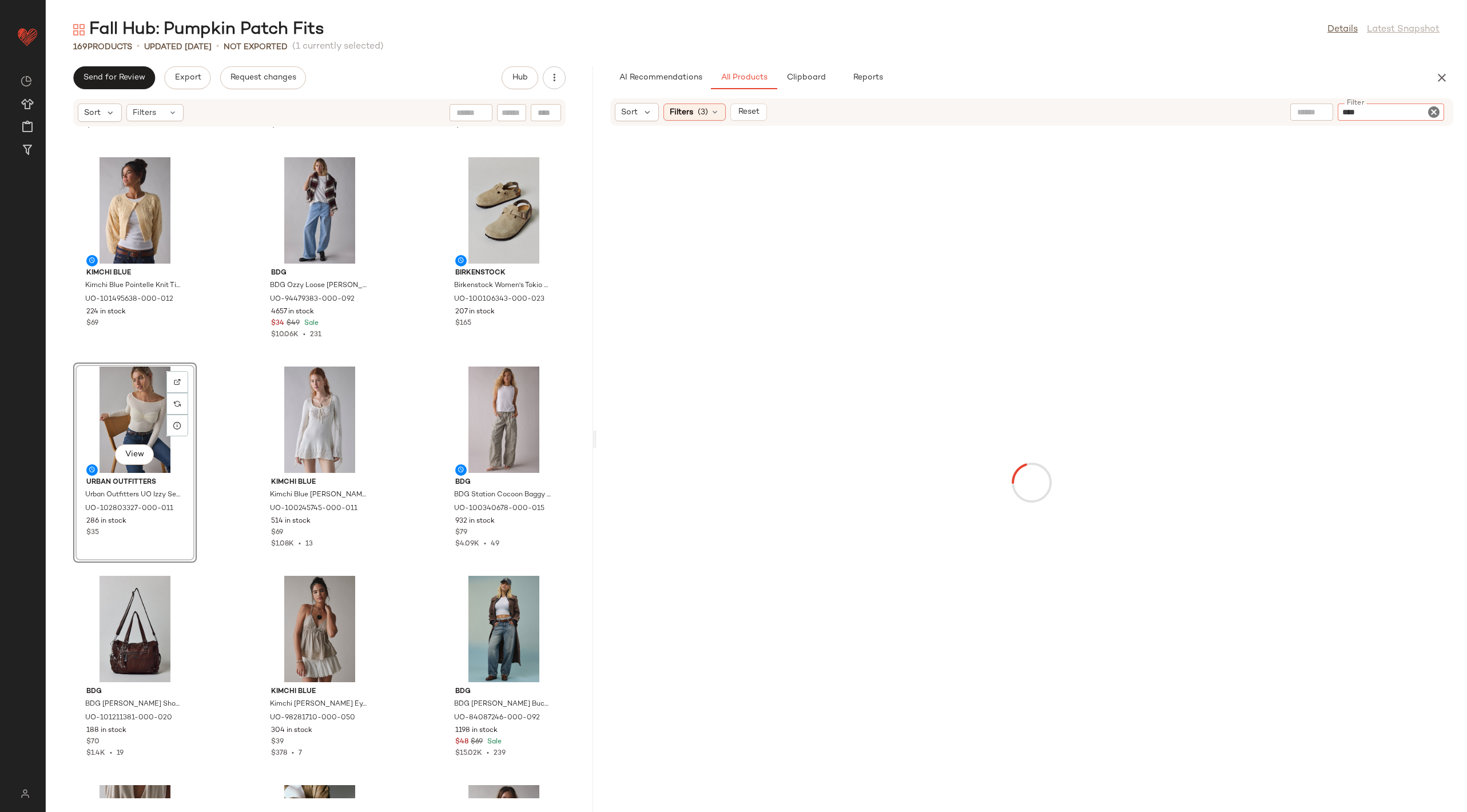
type input "*****"
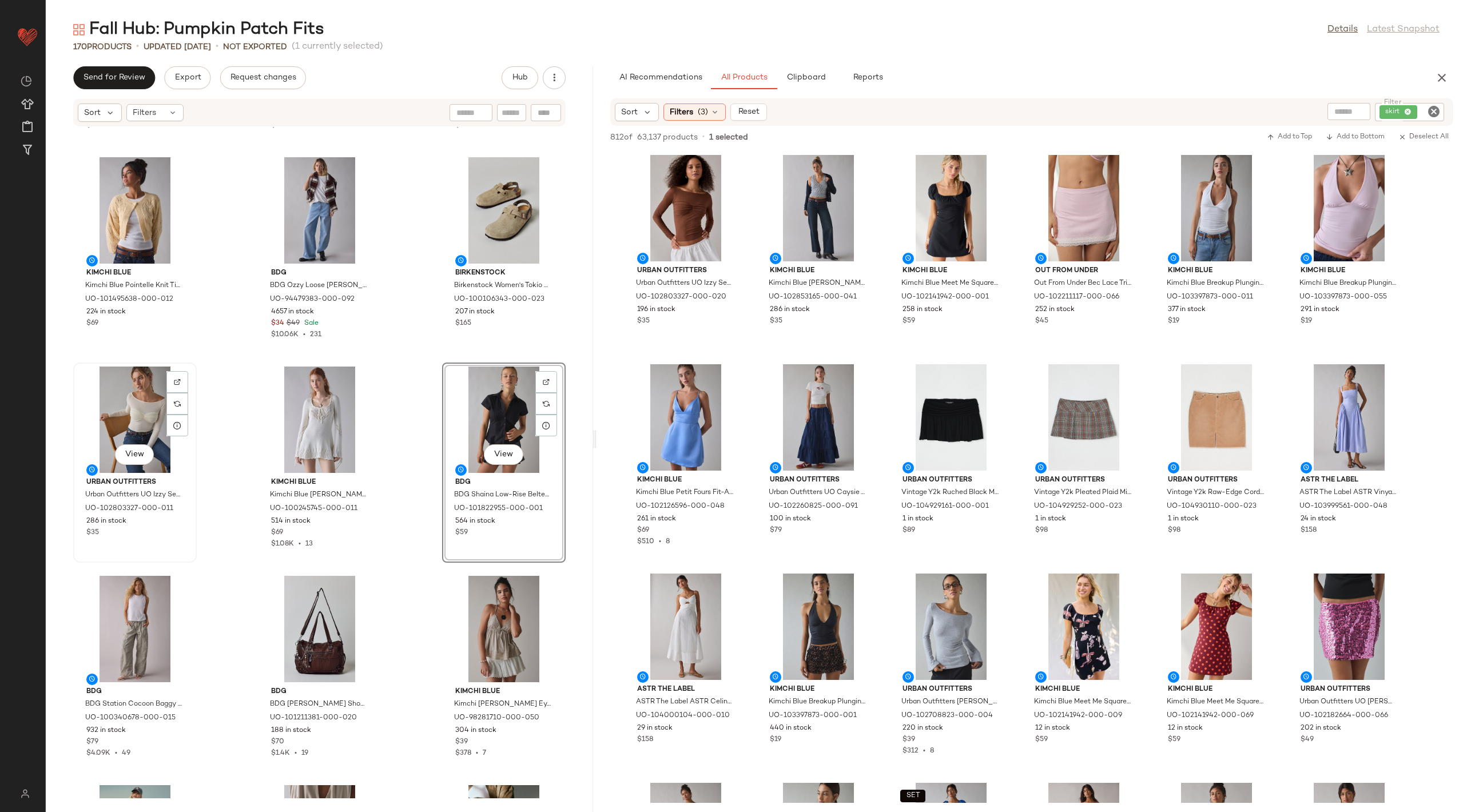
click at [124, 408] on div "View" at bounding box center [135, 420] width 115 height 107
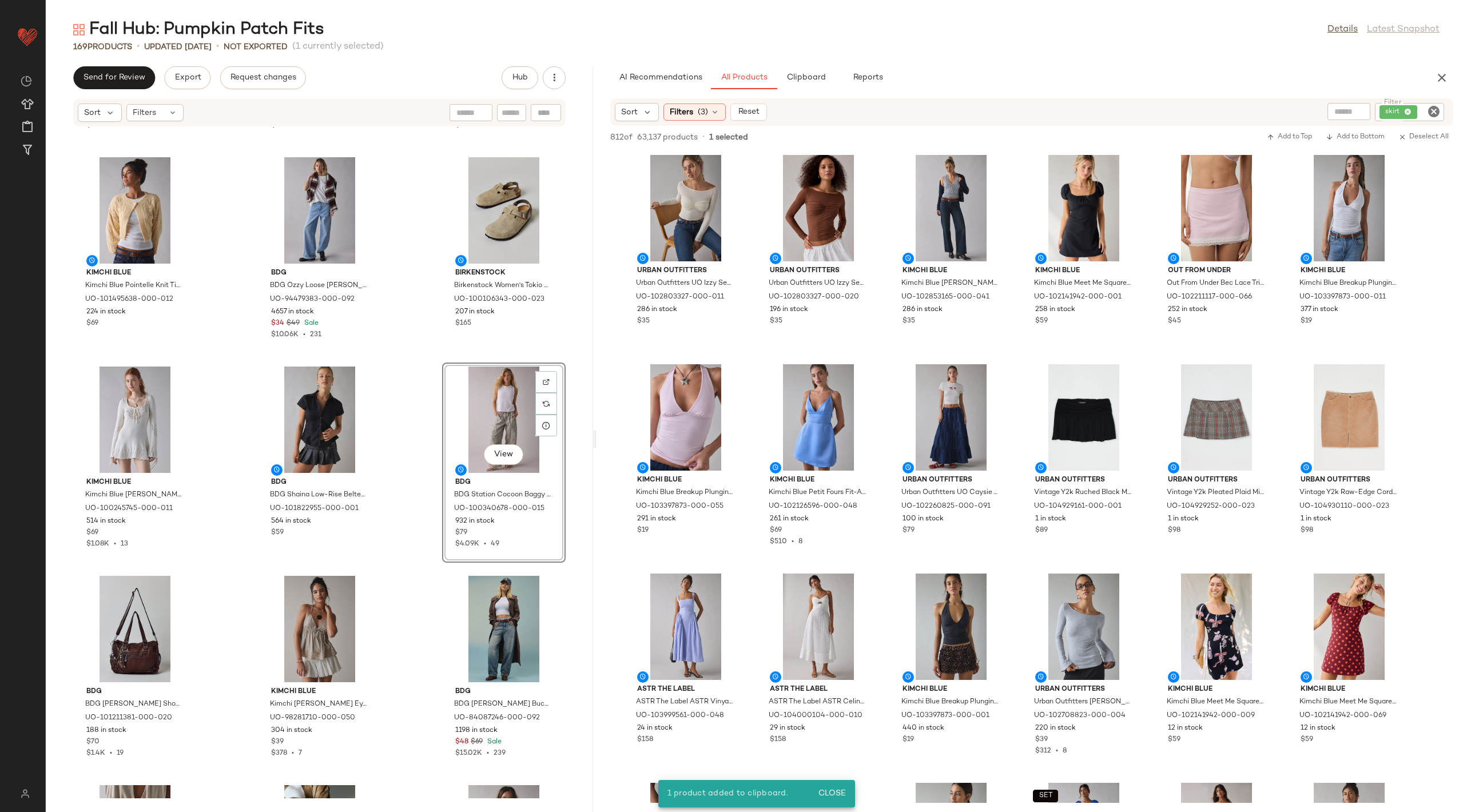
click at [484, 409] on div "View" at bounding box center [503, 420] width 115 height 107
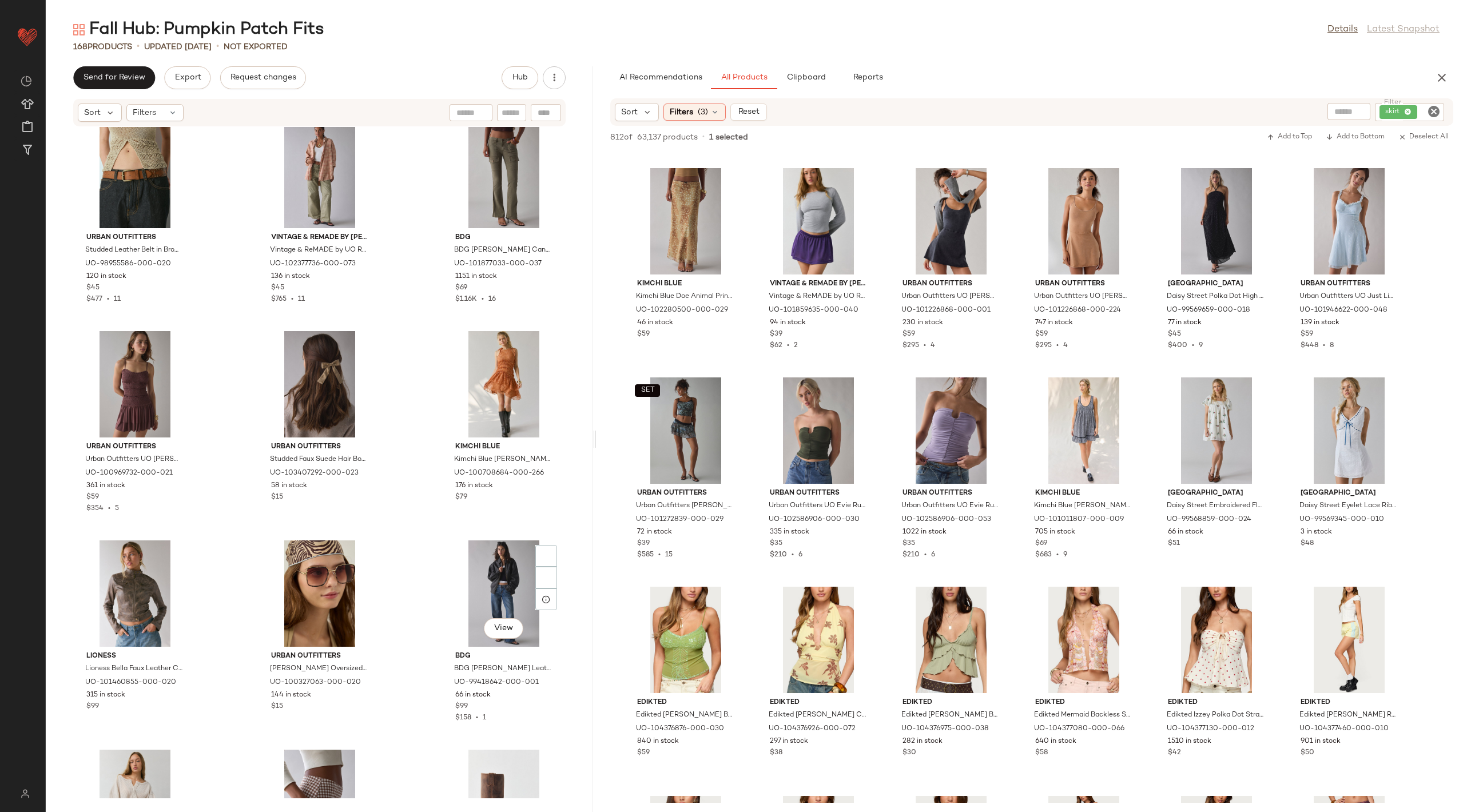
scroll to position [1435, 0]
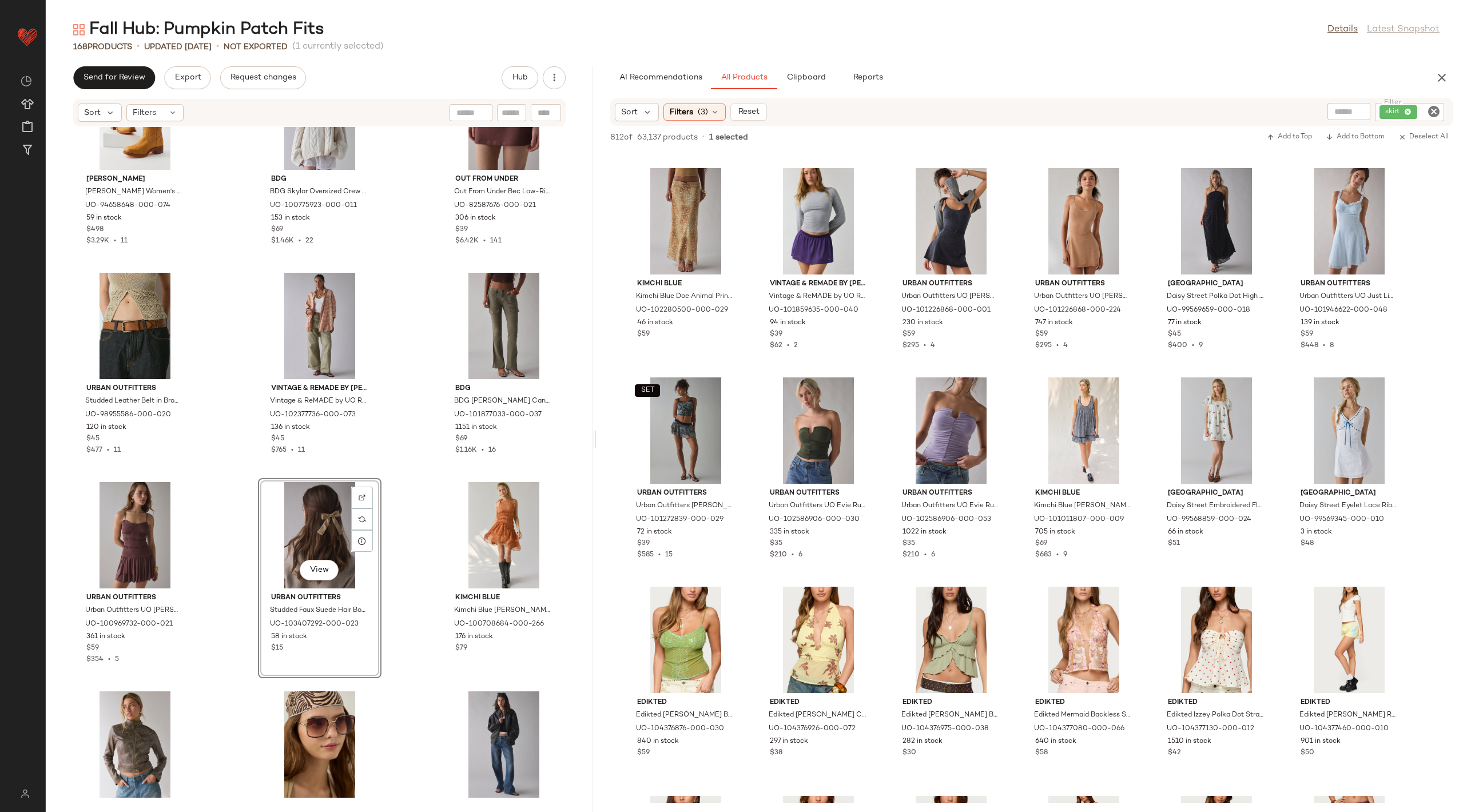
scroll to position [1316, 0]
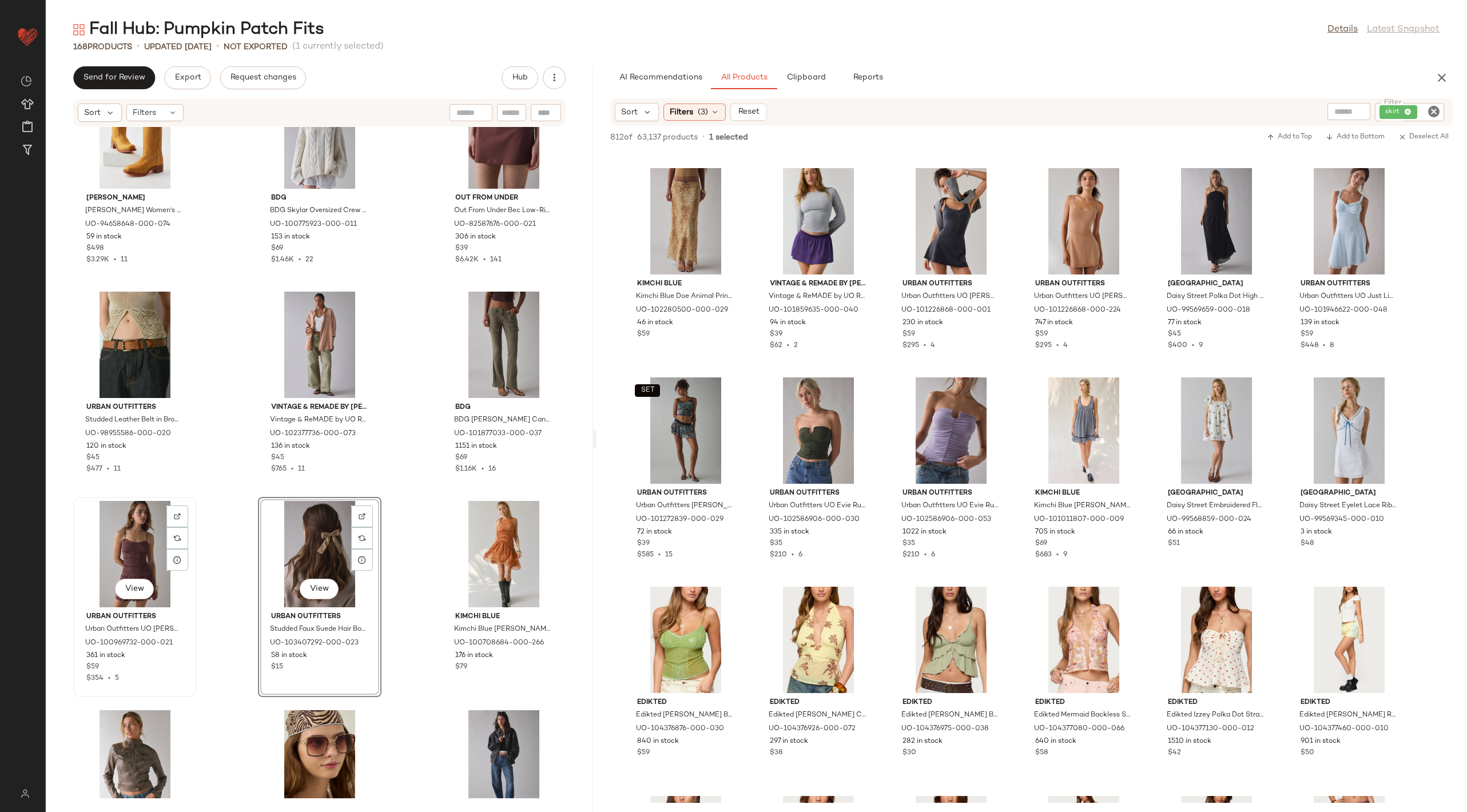
click at [126, 546] on div "View" at bounding box center [135, 554] width 115 height 107
click at [485, 541] on div "View" at bounding box center [503, 554] width 115 height 107
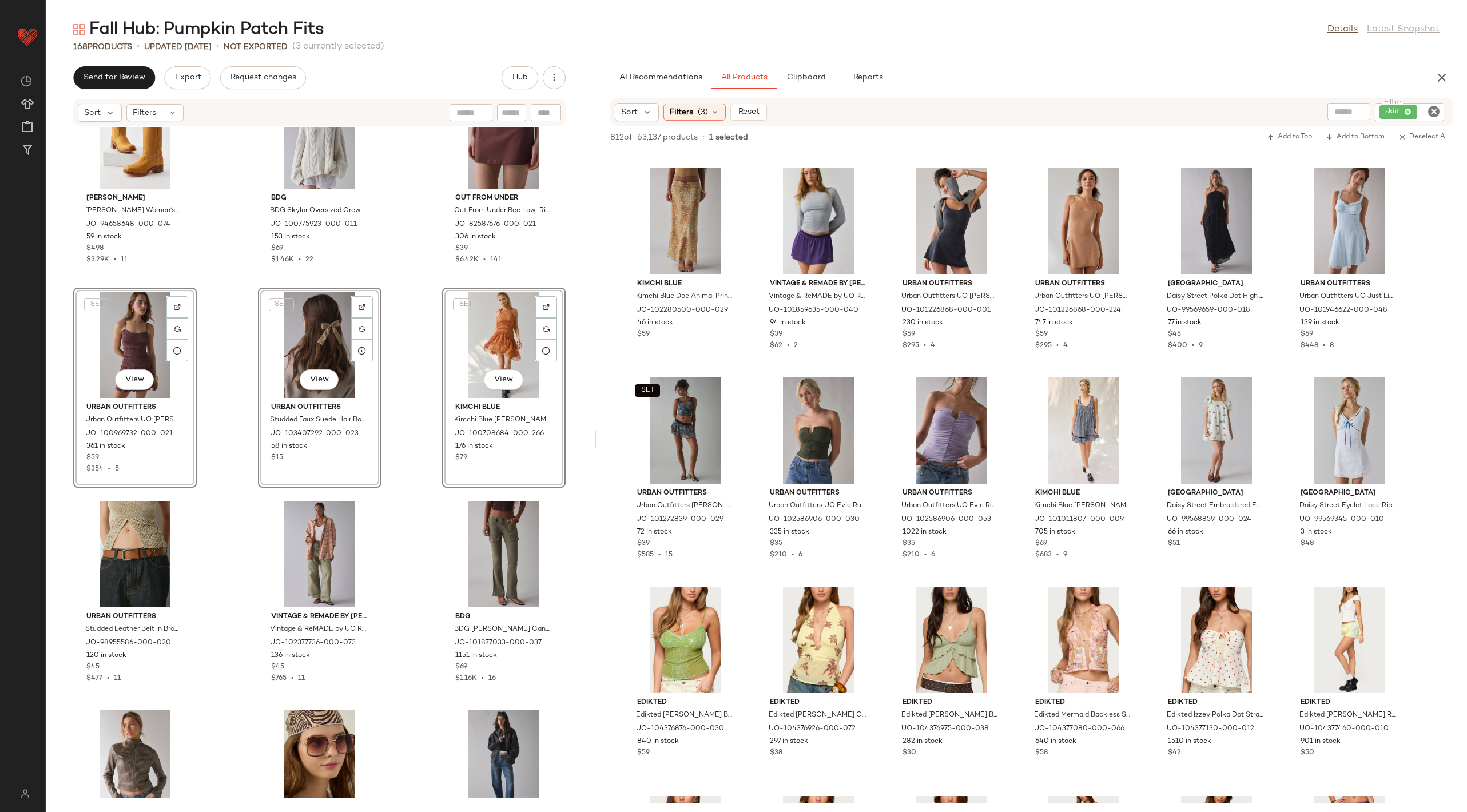
click at [246, 518] on div "Frye Frye Women's Campus 14L Tall Boot in Banana, Women's at Urban Outfitters U…" at bounding box center [320, 462] width 548 height 672
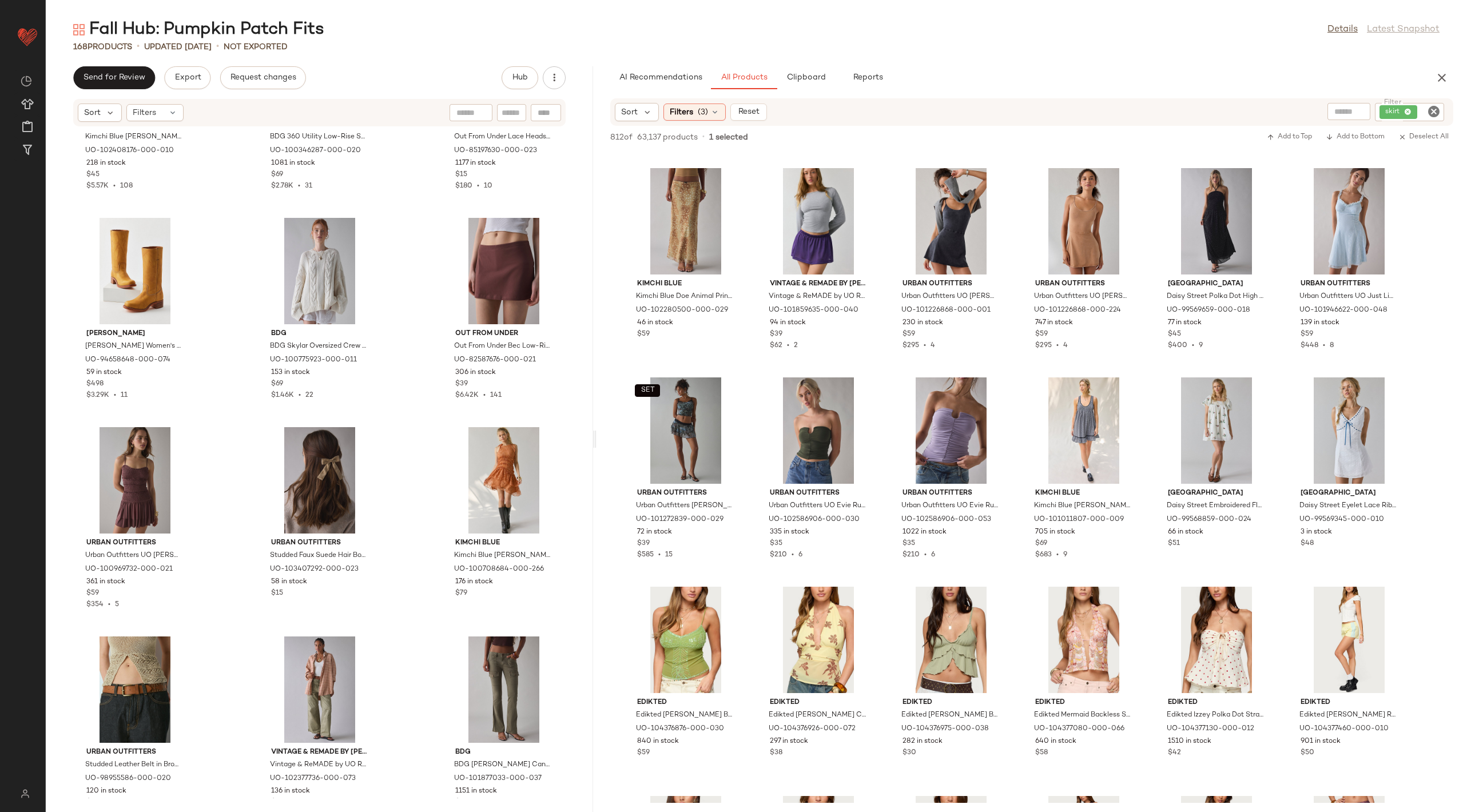
scroll to position [1124, 0]
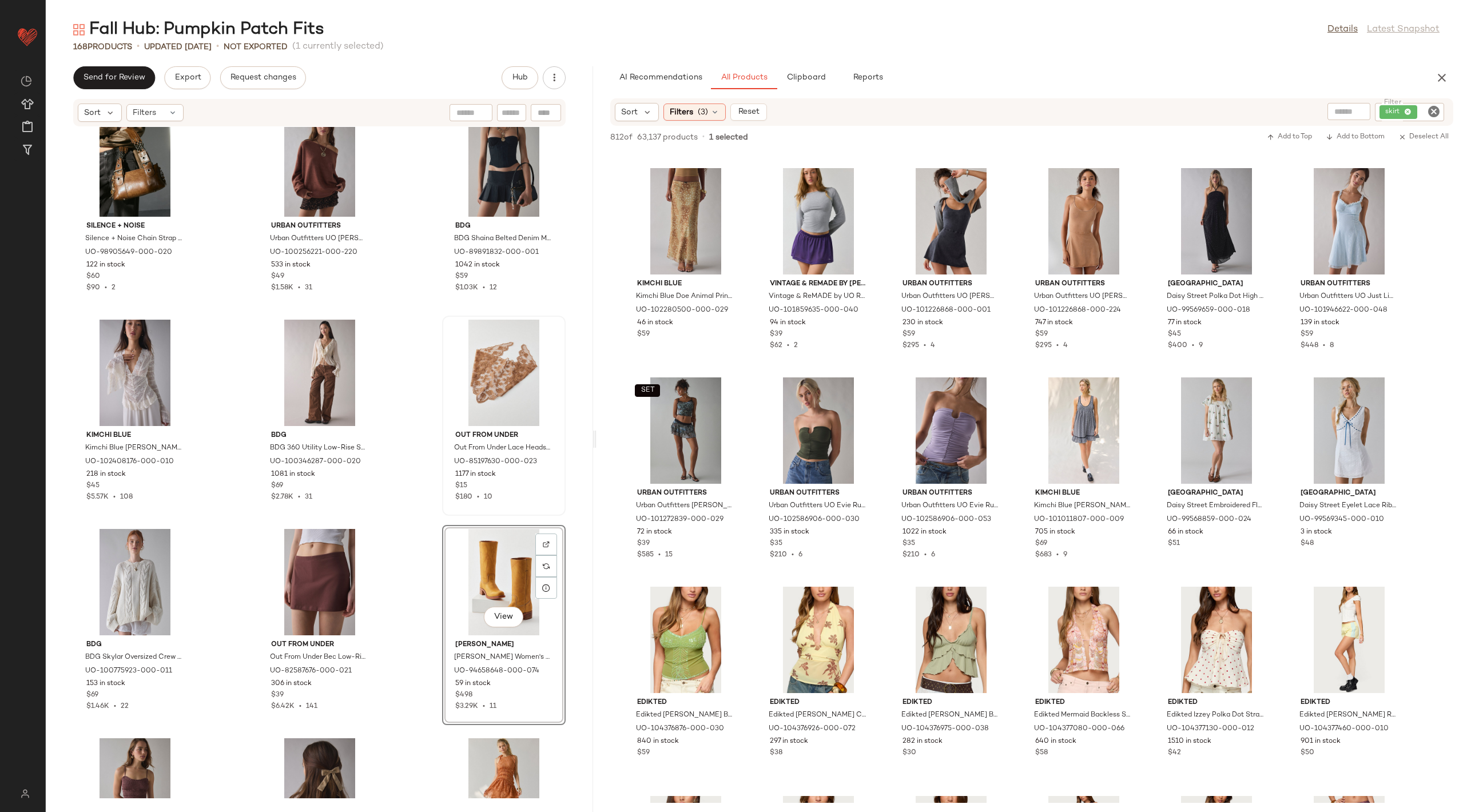
scroll to position [855, 0]
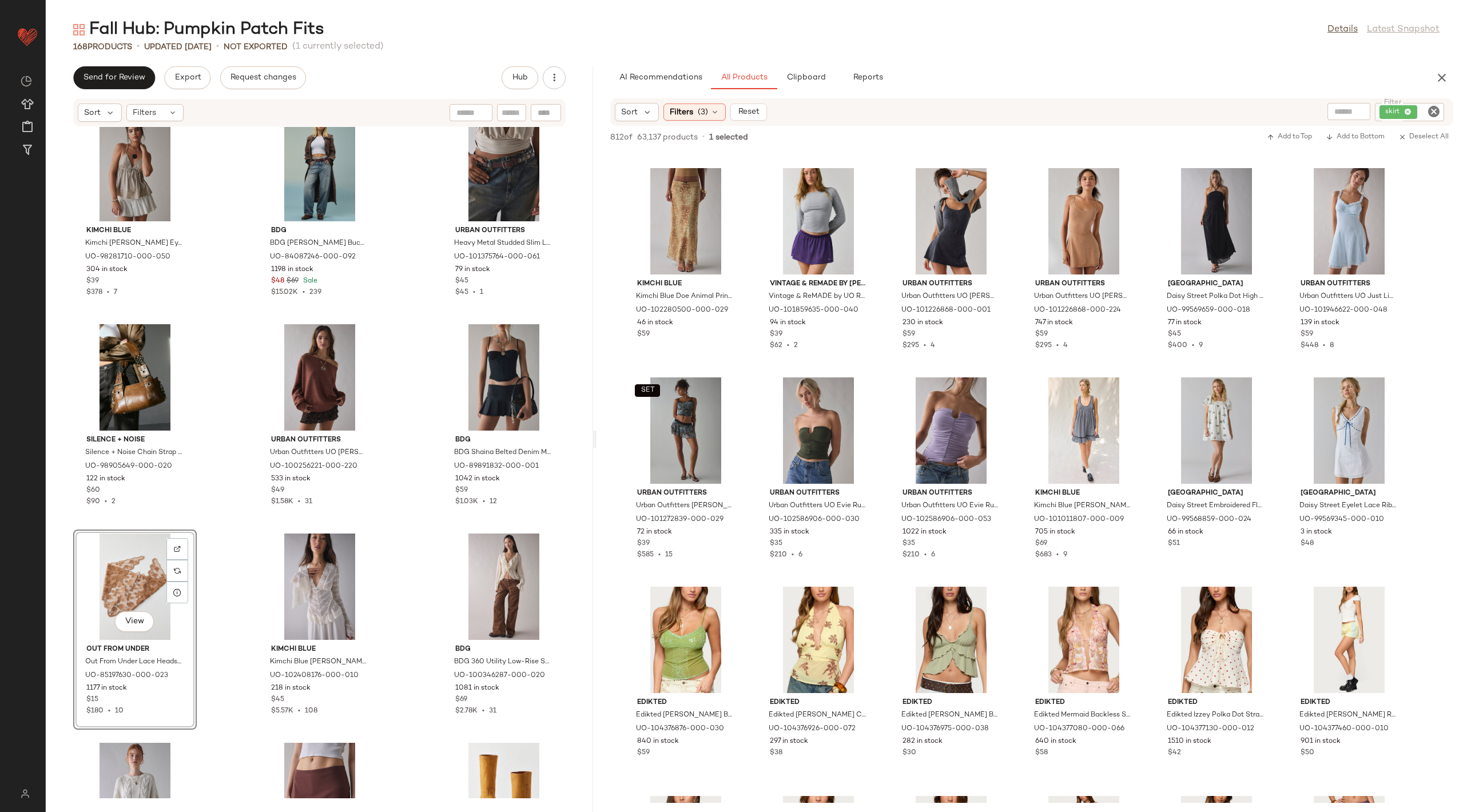
scroll to position [604, 0]
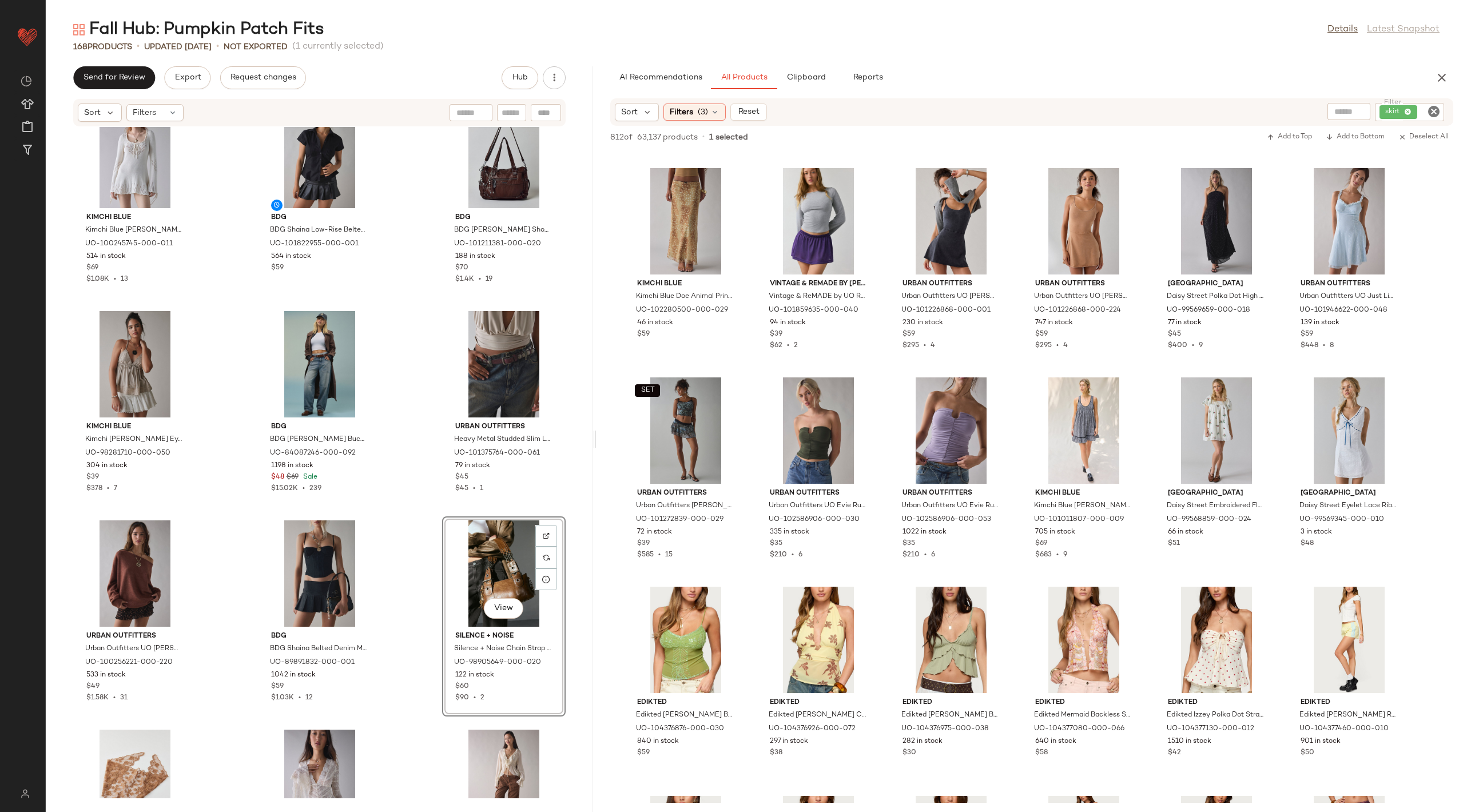
scroll to position [456, 0]
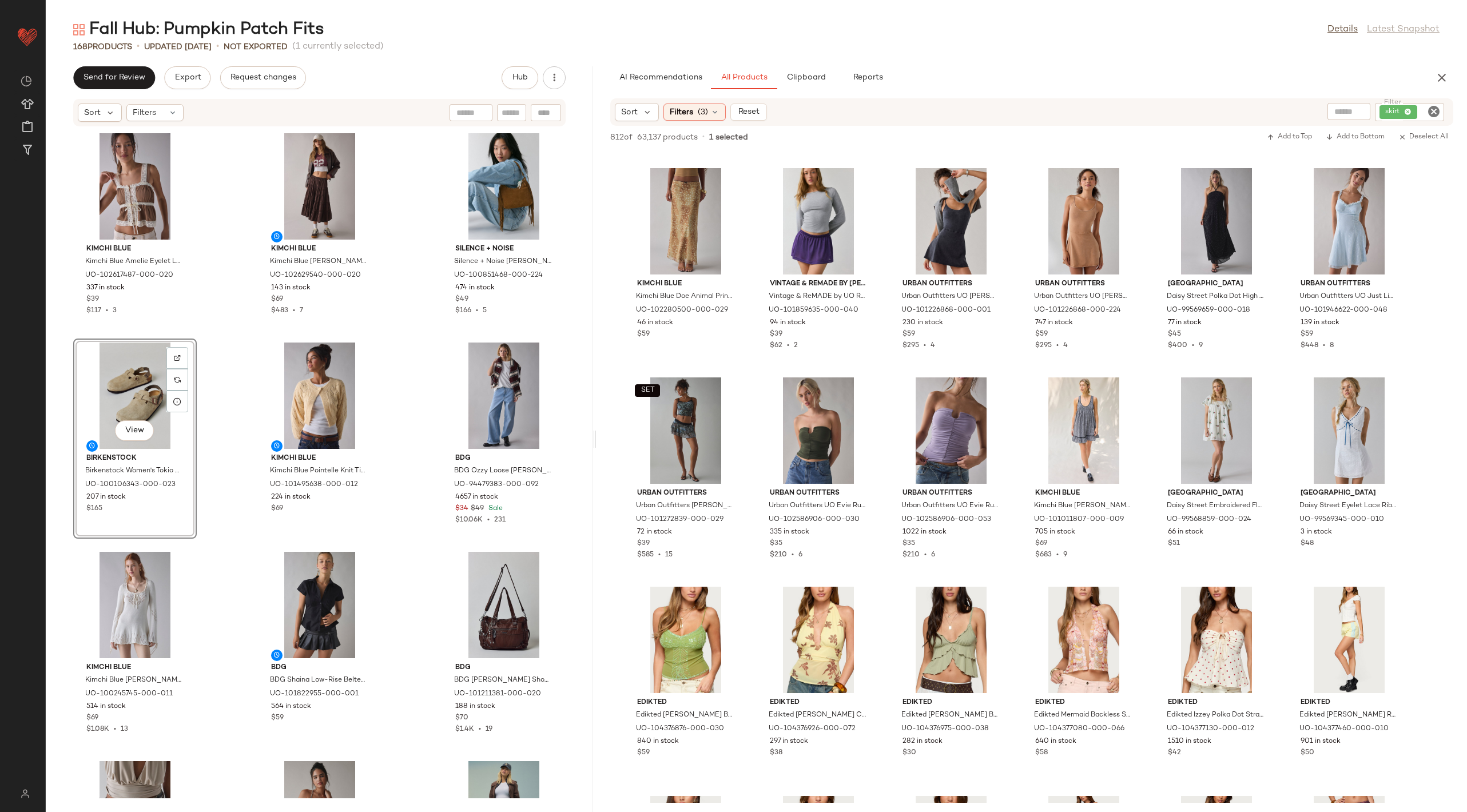
click at [389, 395] on div "Kimchi Blue Kimchi Blue Amelie Eyelet Lace Trim Tie-Front Babydoll Top in Brown…" at bounding box center [320, 462] width 548 height 672
click at [144, 403] on div "View" at bounding box center [135, 395] width 115 height 107
click at [502, 387] on div "View" at bounding box center [503, 395] width 115 height 107
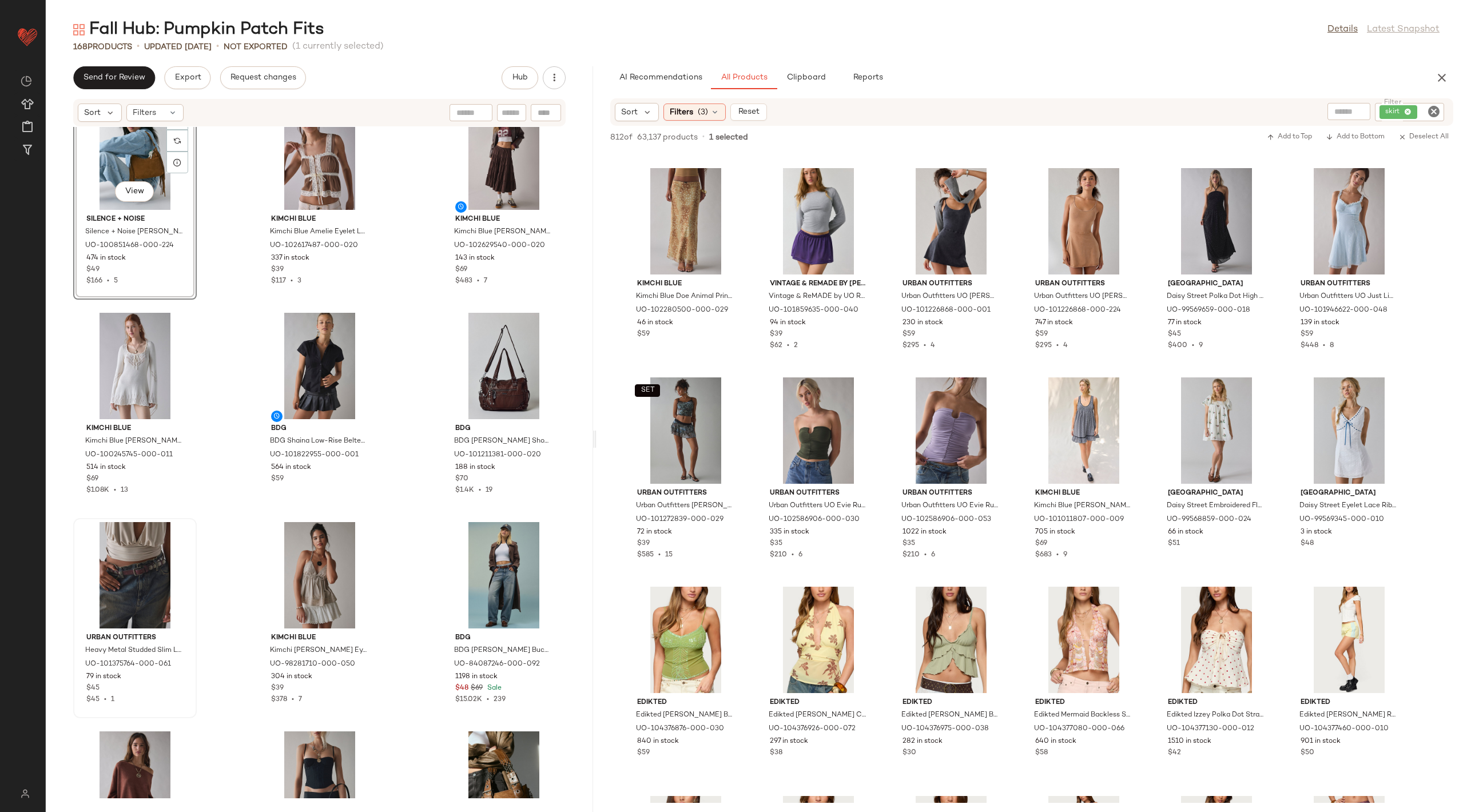
scroll to position [241, 0]
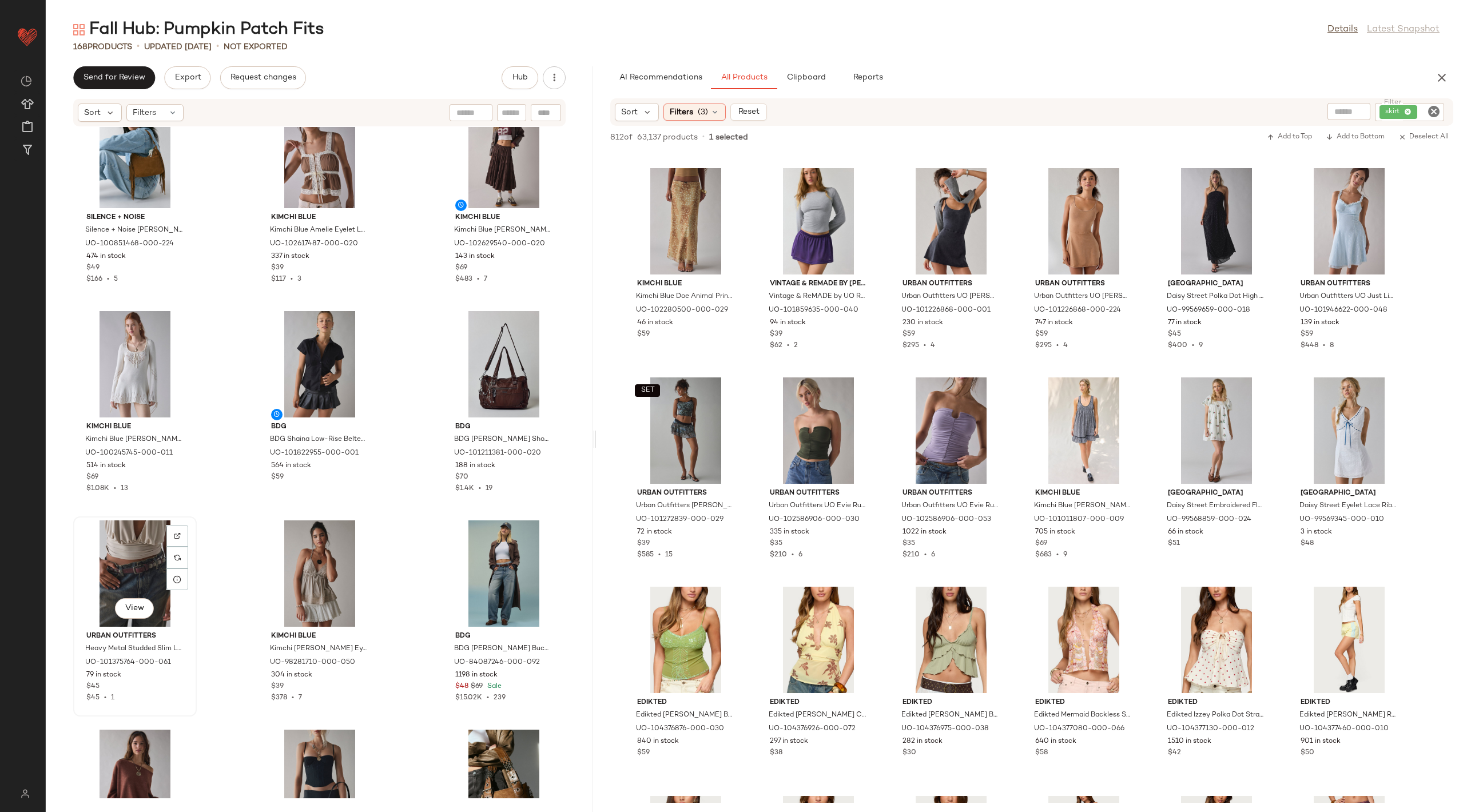
click at [130, 552] on div "View" at bounding box center [135, 574] width 115 height 107
click at [490, 556] on div "View" at bounding box center [503, 574] width 115 height 107
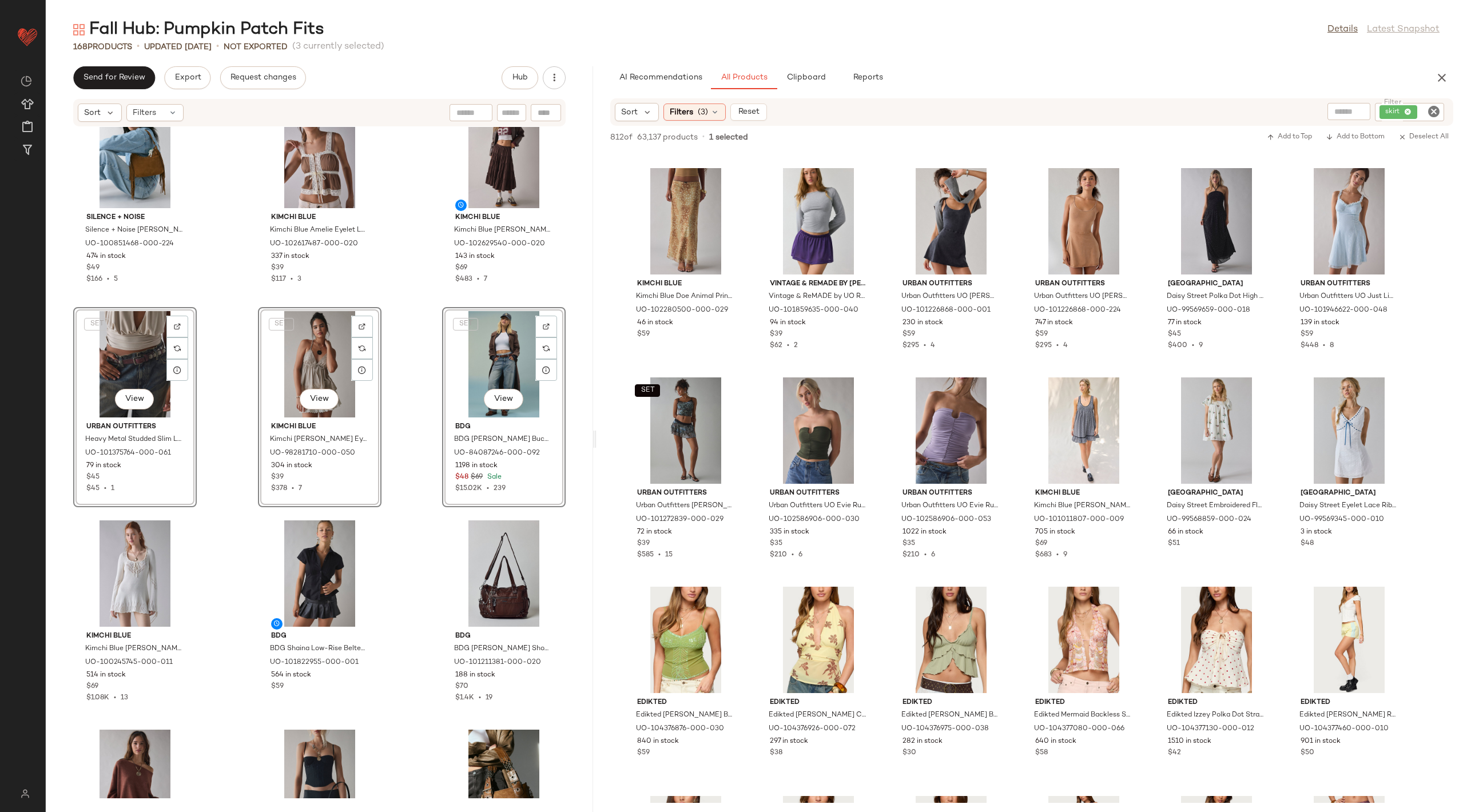
click at [234, 443] on div "Kimchi Blue Kimchi Blue Pointelle Knit Tie-Back Cropped Shrug Cardigan in Cream…" at bounding box center [320, 462] width 548 height 672
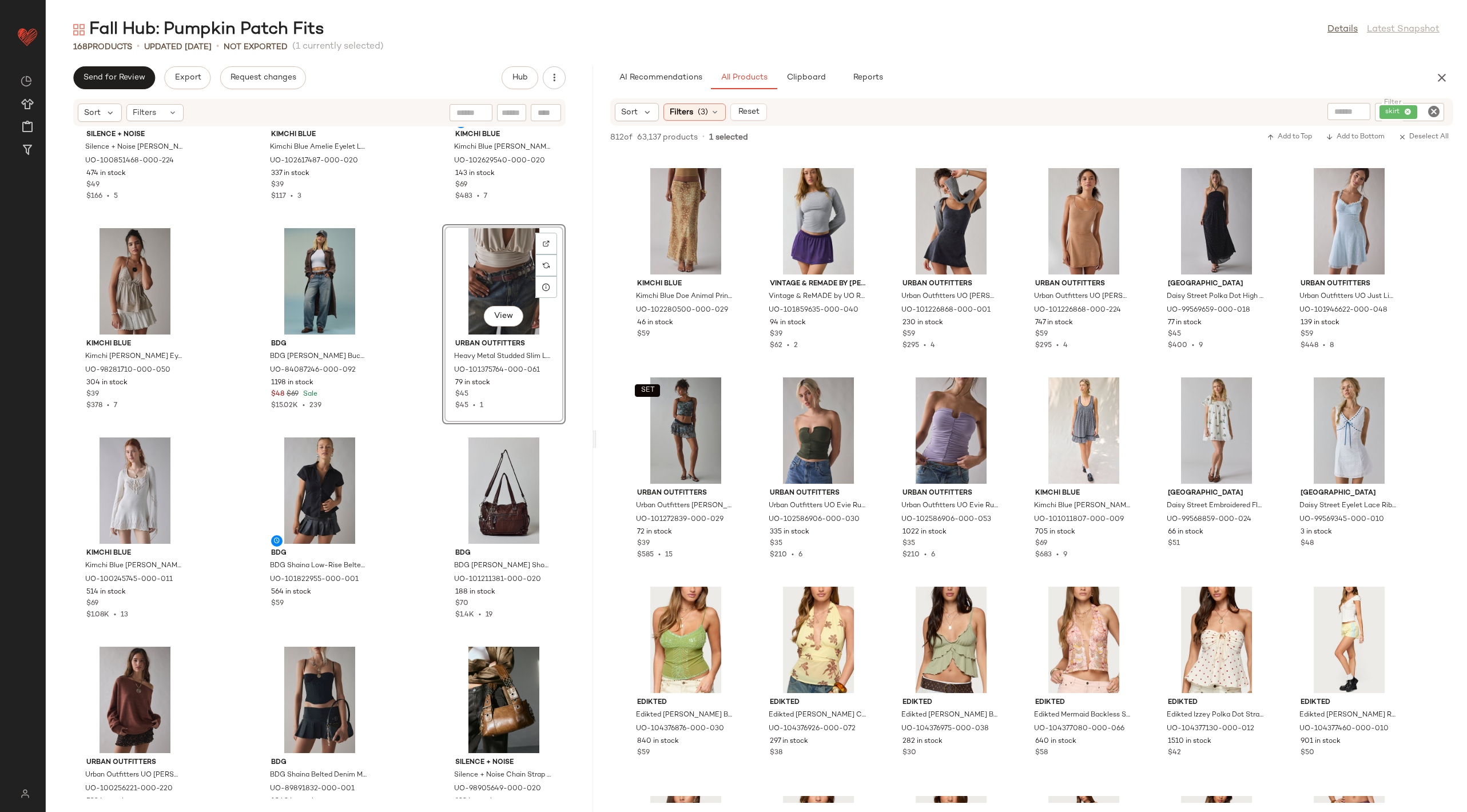
scroll to position [357, 0]
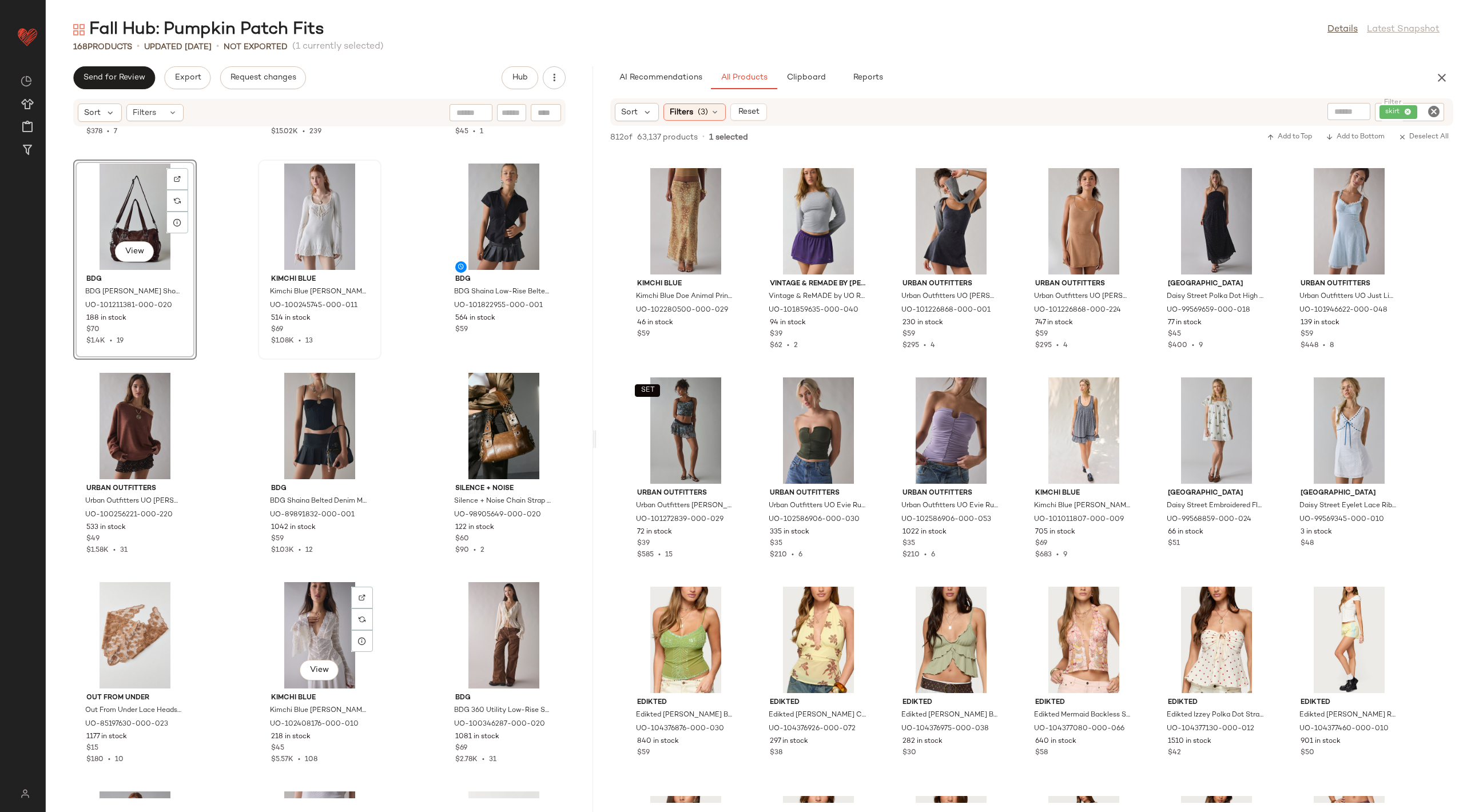
scroll to position [606, 0]
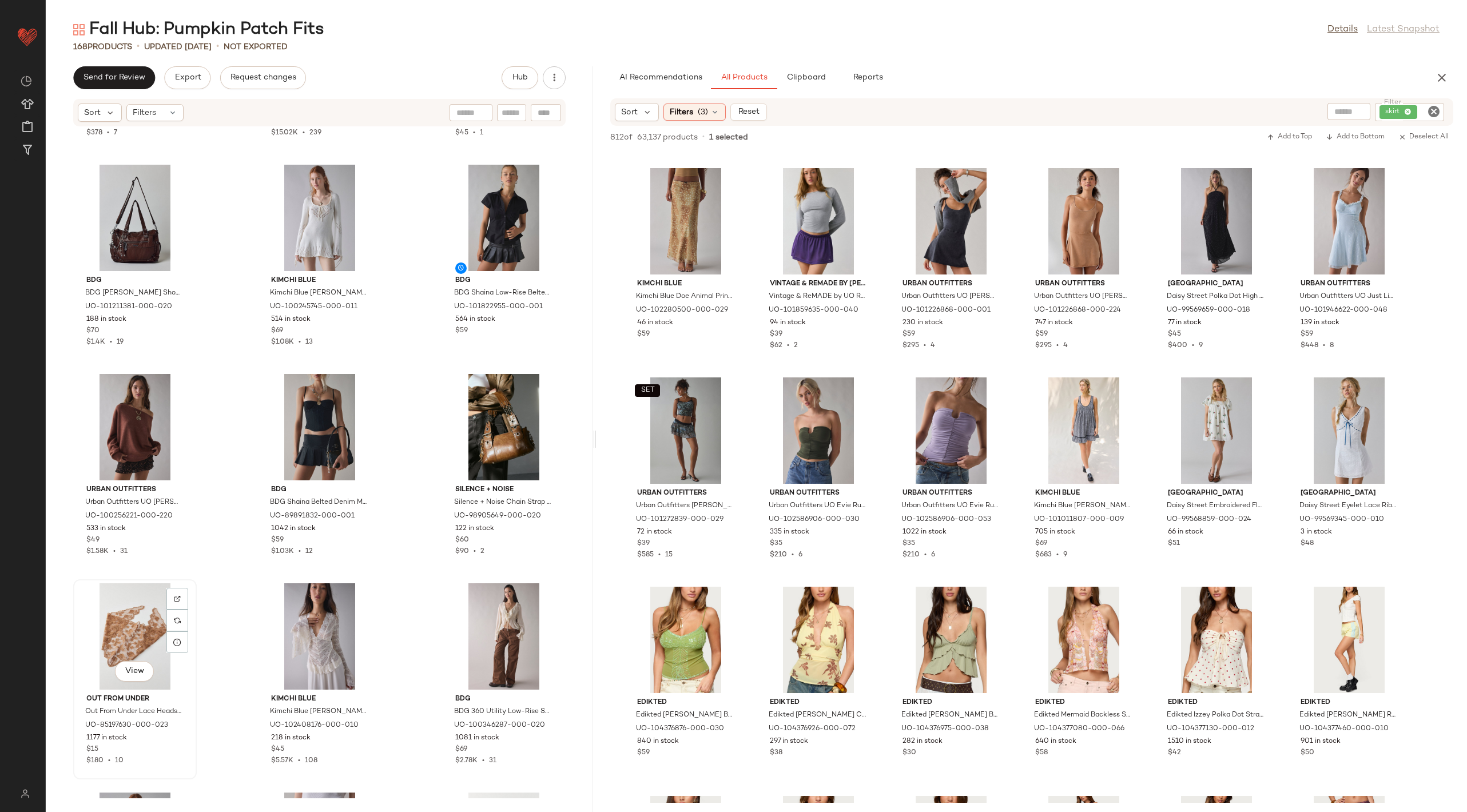
click at [101, 646] on div "View" at bounding box center [135, 636] width 115 height 107
click at [511, 629] on div "View" at bounding box center [503, 636] width 115 height 107
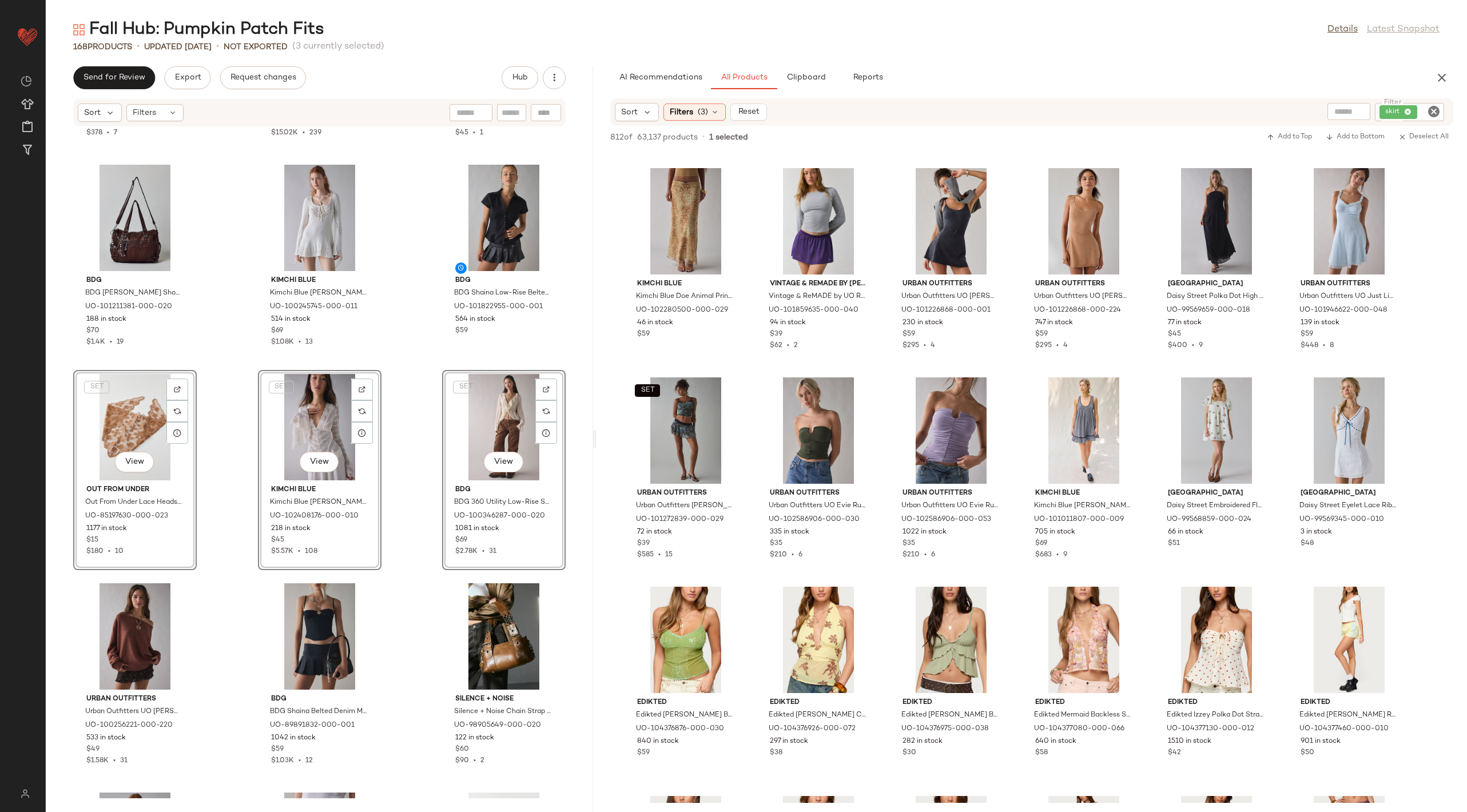
click at [222, 435] on div "Kimchi Blue Kimchi Blue Bailey Eyelet Lace Babydoll Tank Top in String, Women's…" at bounding box center [320, 462] width 548 height 672
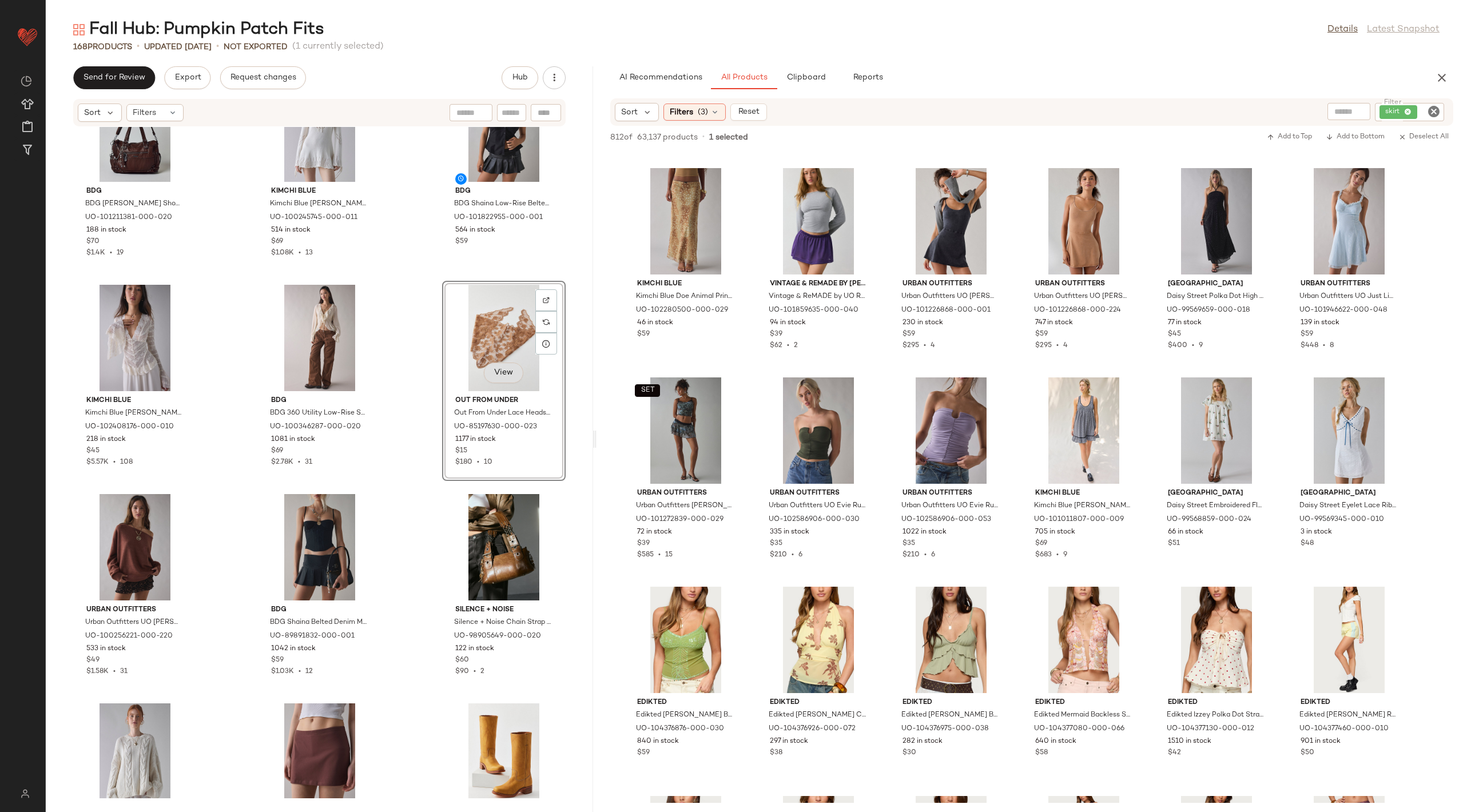
scroll to position [700, 0]
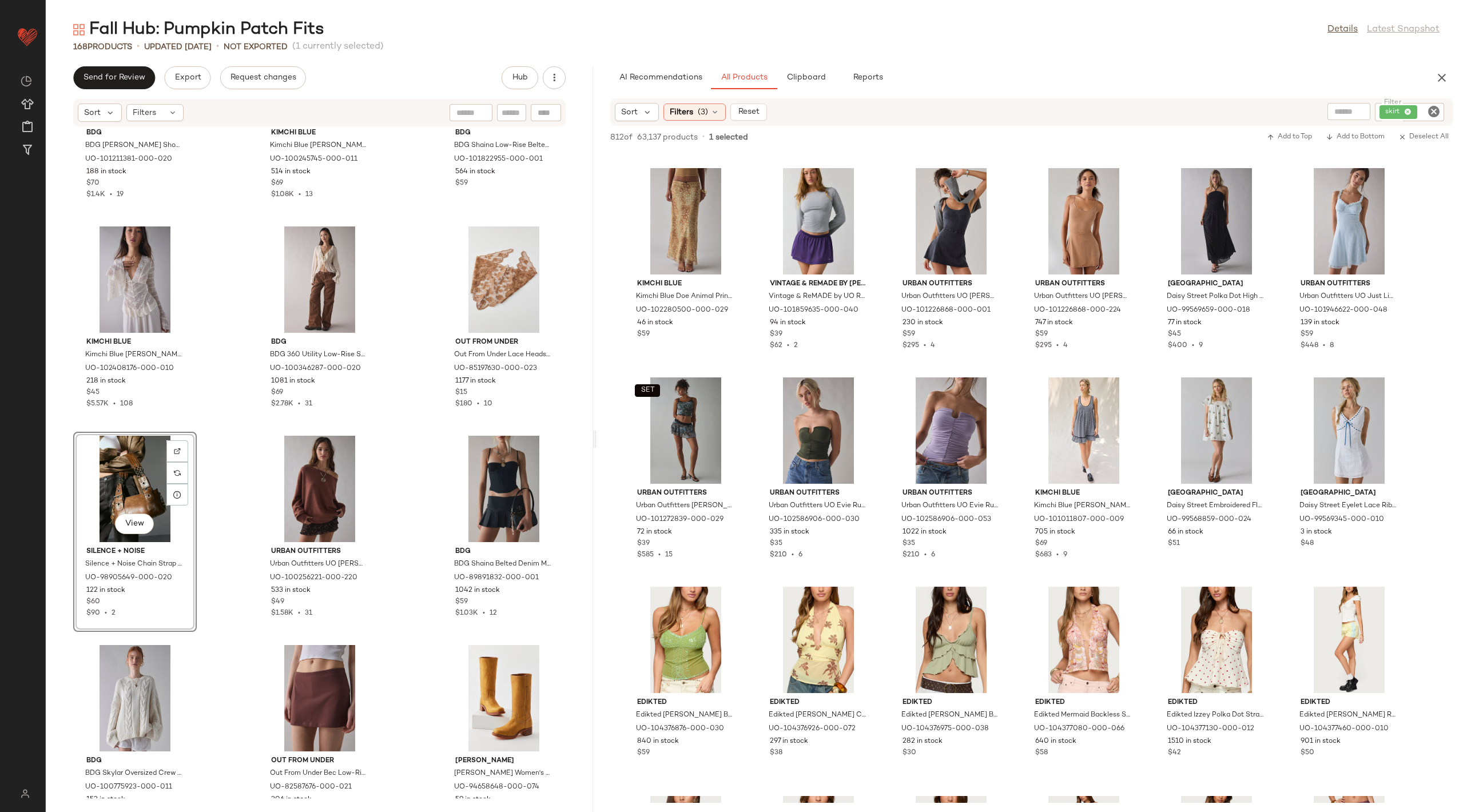
scroll to position [760, 0]
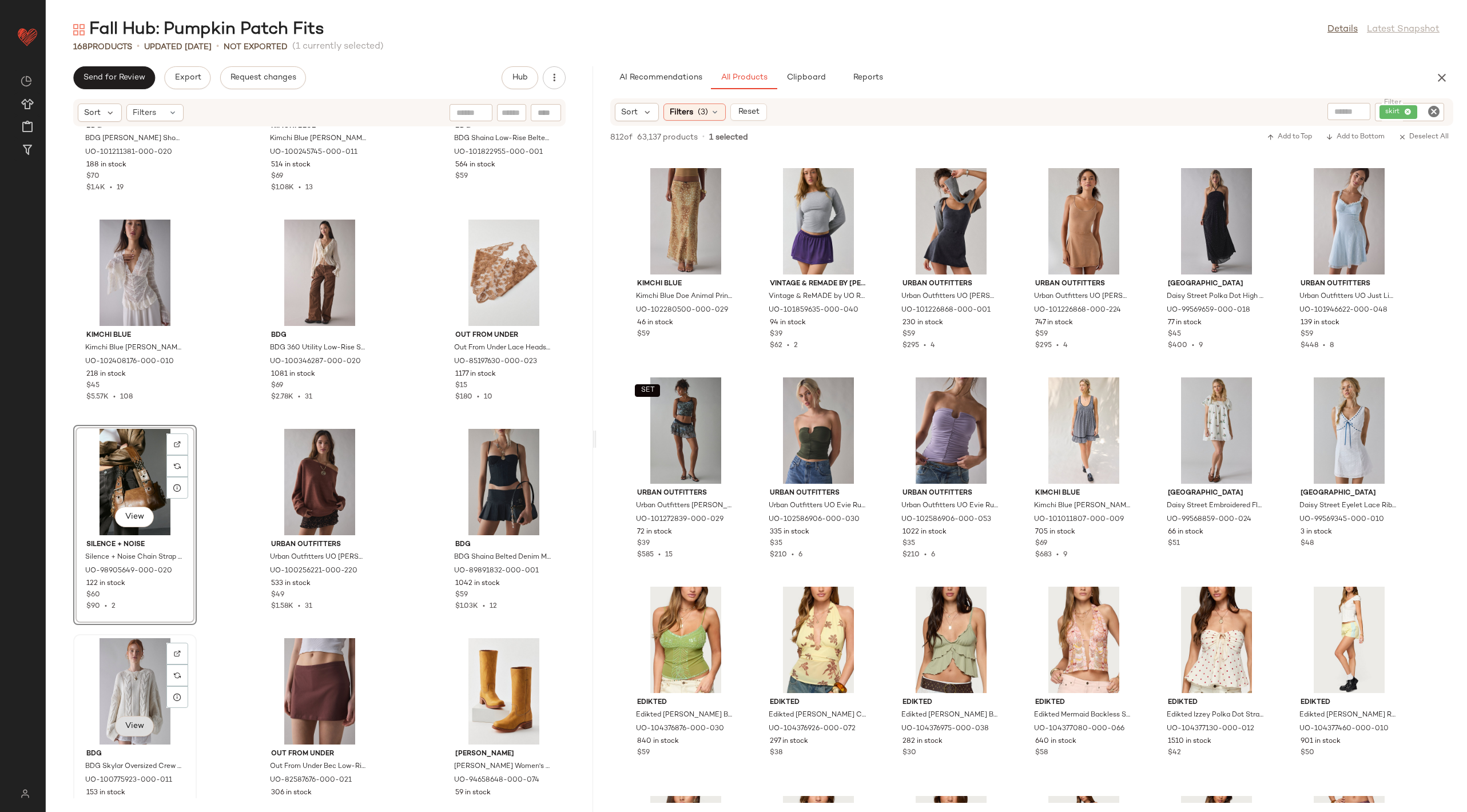
click at [129, 724] on span "View" at bounding box center [134, 727] width 20 height 9
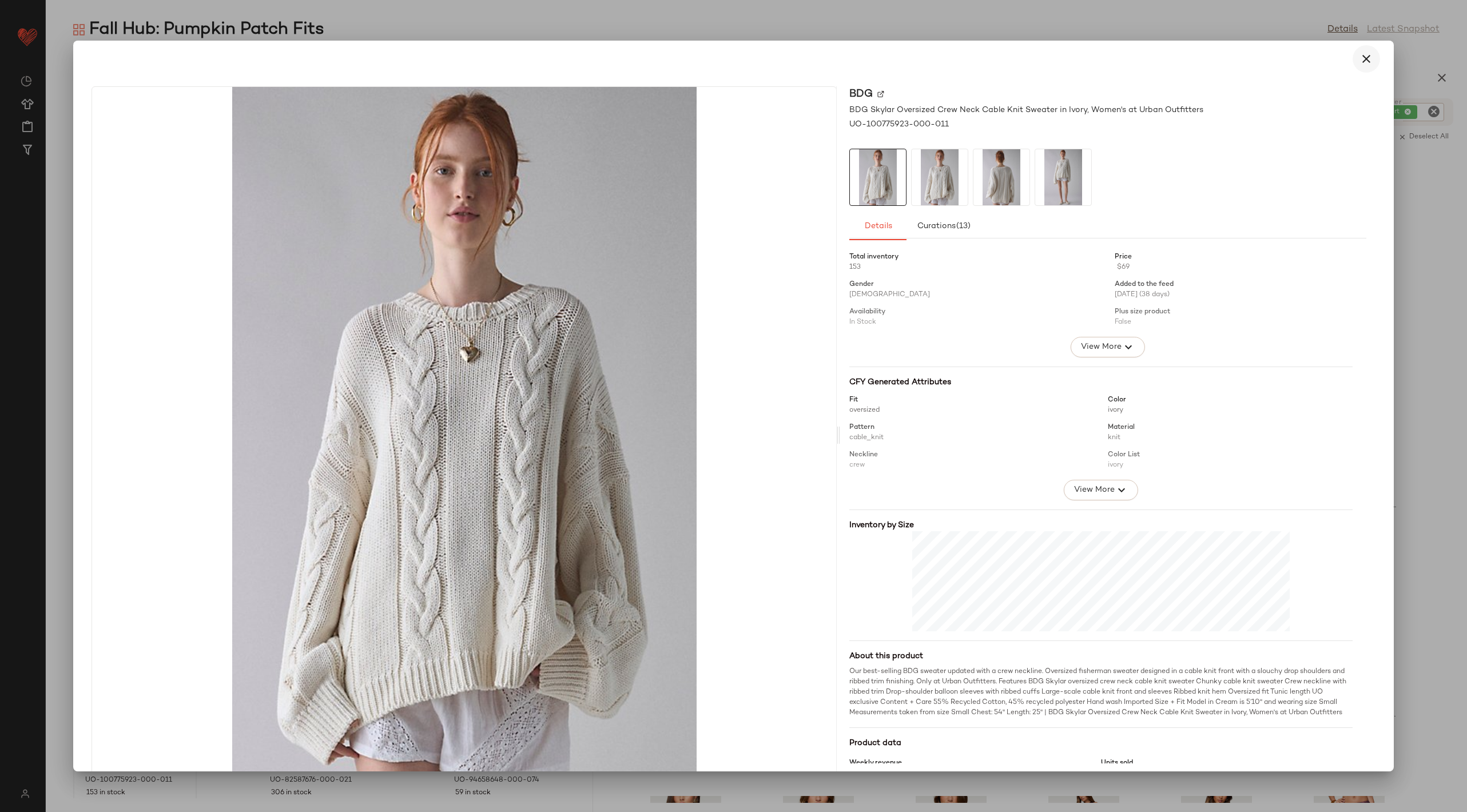
click at [1353, 62] on button "button" at bounding box center [1366, 58] width 28 height 28
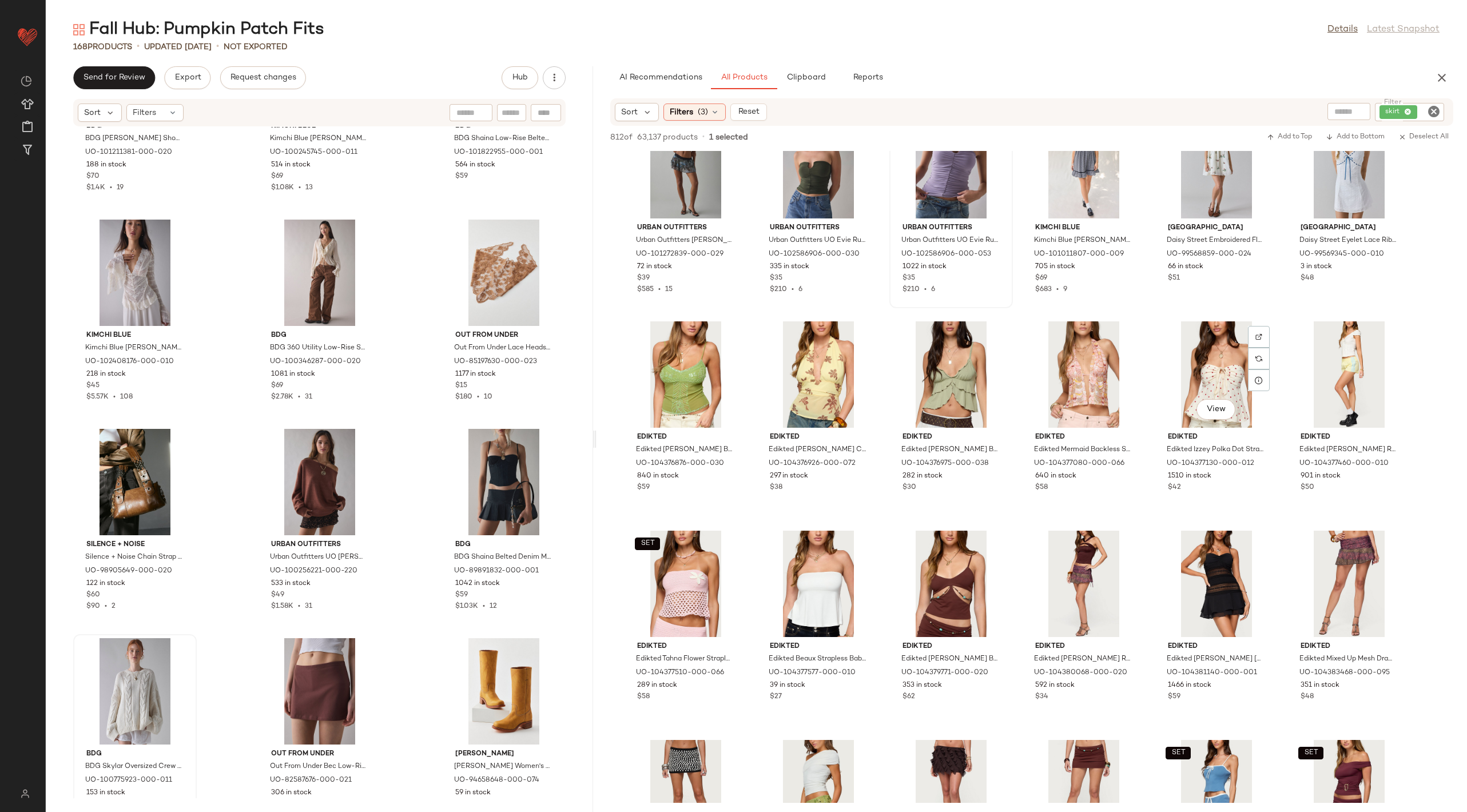
scroll to position [3393, 0]
click at [817, 84] on button "Clipboard" at bounding box center [806, 77] width 57 height 23
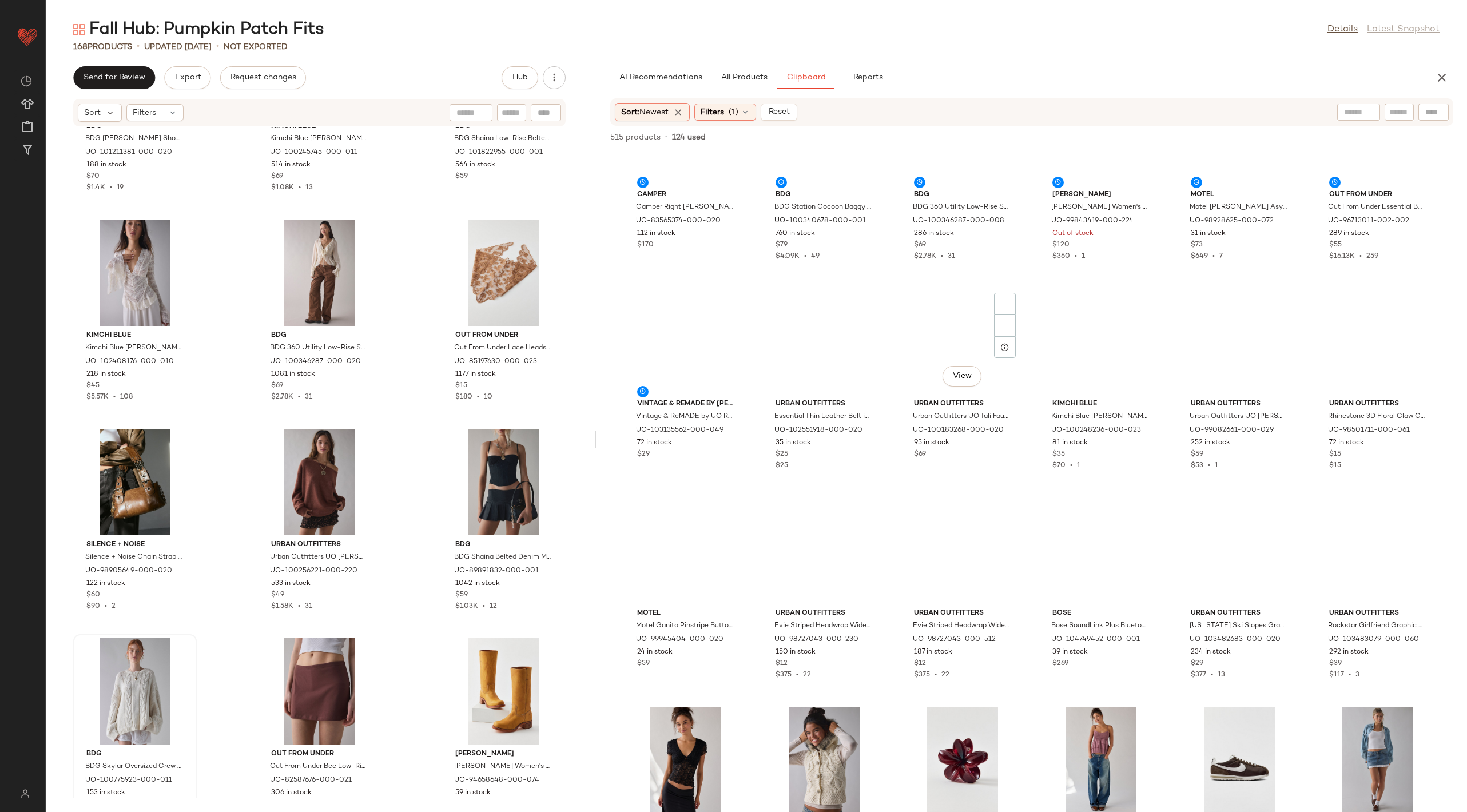
scroll to position [0, 0]
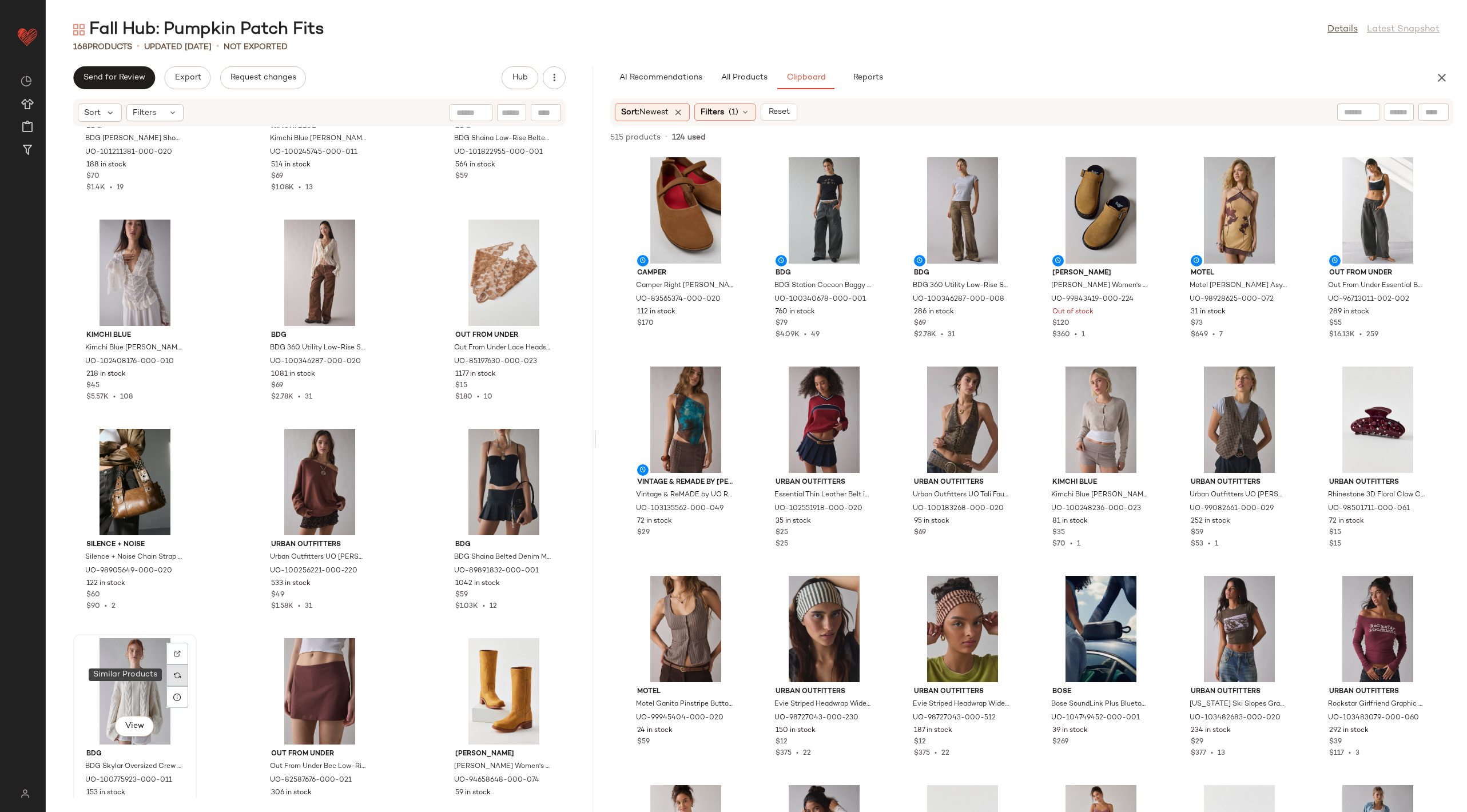
click at [178, 677] on img at bounding box center [177, 675] width 7 height 7
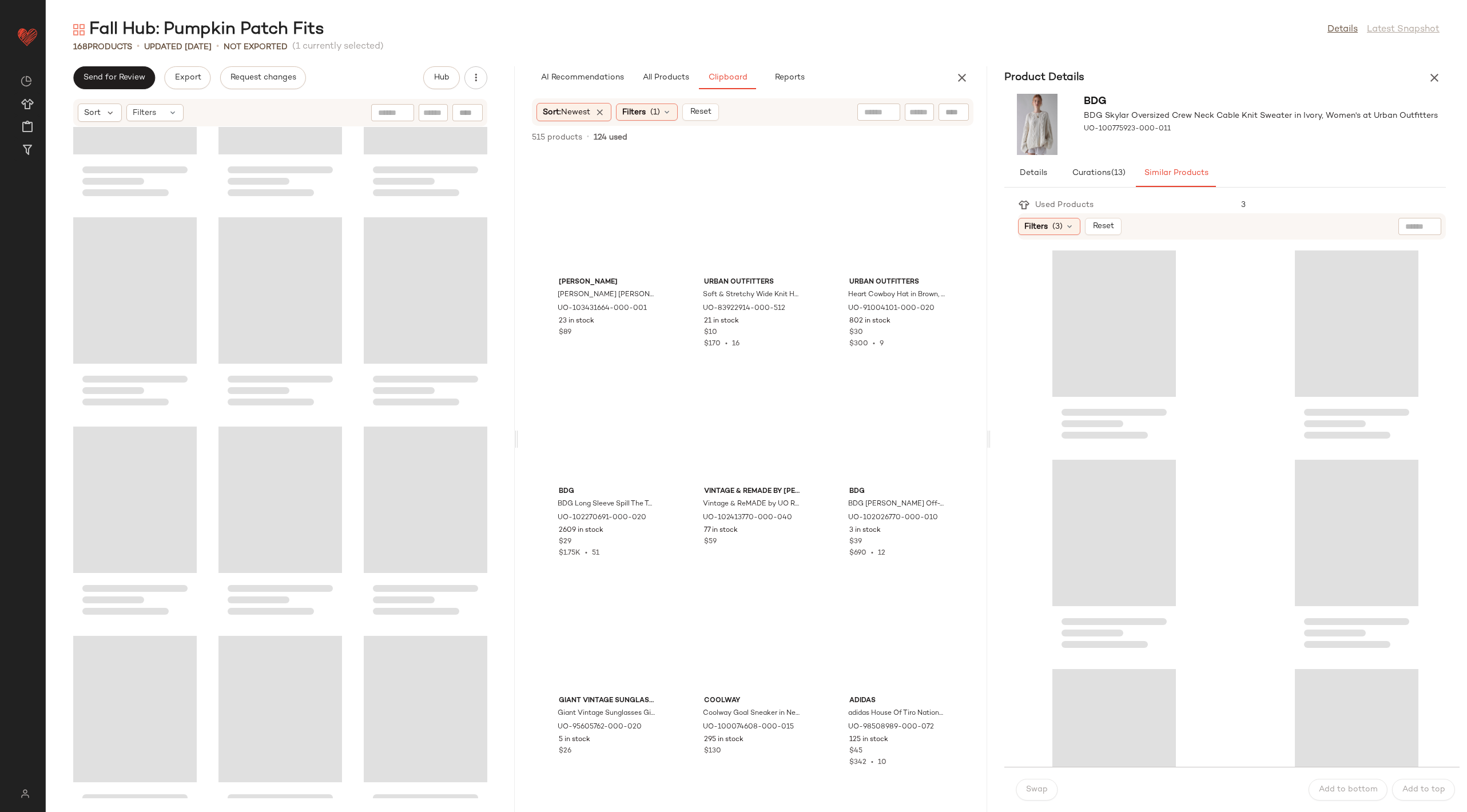
scroll to position [1046, 0]
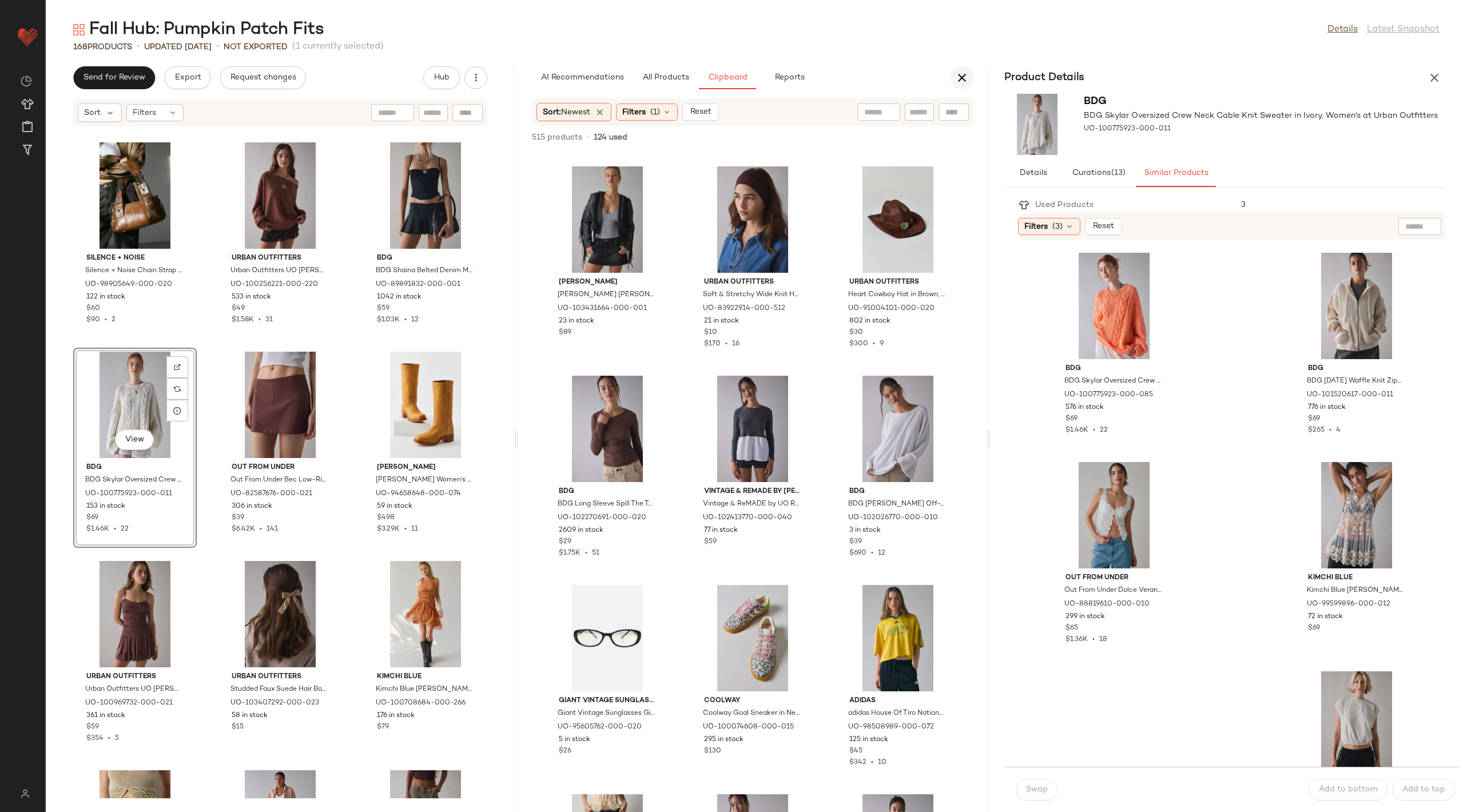
click at [958, 76] on icon "button" at bounding box center [962, 77] width 13 height 13
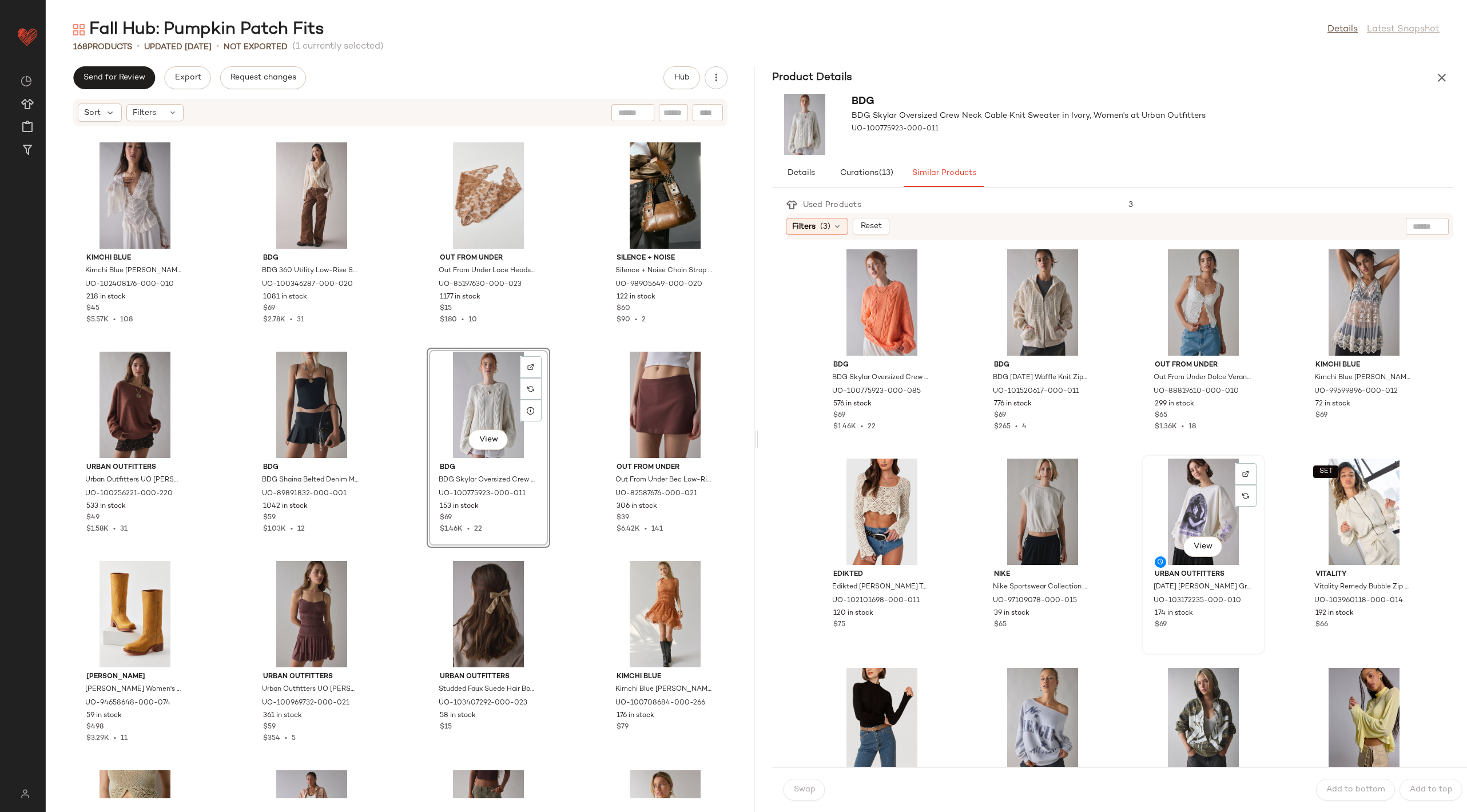
scroll to position [0, 0]
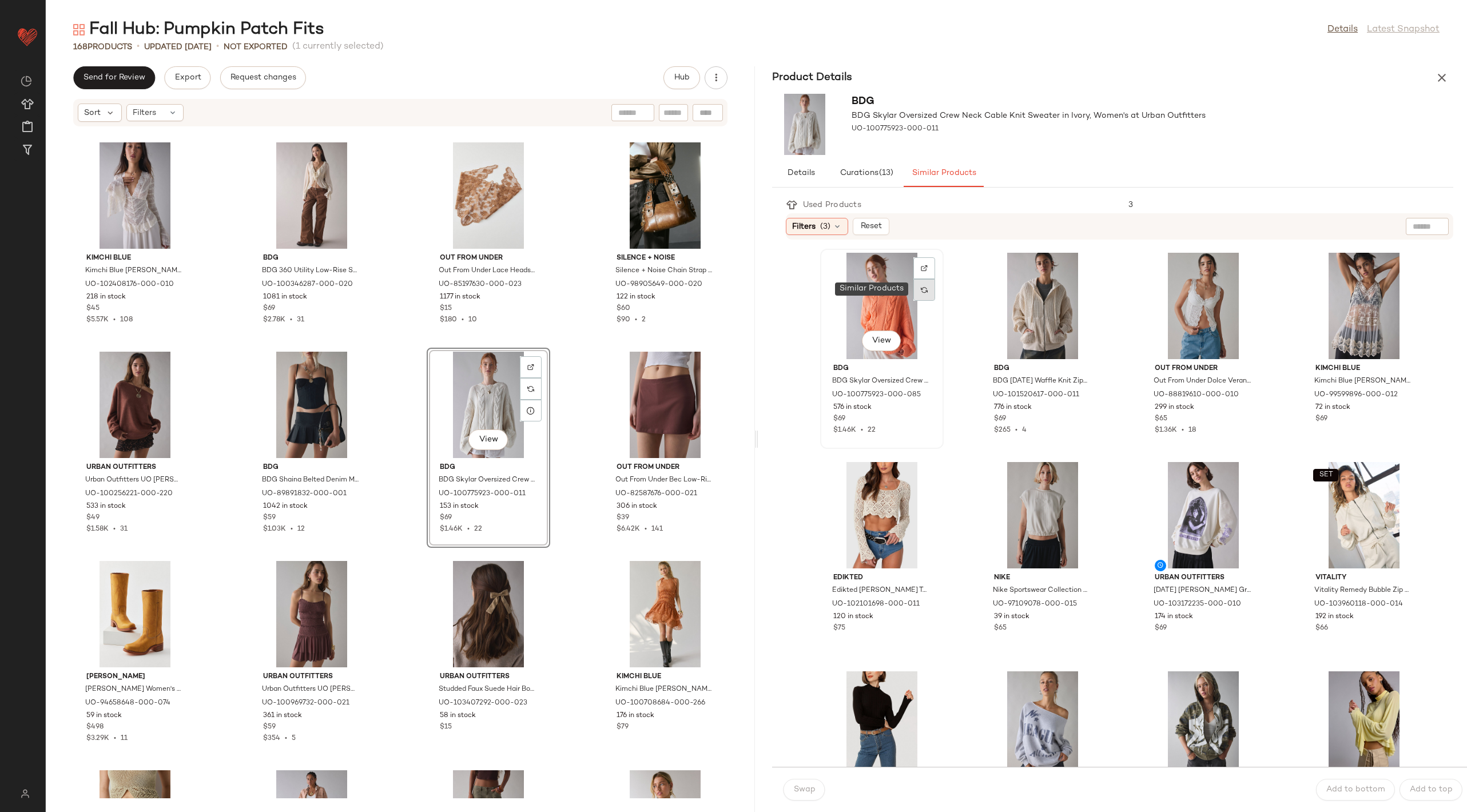
click at [918, 291] on div at bounding box center [925, 290] width 22 height 22
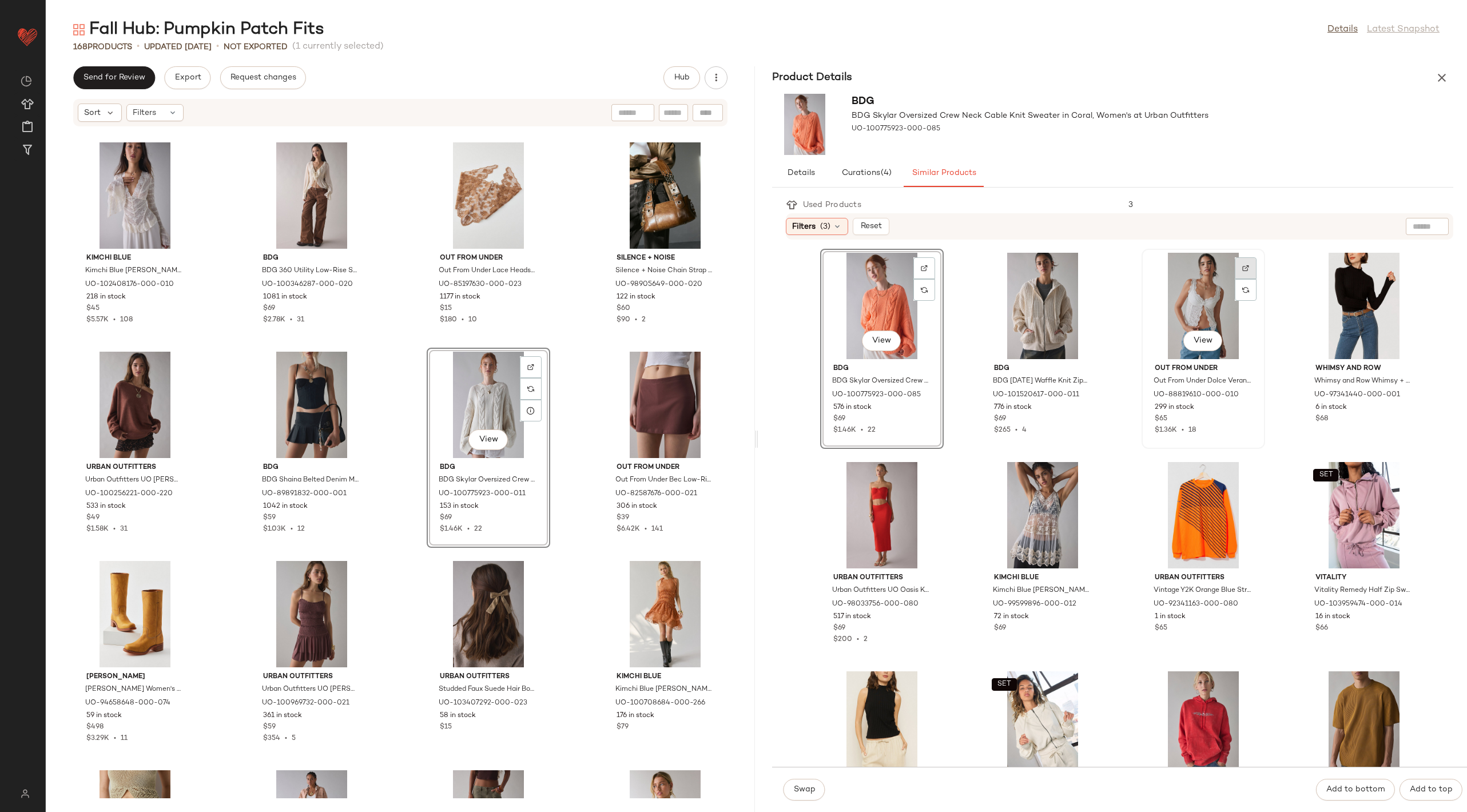
click at [1242, 268] on img at bounding box center [1245, 268] width 7 height 7
click at [1194, 304] on div "View" at bounding box center [1203, 305] width 115 height 107
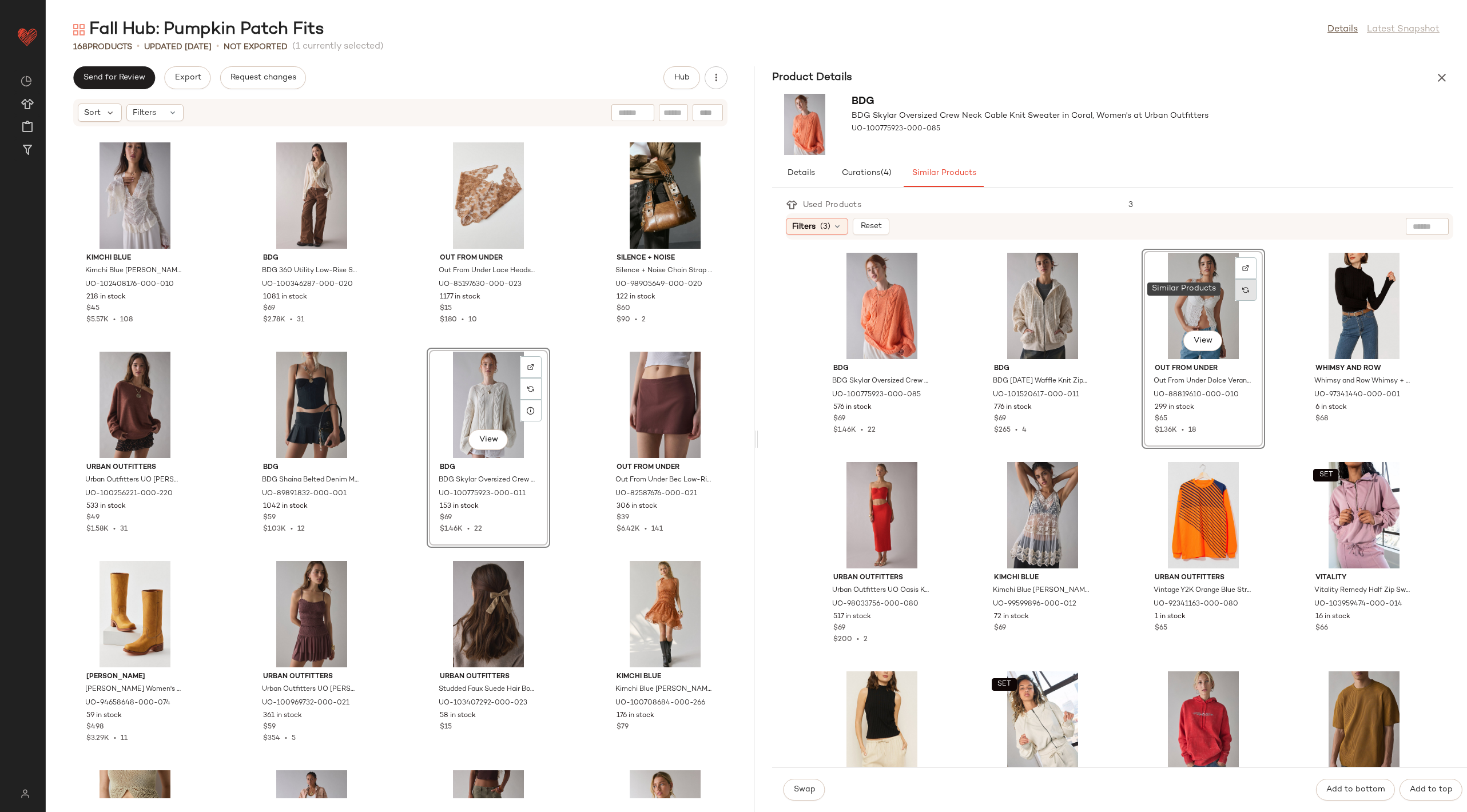
click at [1242, 290] on img at bounding box center [1245, 290] width 7 height 7
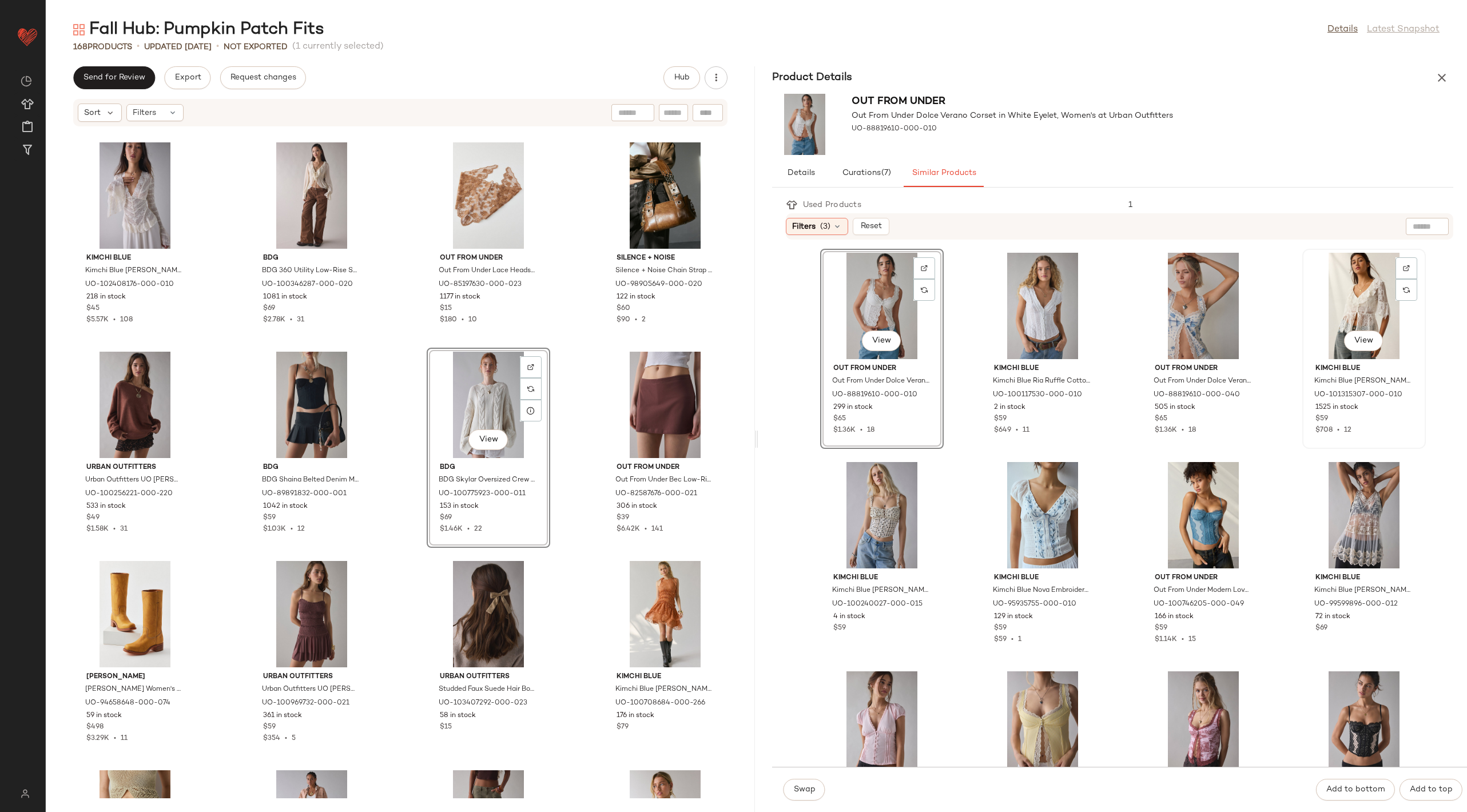
click at [1361, 302] on div "View" at bounding box center [1364, 305] width 115 height 107
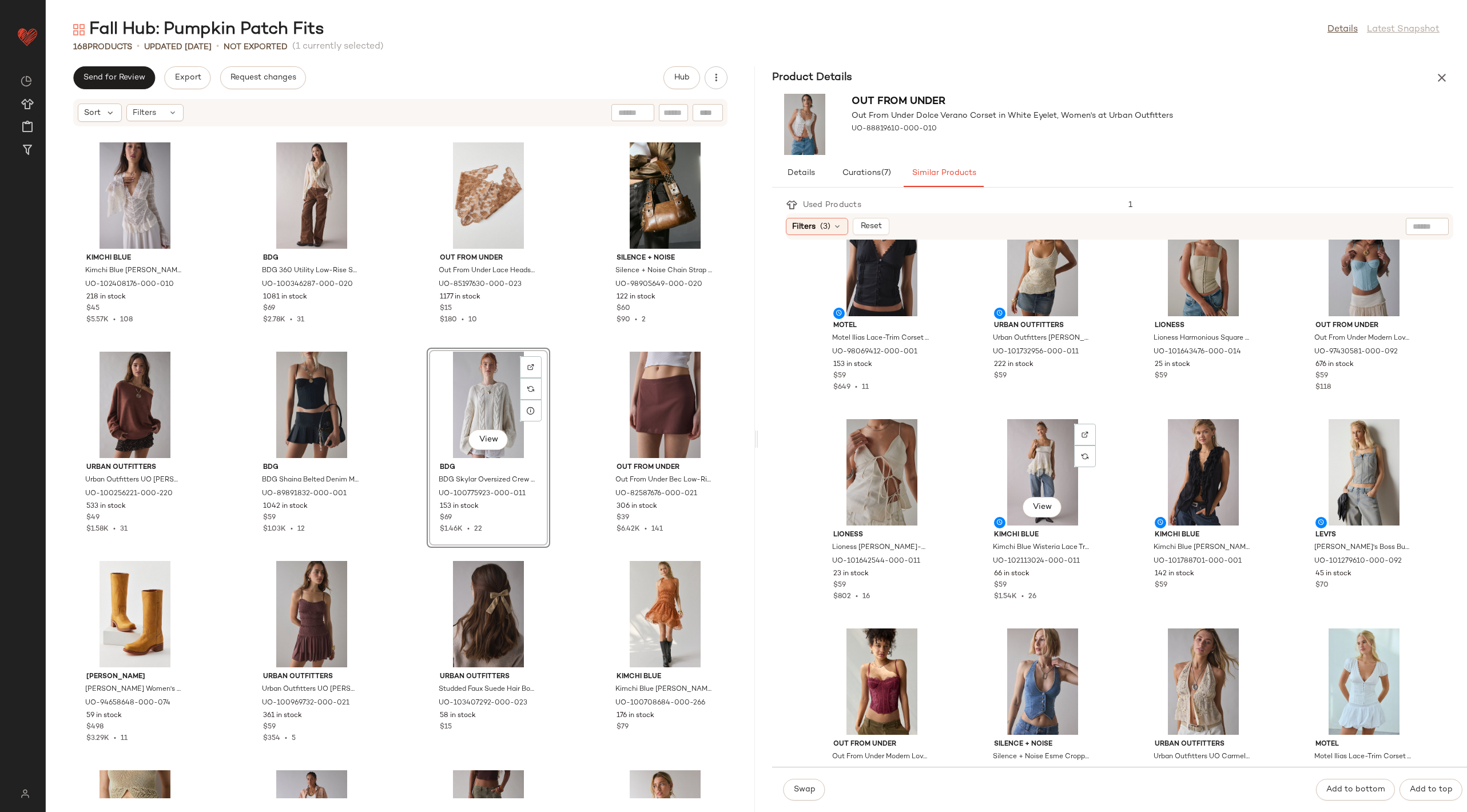
scroll to position [728, 0]
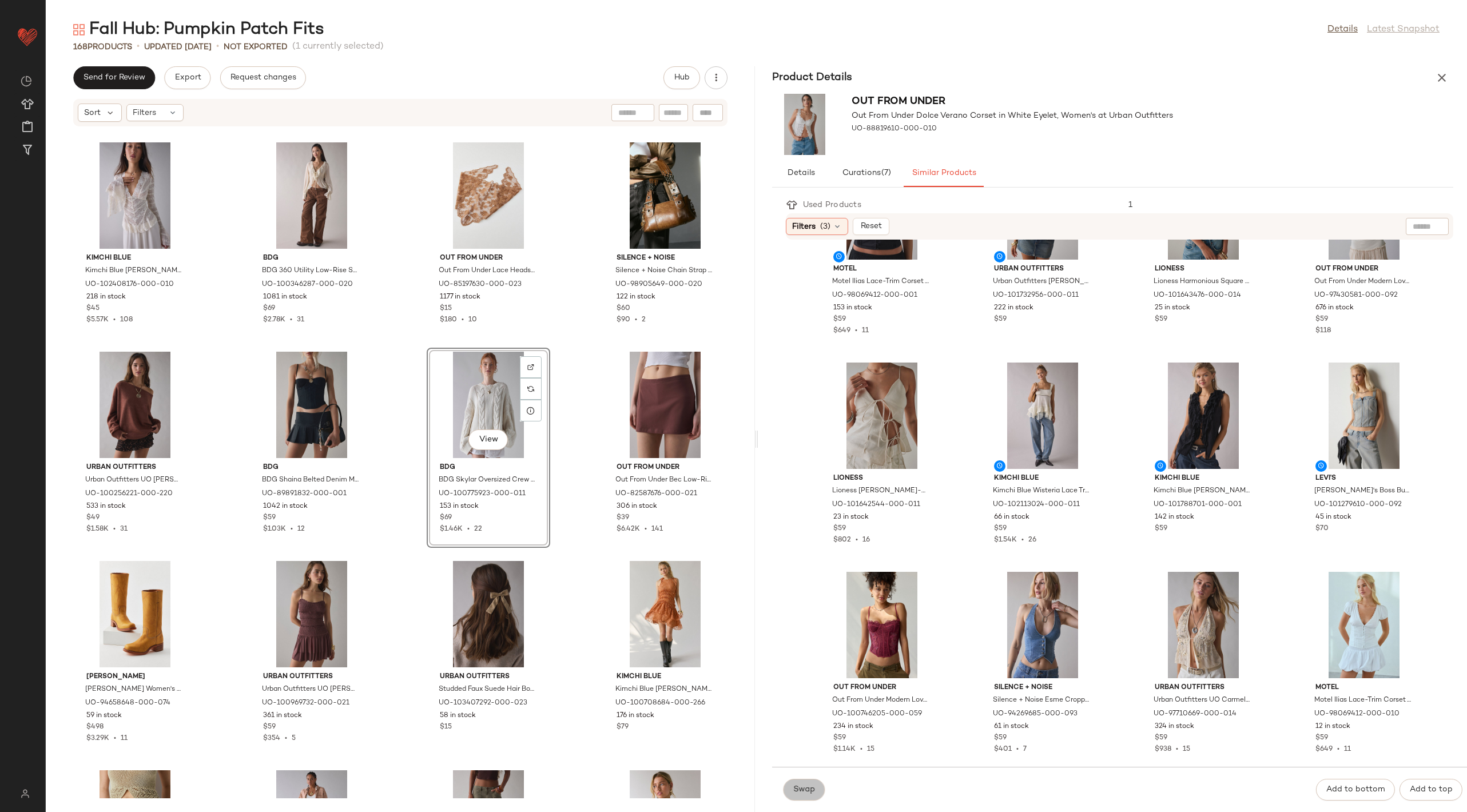
click at [800, 791] on span "Swap" at bounding box center [804, 790] width 22 height 9
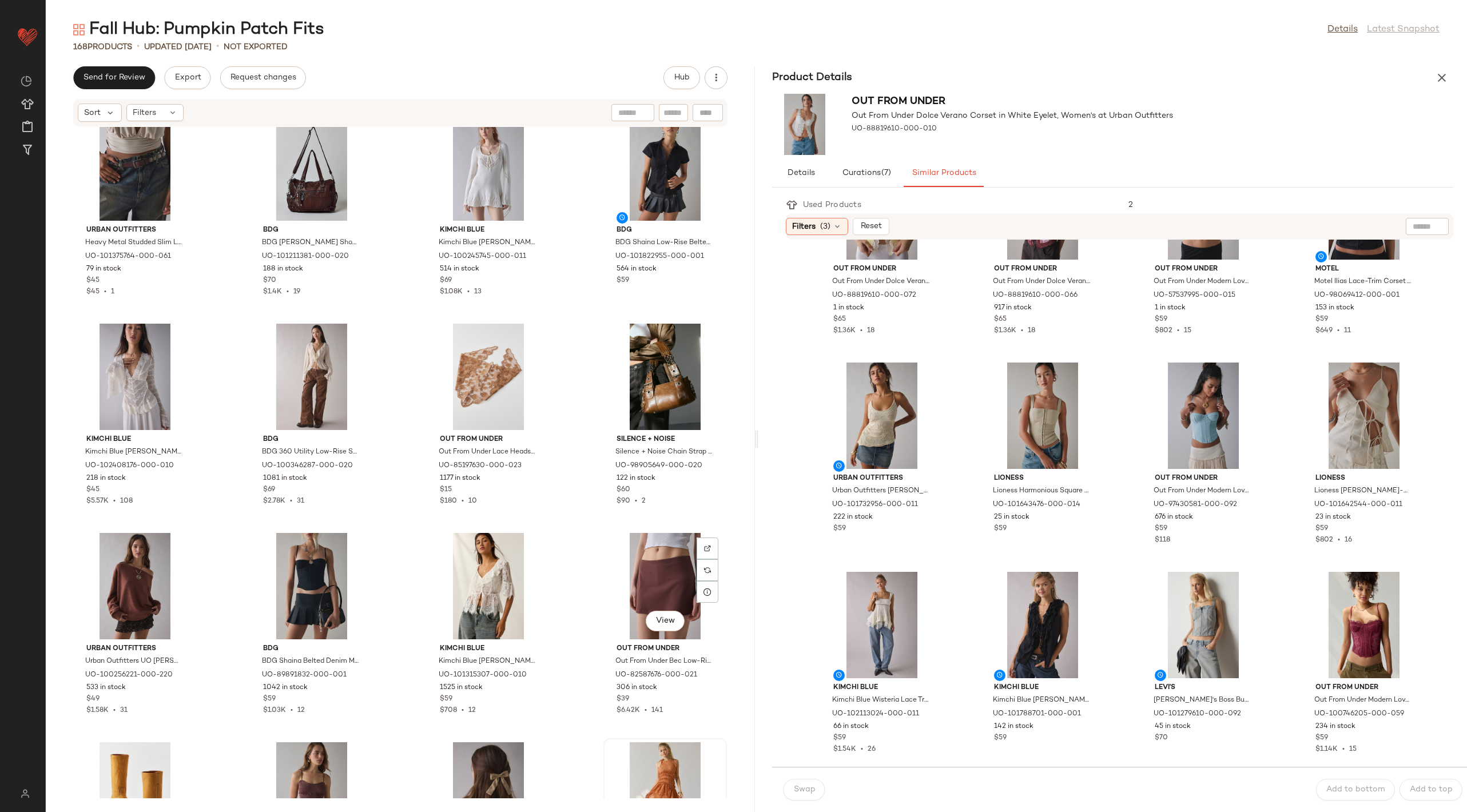
scroll to position [444, 0]
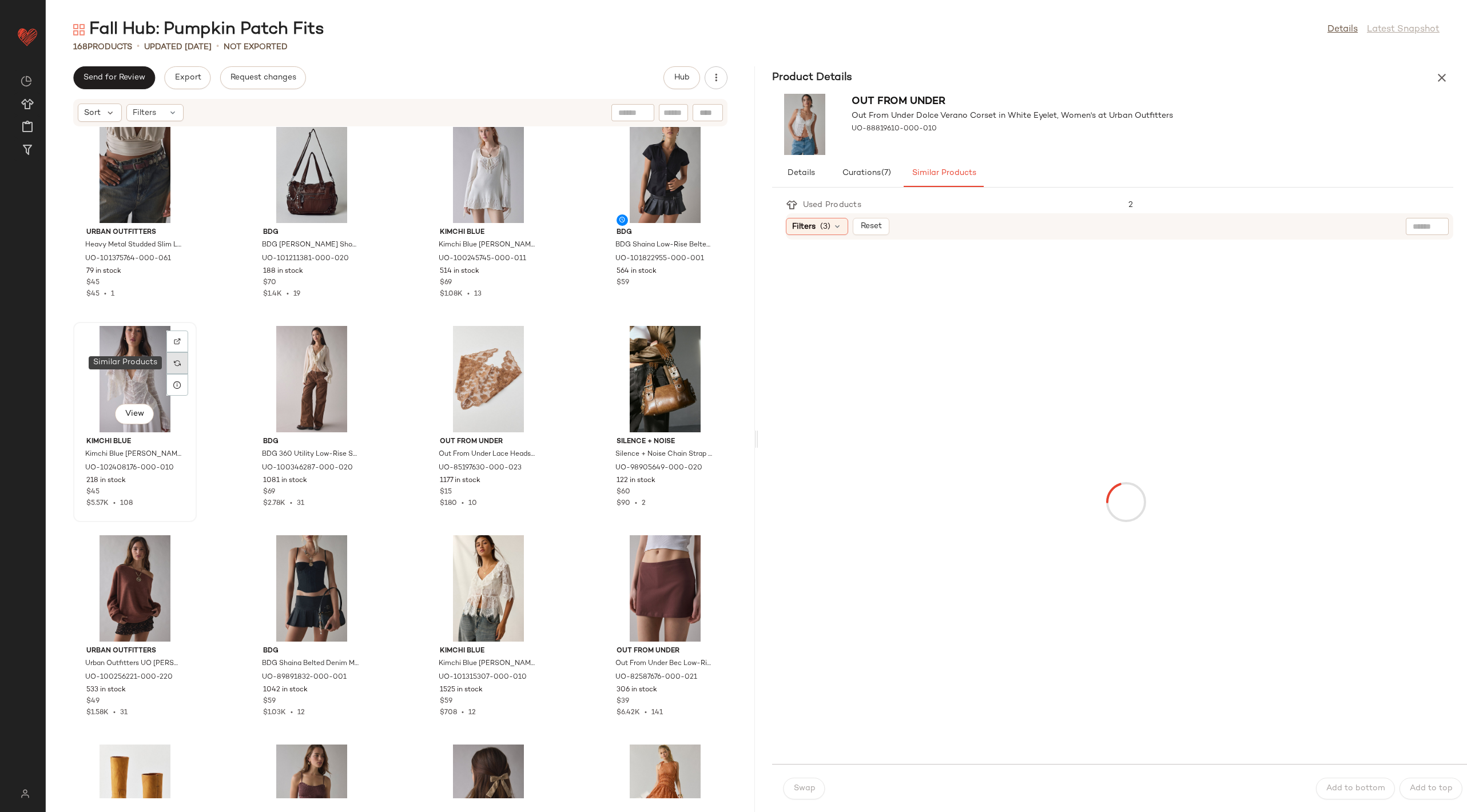
click at [184, 360] on div at bounding box center [178, 364] width 22 height 22
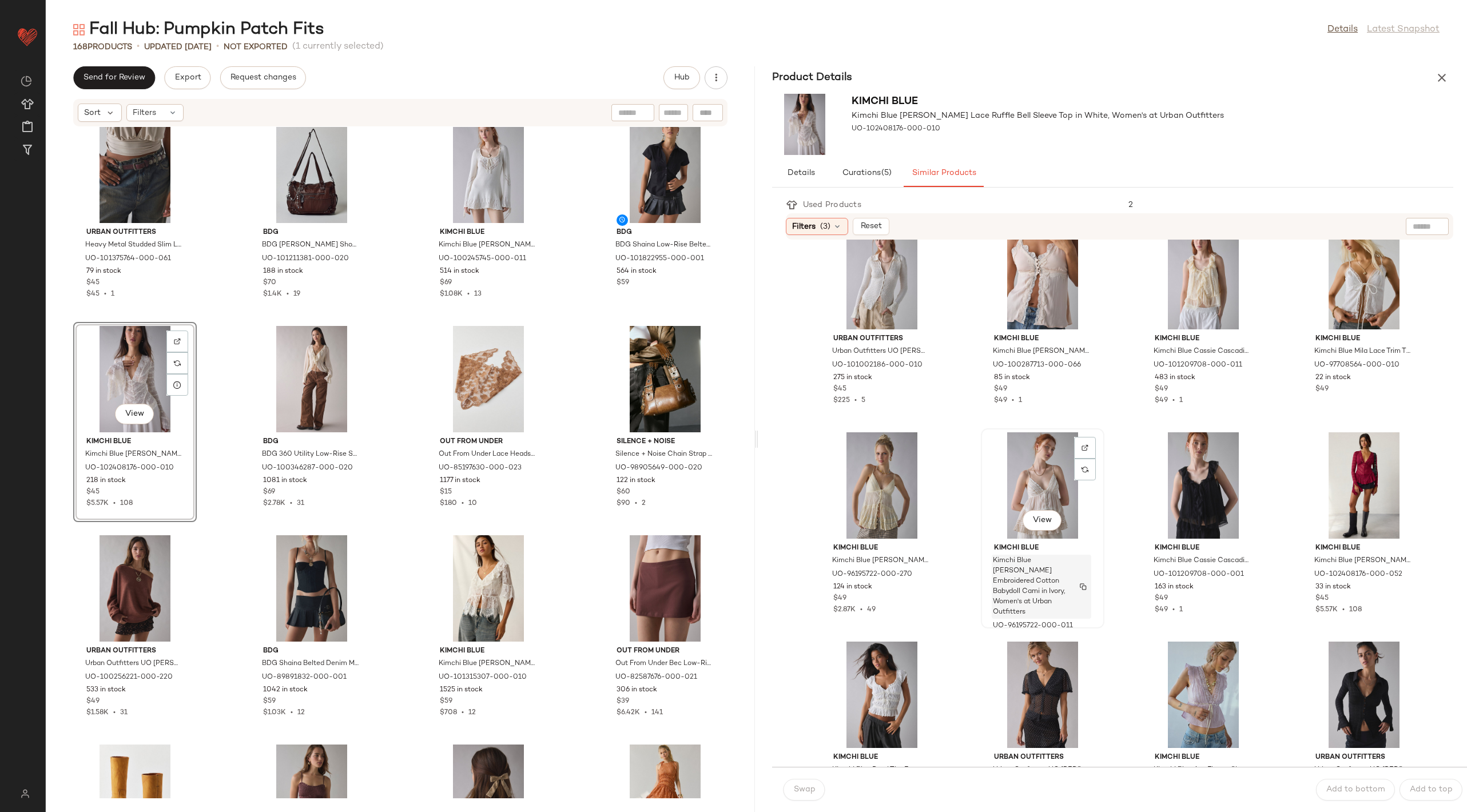
scroll to position [36, 0]
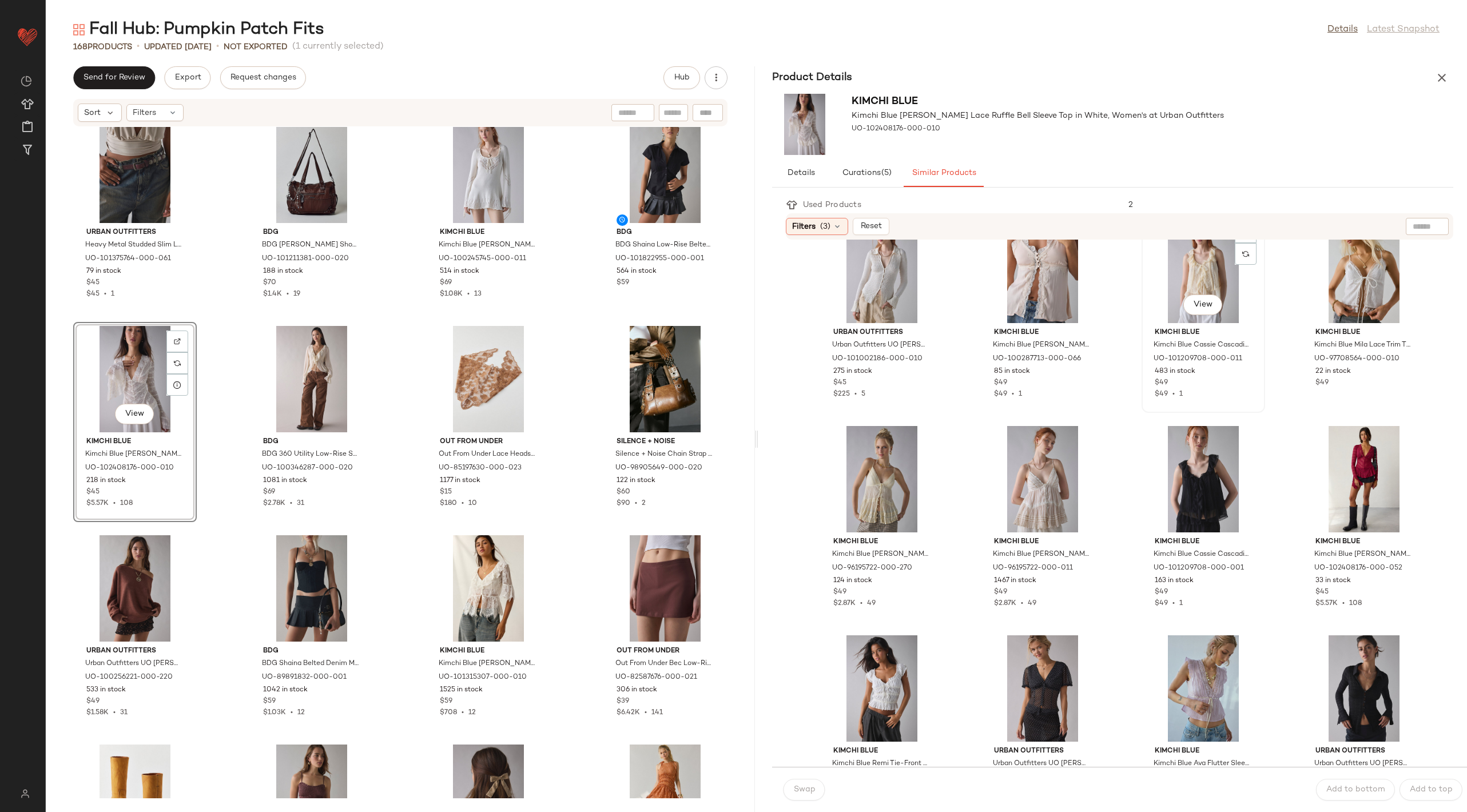
click at [1199, 258] on div "View" at bounding box center [1203, 270] width 115 height 107
click at [797, 792] on span "Swap" at bounding box center [804, 790] width 22 height 9
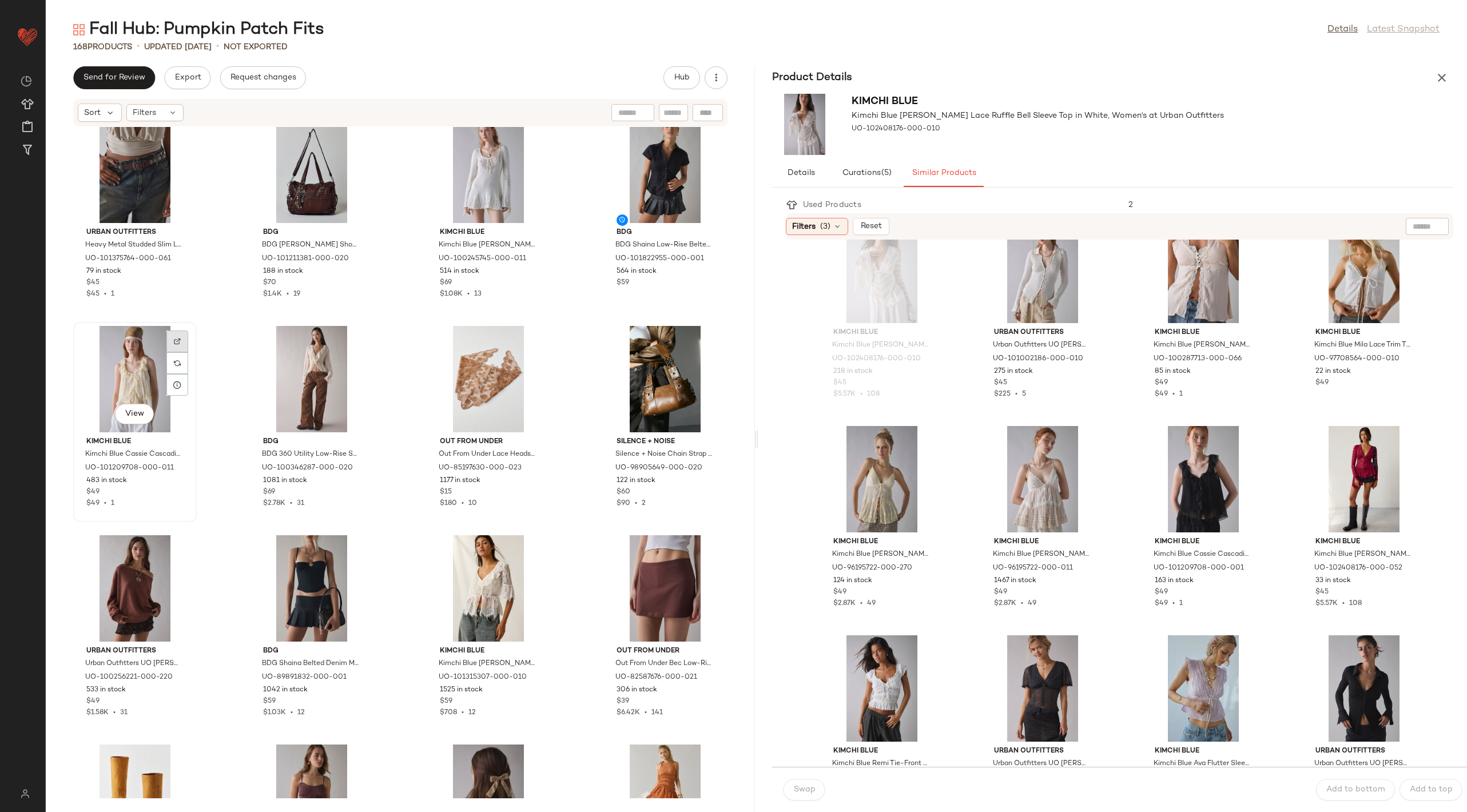
click at [174, 342] on img at bounding box center [177, 341] width 7 height 7
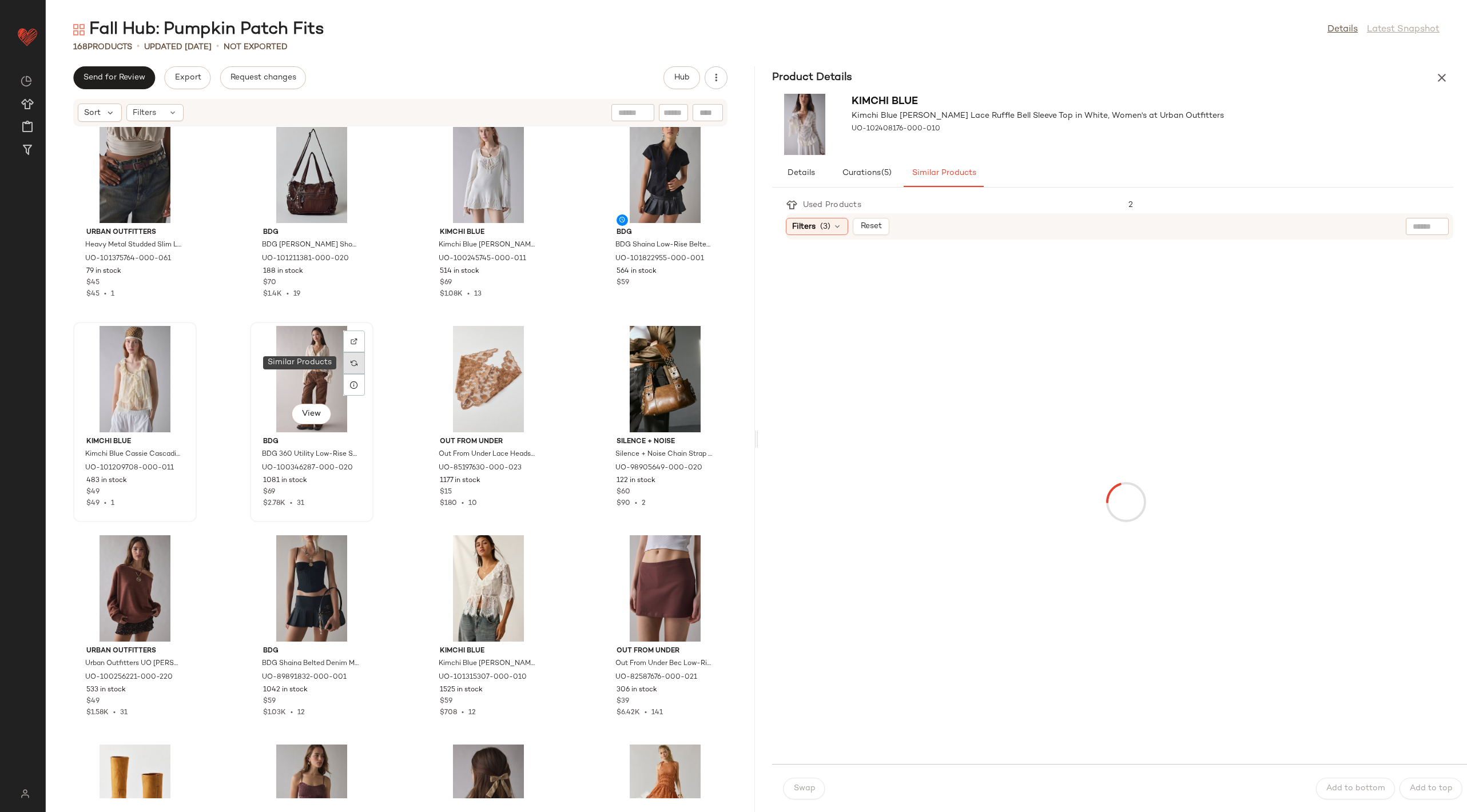
click at [346, 363] on div at bounding box center [354, 364] width 22 height 22
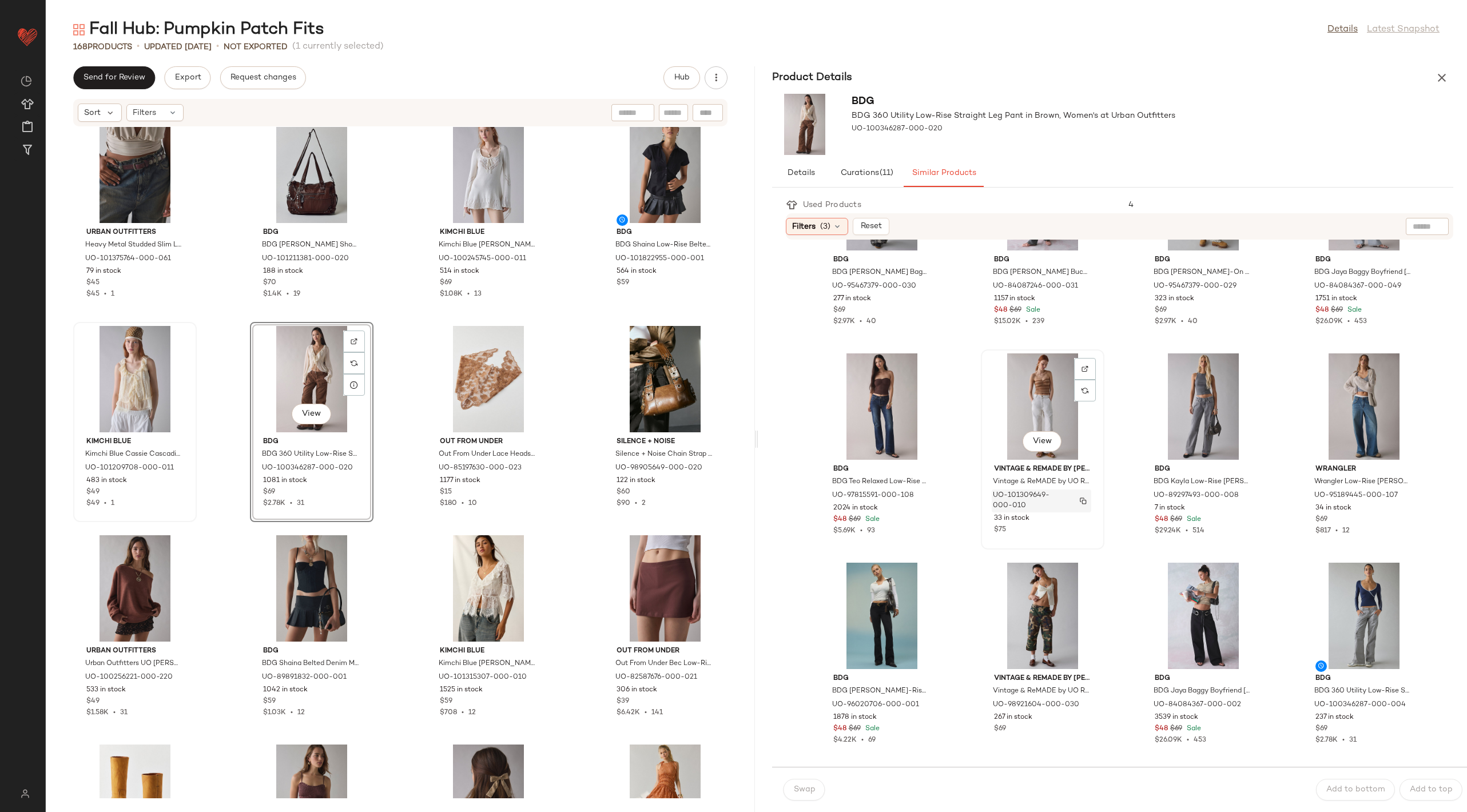
scroll to position [546, 0]
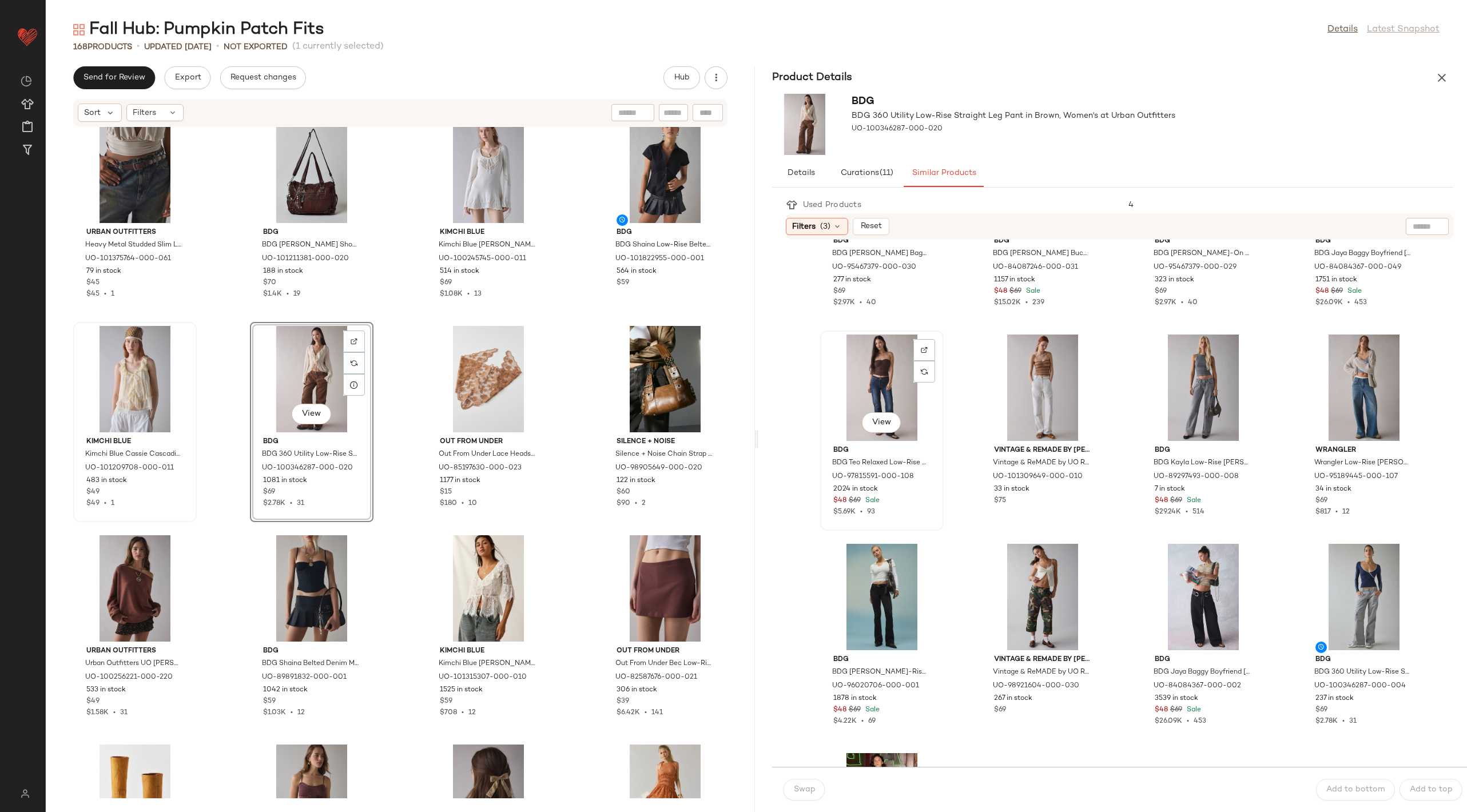
click at [881, 394] on div "View" at bounding box center [882, 387] width 115 height 107
click at [790, 803] on div "Swap Add to bottom Add to top" at bounding box center [1120, 789] width 695 height 45
click at [788, 788] on button "Swap" at bounding box center [804, 790] width 42 height 22
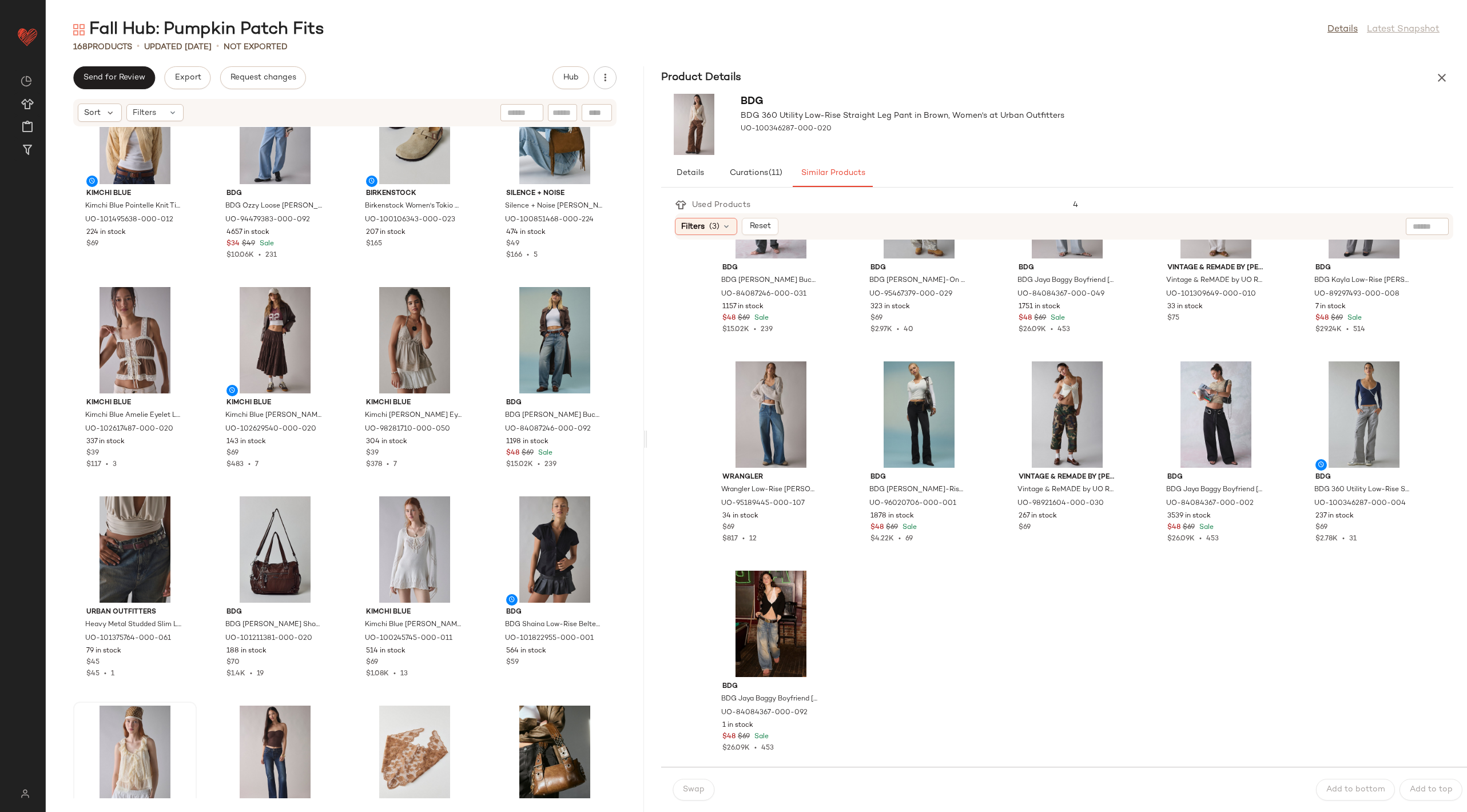
scroll to position [337, 0]
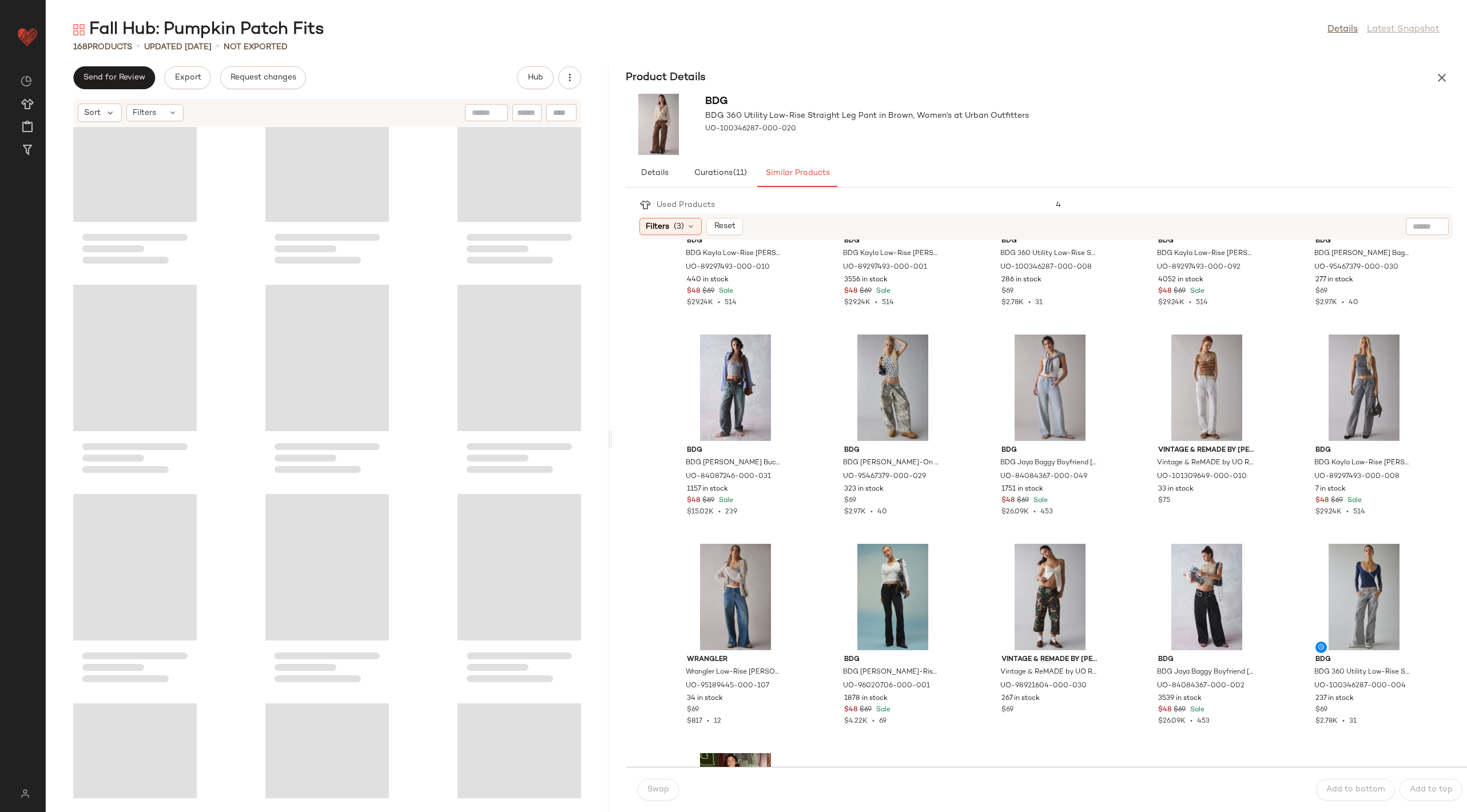
drag, startPoint x: 758, startPoint y: 435, endPoint x: 614, endPoint y: 428, distance: 144.2
click at [614, 428] on div "Fall Hub: Pumpkin Patch Fits Details Latest Snapshot 168 Products • updated Aug…" at bounding box center [756, 415] width 1421 height 794
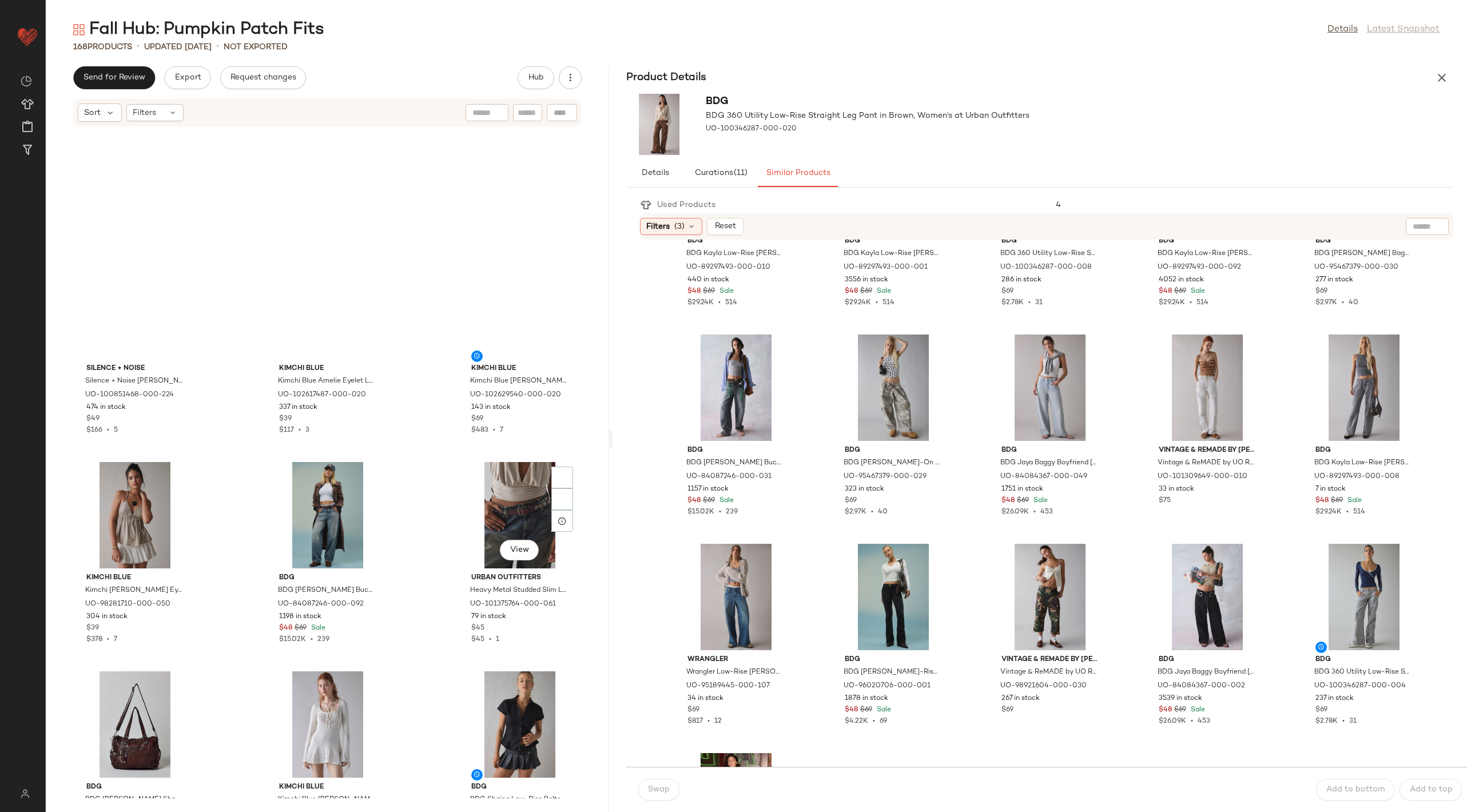
scroll to position [0, 0]
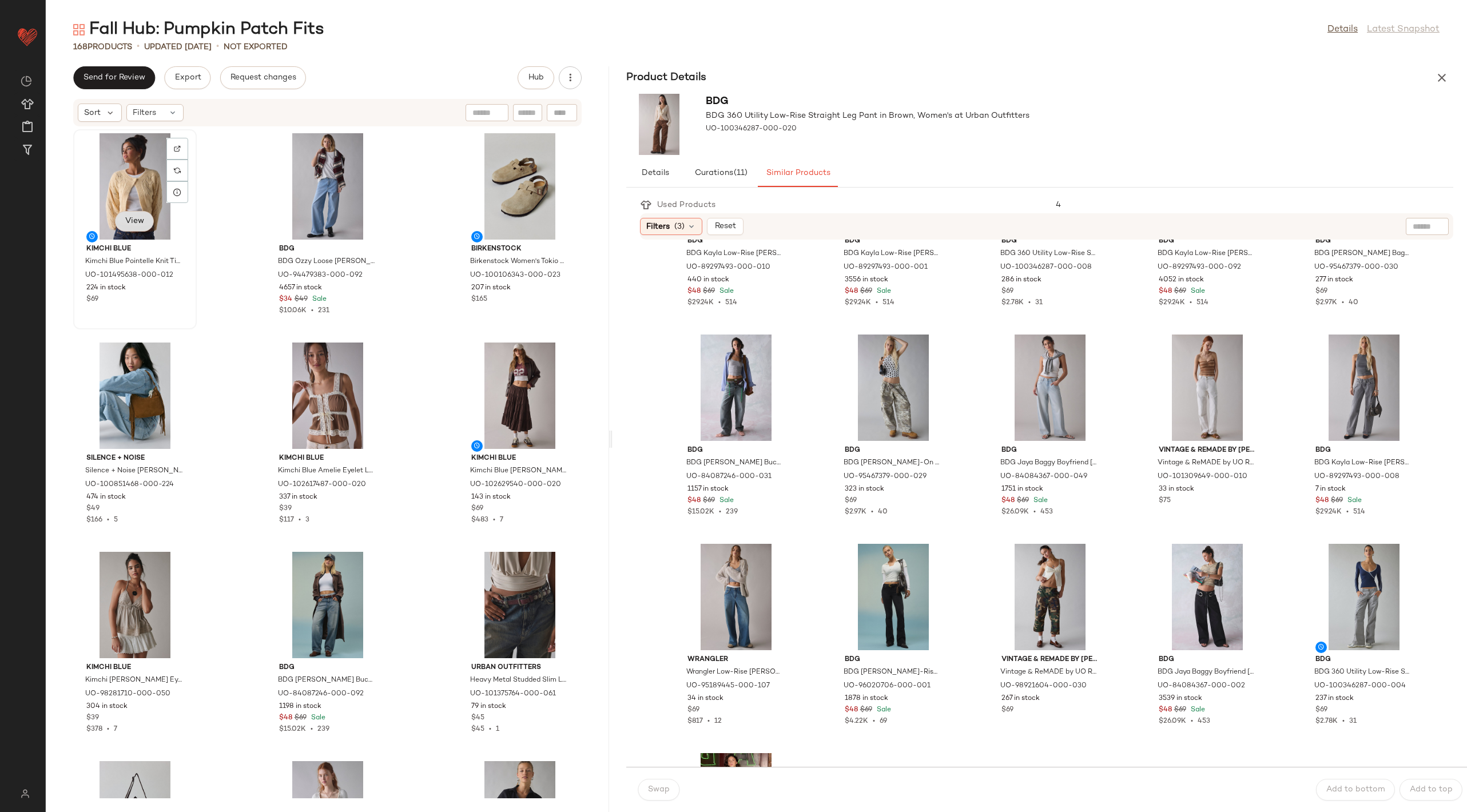
click at [132, 219] on span "View" at bounding box center [134, 222] width 20 height 9
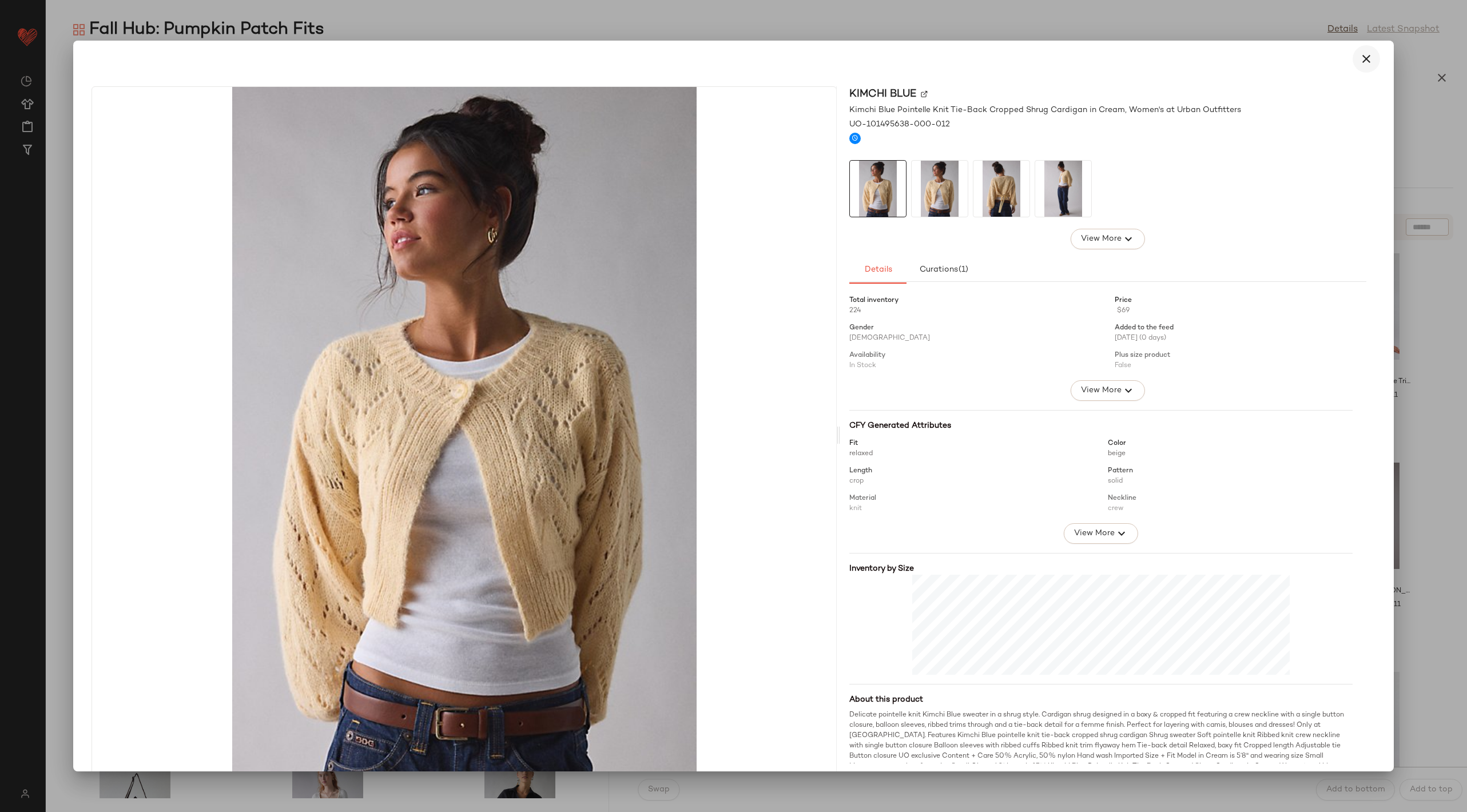
click at [1360, 61] on icon "button" at bounding box center [1366, 58] width 13 height 13
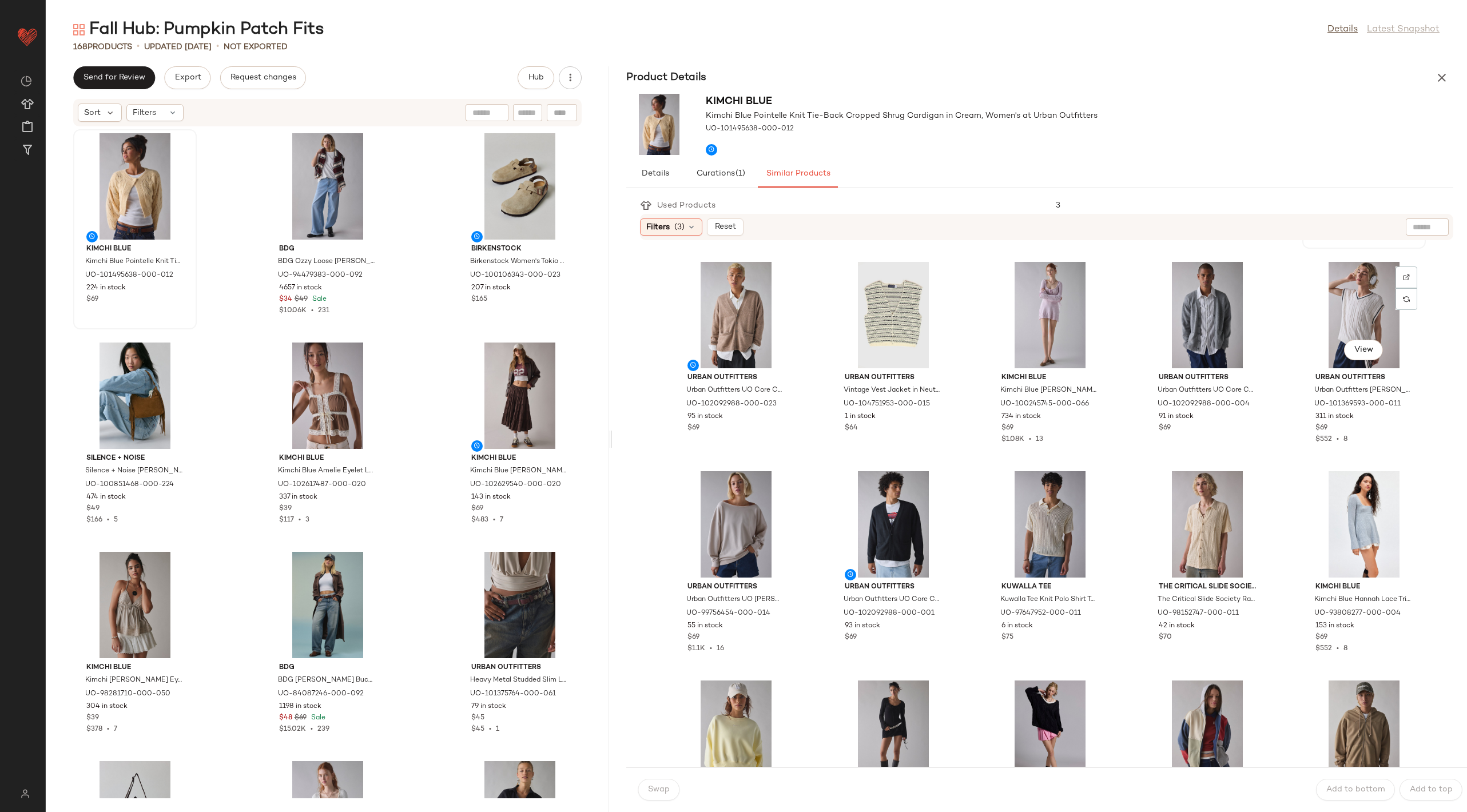
scroll to position [203, 0]
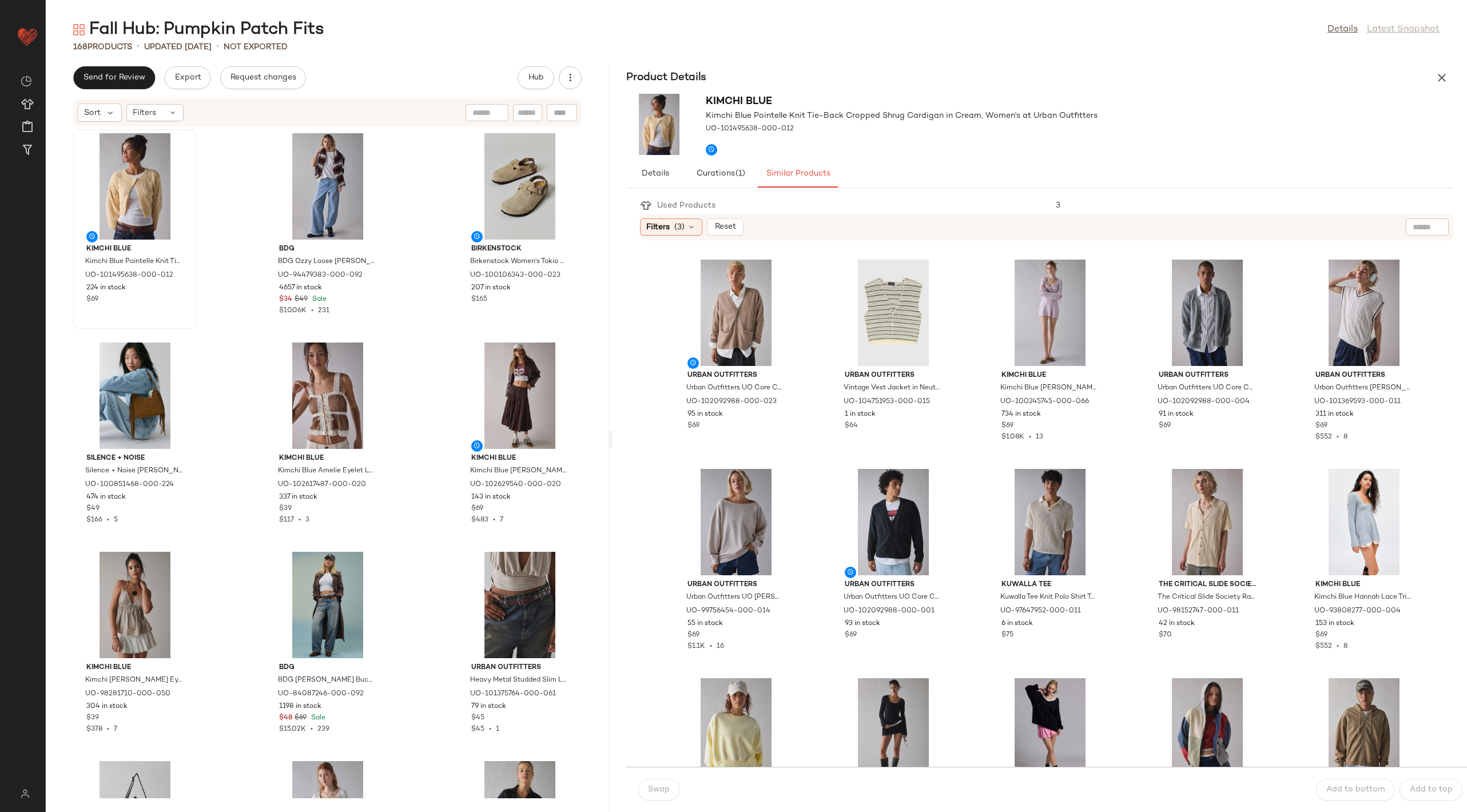
click at [1429, 75] on div "Product Details" at bounding box center [1039, 77] width 855 height 23
click at [1442, 75] on icon "button" at bounding box center [1442, 77] width 13 height 13
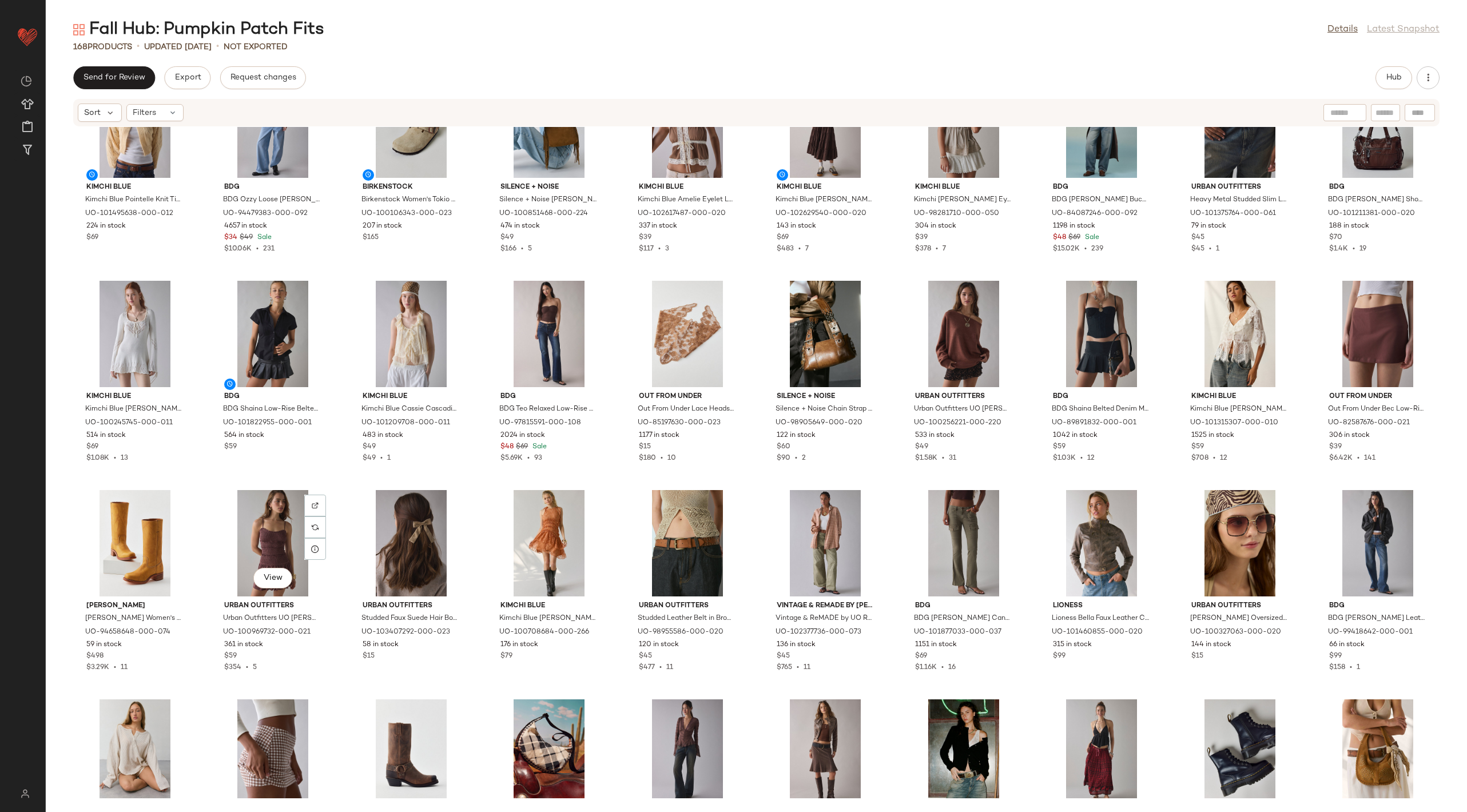
scroll to position [0, 0]
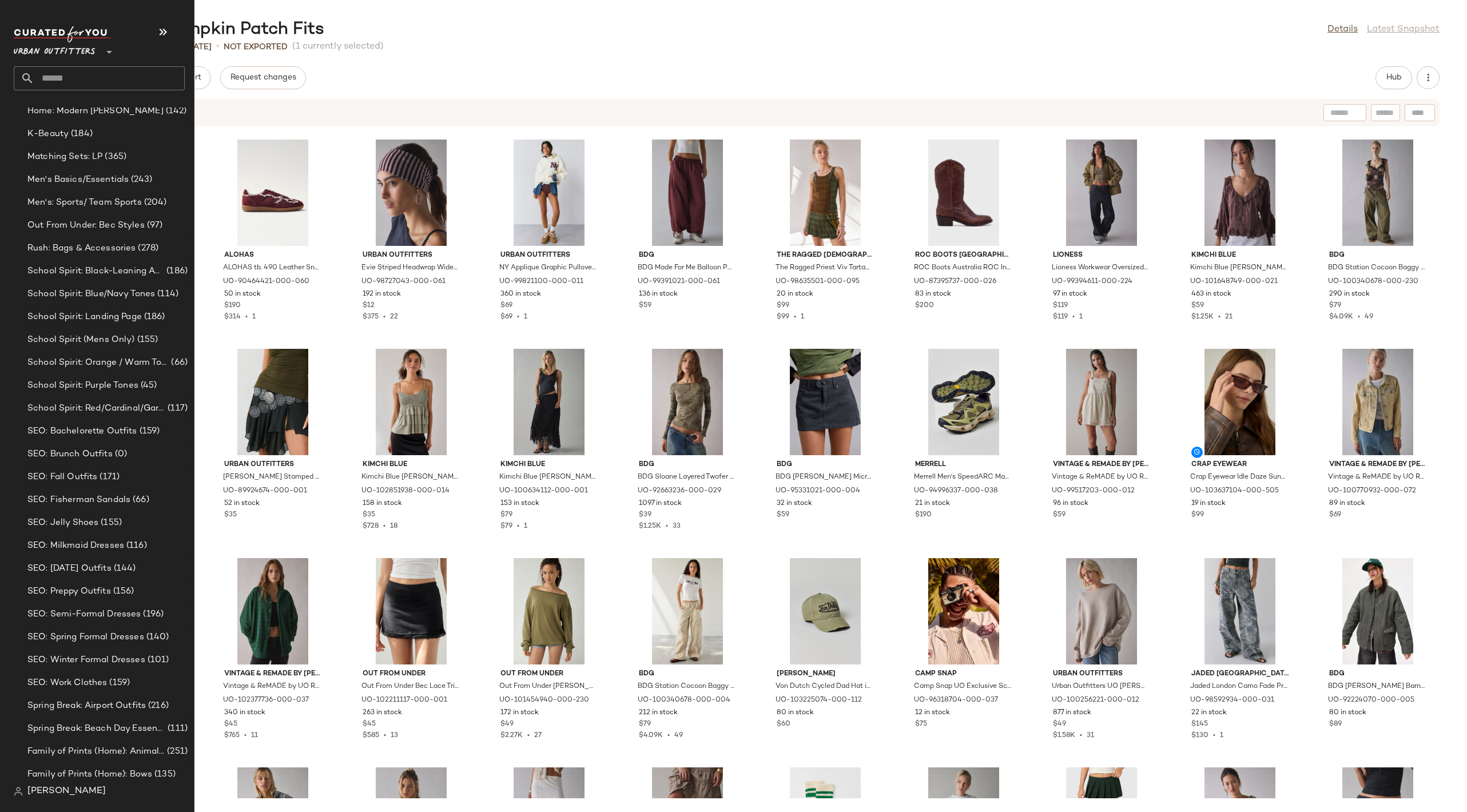
scroll to position [3446, 0]
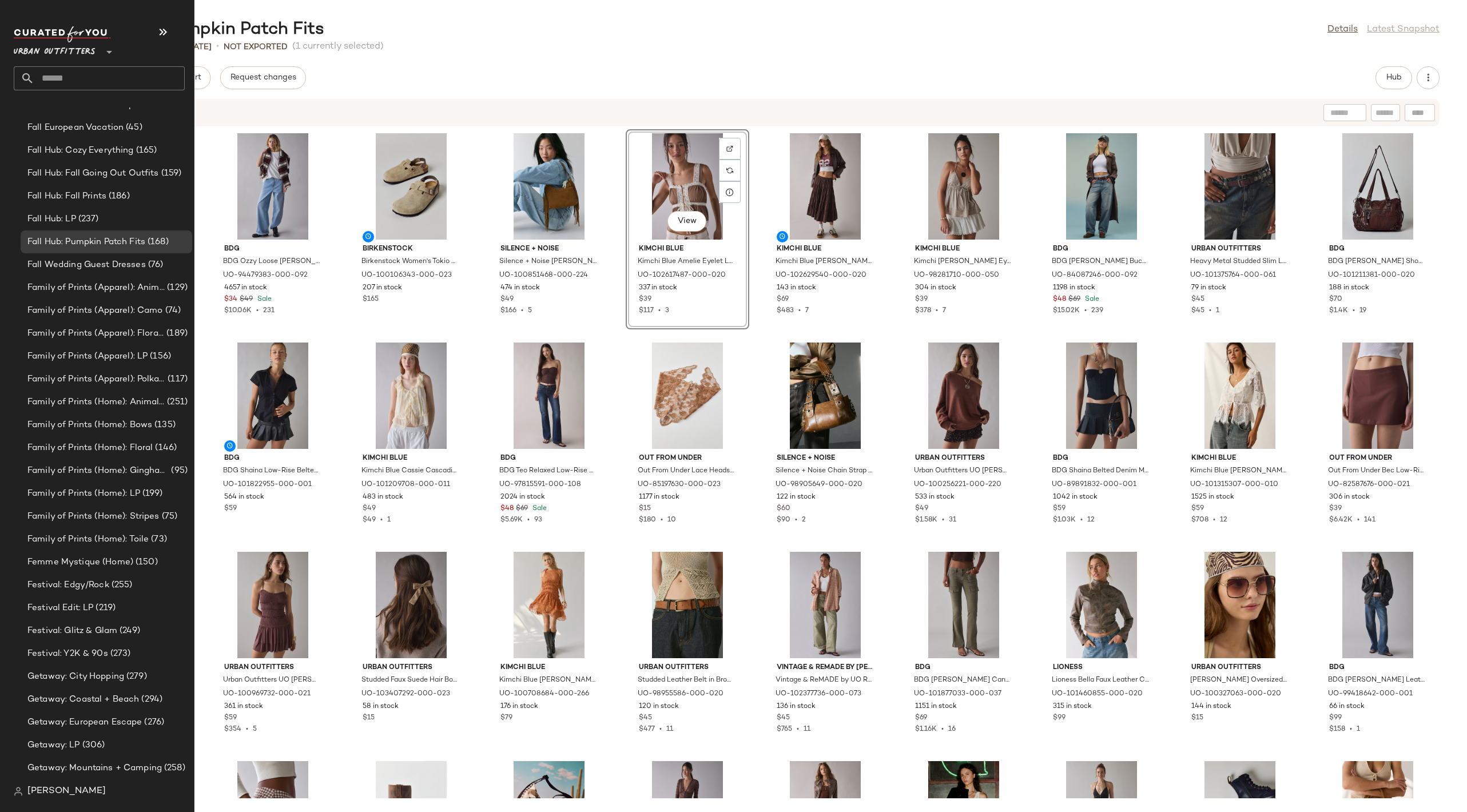
scroll to position [1300, 0]
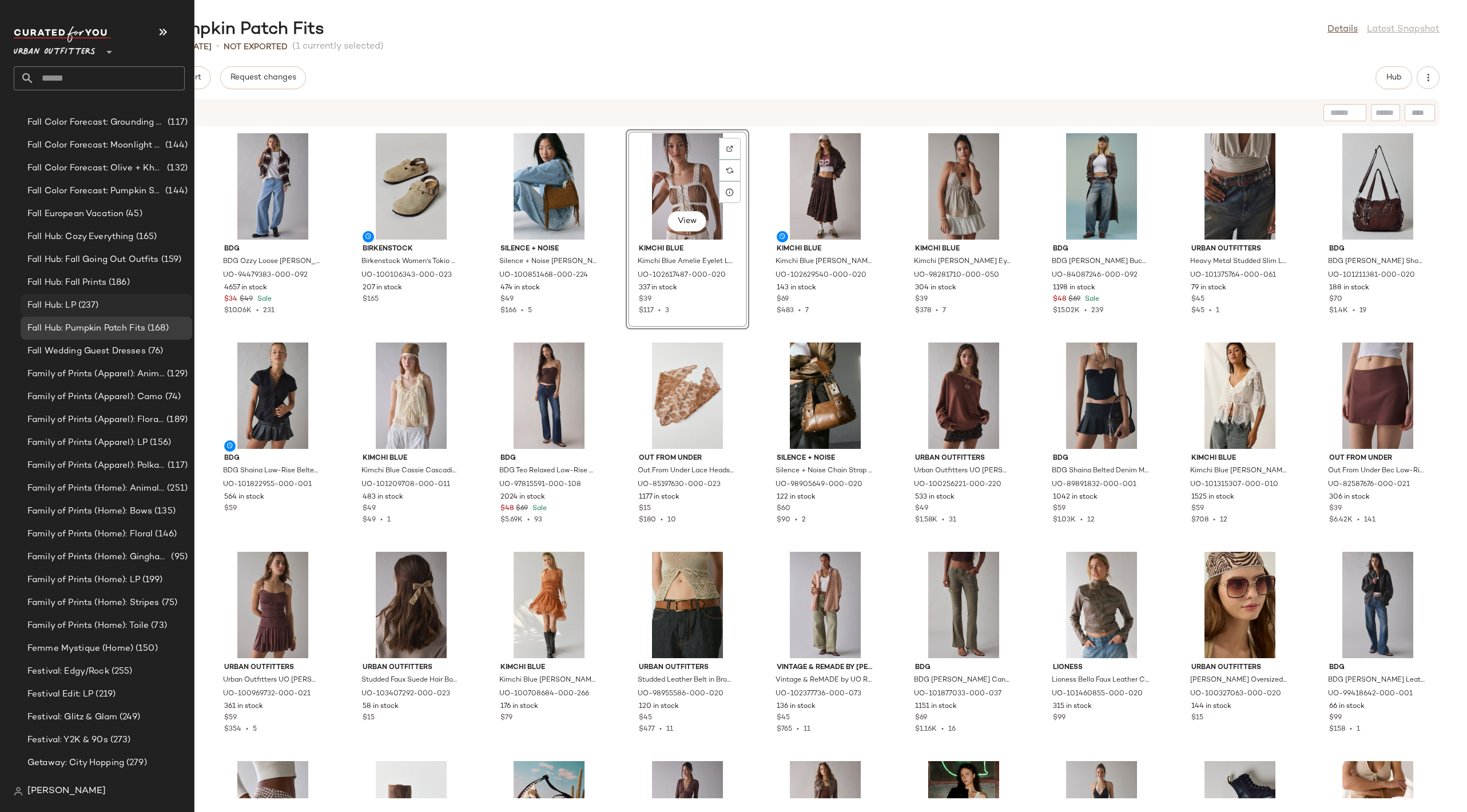
click at [120, 309] on div "Fall Hub: LP (237)" at bounding box center [105, 305] width 163 height 13
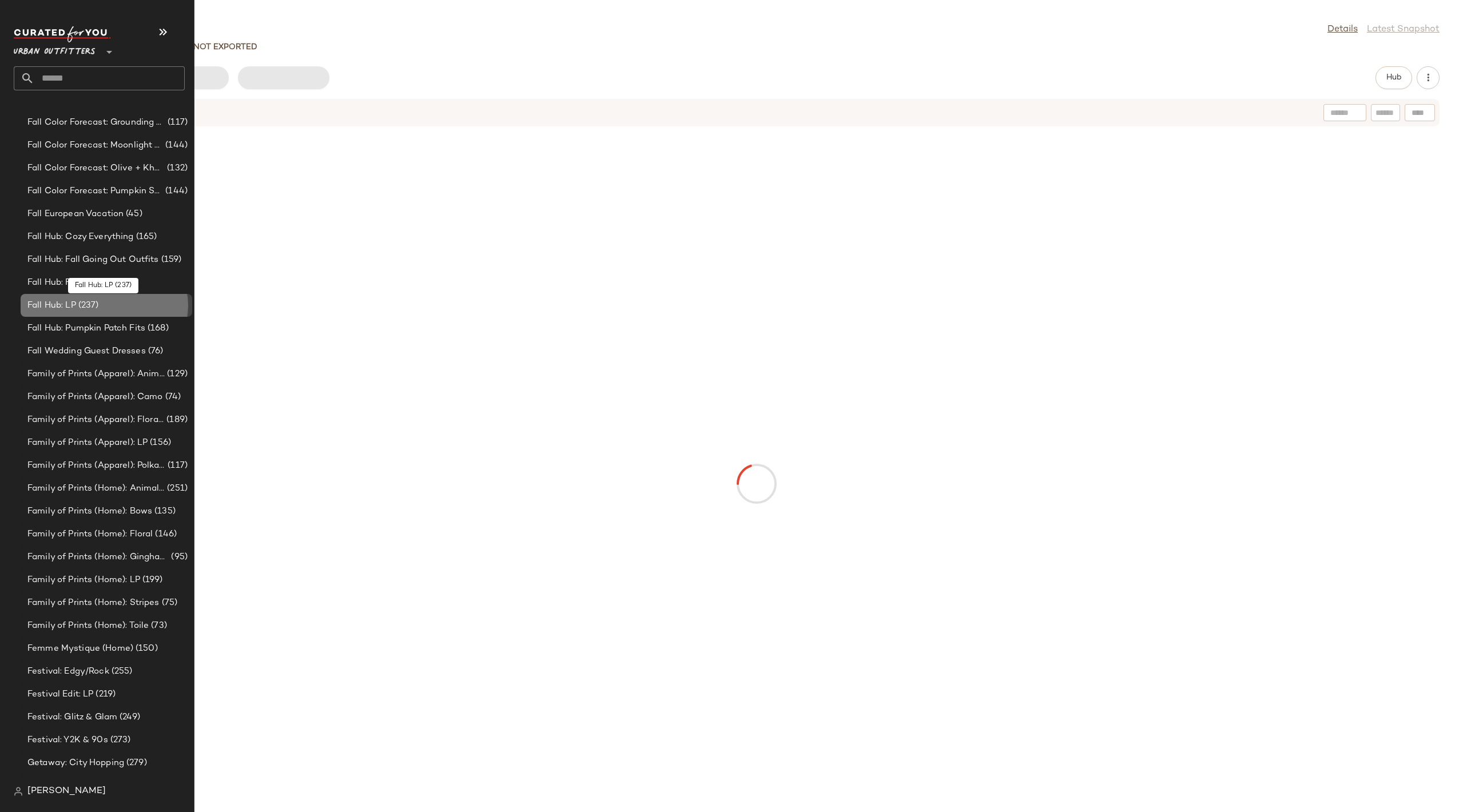
click at [120, 309] on div "Fall Hub: LP (237)" at bounding box center [105, 305] width 163 height 13
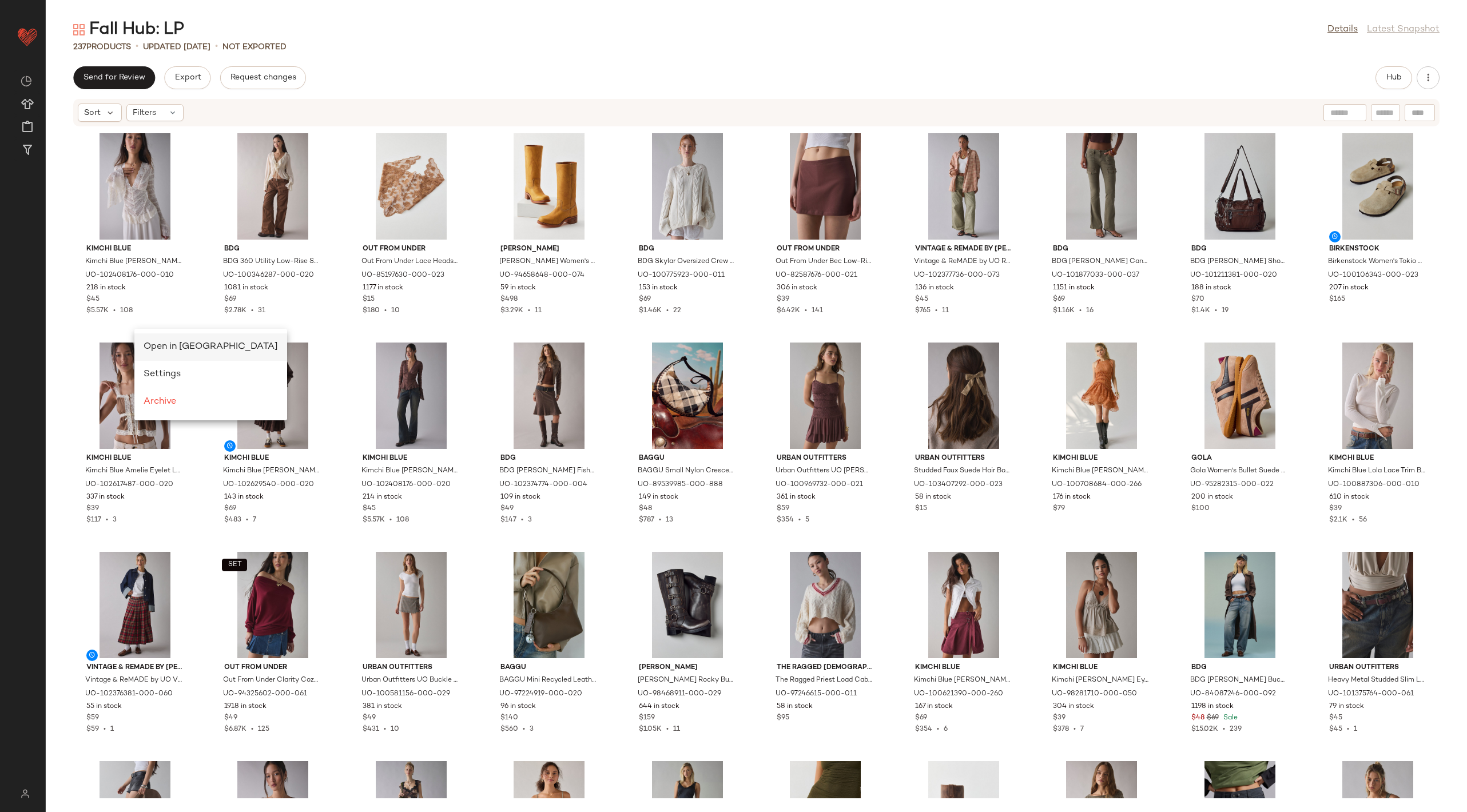
click at [158, 339] on div "Open in [GEOGRAPHIC_DATA]" at bounding box center [211, 347] width 153 height 28
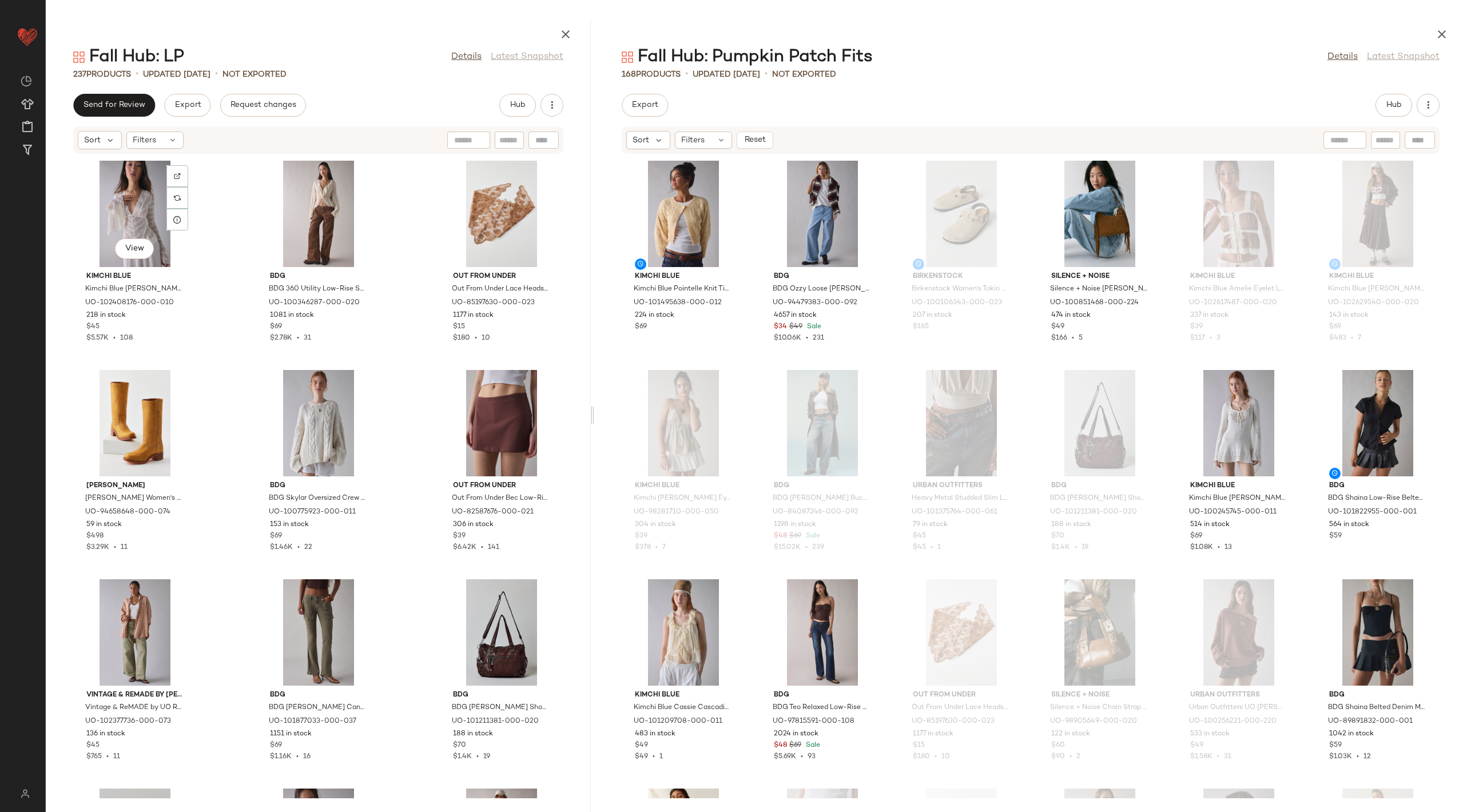
drag, startPoint x: 754, startPoint y: 415, endPoint x: 593, endPoint y: 385, distance: 163.8
click at [593, 385] on div at bounding box center [592, 415] width 4 height 794
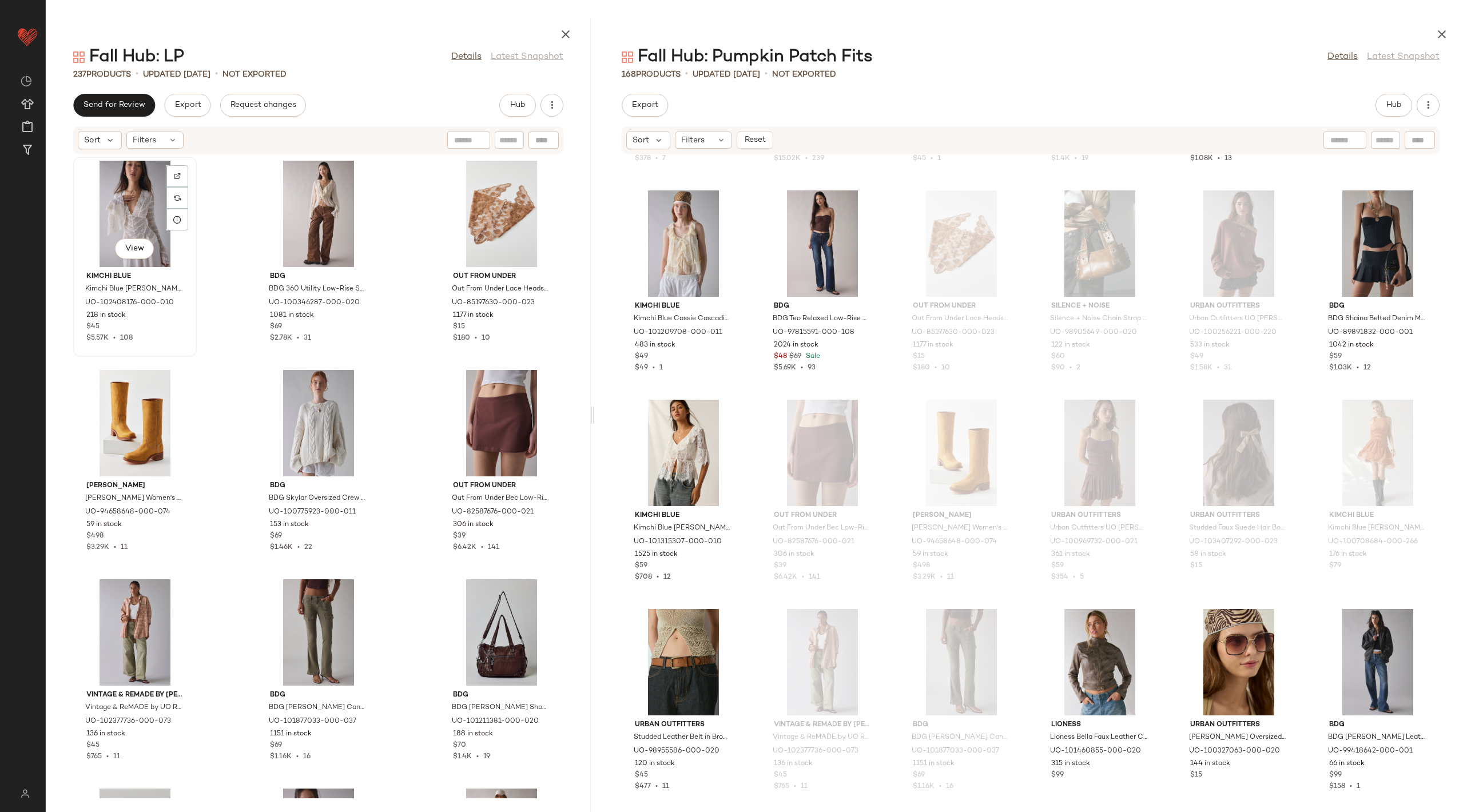
click at [132, 219] on div "View" at bounding box center [135, 214] width 115 height 107
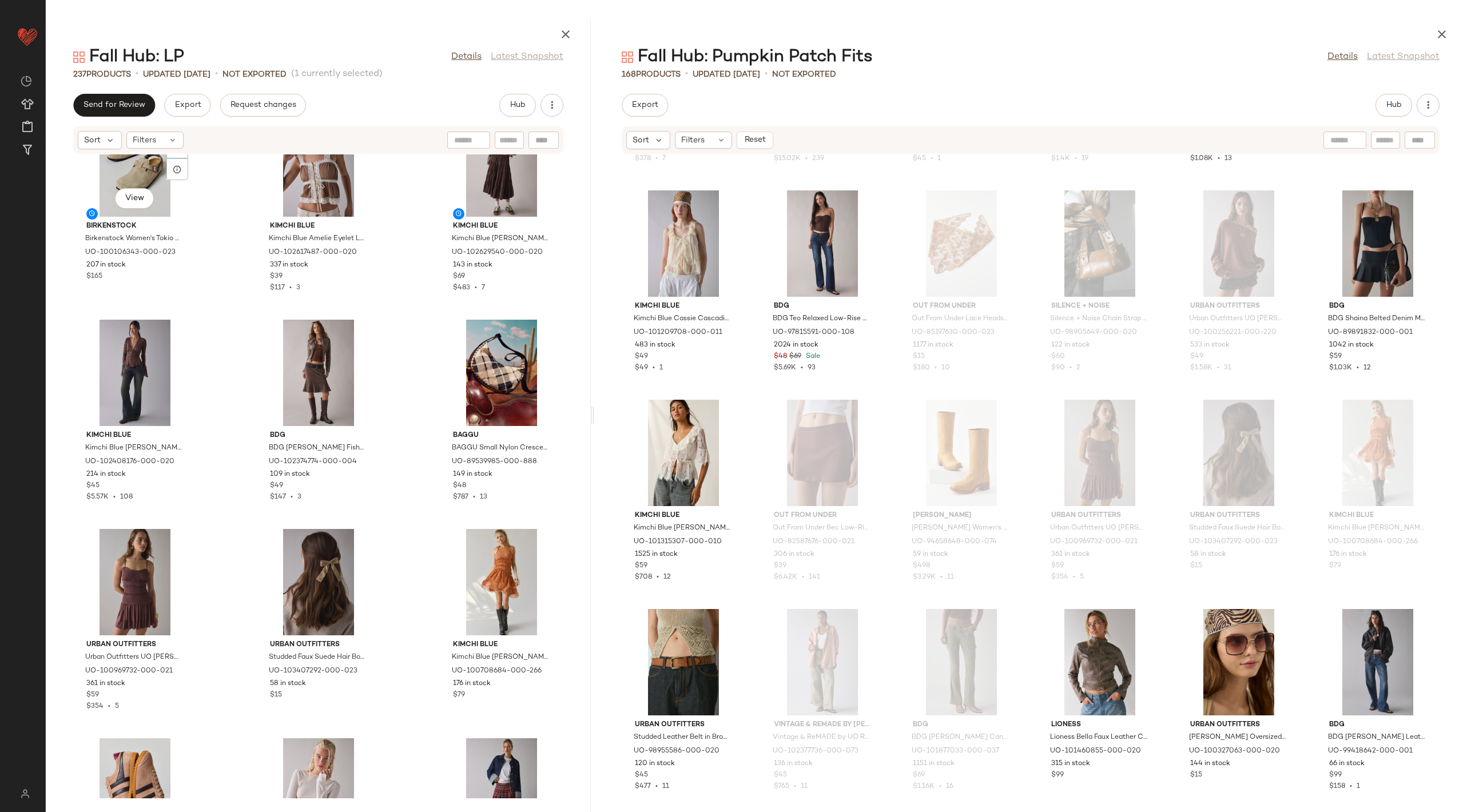
scroll to position [693, 0]
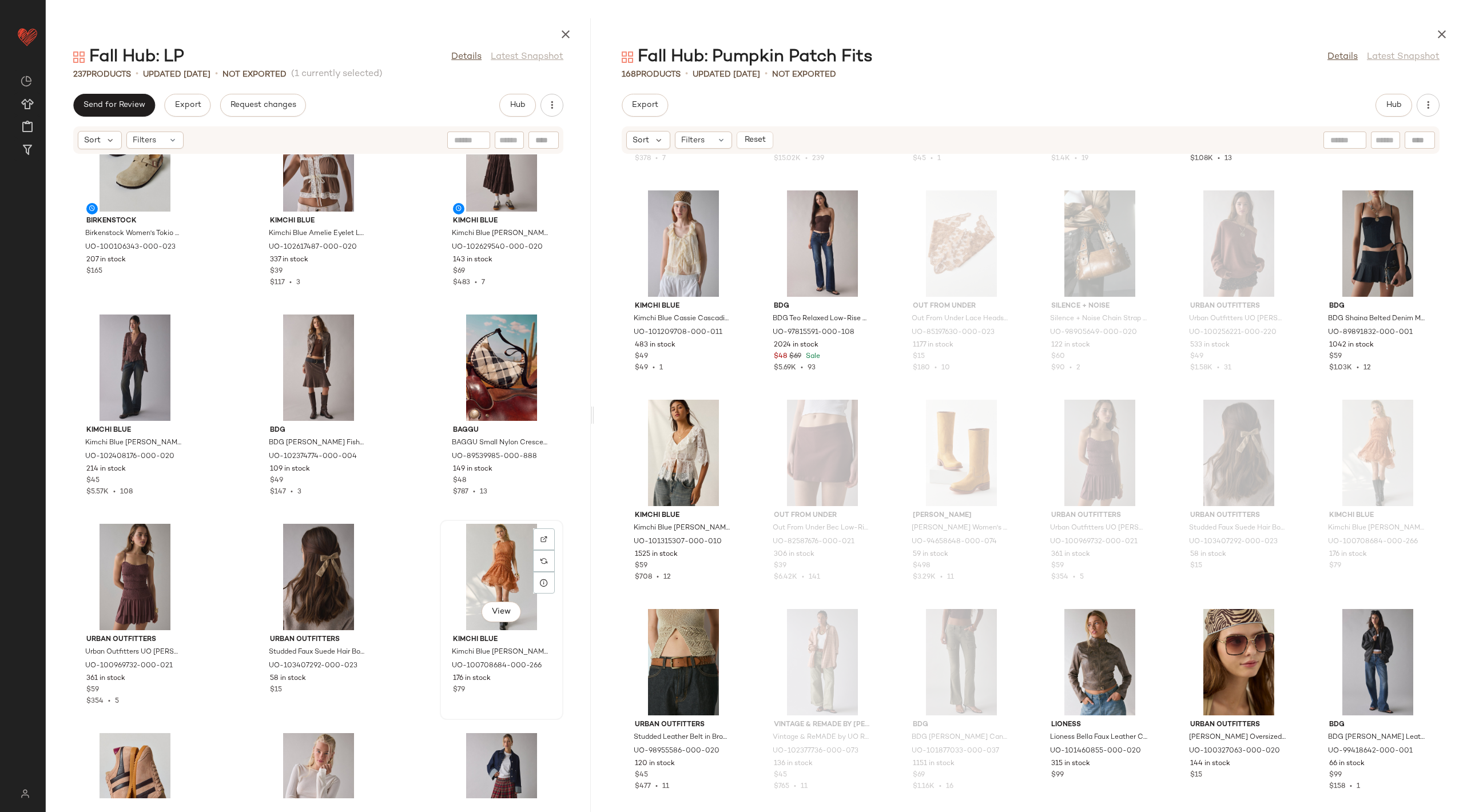
click at [479, 567] on div "View" at bounding box center [501, 577] width 115 height 107
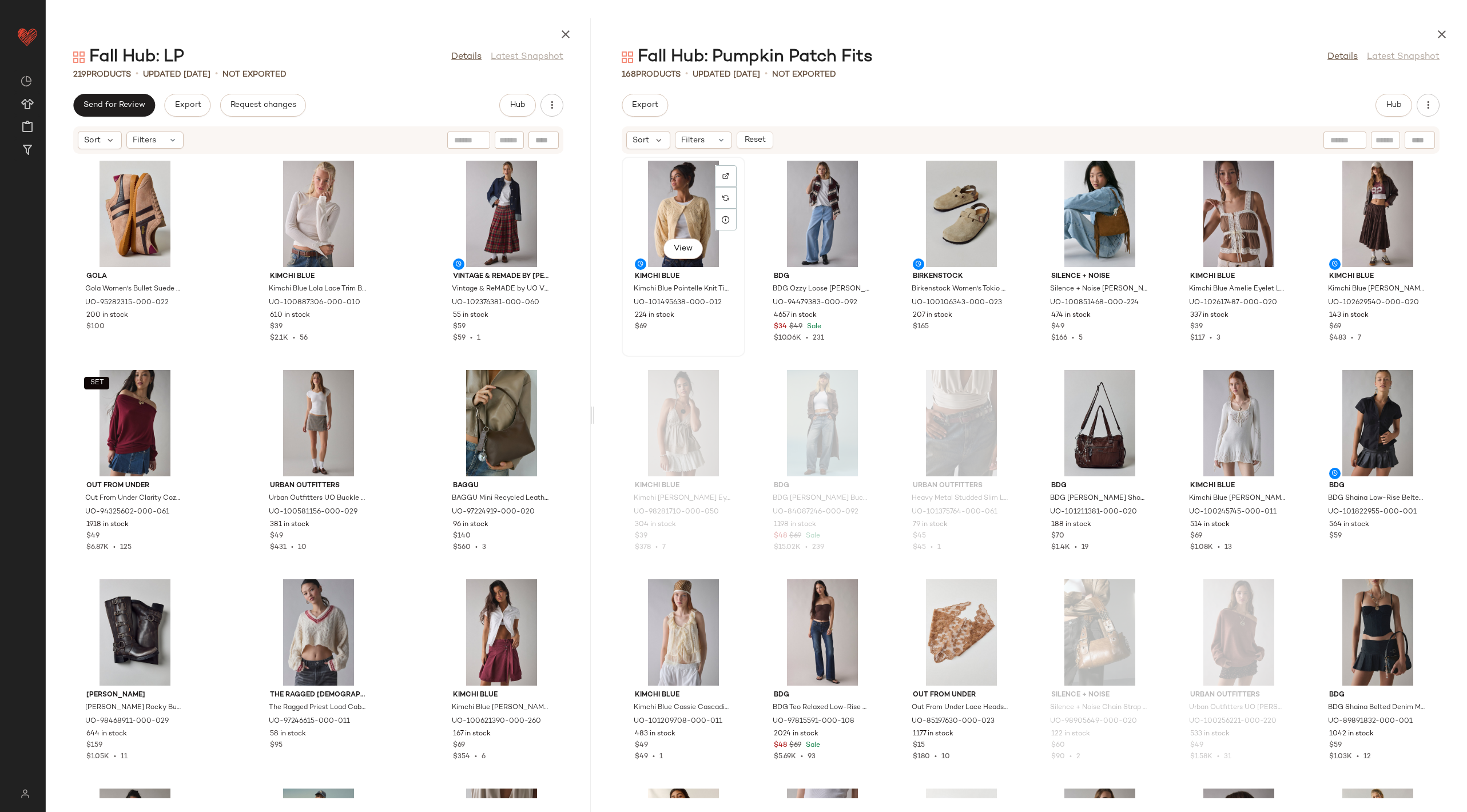
click at [687, 227] on div "View" at bounding box center [683, 214] width 115 height 107
click at [1364, 210] on div "View" at bounding box center [1378, 214] width 115 height 107
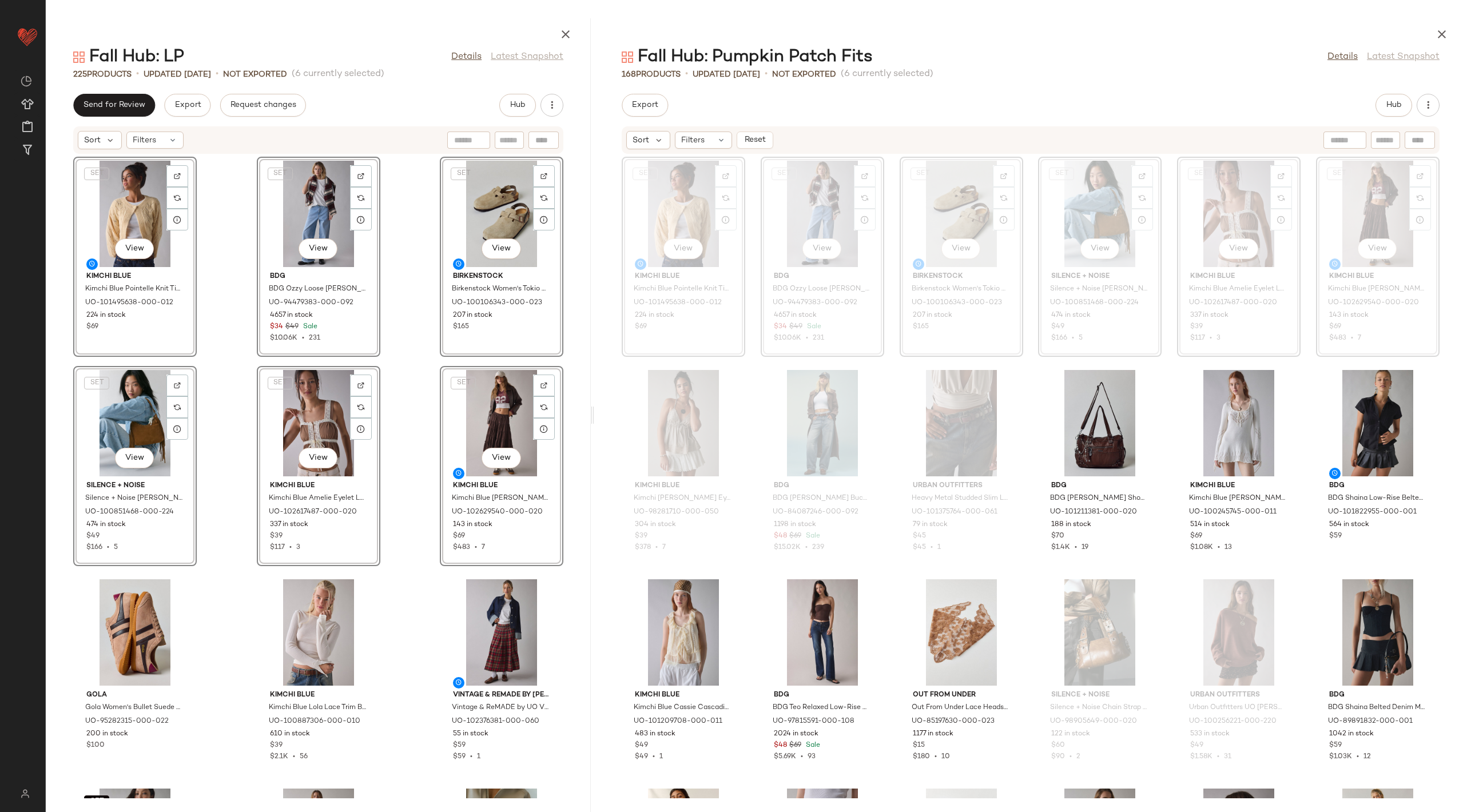
click at [569, 470] on div "SET View Kimchi Blue Kimchi Blue Pointelle Knit Tie-Back Cropped Shrug Cardigan…" at bounding box center [318, 477] width 545 height 644
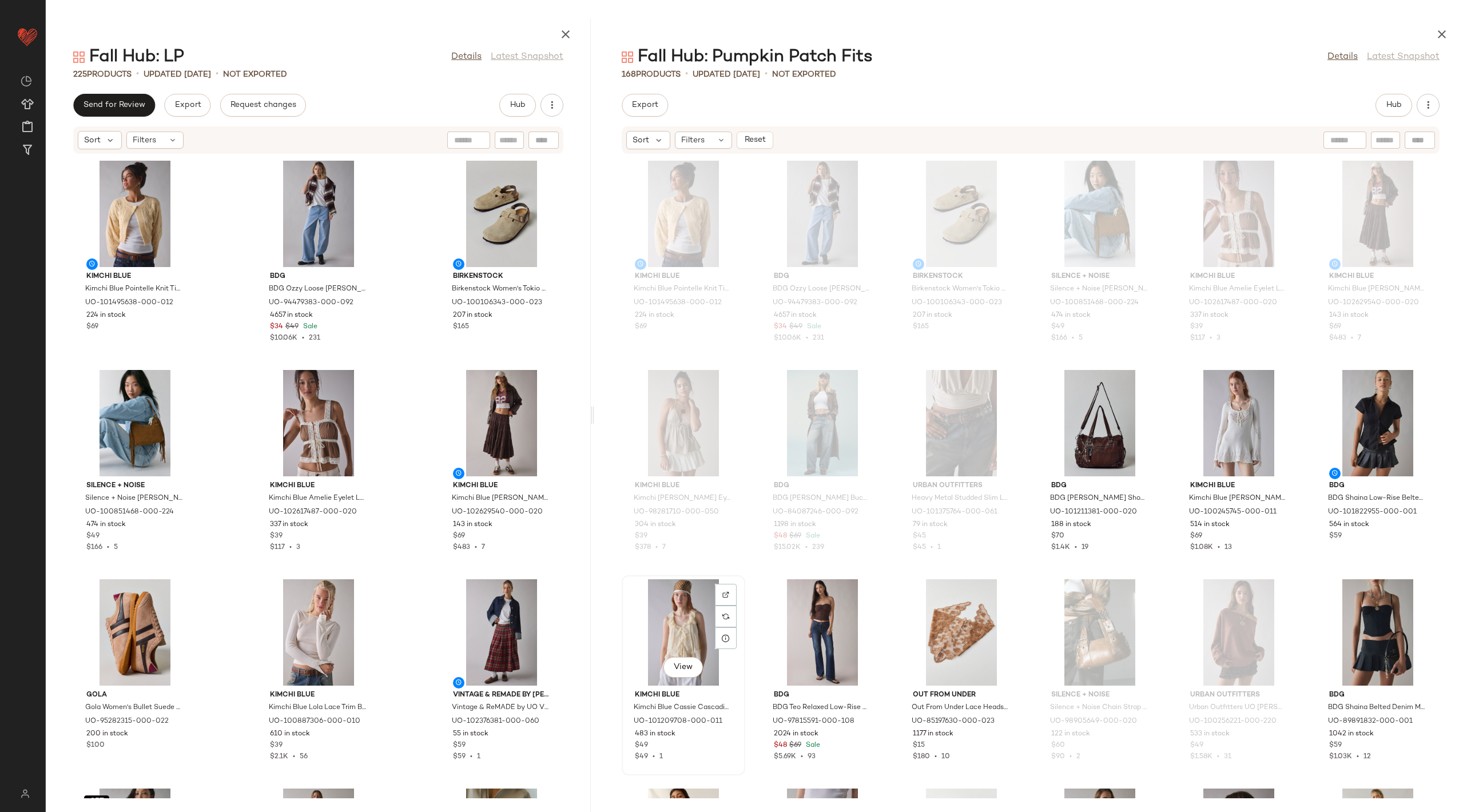
click at [707, 666] on div "View" at bounding box center [683, 632] width 115 height 107
click at [956, 616] on div "View" at bounding box center [961, 632] width 115 height 107
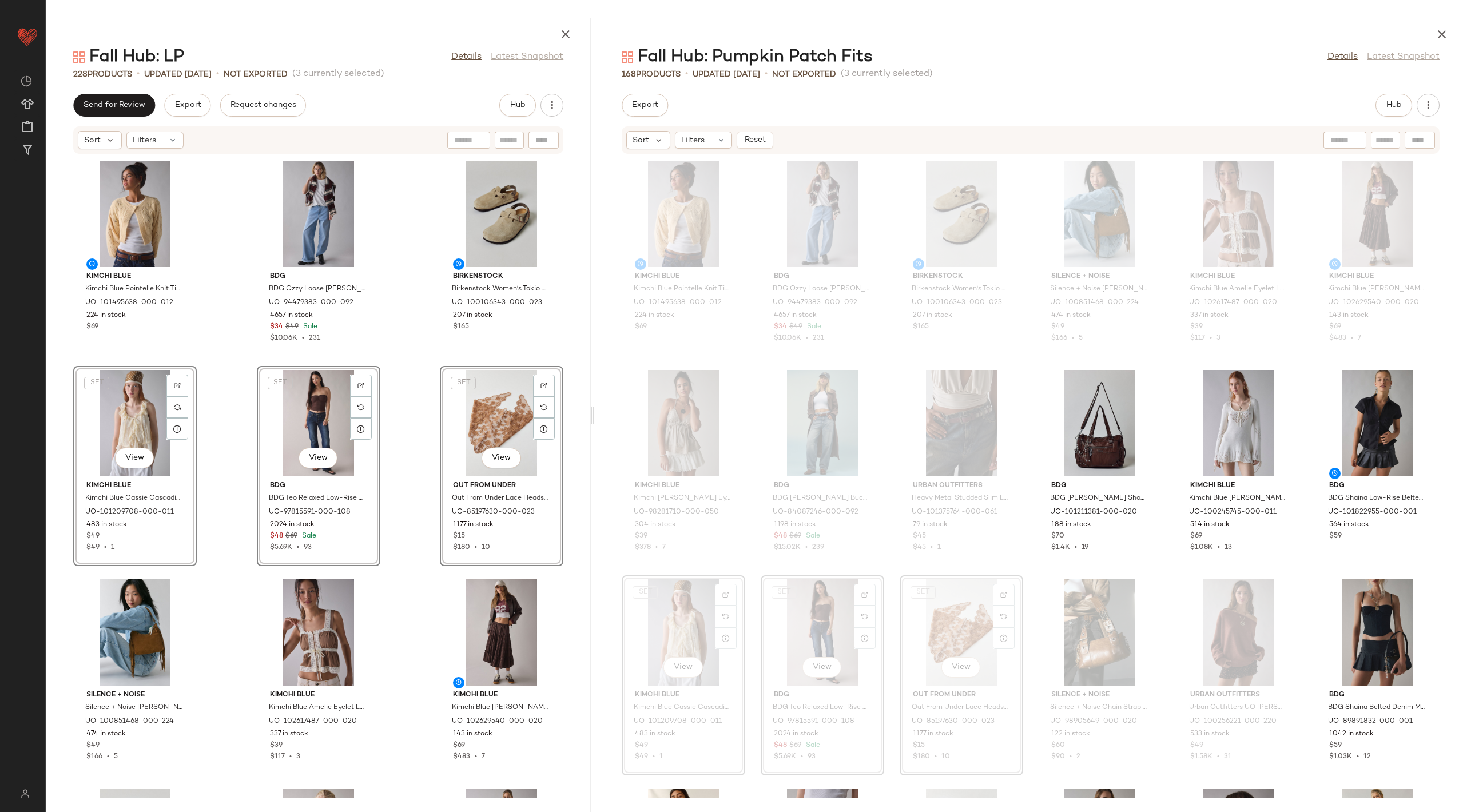
click at [567, 564] on div "Kimchi Blue Kimchi Blue Pointelle Knit Tie-Back Cropped Shrug Cardigan in Cream…" at bounding box center [318, 477] width 545 height 644
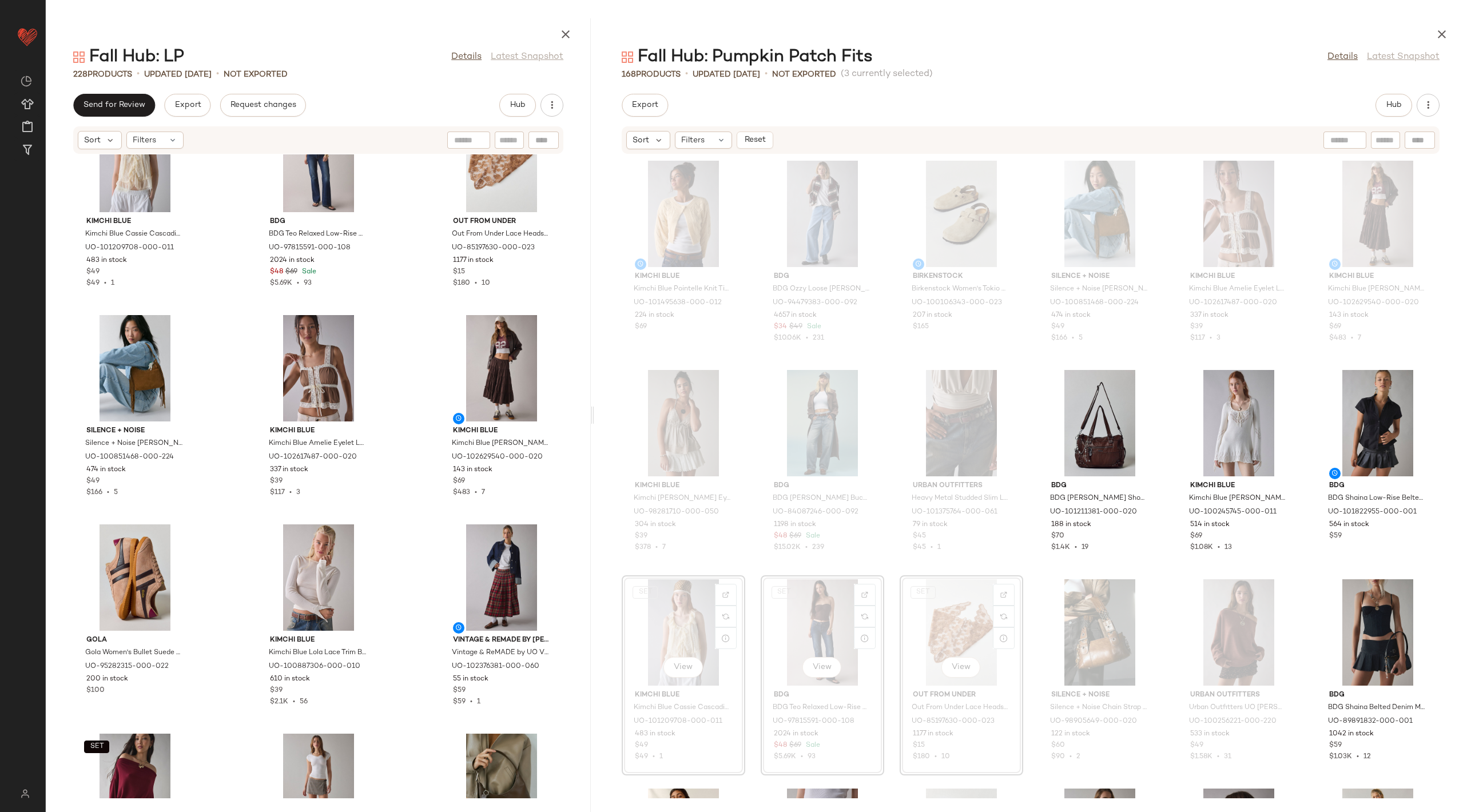
scroll to position [351, 0]
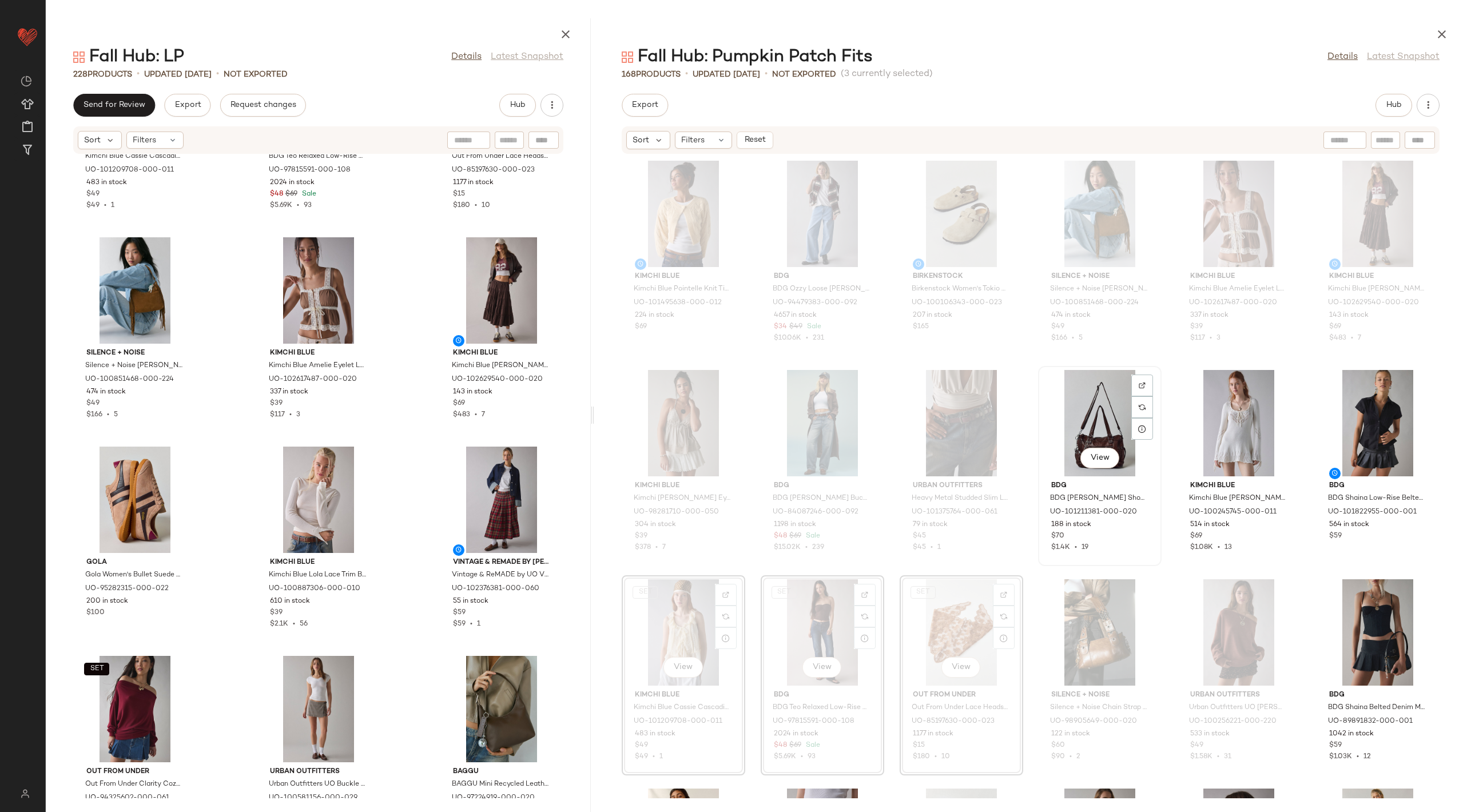
click at [1084, 421] on div "View" at bounding box center [1100, 423] width 115 height 107
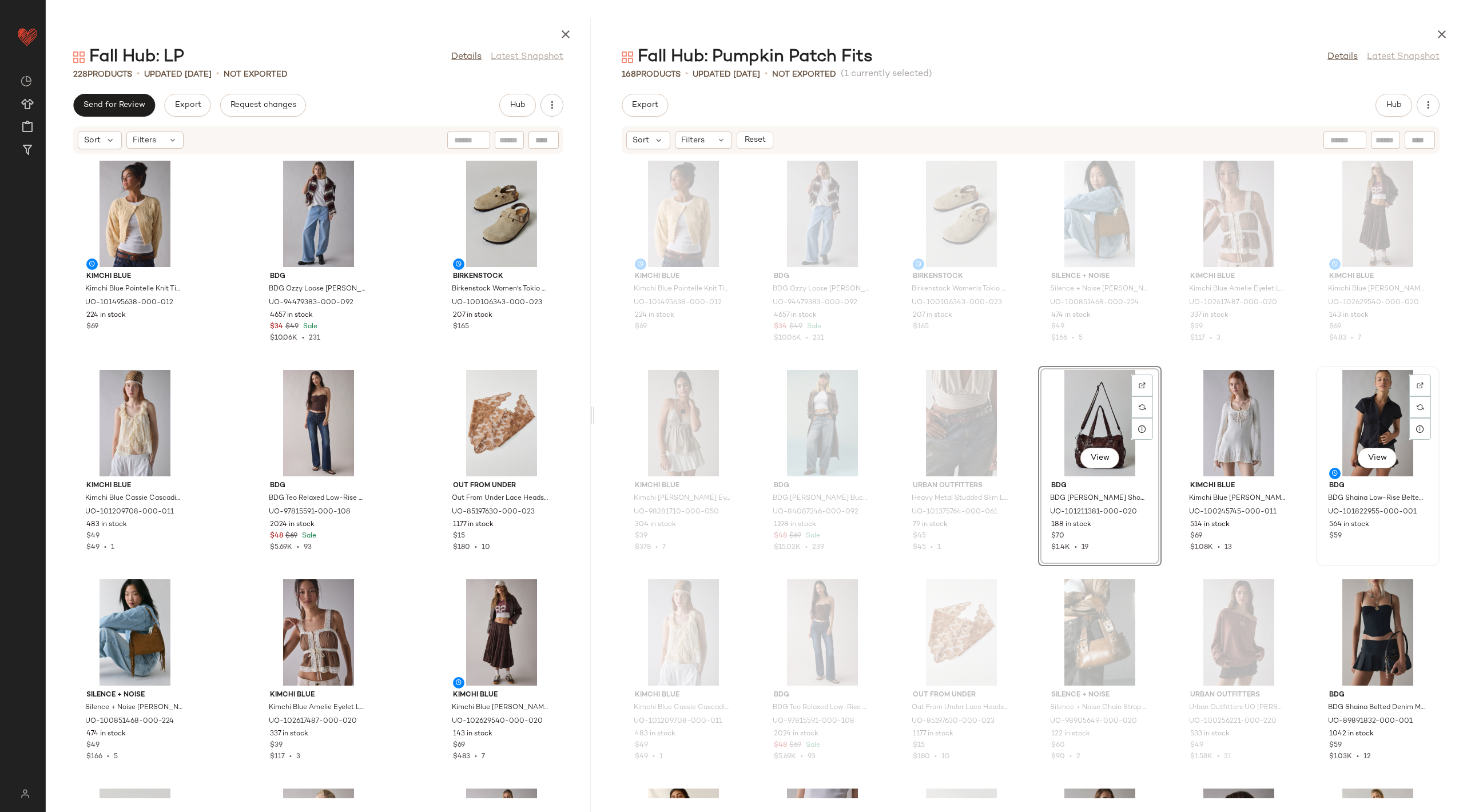
click at [1363, 416] on div "View" at bounding box center [1378, 423] width 115 height 107
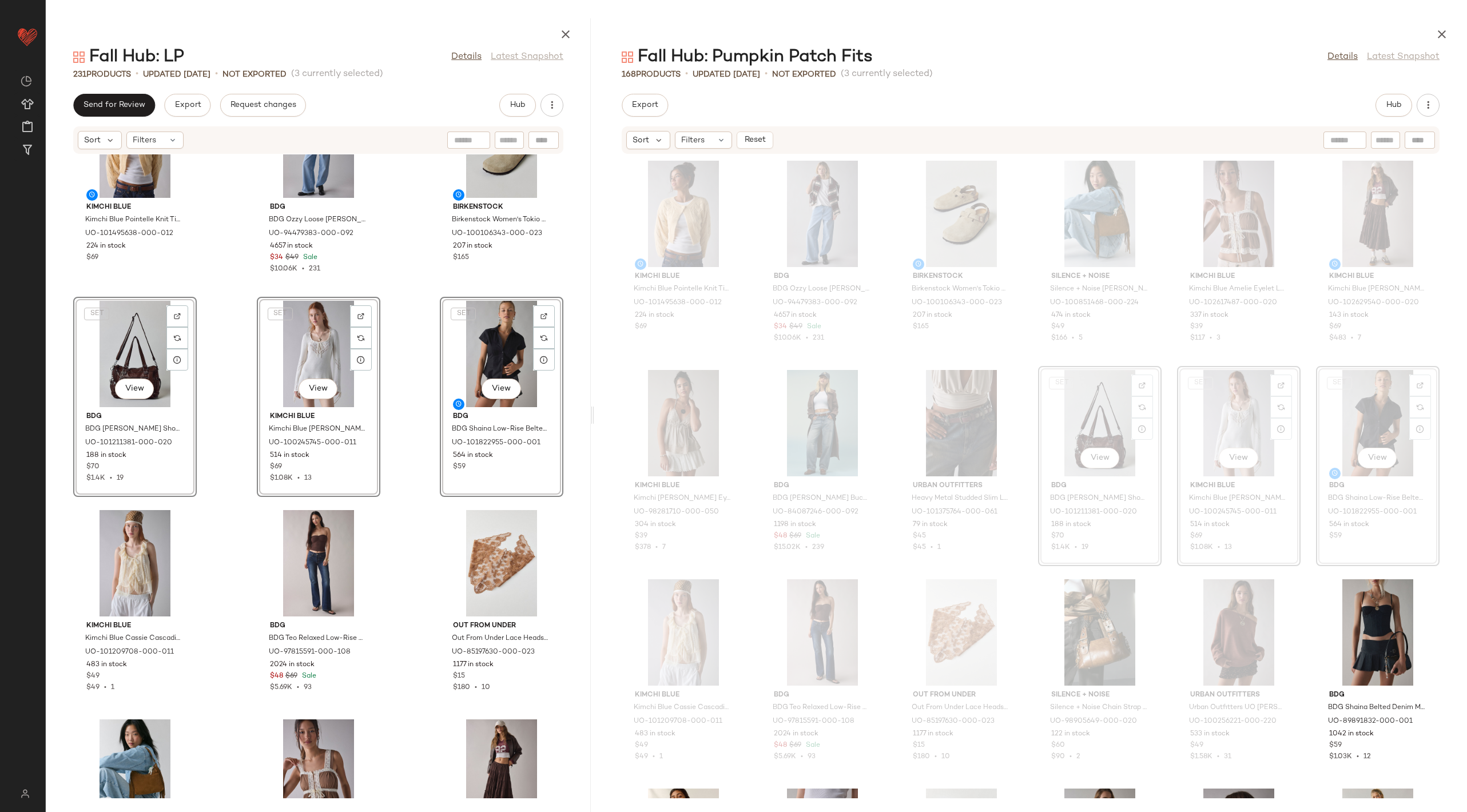
click at [417, 486] on div "Kimchi Blue Kimchi Blue Pointelle Knit Tie-Back Cropped Shrug Cardigan in Cream…" at bounding box center [318, 477] width 545 height 644
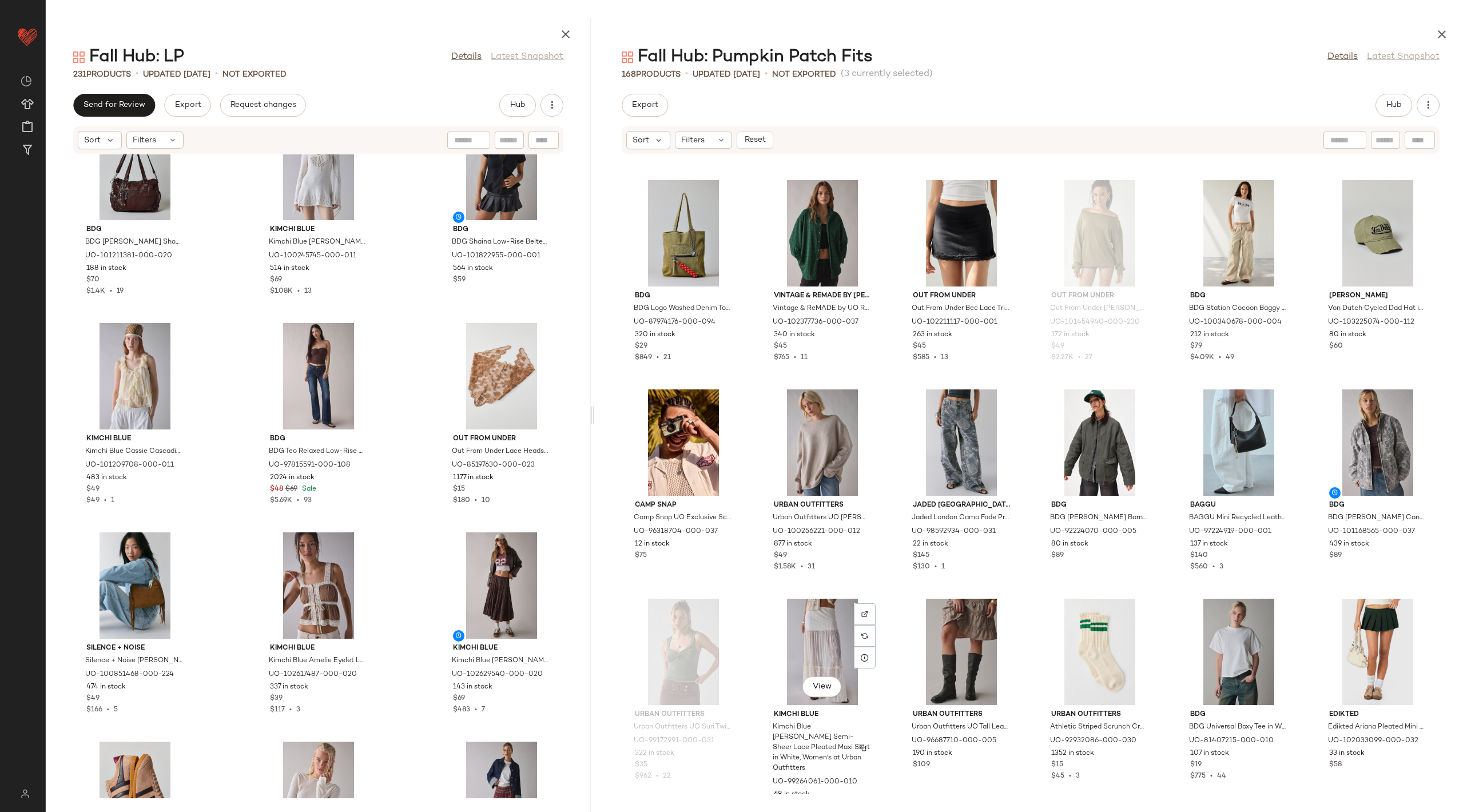
scroll to position [3085, 0]
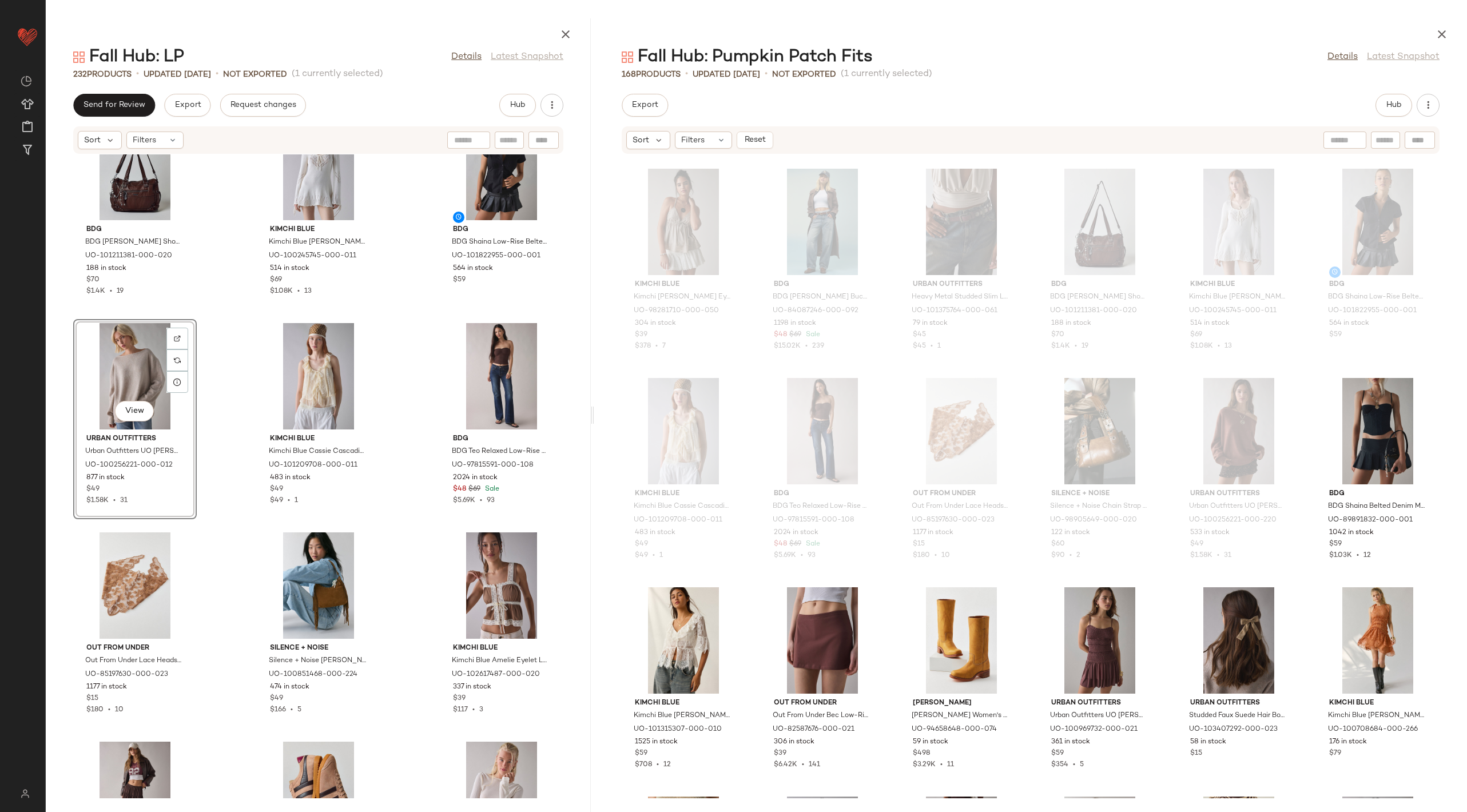
scroll to position [206, 0]
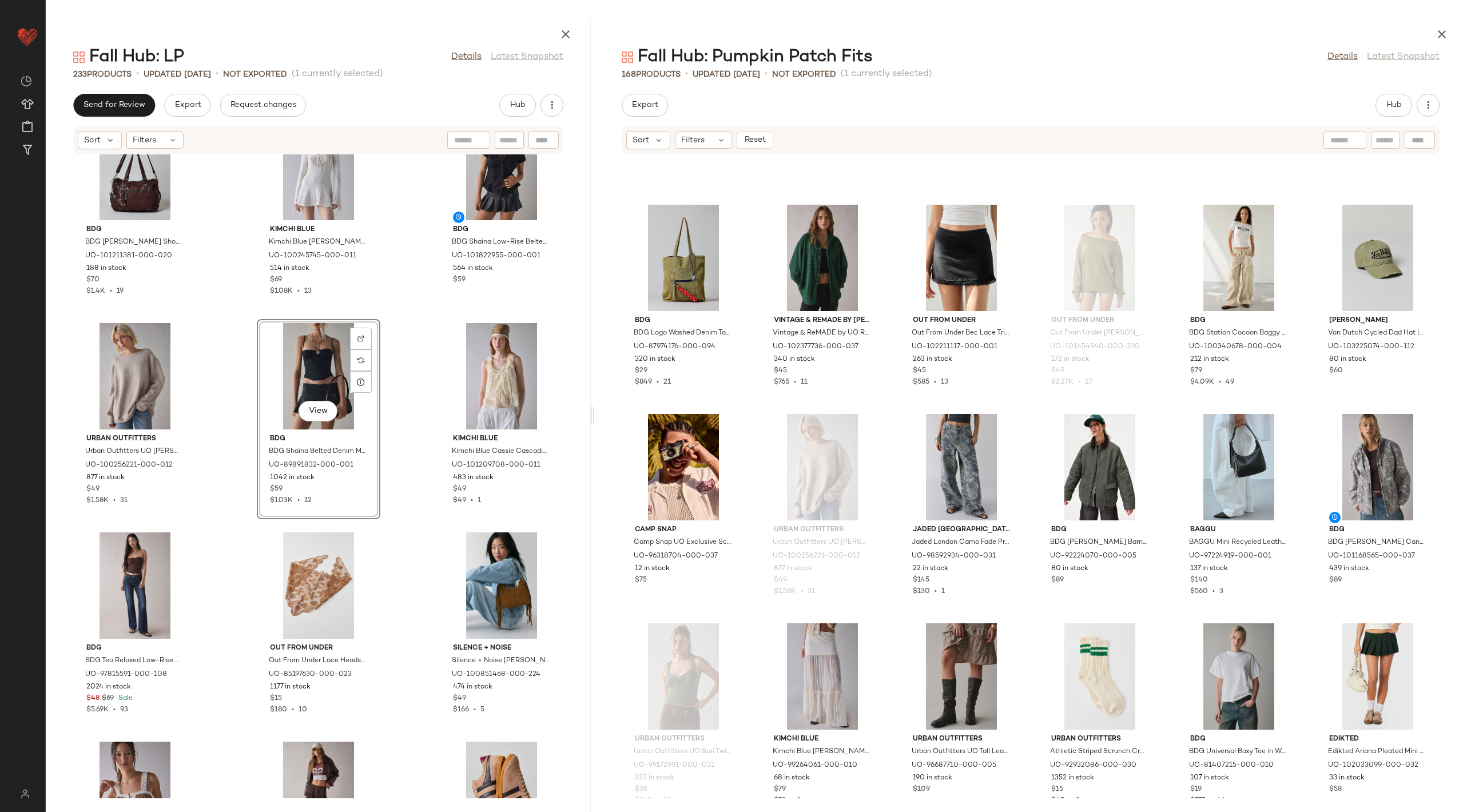
scroll to position [3355, 0]
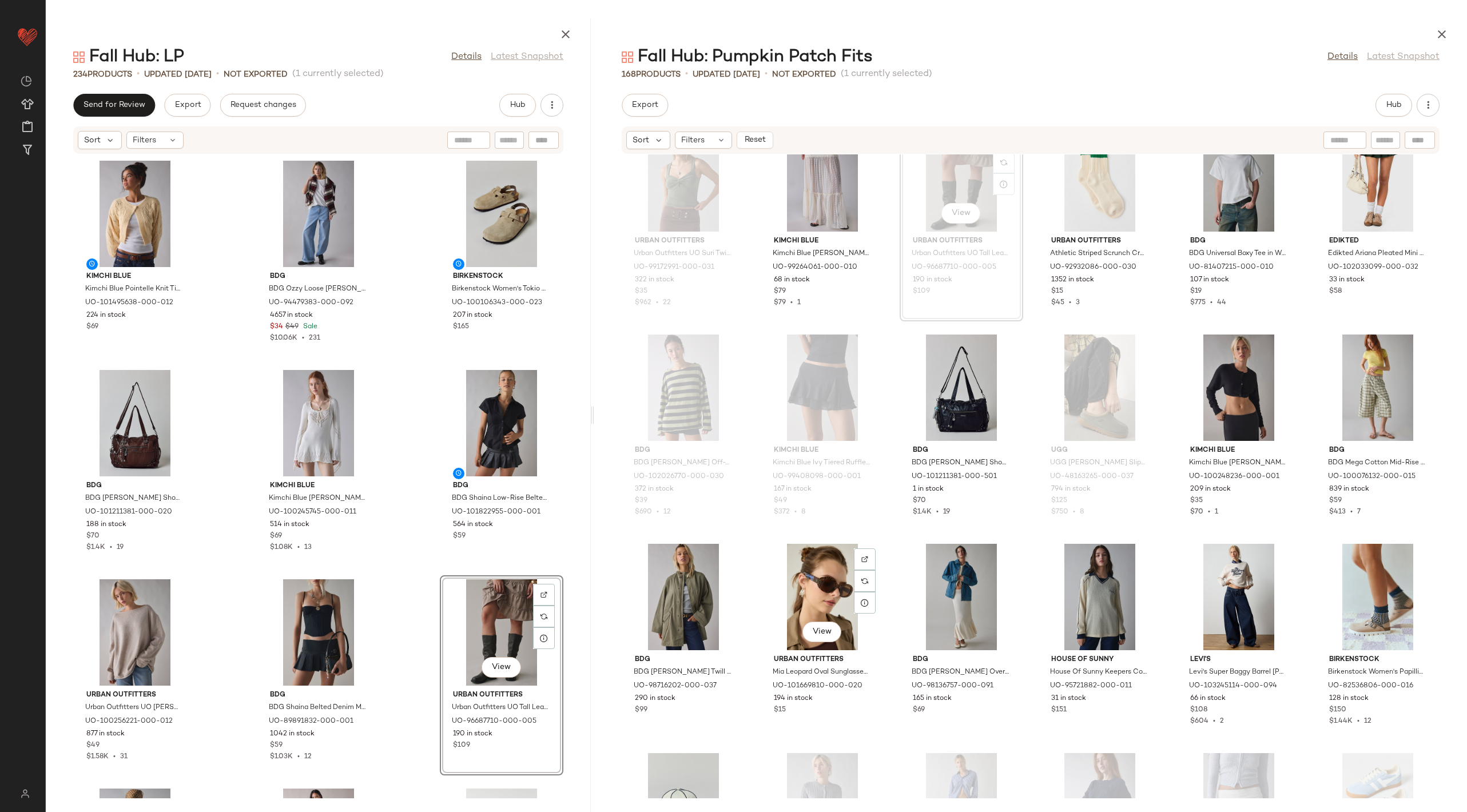
scroll to position [3602, 0]
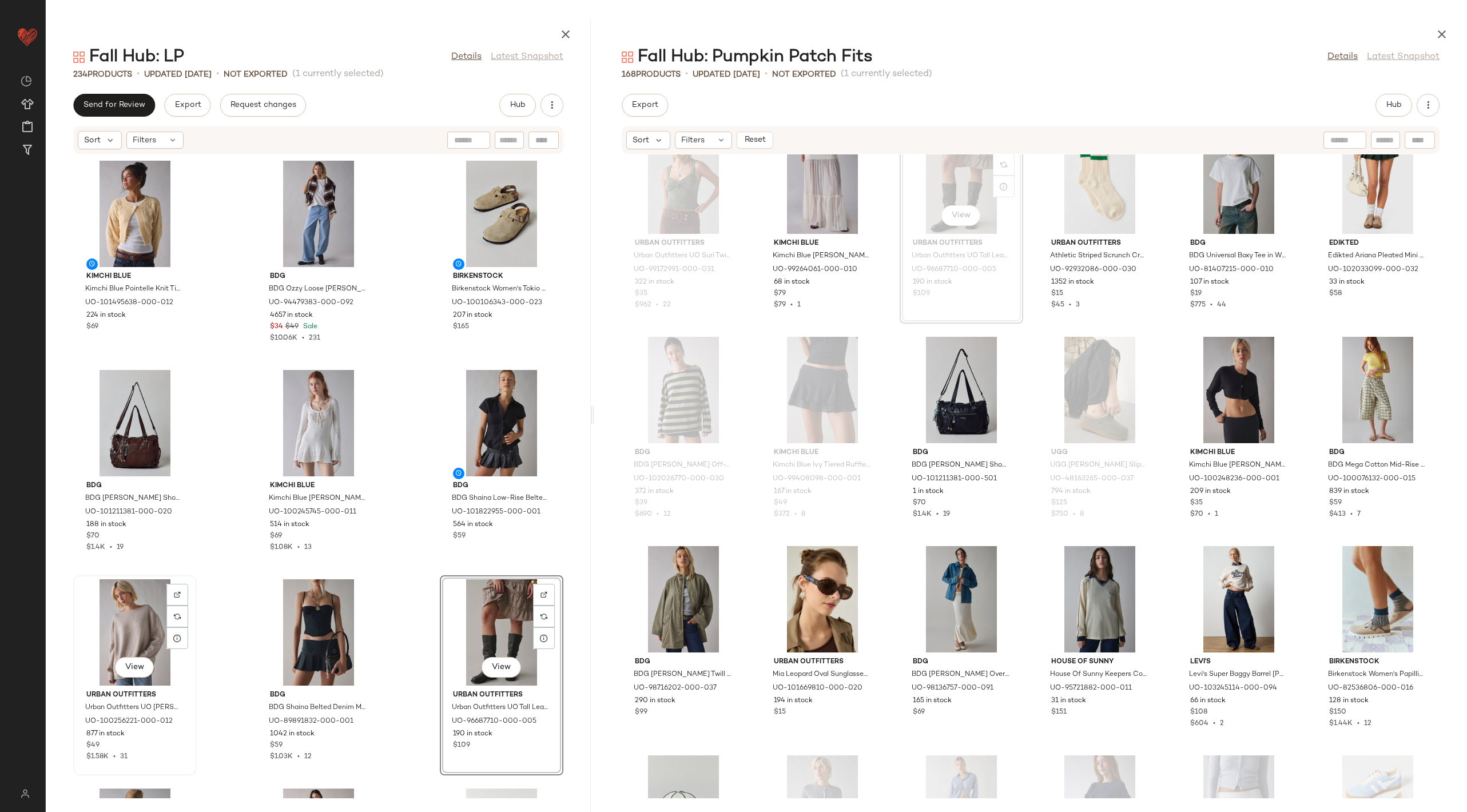
click at [134, 623] on div "View" at bounding box center [135, 632] width 115 height 107
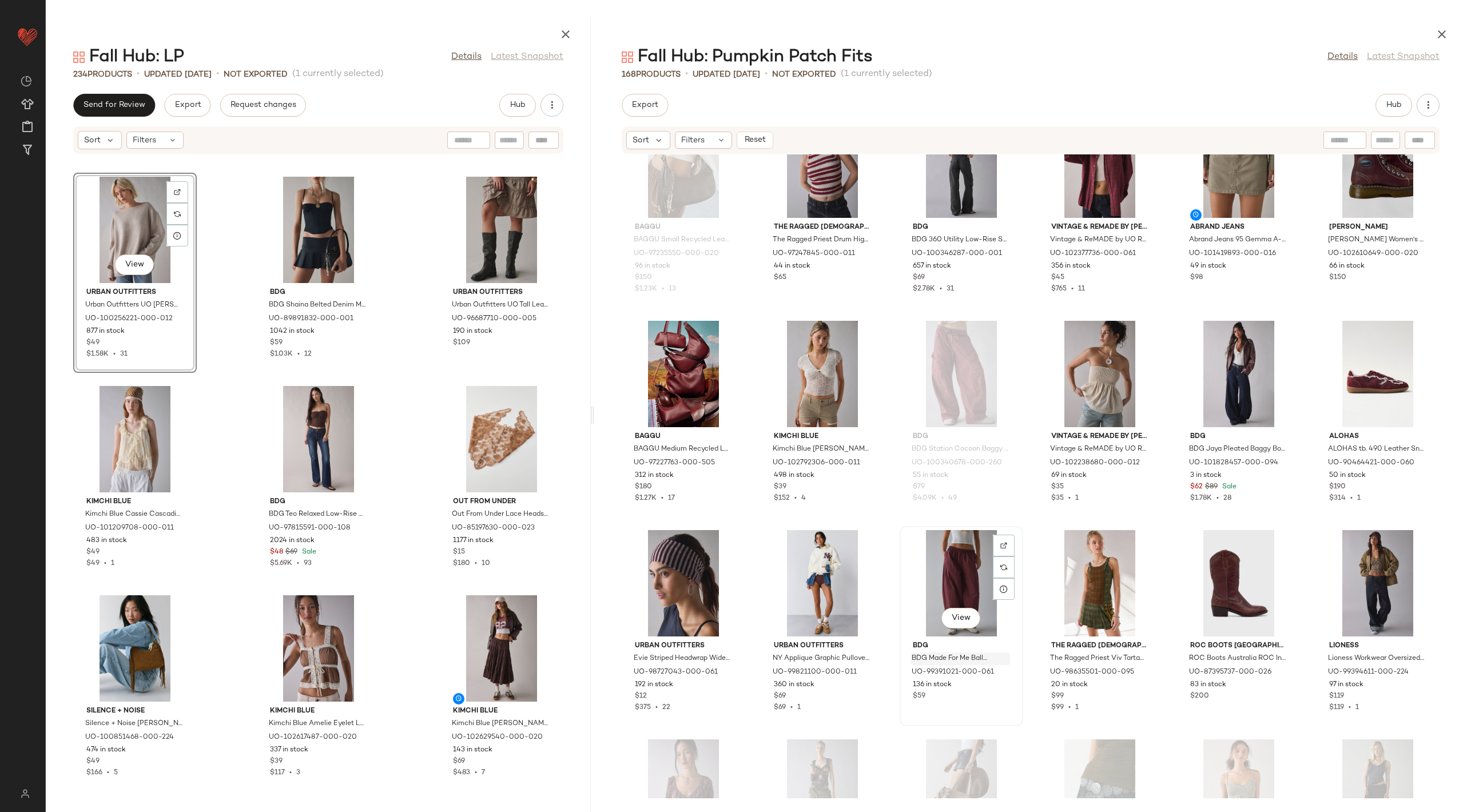
scroll to position [1888, 0]
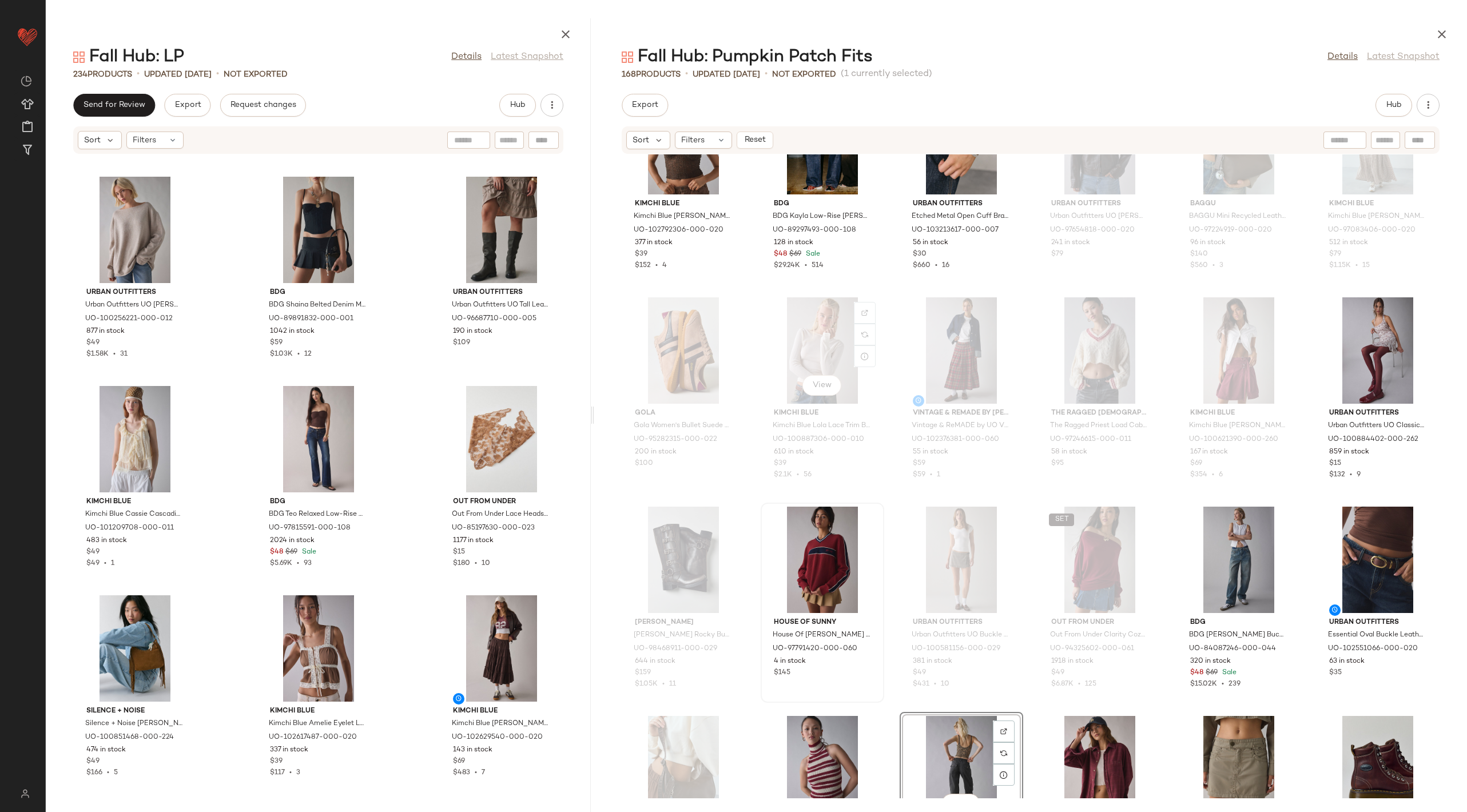
scroll to position [1514, 0]
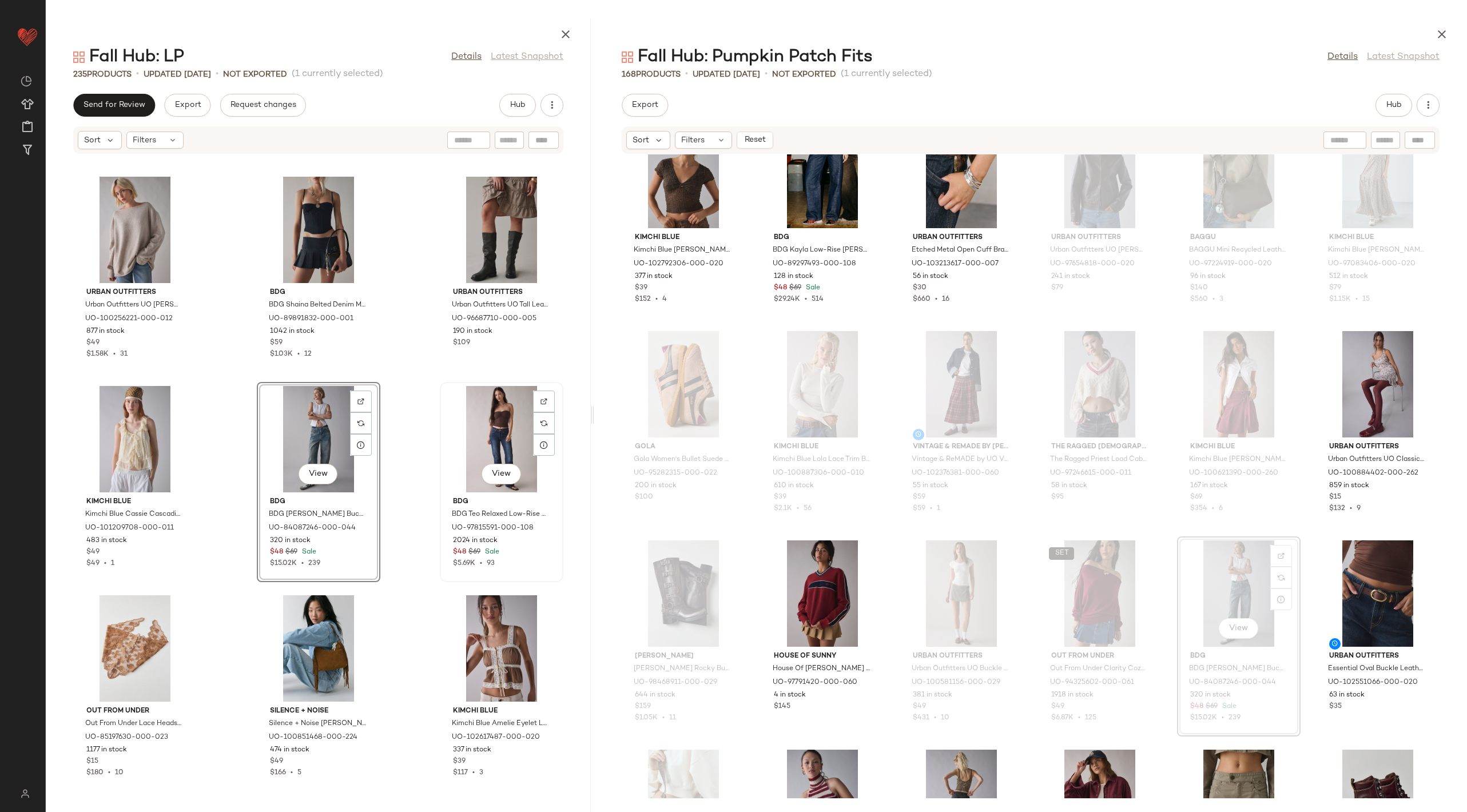
click at [457, 425] on div "View" at bounding box center [501, 439] width 115 height 107
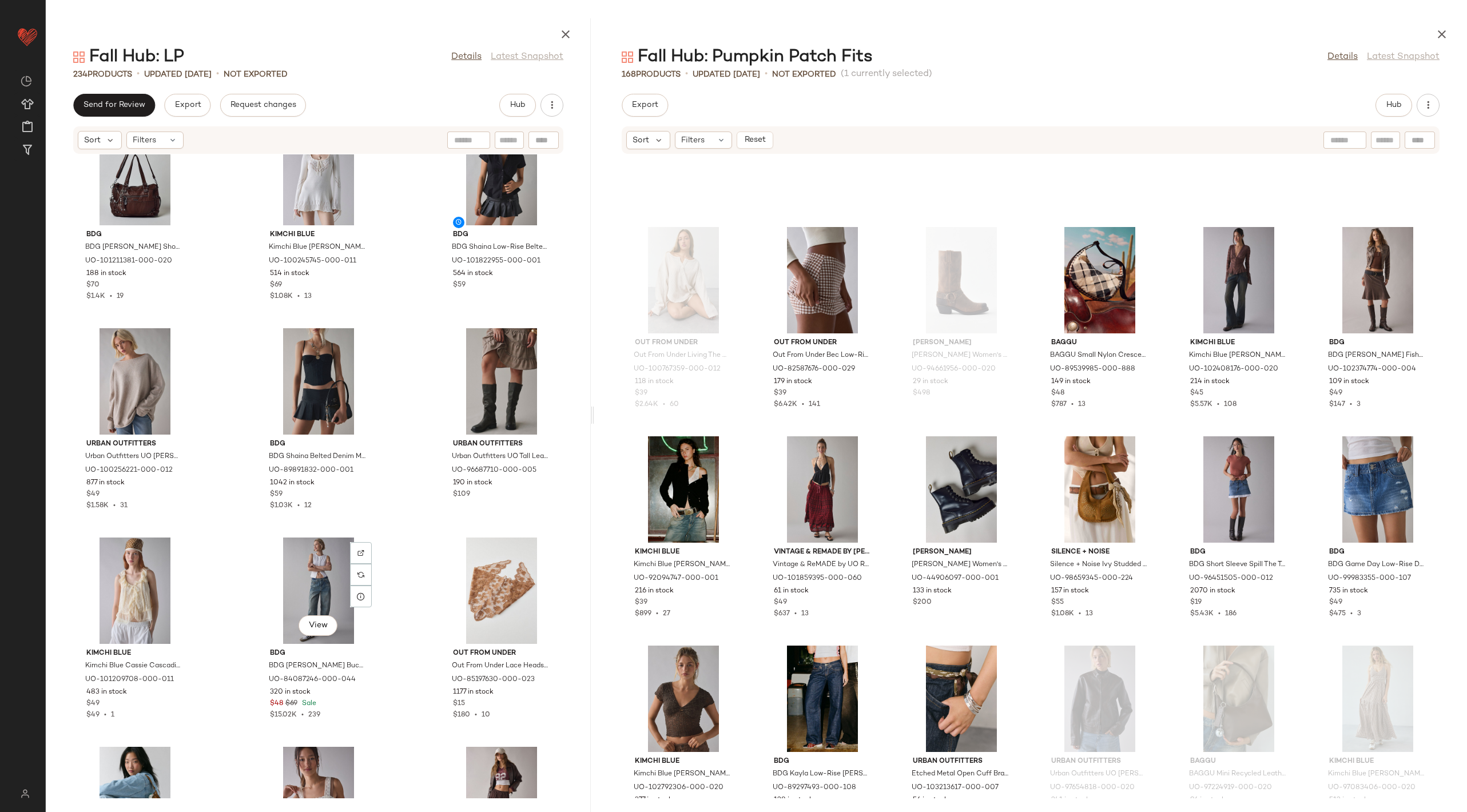
scroll to position [207, 0]
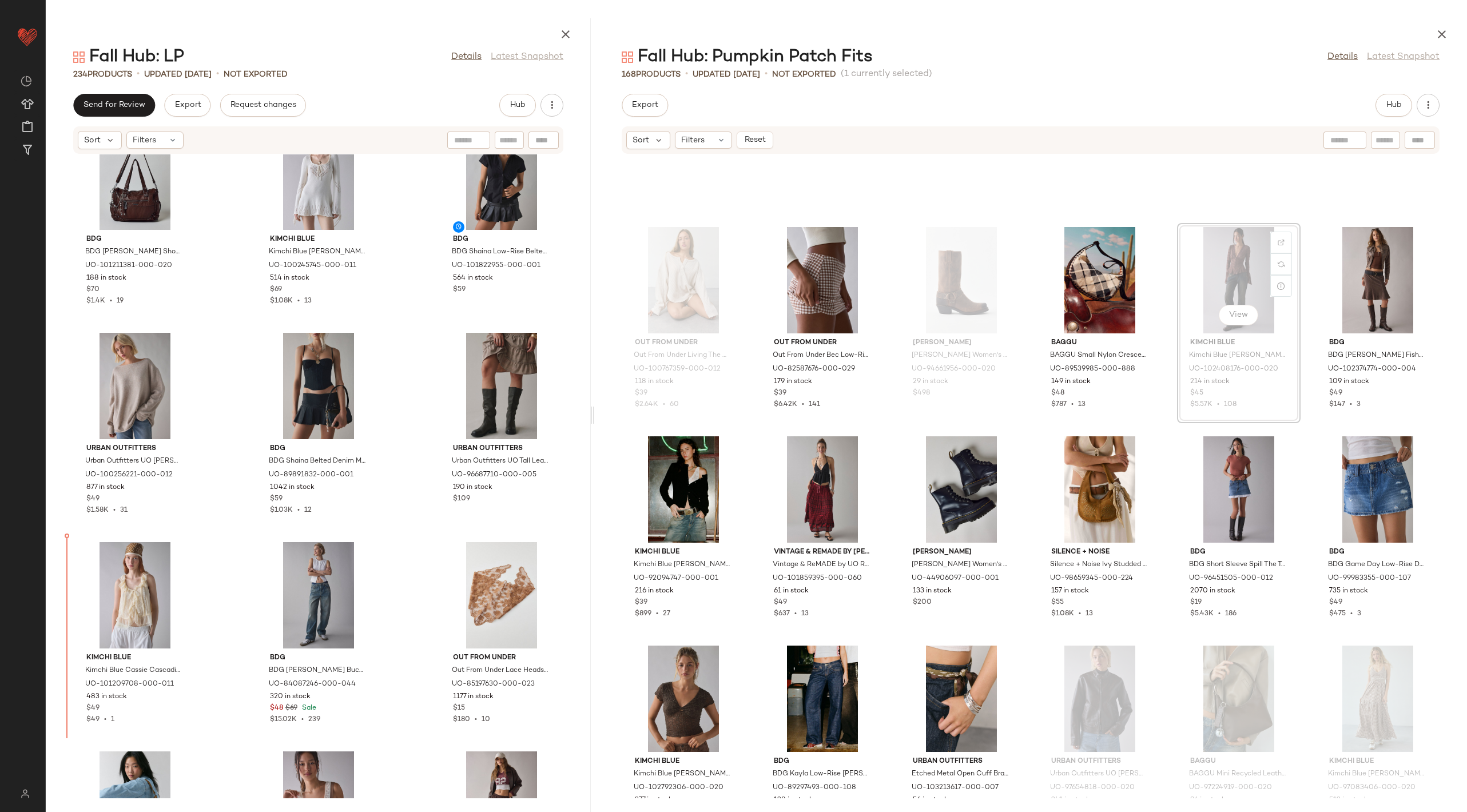
scroll to position [269, 0]
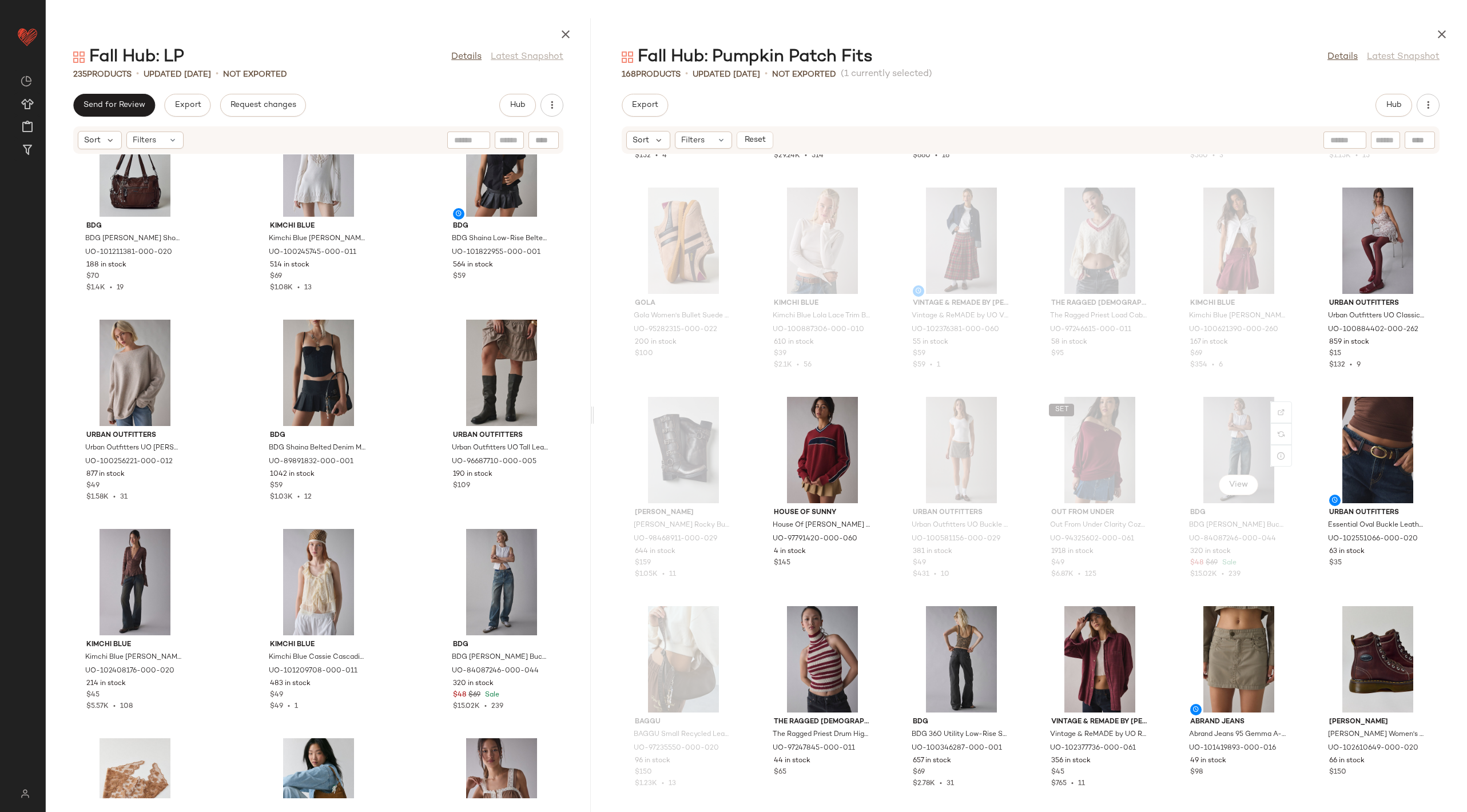
scroll to position [1658, 0]
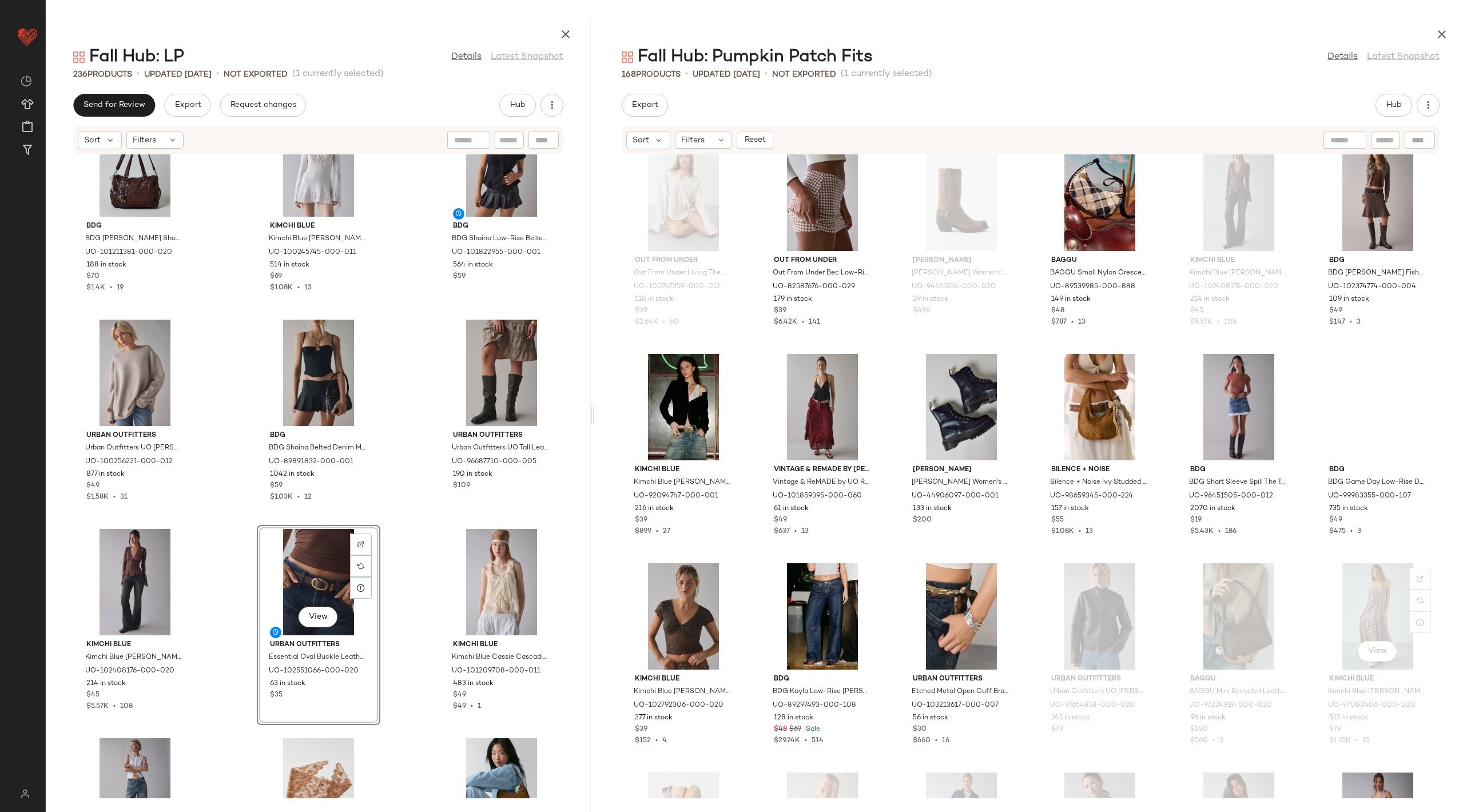
scroll to position [1068, 0]
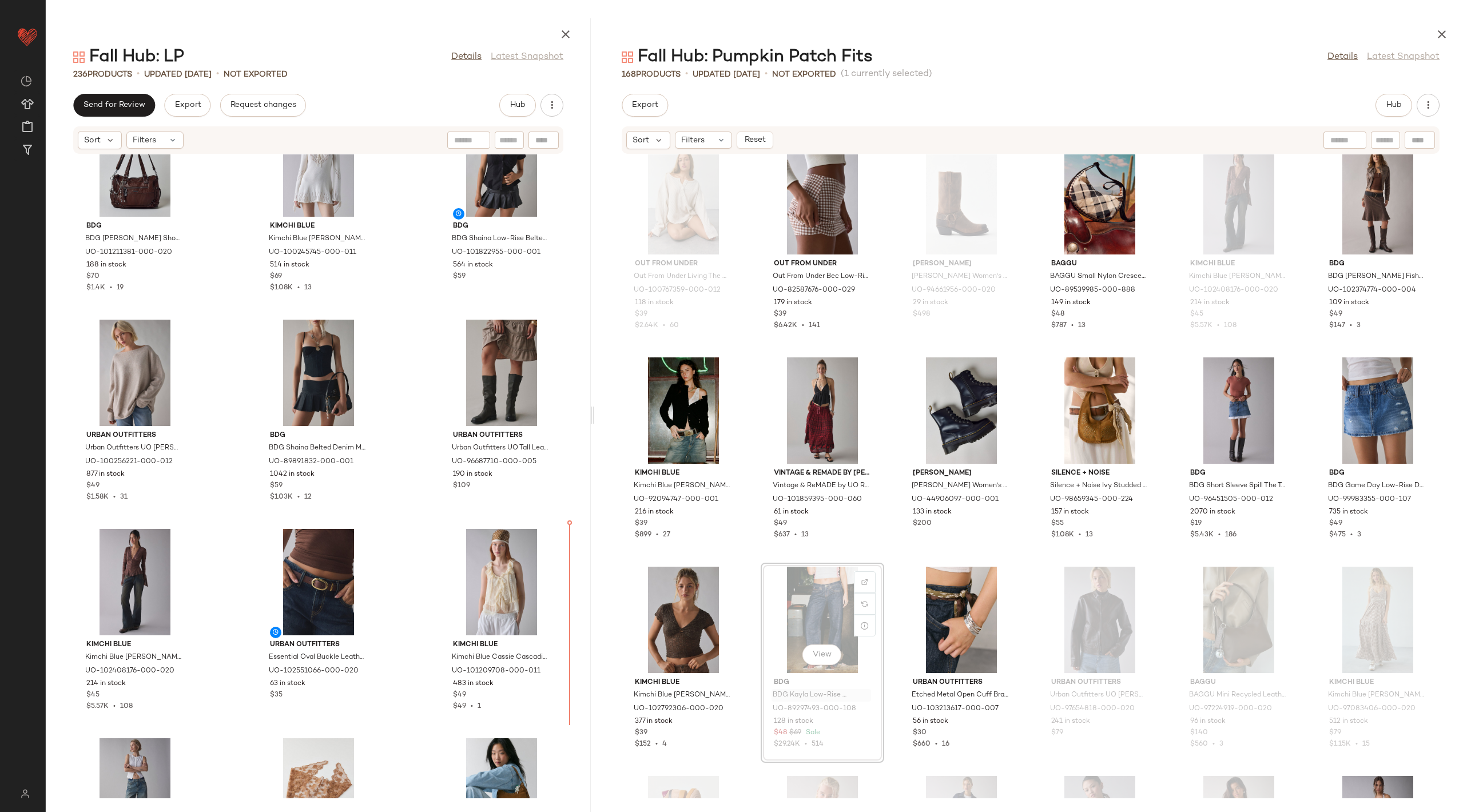
scroll to position [269, 0]
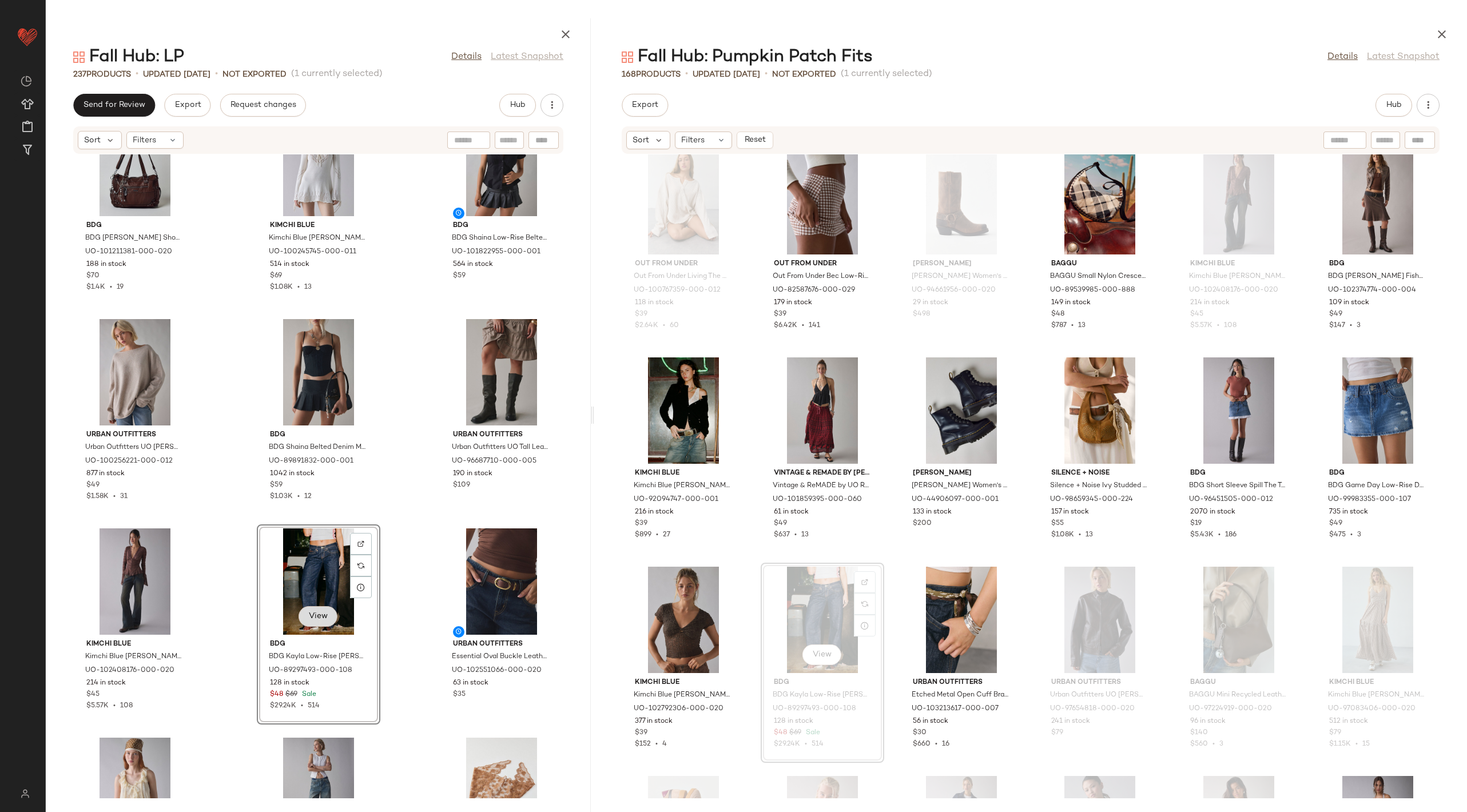
click at [320, 616] on span "View" at bounding box center [318, 617] width 20 height 9
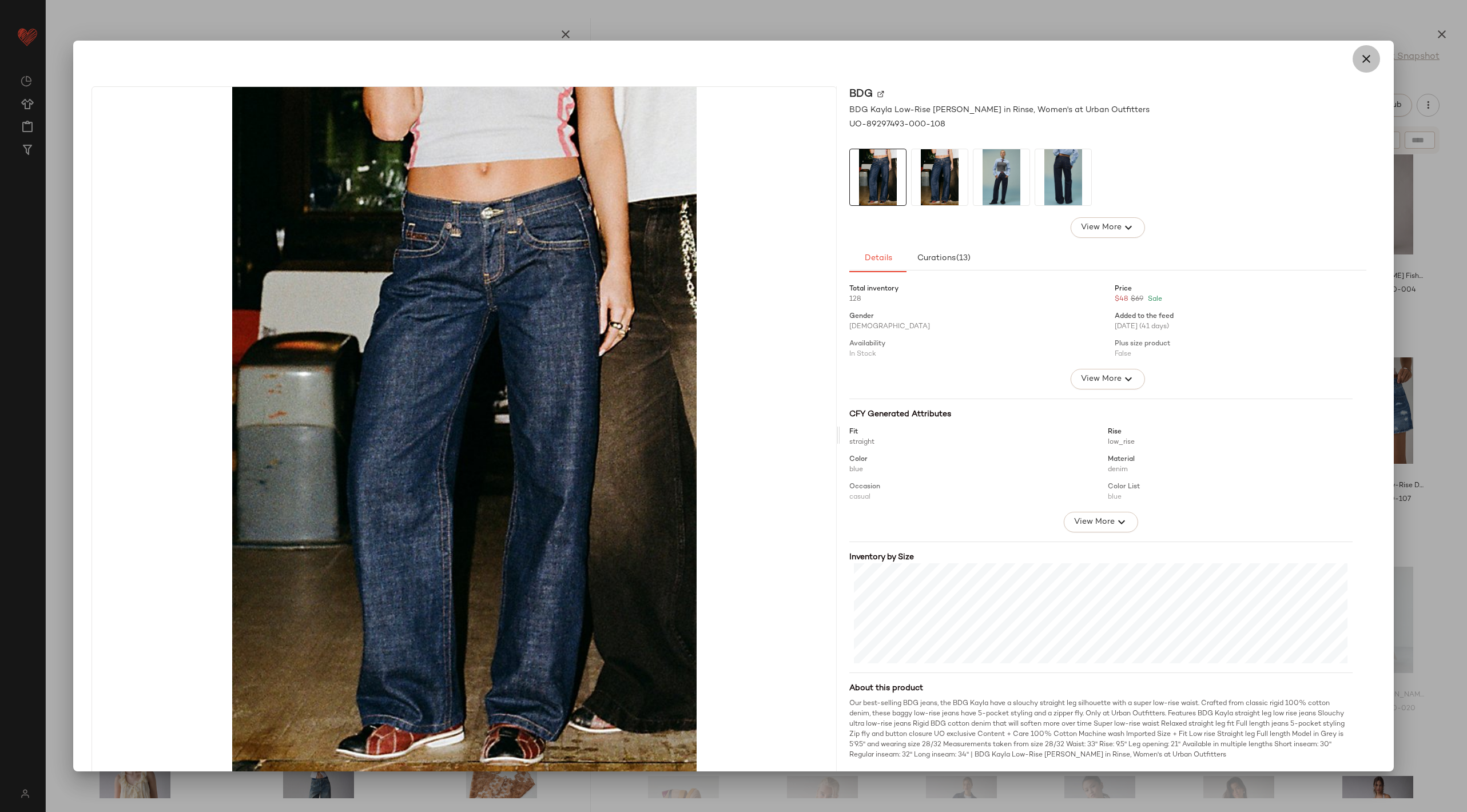
click at [1360, 58] on icon "button" at bounding box center [1366, 58] width 13 height 13
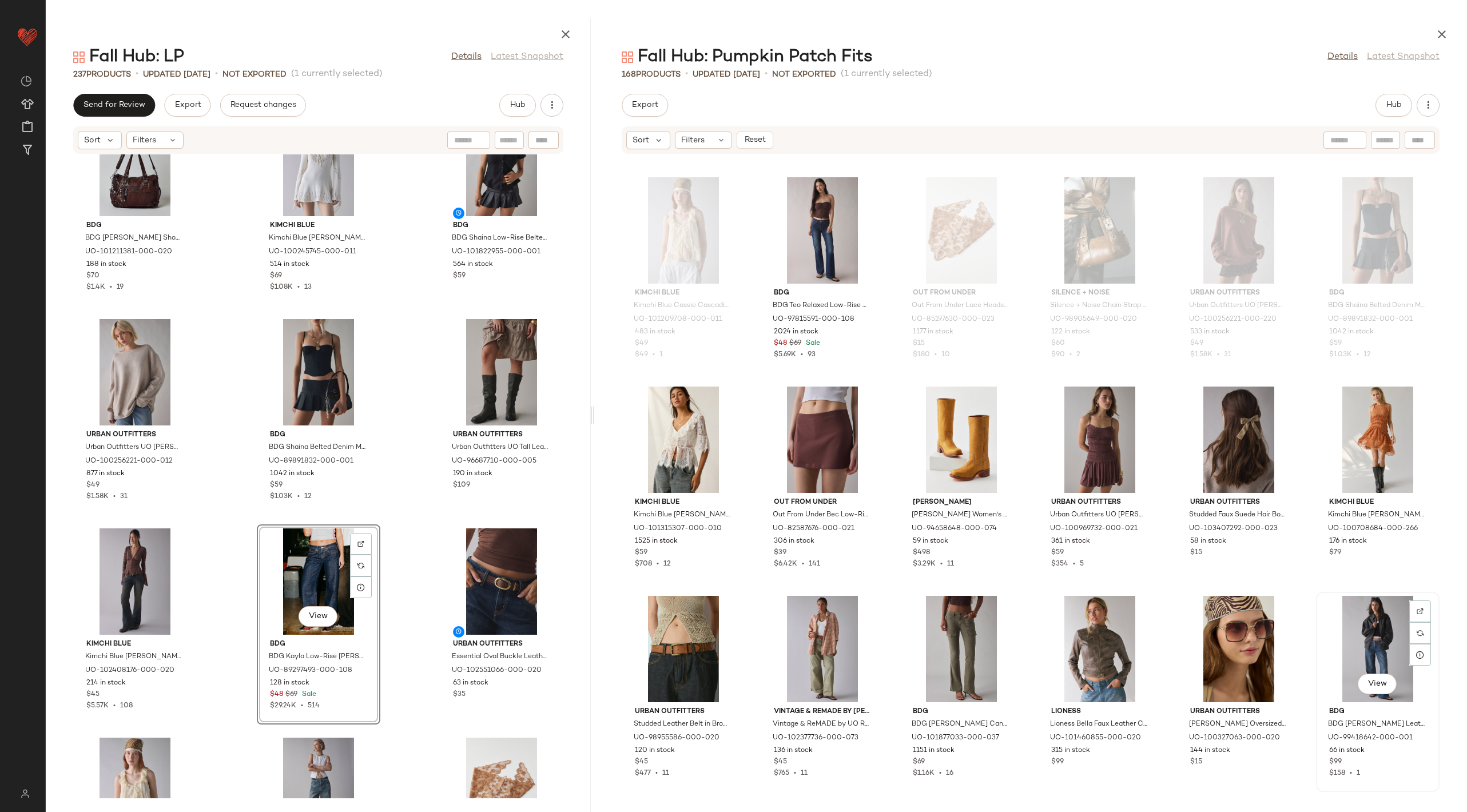
scroll to position [0, 0]
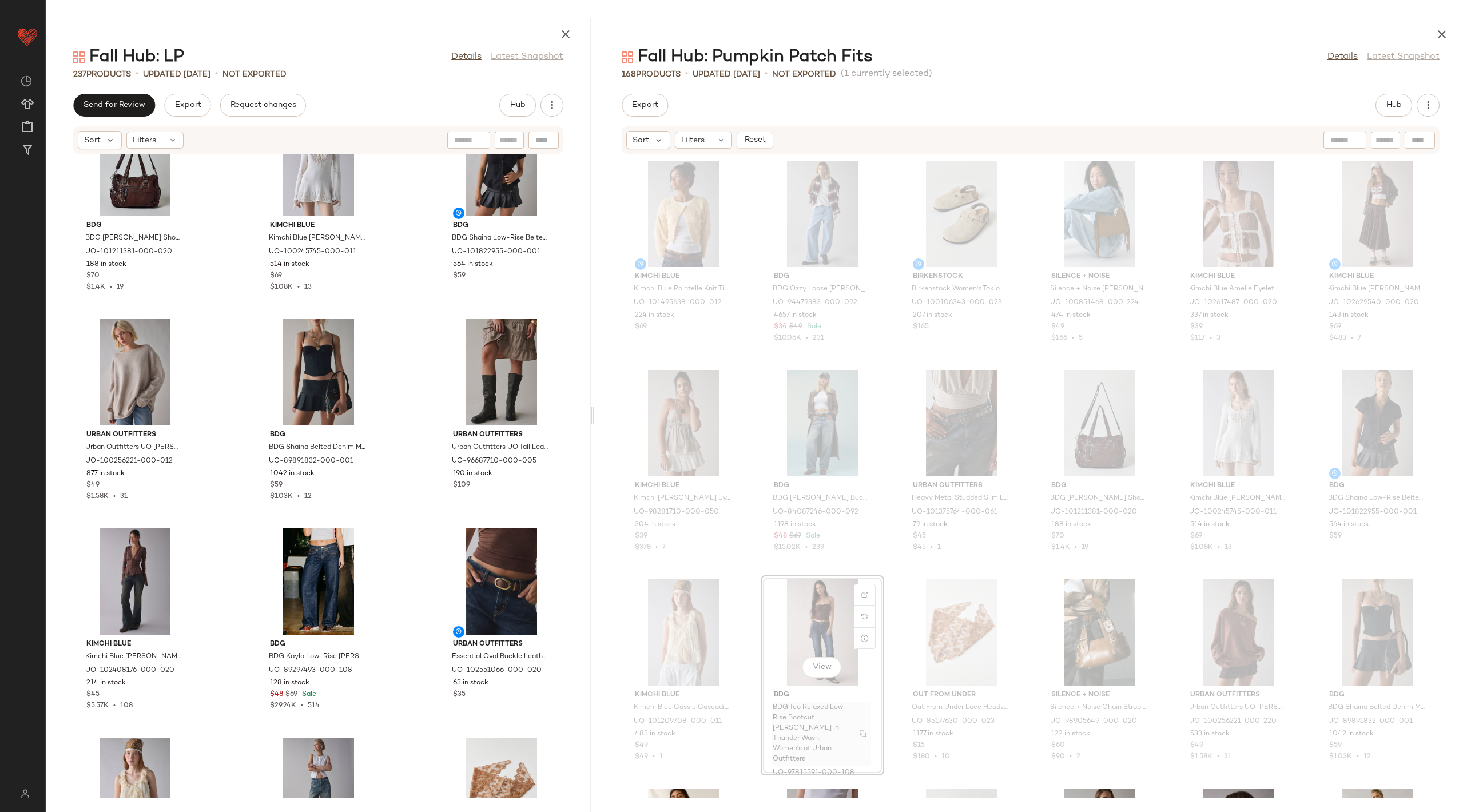
scroll to position [1, 0]
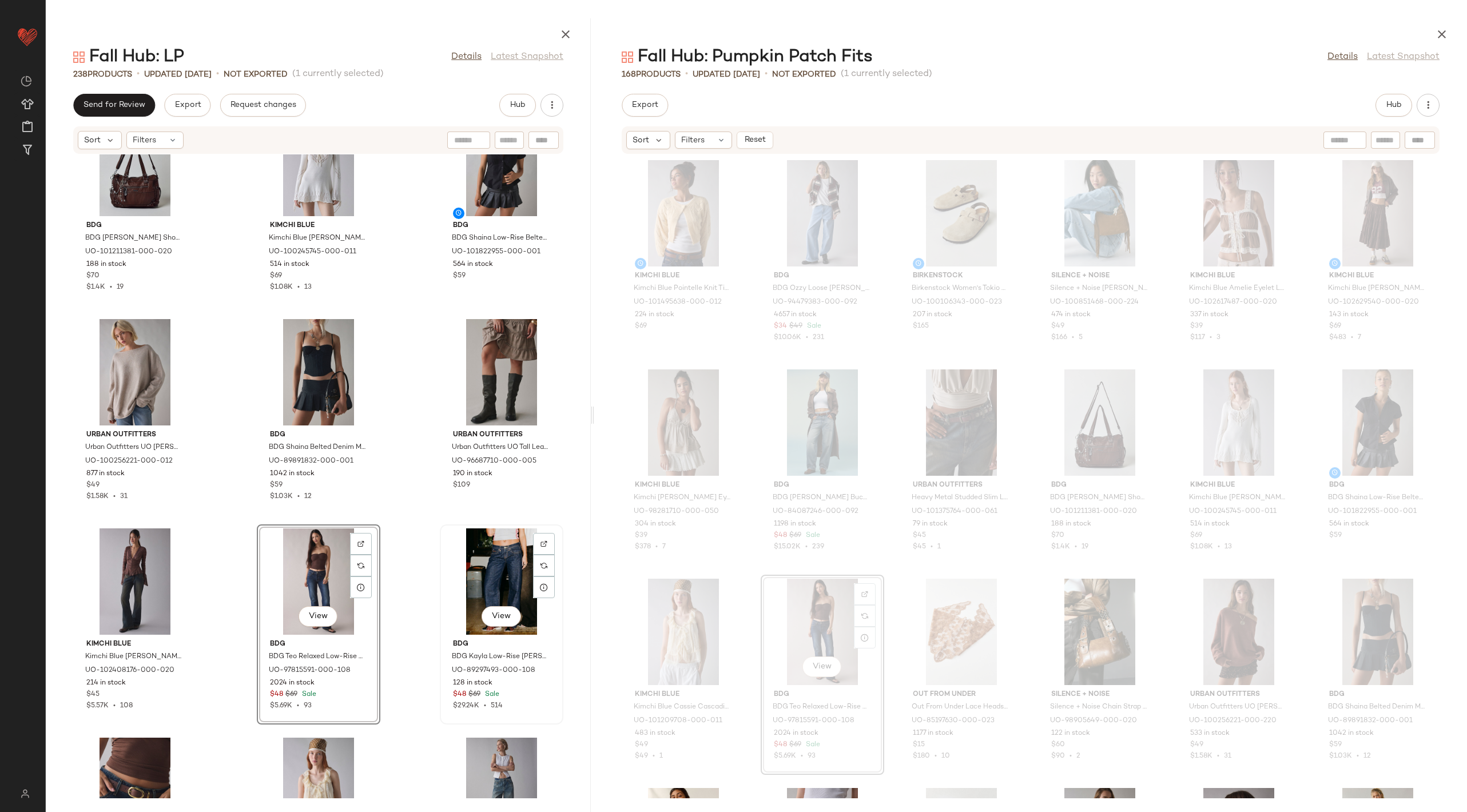
click at [495, 561] on div "View" at bounding box center [501, 582] width 115 height 107
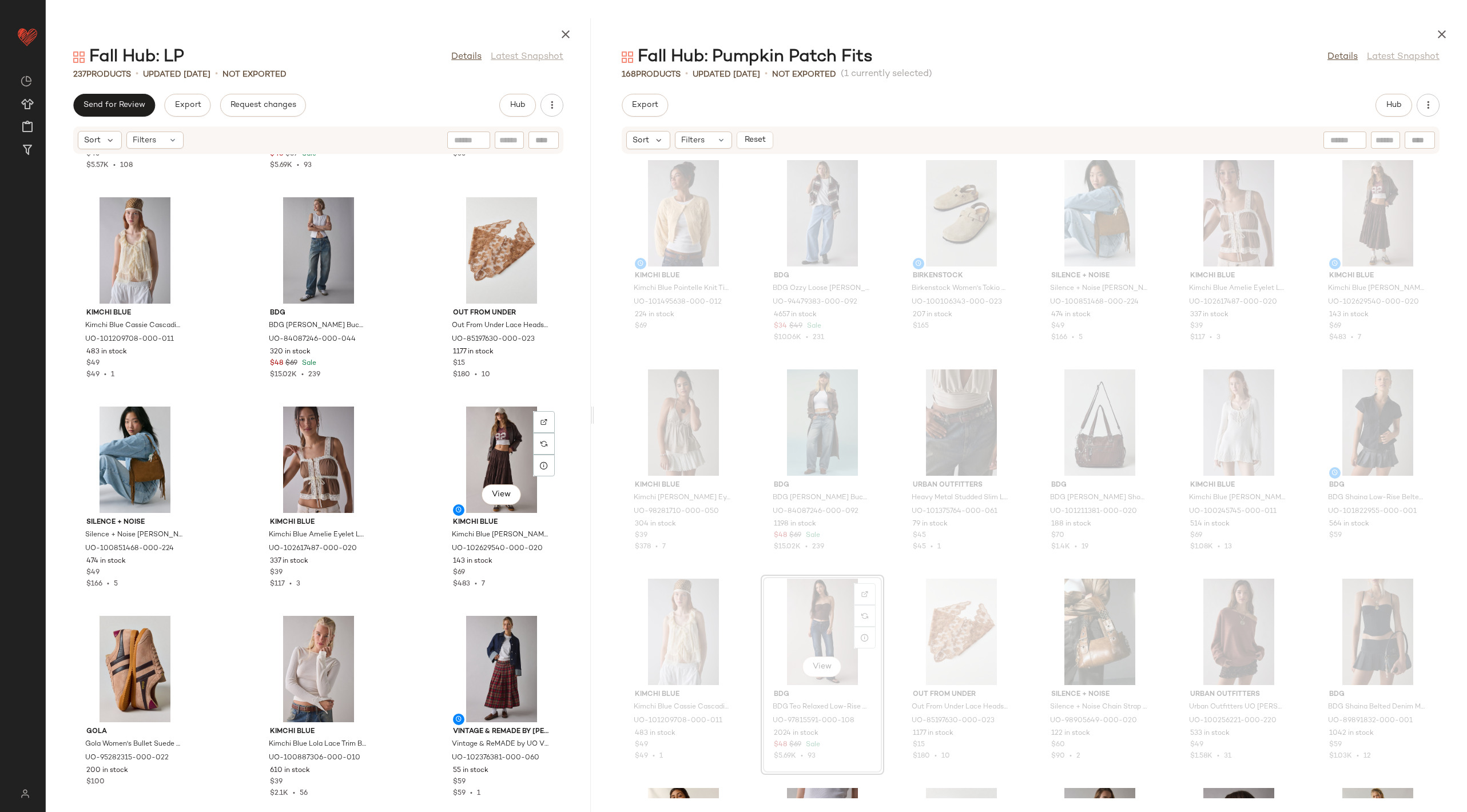
scroll to position [799, 0]
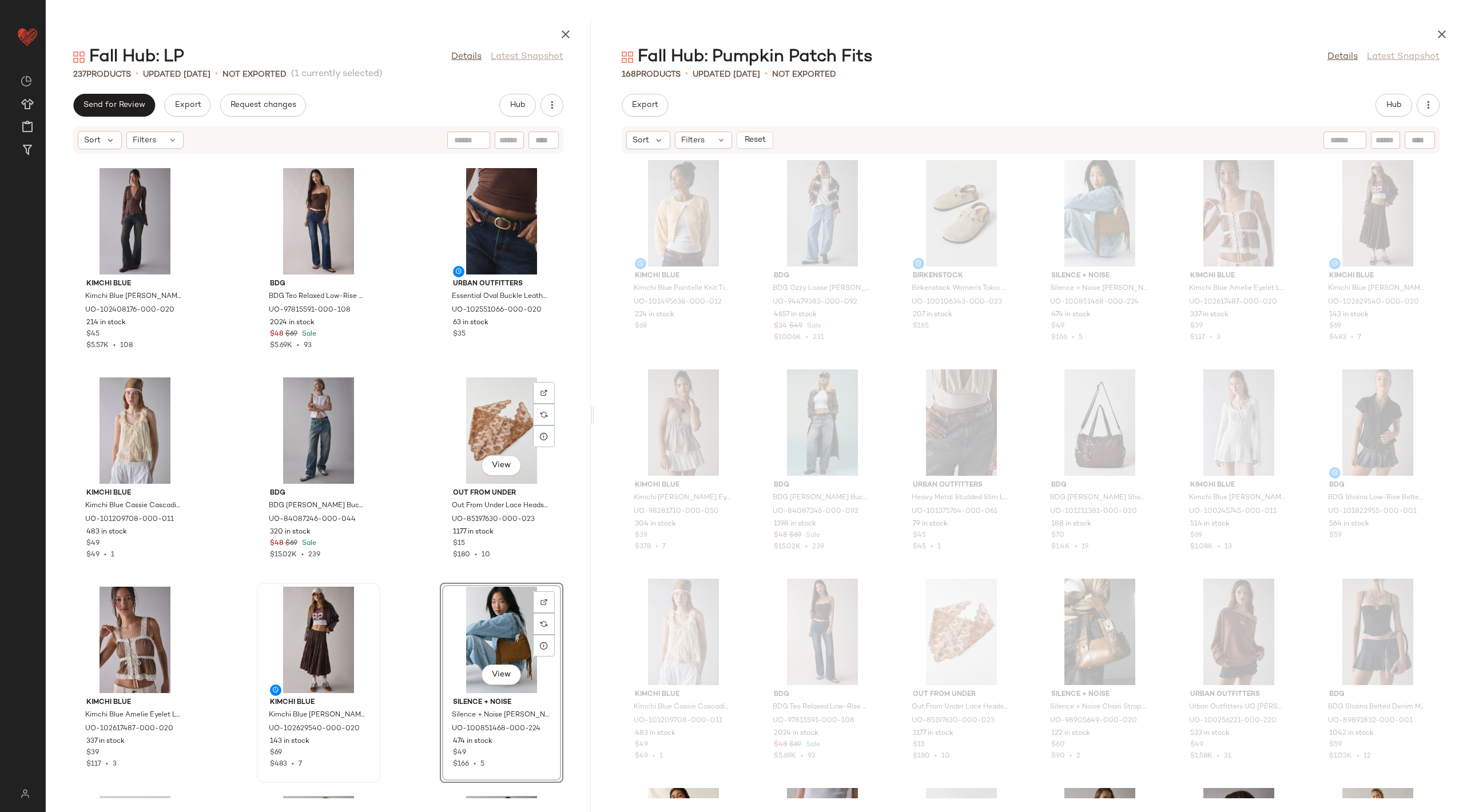
scroll to position [604, 0]
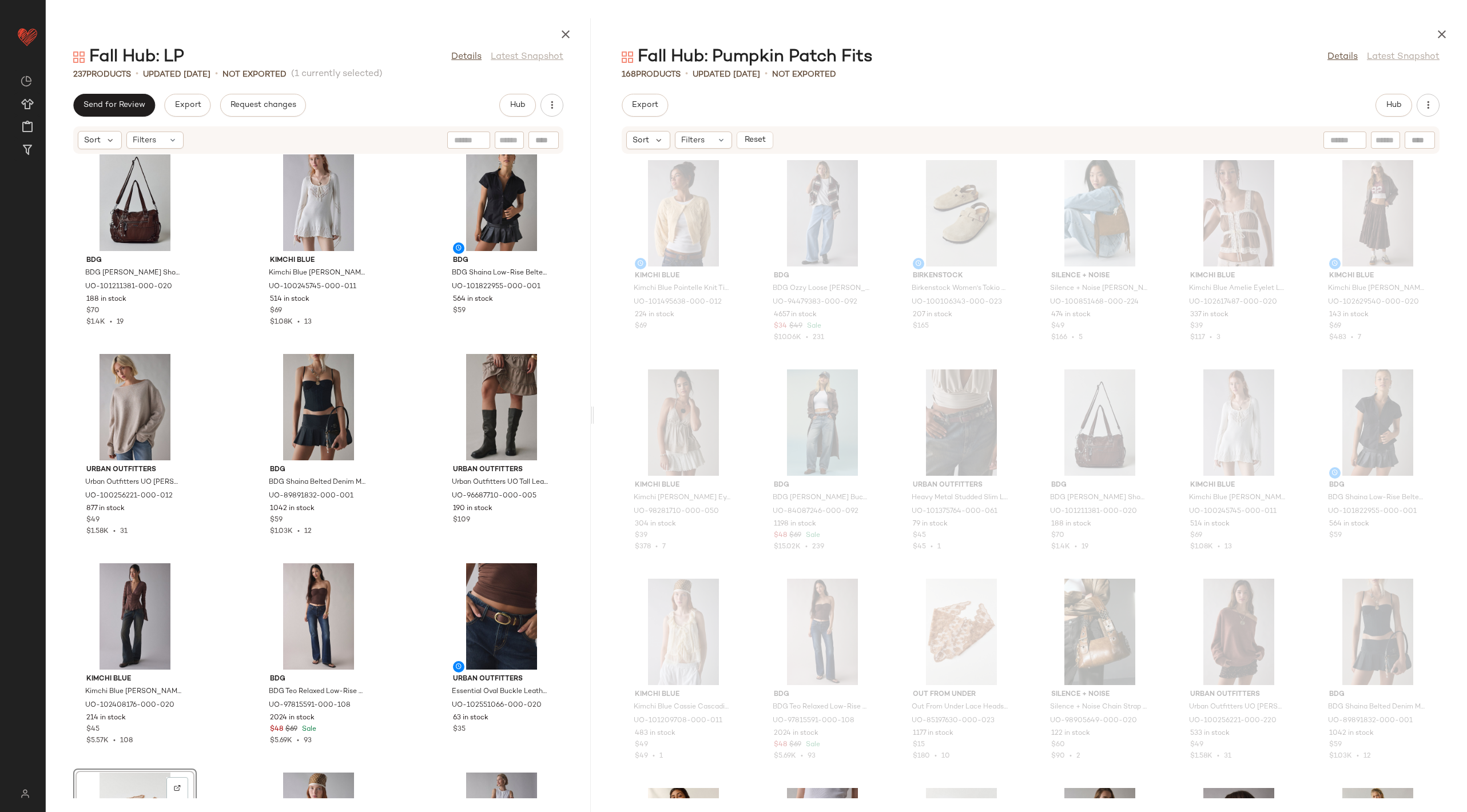
scroll to position [185, 0]
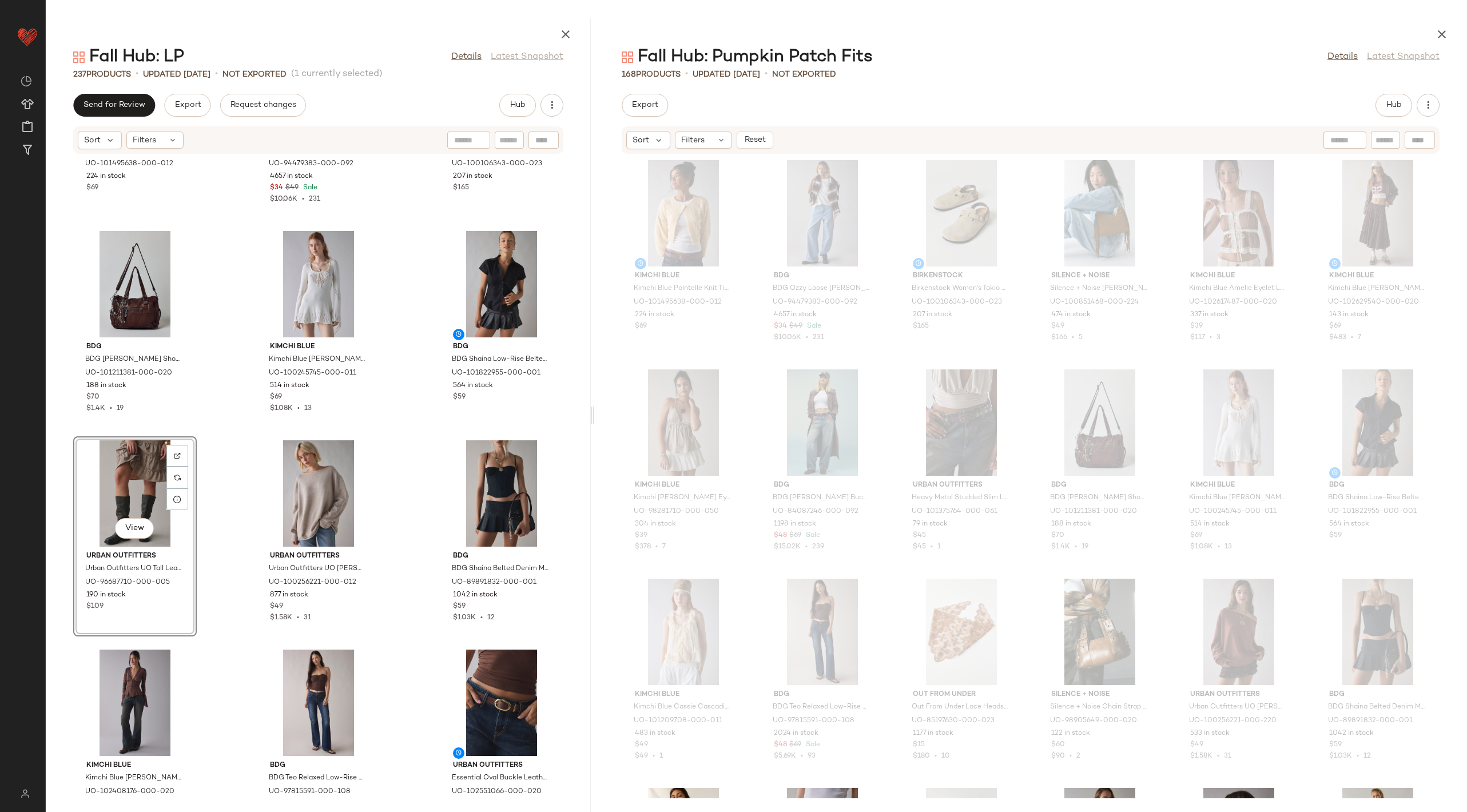
scroll to position [68, 0]
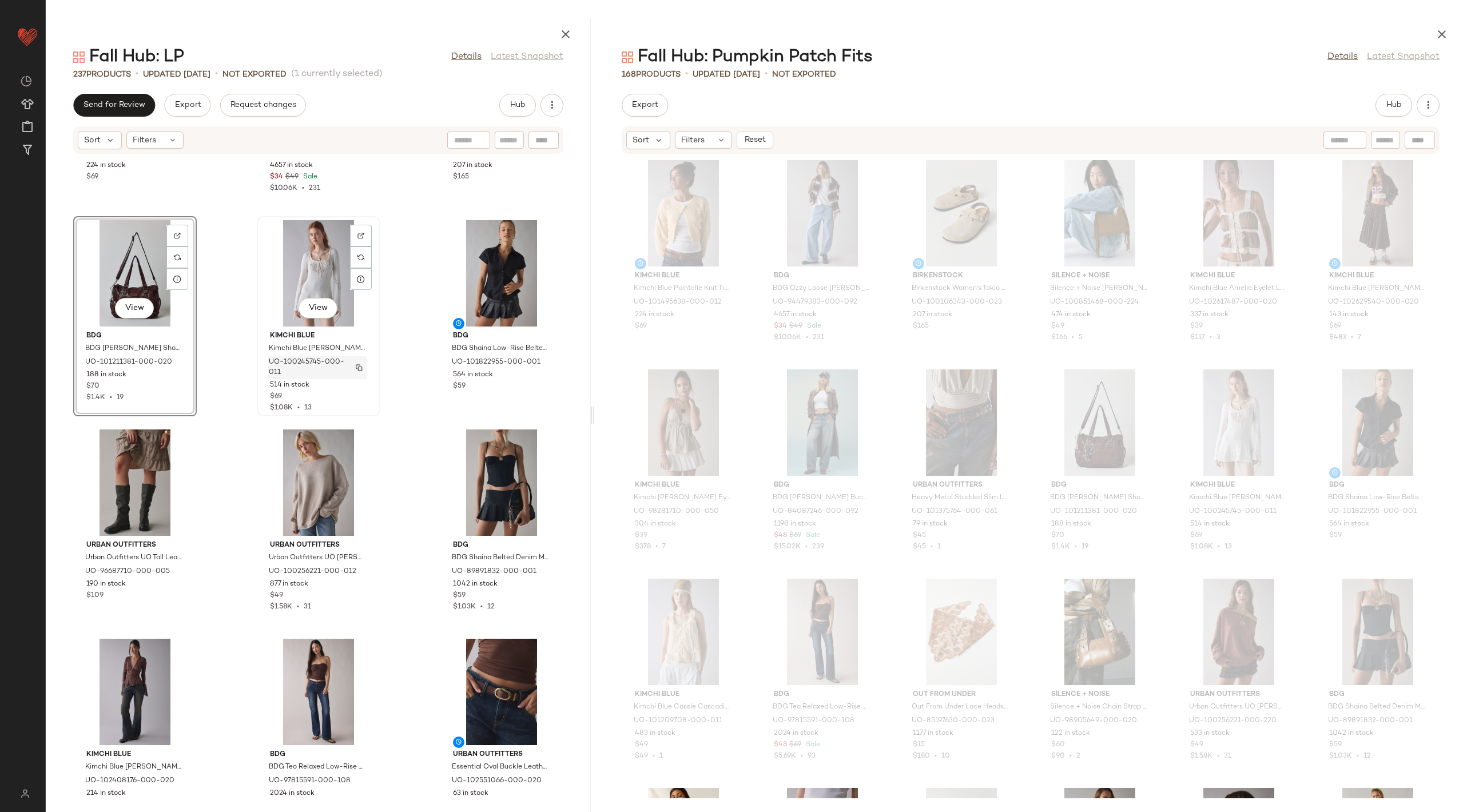
scroll to position [151, 0]
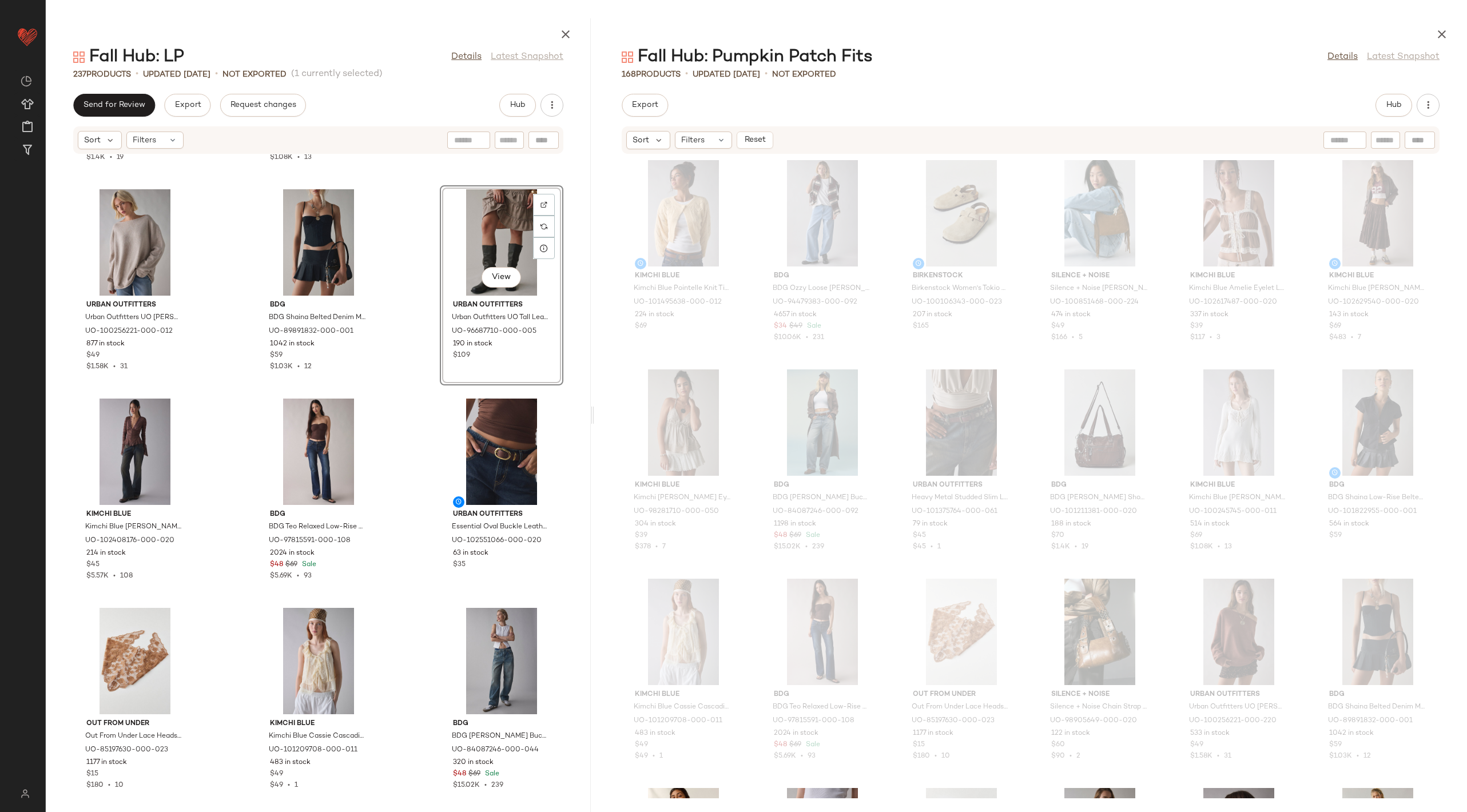
scroll to position [417, 0]
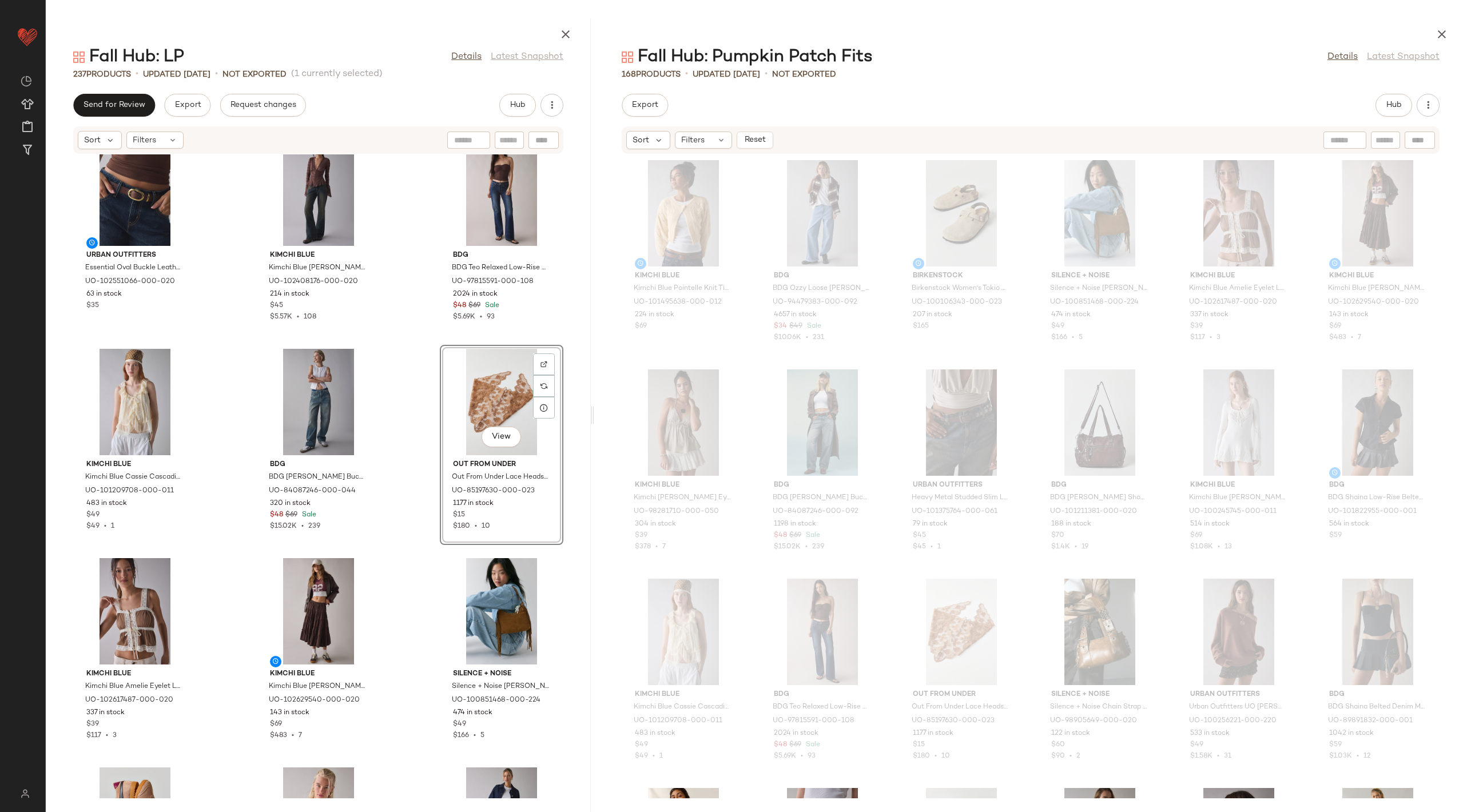
scroll to position [686, 0]
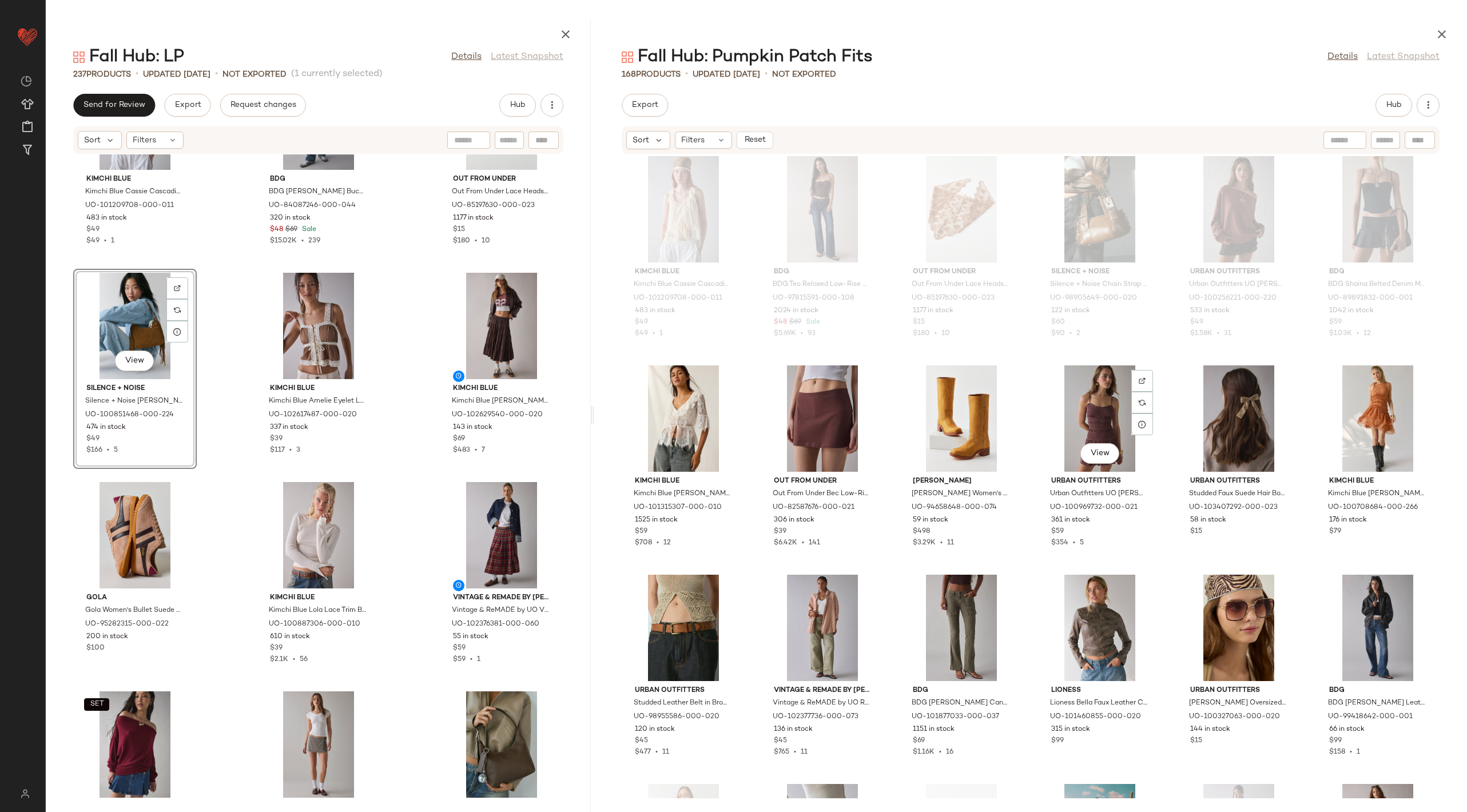
scroll to position [436, 0]
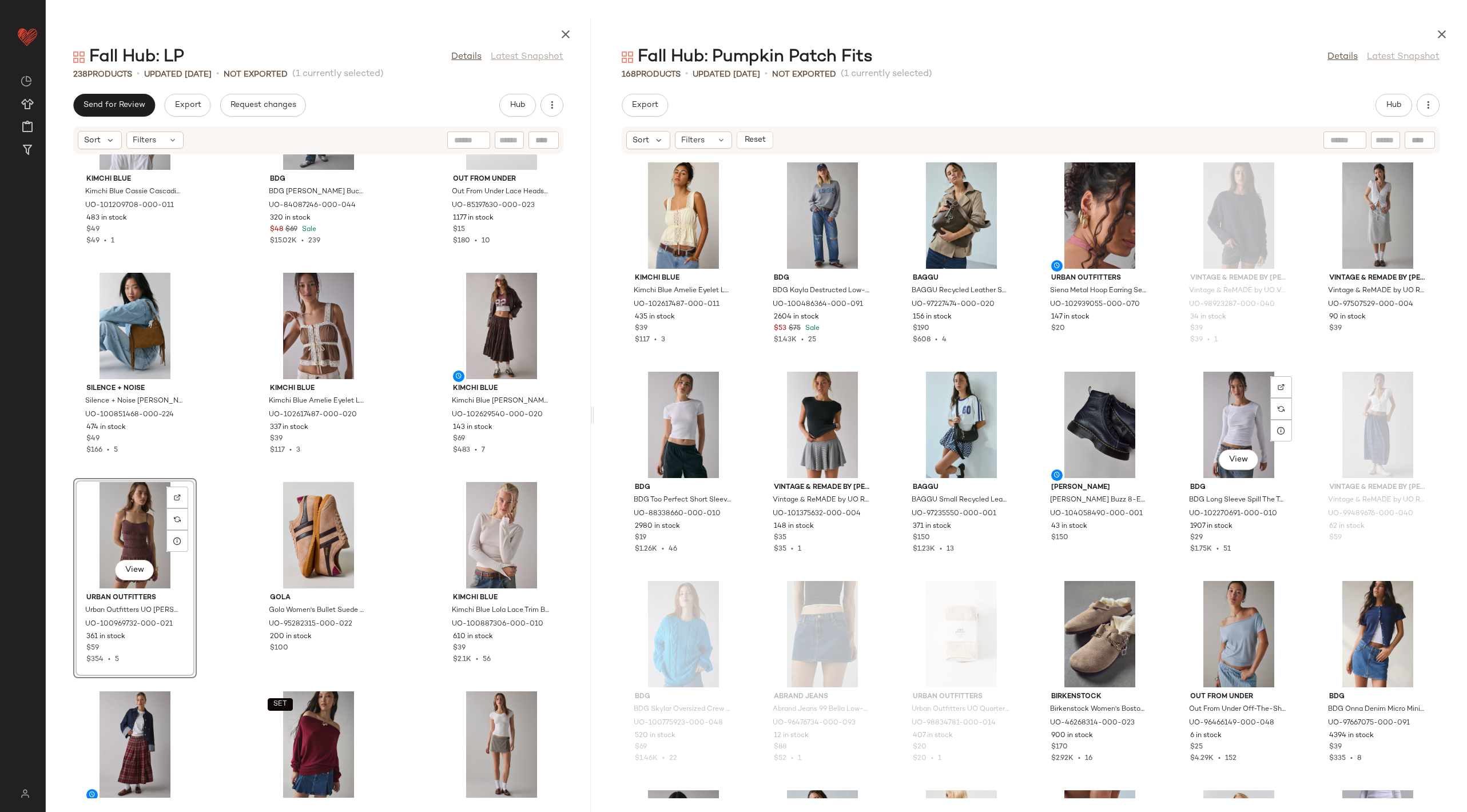
scroll to position [5007, 0]
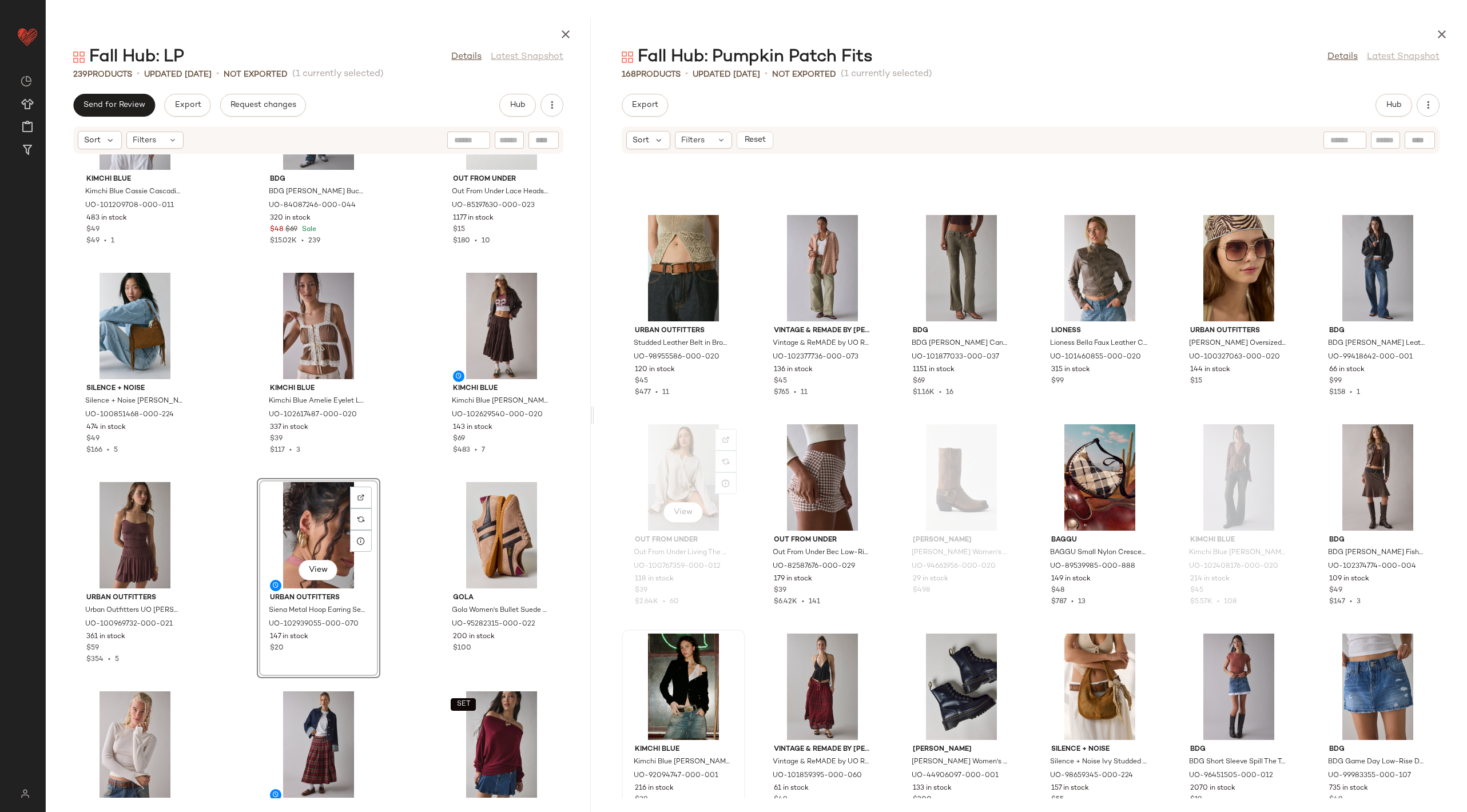
scroll to position [765, 0]
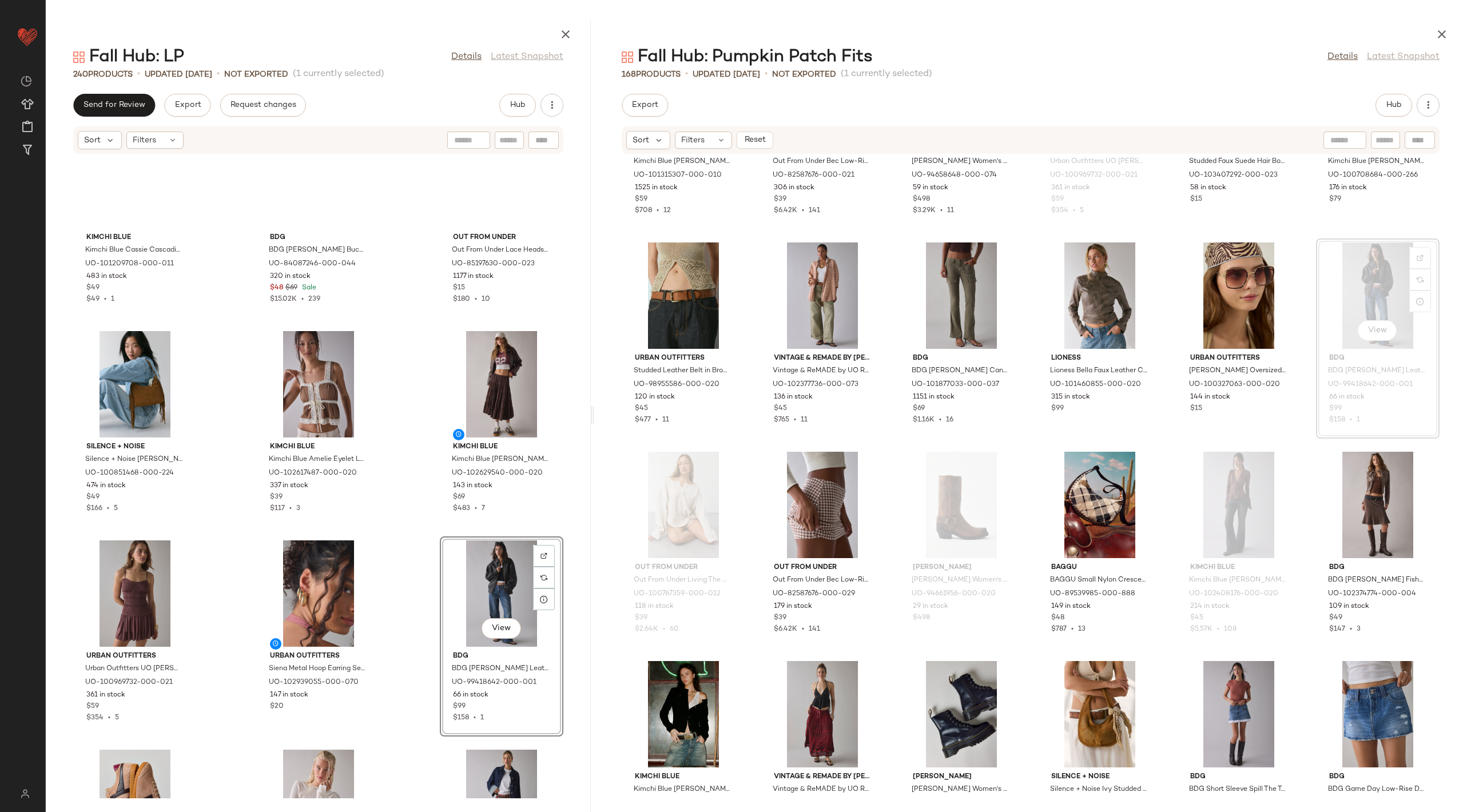
scroll to position [863, 0]
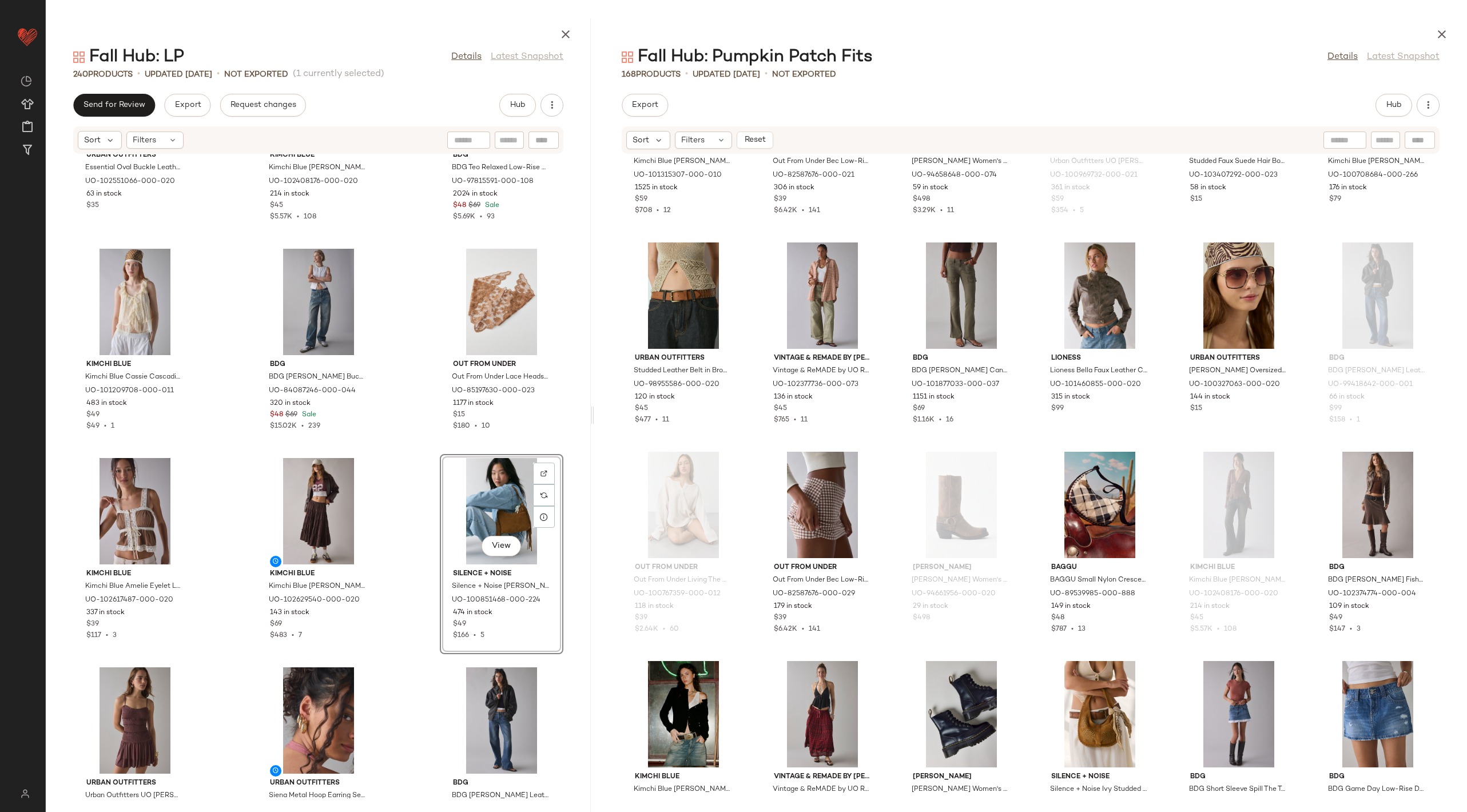
scroll to position [580, 0]
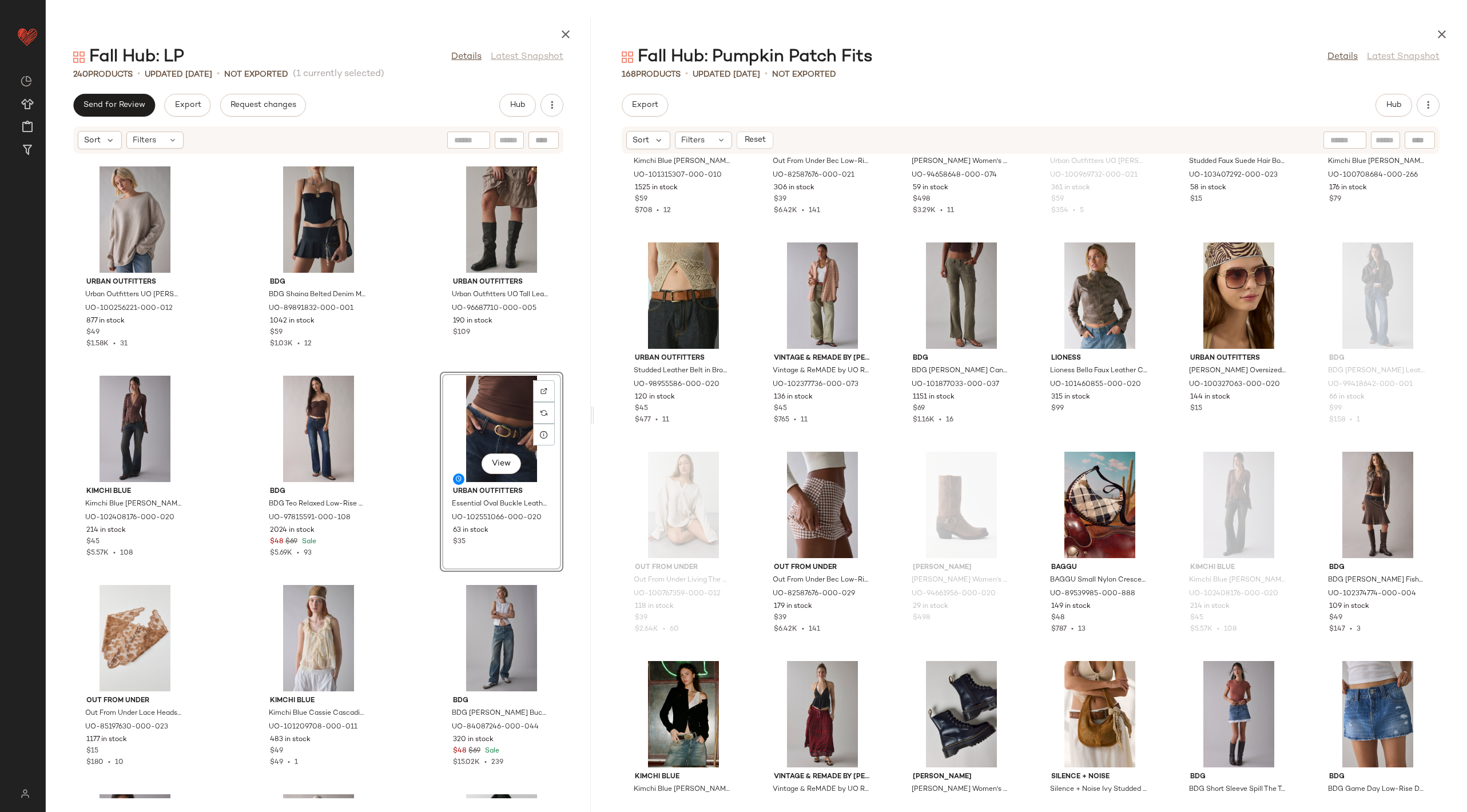
scroll to position [203, 0]
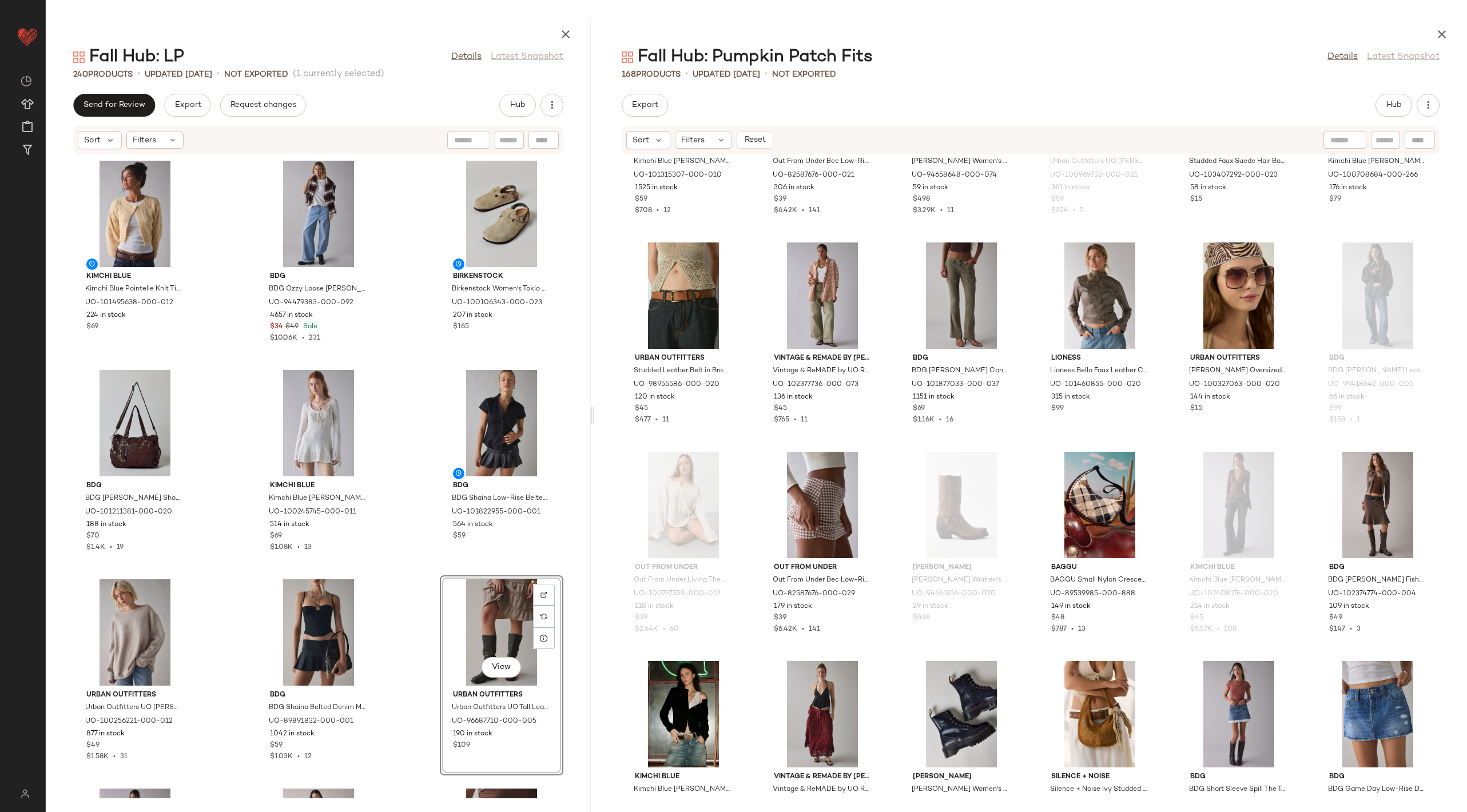
scroll to position [515, 0]
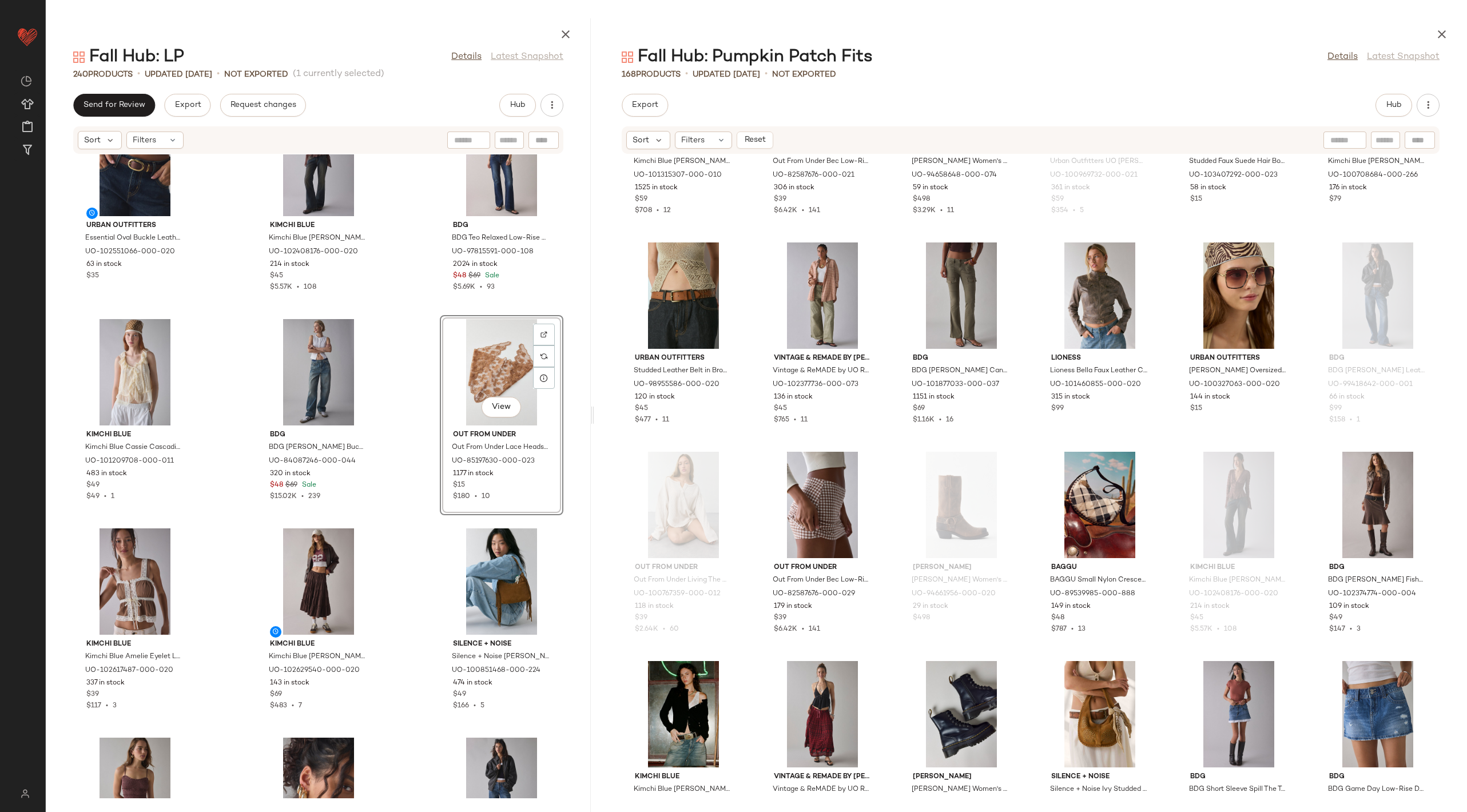
scroll to position [802, 0]
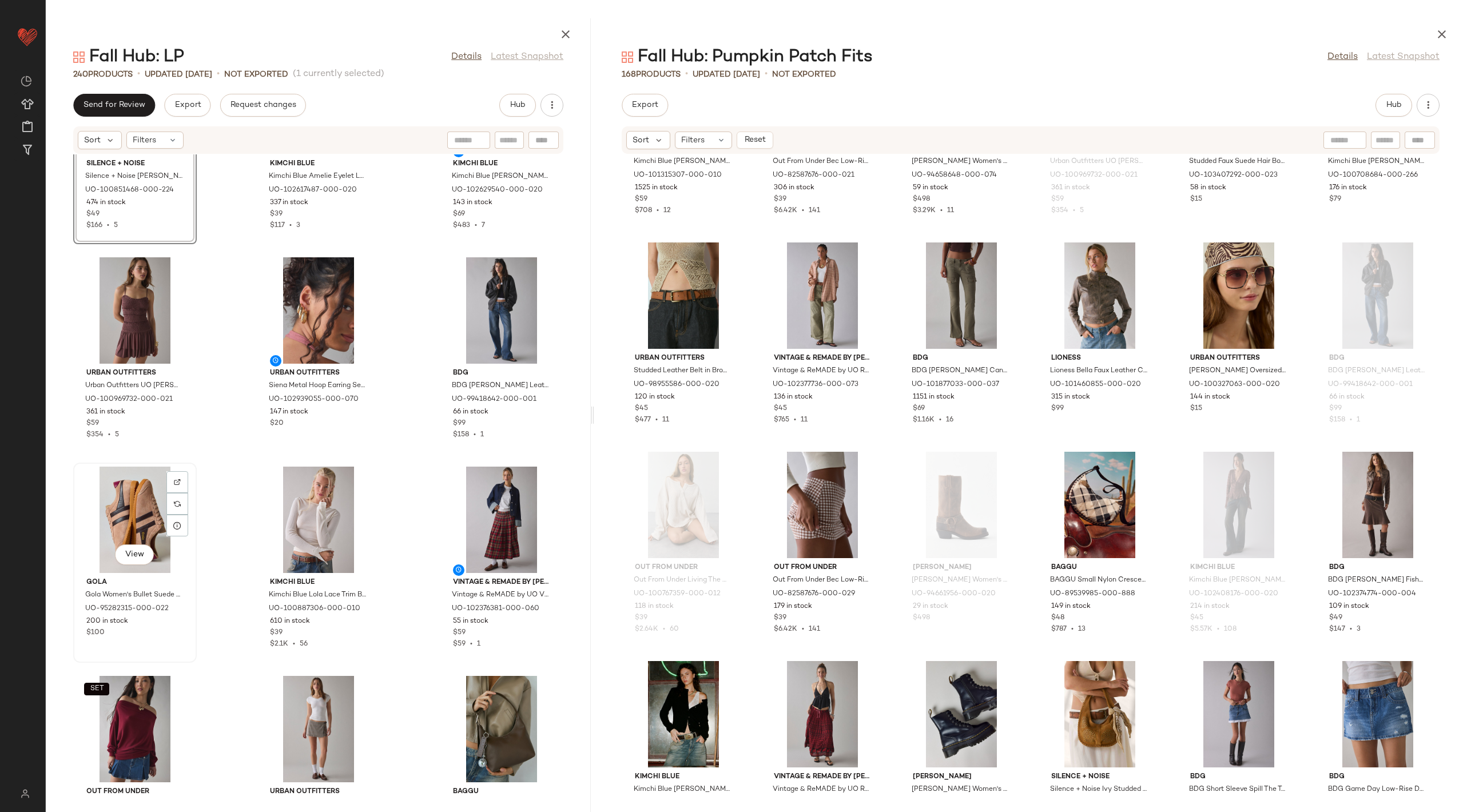
scroll to position [1166, 0]
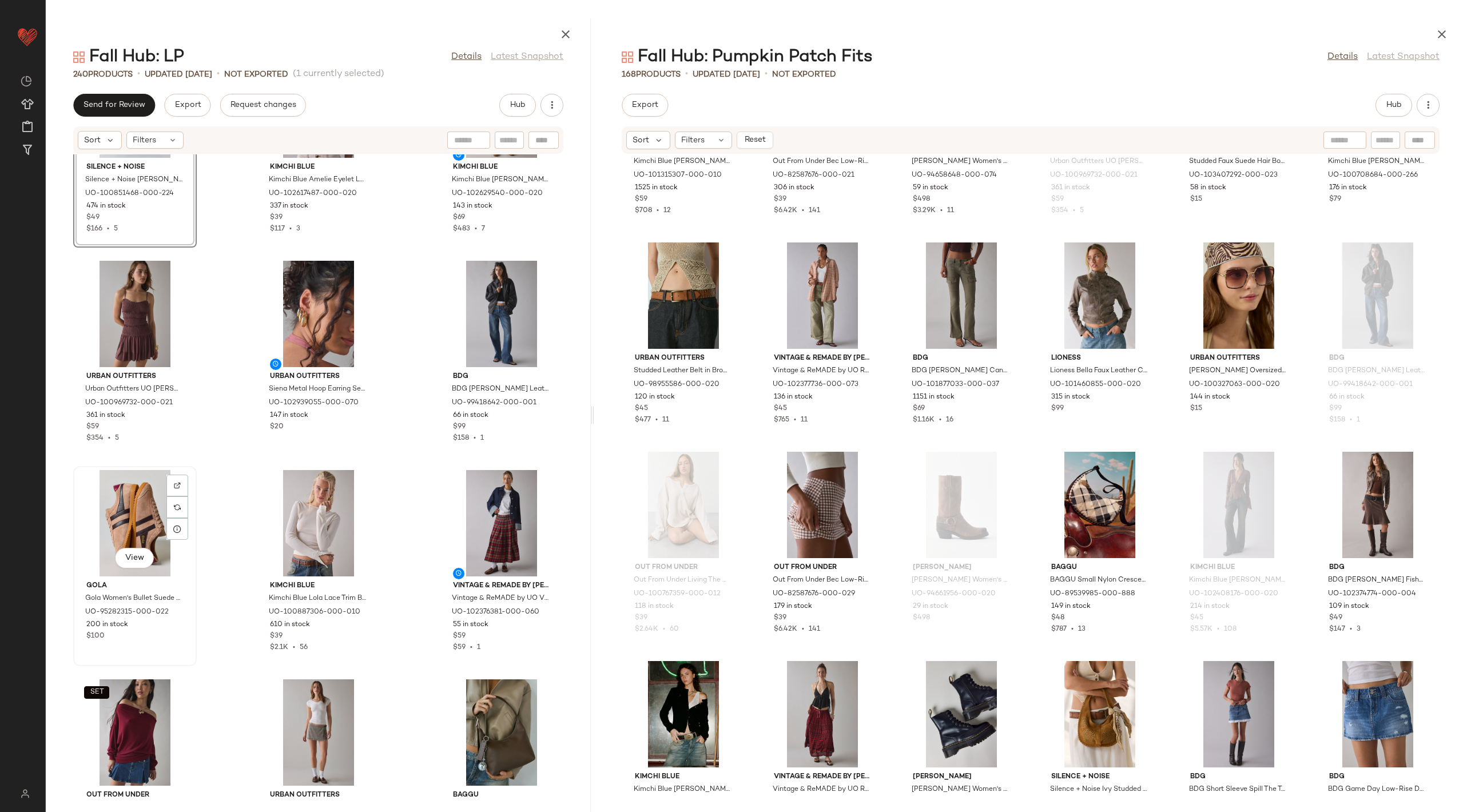
click at [128, 511] on div "View" at bounding box center [135, 523] width 115 height 107
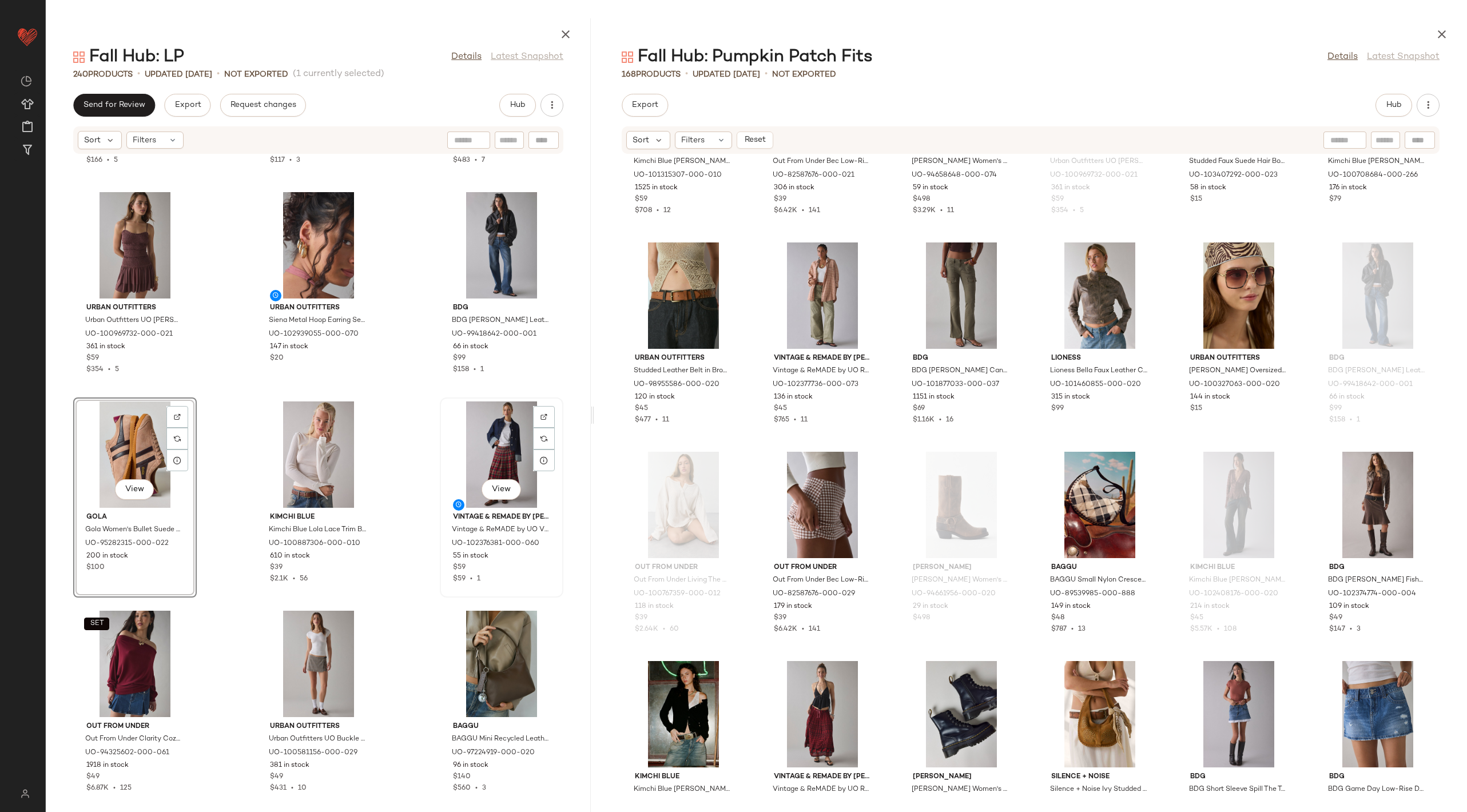
click at [480, 443] on div "View" at bounding box center [501, 455] width 115 height 107
click at [480, 443] on div "SET View" at bounding box center [501, 455] width 115 height 107
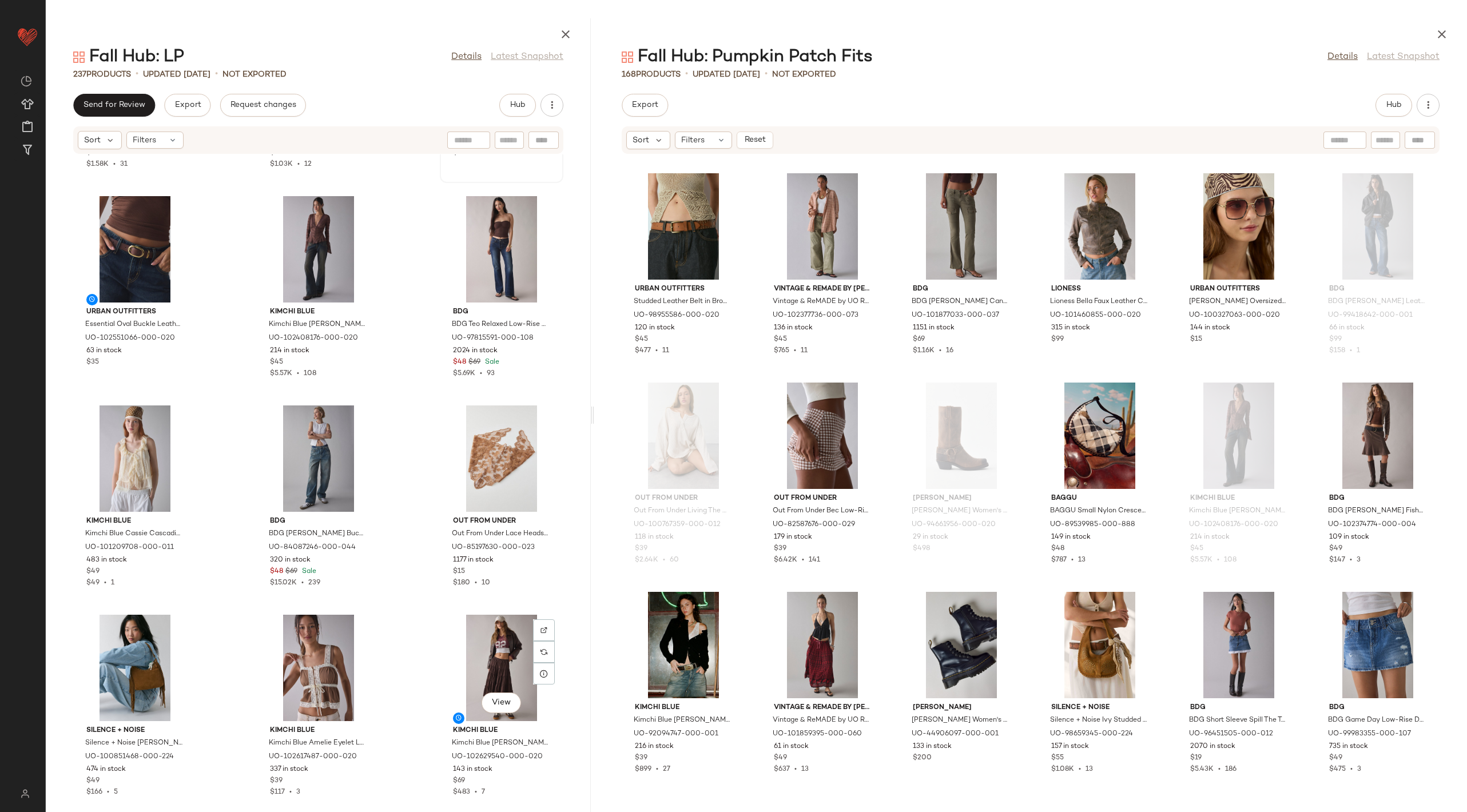
scroll to position [724, 0]
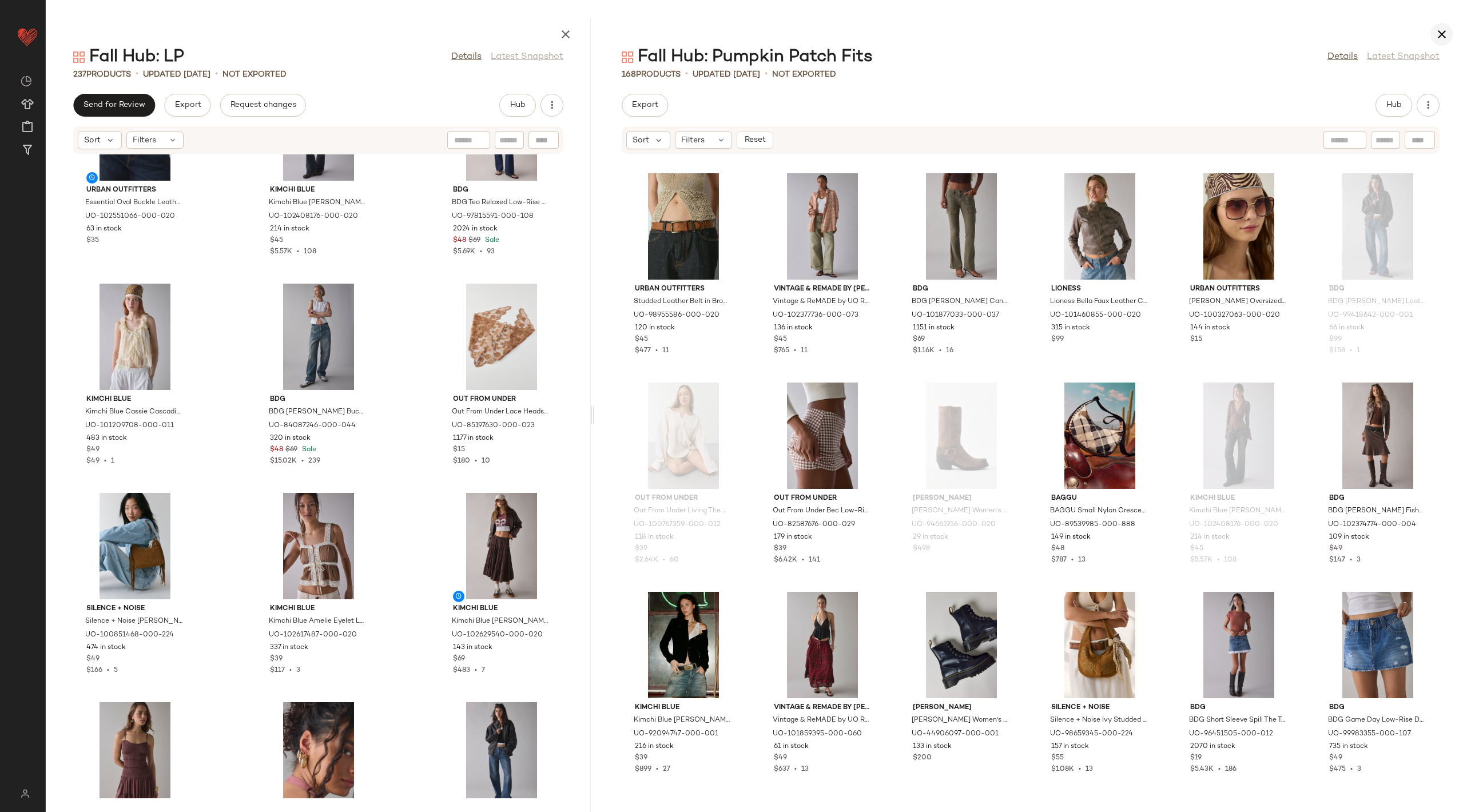
click at [1446, 34] on icon "button" at bounding box center [1442, 34] width 13 height 13
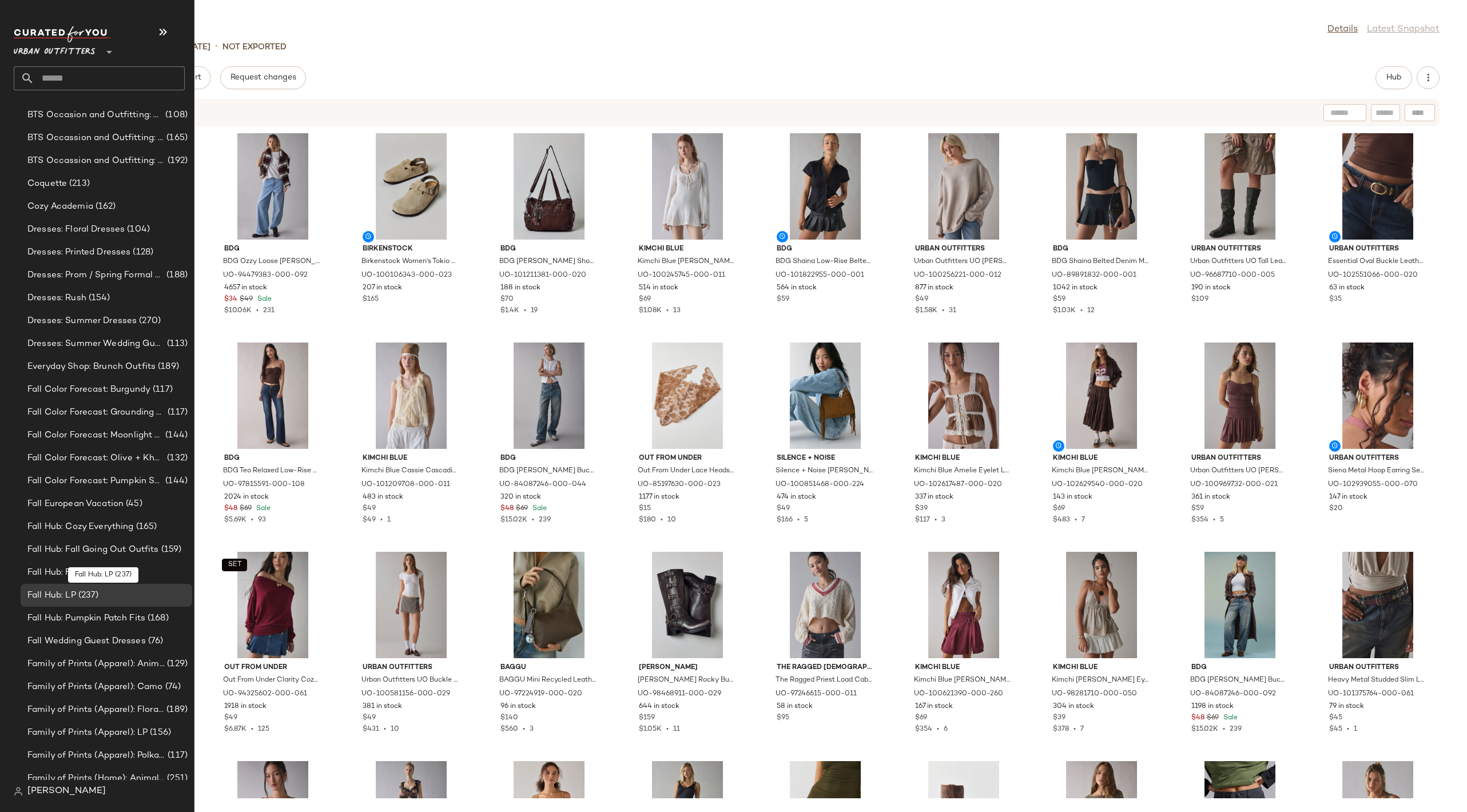
scroll to position [1799, 0]
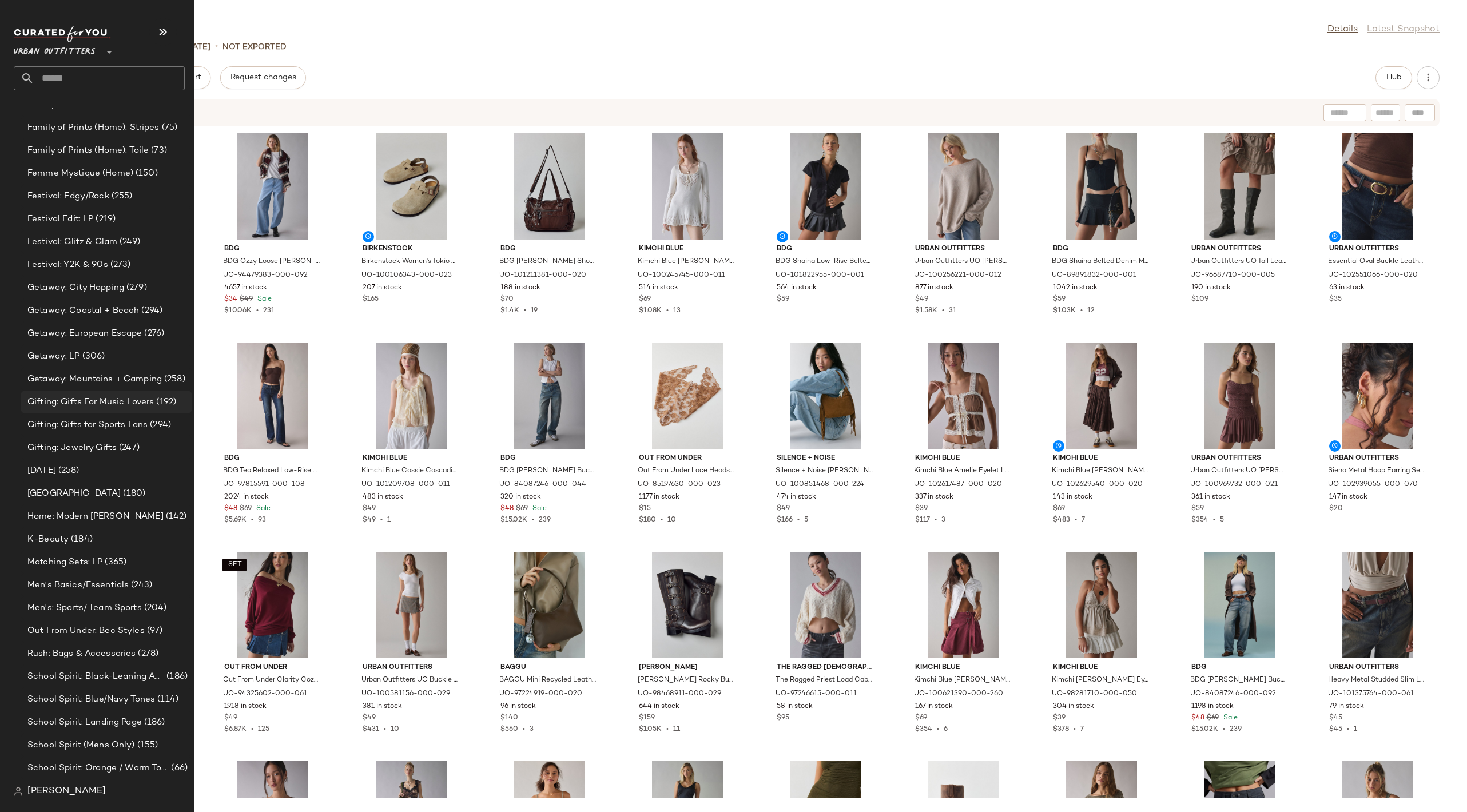
click at [167, 396] on span "(192)" at bounding box center [165, 402] width 22 height 13
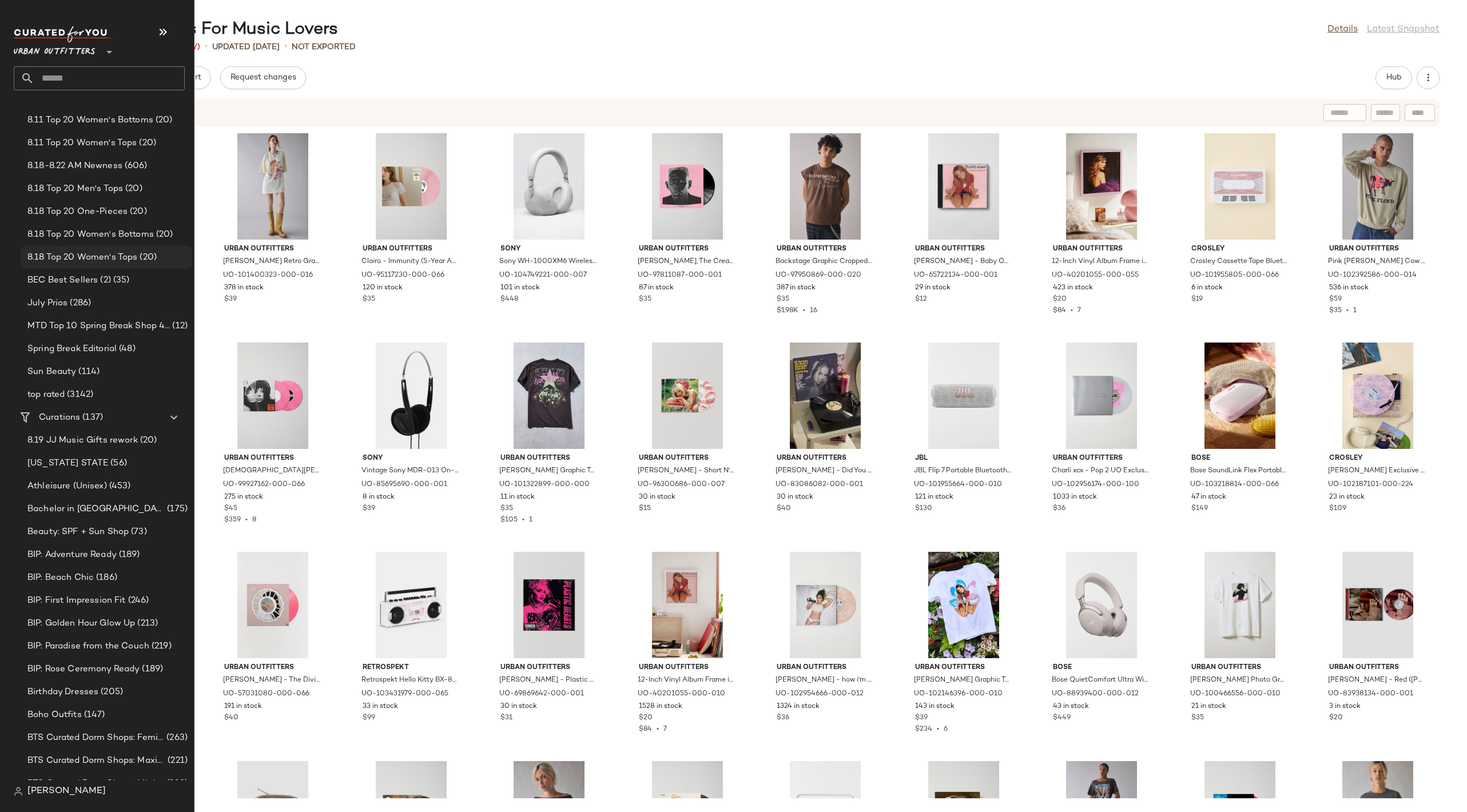
scroll to position [312, 0]
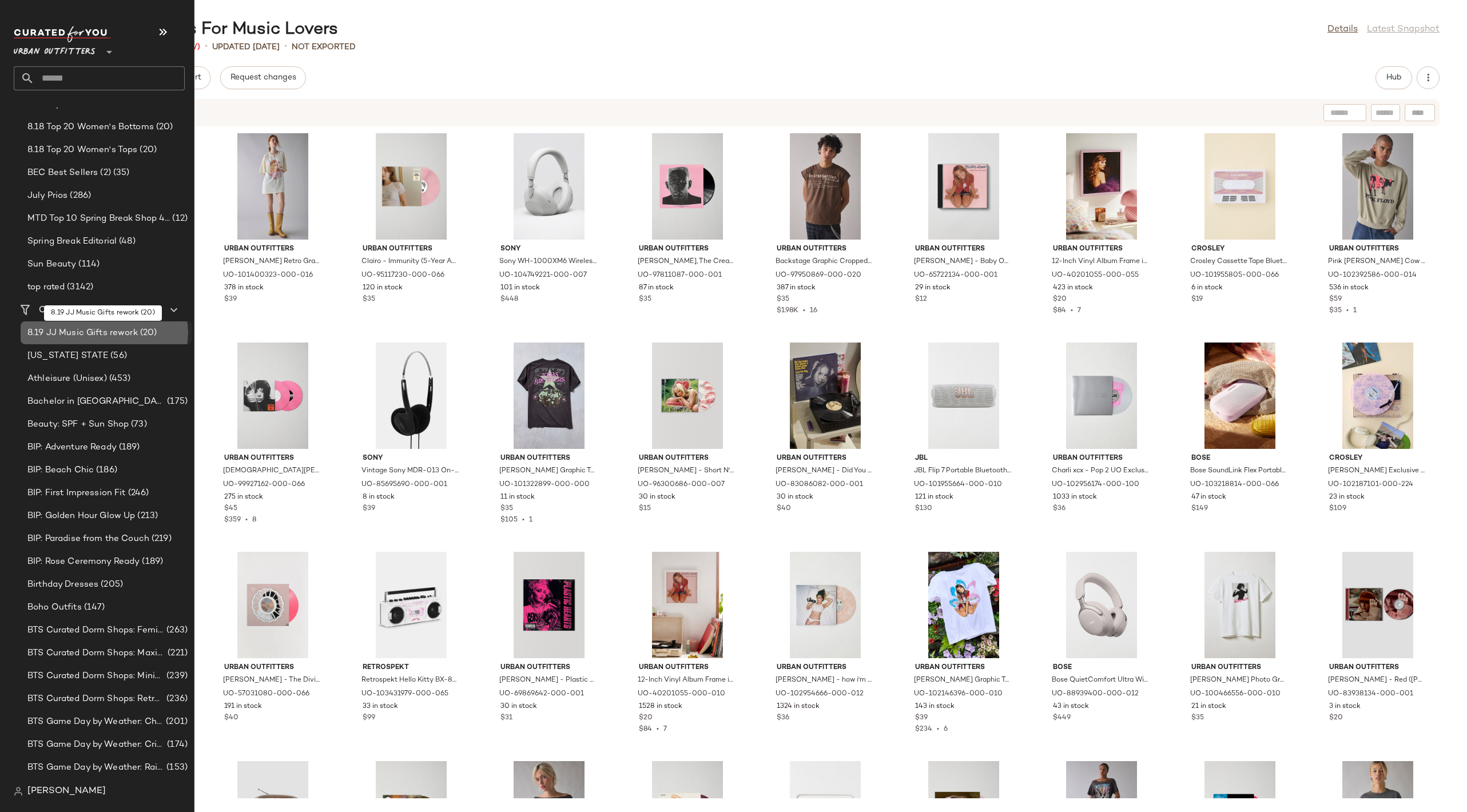
click at [82, 336] on span "8.19 JJ Music Gifts rework" at bounding box center [83, 333] width 110 height 13
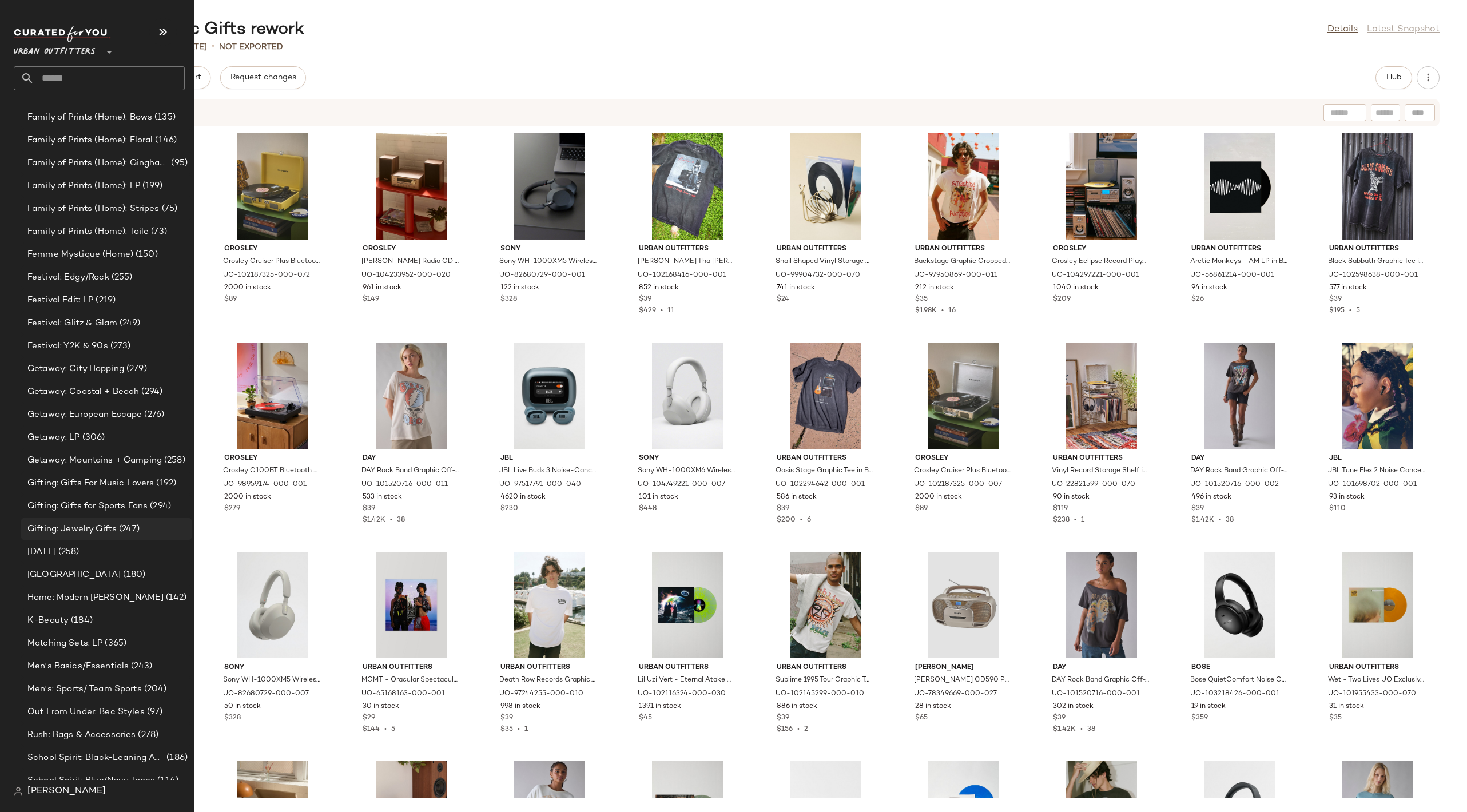
scroll to position [1715, 0]
click at [134, 503] on span "Gifting: Gifts for Sports Fans" at bounding box center [88, 509] width 120 height 13
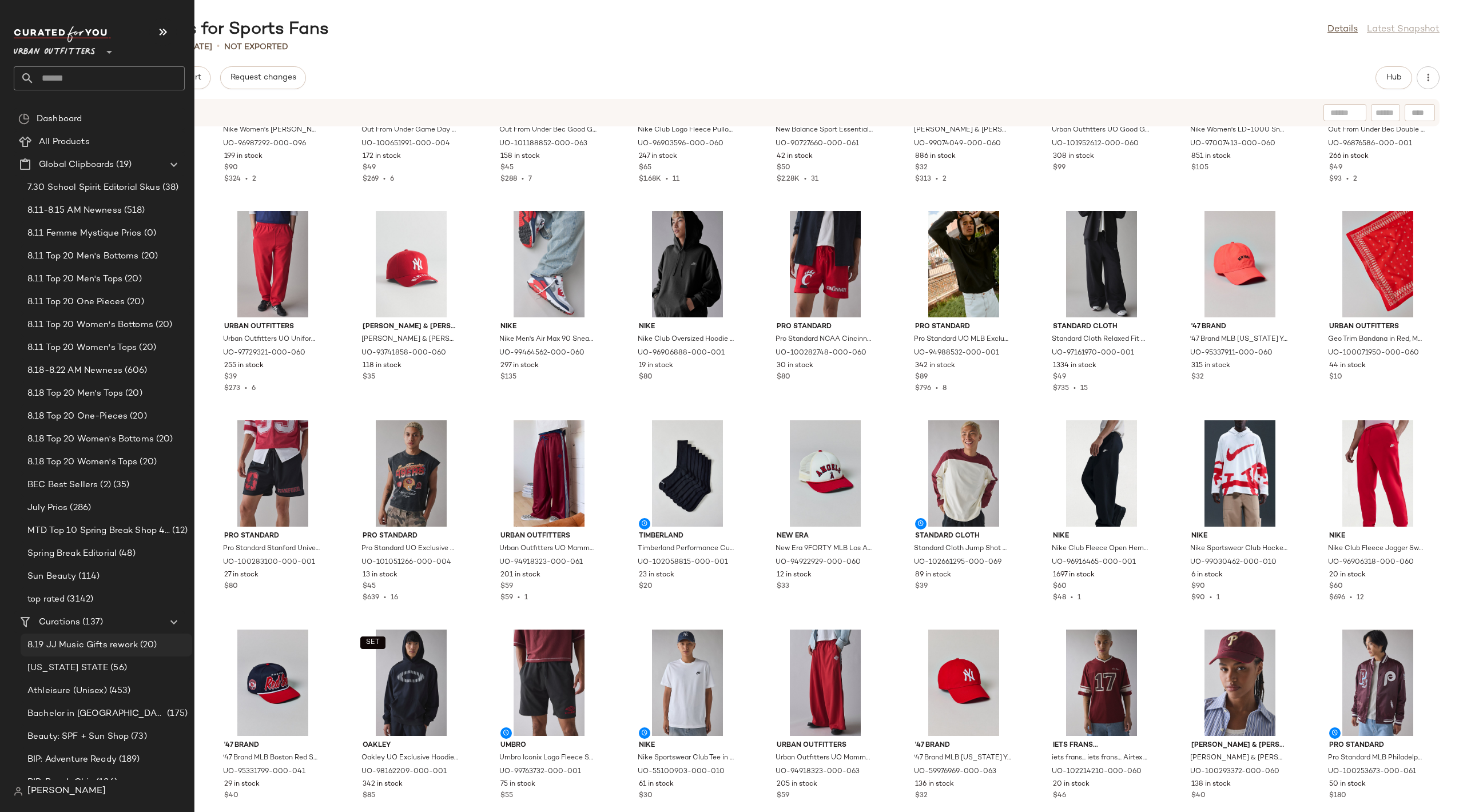
click at [140, 644] on span "(20)" at bounding box center [148, 645] width 20 height 13
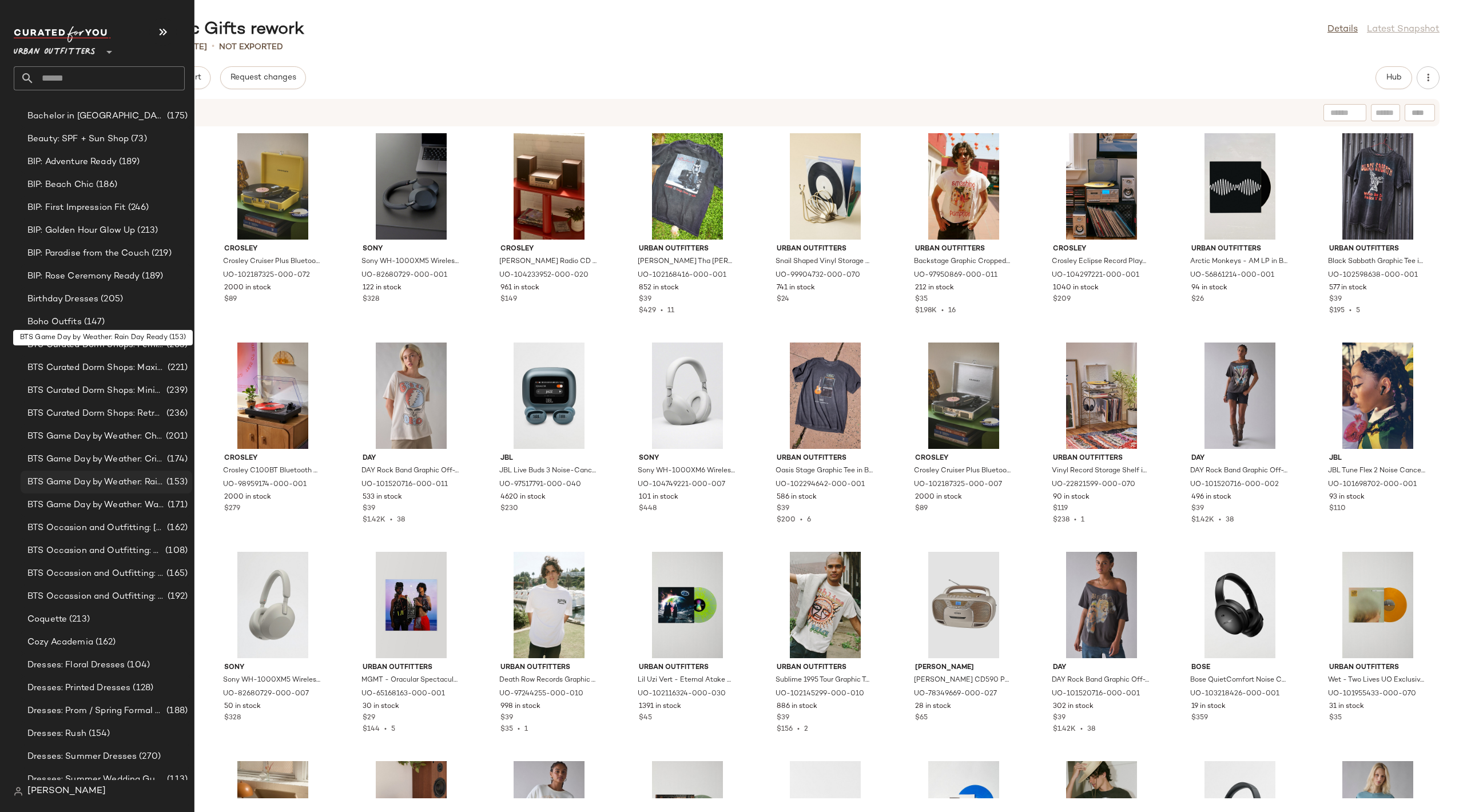
scroll to position [829, 0]
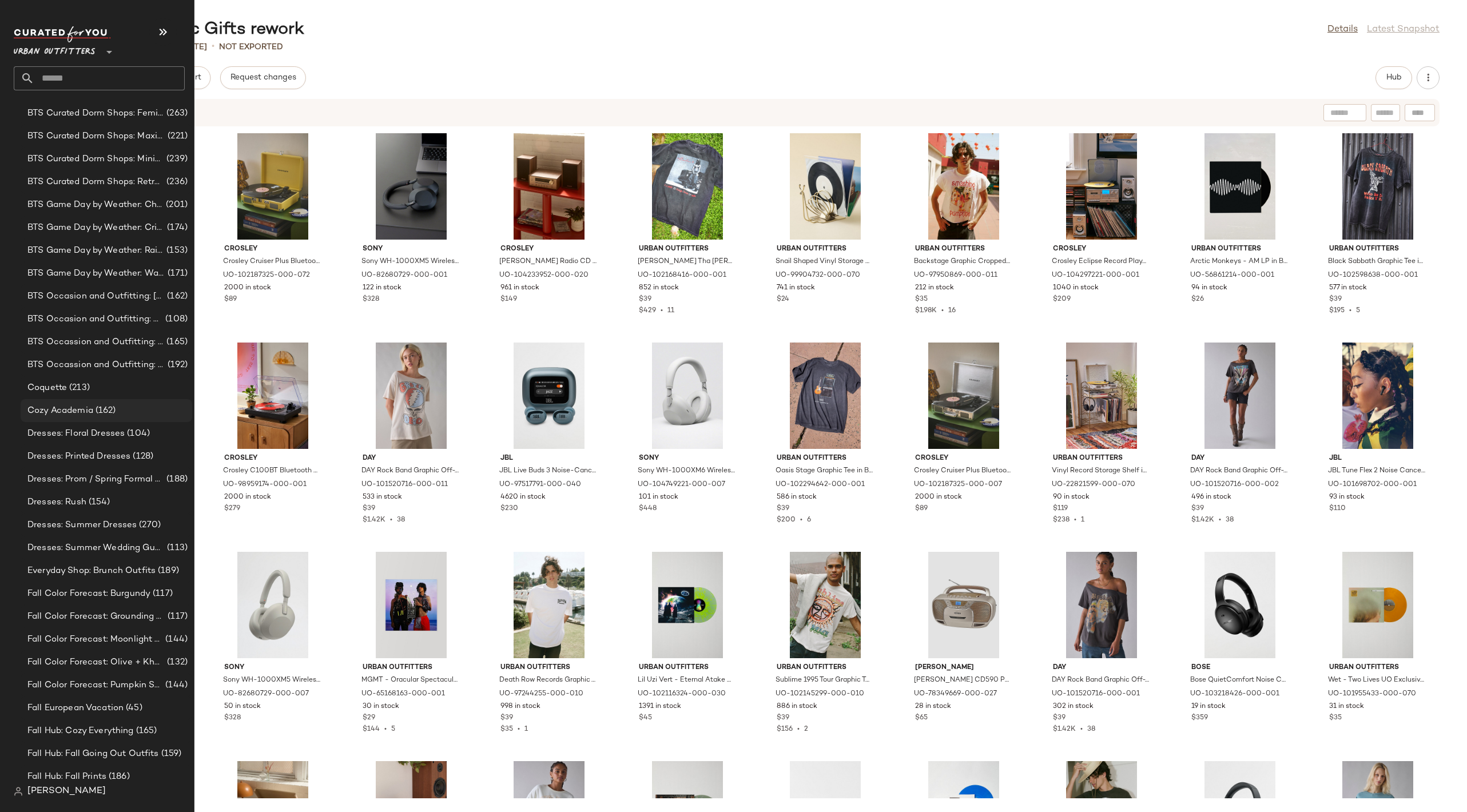
click at [144, 410] on div "Cozy Academia (162)" at bounding box center [105, 410] width 163 height 13
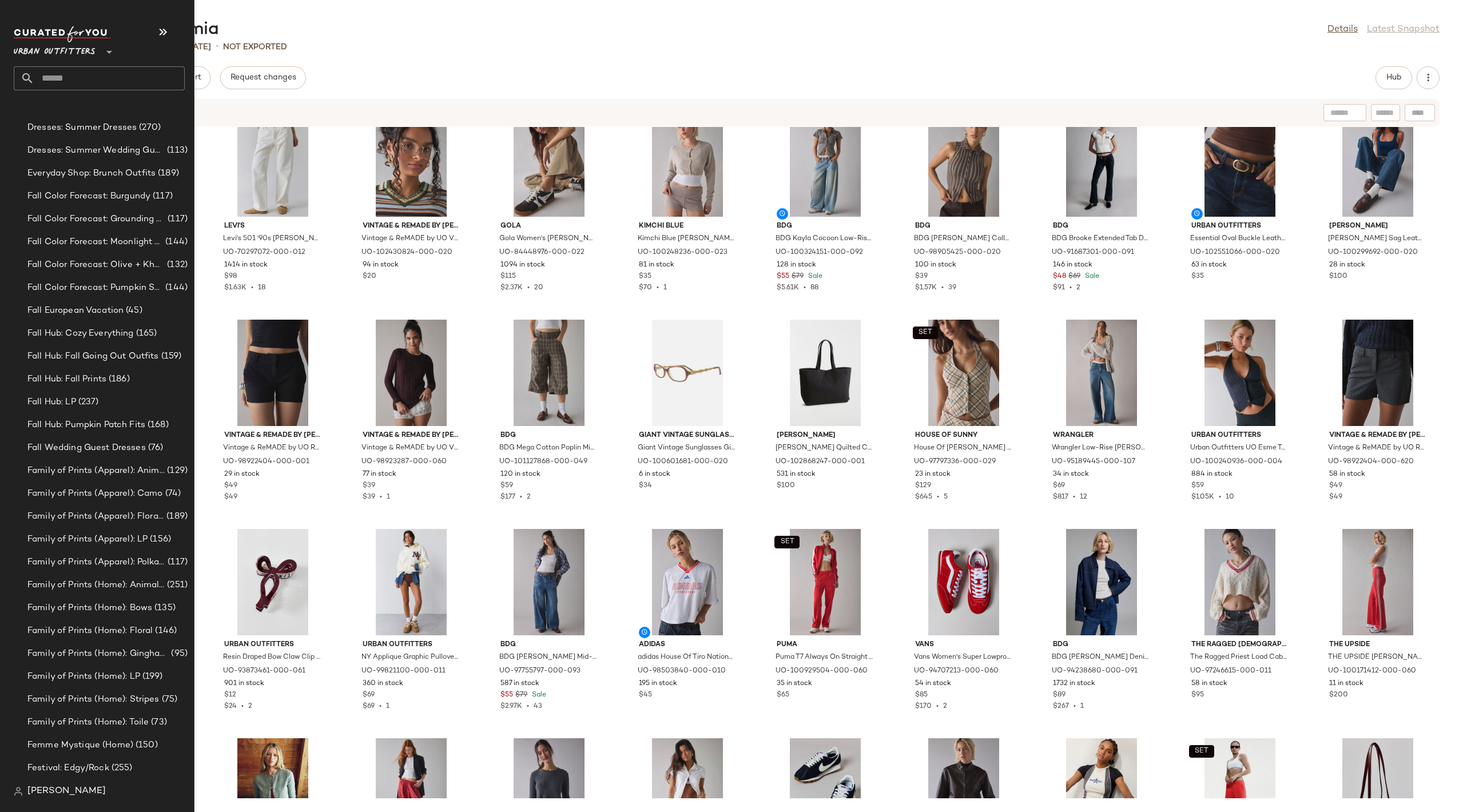
scroll to position [1228, 0]
click at [96, 399] on span "(237)" at bounding box center [87, 402] width 23 height 13
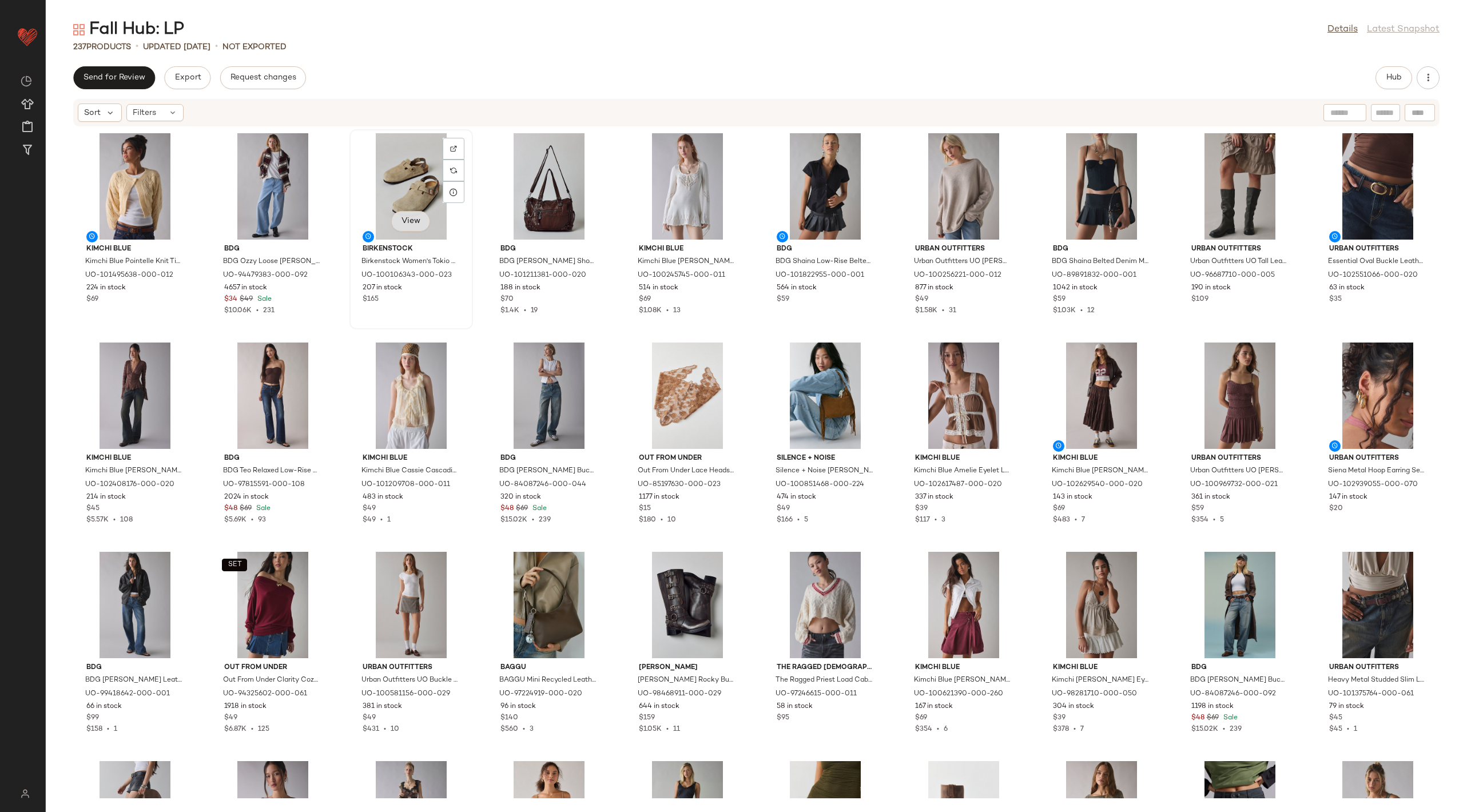
click at [404, 219] on span "View" at bounding box center [410, 222] width 20 height 9
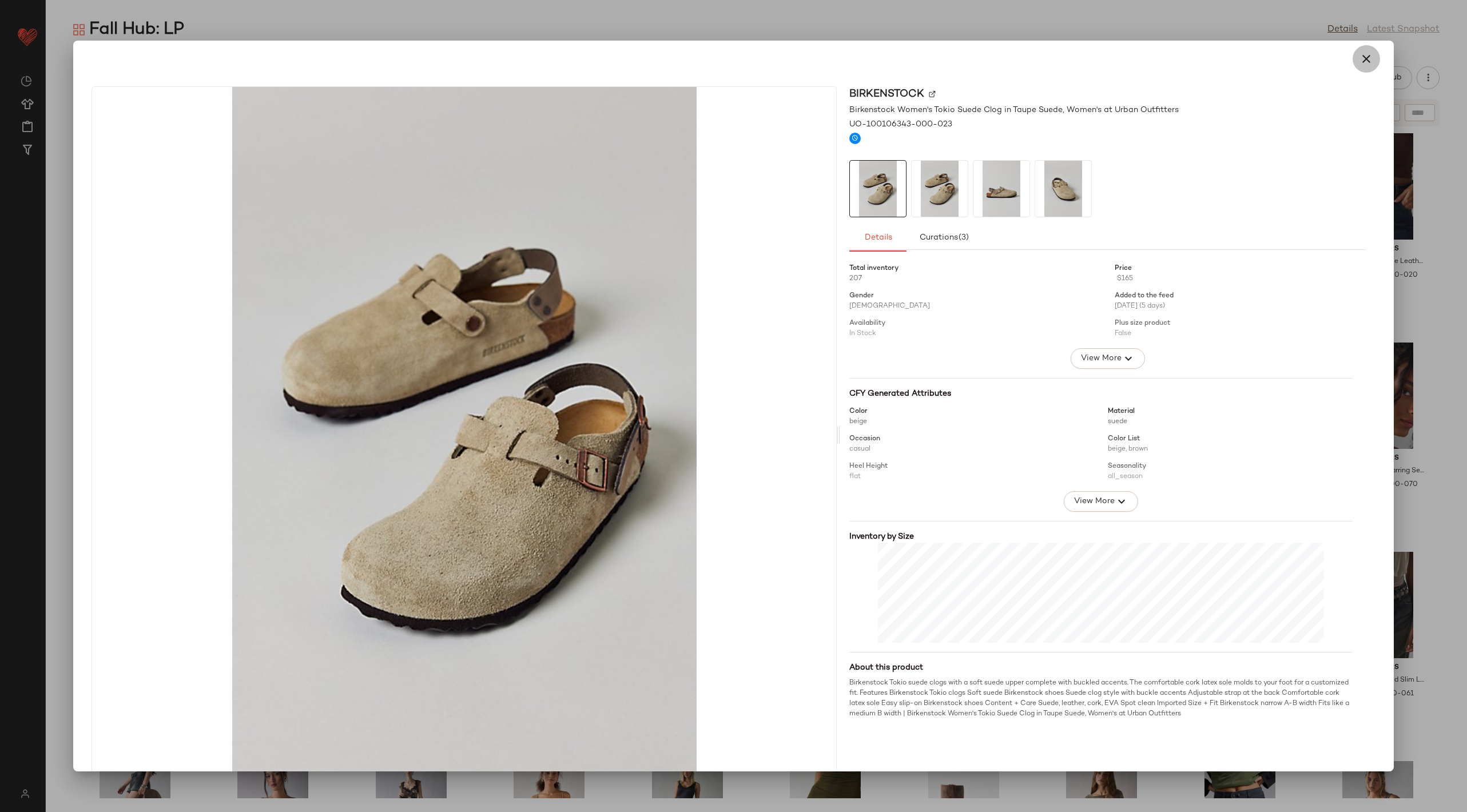
click at [1365, 59] on icon "button" at bounding box center [1366, 58] width 13 height 13
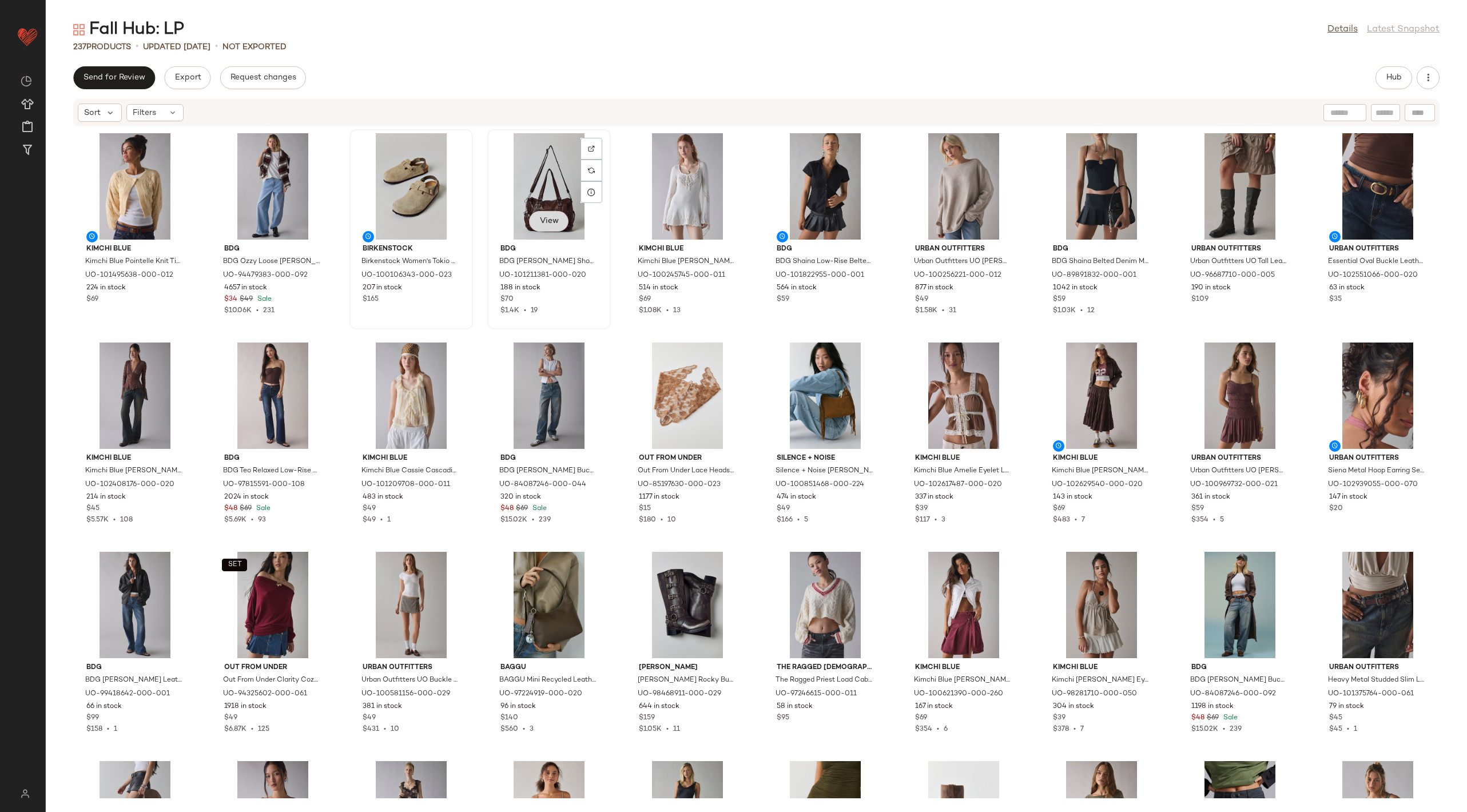
click at [545, 222] on span "View" at bounding box center [548, 222] width 20 height 9
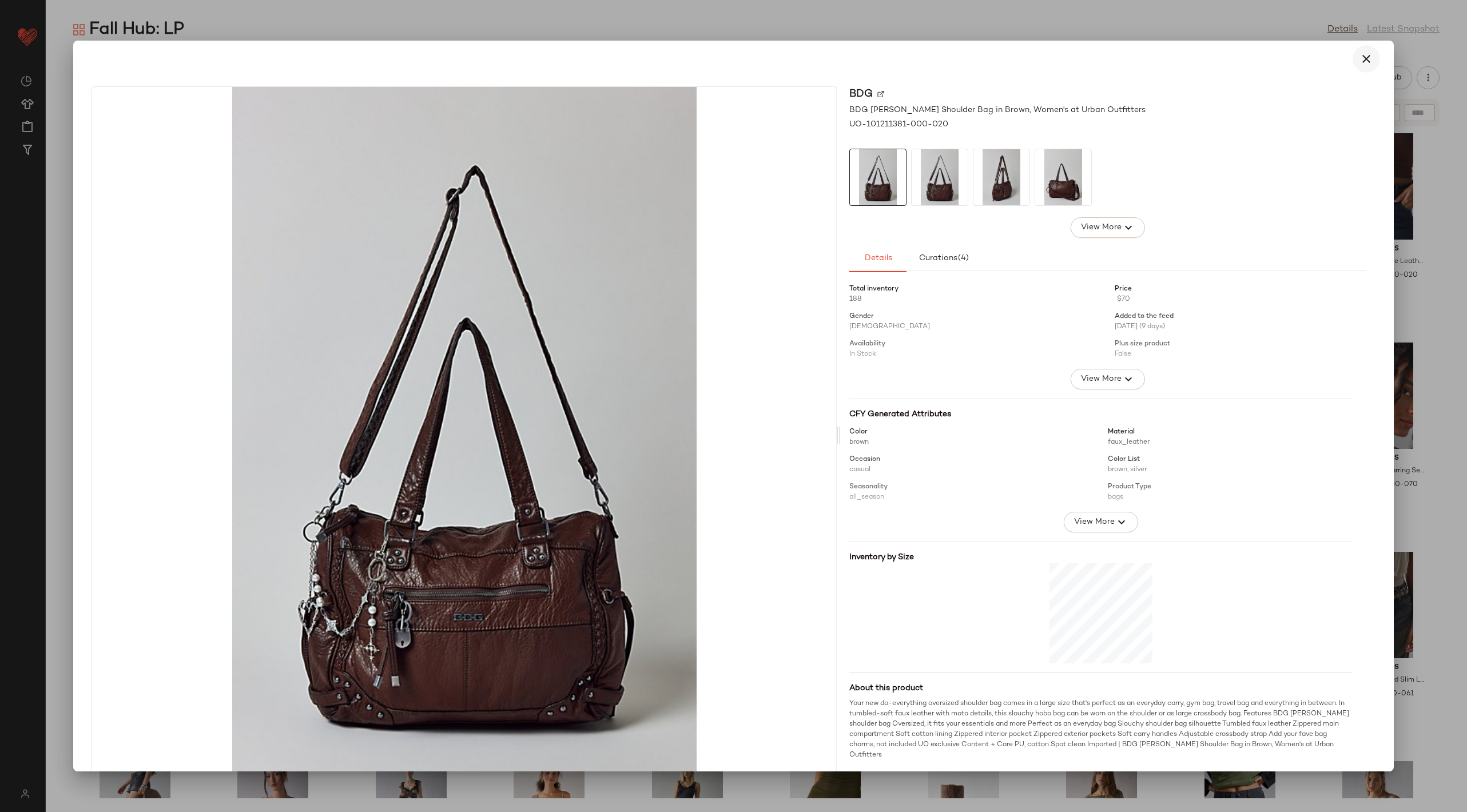
click at [1360, 56] on icon "button" at bounding box center [1366, 58] width 13 height 13
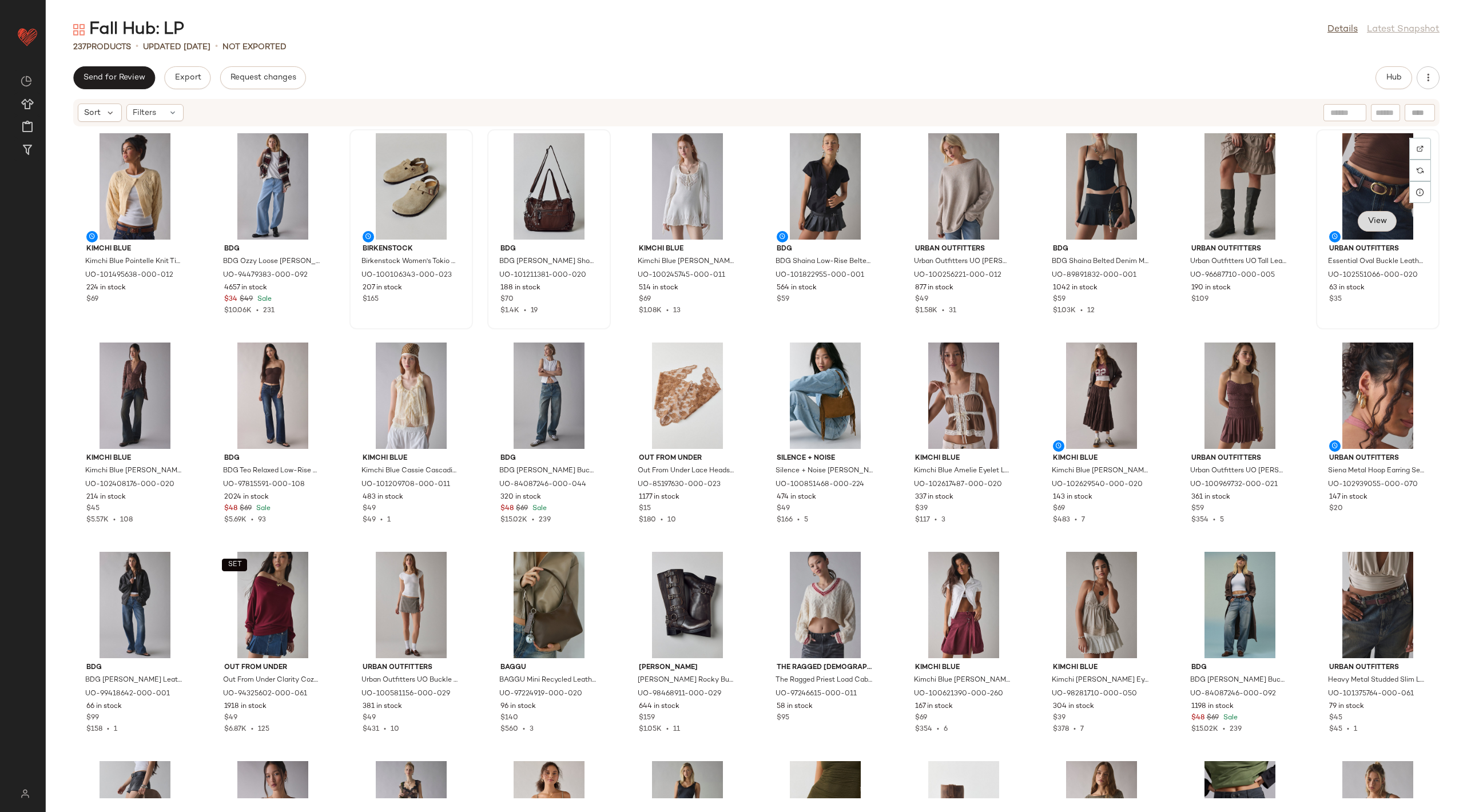
click at [1375, 219] on span "View" at bounding box center [1377, 222] width 20 height 9
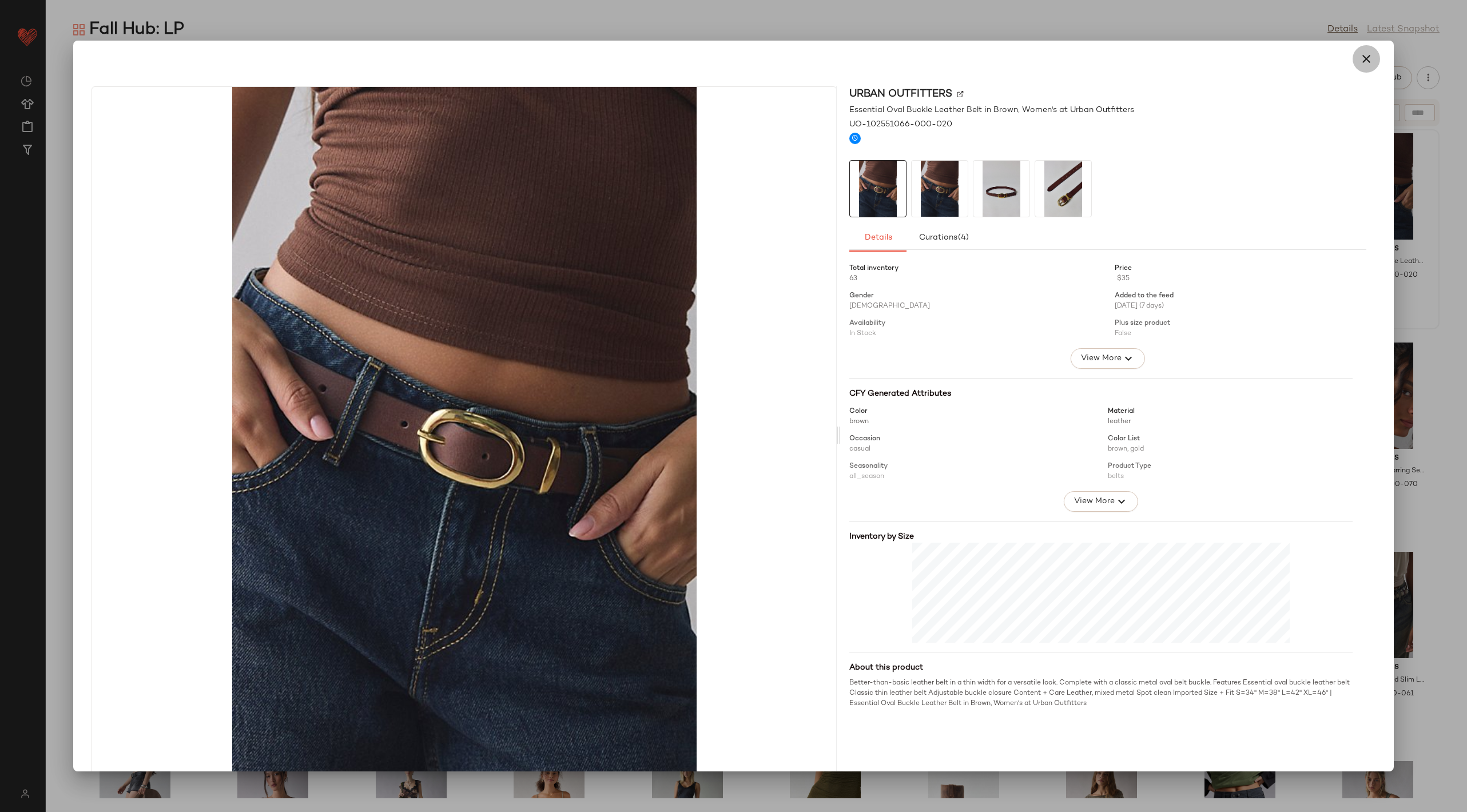
click at [1367, 59] on button "button" at bounding box center [1366, 58] width 28 height 28
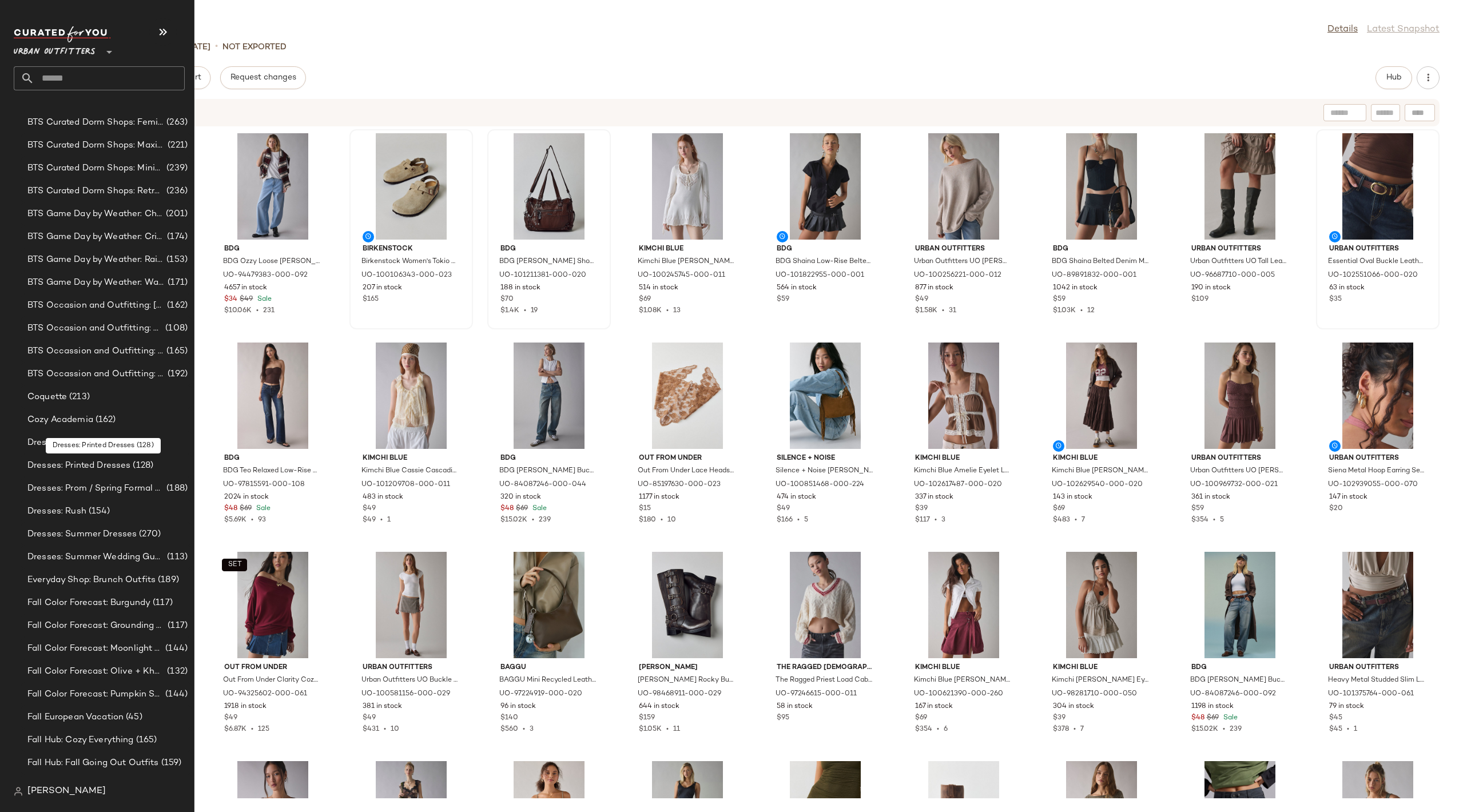
scroll to position [1020, 0]
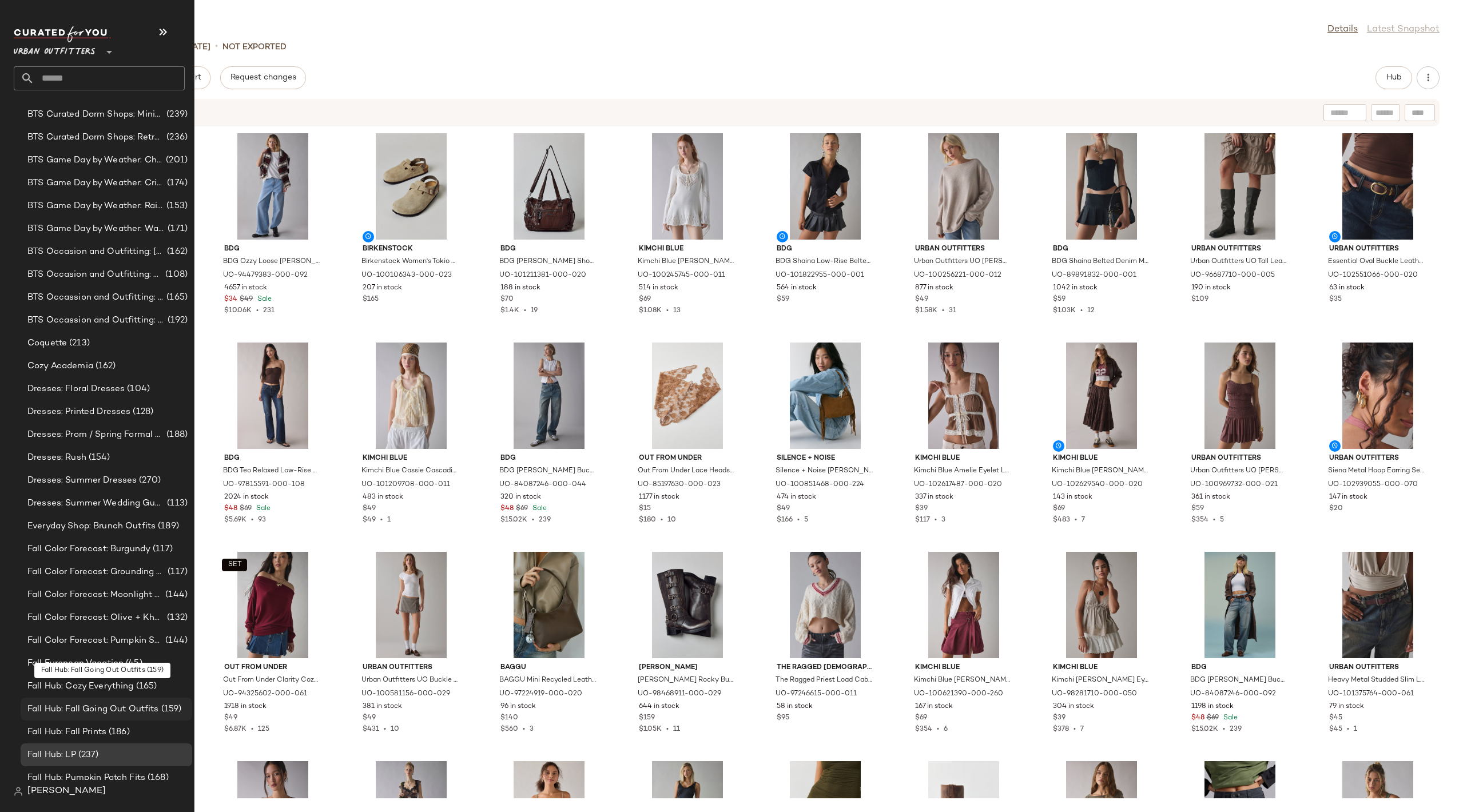
scroll to position [928, 0]
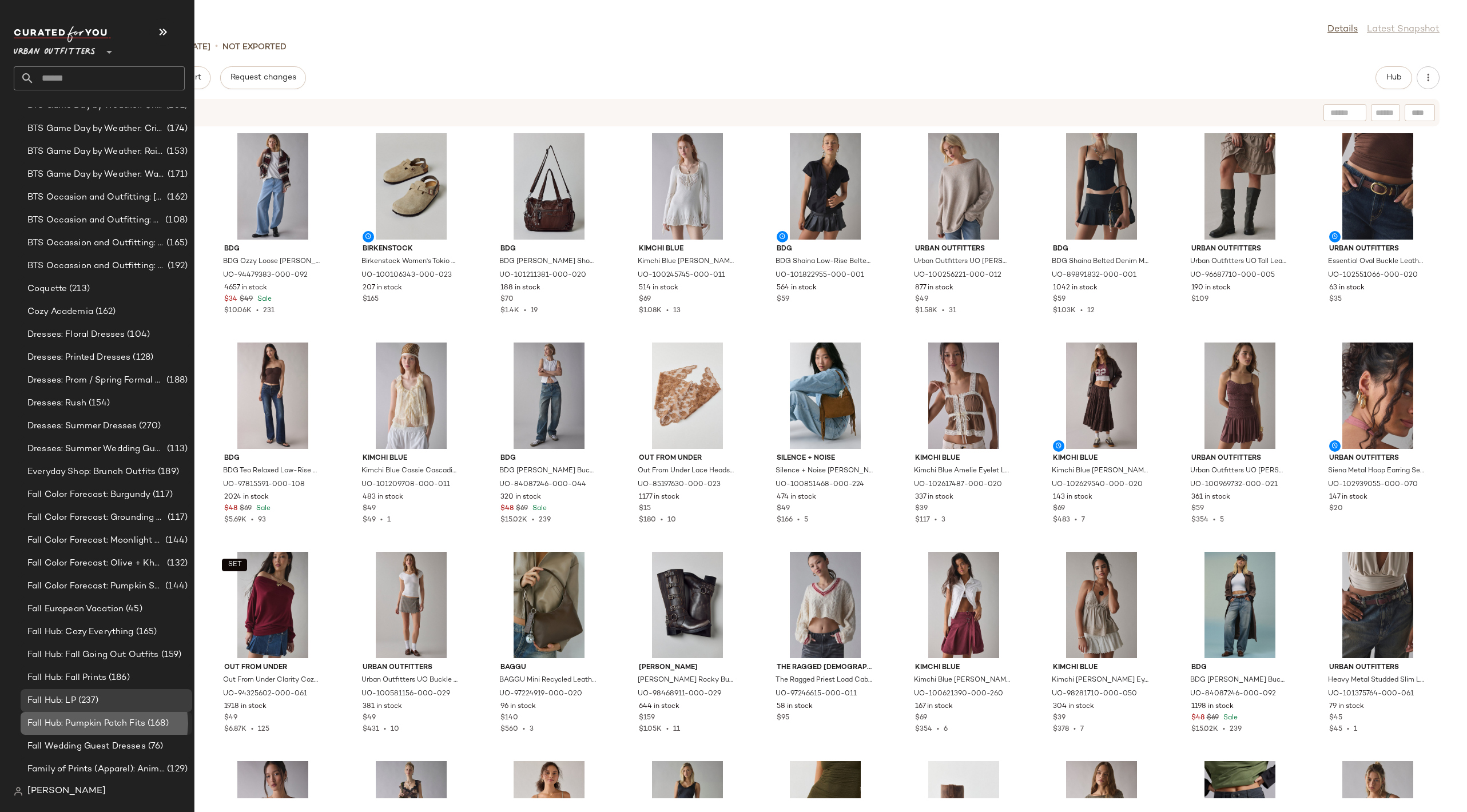
click at [167, 726] on span "(168)" at bounding box center [157, 724] width 24 height 13
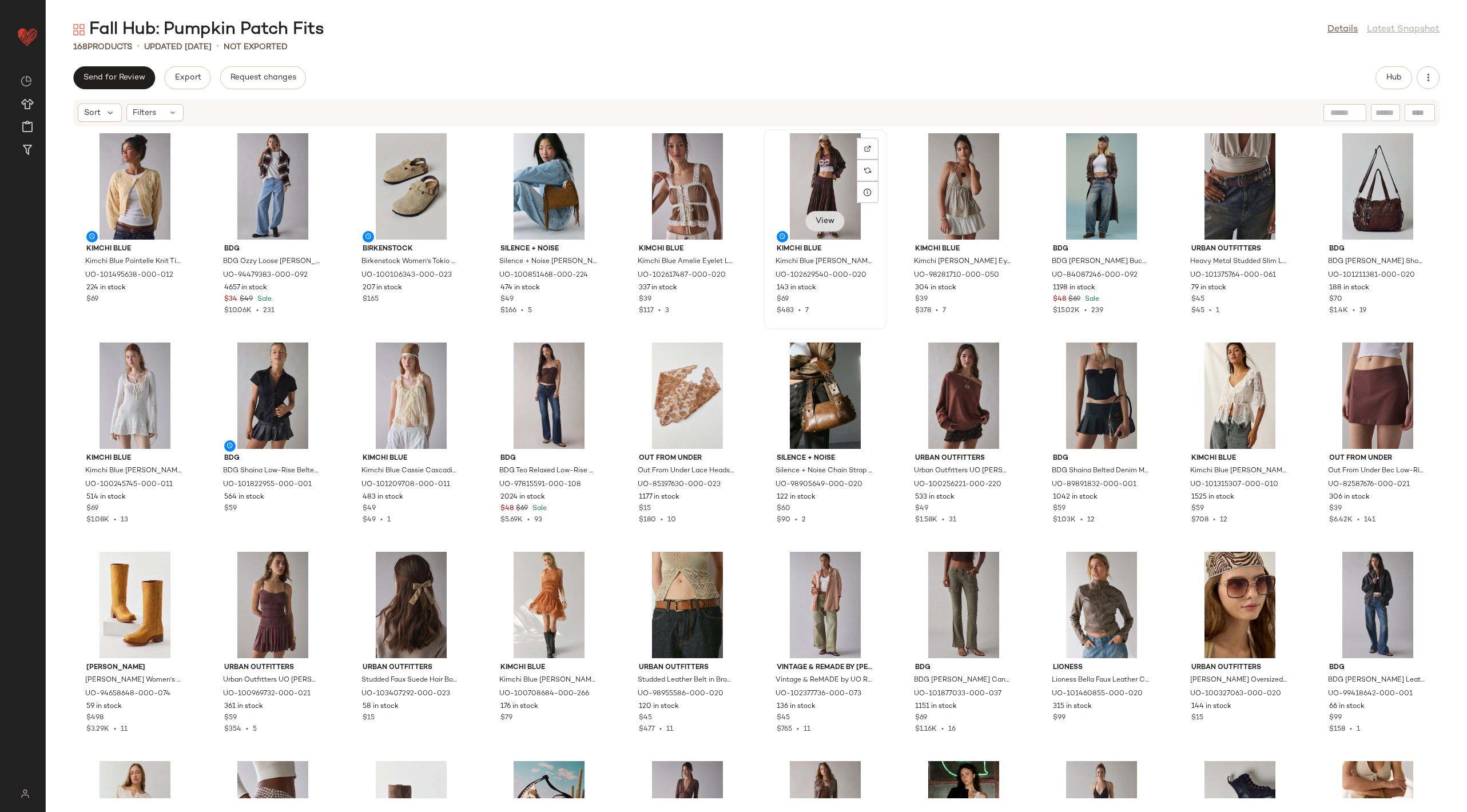
click at [820, 223] on span "View" at bounding box center [825, 222] width 20 height 9
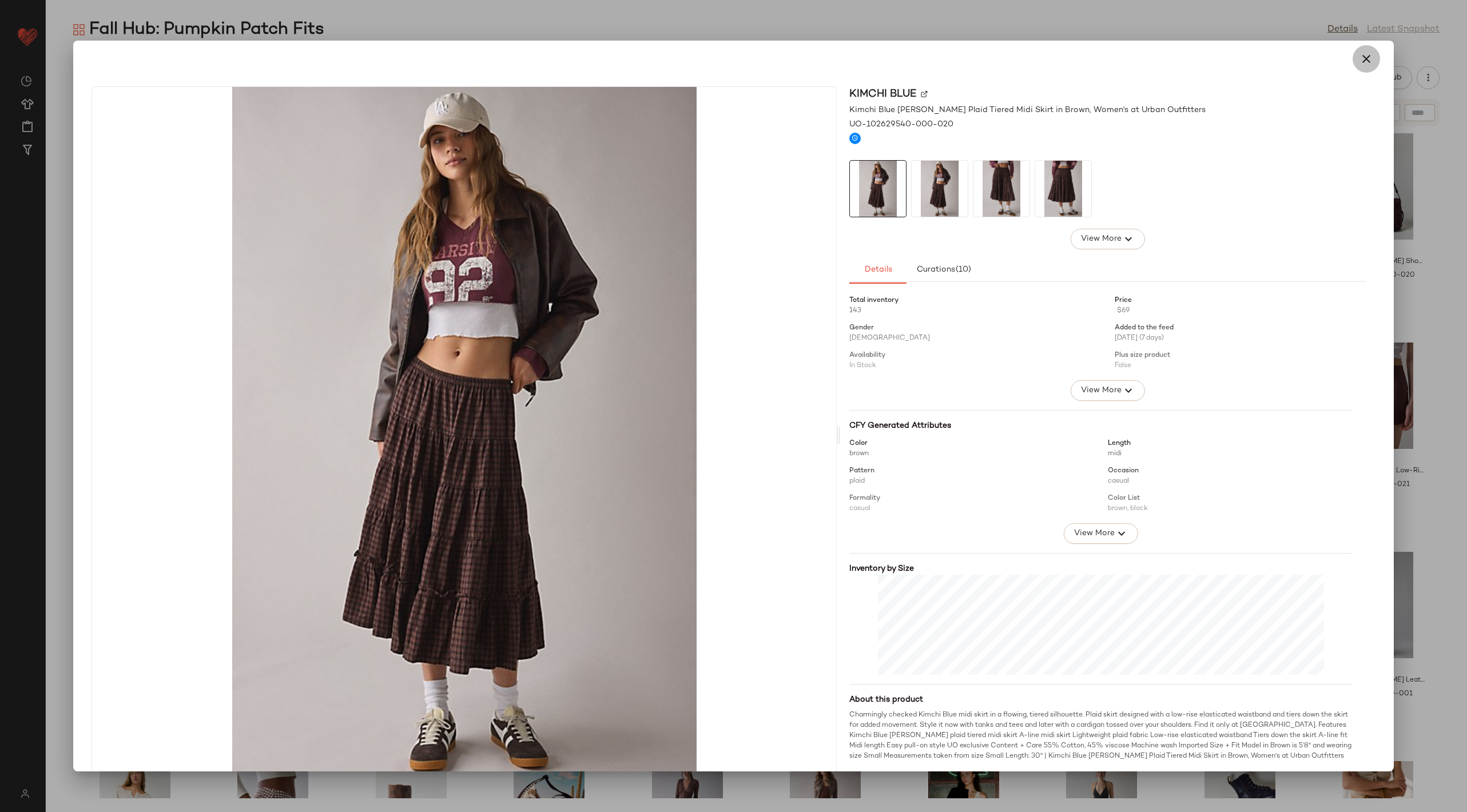
click at [1369, 58] on button "button" at bounding box center [1366, 58] width 28 height 28
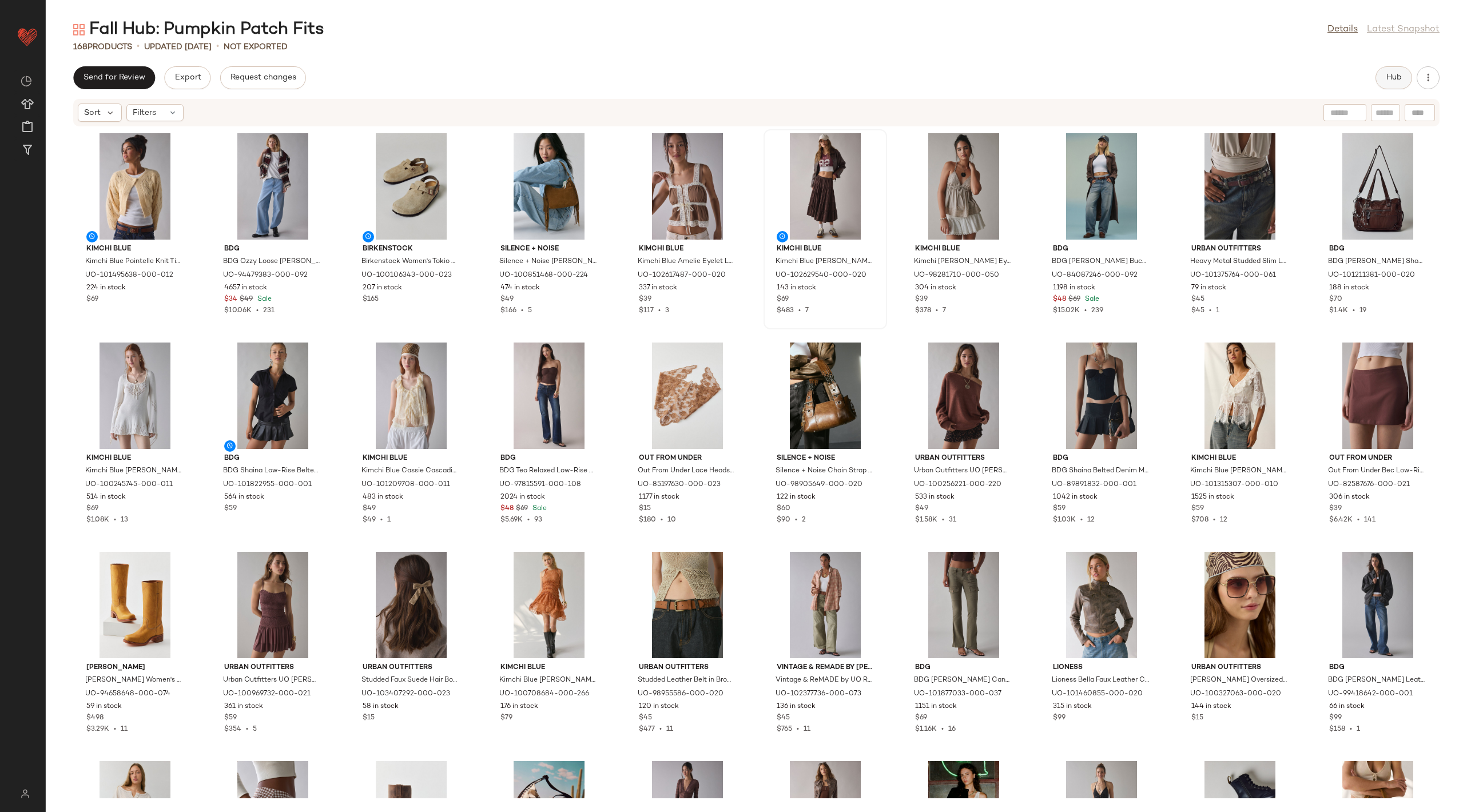
click at [1383, 75] on button "Hub" at bounding box center [1394, 77] width 36 height 23
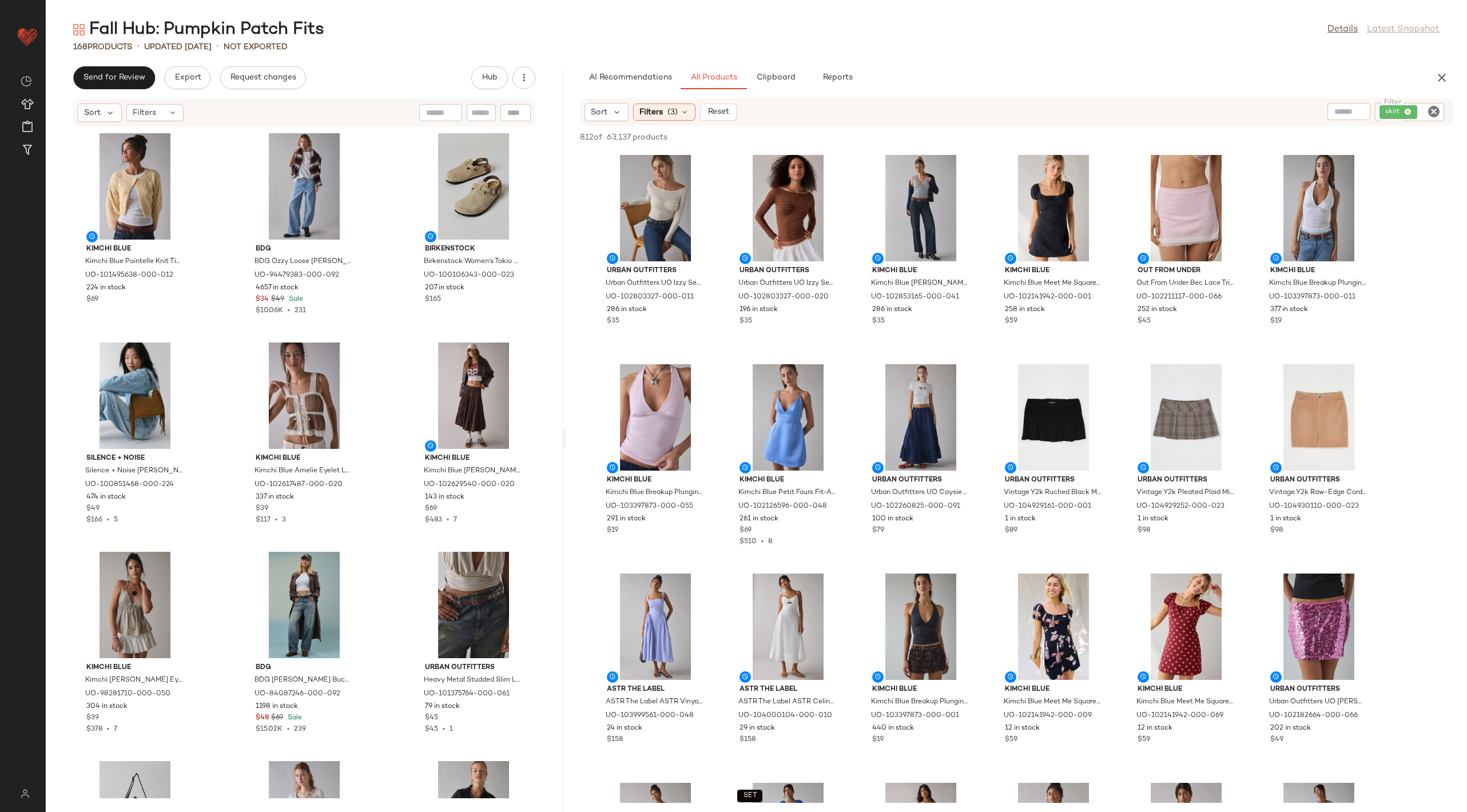
drag, startPoint x: 757, startPoint y: 440, endPoint x: 567, endPoint y: 434, distance: 190.1
click at [567, 434] on div "Fall Hub: Pumpkin Patch Fits Details Latest Snapshot 168 Products • updated [DA…" at bounding box center [756, 415] width 1421 height 794
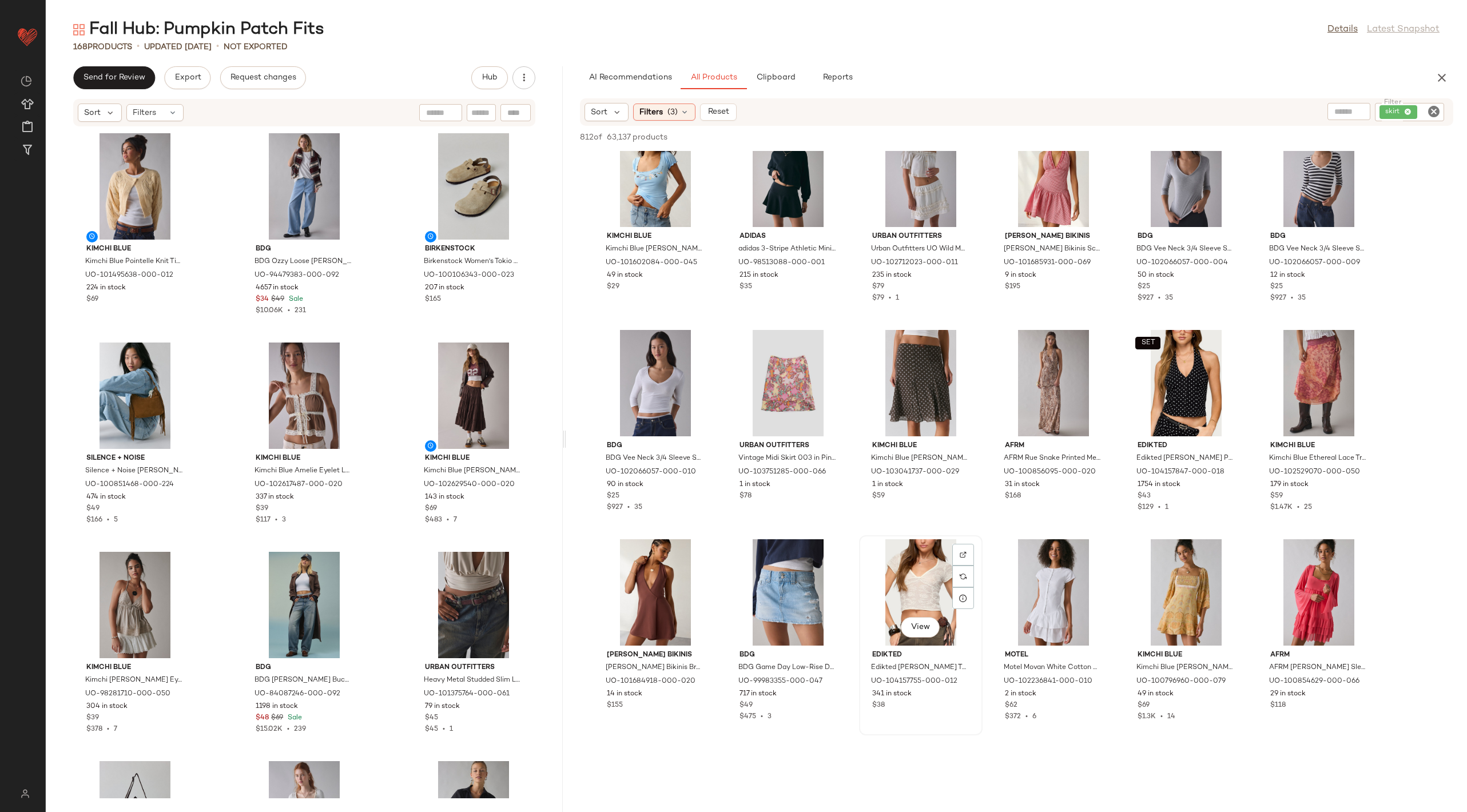
scroll to position [4248, 0]
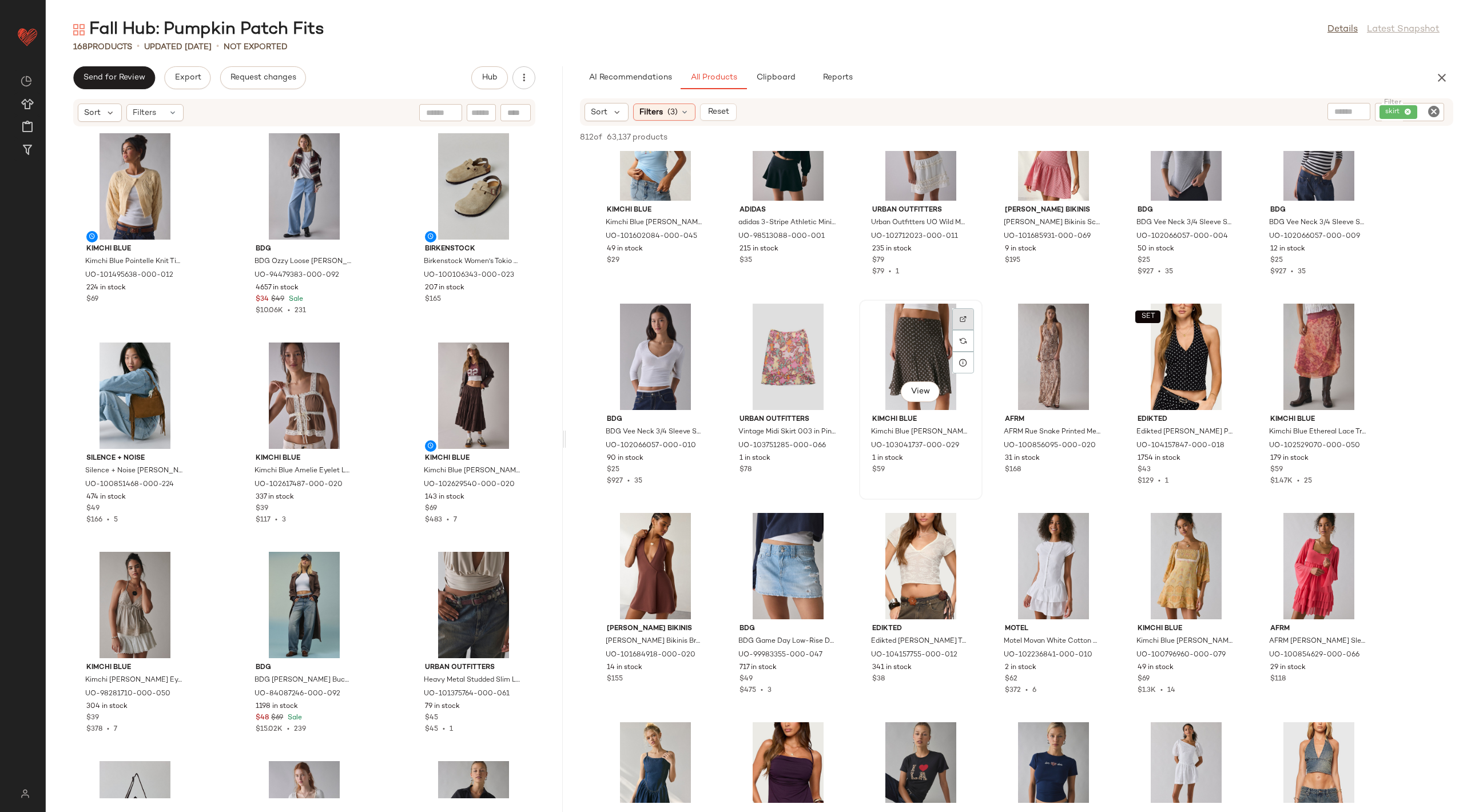
click at [970, 330] on div at bounding box center [964, 341] width 22 height 22
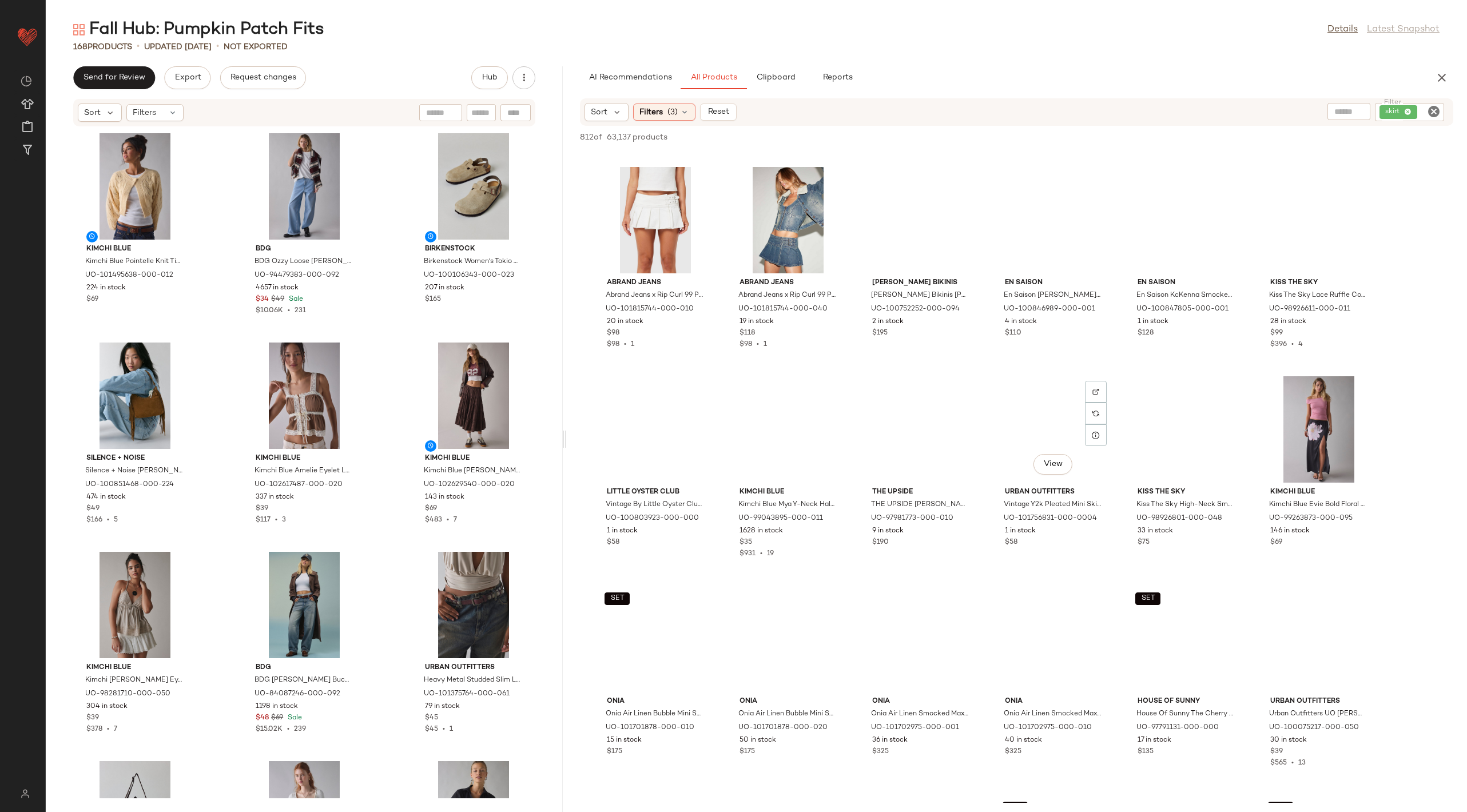
scroll to position [22664, 0]
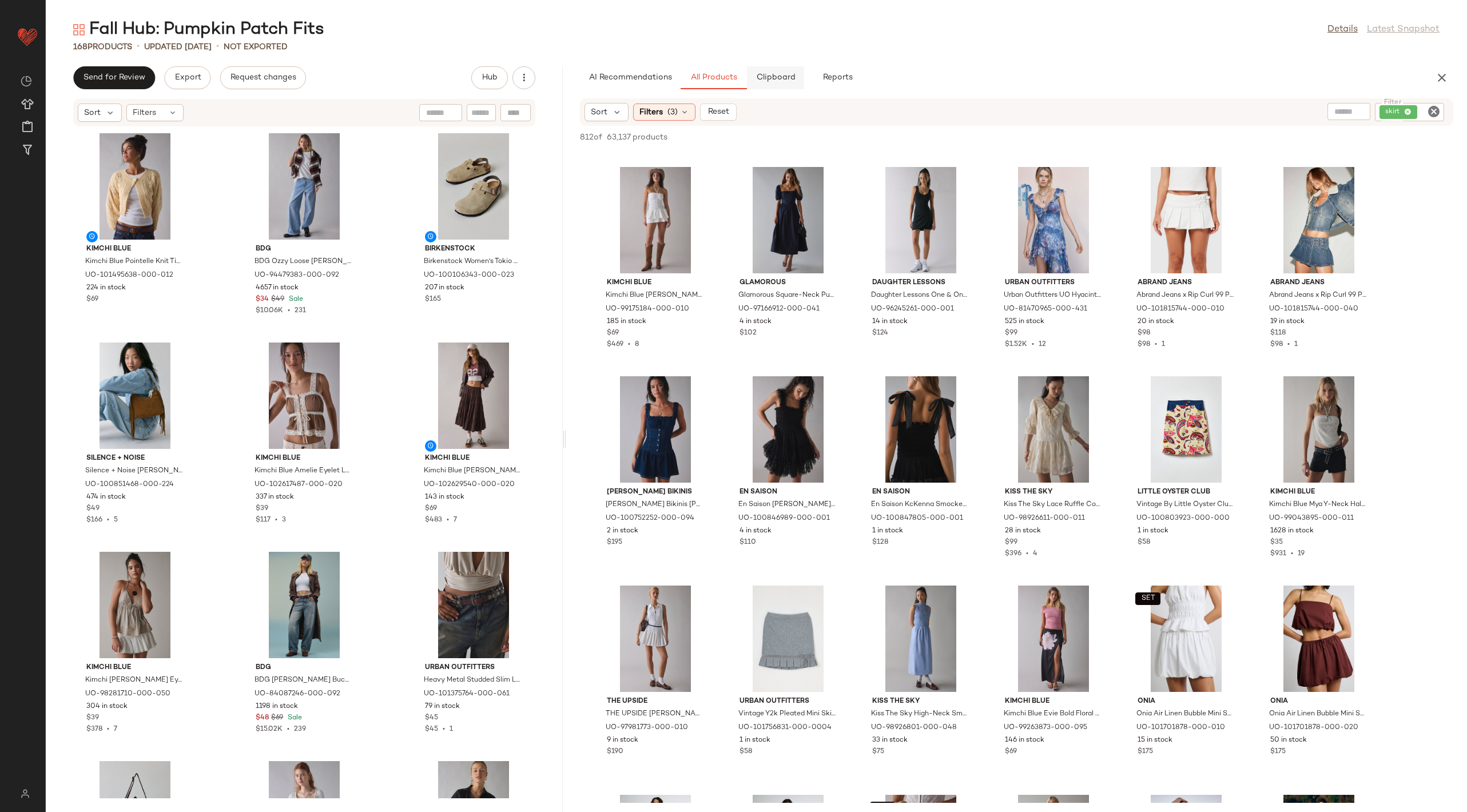
click at [773, 74] on span "Clipboard" at bounding box center [776, 78] width 39 height 9
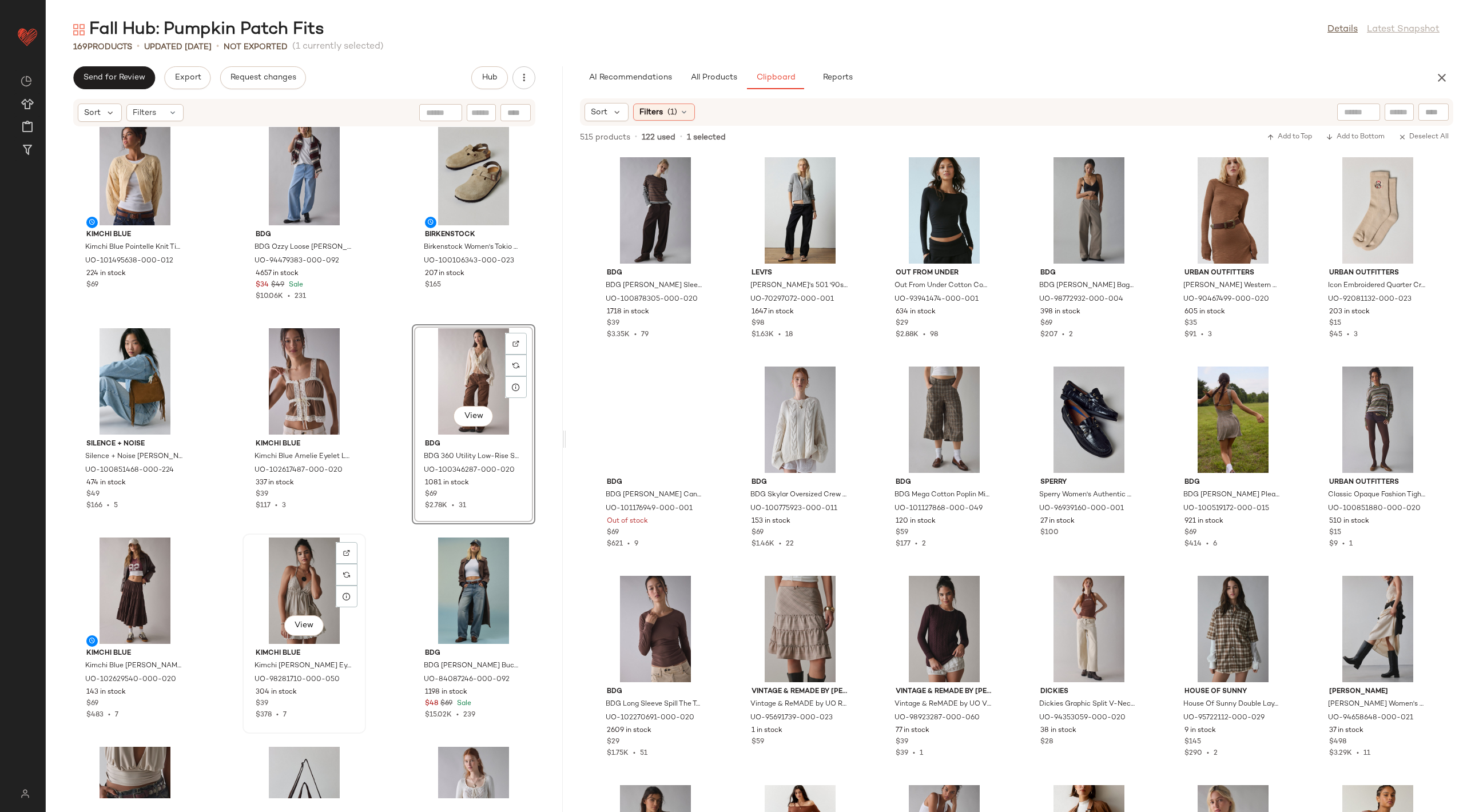
scroll to position [129, 0]
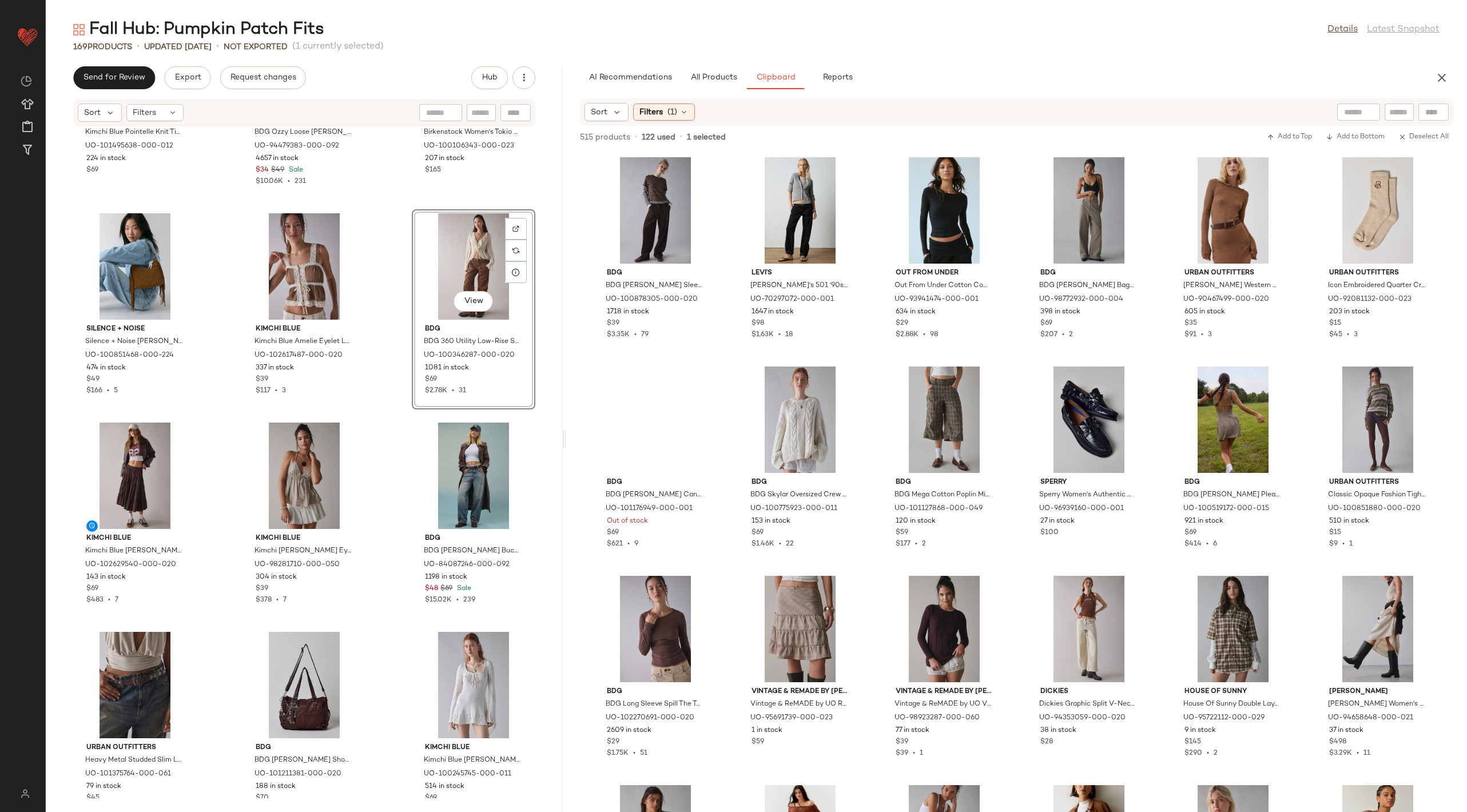
click at [486, 237] on div "View" at bounding box center [473, 266] width 115 height 107
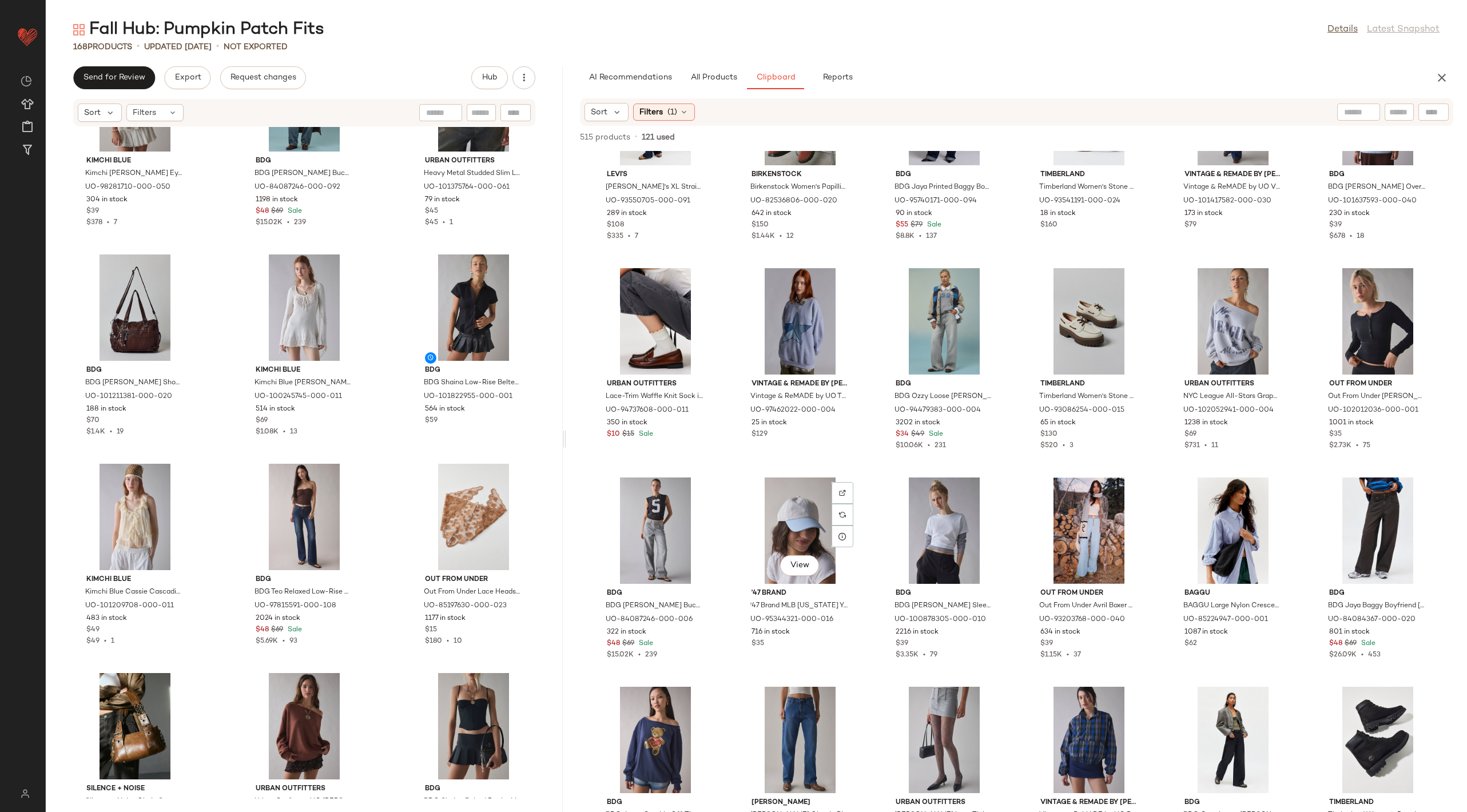
scroll to position [2509, 0]
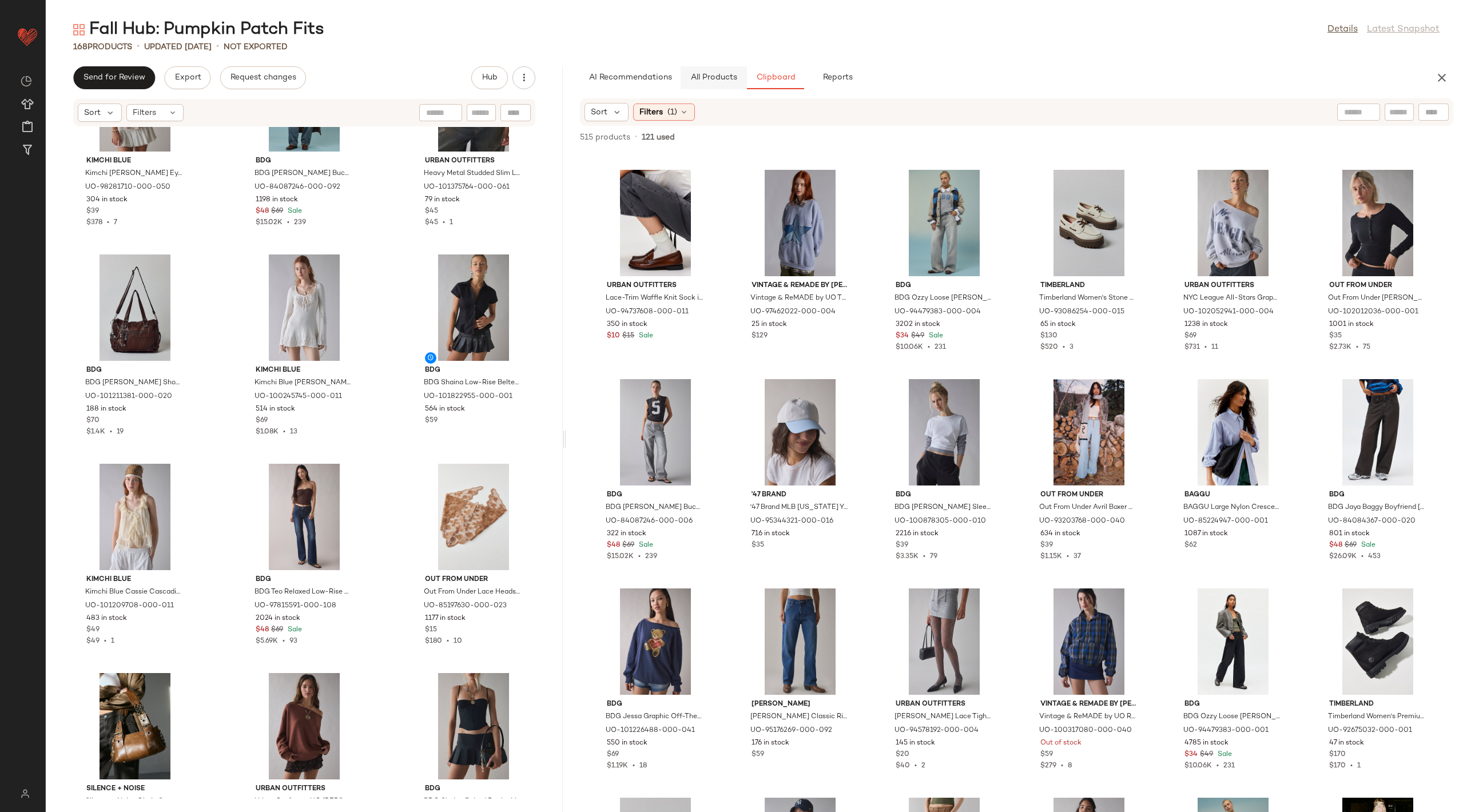
click at [718, 82] on span "All Products" at bounding box center [713, 78] width 47 height 9
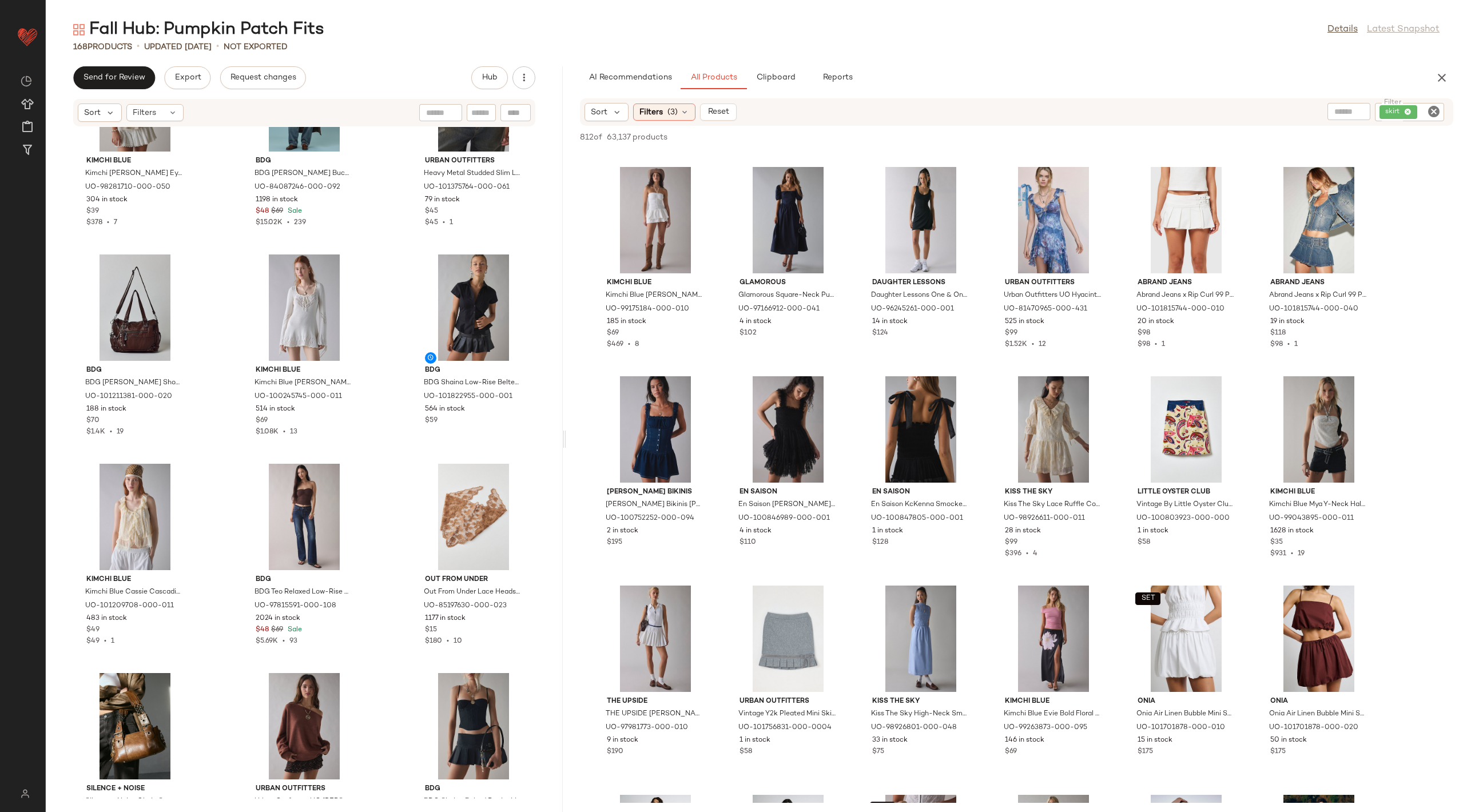
click at [1435, 114] on icon "Clear Filter" at bounding box center [1434, 111] width 13 height 13
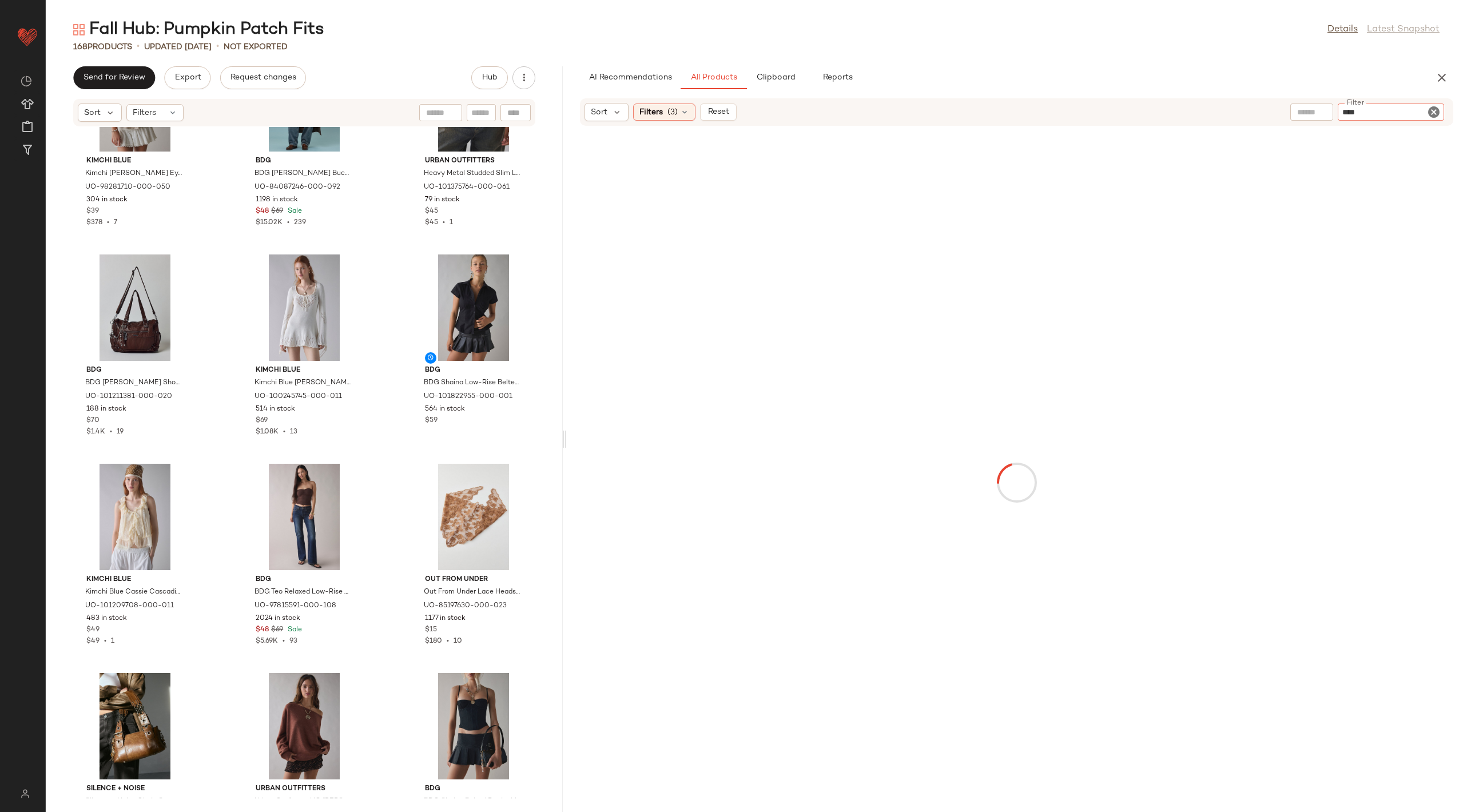
type input "*****"
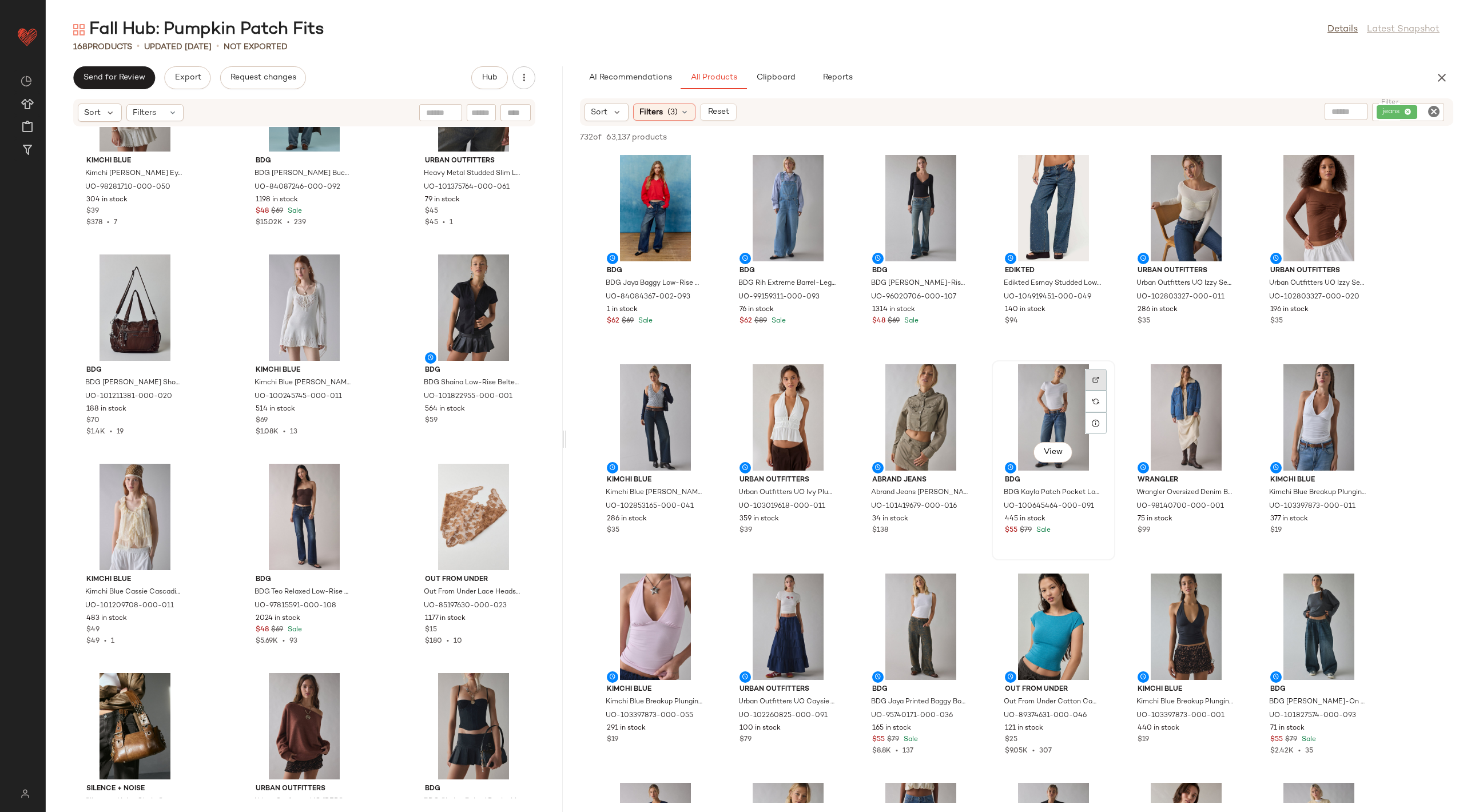
click at [1097, 376] on img at bounding box center [1095, 380] width 7 height 7
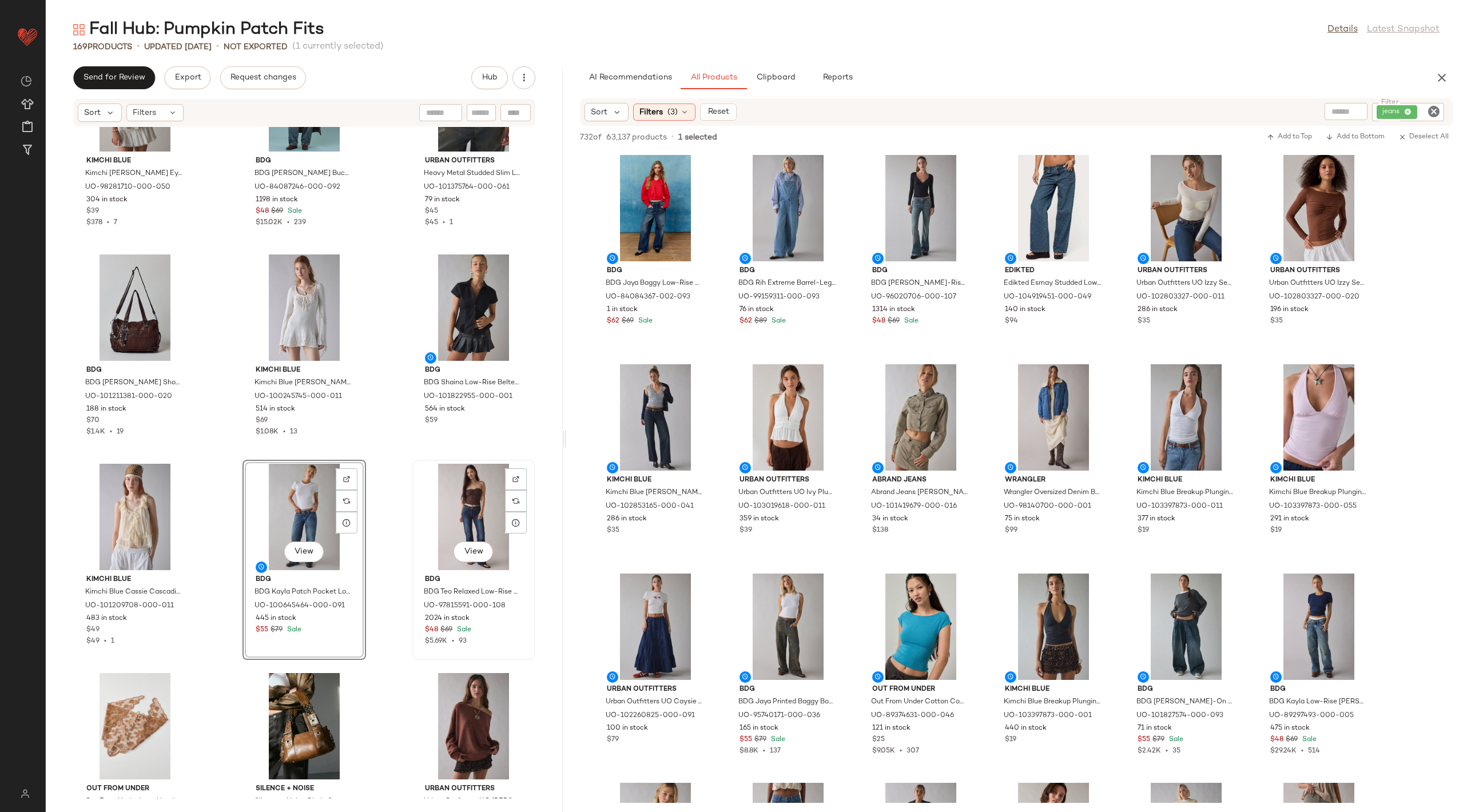
click at [452, 495] on div "View" at bounding box center [473, 517] width 115 height 107
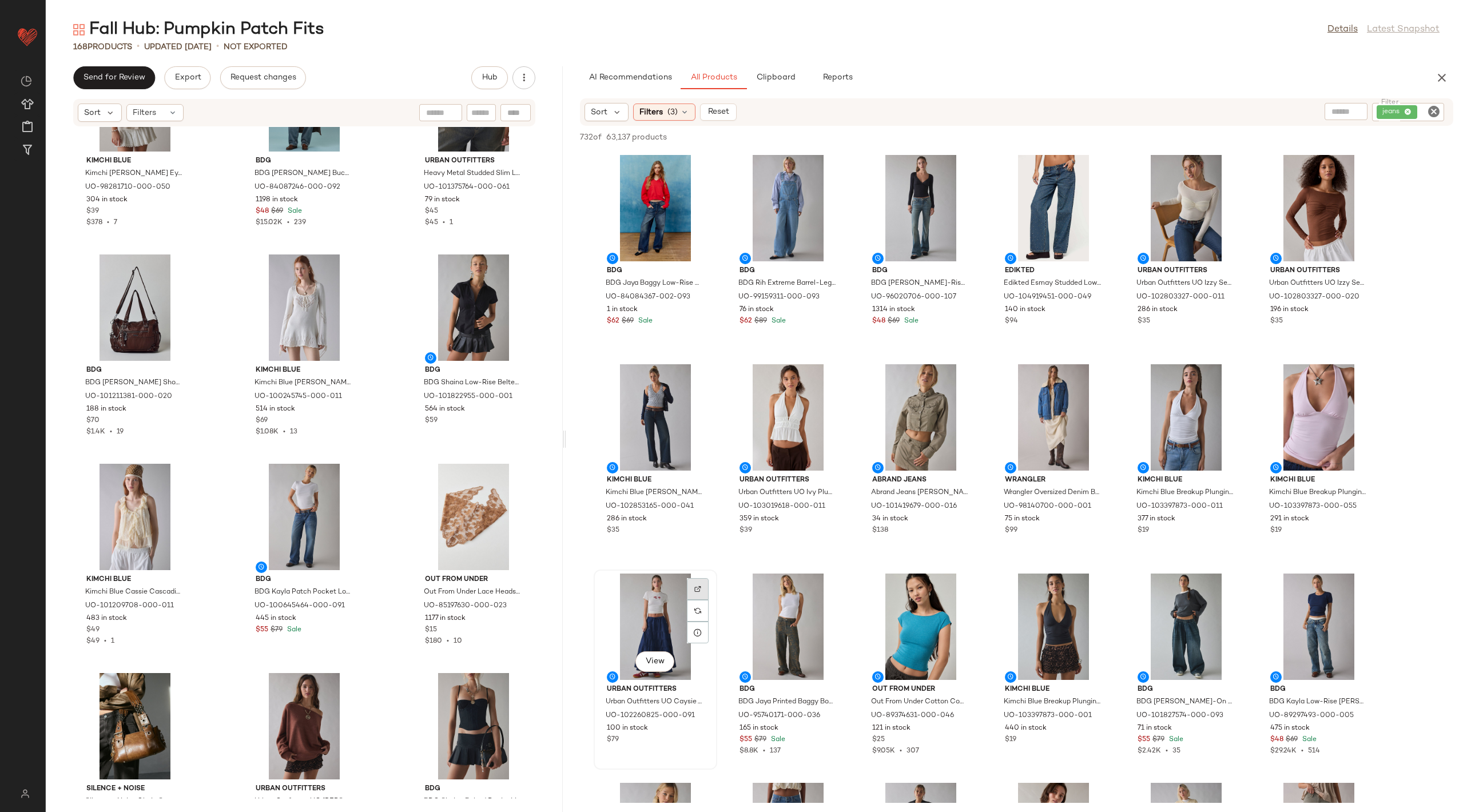
click at [698, 600] on div at bounding box center [698, 611] width 22 height 22
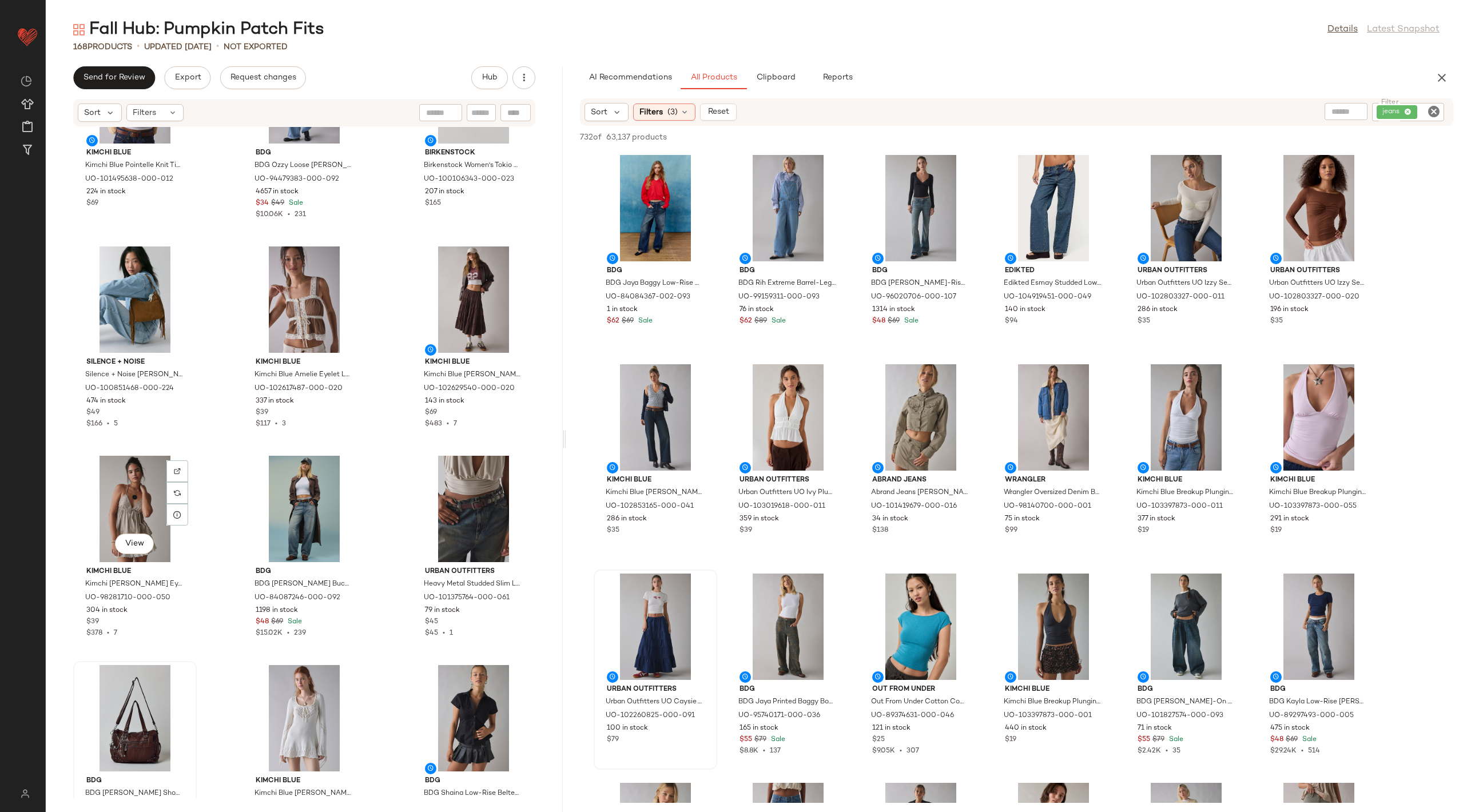
scroll to position [140, 0]
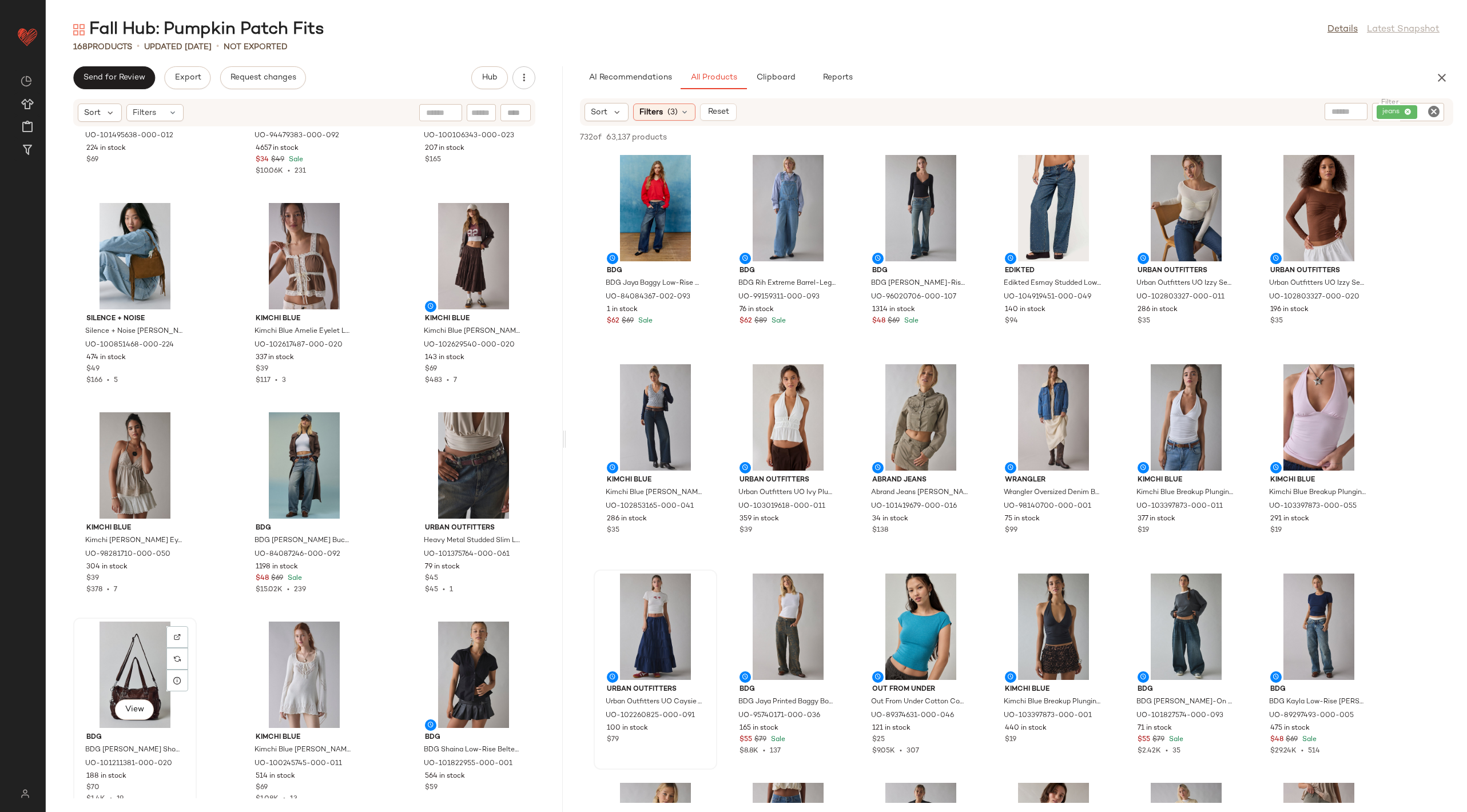
click at [132, 662] on div "View" at bounding box center [135, 675] width 115 height 107
click at [453, 636] on div "View" at bounding box center [473, 675] width 115 height 107
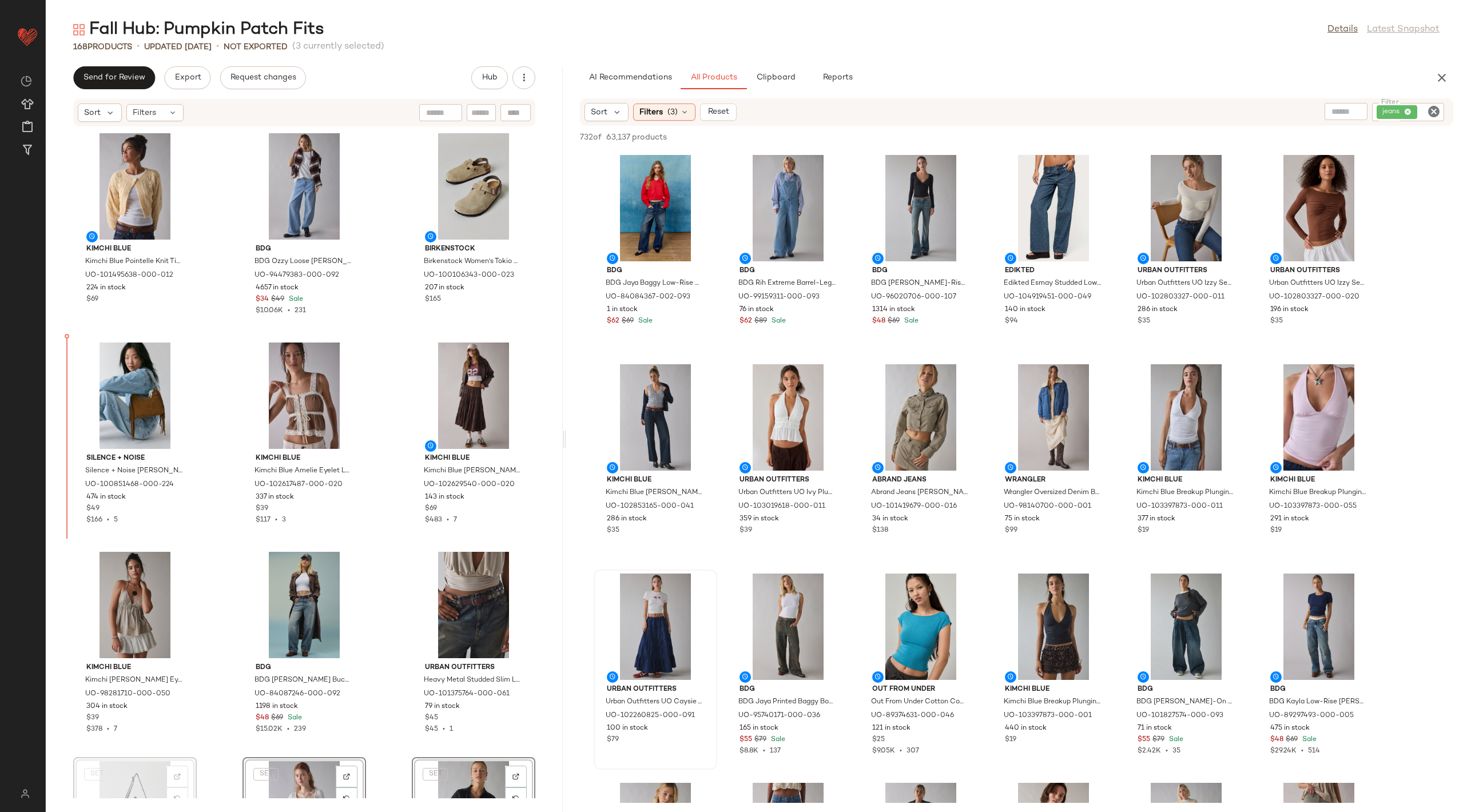
scroll to position [1, 0]
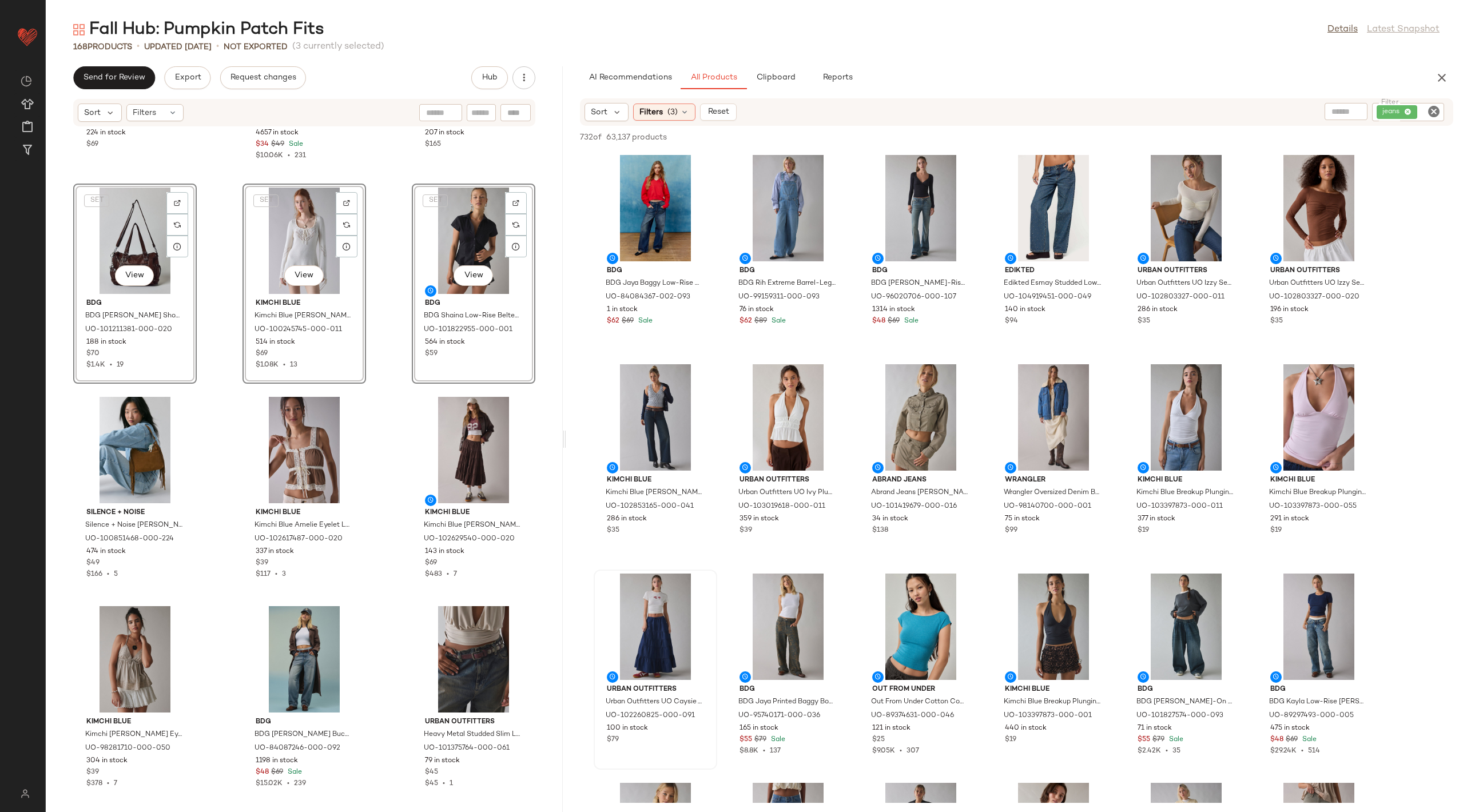
scroll to position [189, 0]
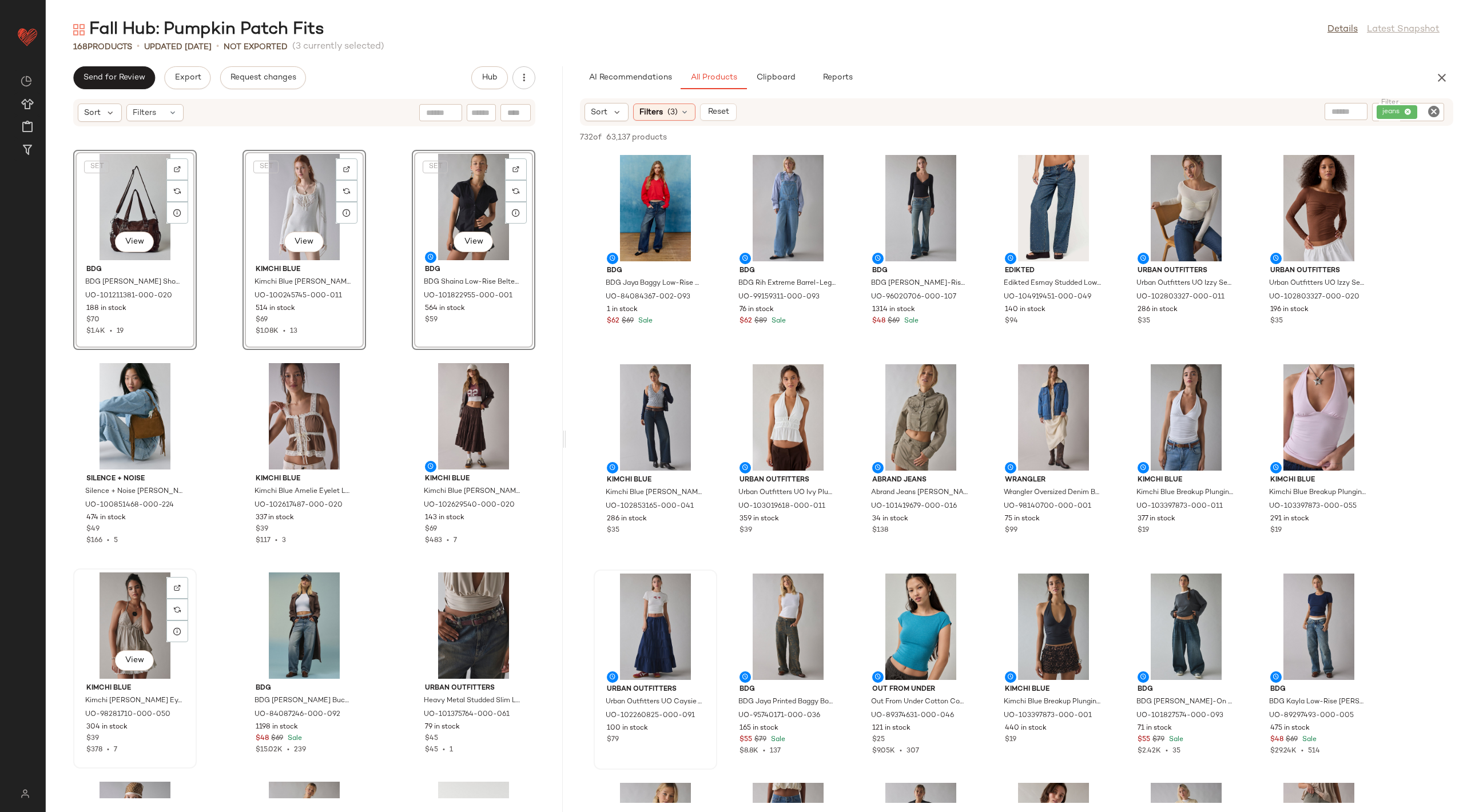
click at [130, 617] on div "View" at bounding box center [135, 626] width 115 height 107
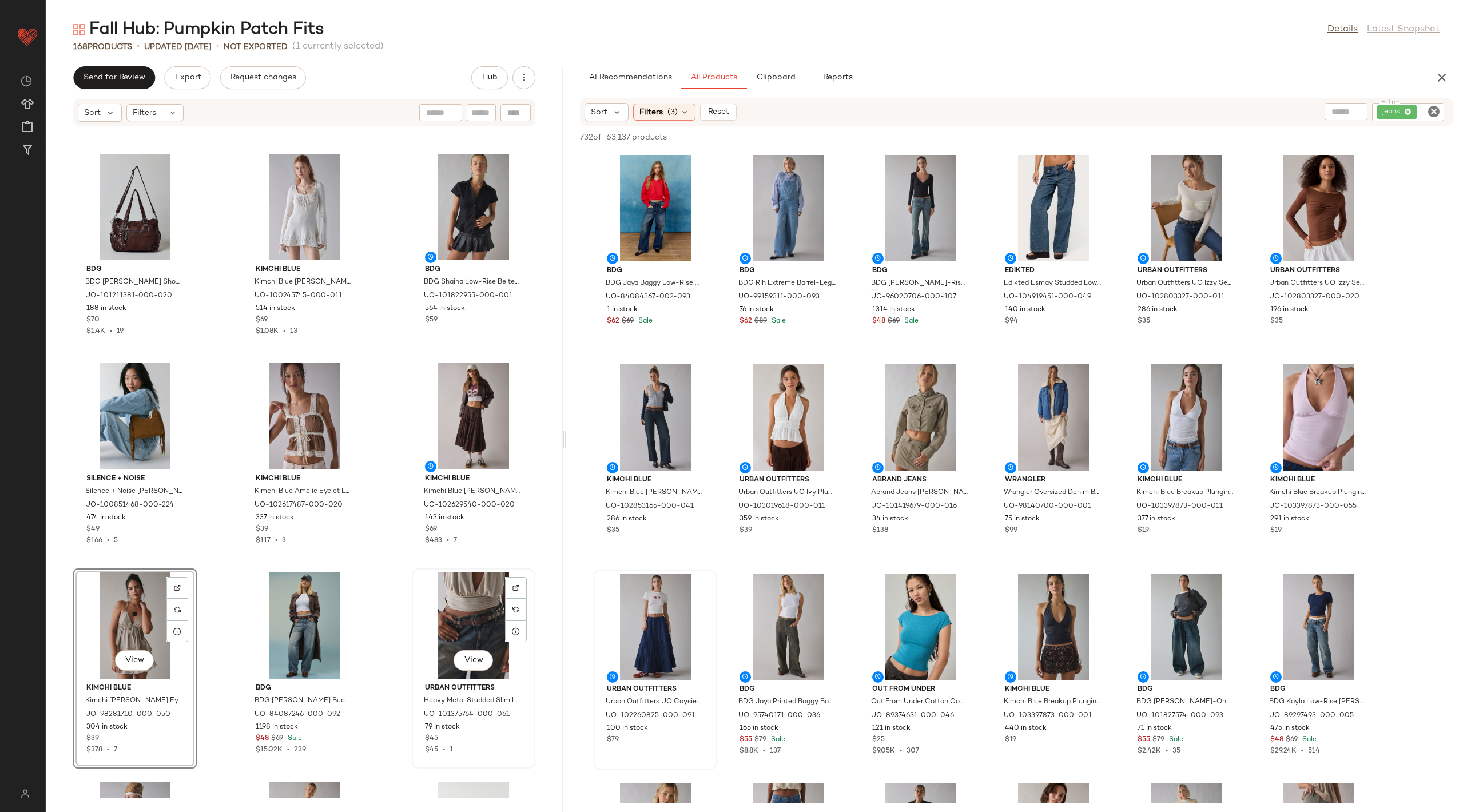
click at [466, 612] on div "View" at bounding box center [473, 626] width 115 height 107
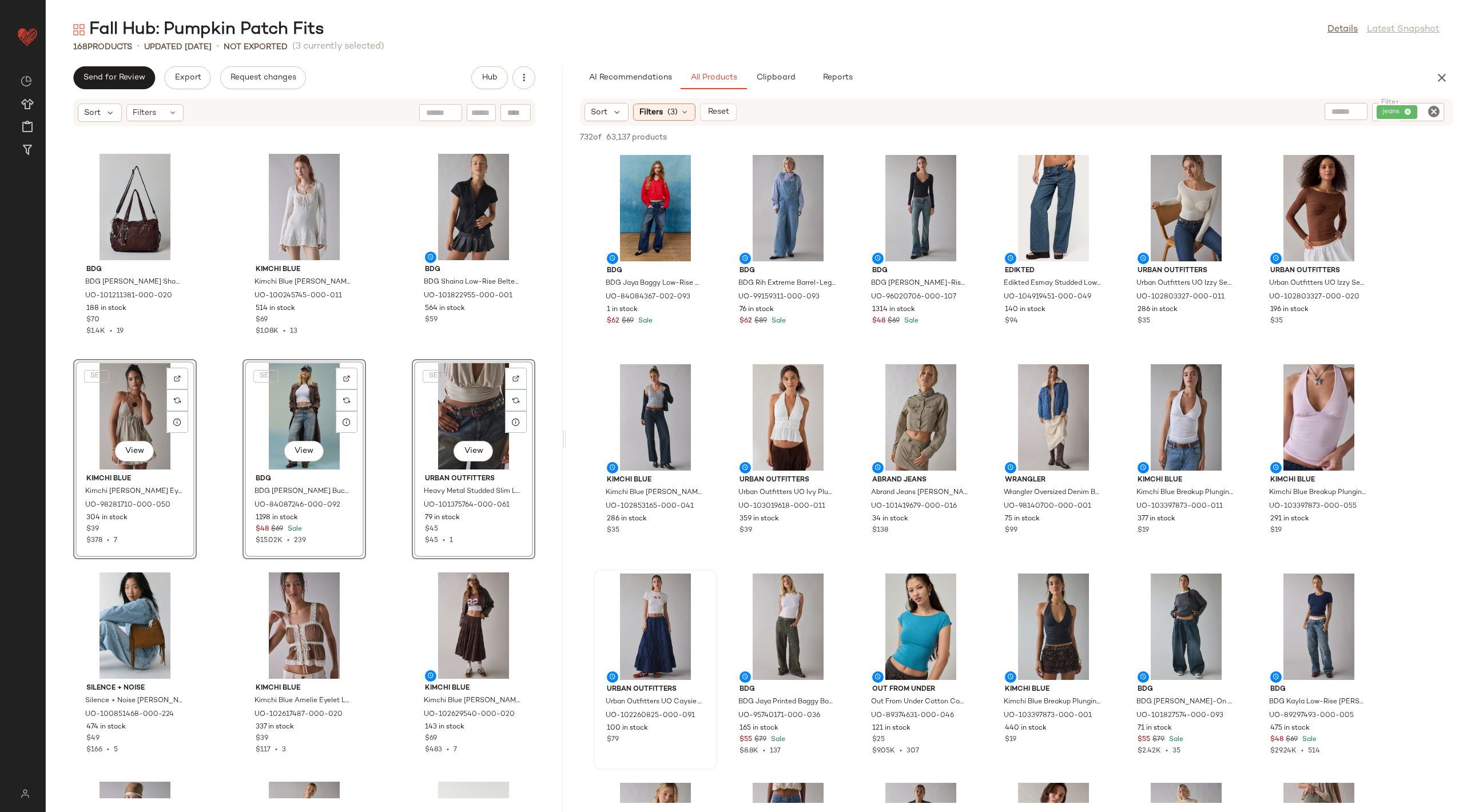
click at [228, 569] on div "Kimchi Blue Kimchi Blue Pointelle Knit Tie-Back Cropped Shrug Cardigan in Cream…" at bounding box center [304, 462] width 517 height 672
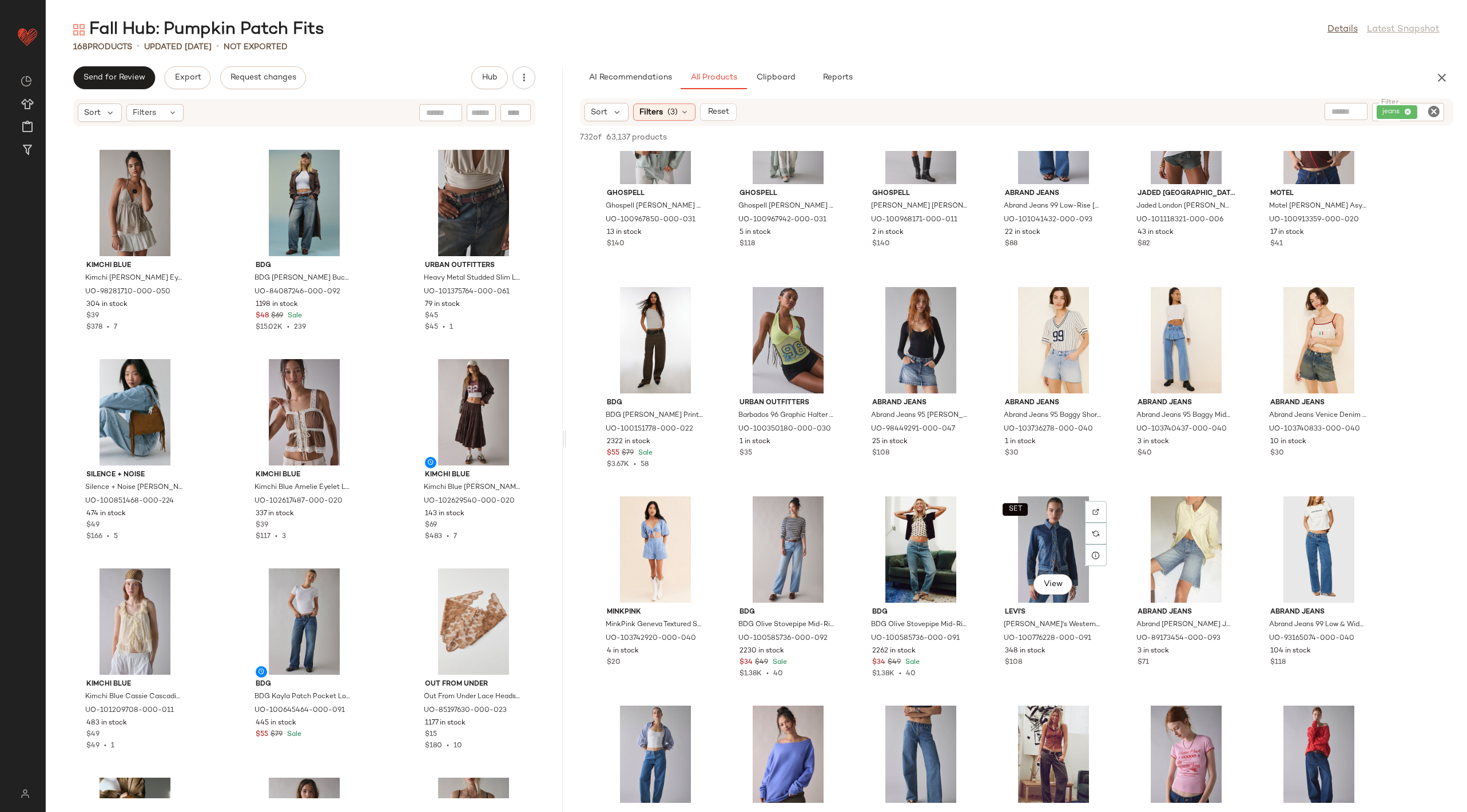
scroll to position [7196, 0]
click at [695, 312] on div at bounding box center [698, 324] width 22 height 22
click at [695, 301] on img at bounding box center [698, 301] width 7 height 7
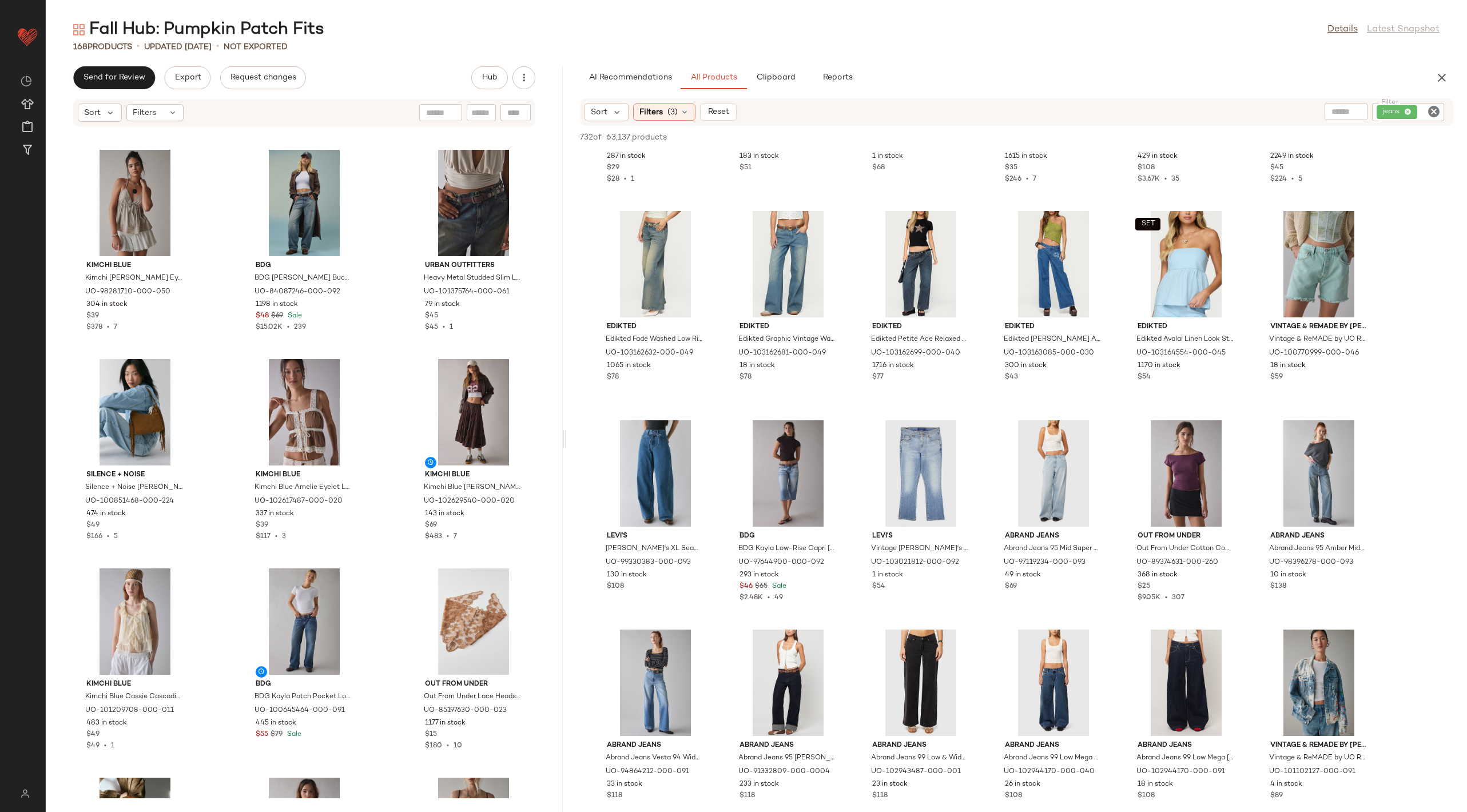
scroll to position [9157, 0]
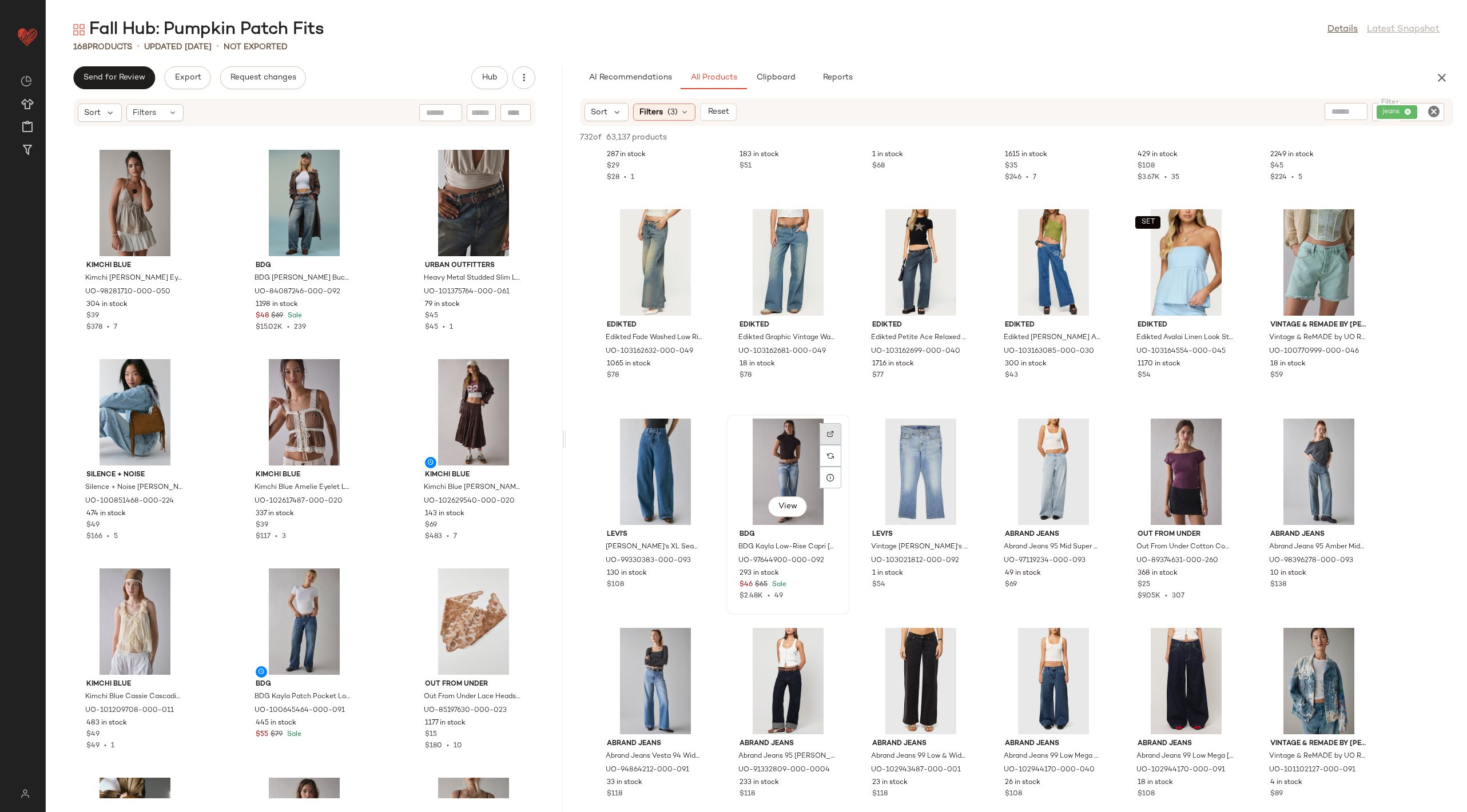
click at [830, 436] on img at bounding box center [830, 434] width 7 height 7
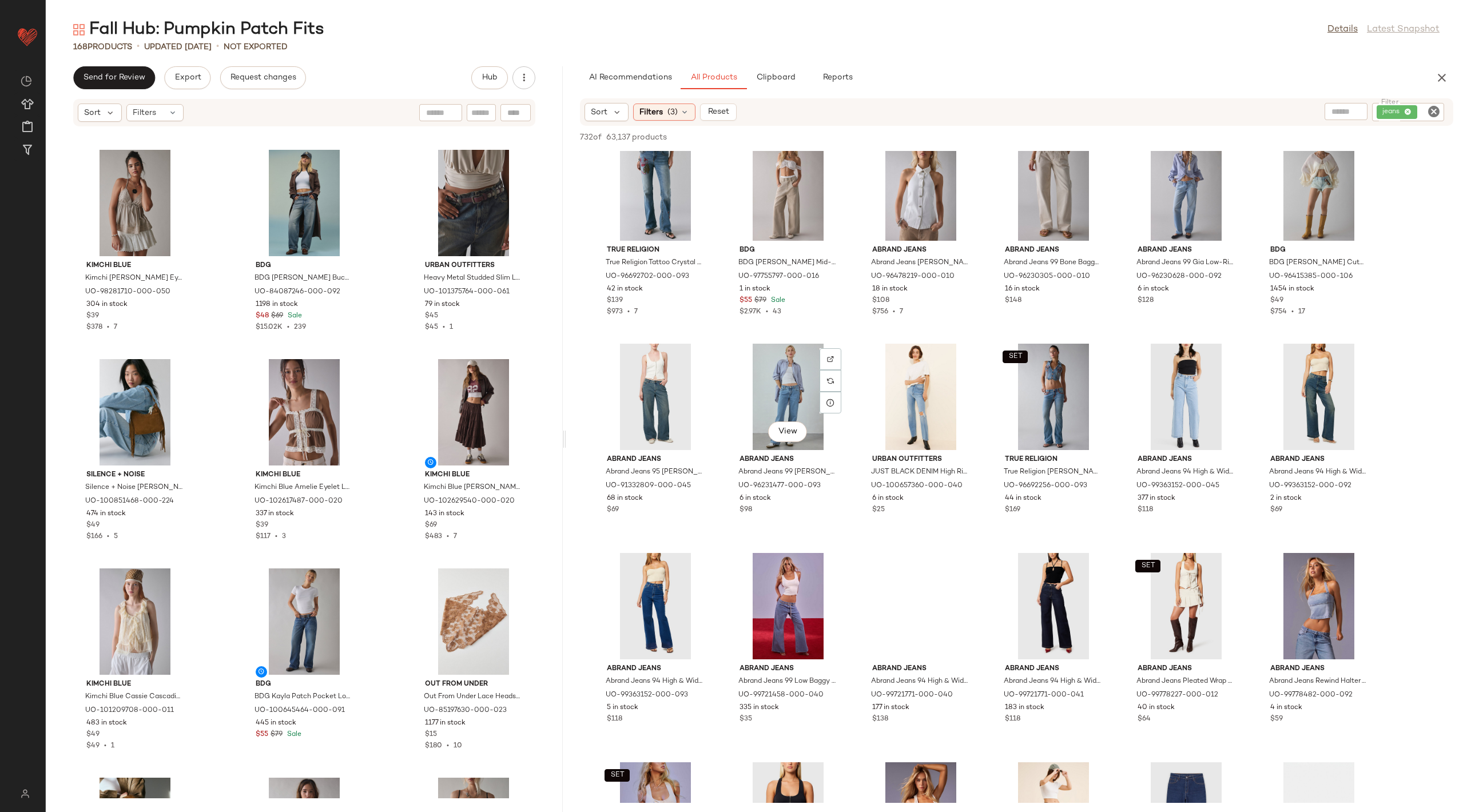
scroll to position [15036, 0]
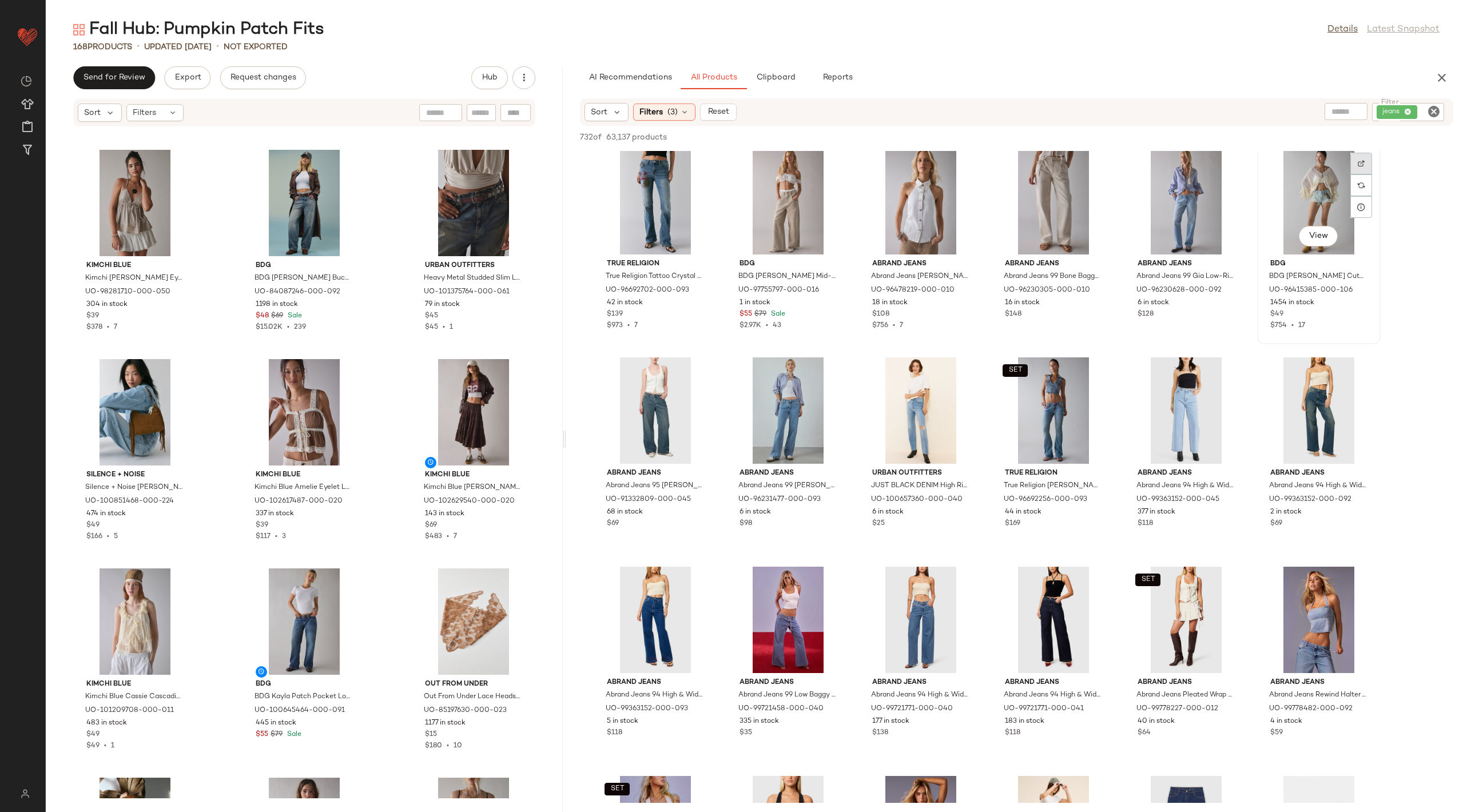
click at [1360, 162] on img at bounding box center [1361, 163] width 7 height 7
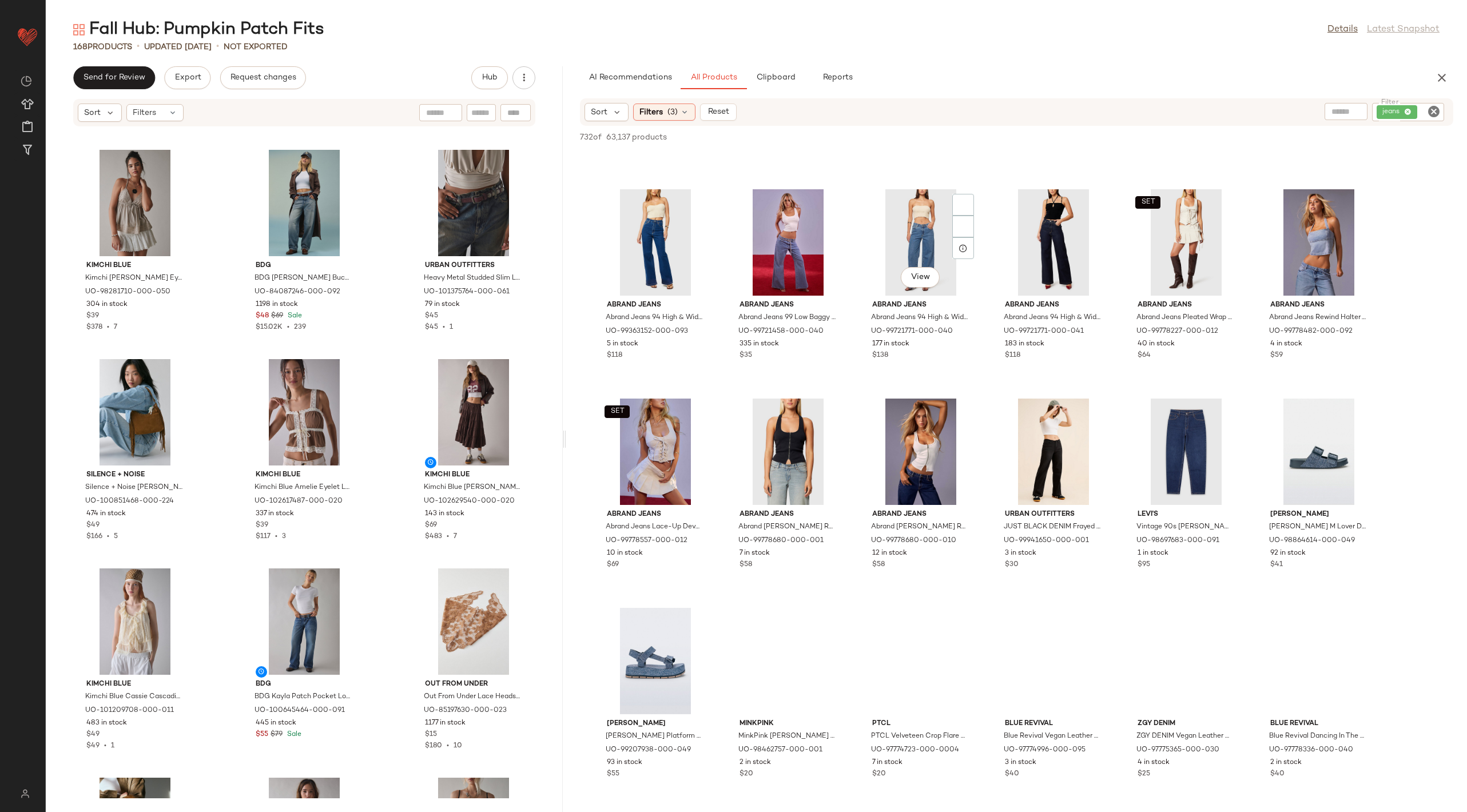
scroll to position [15432, 0]
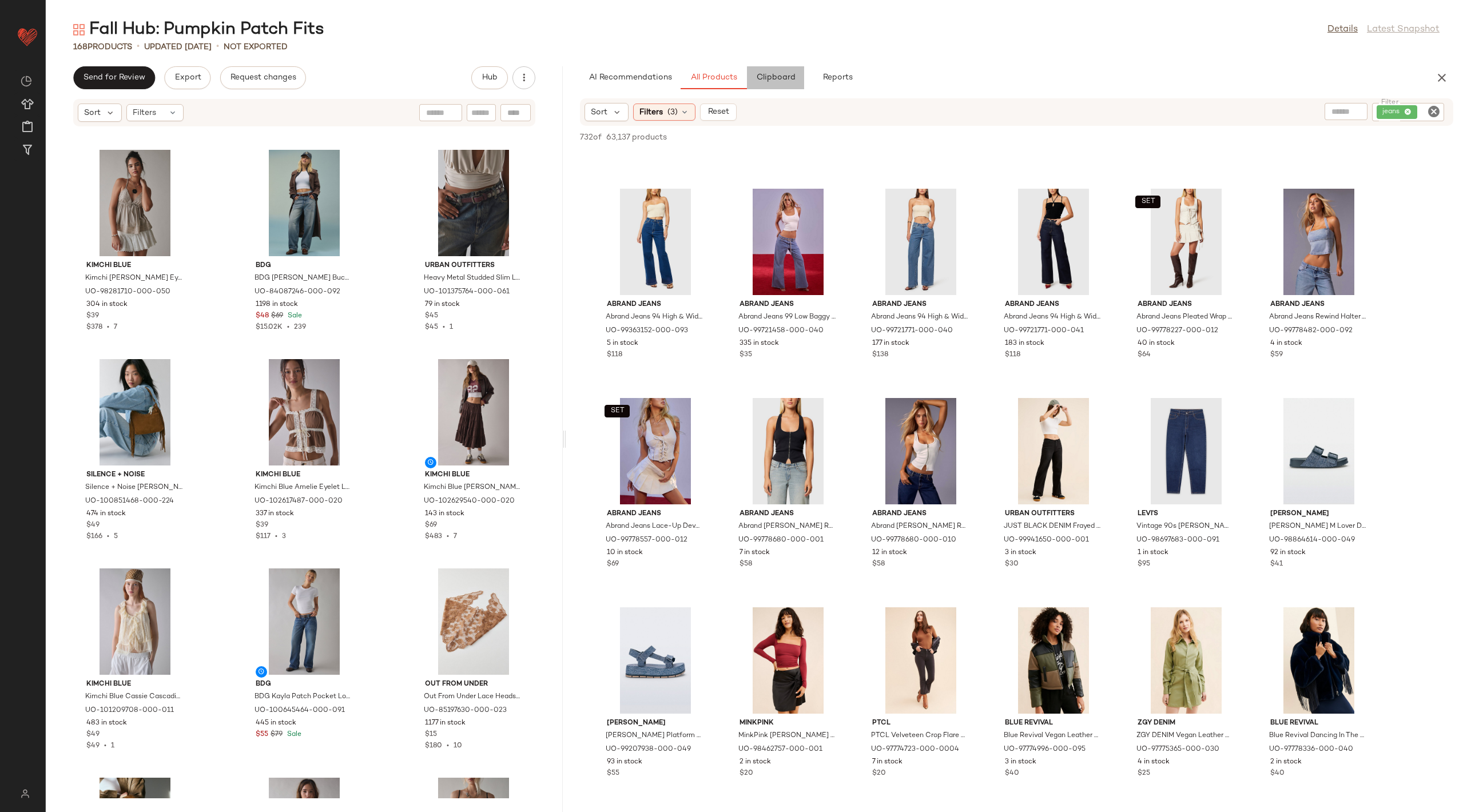
click at [769, 77] on span "Clipboard" at bounding box center [776, 78] width 39 height 9
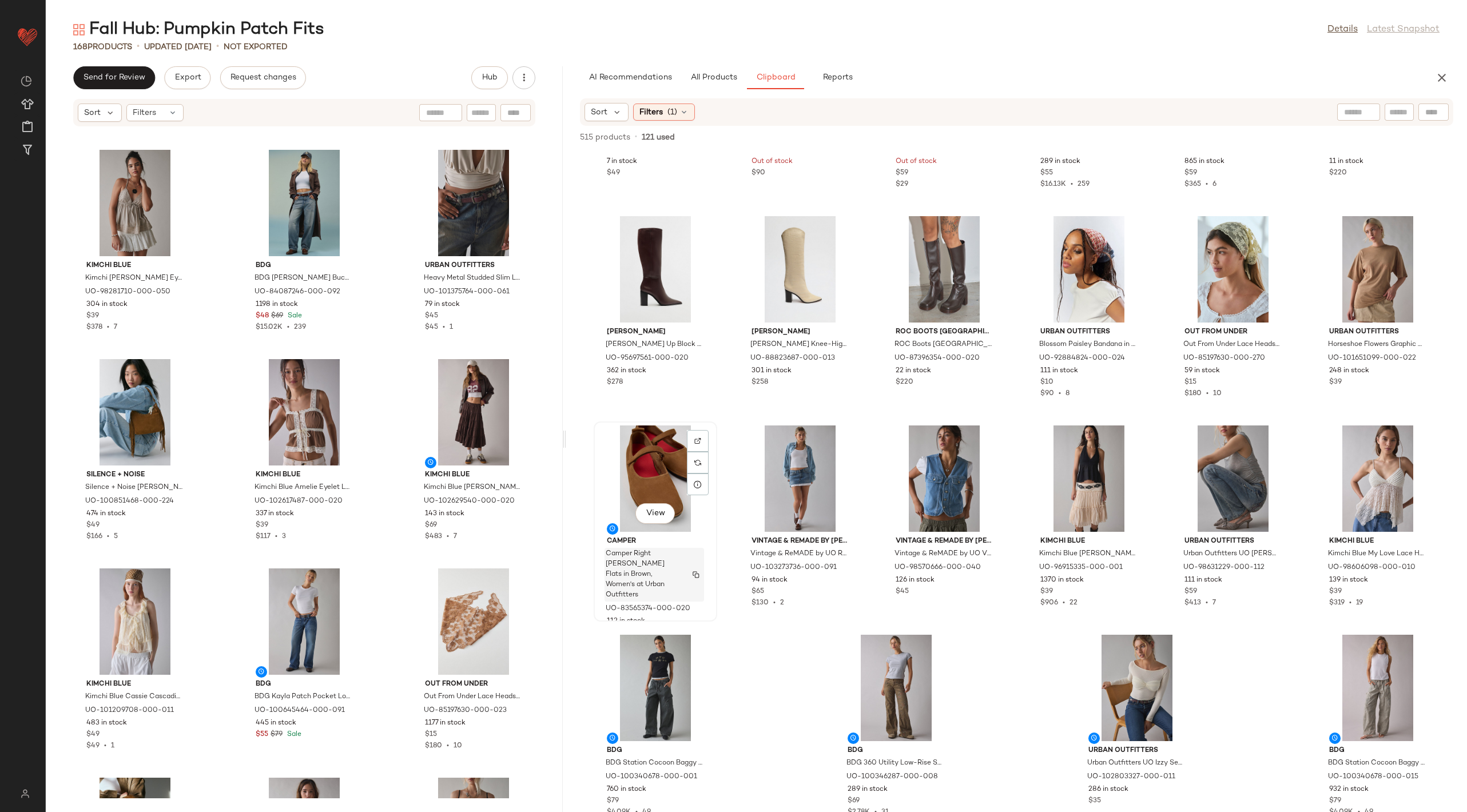
scroll to position [13158, 0]
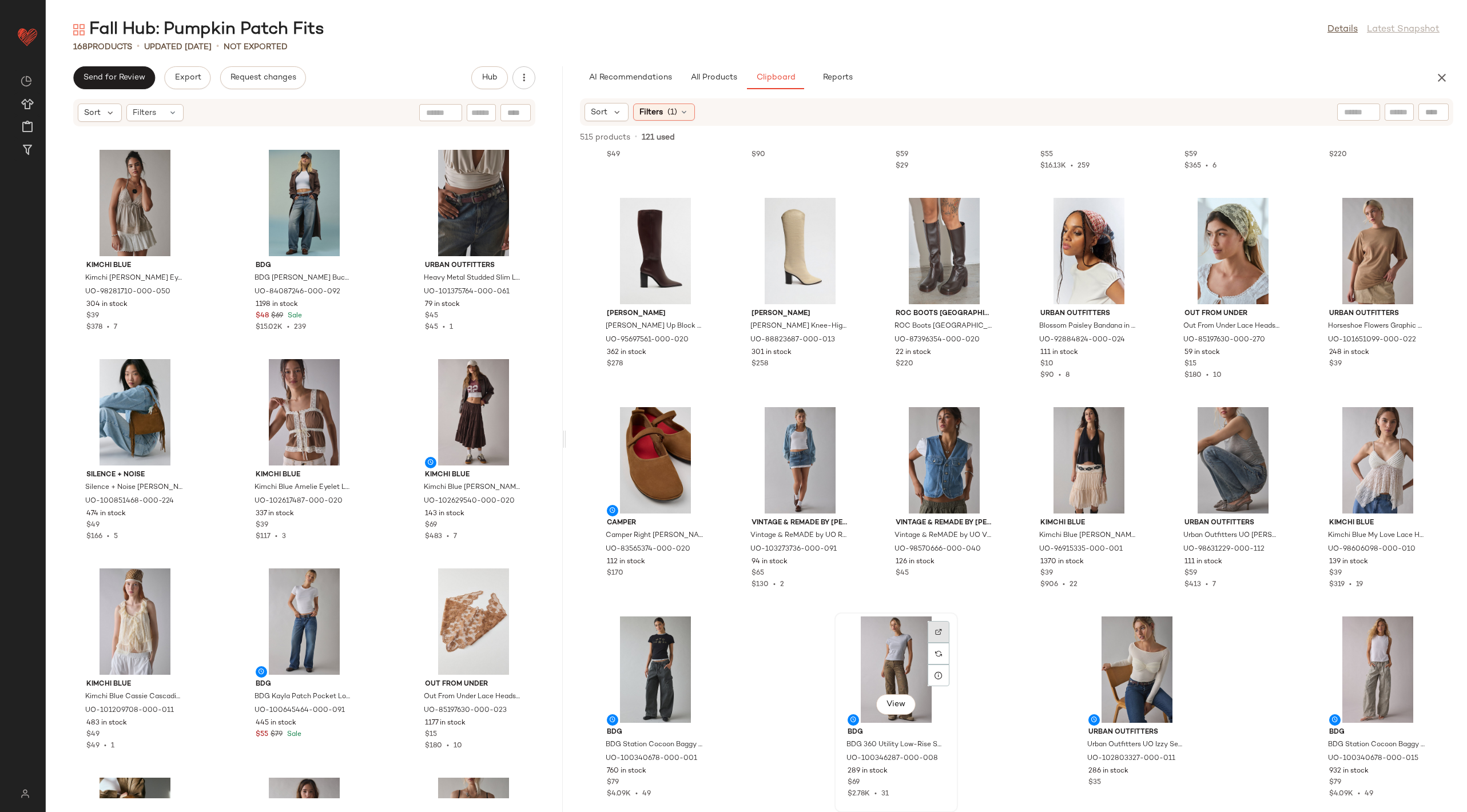
click at [933, 643] on div at bounding box center [939, 654] width 22 height 22
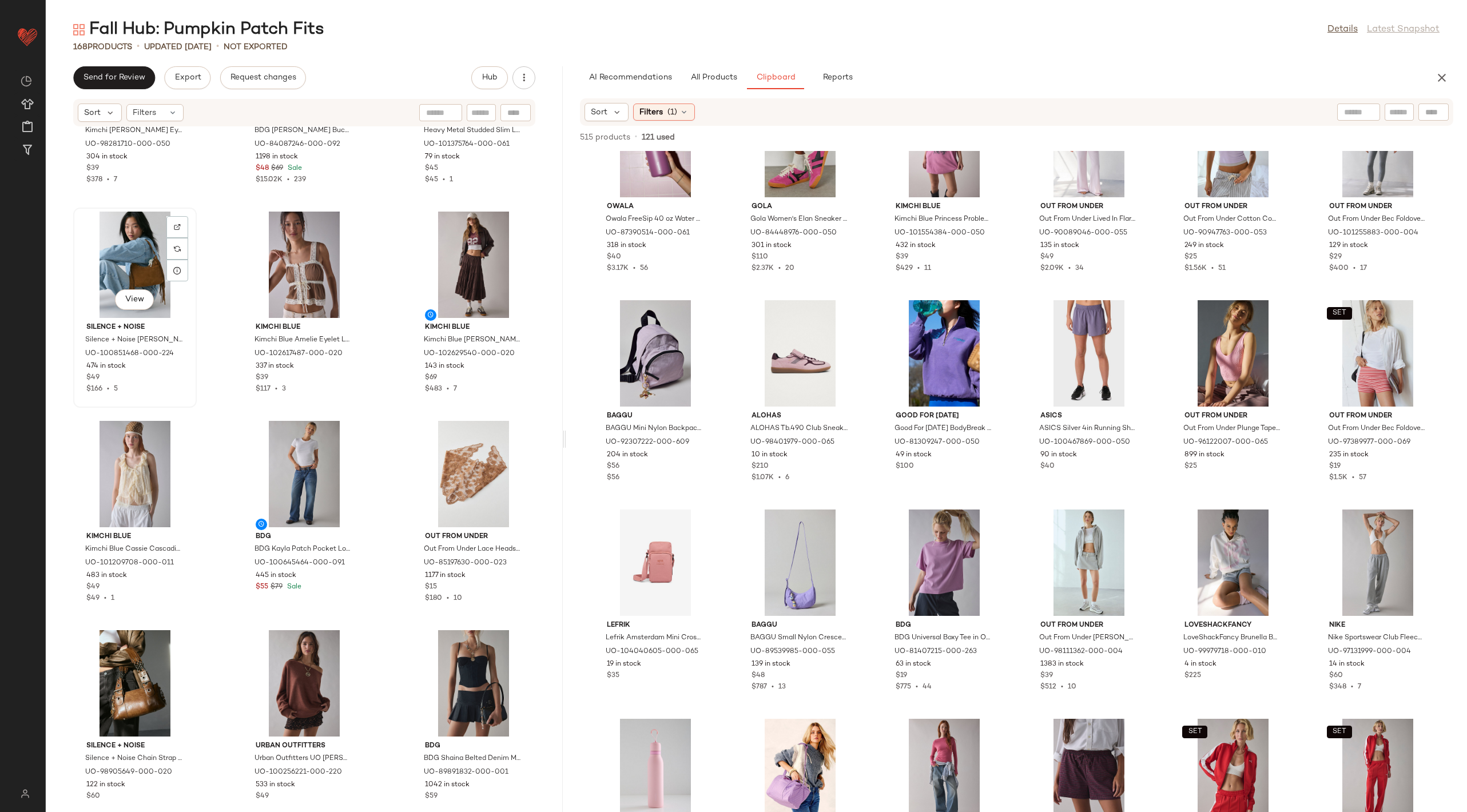
scroll to position [563, 0]
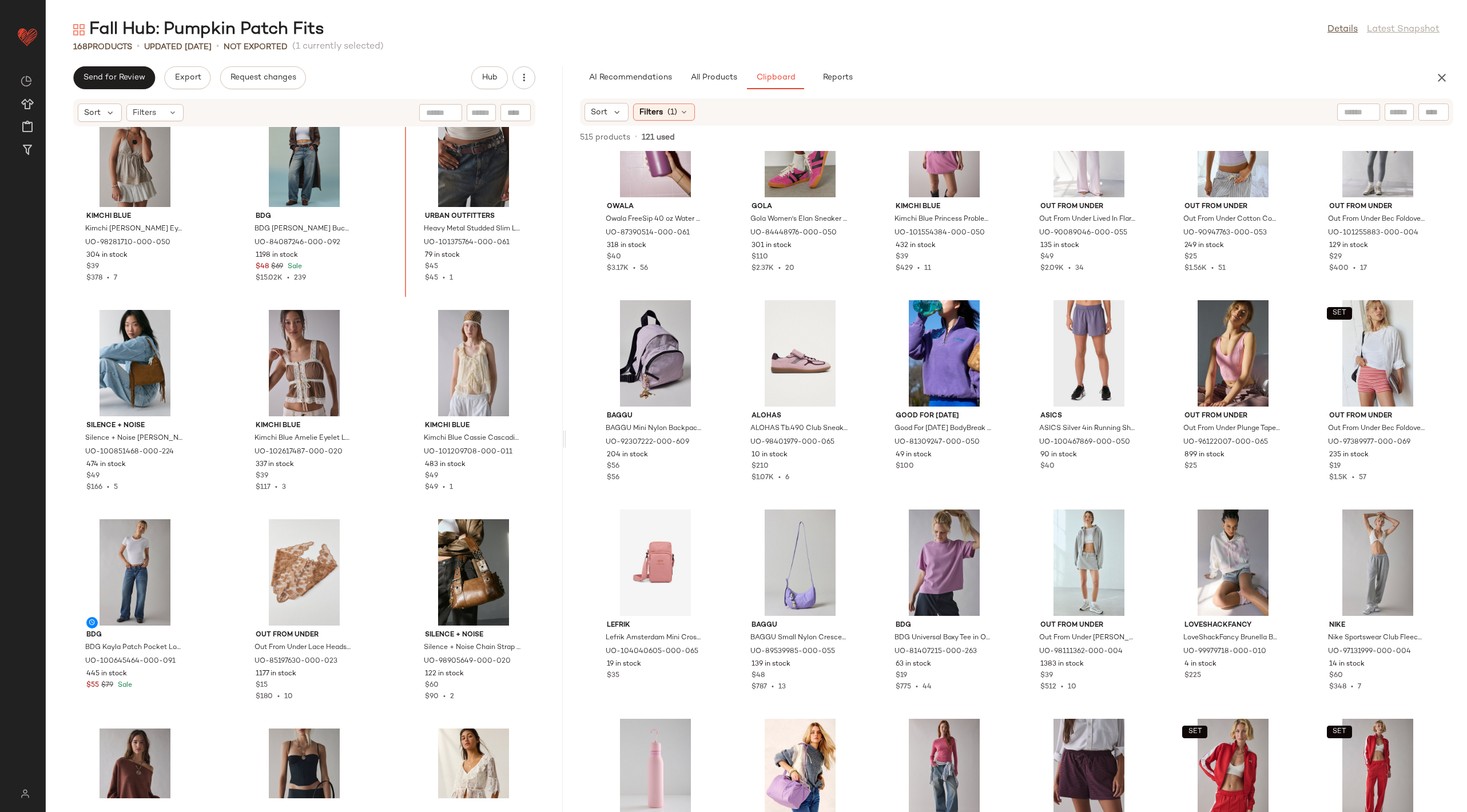
scroll to position [442, 0]
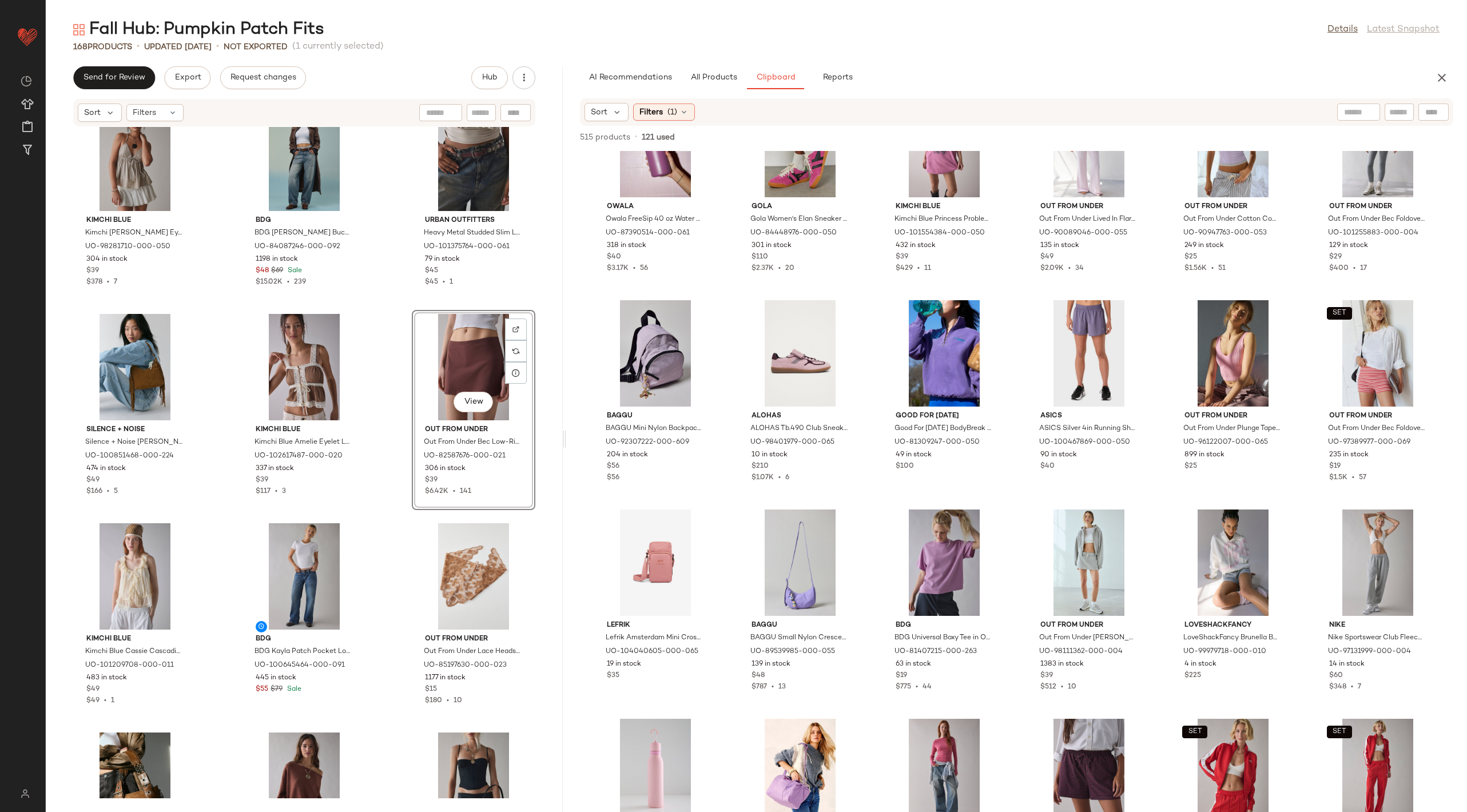
click at [389, 431] on div "Kimchi Blue Kimchi Blue Bailey Eyelet Lace Babydoll Tank Top in String, Women's…" at bounding box center [304, 462] width 517 height 672
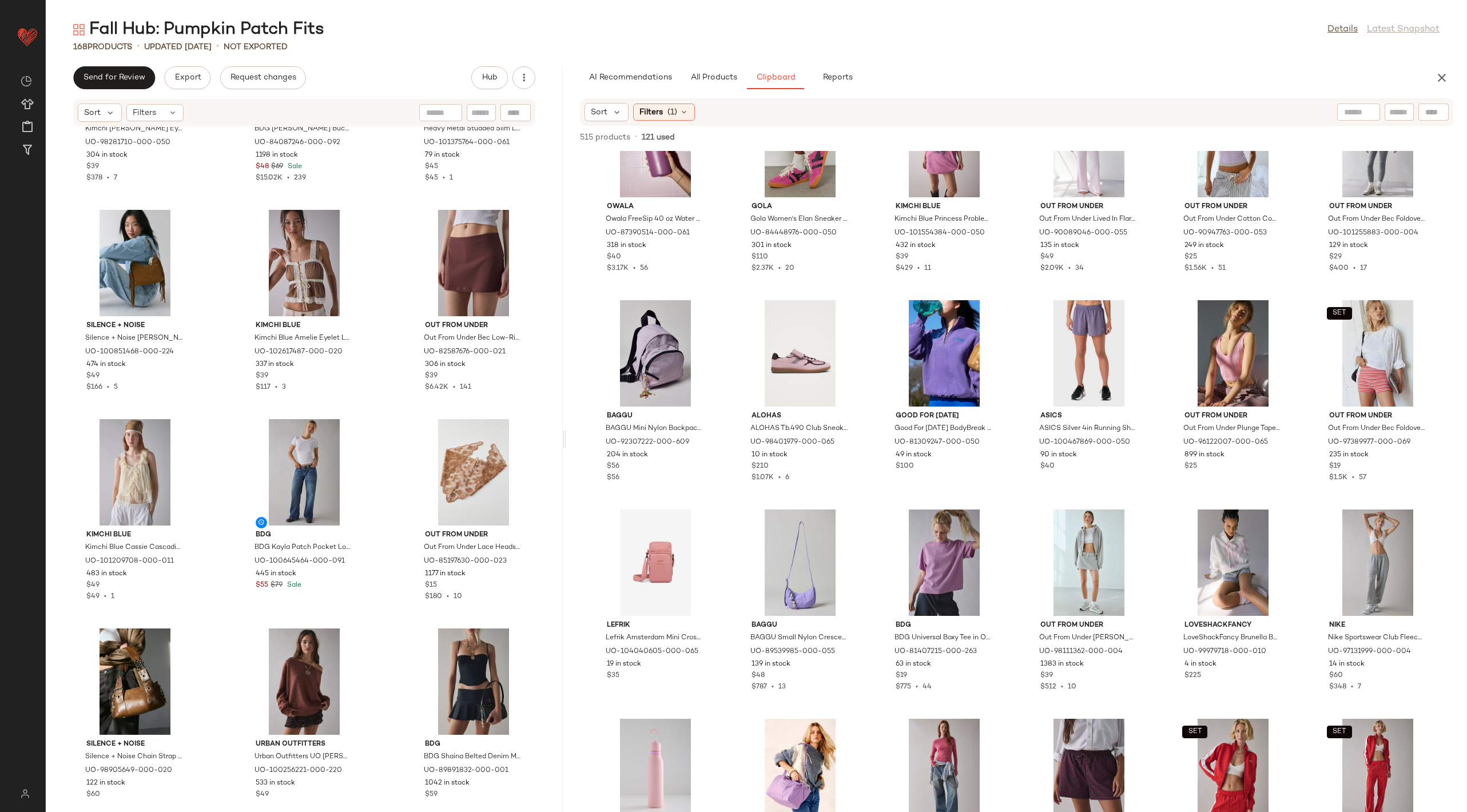
scroll to position [478, 0]
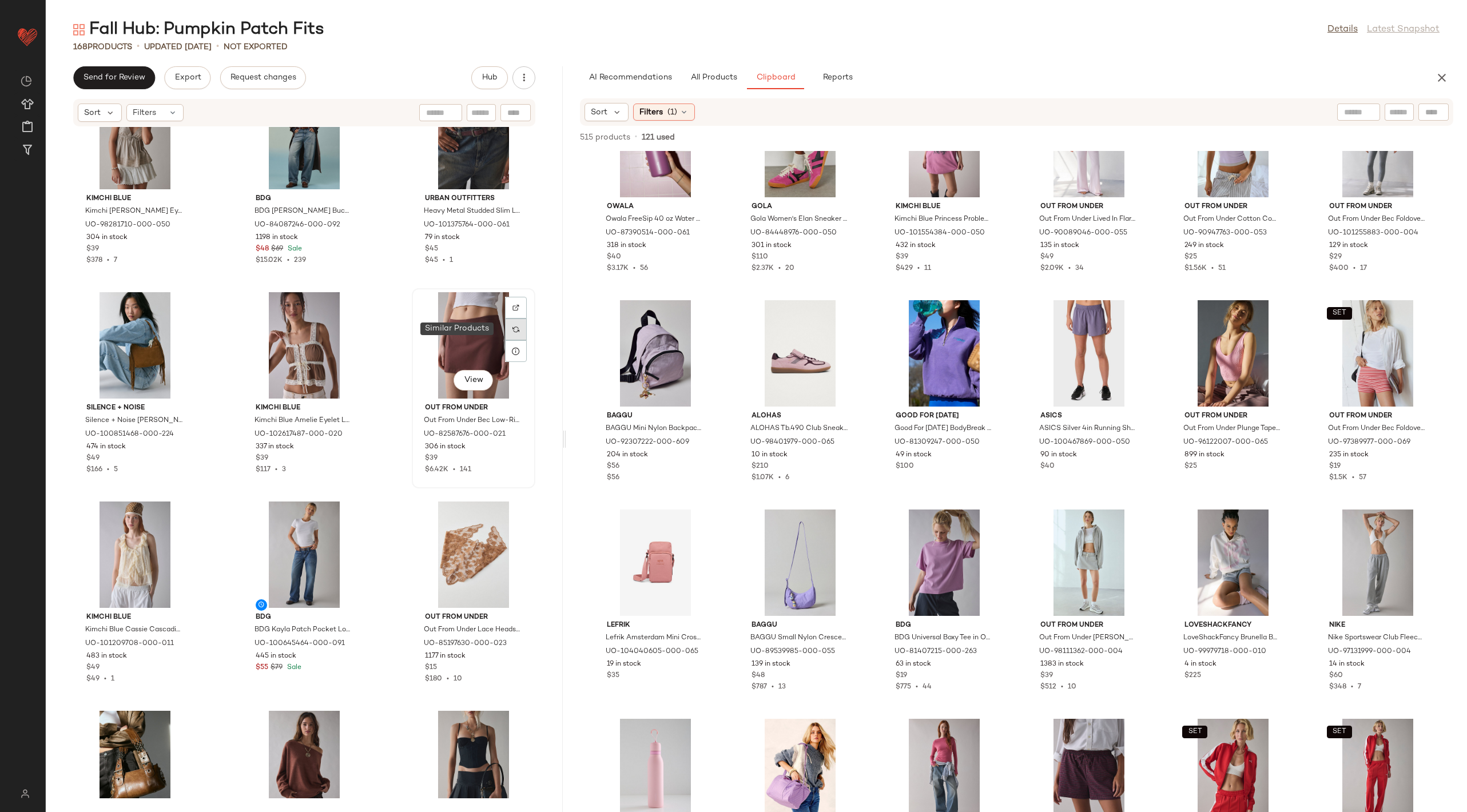
click at [512, 331] on img at bounding box center [515, 329] width 7 height 7
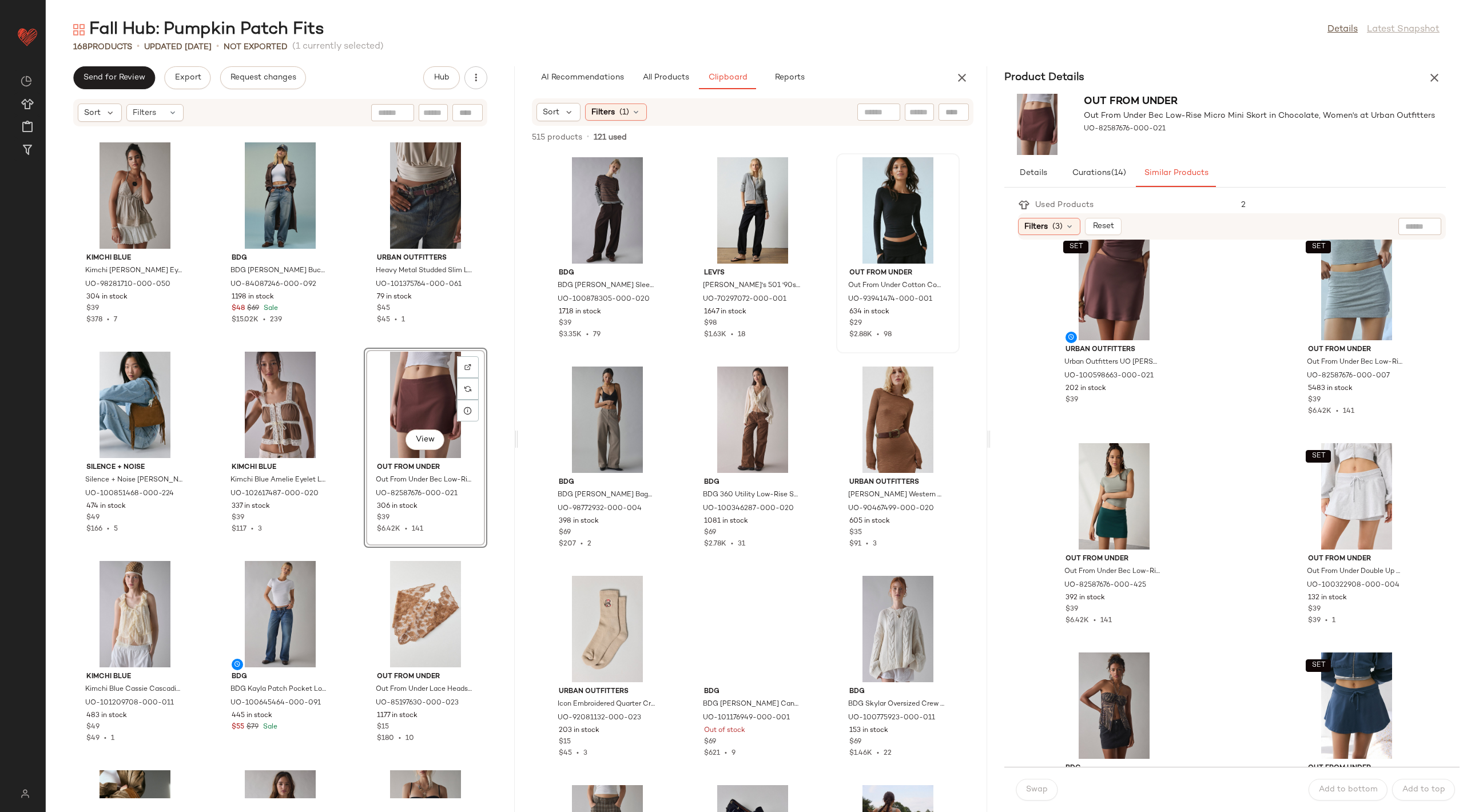
scroll to position [837, 0]
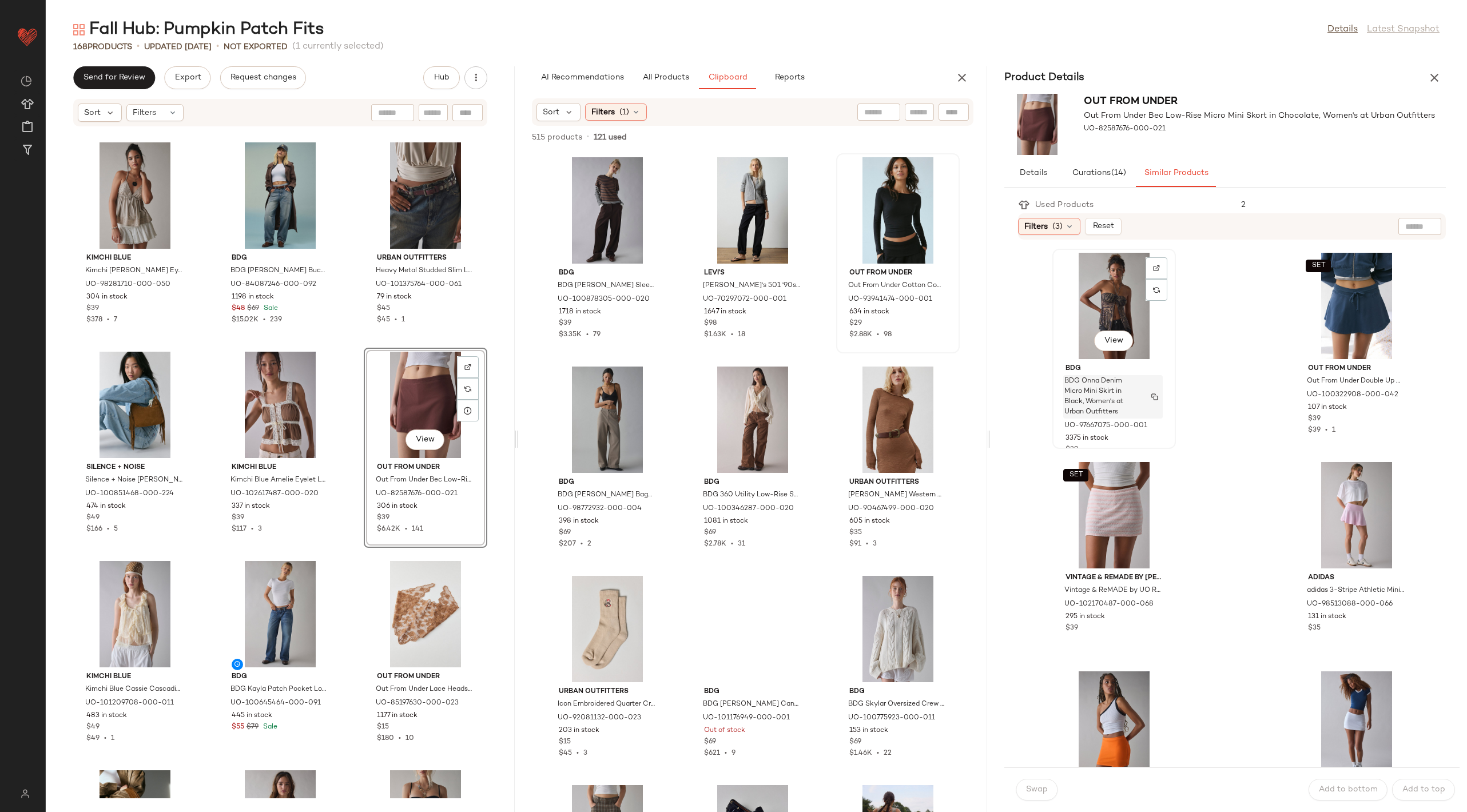
click at [1132, 394] on span "BDG Onna Denim Micro Mini Skirt in Black, Women's at Urban Outfitters" at bounding box center [1102, 397] width 76 height 41
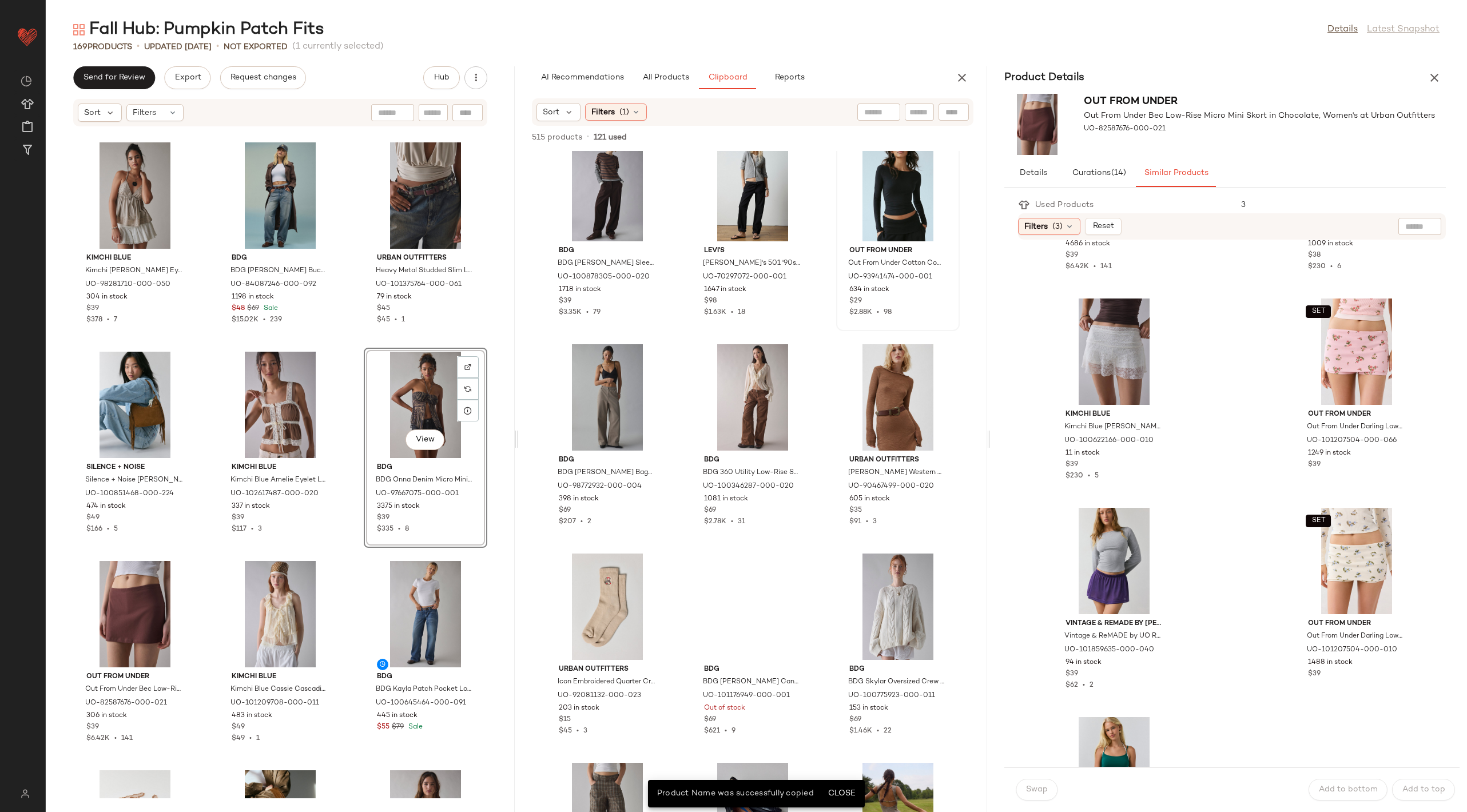
scroll to position [1775, 0]
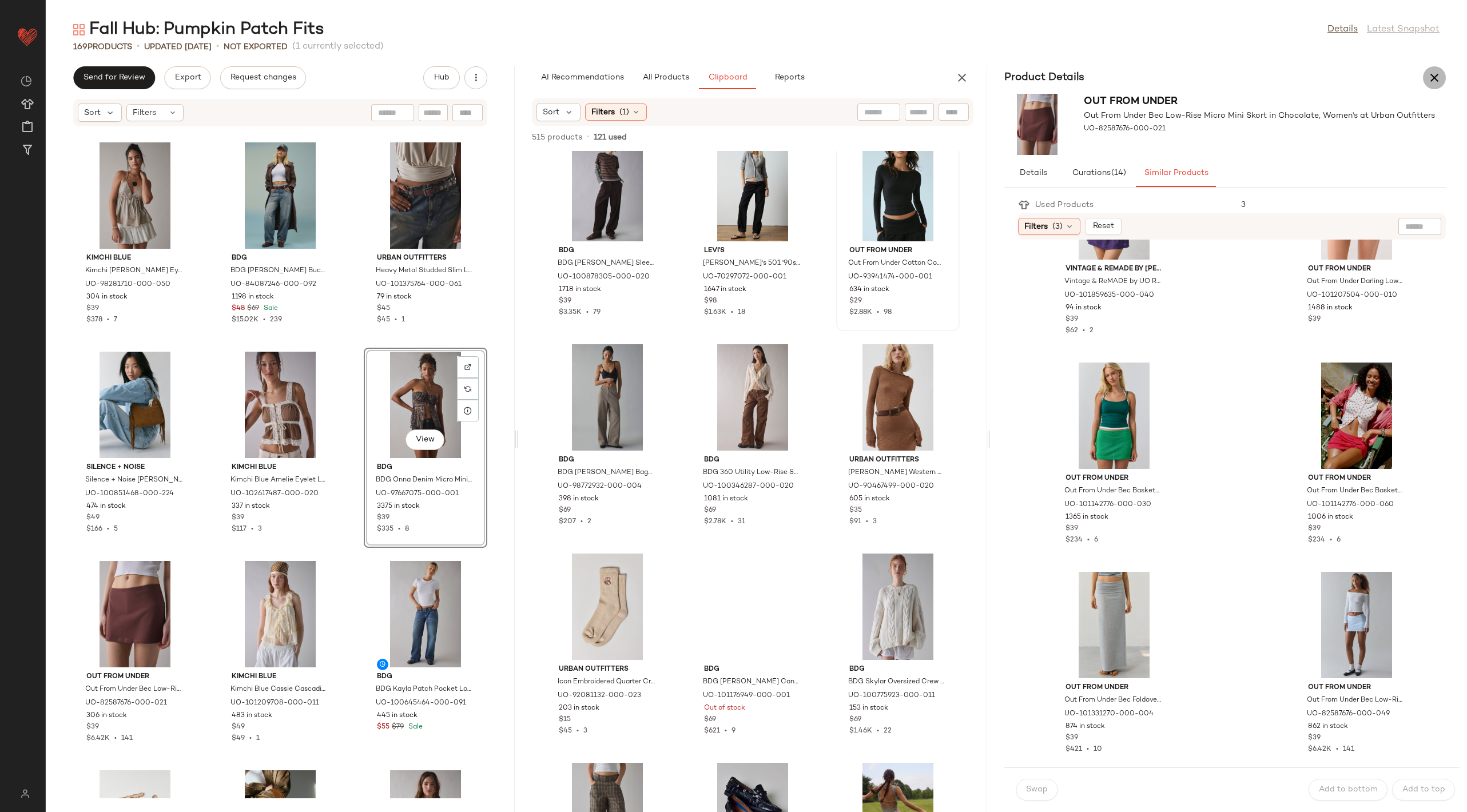
click at [1431, 78] on icon "button" at bounding box center [1434, 77] width 13 height 13
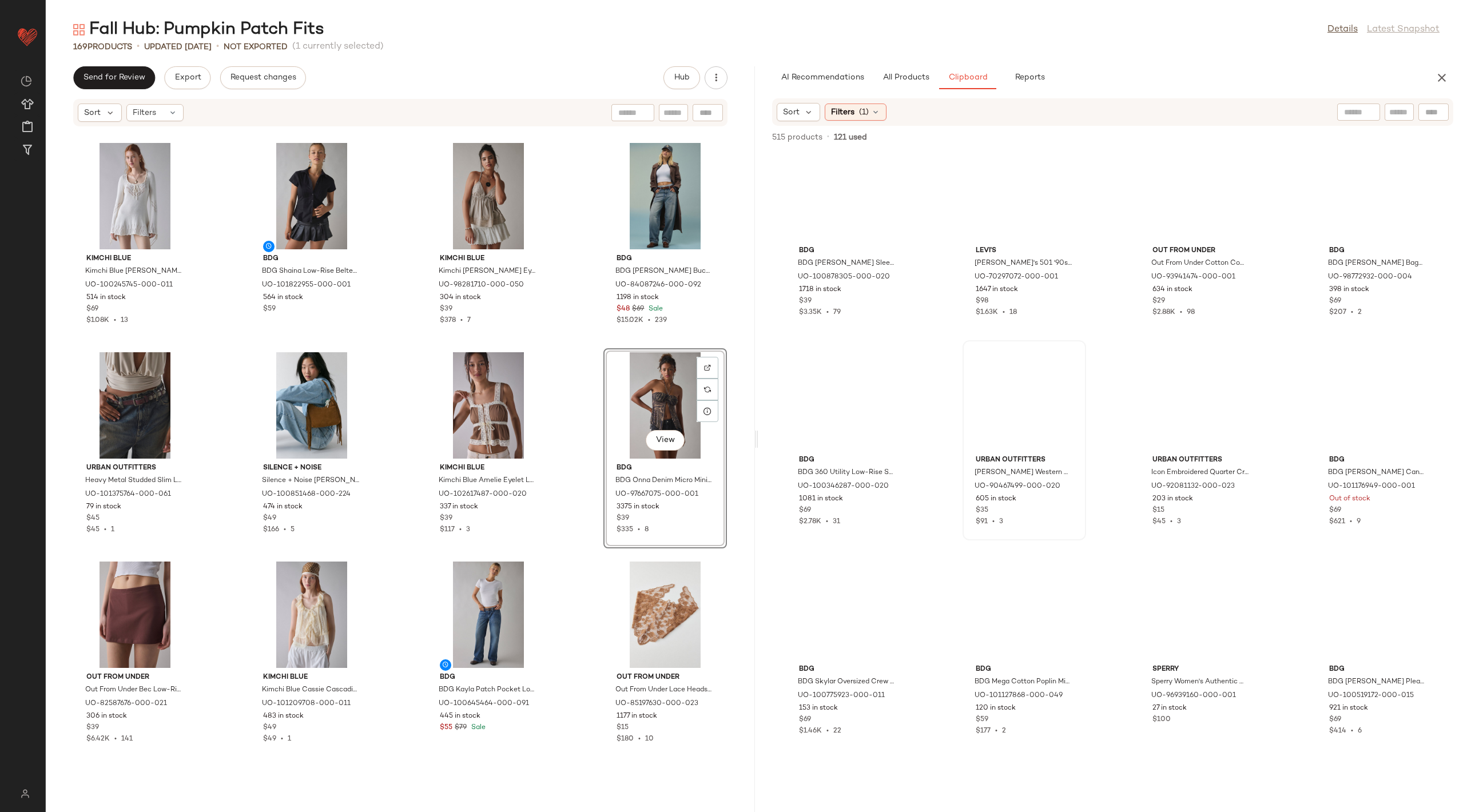
scroll to position [0, 0]
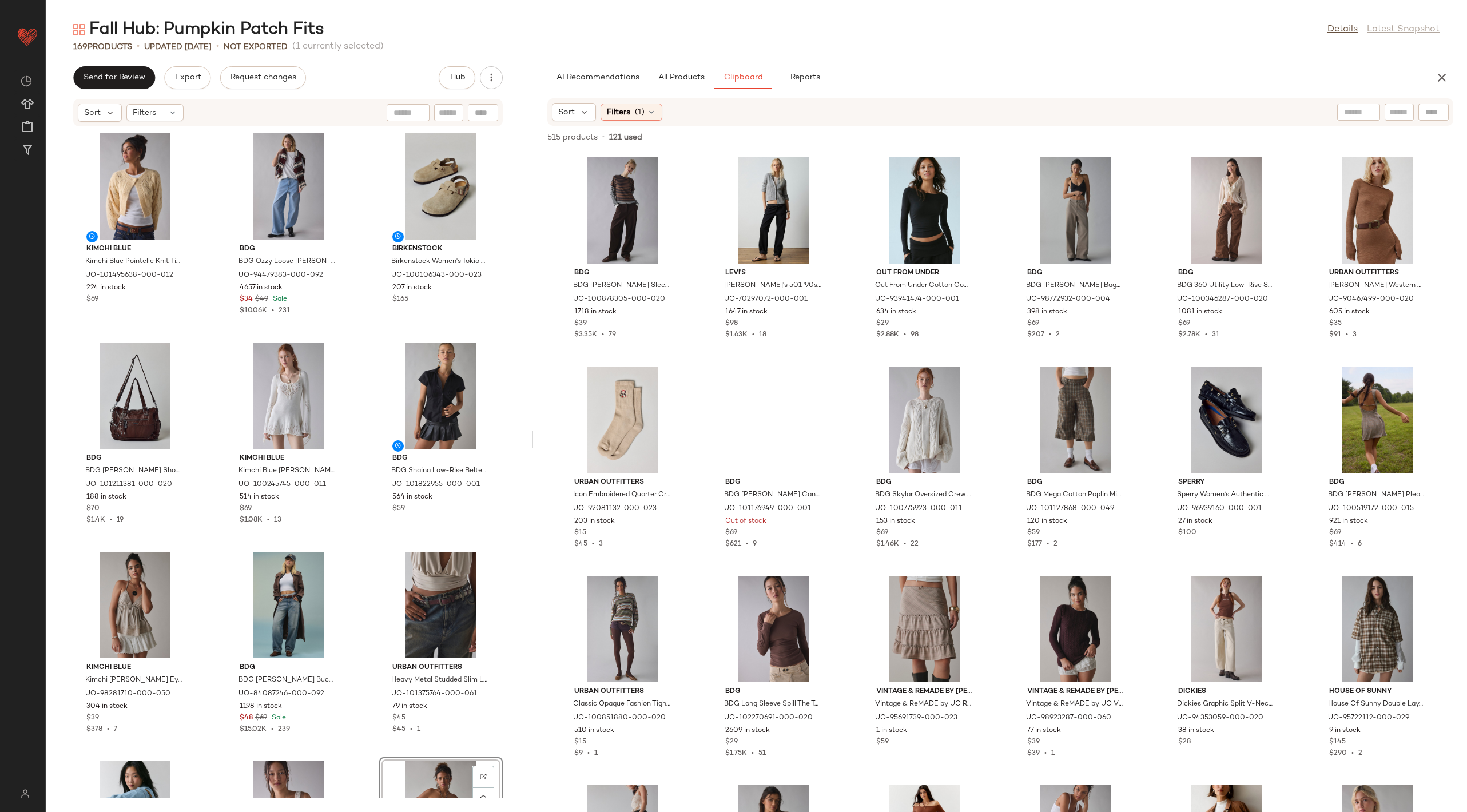
drag, startPoint x: 756, startPoint y: 445, endPoint x: 533, endPoint y: 475, distance: 225.0
click at [533, 475] on div "Fall Hub: Pumpkin Patch Fits Details Latest Snapshot 169 Products • updated Aug…" at bounding box center [756, 415] width 1421 height 794
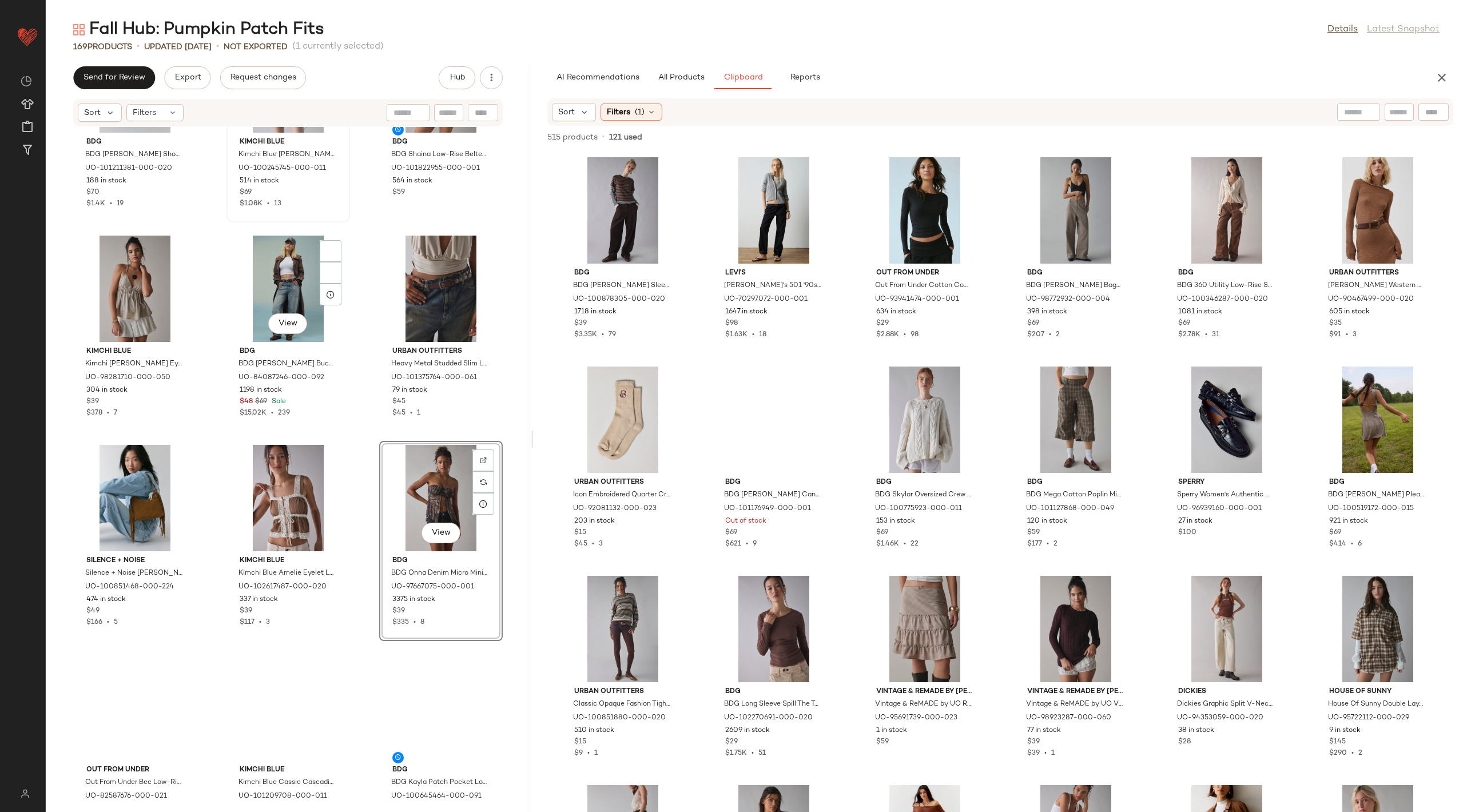
scroll to position [357, 0]
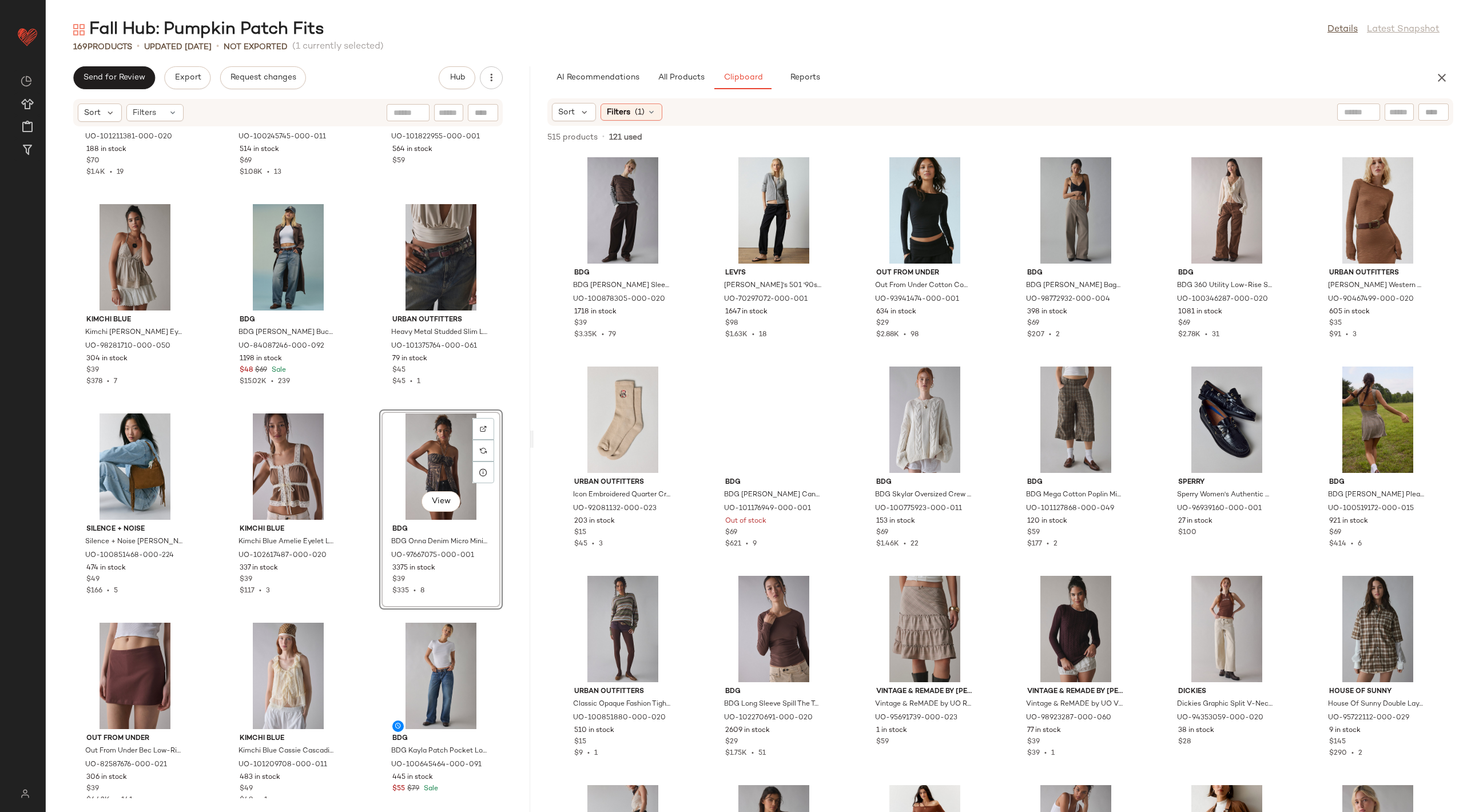
click at [436, 450] on div "View" at bounding box center [441, 466] width 115 height 107
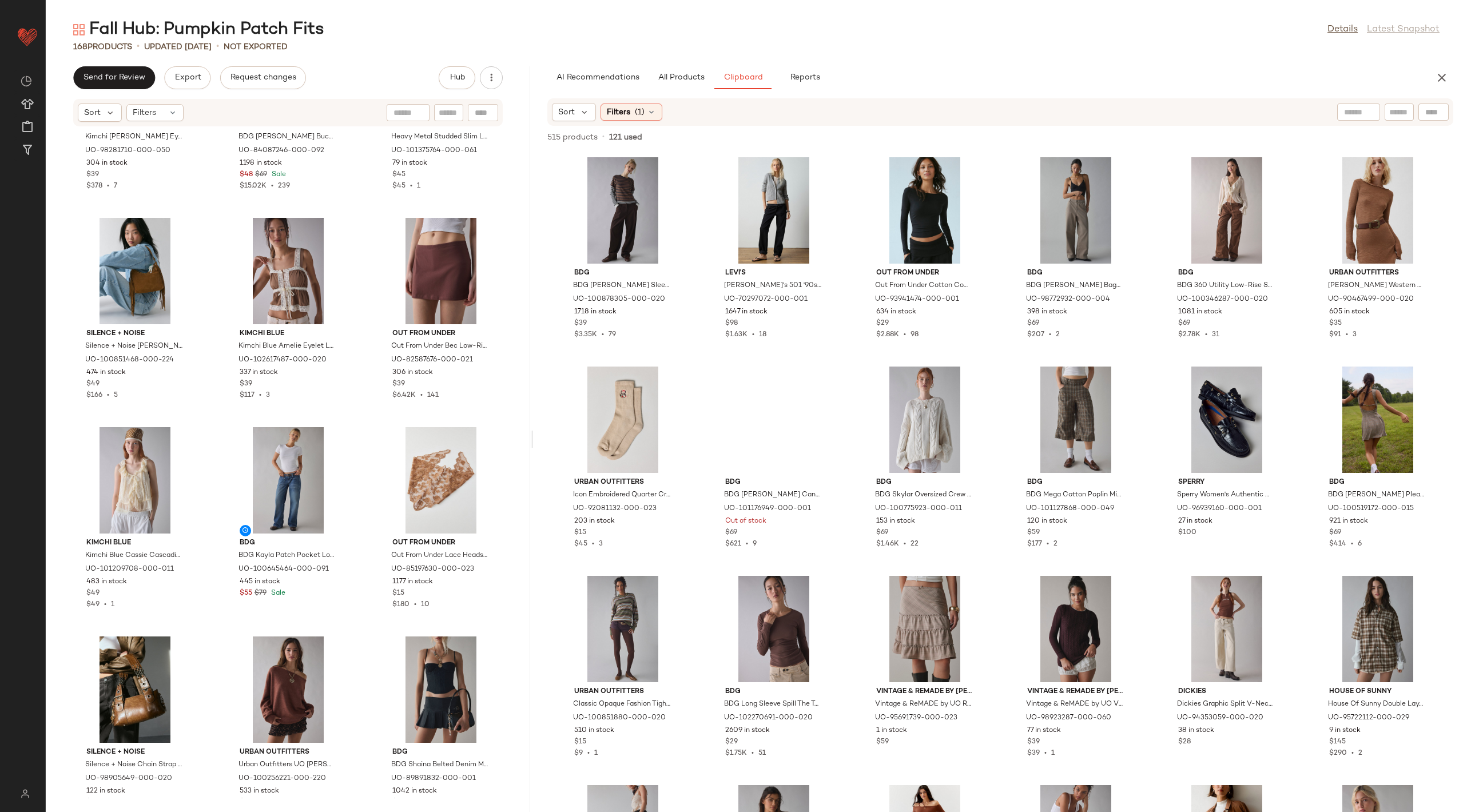
scroll to position [560, 0]
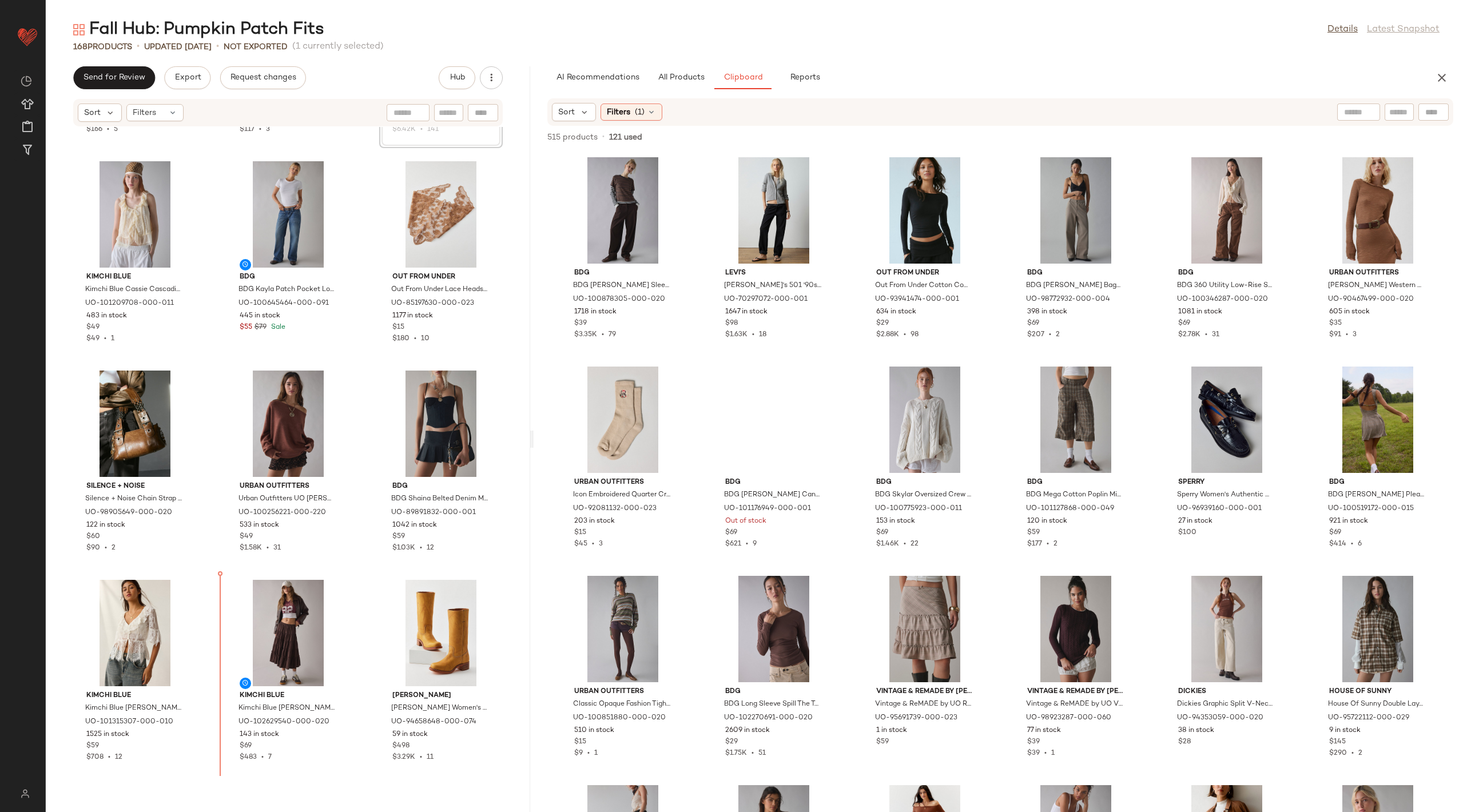
scroll to position [819, 0]
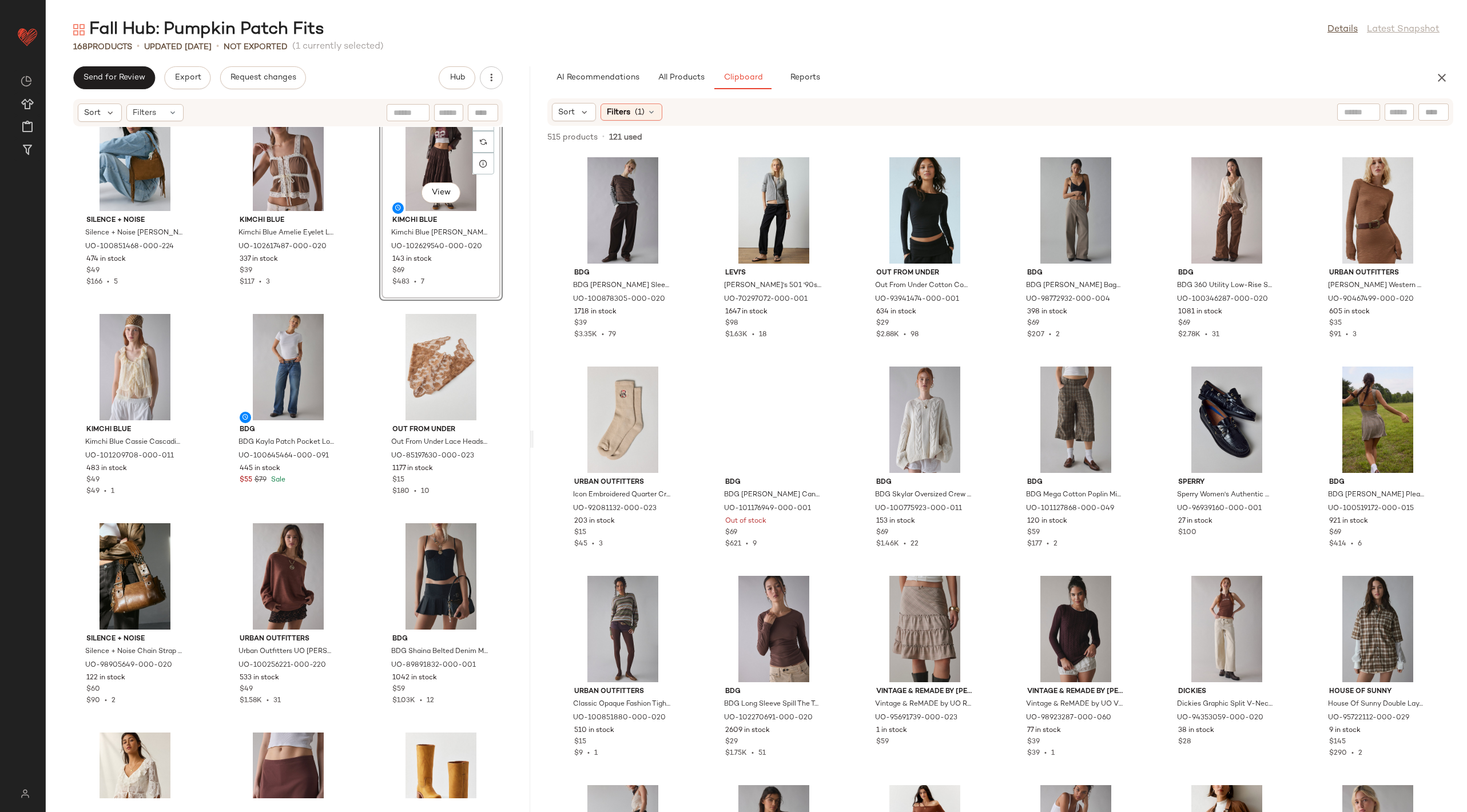
scroll to position [874, 0]
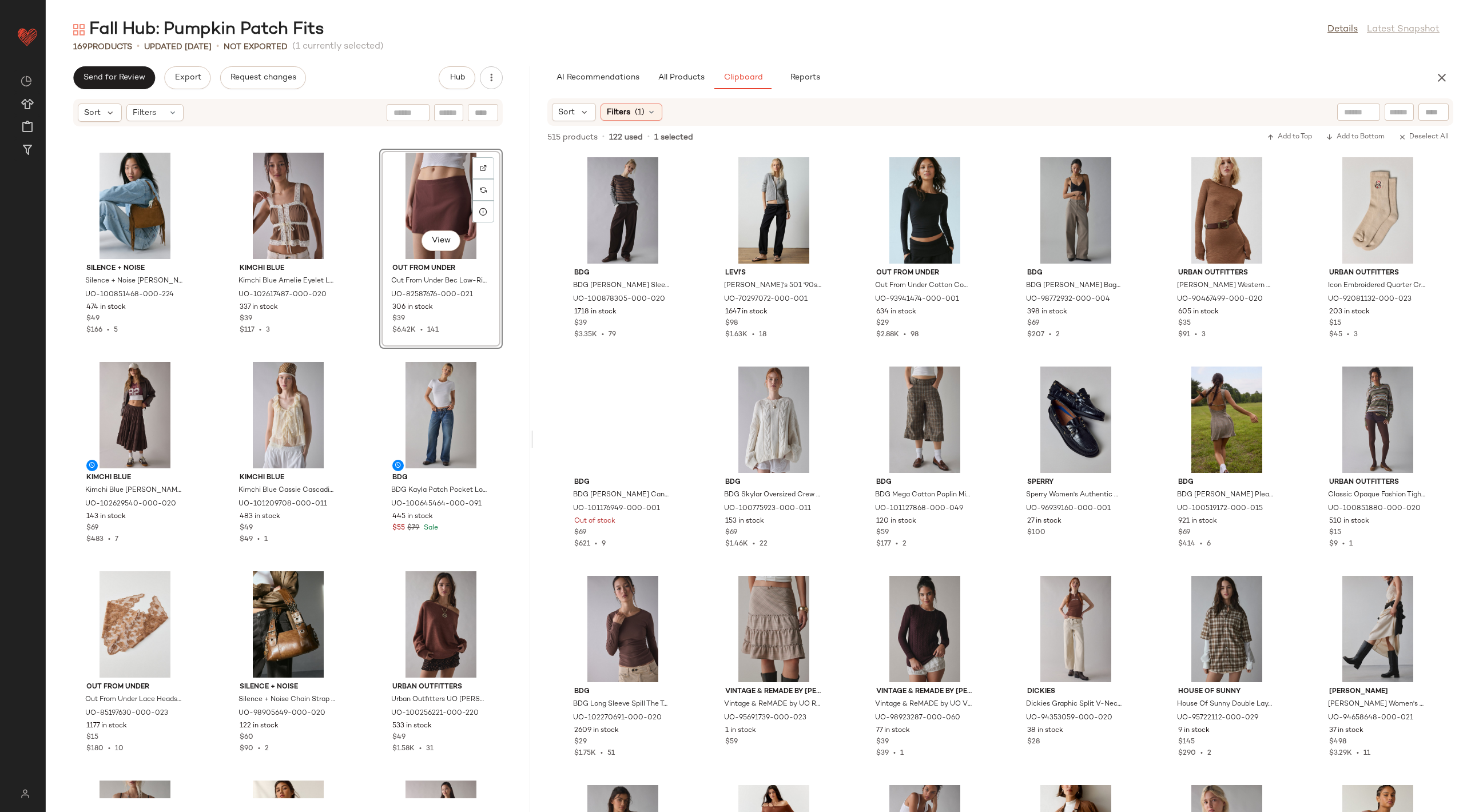
scroll to position [616, 0]
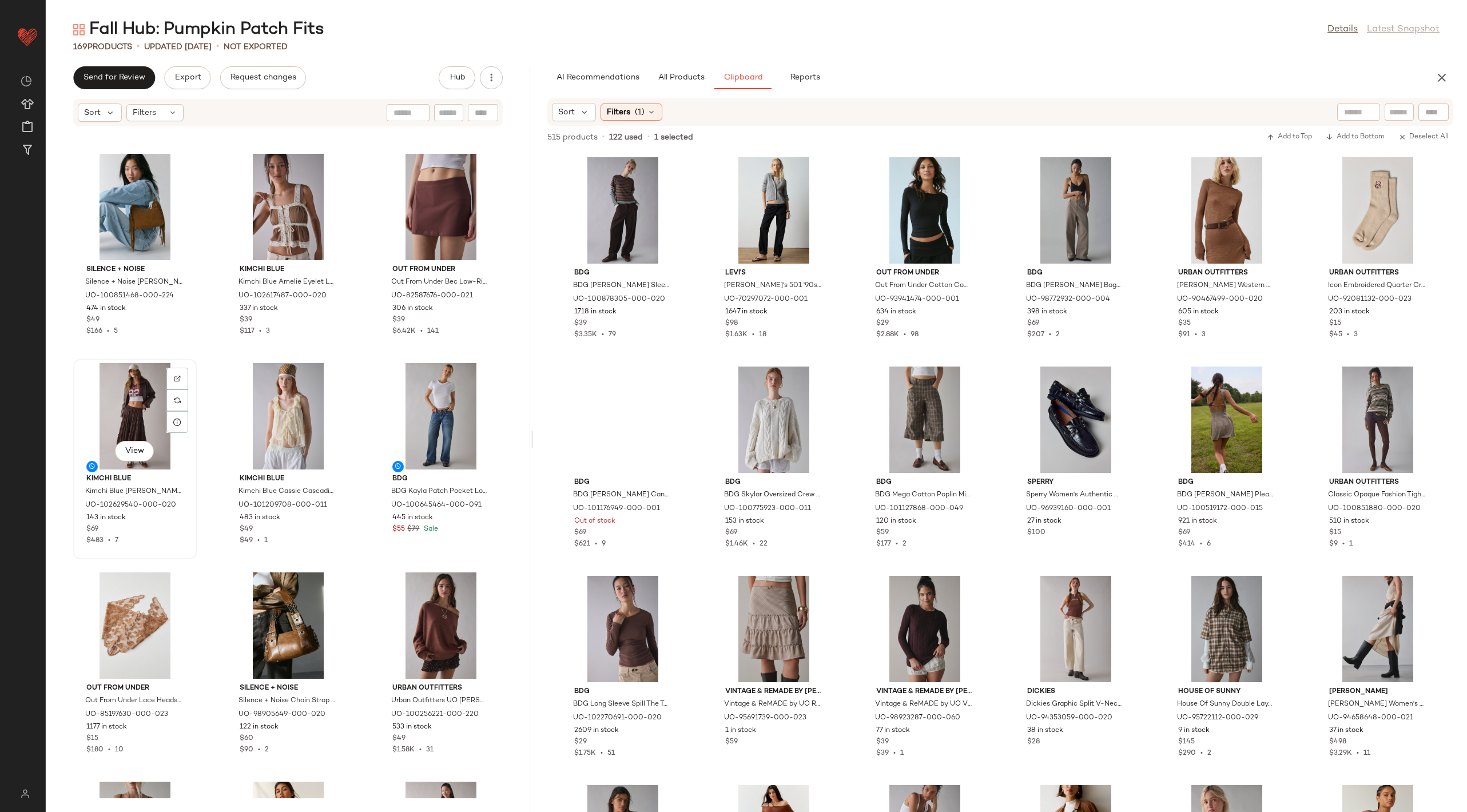
click at [131, 421] on div "View" at bounding box center [135, 416] width 115 height 107
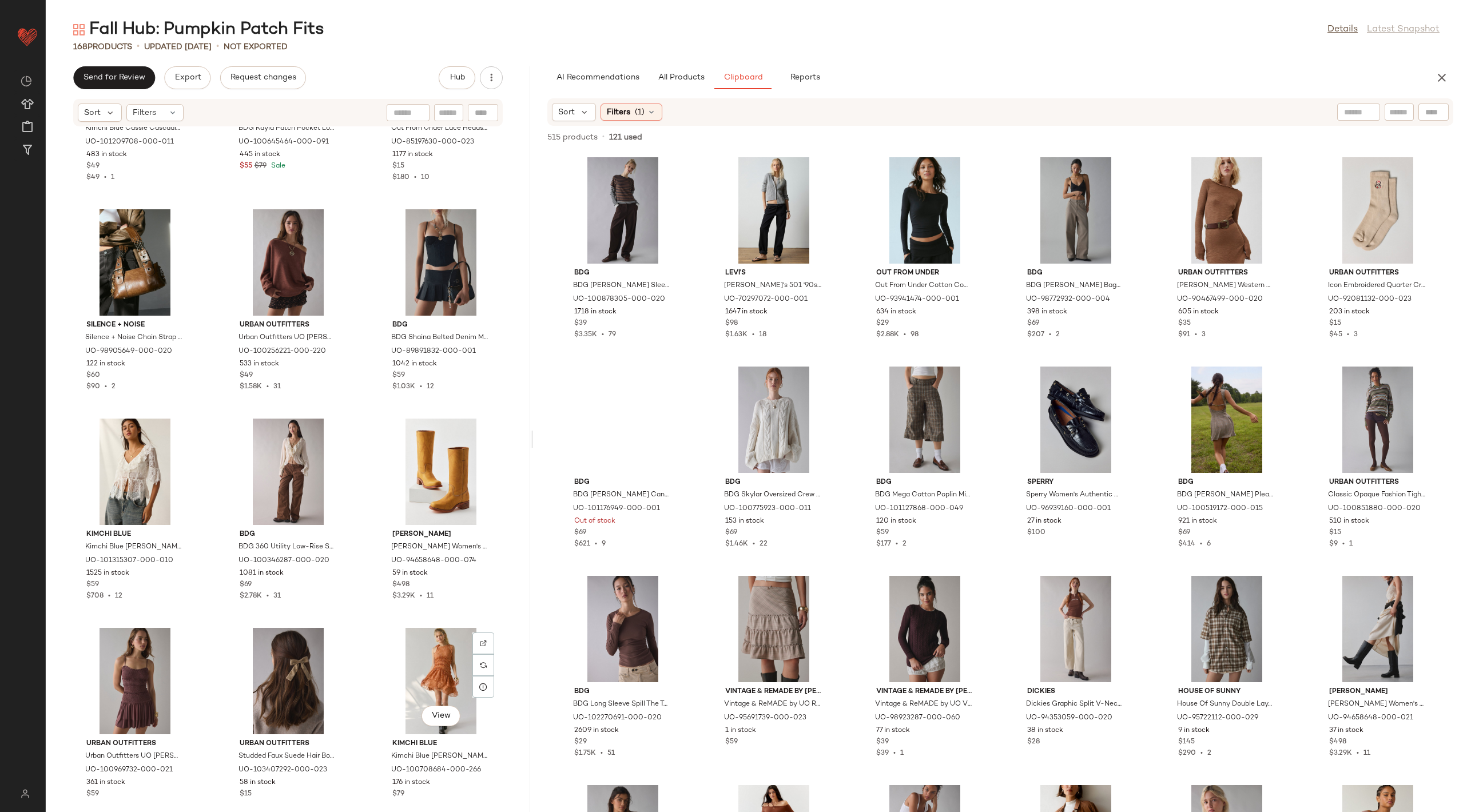
scroll to position [958, 0]
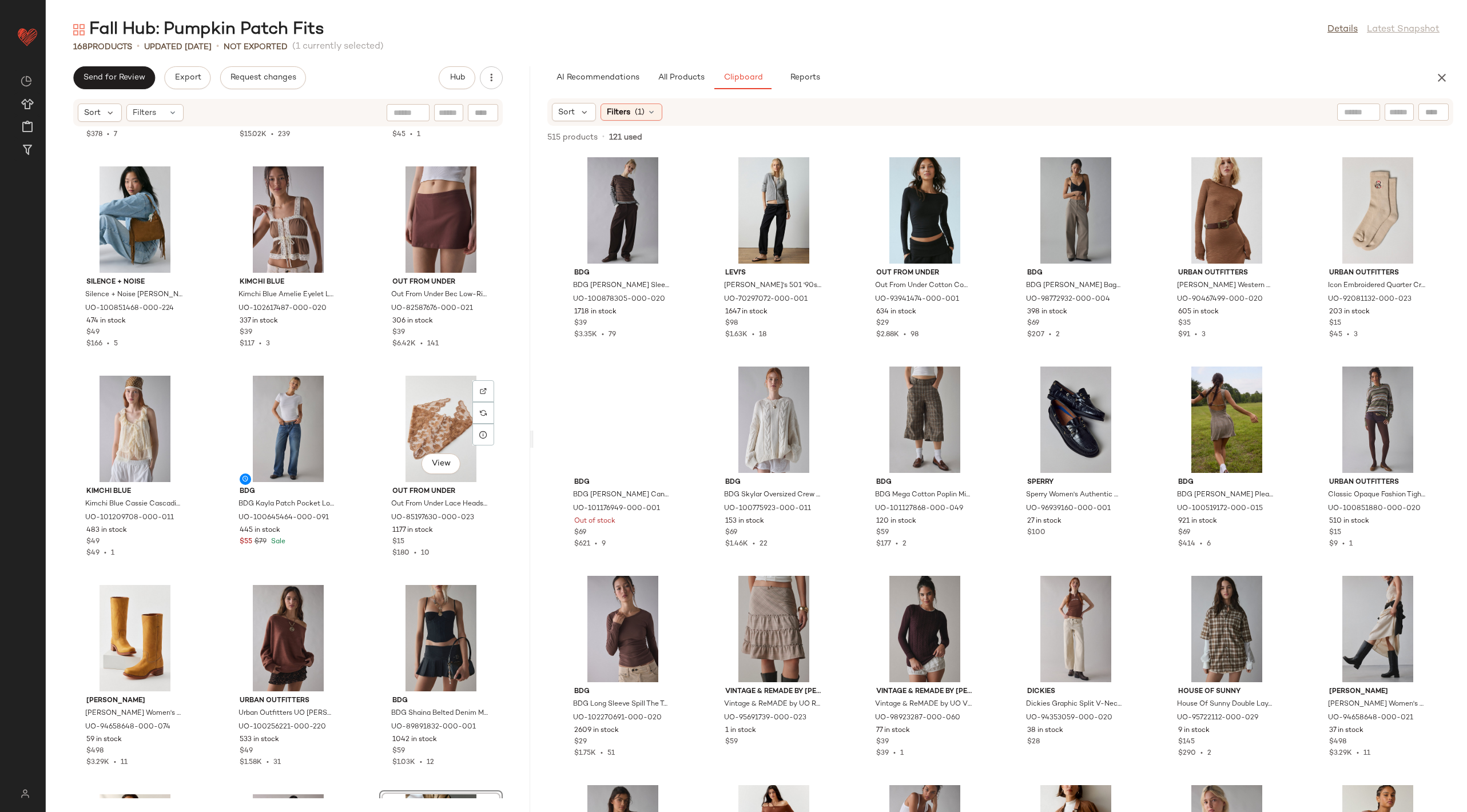
scroll to position [617, 0]
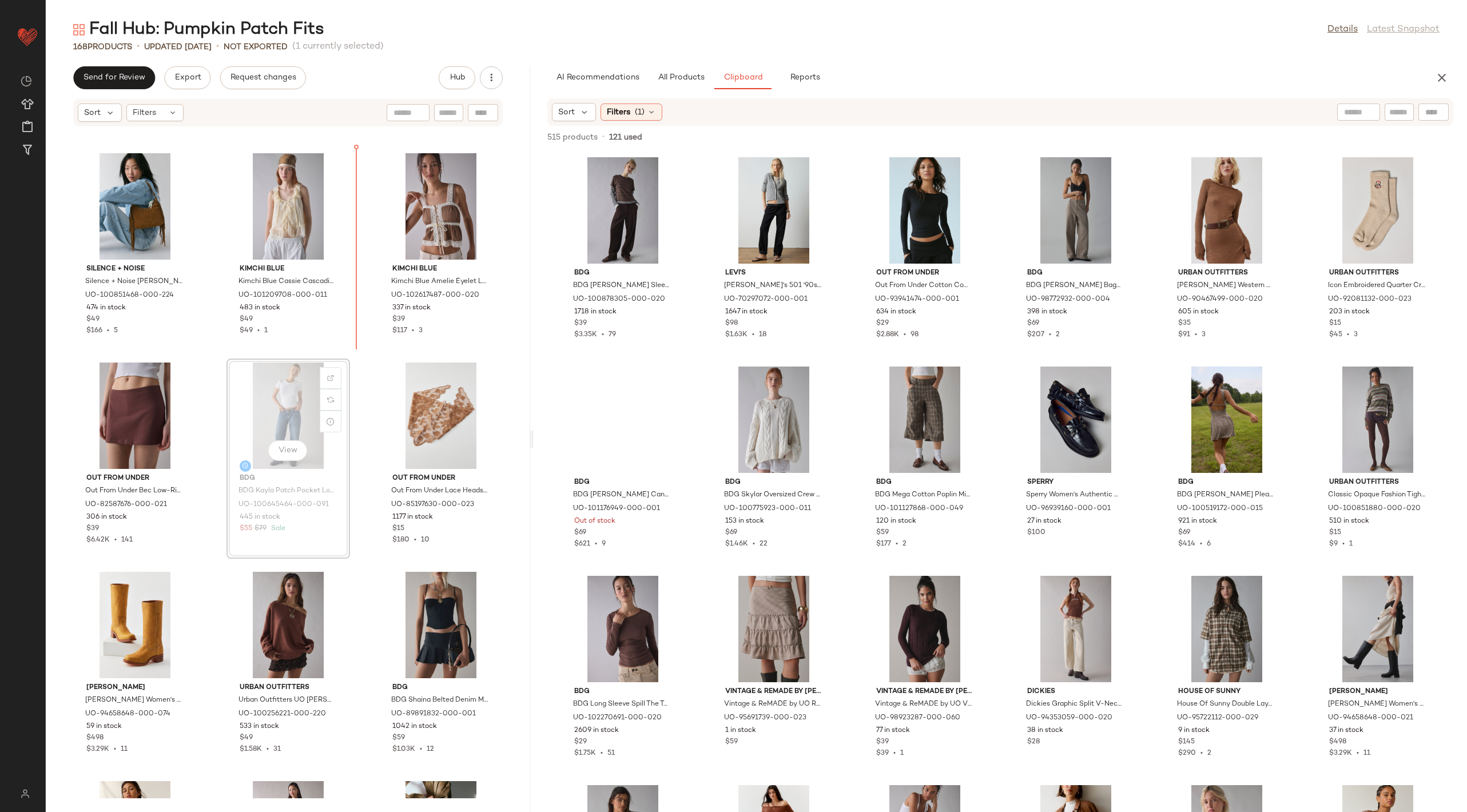
scroll to position [616, 0]
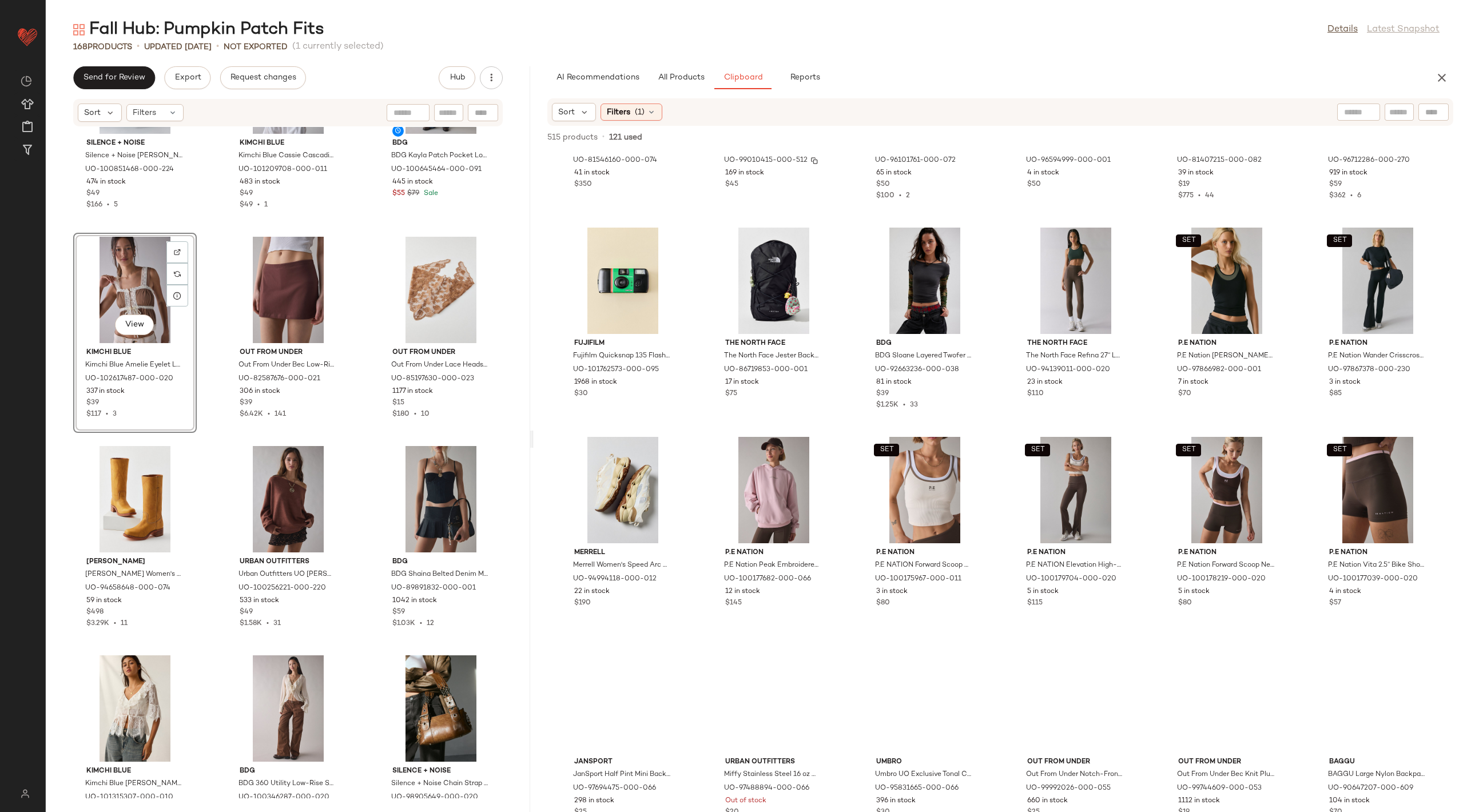
scroll to position [8417, 0]
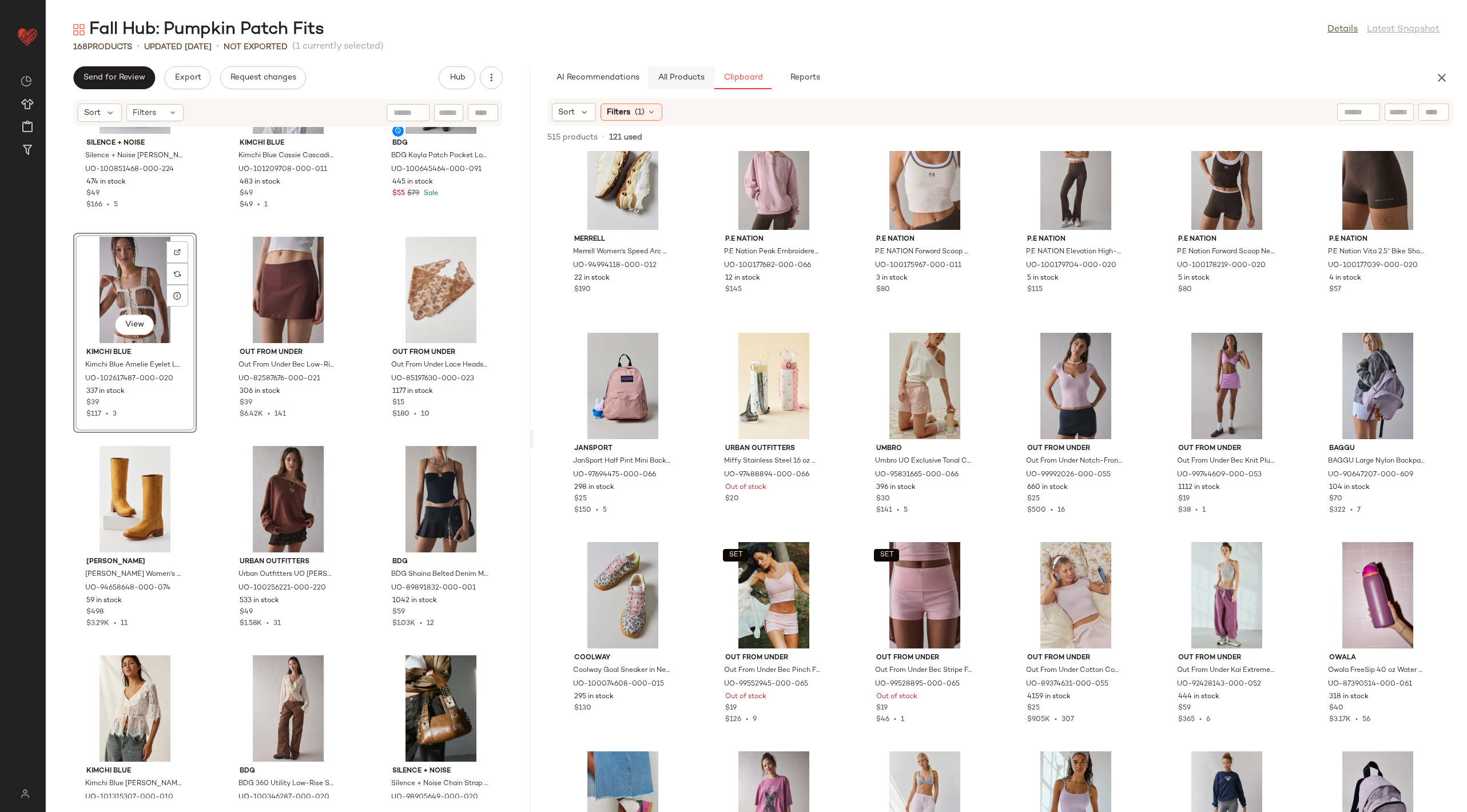
click at [690, 71] on button "All Products" at bounding box center [681, 77] width 66 height 23
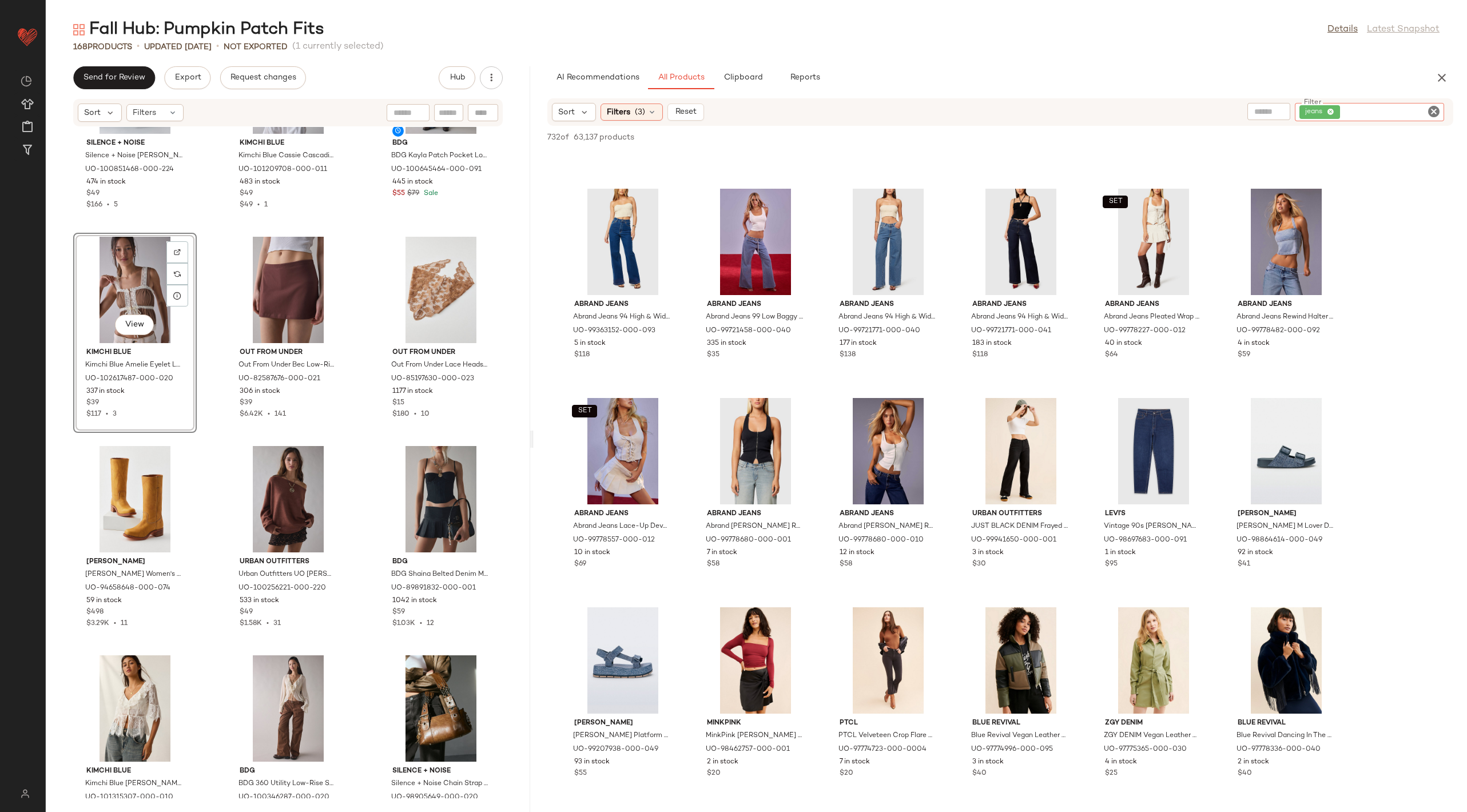
click at [1426, 109] on input "Filter" at bounding box center [1390, 112] width 97 height 12
click at [1431, 109] on icon "Clear Filter" at bounding box center [1434, 111] width 13 height 13
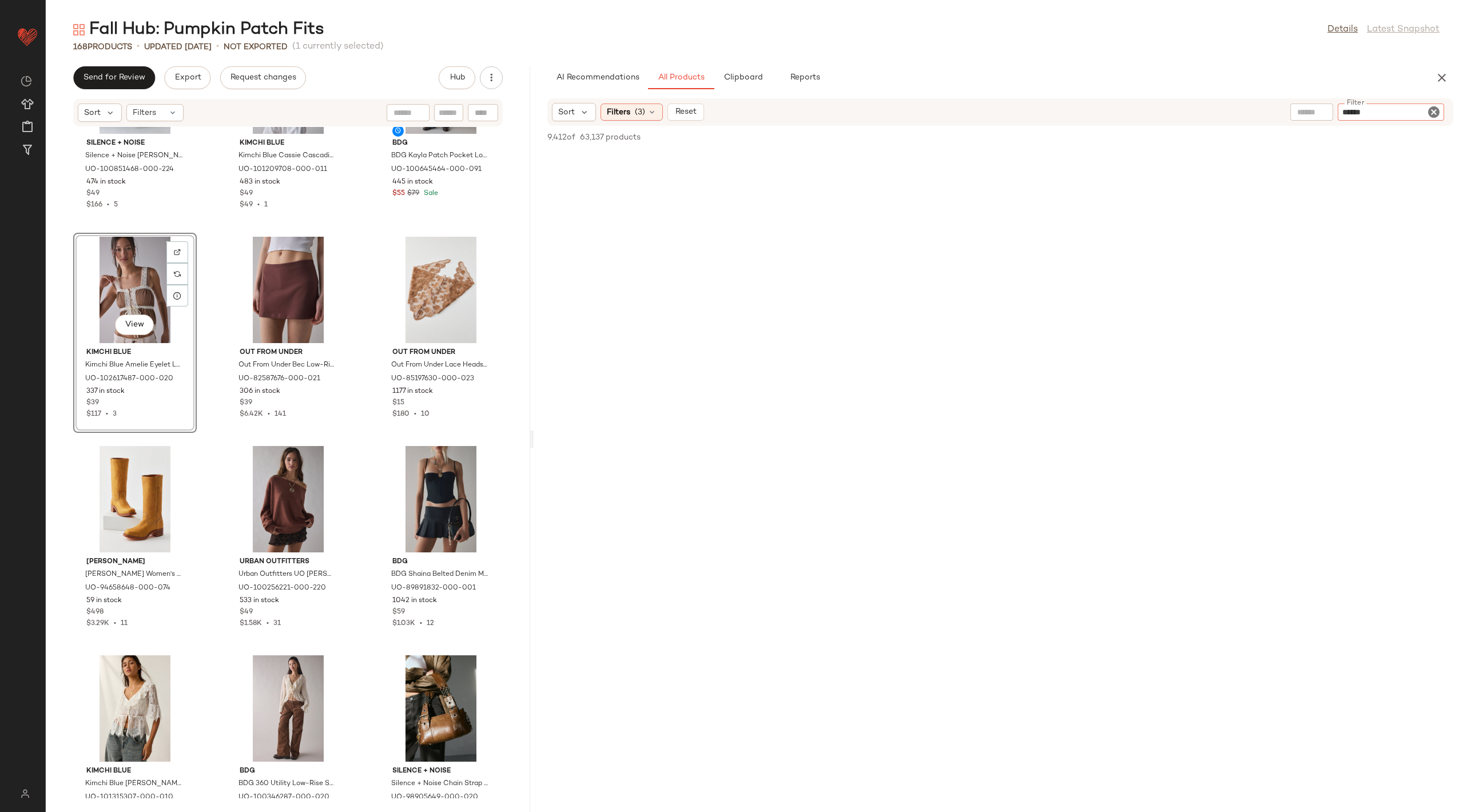
type input "*******"
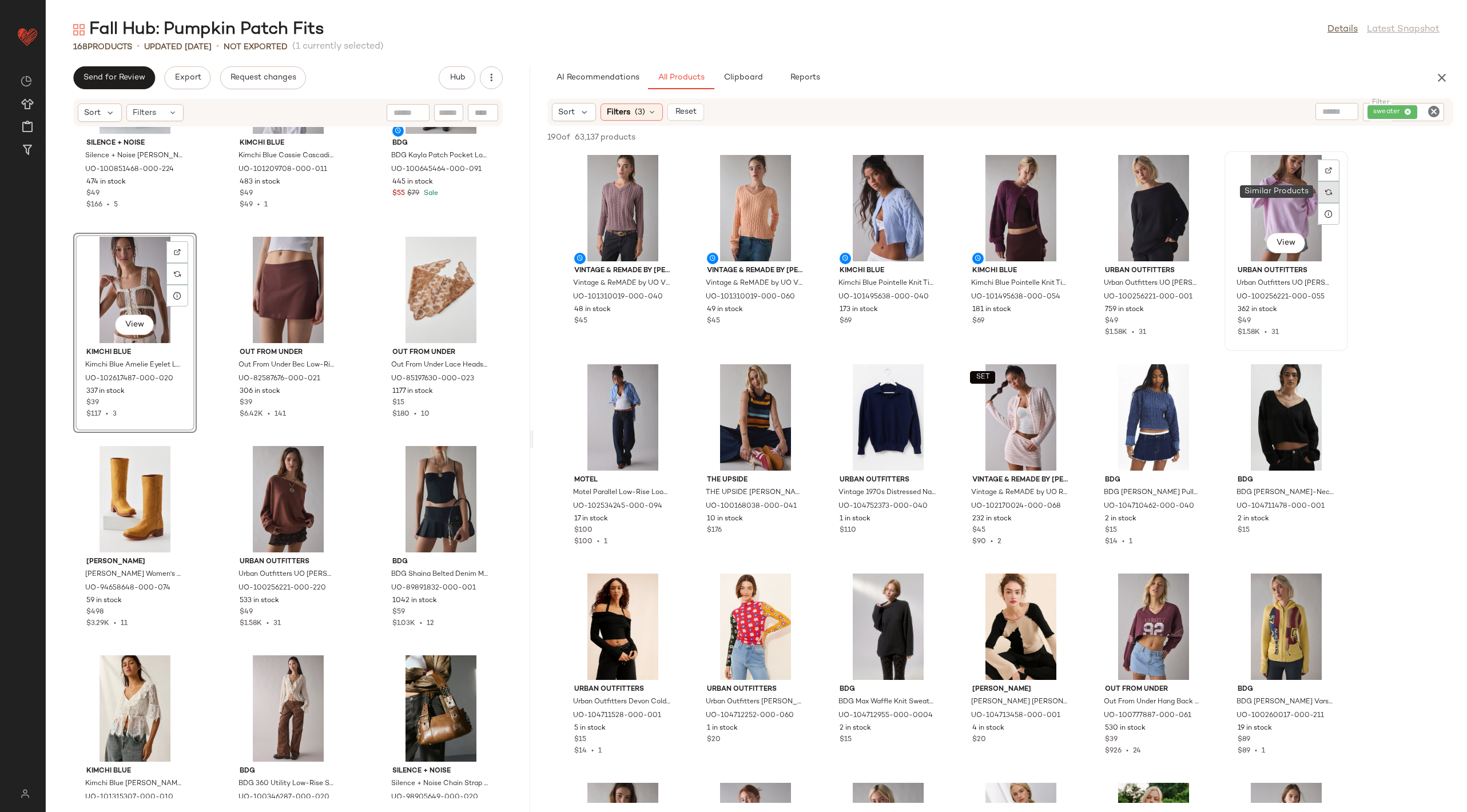
click at [1325, 196] on div at bounding box center [1329, 193] width 22 height 22
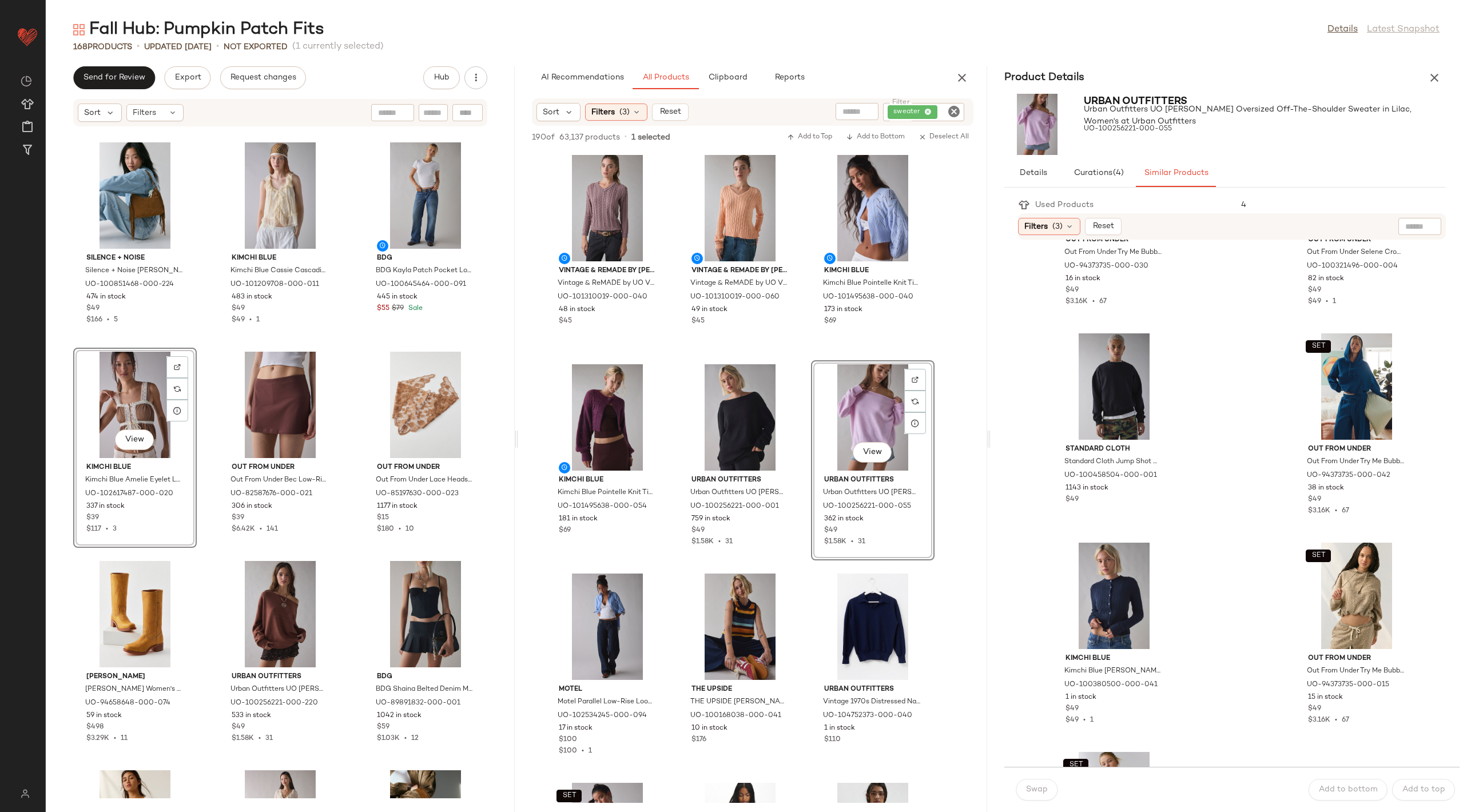
scroll to position [1591, 0]
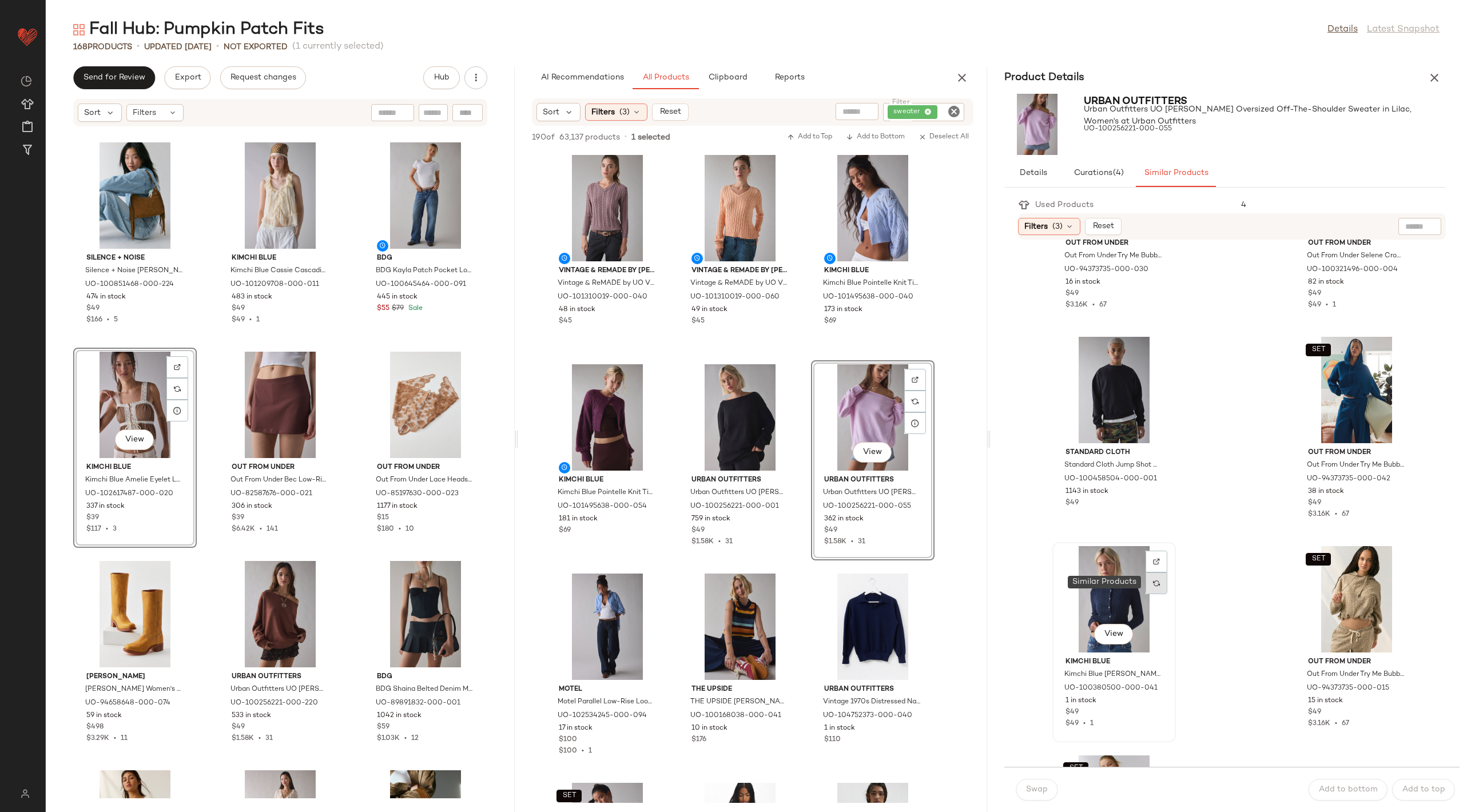
click at [1155, 582] on img at bounding box center [1156, 583] width 7 height 7
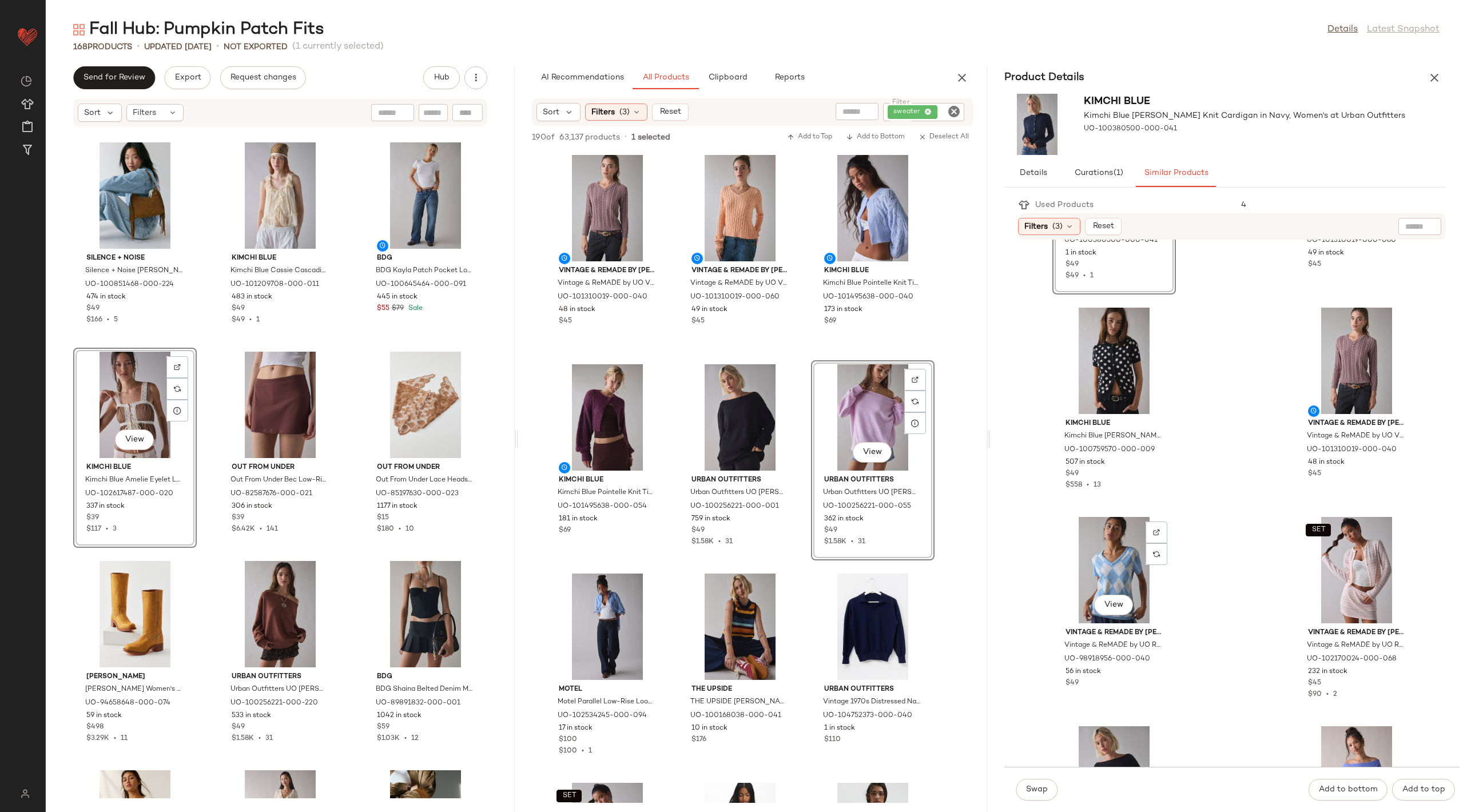
scroll to position [109, 0]
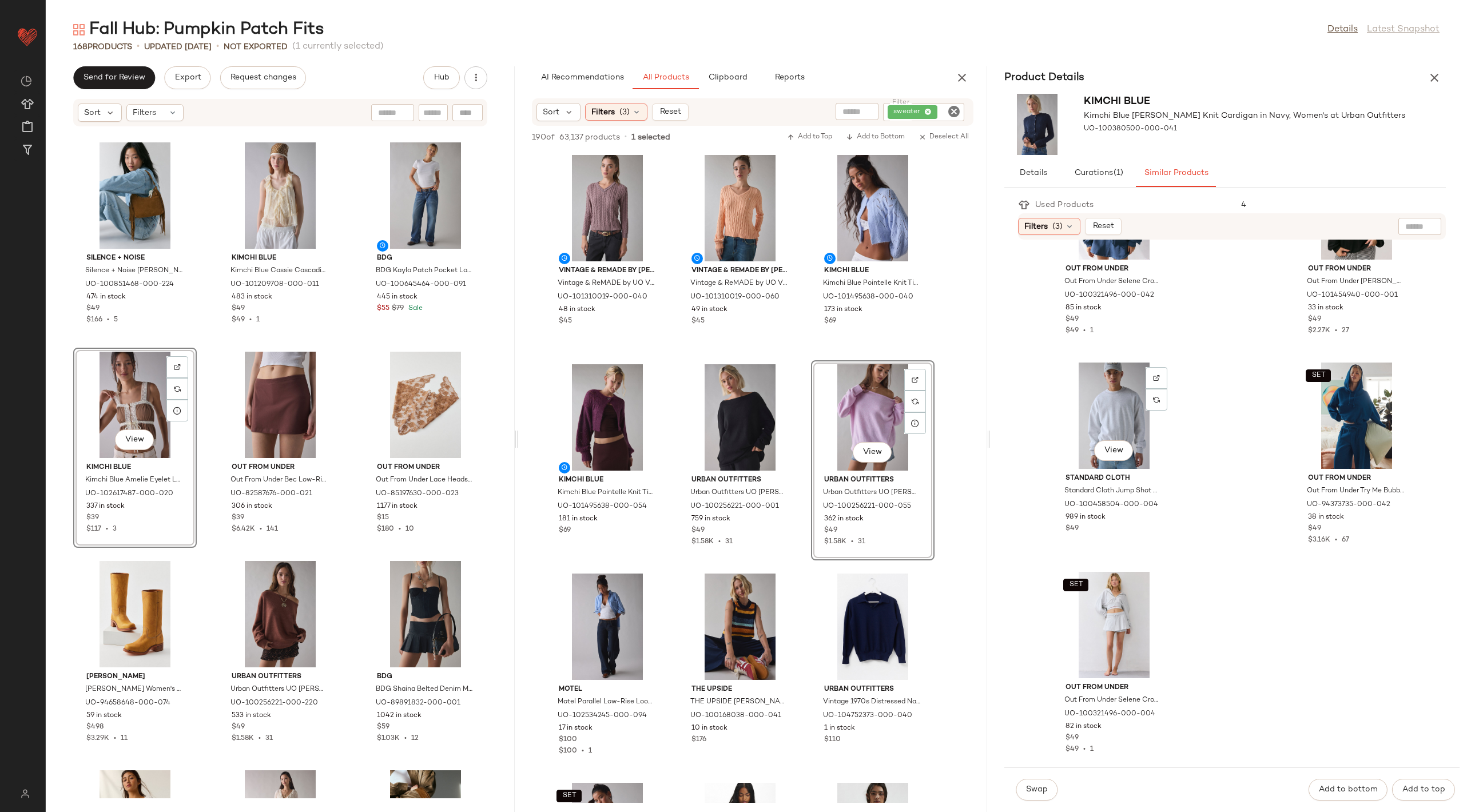
scroll to position [1772, 0]
click at [1438, 86] on button "button" at bounding box center [1434, 77] width 23 height 23
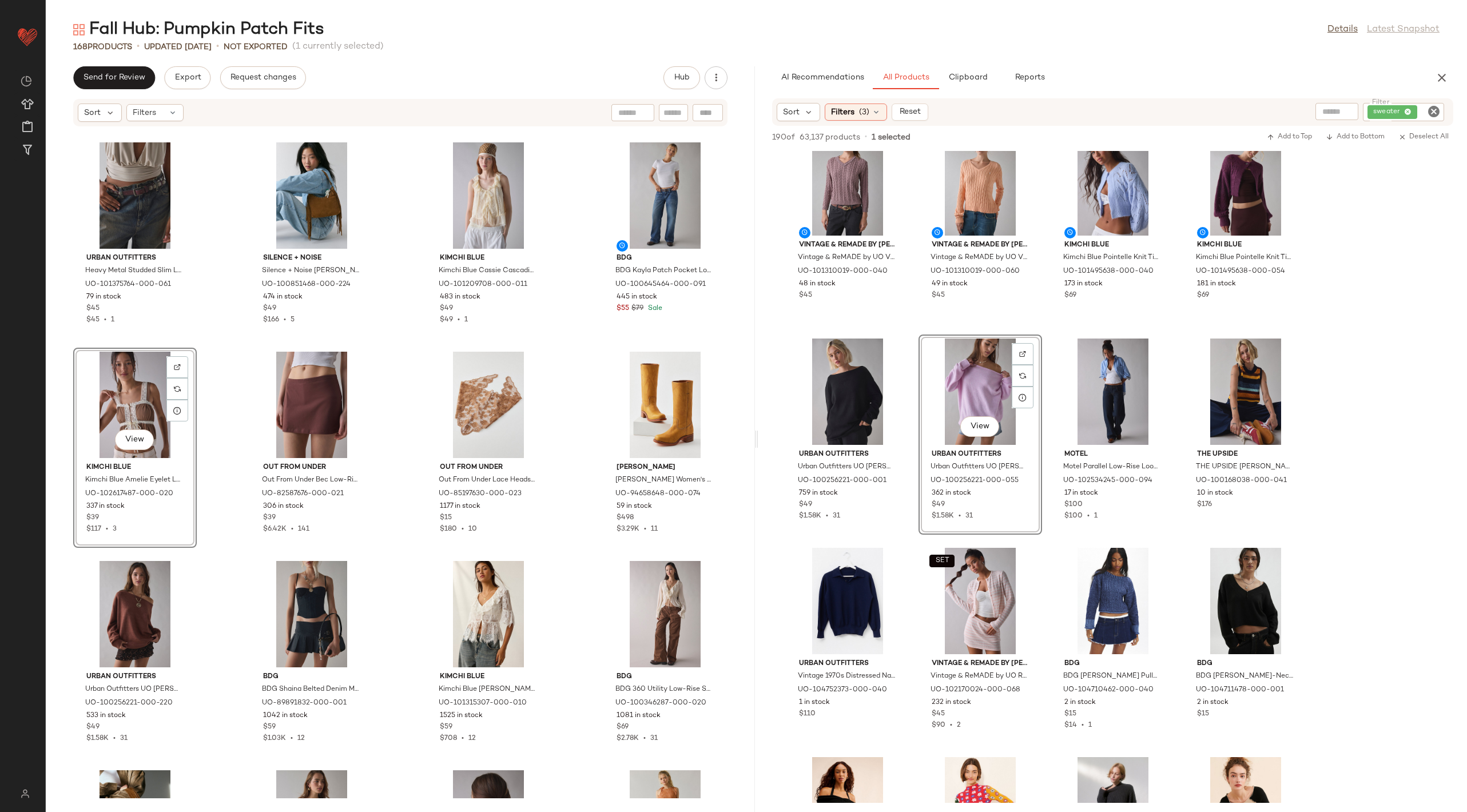
scroll to position [31, 0]
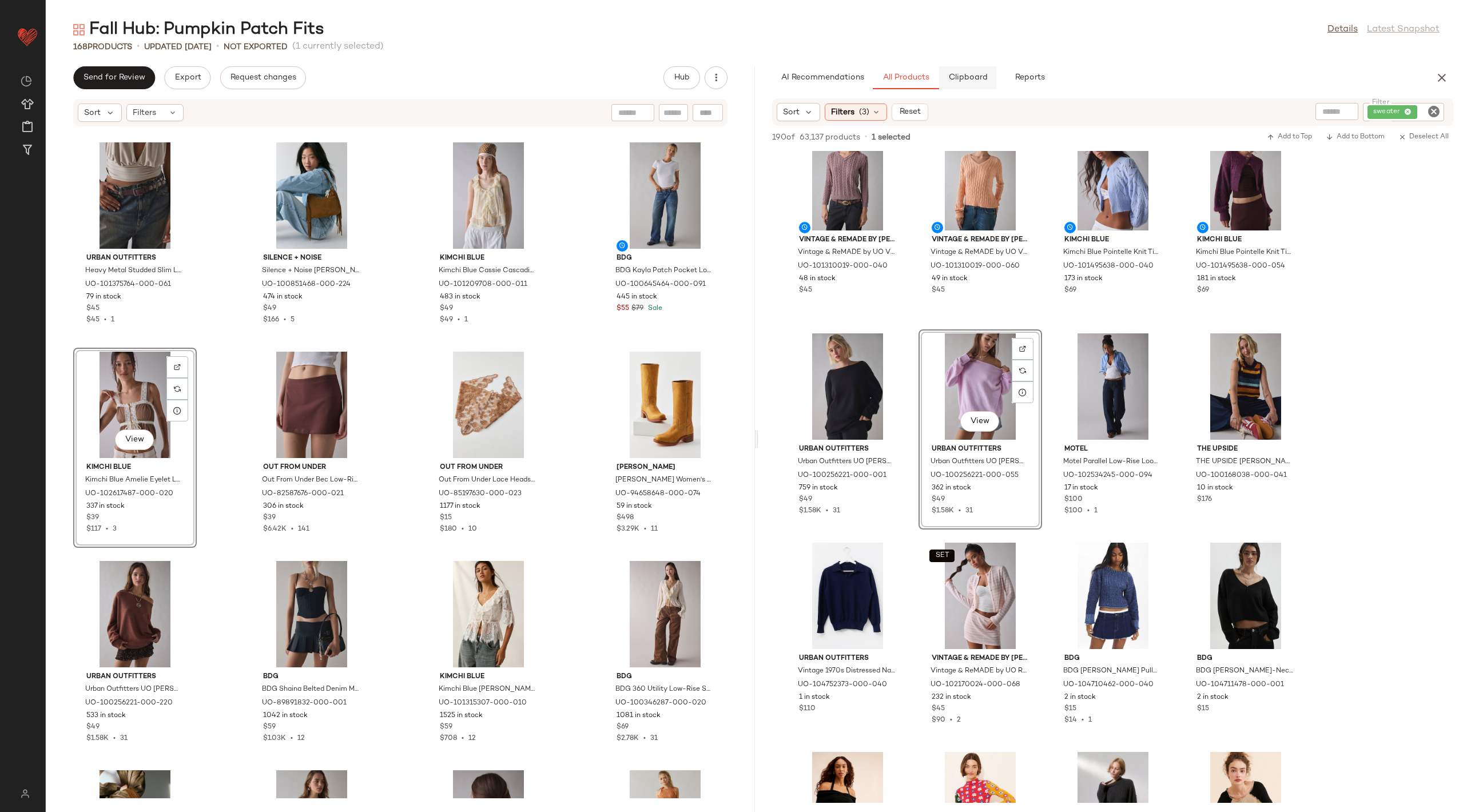
click at [971, 68] on button "Clipboard" at bounding box center [967, 77] width 57 height 23
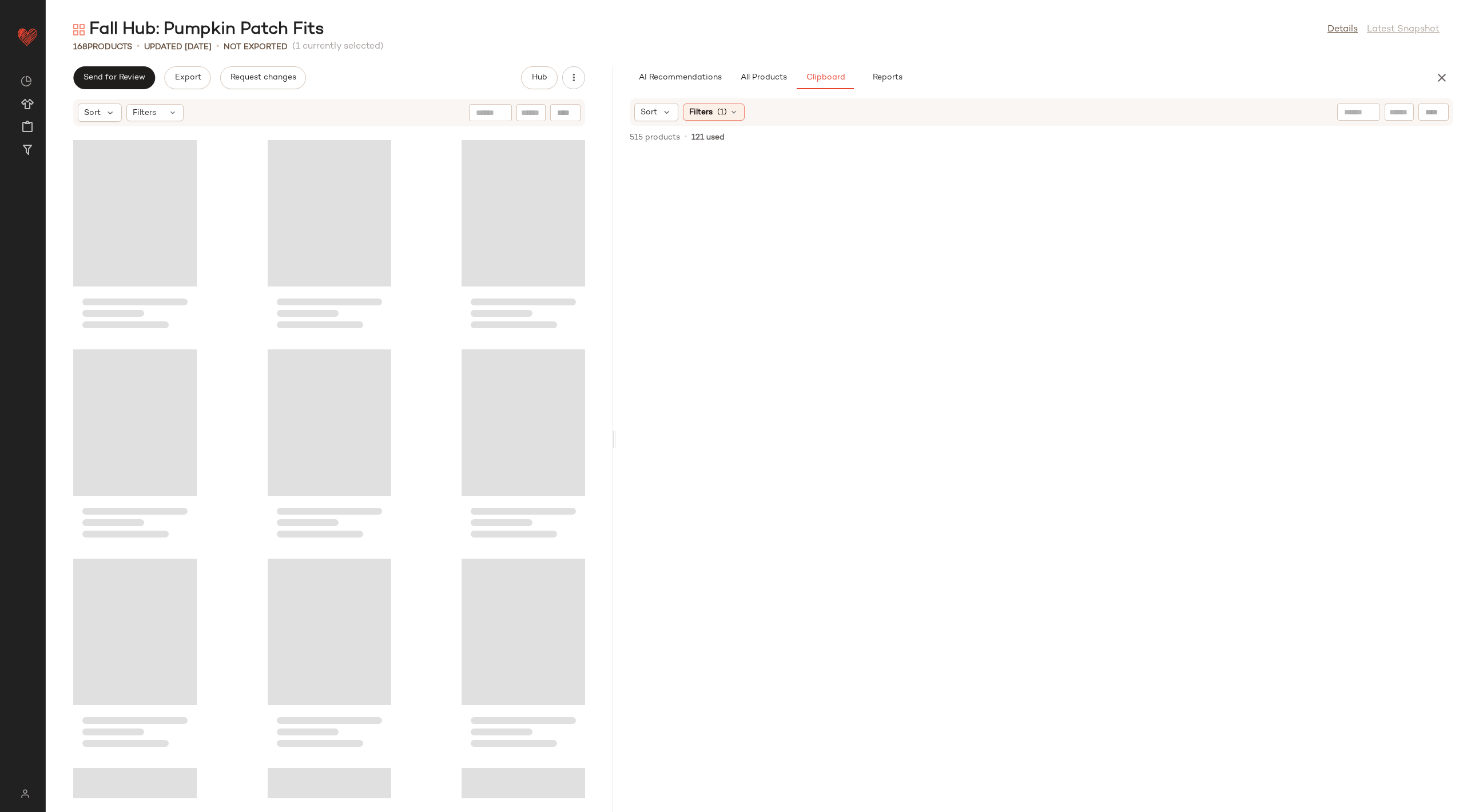
scroll to position [7998, 0]
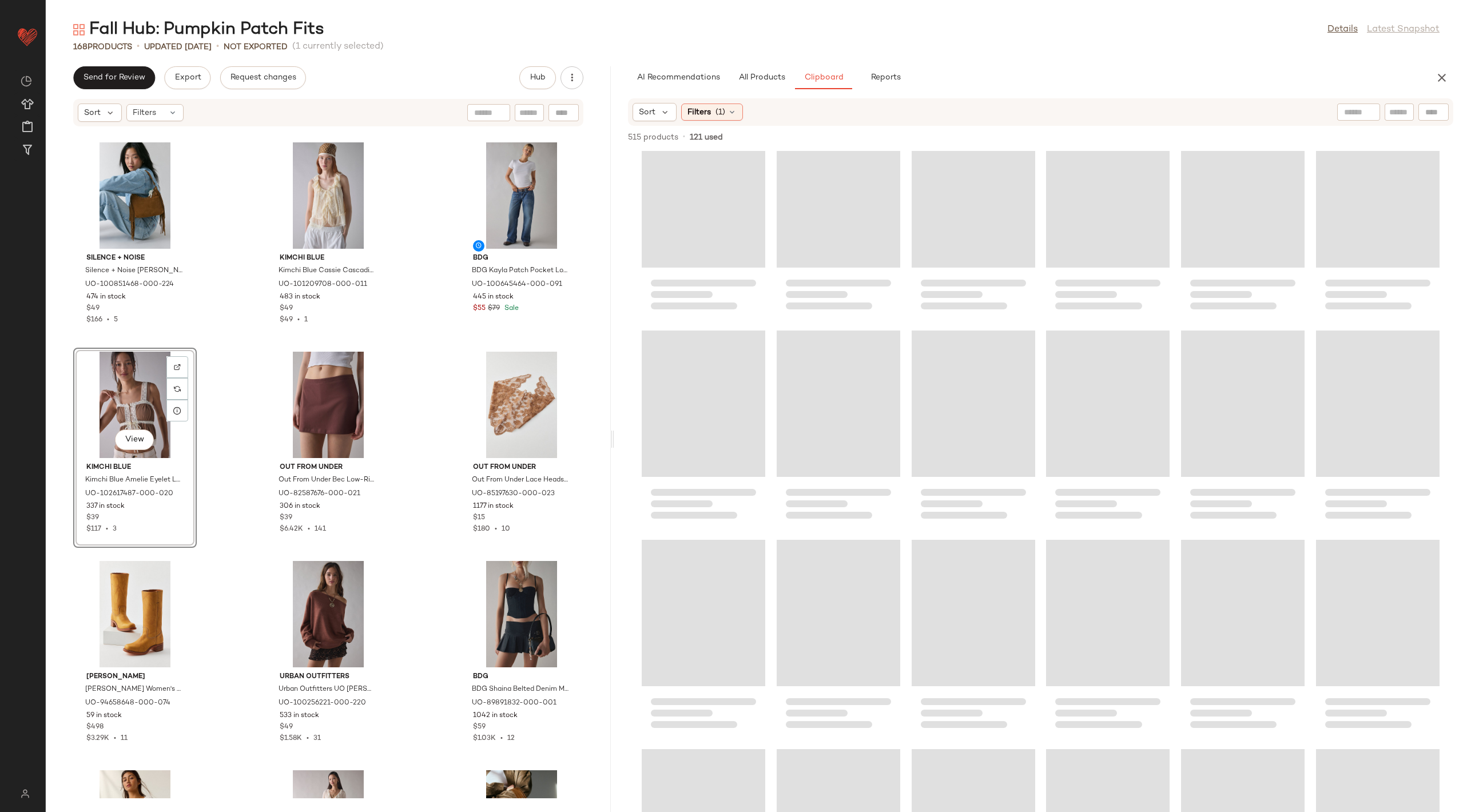
drag, startPoint x: 757, startPoint y: 442, endPoint x: 616, endPoint y: 521, distance: 161.6
click at [616, 521] on div "Fall Hub: Pumpkin Patch Fits Details Latest Snapshot 168 Products • updated [DA…" at bounding box center [756, 415] width 1421 height 794
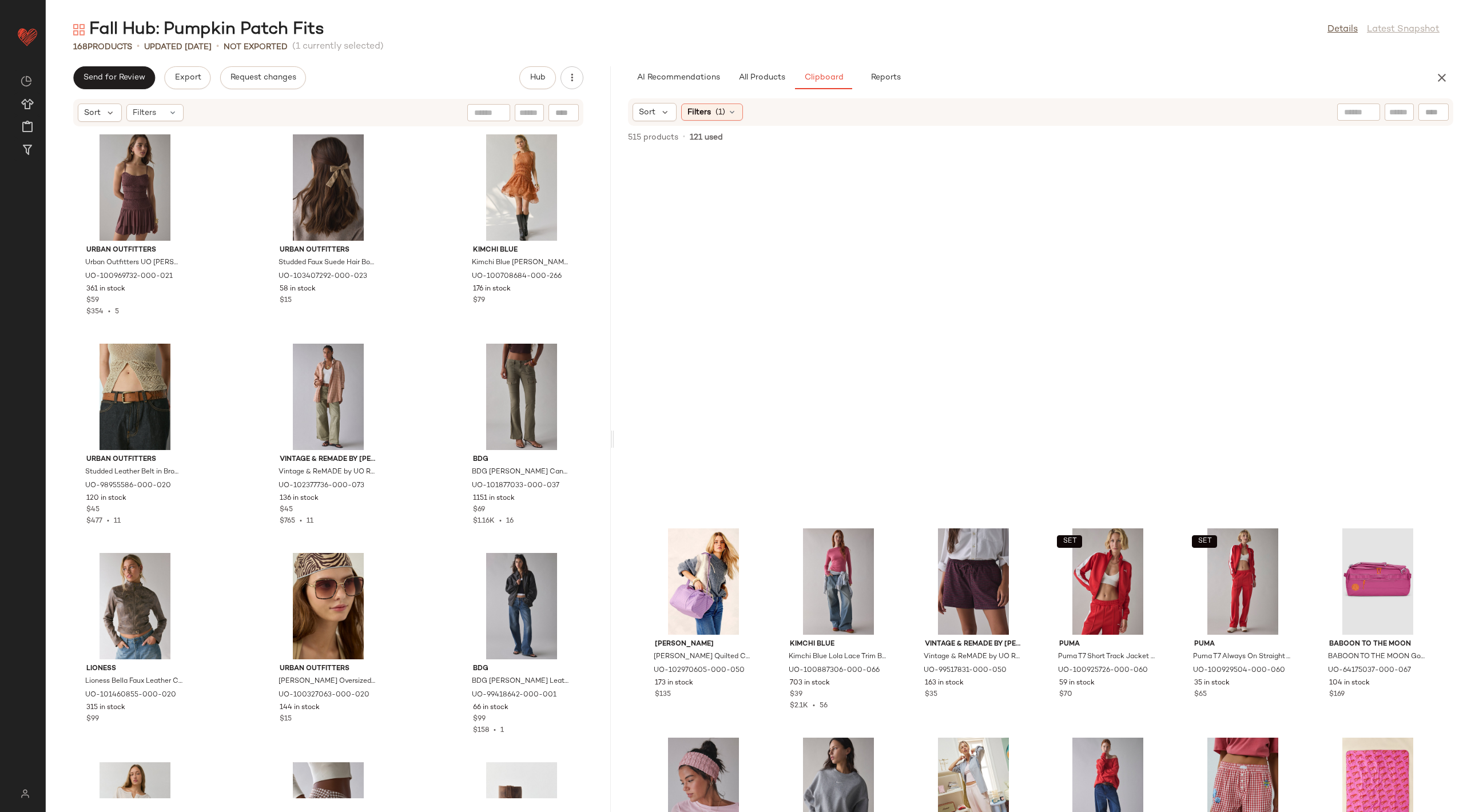
scroll to position [9736, 0]
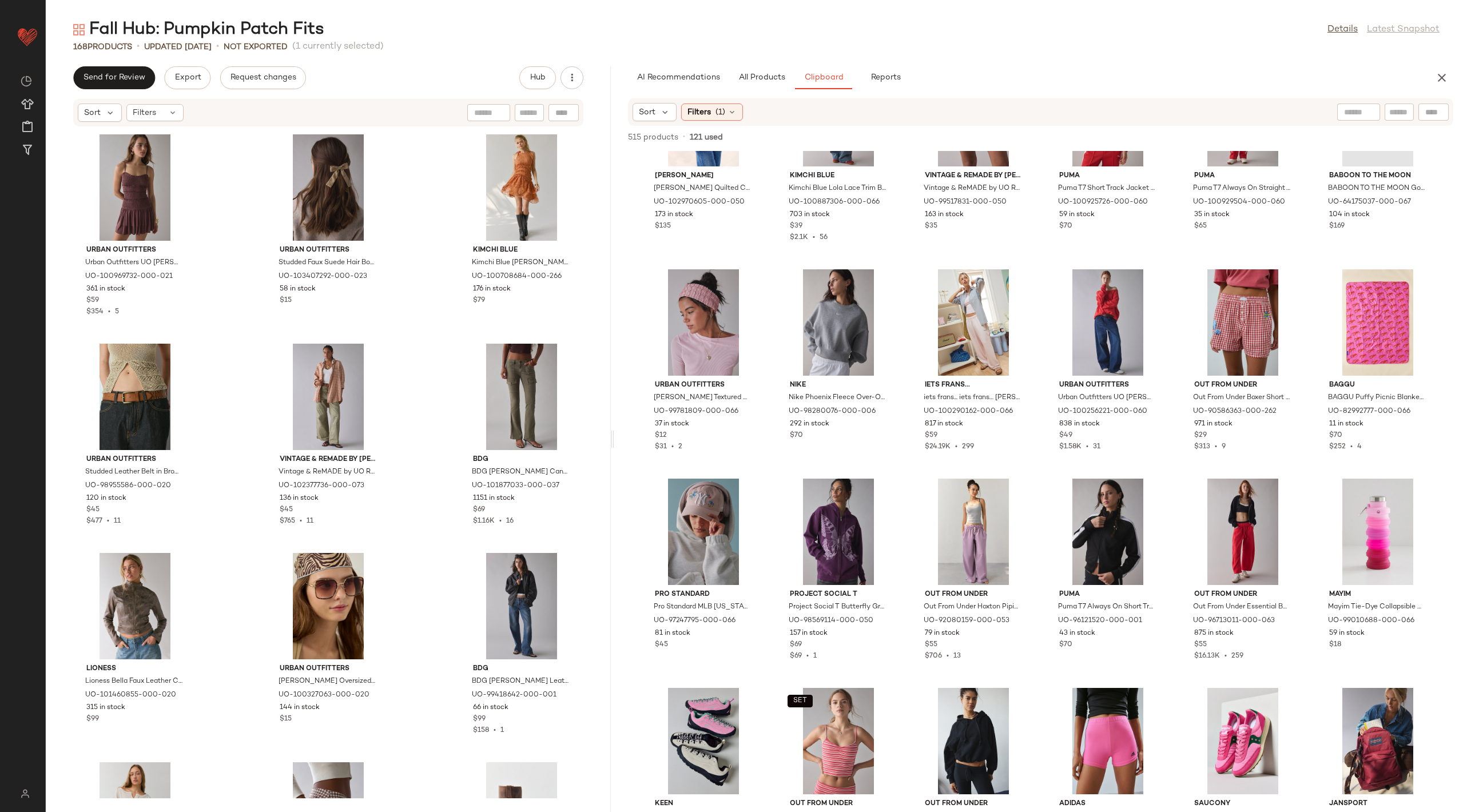
click at [1435, 89] on div "AI Recommendations All Products Clipboard Reports Sort Filters (3) Reset Filter…" at bounding box center [1040, 439] width 853 height 746
click at [1442, 86] on button "button" at bounding box center [1442, 77] width 23 height 23
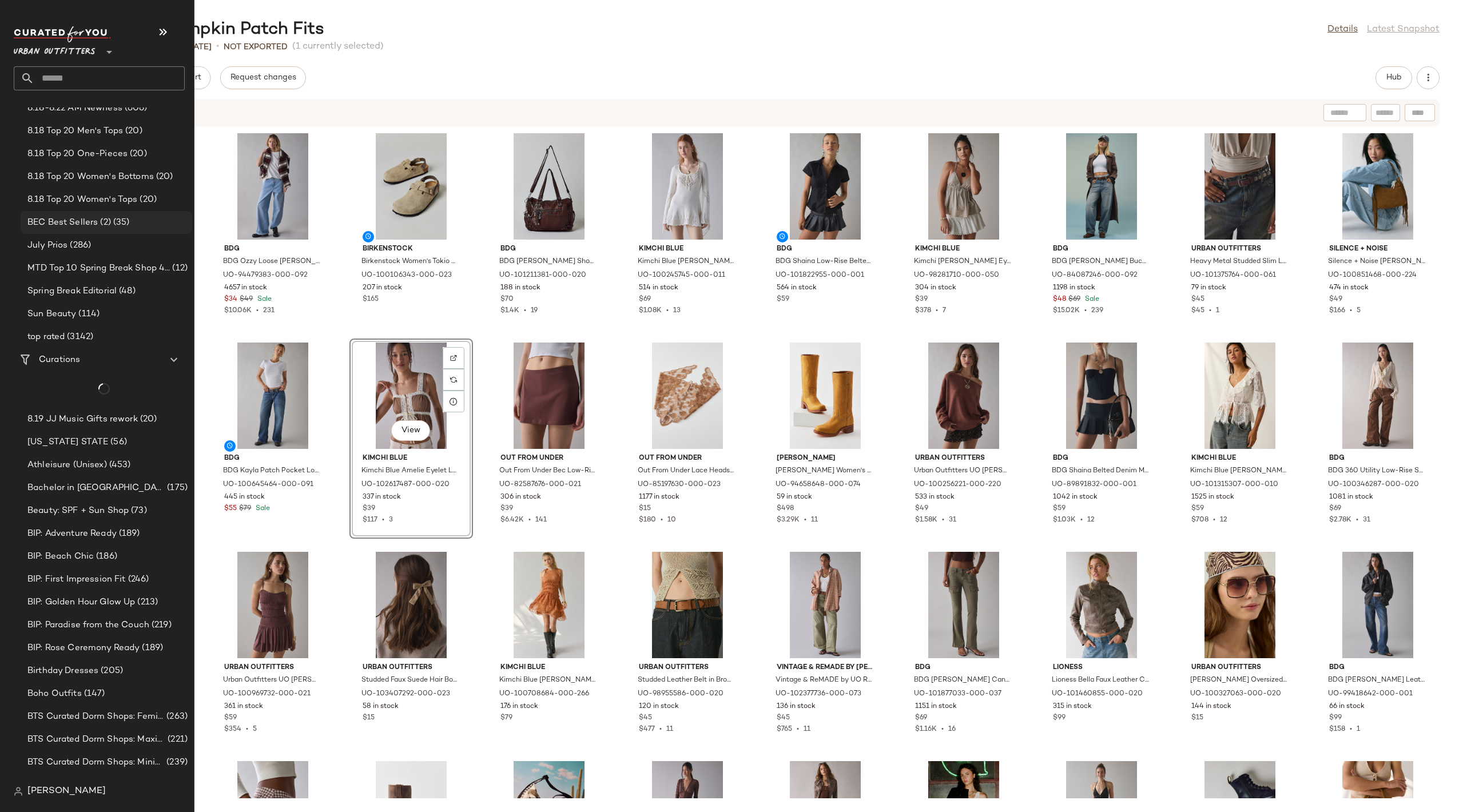
scroll to position [0, 0]
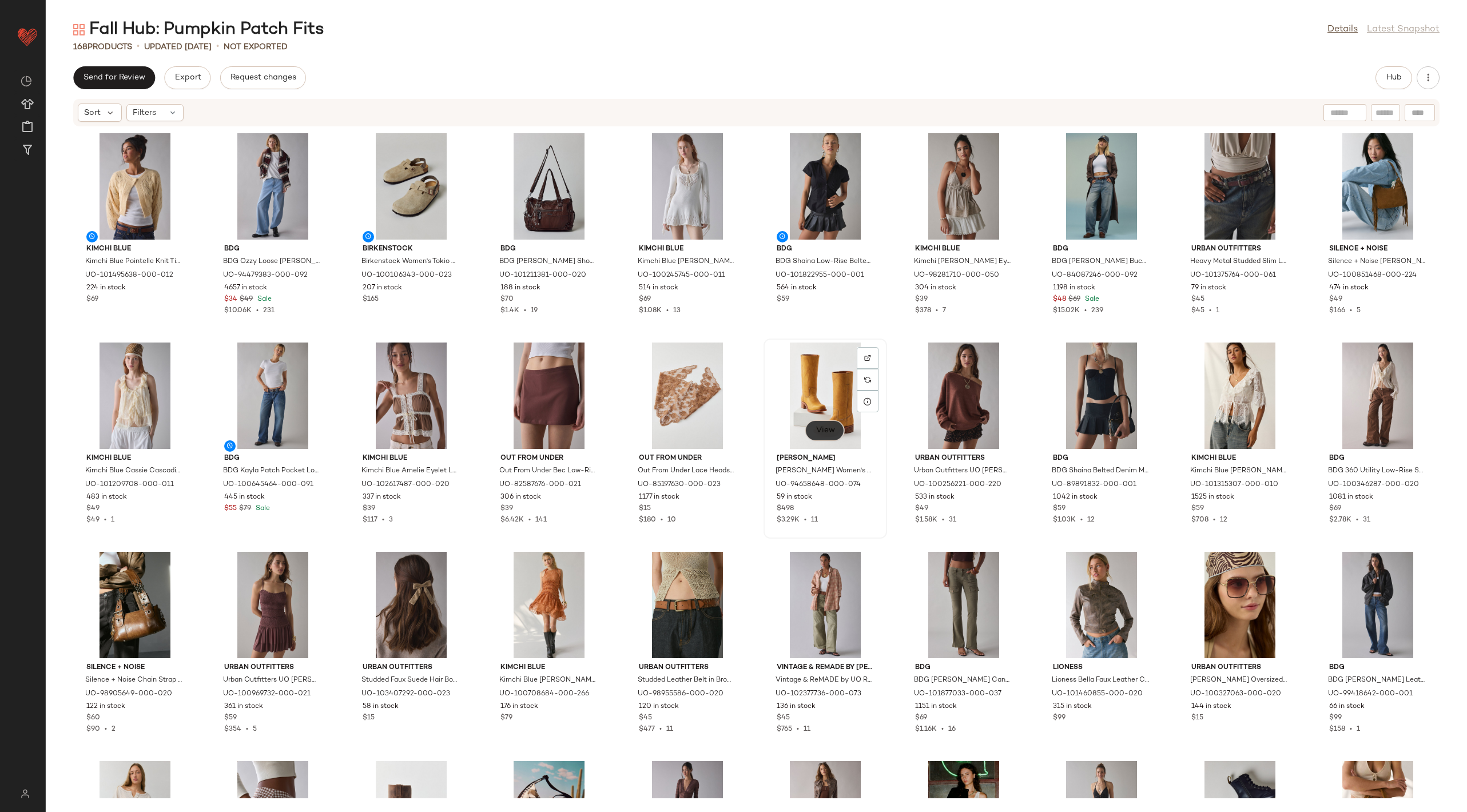
click at [829, 429] on span "View" at bounding box center [825, 431] width 20 height 9
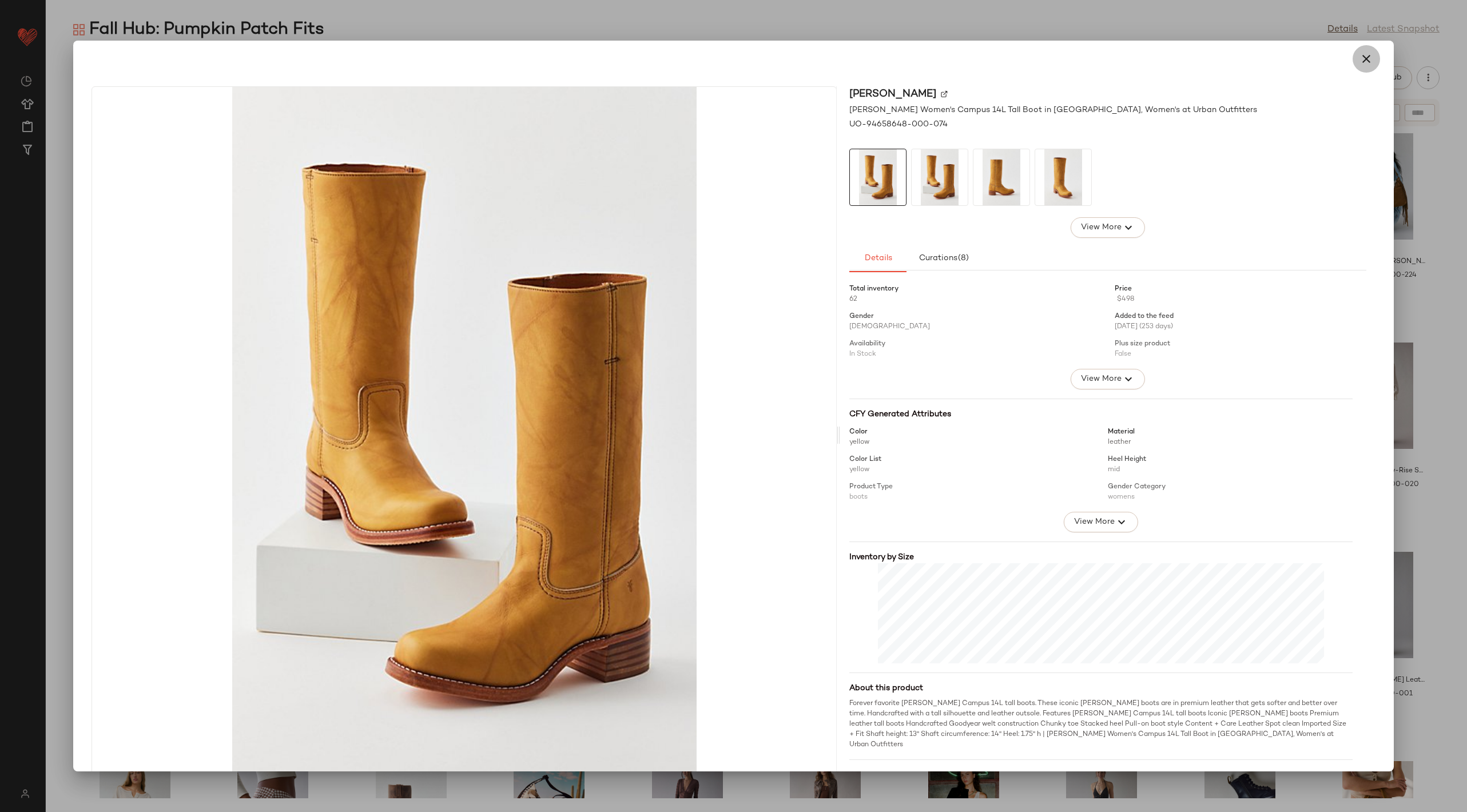
click at [1360, 61] on icon "button" at bounding box center [1366, 58] width 13 height 13
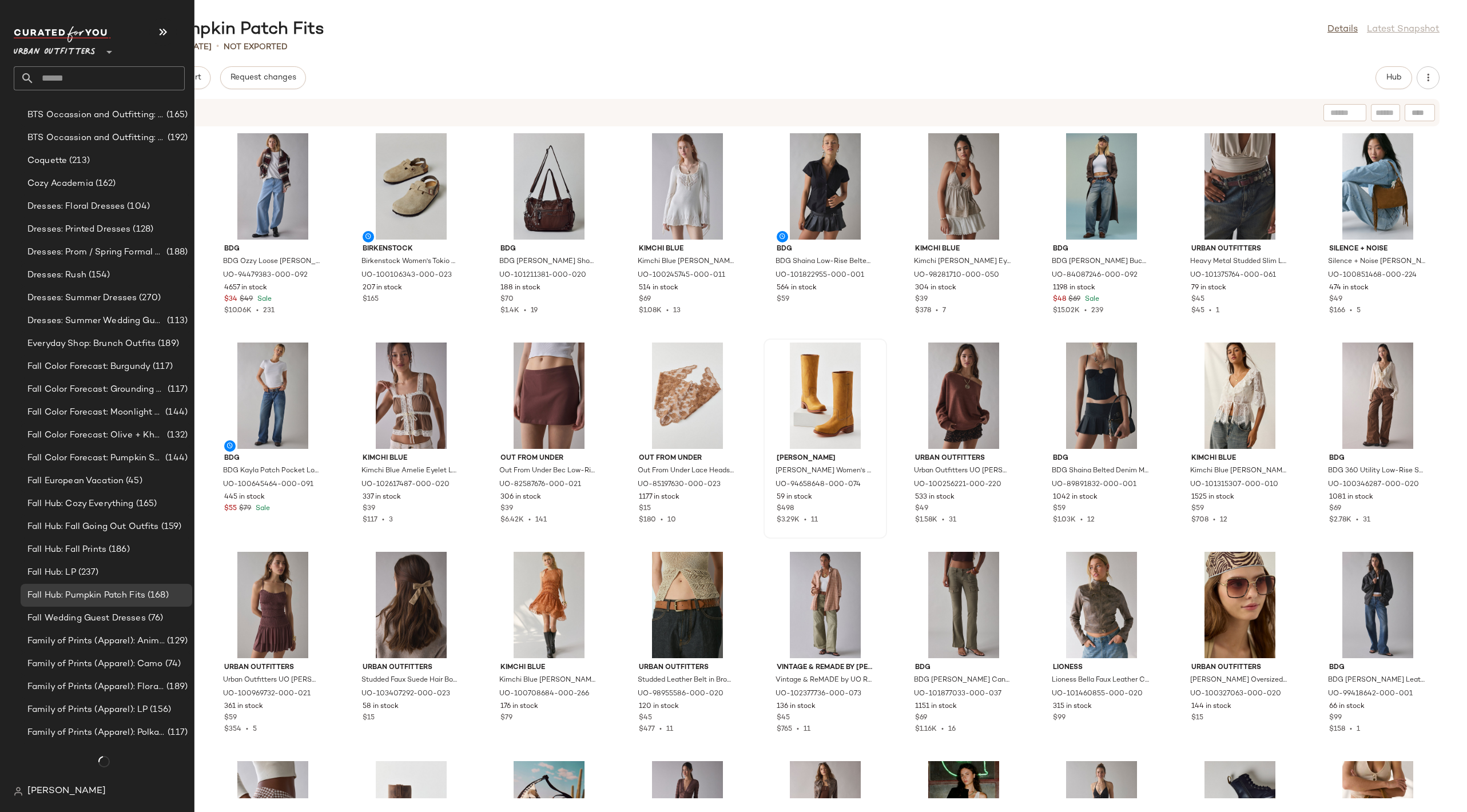
scroll to position [1034, 0]
click at [69, 574] on span "Fall Hub: LP" at bounding box center [52, 573] width 49 height 13
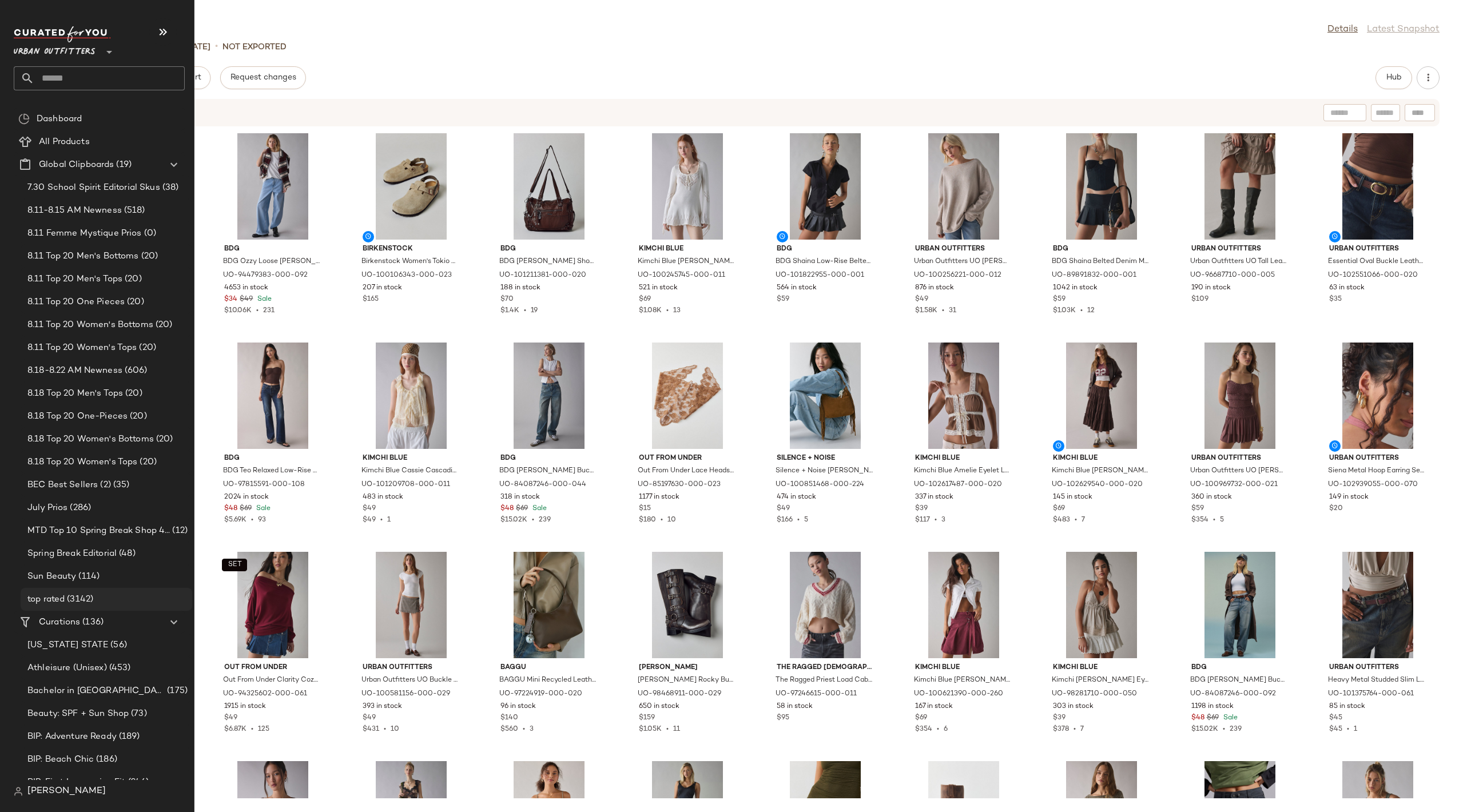
scroll to position [1107, 0]
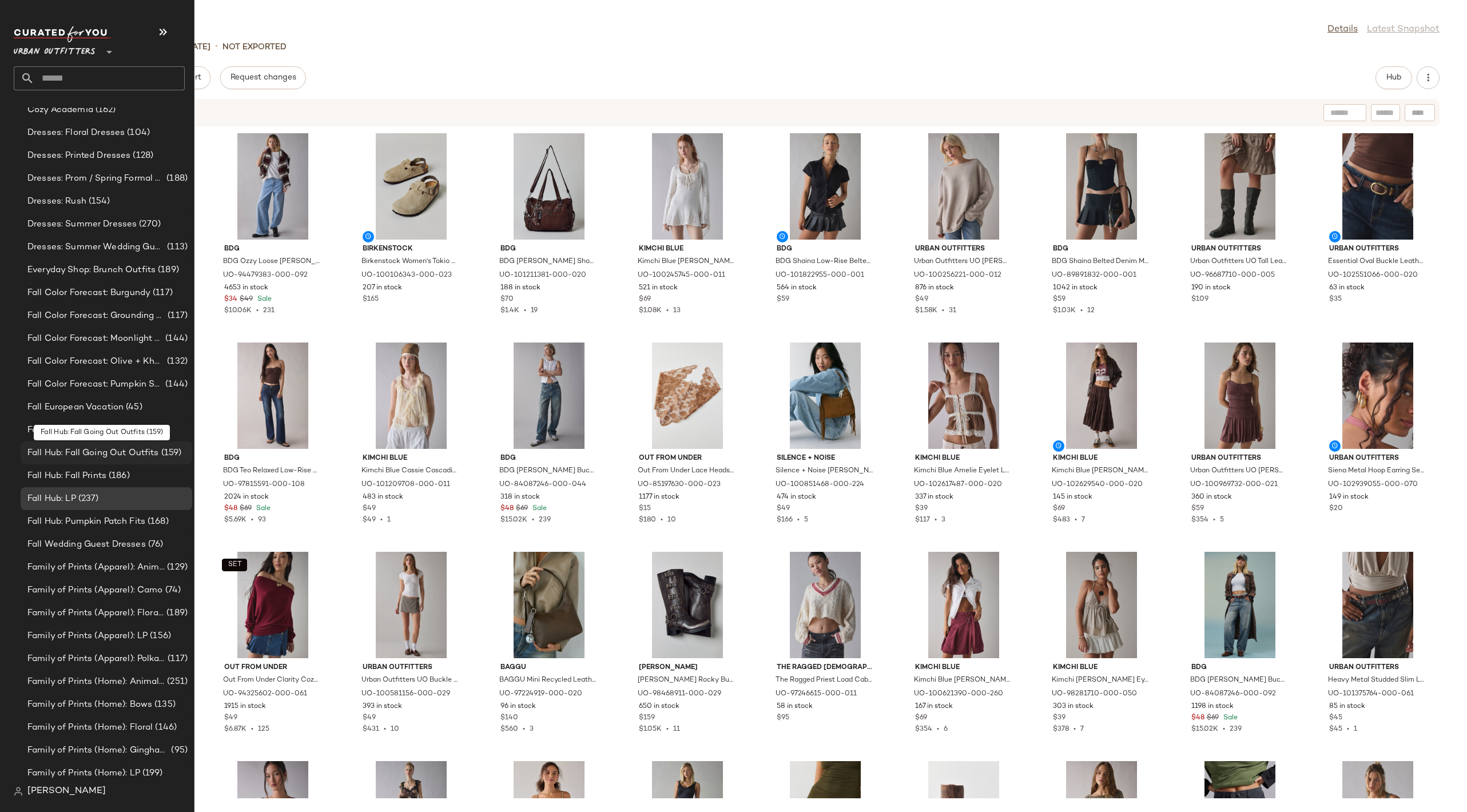
click at [140, 453] on span "Fall Hub: Fall Going Out Outfits" at bounding box center [93, 453] width 132 height 13
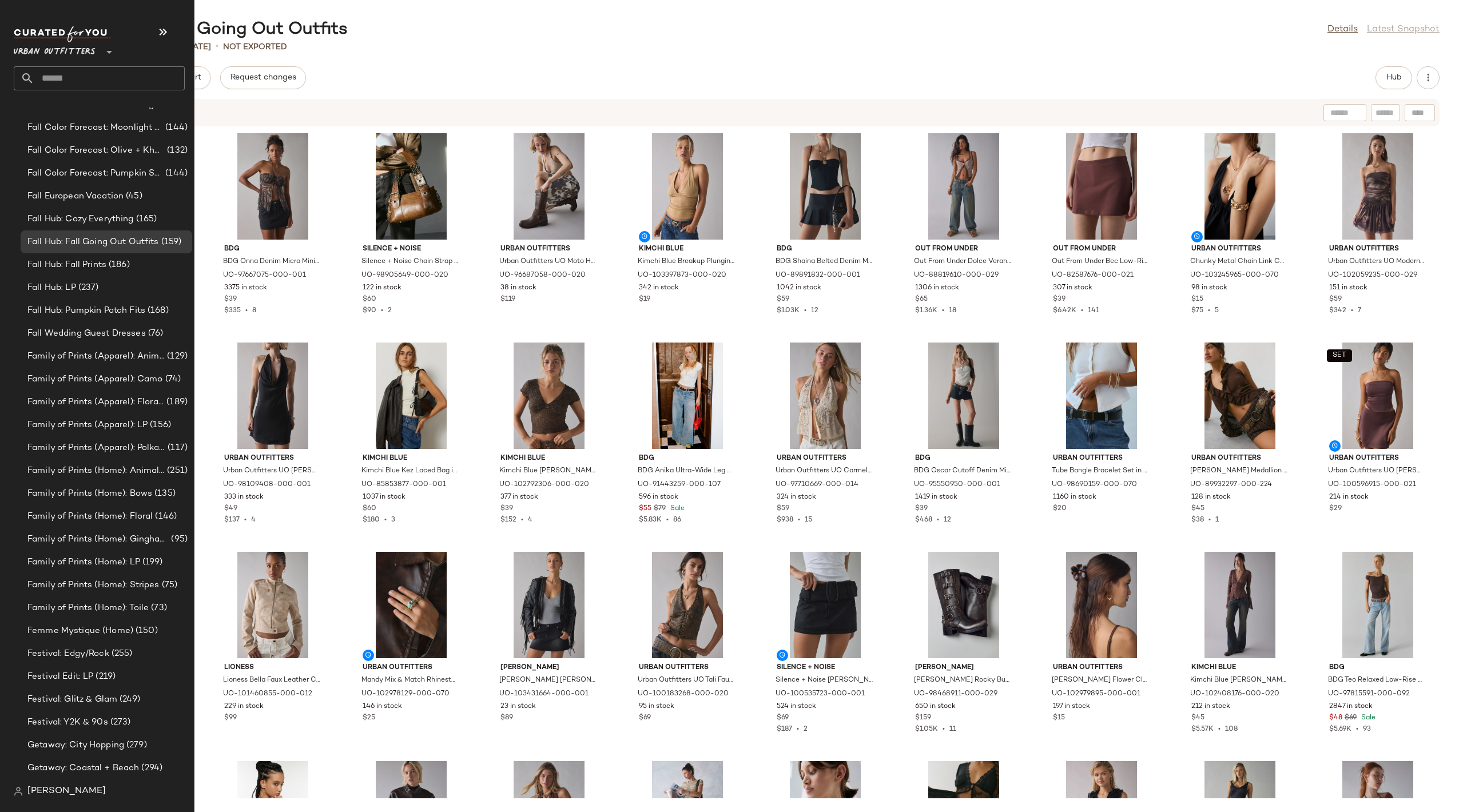
scroll to position [1646, 0]
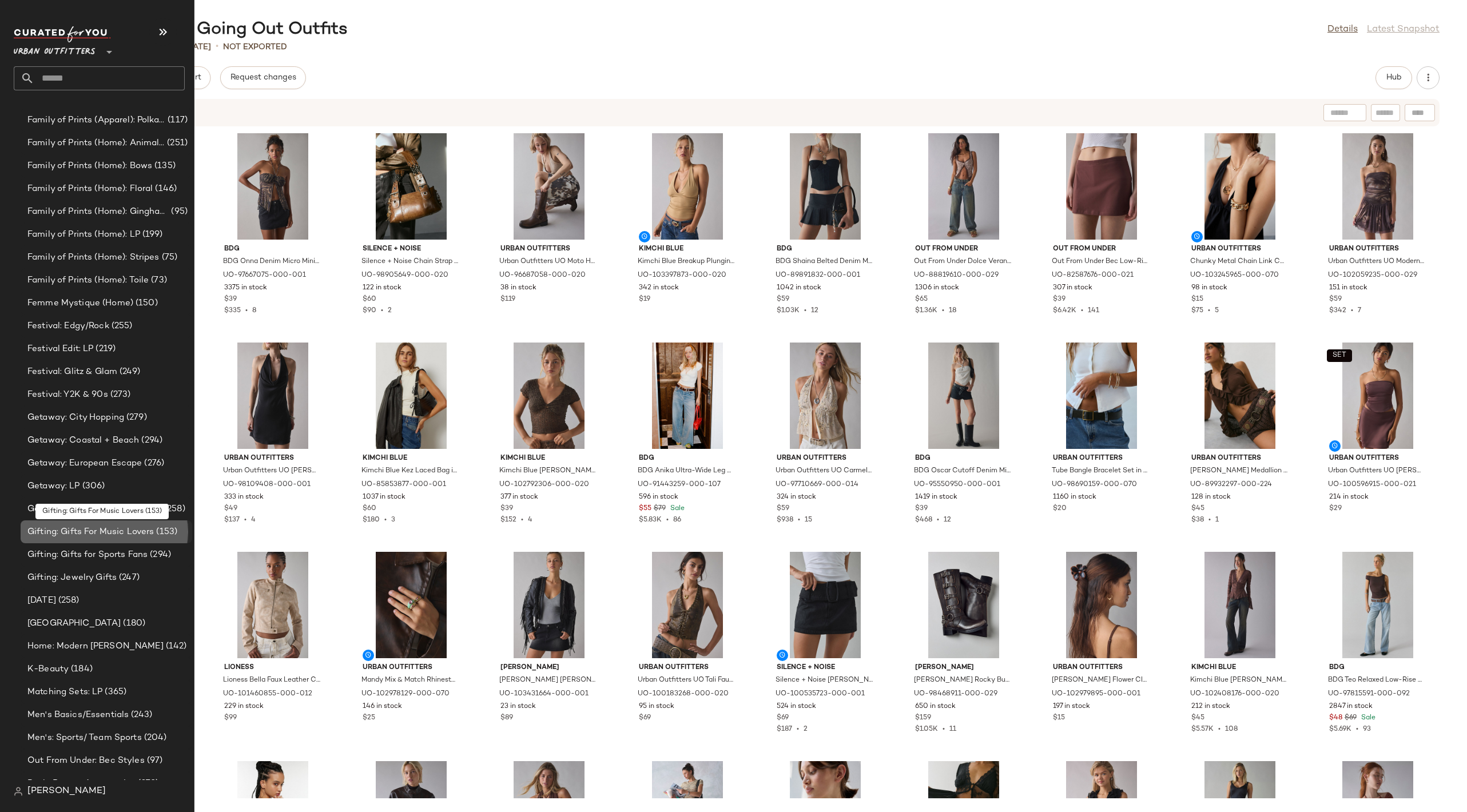
click at [122, 521] on div "Gifting: Gifts For Music Lovers (153)" at bounding box center [106, 532] width 171 height 23
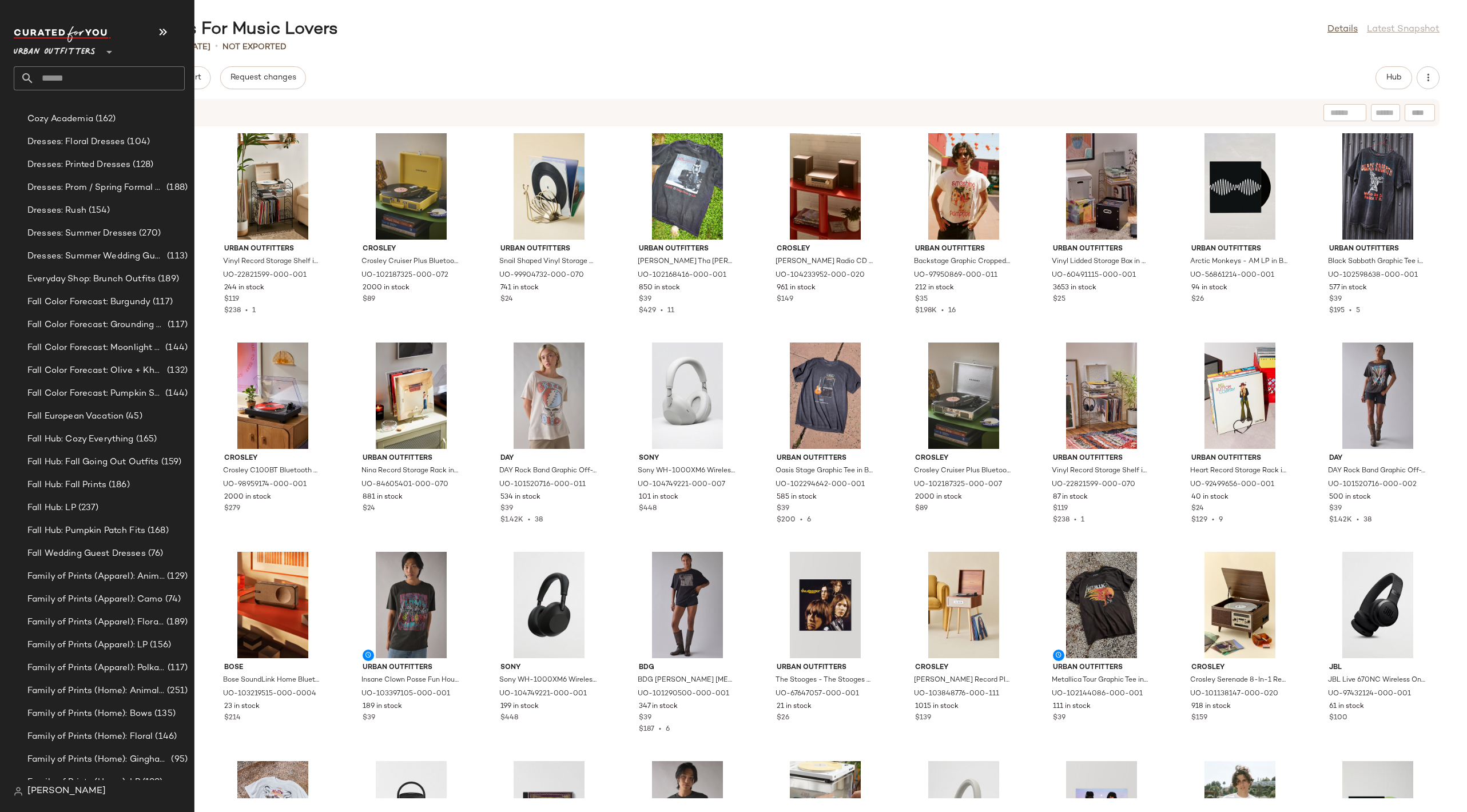
scroll to position [1122, 0]
click at [115, 473] on div "Fall Hub: LP (237)" at bounding box center [106, 484] width 171 height 23
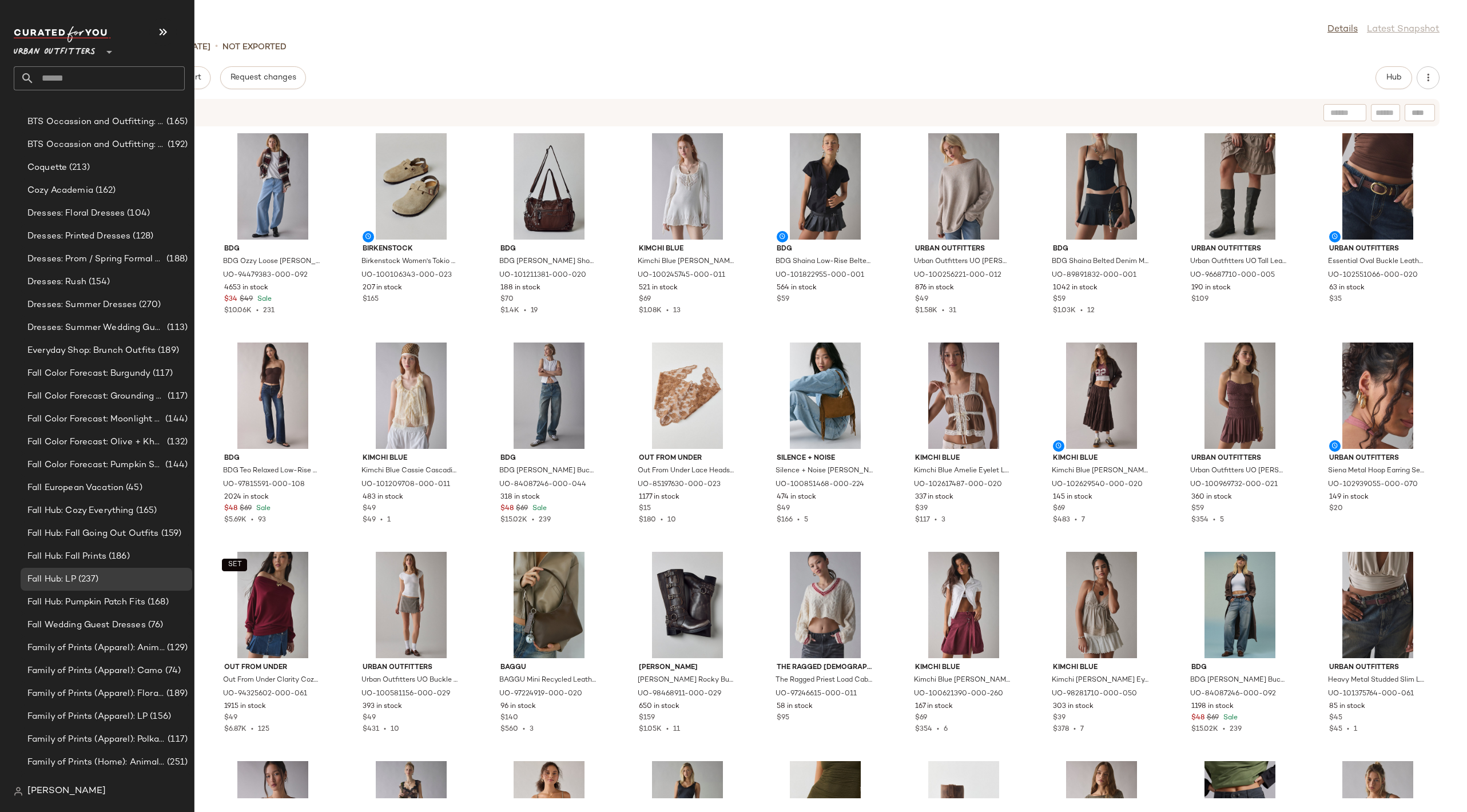
scroll to position [1028, 0]
click at [142, 593] on div "Fall Hub: Pumpkin Patch Fits (168)" at bounding box center [106, 601] width 171 height 23
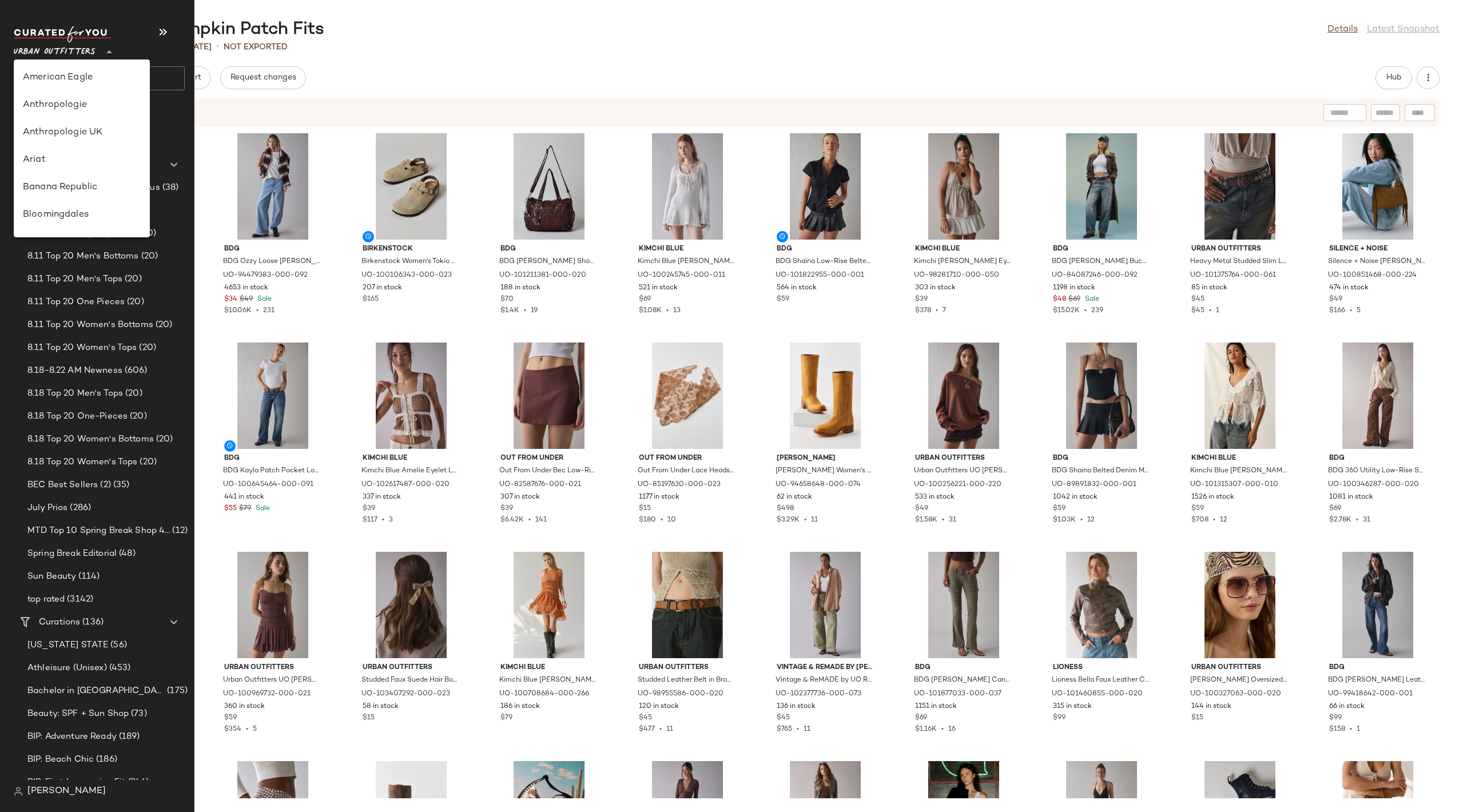
click at [68, 53] on span "Urban Outfitters" at bounding box center [54, 49] width 82 height 21
click at [113, 133] on div "Urban Outfitters UK" at bounding box center [81, 137] width 118 height 13
type input "**"
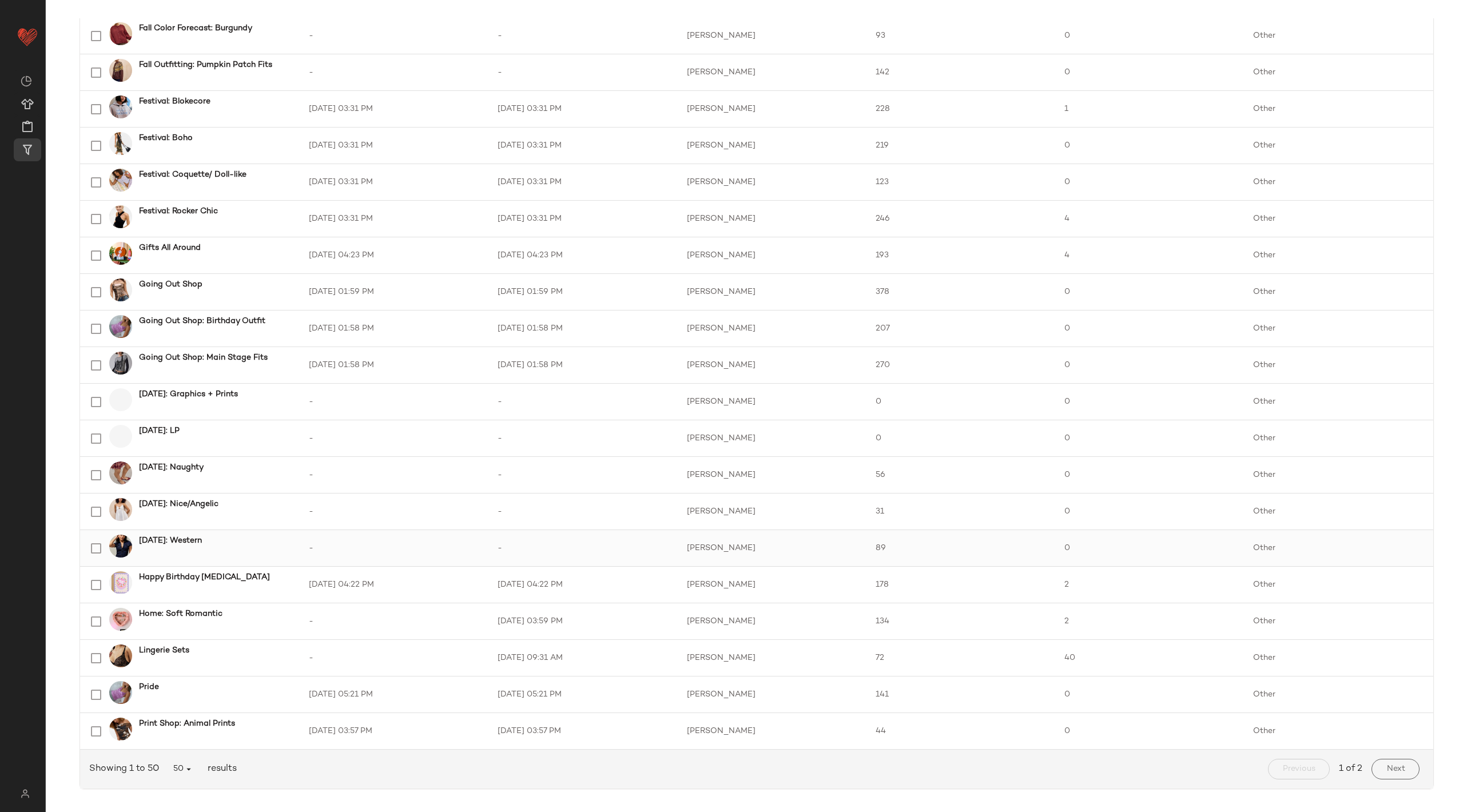
scroll to position [1251, 0]
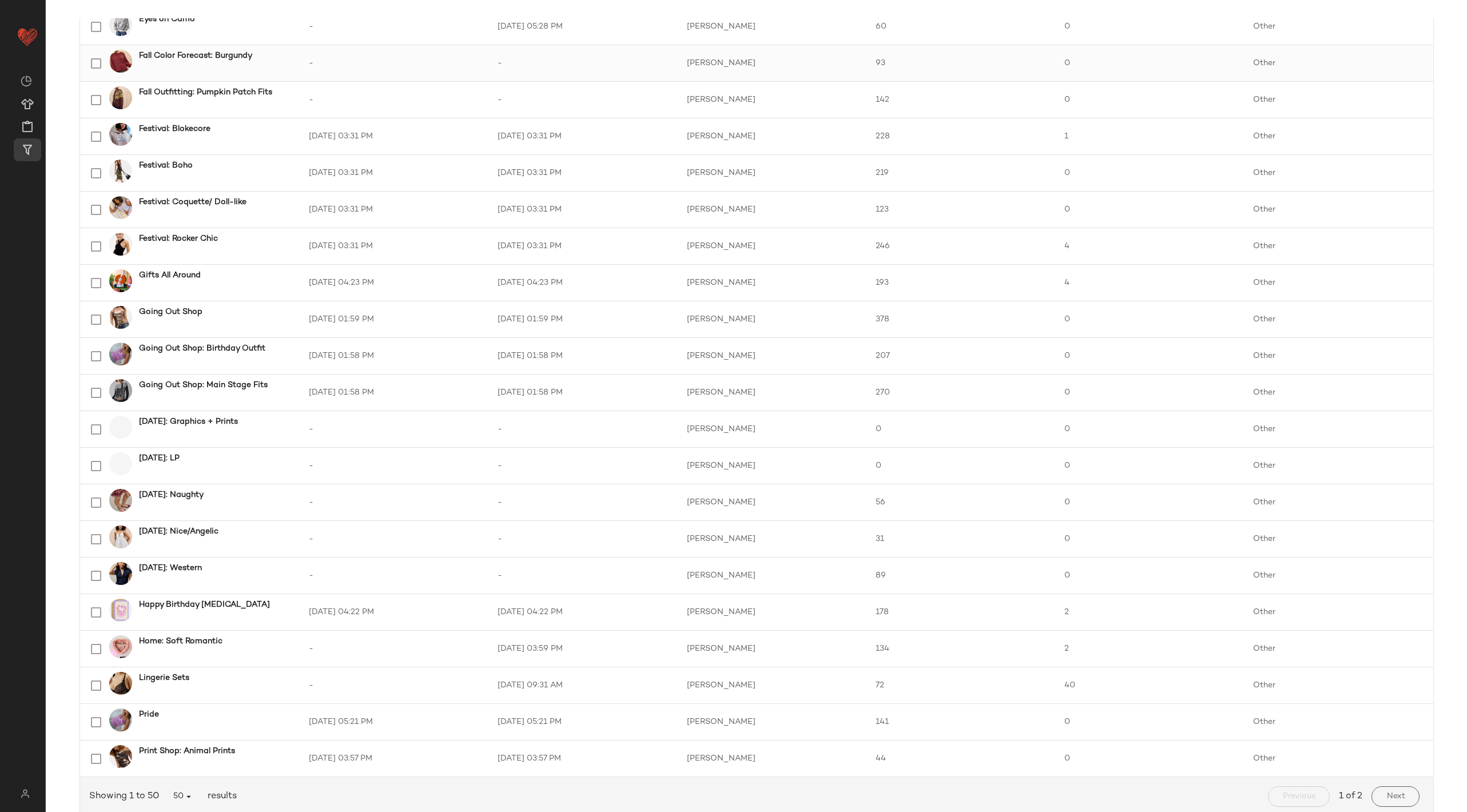
click at [242, 57] on b "Fall Color Forecast: Burgundy" at bounding box center [196, 55] width 114 height 12
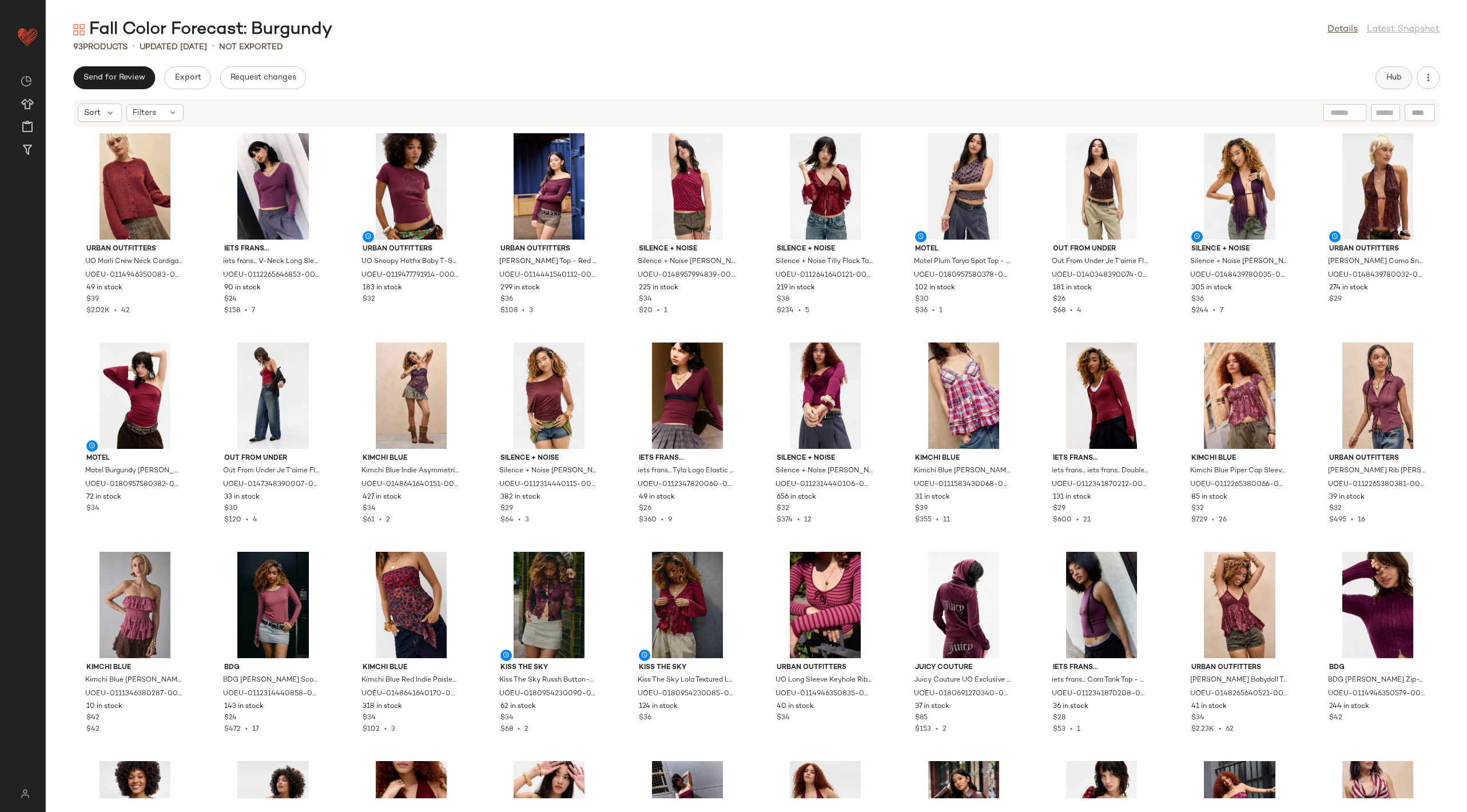
click at [1390, 74] on span "Hub" at bounding box center [1394, 78] width 16 height 9
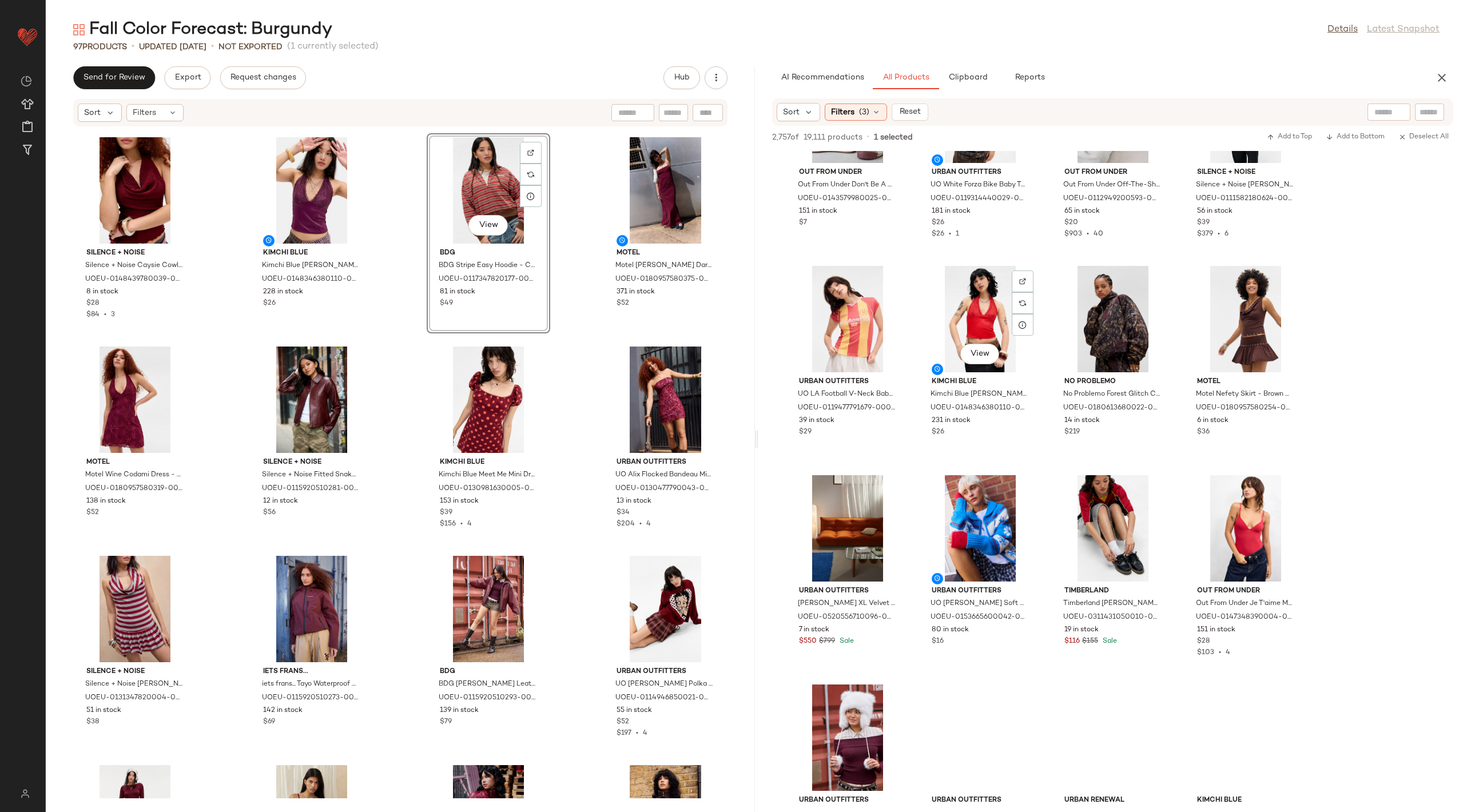
scroll to position [14480, 0]
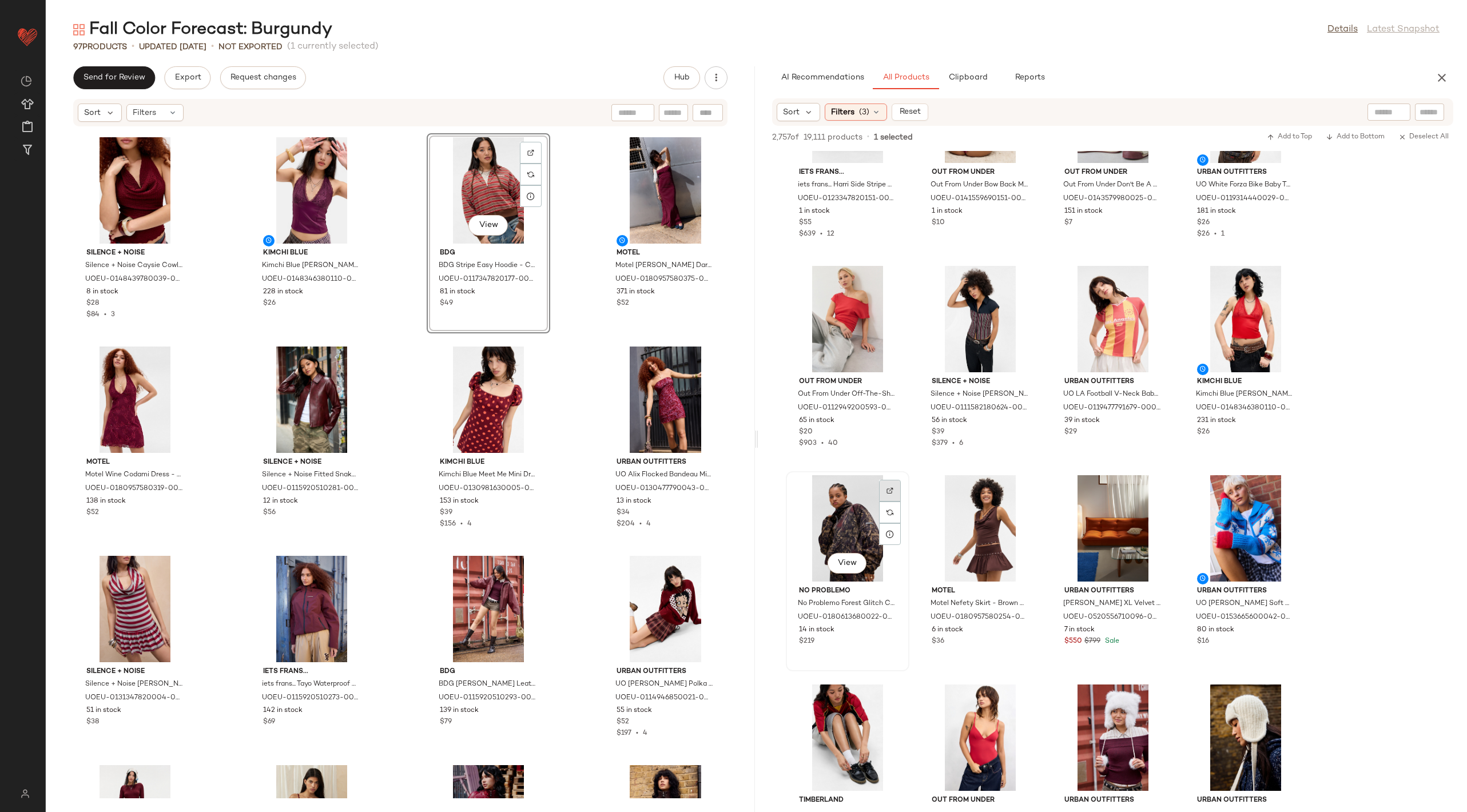
click at [892, 492] on img at bounding box center [890, 491] width 7 height 7
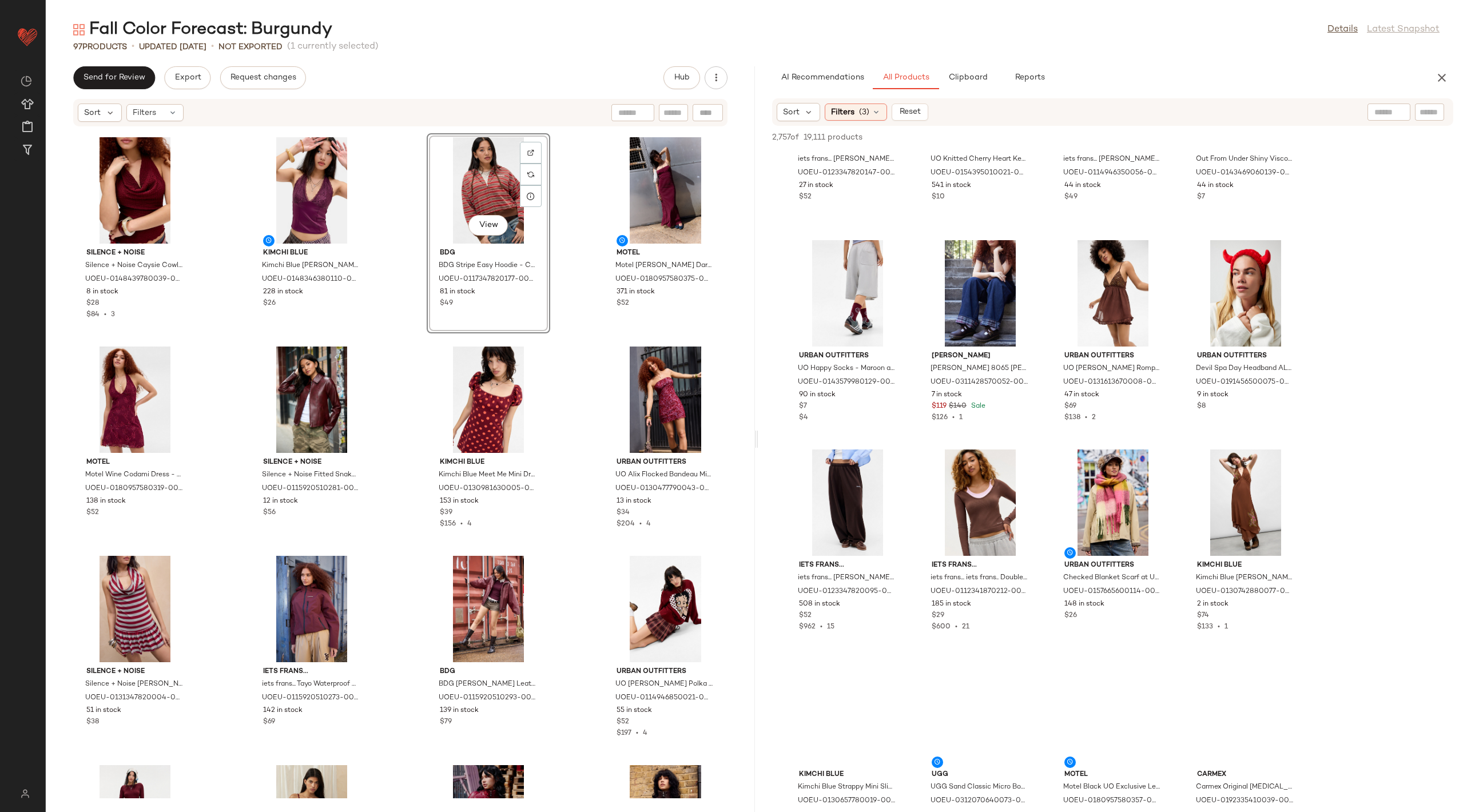
scroll to position [17584, 0]
